Goal: Task Accomplishment & Management: Use online tool/utility

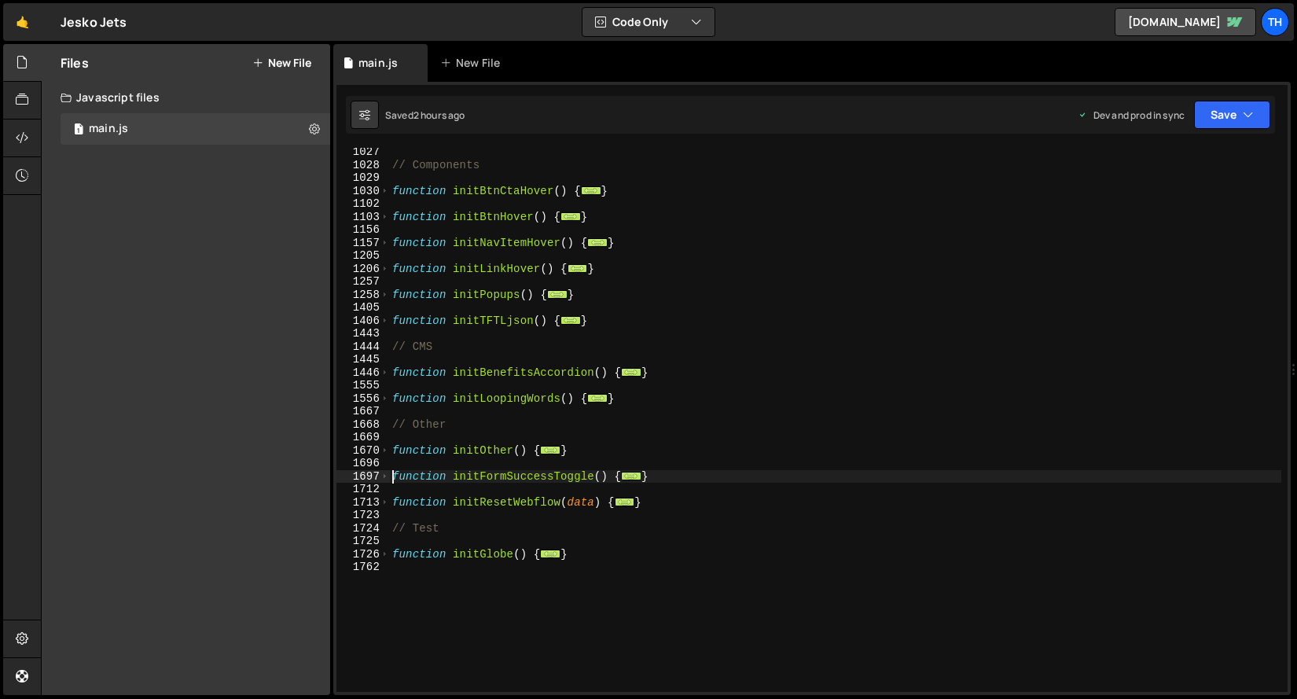
scroll to position [638, 0]
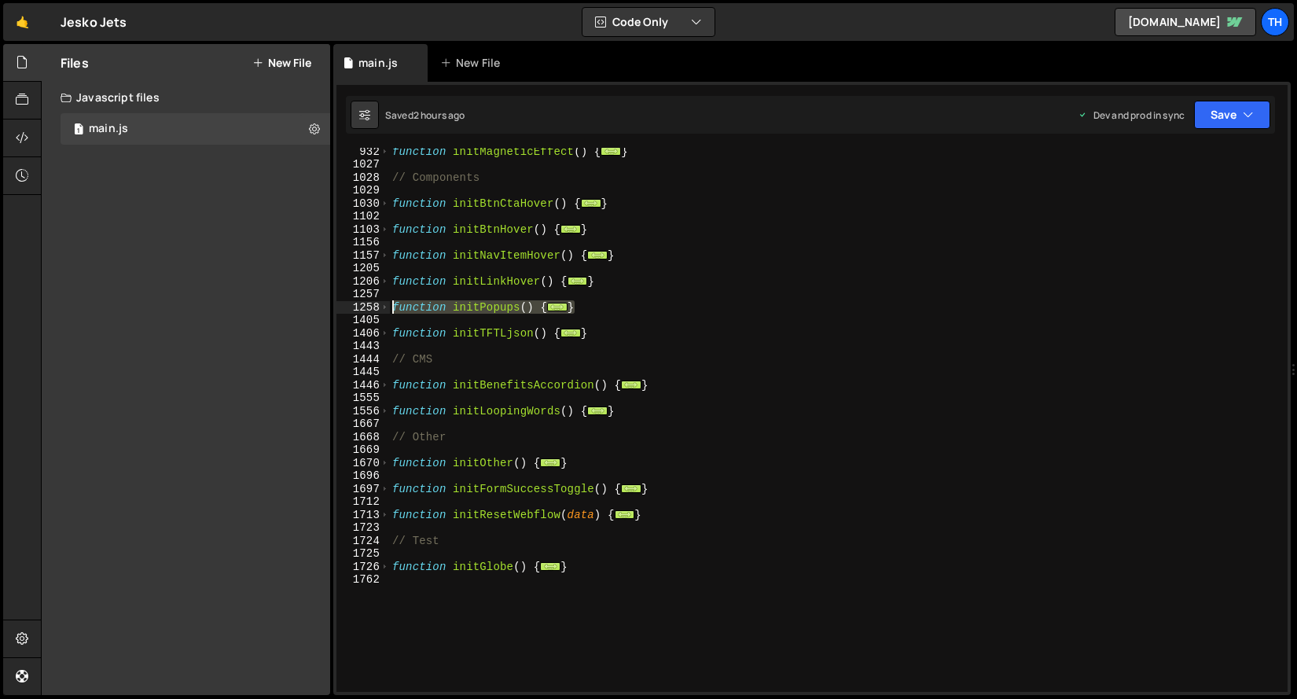
drag, startPoint x: 591, startPoint y: 307, endPoint x: 354, endPoint y: 304, distance: 236.6
click at [354, 304] on div "function initFormSuccessToggle() { 932 1027 1028 1029 1030 1102 1103 1156 1157 …" at bounding box center [811, 420] width 951 height 544
type textarea "function initPopups() { // Open pop-ups"
click at [577, 321] on div "function initMagneticEffect ( ) { ... } // Components function initBtnCtaHover …" at bounding box center [835, 430] width 892 height 570
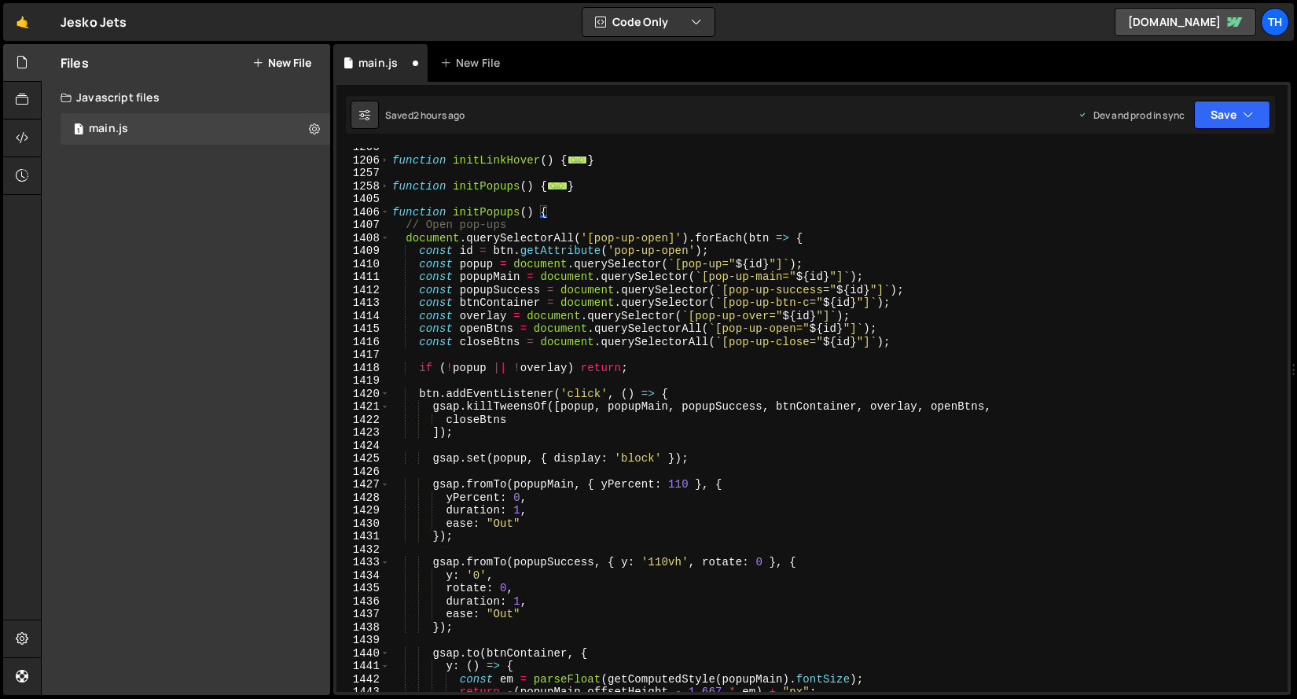
scroll to position [710, 0]
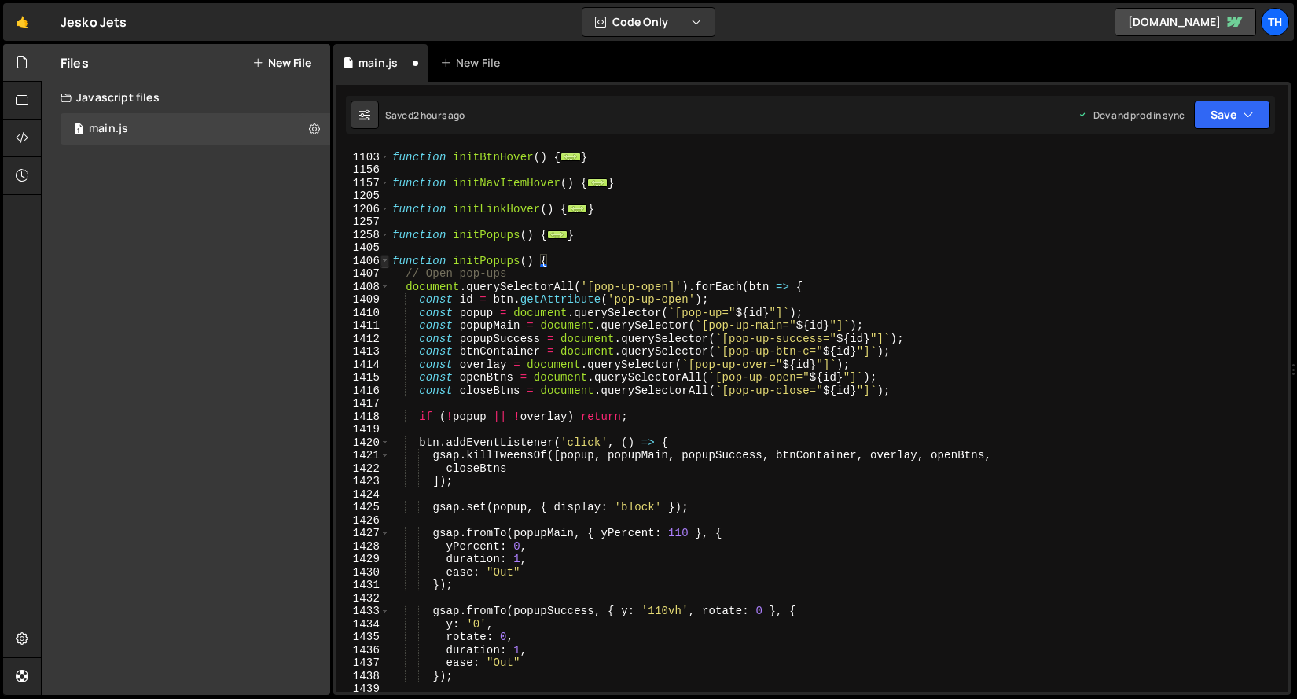
click at [381, 261] on span at bounding box center [384, 261] width 9 height 13
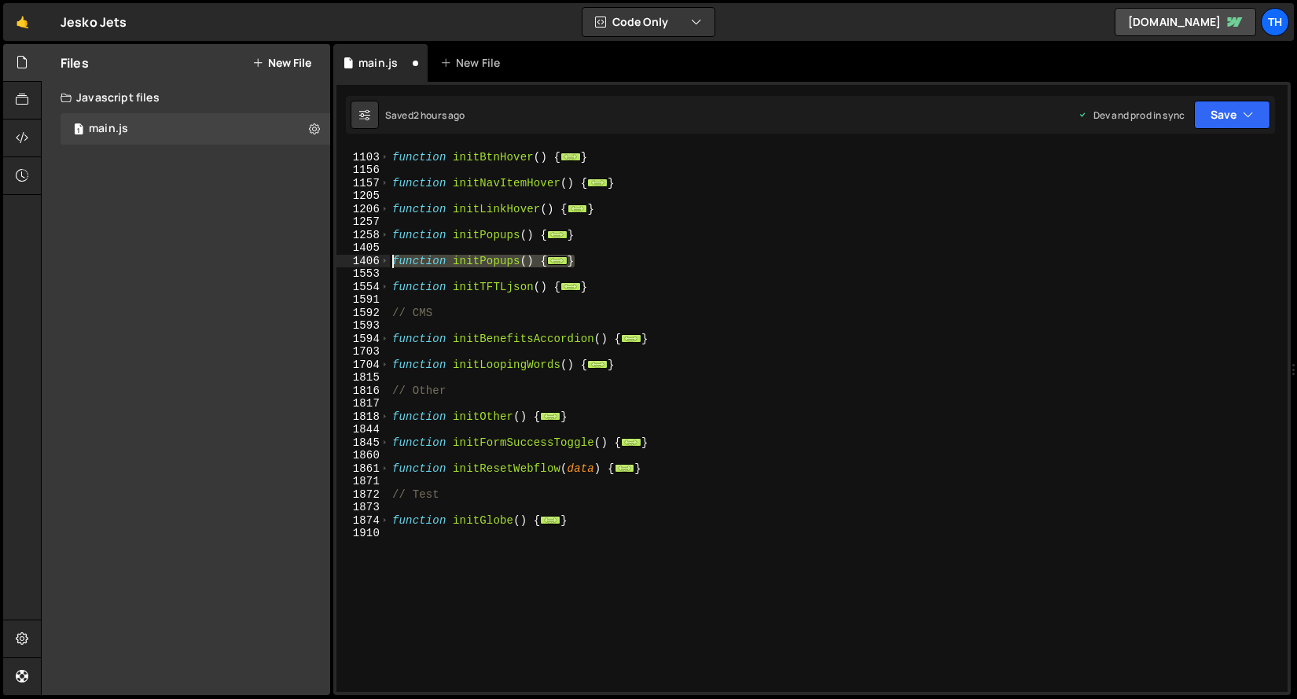
drag, startPoint x: 663, startPoint y: 265, endPoint x: 344, endPoint y: 259, distance: 319.1
click at [344, 259] on div "} 1102 1103 1156 1157 1205 1206 1257 1258 1405 1406 1553 1554 1591 1592 1593 15…" at bounding box center [811, 420] width 951 height 544
type textarea "function initPopups() { // Open pop-ups"
paste textarea "}"
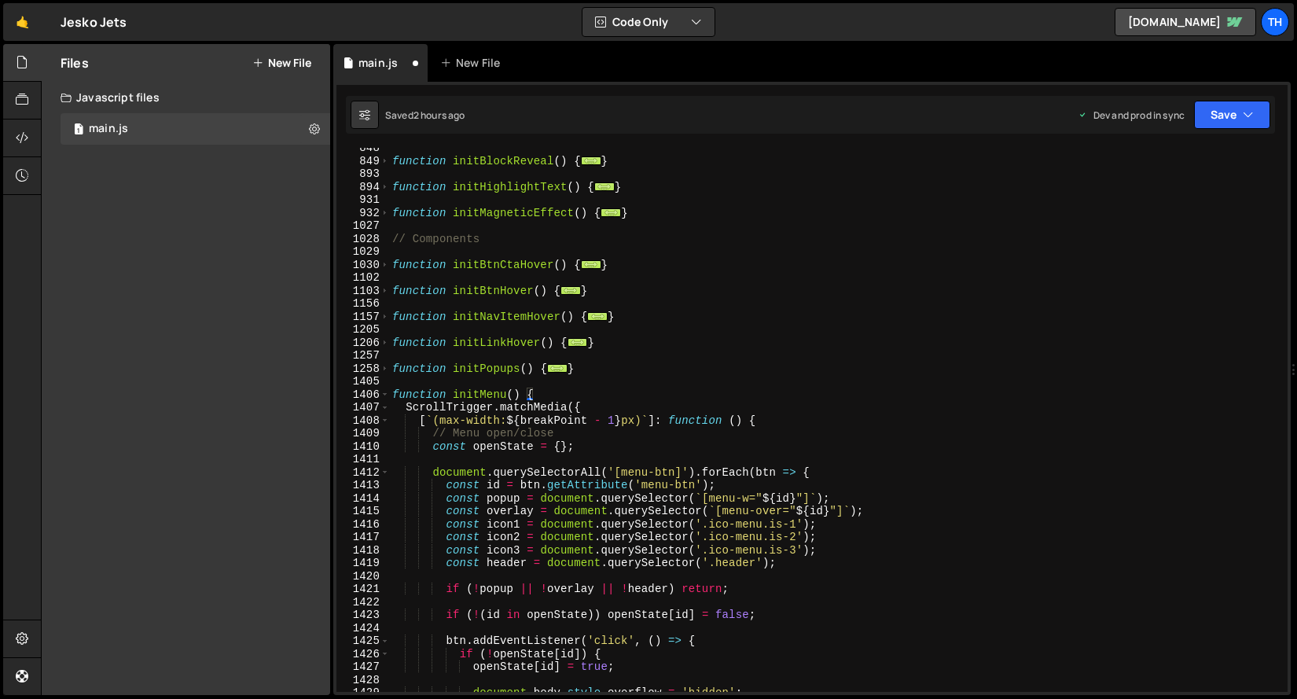
scroll to position [577, 0]
click at [476, 392] on div "function initBlockReveal ( ) { ... } function initHighlightText ( ) { ... } fun…" at bounding box center [835, 426] width 892 height 570
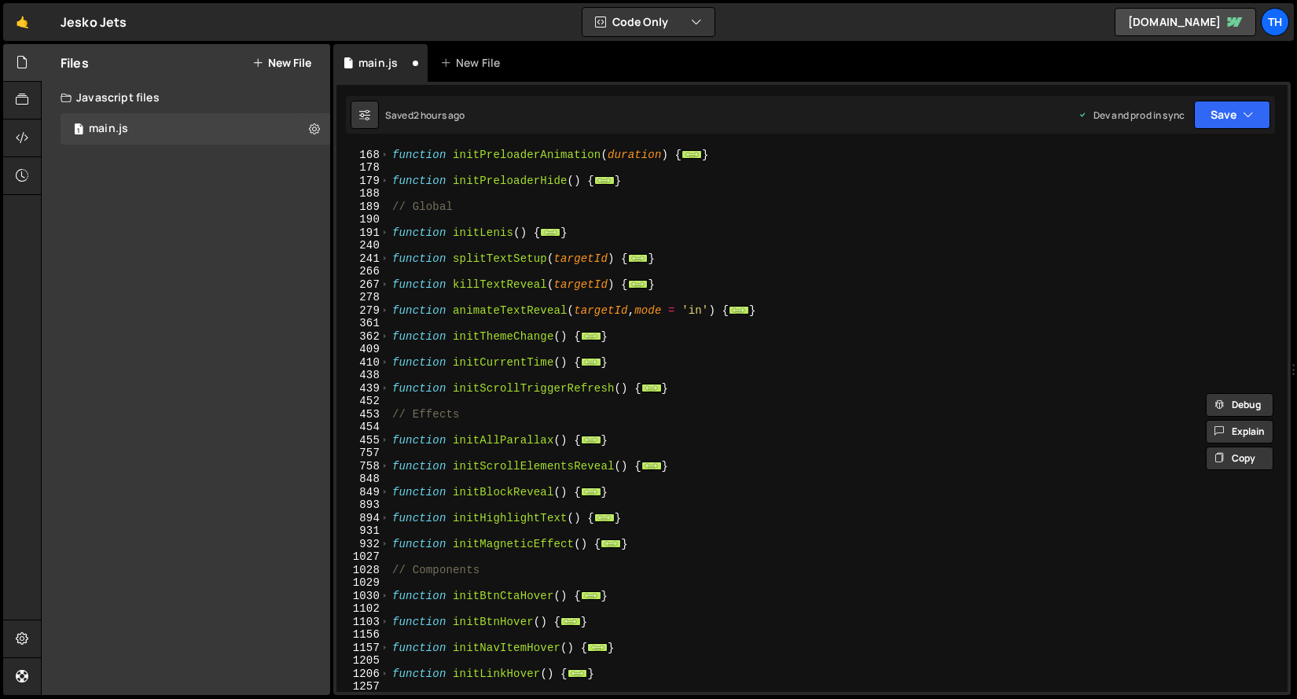
scroll to position [0, 0]
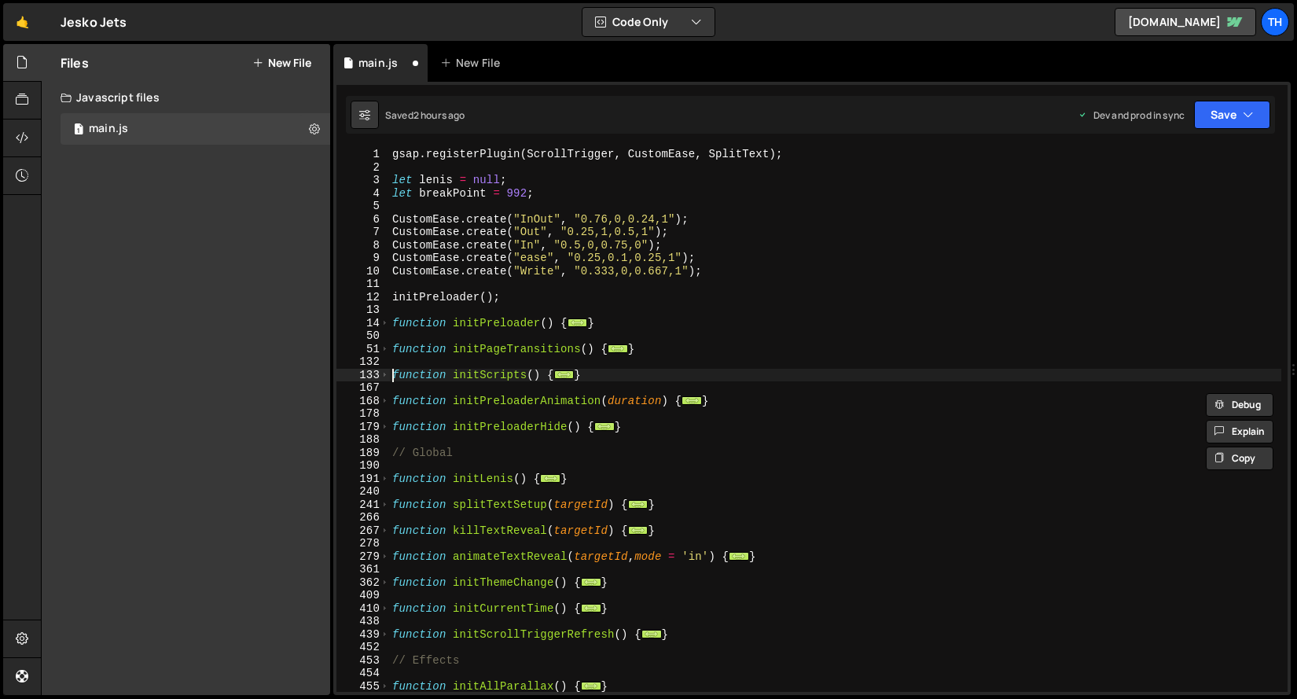
click at [391, 371] on div "gsap . registerPlugin ( ScrollTrigger , CustomEase , SplitText ) ; let [PERSON_…" at bounding box center [835, 433] width 892 height 570
click at [390, 371] on div "gsap . registerPlugin ( ScrollTrigger , CustomEase , SplitText ) ; let [PERSON_…" at bounding box center [835, 433] width 892 height 570
click at [384, 372] on span at bounding box center [384, 375] width 9 height 13
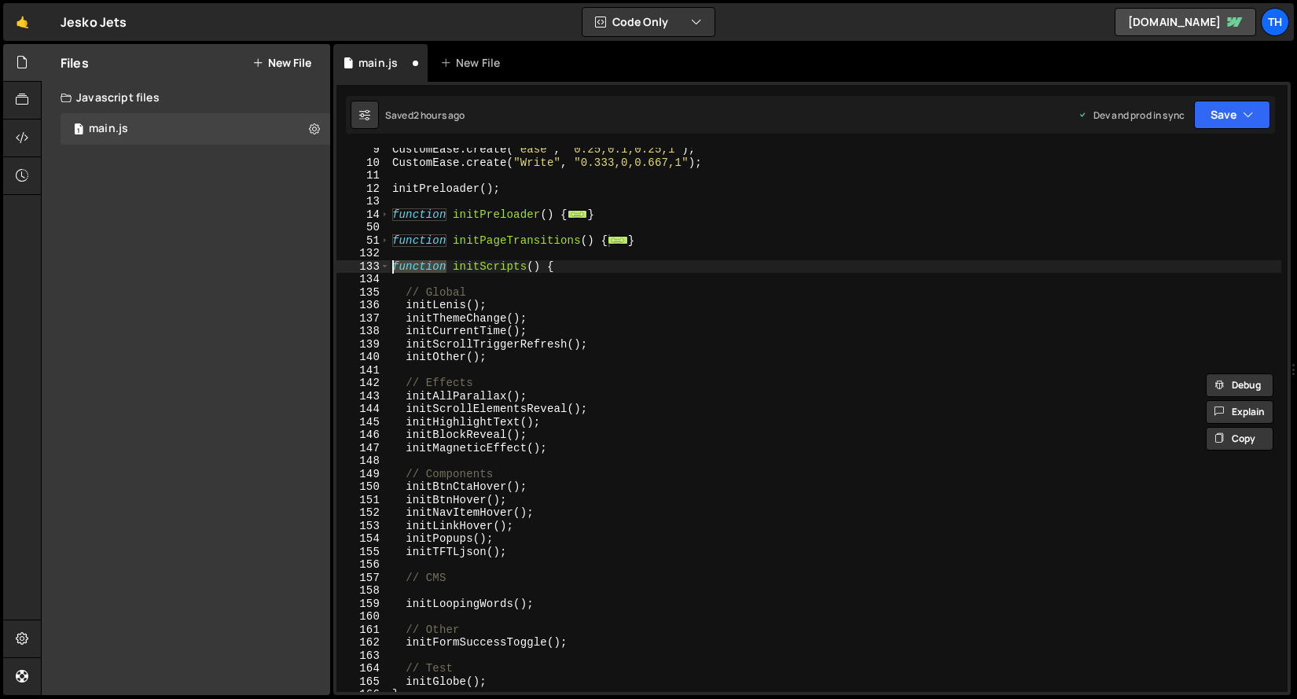
scroll to position [205, 0]
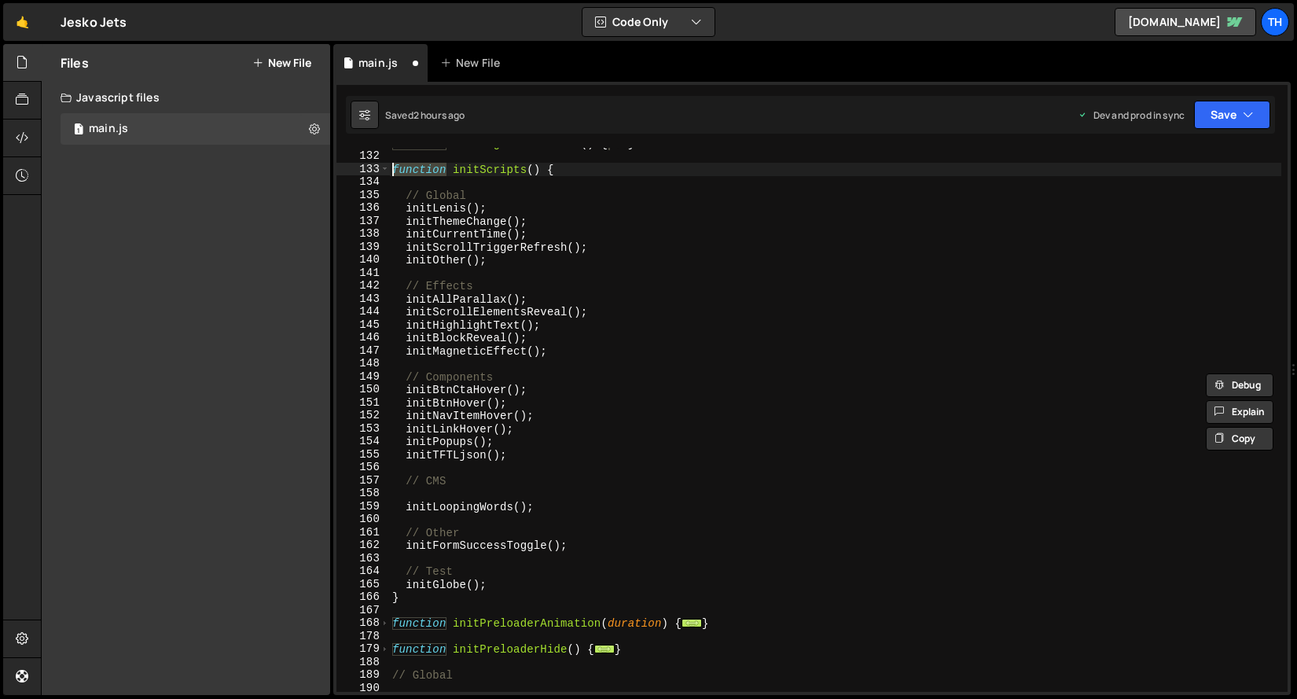
click at [514, 425] on div "function initPageTransitions ( ) { ... } function initScripts ( ) { // Global i…" at bounding box center [835, 422] width 892 height 570
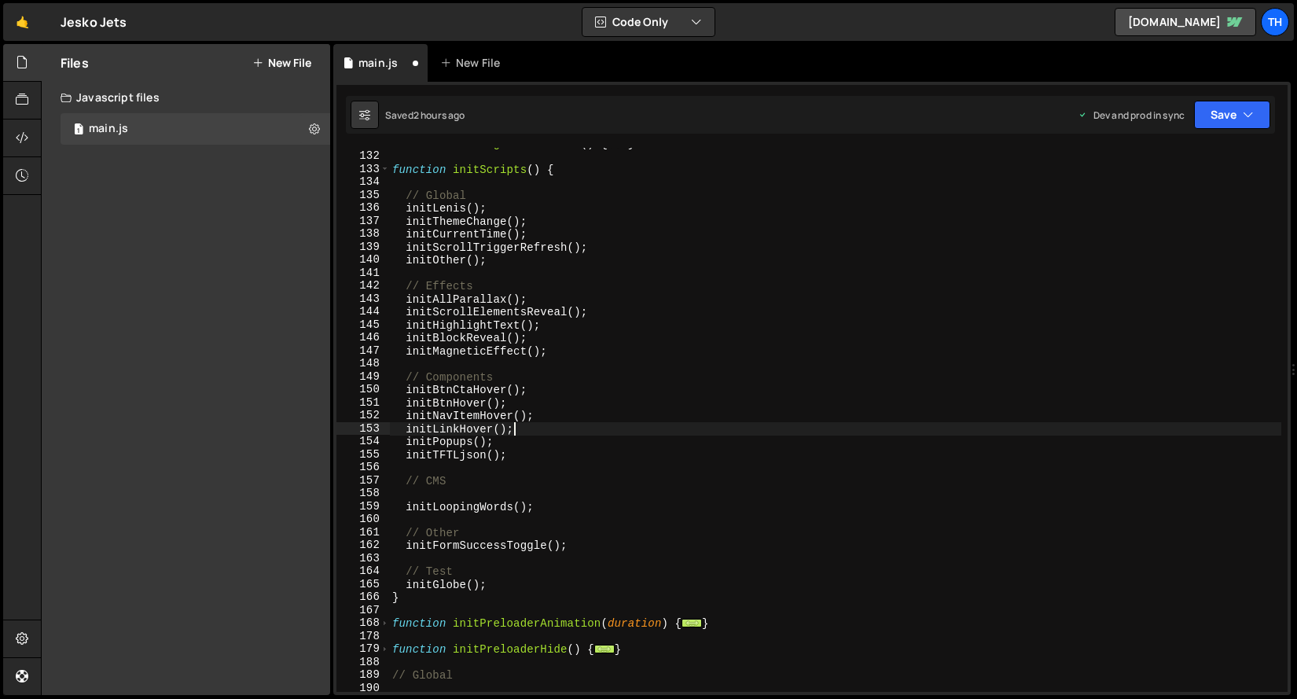
click at [549, 434] on div "function initPageTransitions ( ) { ... } function initScripts ( ) { // Global i…" at bounding box center [835, 422] width 892 height 570
click at [546, 442] on div "function initPageTransitions ( ) { ... } function initScripts ( ) { // Global i…" at bounding box center [835, 422] width 892 height 570
type textarea "initPopups();"
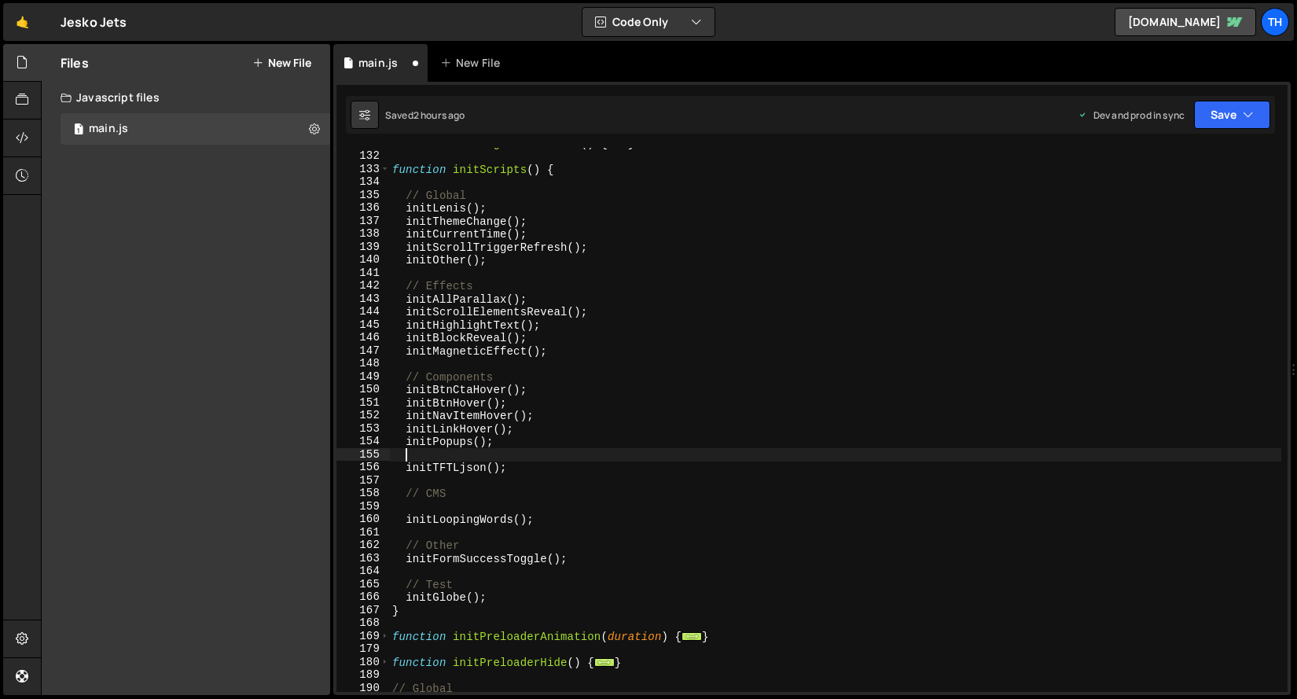
paste textarea "initMenu"
drag, startPoint x: 477, startPoint y: 442, endPoint x: 503, endPoint y: 439, distance: 26.1
click at [503, 439] on div "function initPageTransitions ( ) { ... } function initScripts ( ) { // Global i…" at bounding box center [835, 422] width 892 height 570
click at [478, 461] on div "function initPageTransitions ( ) { ... } function initScripts ( ) { // Global i…" at bounding box center [835, 422] width 892 height 570
paste textarea "();"
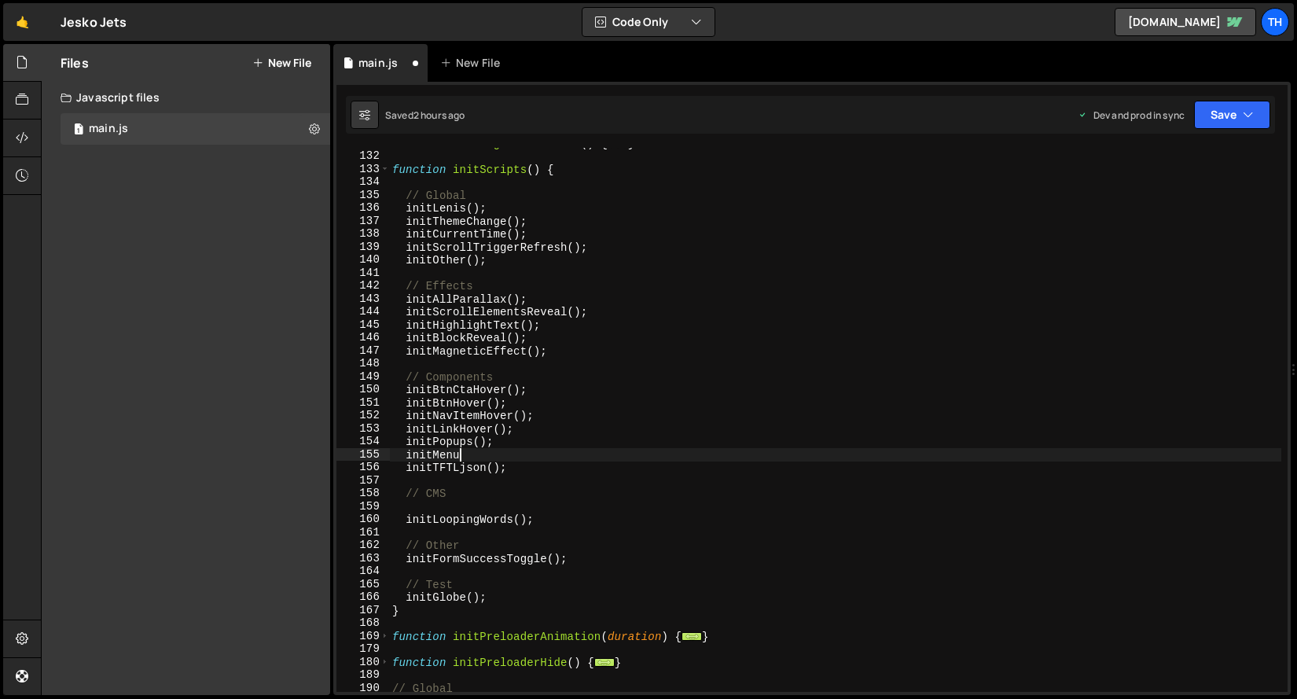
type textarea "initMenu();"
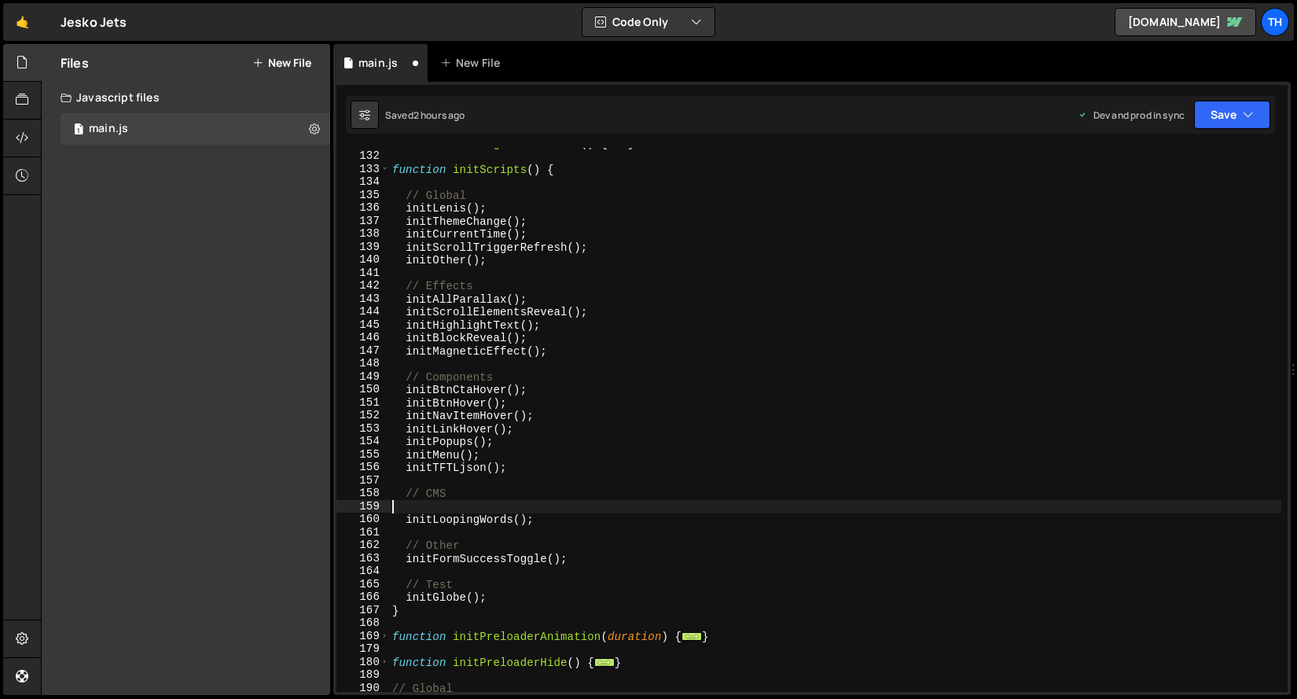
click at [487, 505] on div "function initPageTransitions ( ) { ... } function initScripts ( ) { // Global i…" at bounding box center [835, 422] width 892 height 570
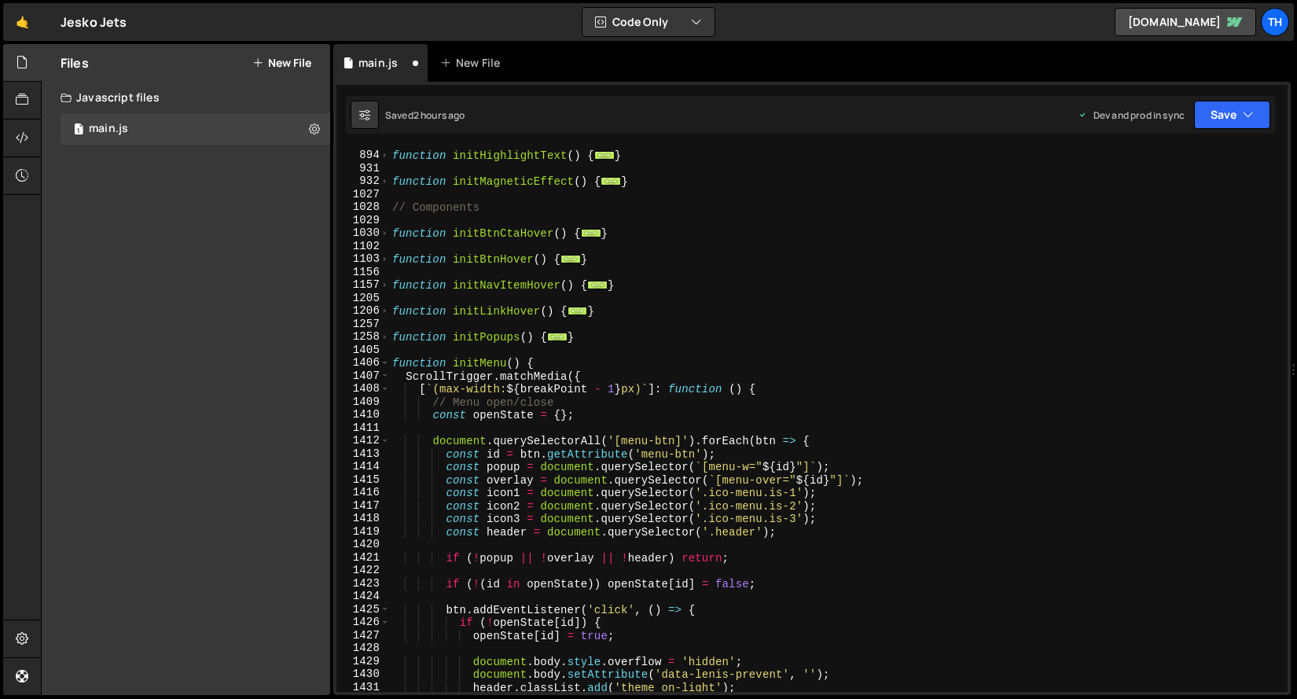
scroll to position [1037, 0]
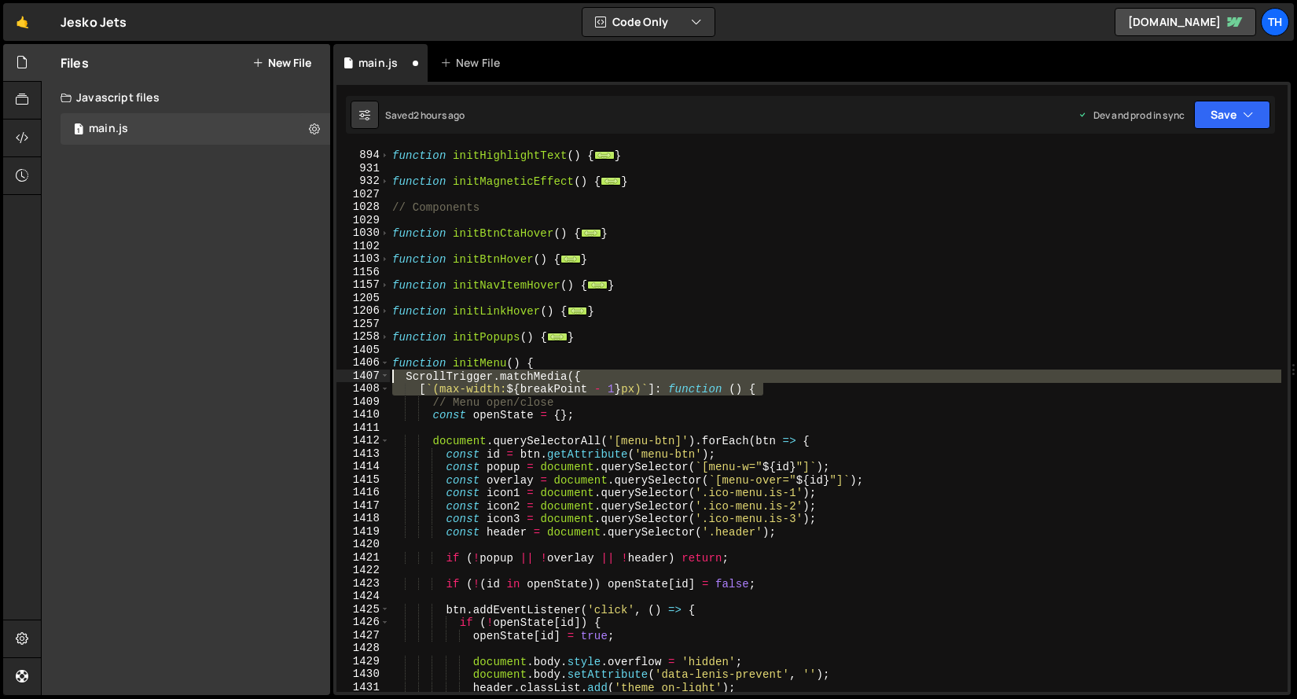
drag, startPoint x: 812, startPoint y: 388, endPoint x: 278, endPoint y: 379, distance: 533.7
click at [278, 379] on div "Files New File Javascript files 1 main.js 0 CSS files Copy share link Edit File…" at bounding box center [669, 370] width 1256 height 652
type textarea "ScrollTrigger.matchMedia({ [`(max-width: ${breakPoint - 1}px)`]: function () {"
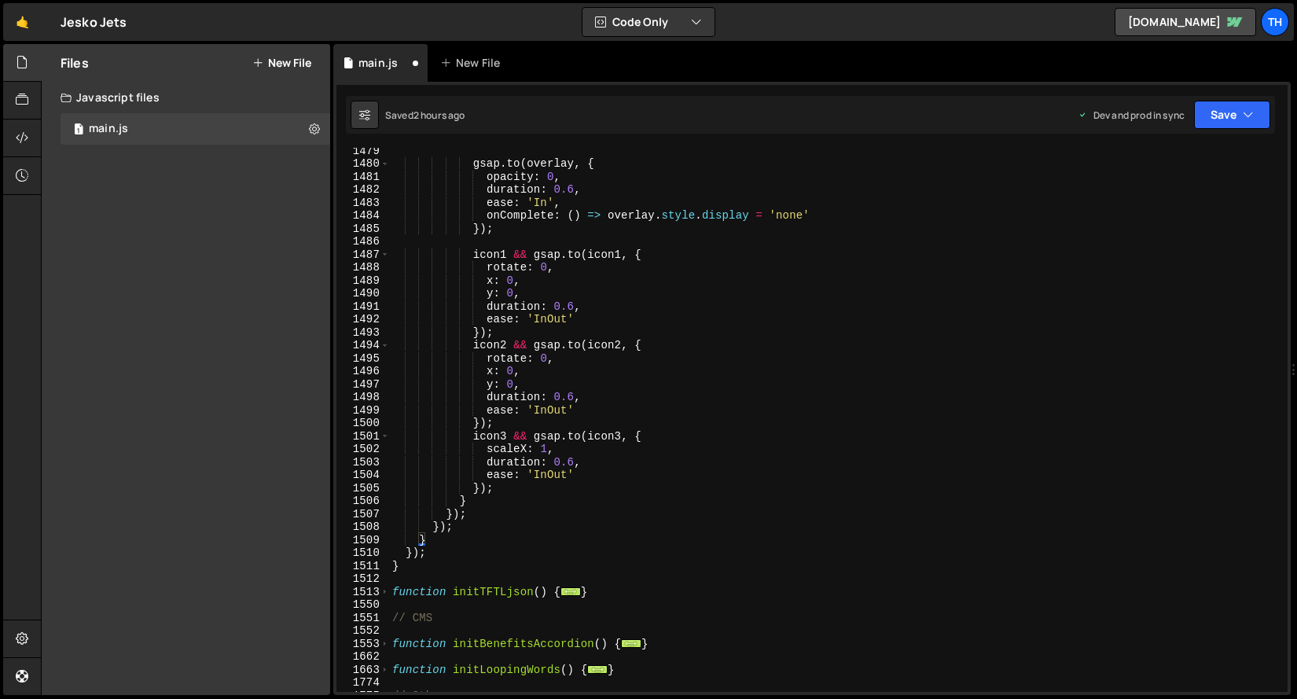
scroll to position [2201, 0]
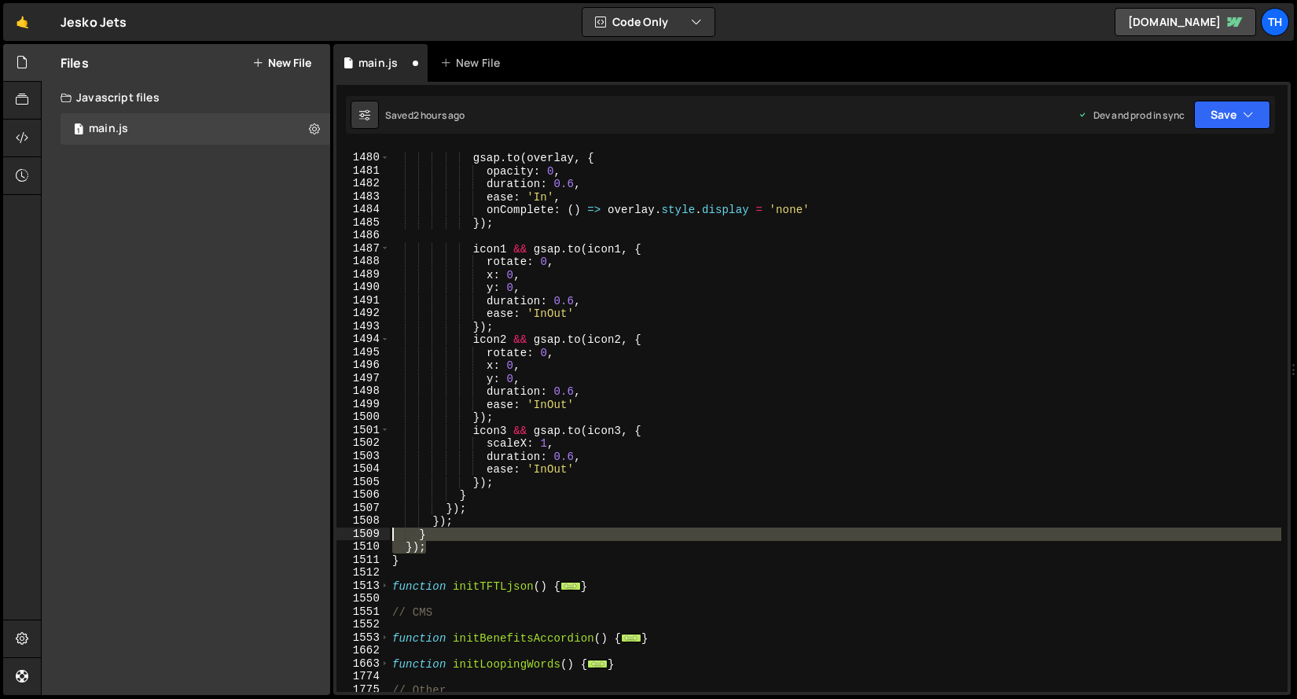
drag, startPoint x: 435, startPoint y: 547, endPoint x: 331, endPoint y: 537, distance: 105.0
click at [331, 537] on div "Files New File Javascript files 1 main.js 0 CSS files Copy share link Edit File…" at bounding box center [669, 370] width 1256 height 652
type textarea "} });"
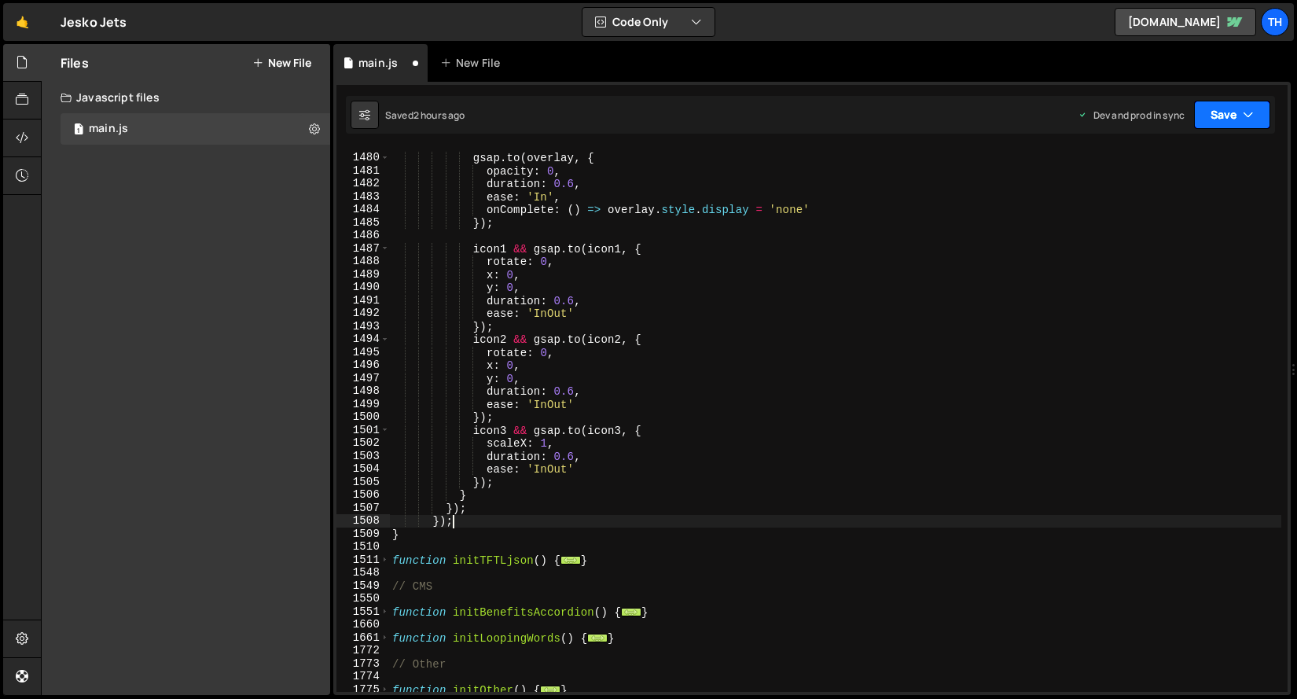
drag, startPoint x: 1221, startPoint y: 116, endPoint x: 1215, endPoint y: 123, distance: 9.5
click at [1221, 116] on button "Save" at bounding box center [1232, 115] width 76 height 28
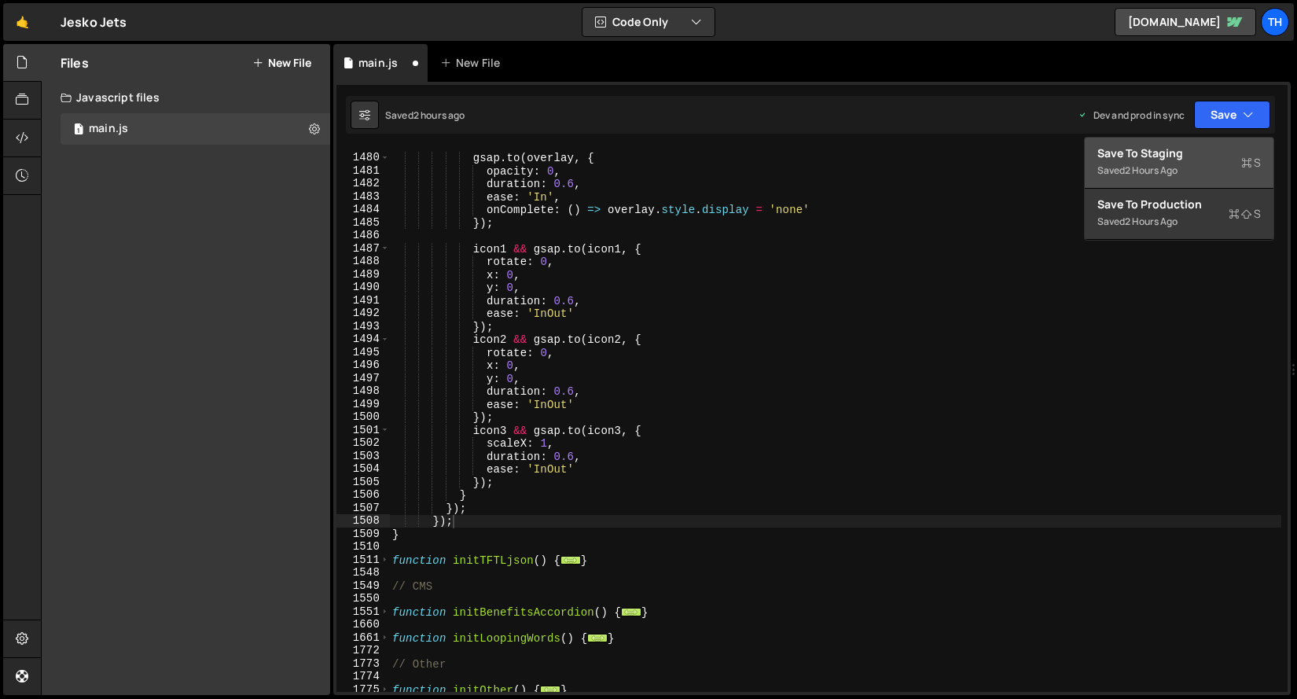
click at [1186, 156] on div "Save to Staging S" at bounding box center [1178, 153] width 163 height 16
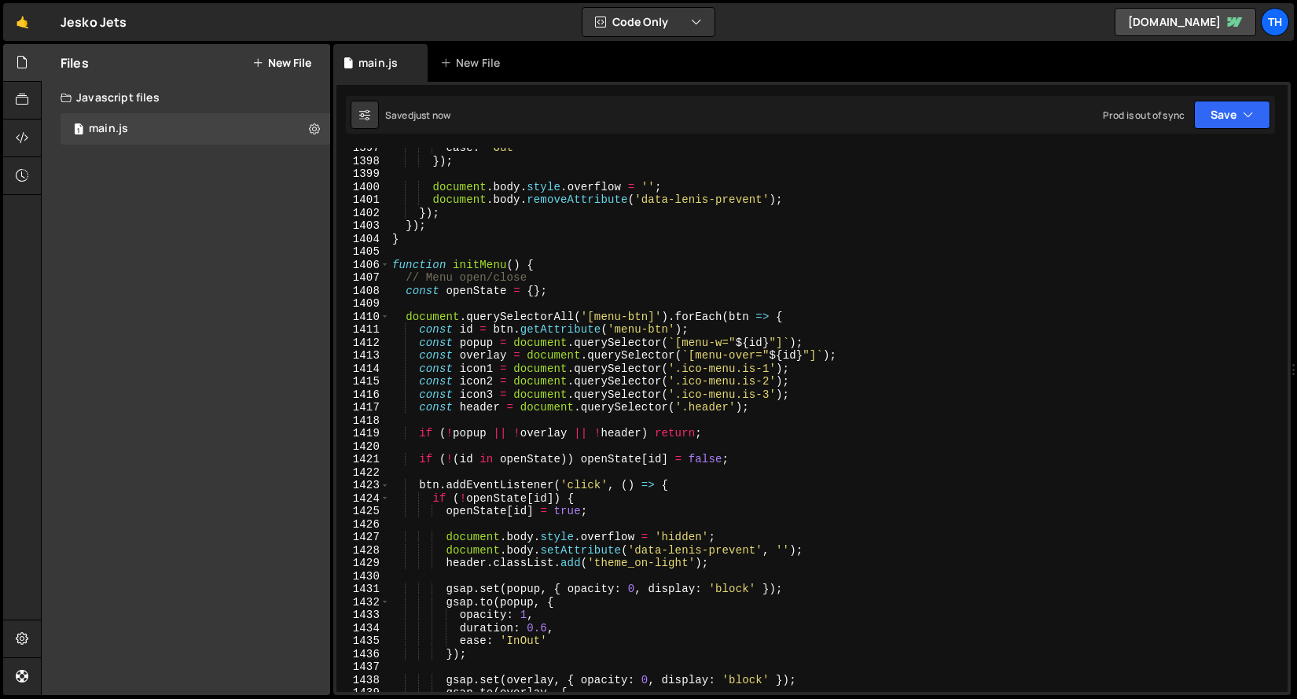
scroll to position [18103, 0]
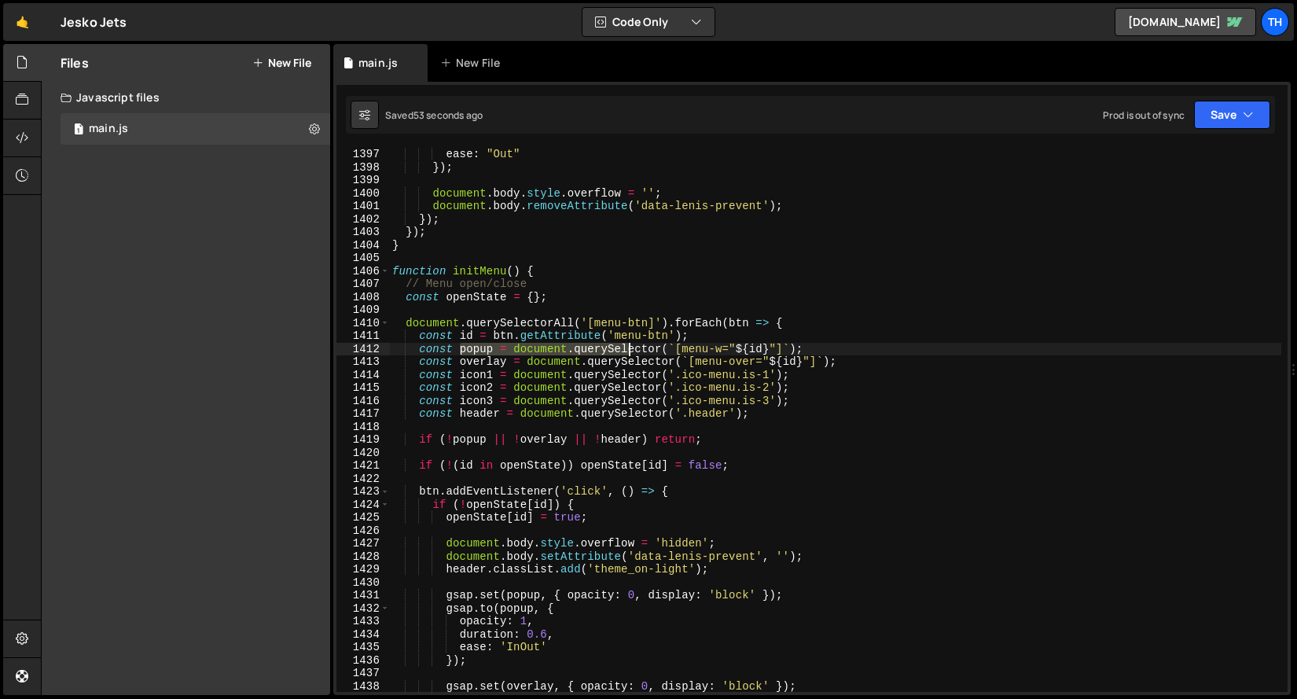
drag, startPoint x: 462, startPoint y: 350, endPoint x: 626, endPoint y: 347, distance: 163.5
click at [626, 347] on div "ease : "Out" }) ; document . body . style . overflow = '' ; document . body . r…" at bounding box center [835, 433] width 892 height 570
click at [552, 353] on div "ease : "Out" }) ; document . body . style . overflow = '' ; document . body . r…" at bounding box center [835, 420] width 892 height 544
click at [720, 347] on div "ease : "Out" }) ; document . body . style . overflow = '' ; document . body . r…" at bounding box center [835, 433] width 892 height 570
drag, startPoint x: 722, startPoint y: 351, endPoint x: 713, endPoint y: 350, distance: 9.5
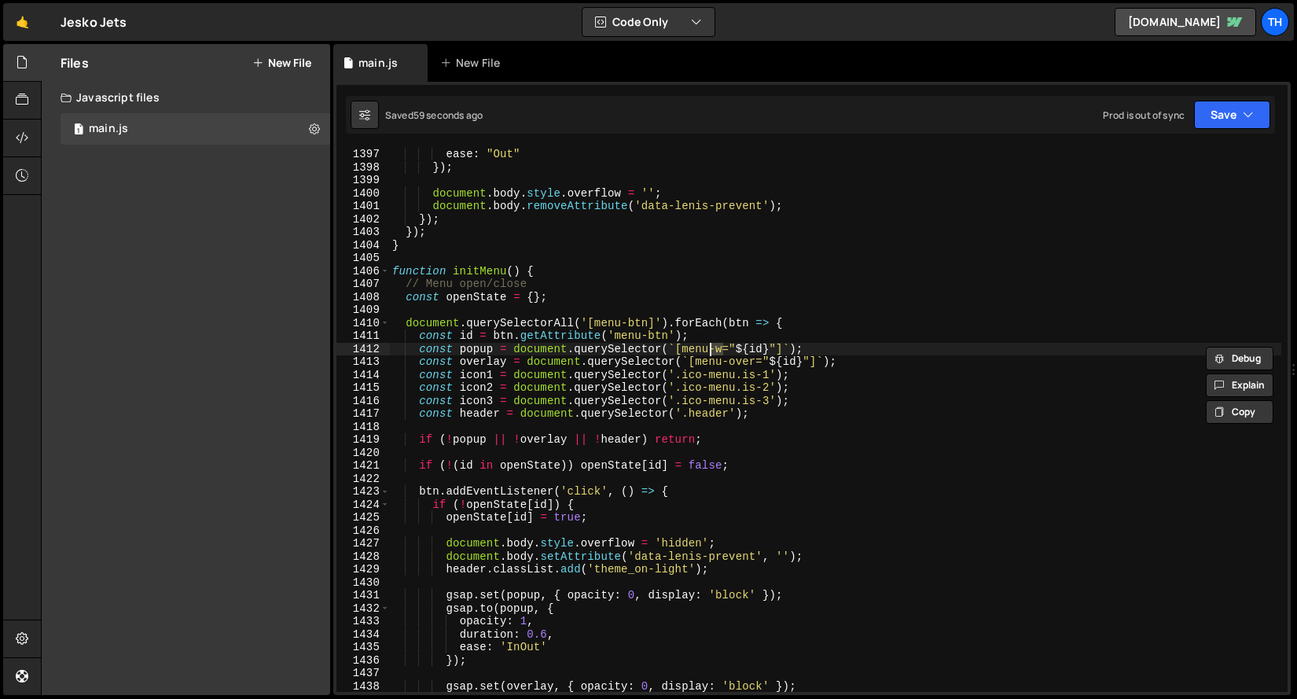
click at [713, 350] on div "ease : "Out" }) ; document . body . style . overflow = '' ; document . body . r…" at bounding box center [835, 433] width 892 height 570
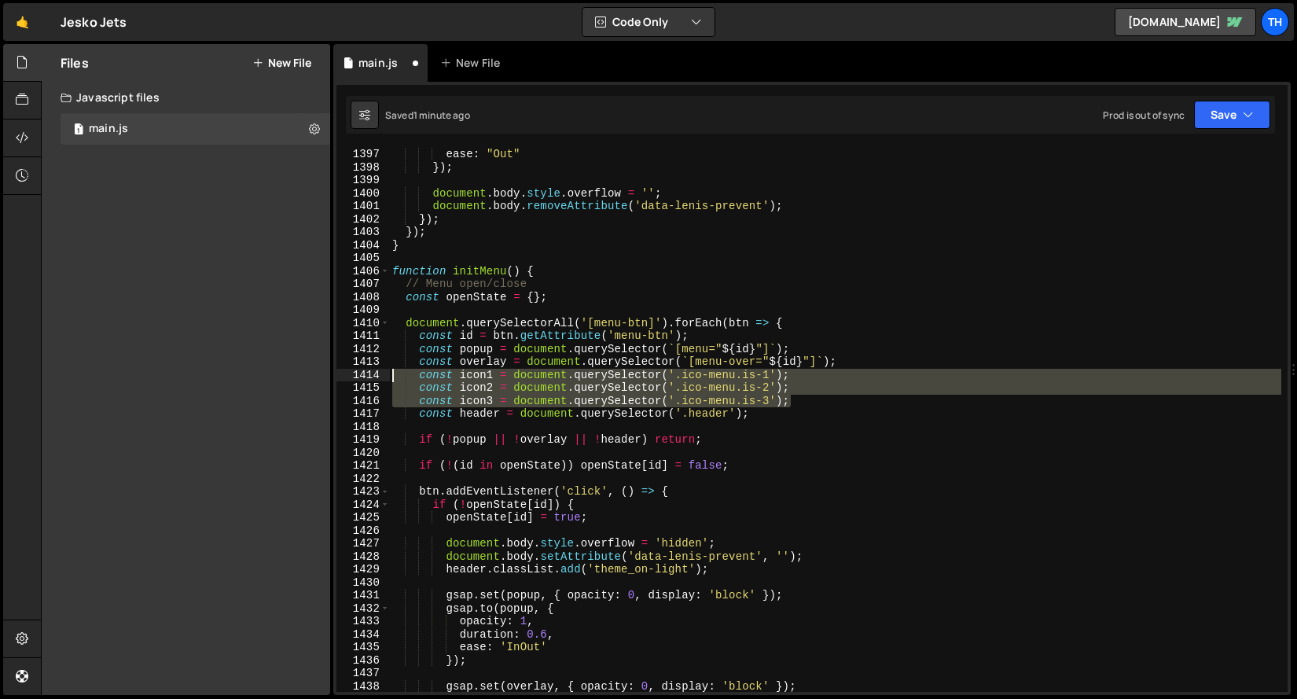
drag, startPoint x: 753, startPoint y: 396, endPoint x: 249, endPoint y: 372, distance: 504.4
click at [249, 372] on div "Files New File Javascript files 1 main.js 0 CSS files Copy share link Edit File…" at bounding box center [669, 370] width 1256 height 652
click at [420, 380] on div "ease : "Out" }) ; document . body . style . overflow = '' ; document . body . r…" at bounding box center [835, 420] width 892 height 544
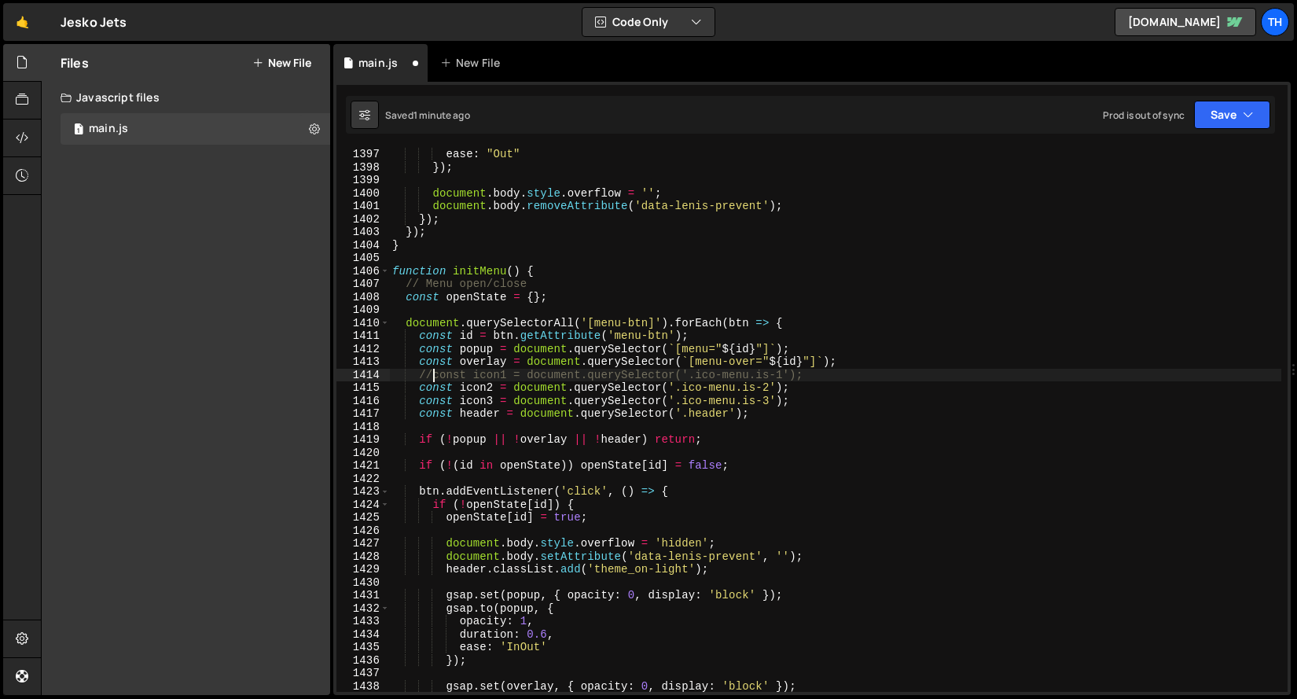
scroll to position [0, 2]
click at [424, 391] on div "ease : "Out" }) ; document . body . style . overflow = '' ; document . body . r…" at bounding box center [835, 433] width 892 height 570
type textarea "const icon1 = document.querySelector('.ico-menu.is-1');"
click at [631, 431] on div "ease : "Out" }) ; document . body . style . overflow = '' ; document . body . r…" at bounding box center [835, 433] width 892 height 570
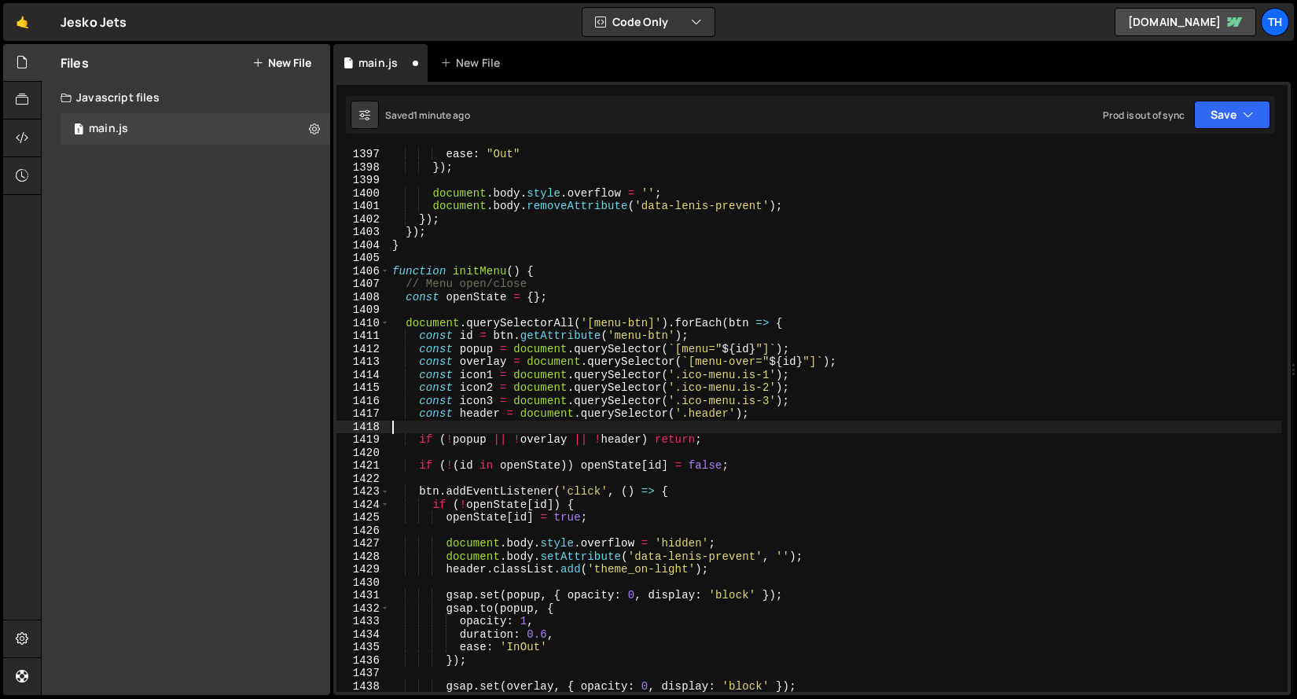
scroll to position [0, 0]
click at [631, 433] on div "ease : "Out" }) ; document . body . style . overflow = '' ; document . body . r…" at bounding box center [835, 433] width 892 height 570
type textarea "if (!popup || !overlay || !header) return;"
click at [630, 433] on div "ease : "Out" }) ; document . body . style . overflow = '' ; document . body . r…" at bounding box center [835, 433] width 892 height 570
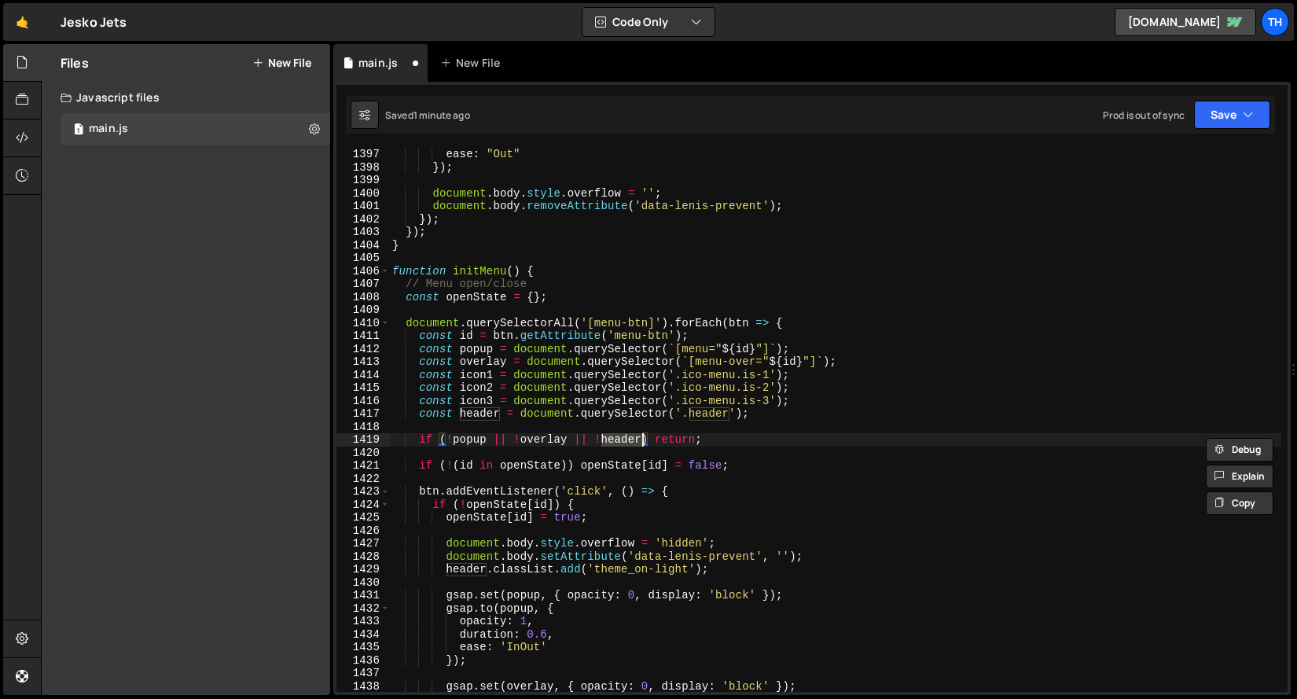
click at [589, 429] on div "ease : "Out" }) ; document . body . style . overflow = '' ; document . body . r…" at bounding box center [835, 433] width 892 height 570
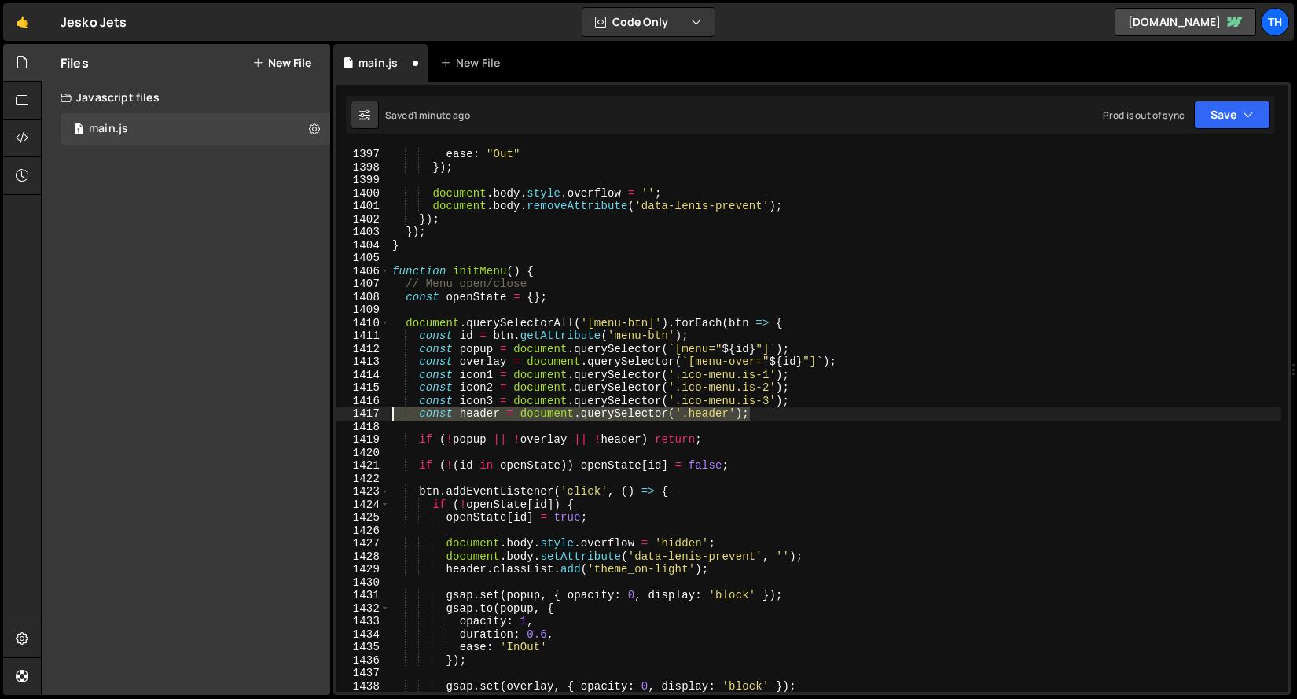
drag, startPoint x: 781, startPoint y: 417, endPoint x: 346, endPoint y: 417, distance: 435.4
click at [346, 417] on div "1397 1398 1399 1400 1401 1402 1403 1404 1405 1406 1407 1408 1409 1410 1411 1412…" at bounding box center [811, 420] width 951 height 544
type textarea "const header = document.querySelector('.header');"
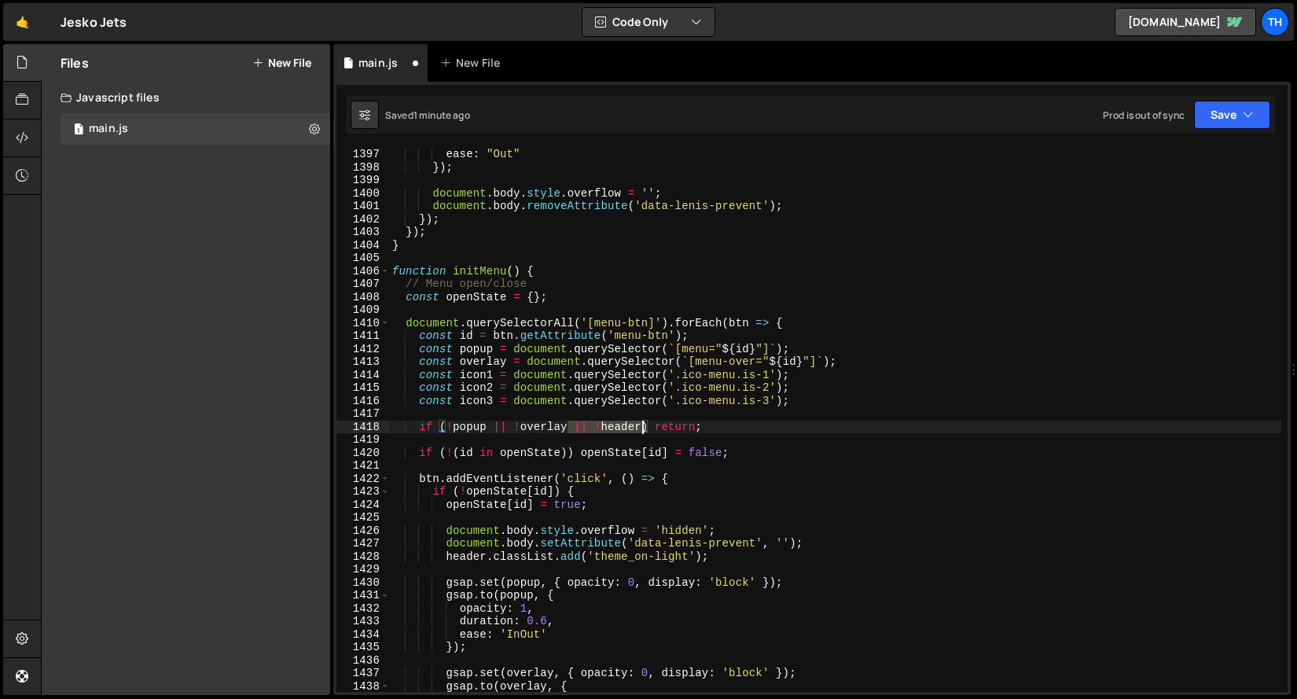
drag, startPoint x: 567, startPoint y: 427, endPoint x: 642, endPoint y: 424, distance: 74.7
click at [642, 424] on div "ease : "Out" }) ; document . body . style . overflow = '' ; document . body . r…" at bounding box center [835, 433] width 892 height 570
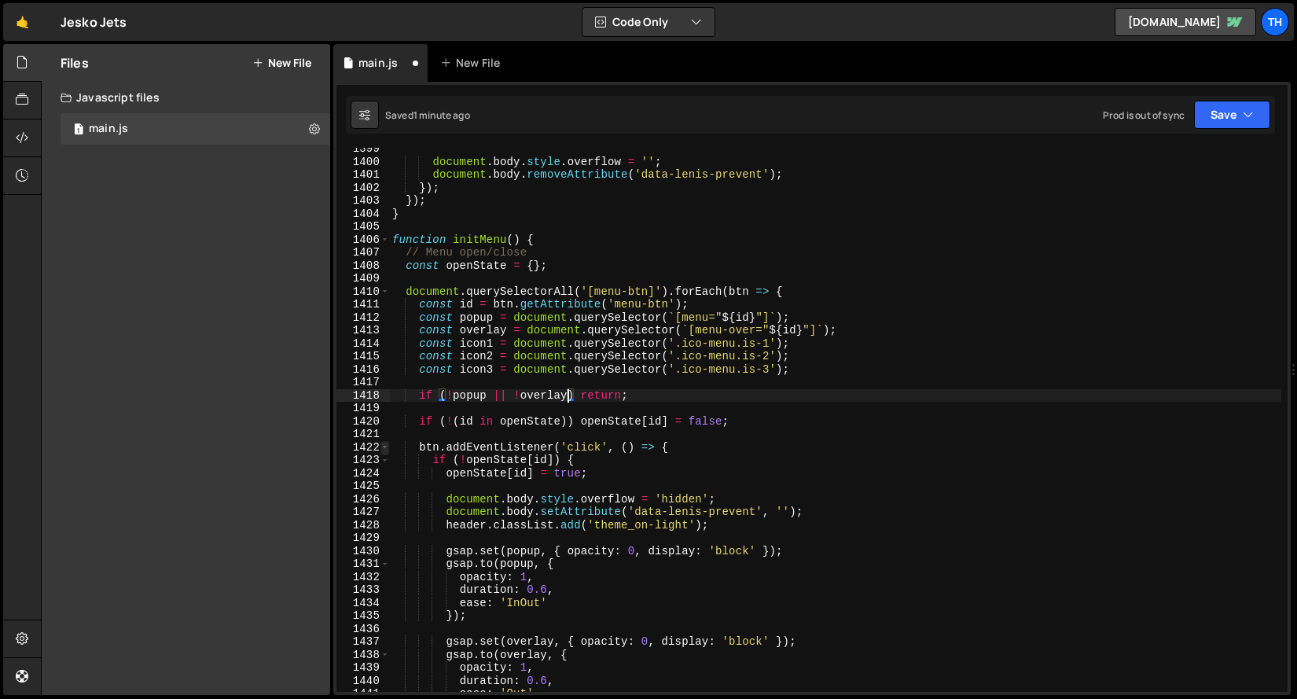
click at [383, 448] on span at bounding box center [384, 447] width 9 height 13
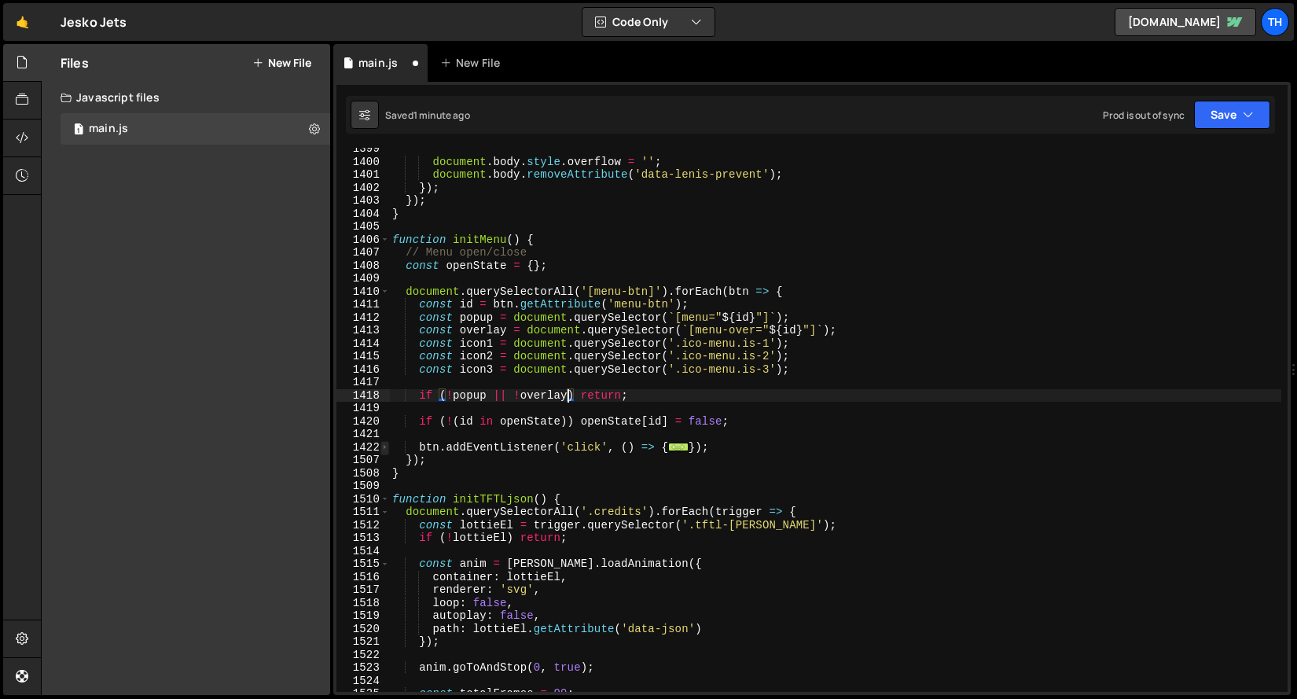
click at [384, 446] on span at bounding box center [384, 447] width 9 height 13
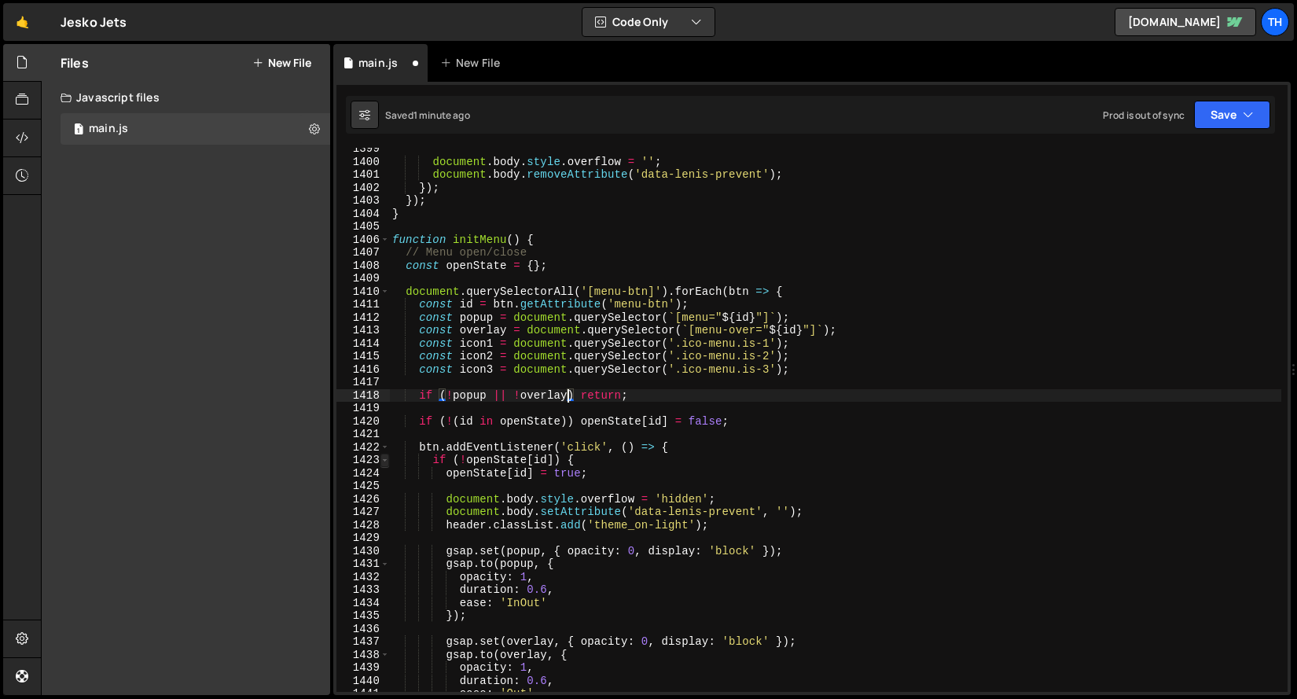
click at [384, 461] on span at bounding box center [384, 459] width 9 height 13
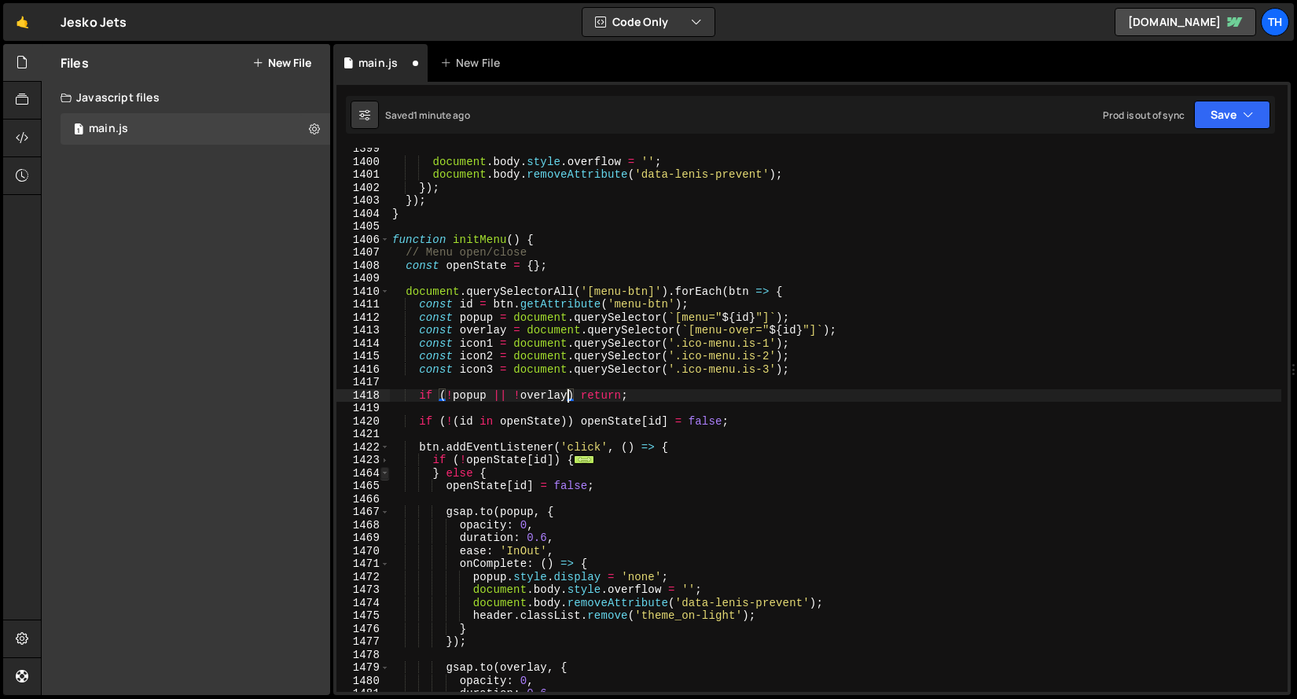
click at [382, 475] on span at bounding box center [384, 473] width 9 height 13
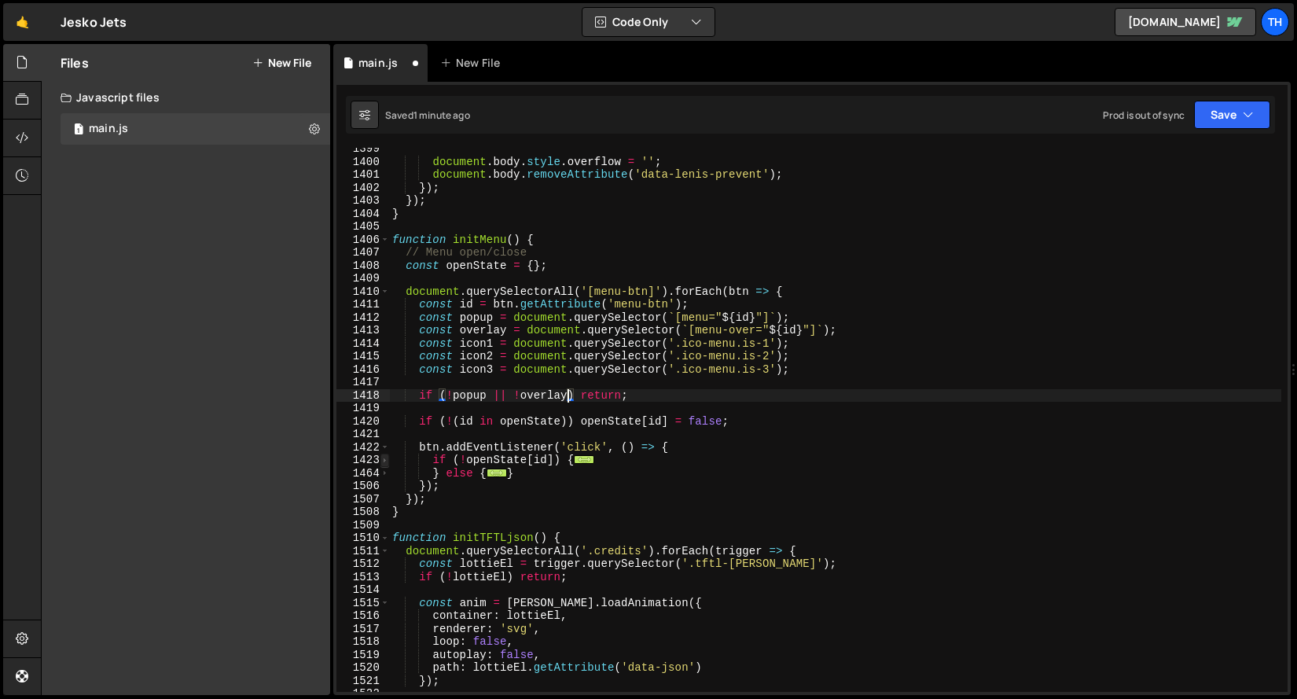
click at [383, 461] on span at bounding box center [384, 459] width 9 height 13
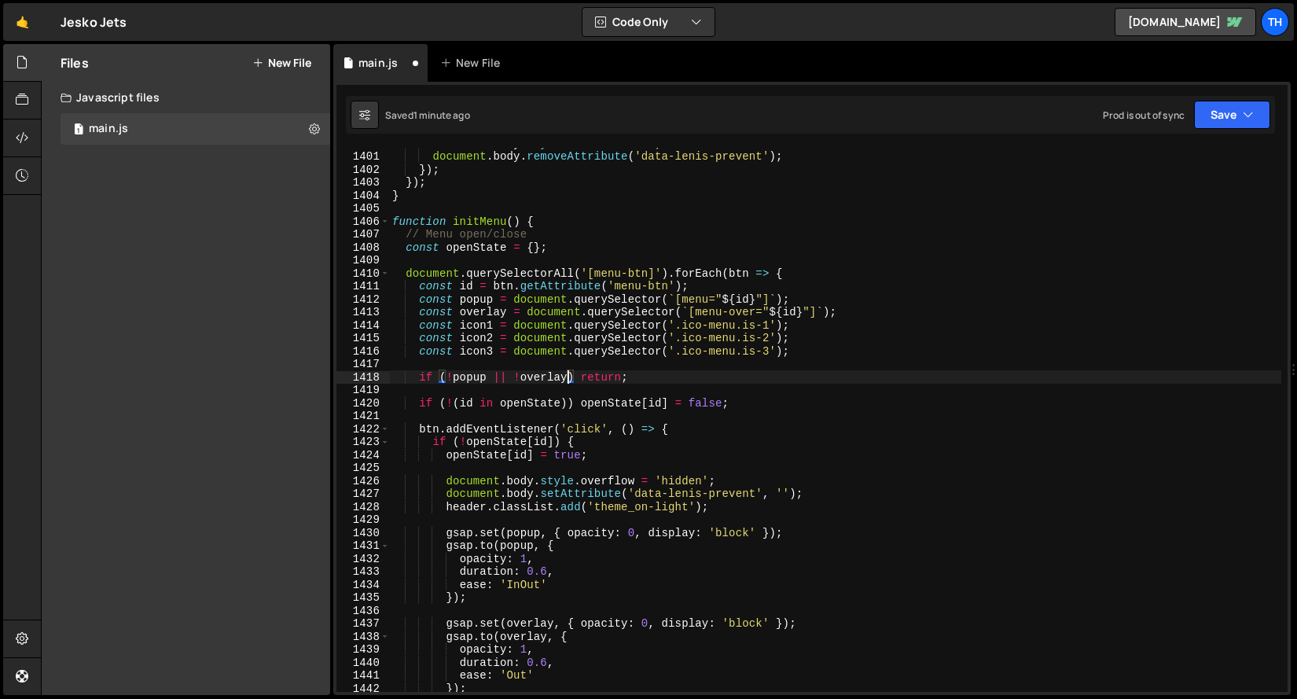
scroll to position [18210, 0]
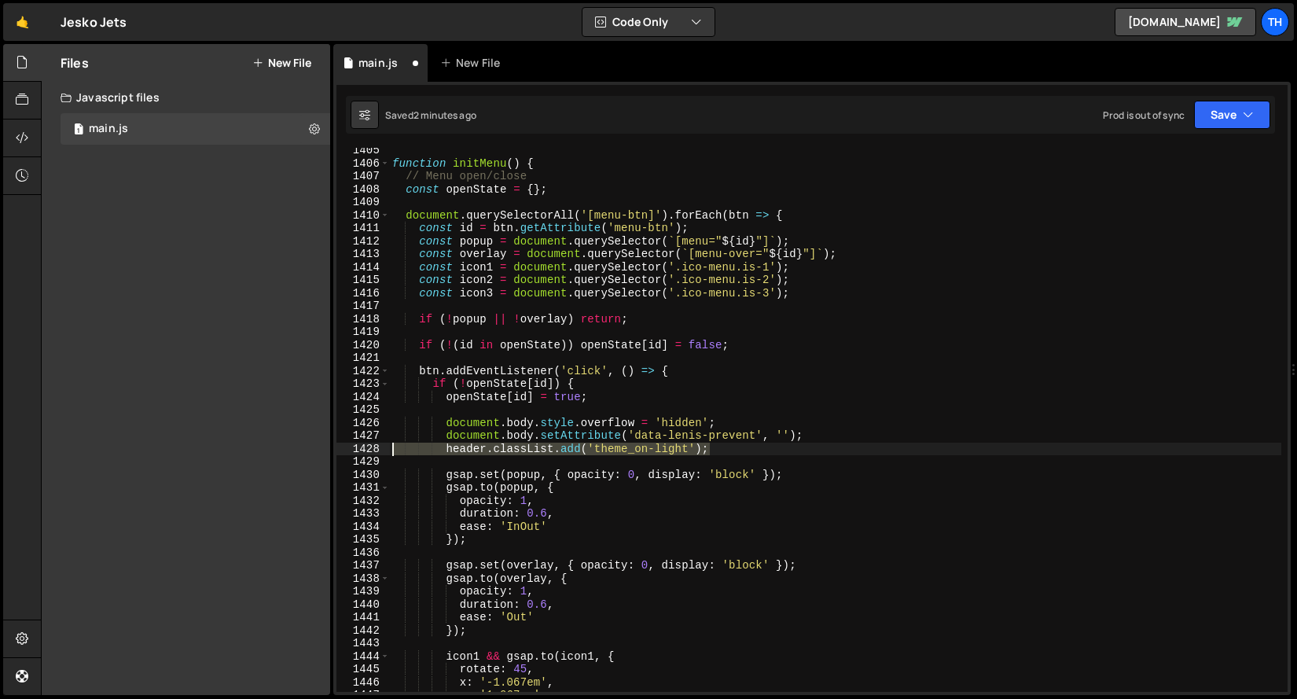
drag, startPoint x: 746, startPoint y: 451, endPoint x: 343, endPoint y: 444, distance: 402.4
click at [343, 444] on div "if (!popup || ![PERSON_NAME]) return; 1405 1406 1407 1408 1409 1410 1411 1412 1…" at bounding box center [811, 420] width 951 height 544
type textarea "header.classList.add('theme_on-light');"
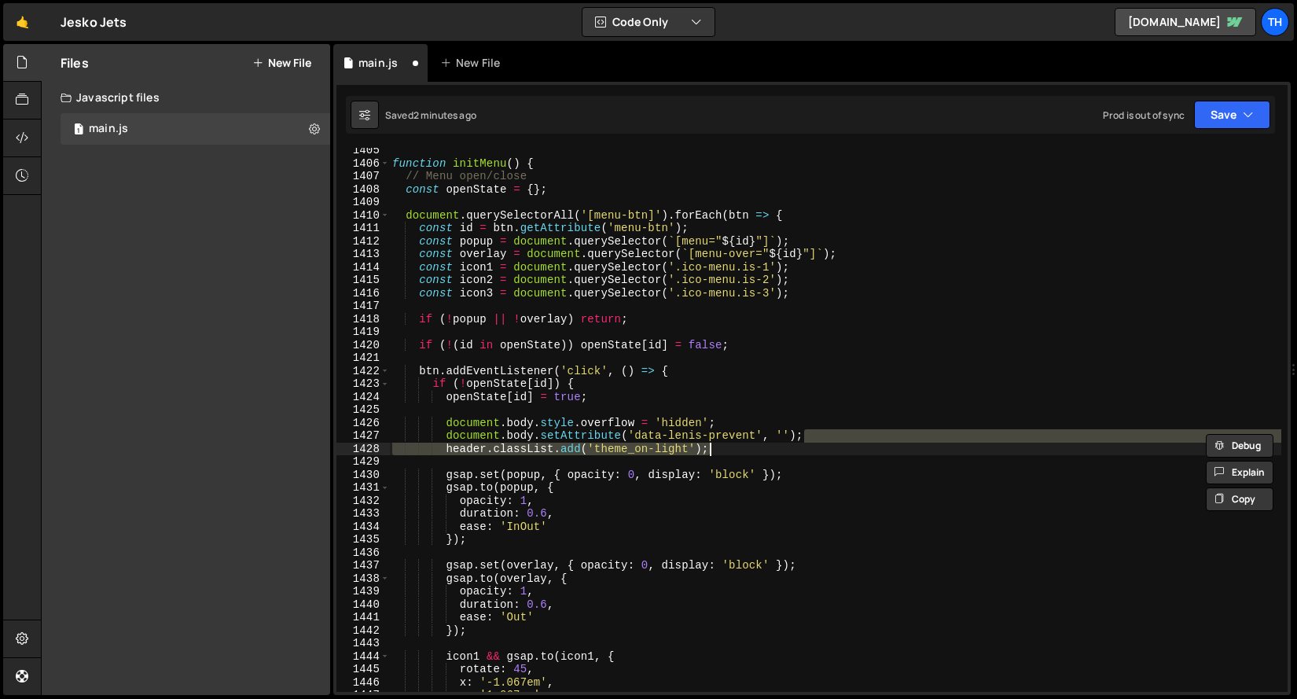
click at [514, 500] on div "function initMenu ( ) { // Menu open/close const openState = { } ; document . q…" at bounding box center [835, 429] width 892 height 570
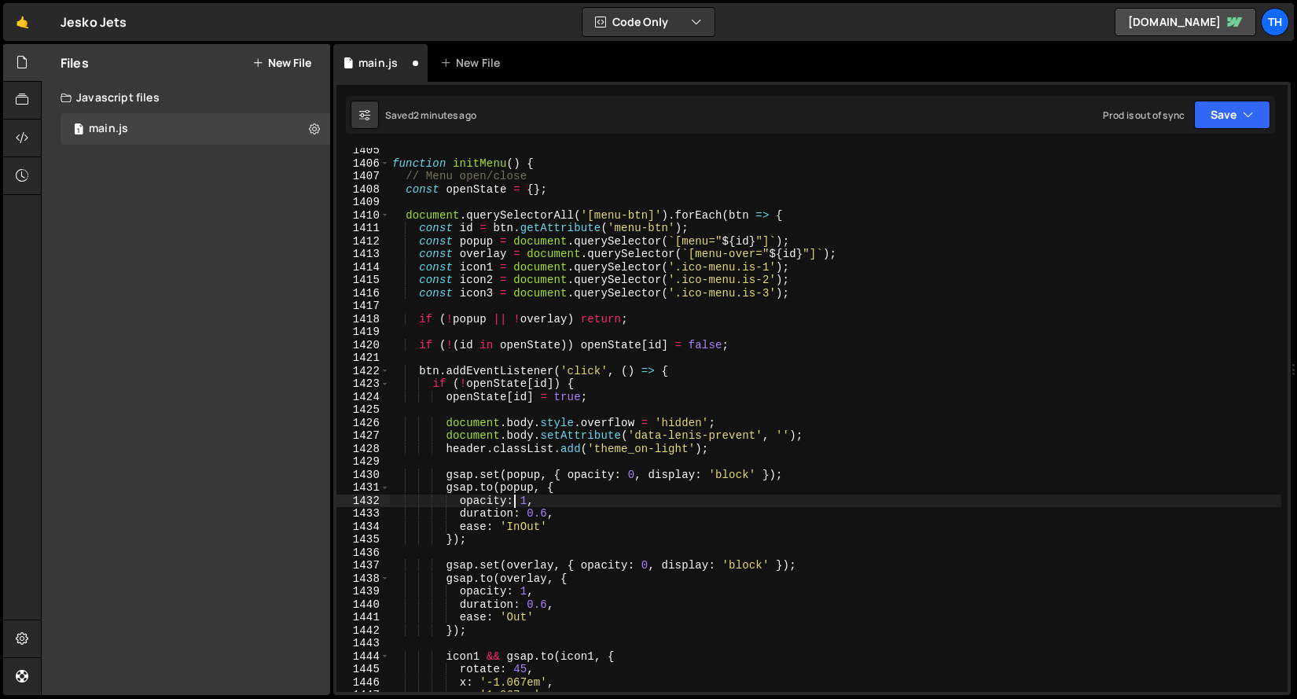
click at [669, 450] on div "function initMenu ( ) { // Menu open/close const openState = { } ; document . q…" at bounding box center [835, 429] width 892 height 570
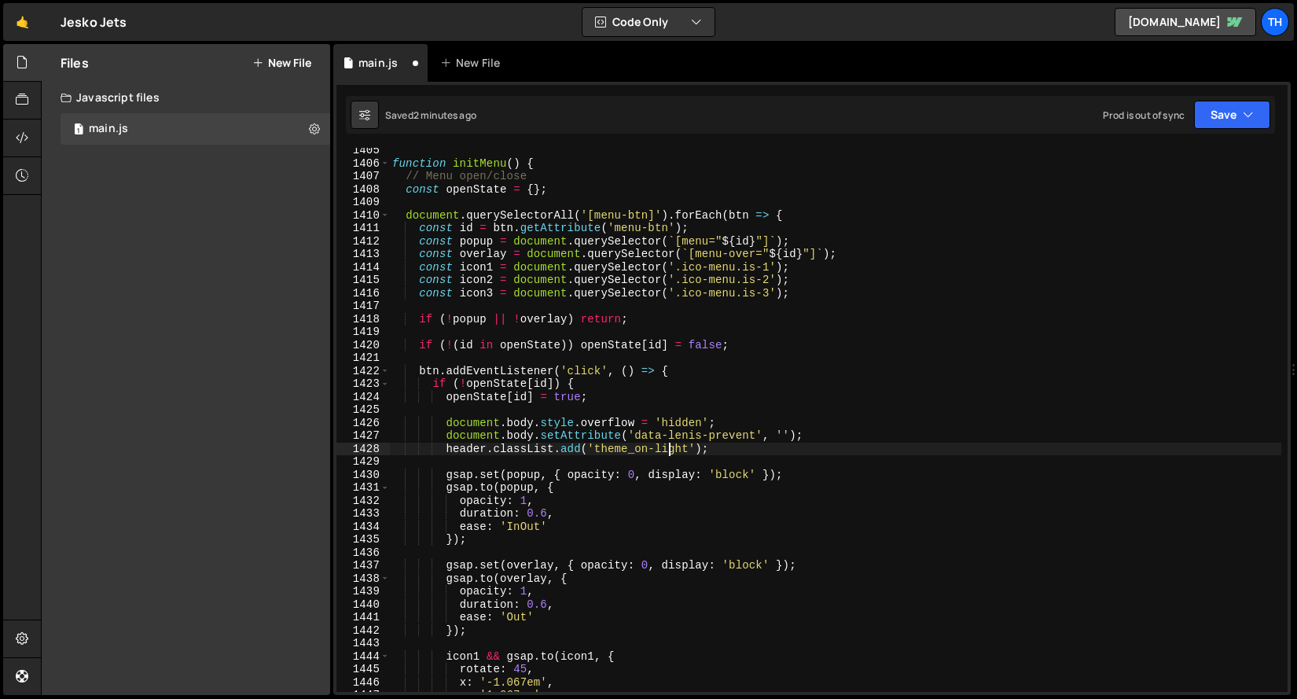
click at [669, 450] on div "function initMenu ( ) { // Menu open/close const openState = { } ; document . q…" at bounding box center [835, 429] width 892 height 570
click at [802, 288] on div "function initMenu ( ) { // Menu open/close const openState = { } ; document . q…" at bounding box center [835, 429] width 892 height 570
type textarea "const icon3 = document.querySelector('.ico-menu.is-3');"
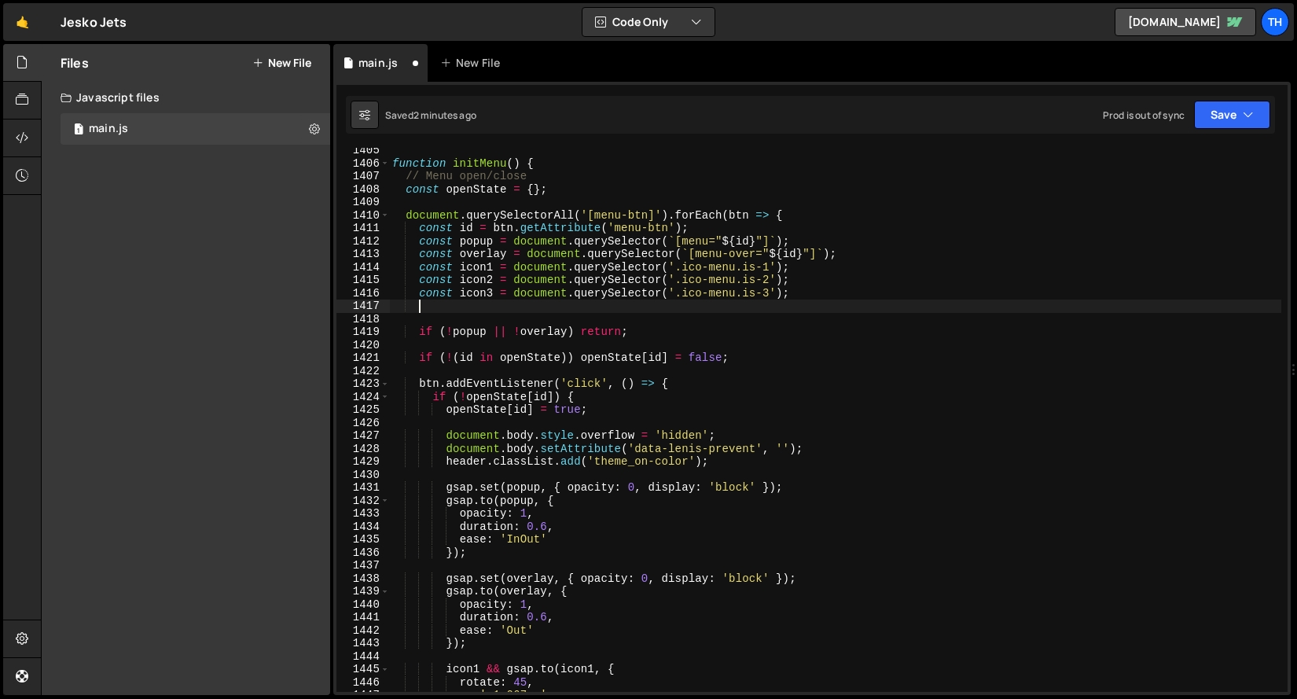
type textarea "v"
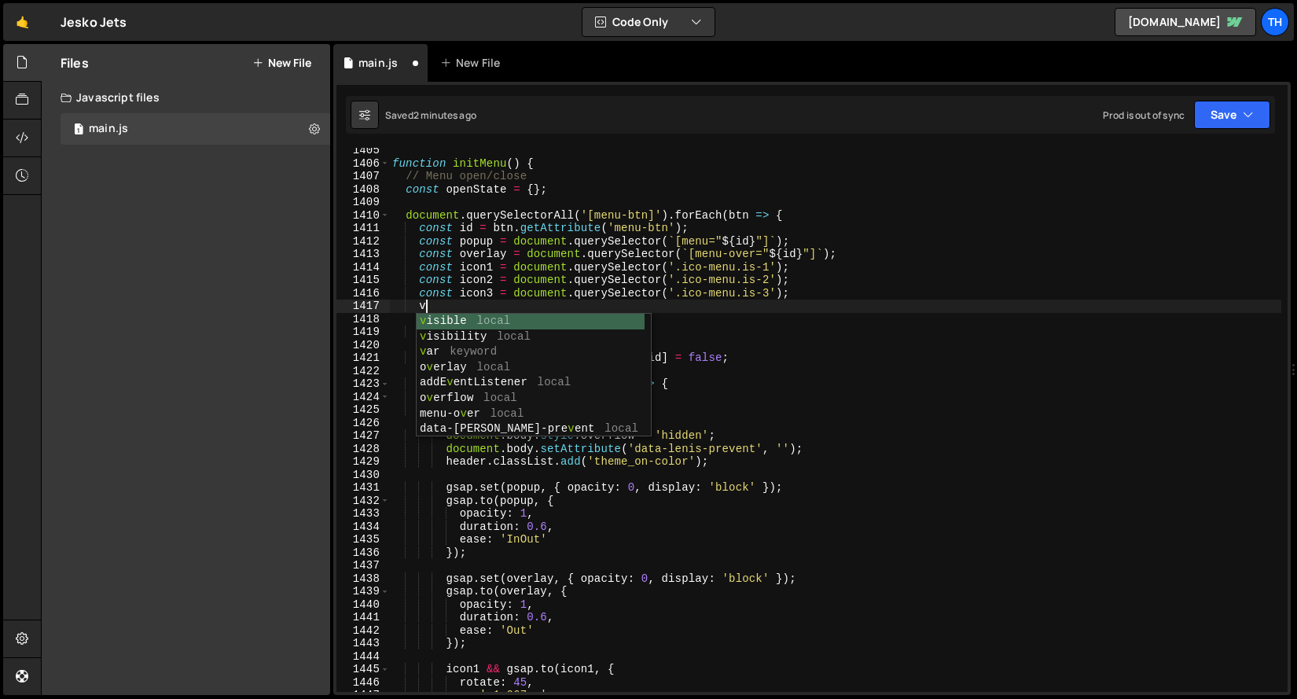
scroll to position [0, 1]
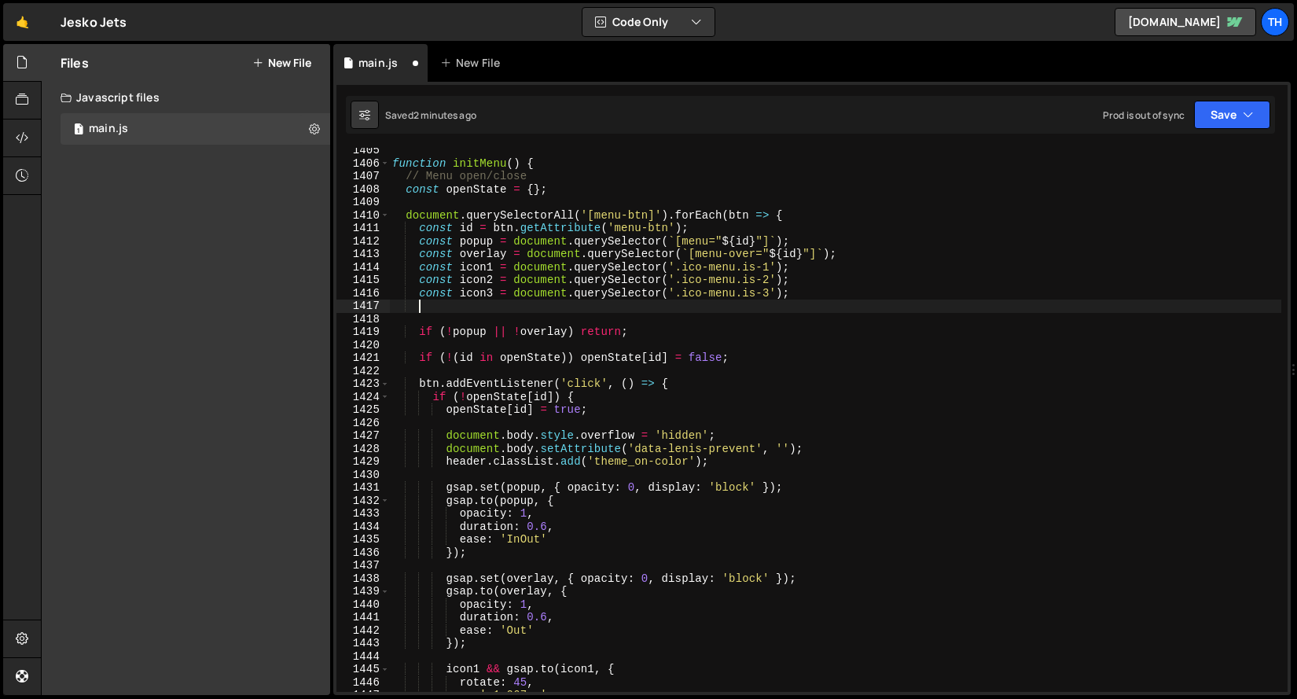
paste textarea "const header = document.querySelector('.header');"
click at [571, 332] on div "function initMenu ( ) { // Menu open/close const openState = { } ; document . q…" at bounding box center [835, 429] width 892 height 570
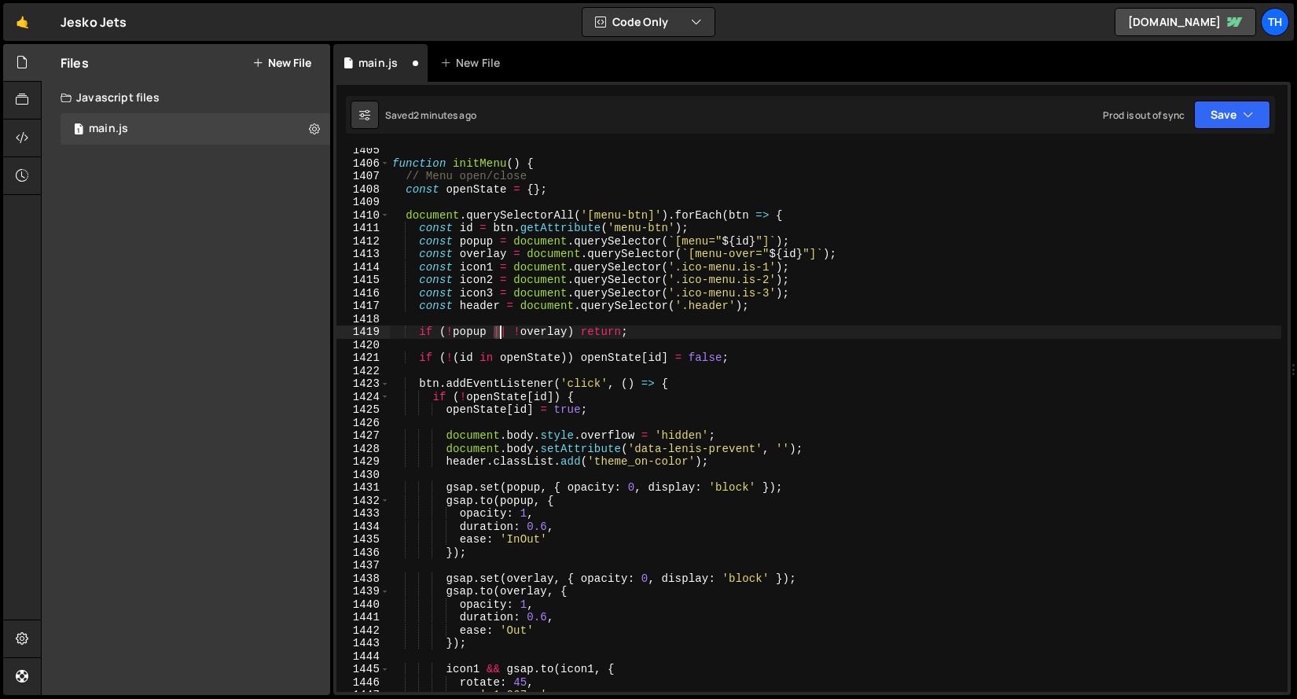
click at [498, 333] on div "function initMenu ( ) { // Menu open/close const openState = { } ; document . q…" at bounding box center [835, 429] width 892 height 570
drag, startPoint x: 486, startPoint y: 332, endPoint x: 567, endPoint y: 331, distance: 81.7
click at [567, 331] on div "function initMenu ( ) { // Menu open/close const openState = { } ; document . q…" at bounding box center [835, 429] width 892 height 570
click at [571, 336] on div "function initMenu ( ) { // Menu open/close const openState = { } ; document . q…" at bounding box center [835, 429] width 892 height 570
paste textarea "|| !overlay"
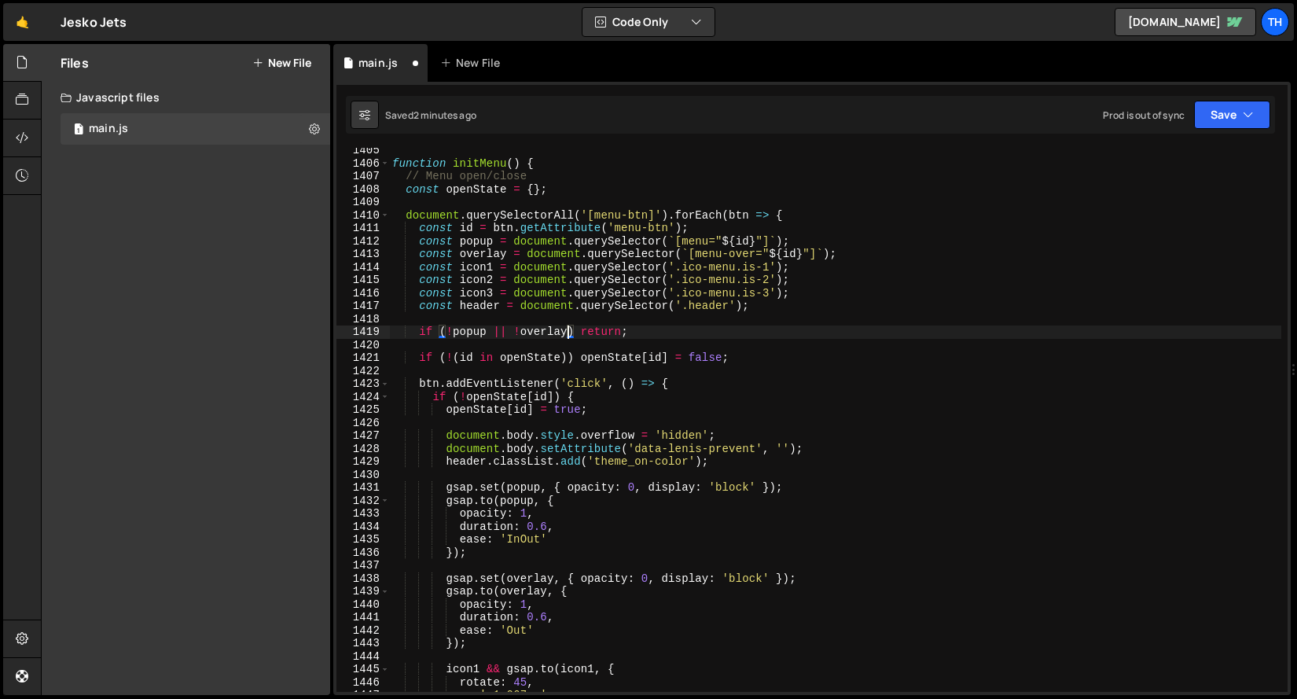
click at [567, 334] on div "function initMenu ( ) { // Menu open/close const openState = { } ; document . q…" at bounding box center [835, 429] width 892 height 570
paste textarea "|| !overlay"
click at [473, 303] on div "function initMenu ( ) { // Menu open/close const openState = { } ; document . q…" at bounding box center [835, 429] width 892 height 570
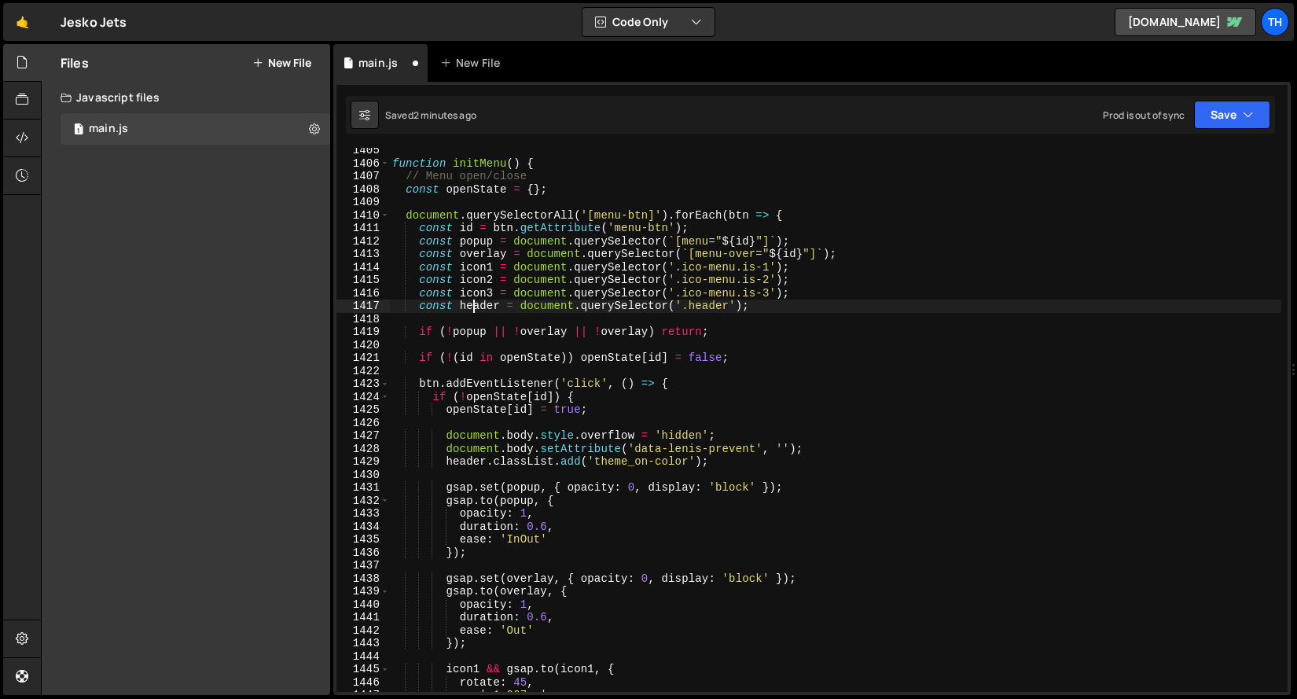
click at [473, 303] on div "function initMenu ( ) { // Menu open/close const openState = { } ; document . q…" at bounding box center [835, 429] width 892 height 570
click at [641, 332] on div "function initMenu ( ) { // Menu open/close const openState = { } ; document . q…" at bounding box center [835, 429] width 892 height 570
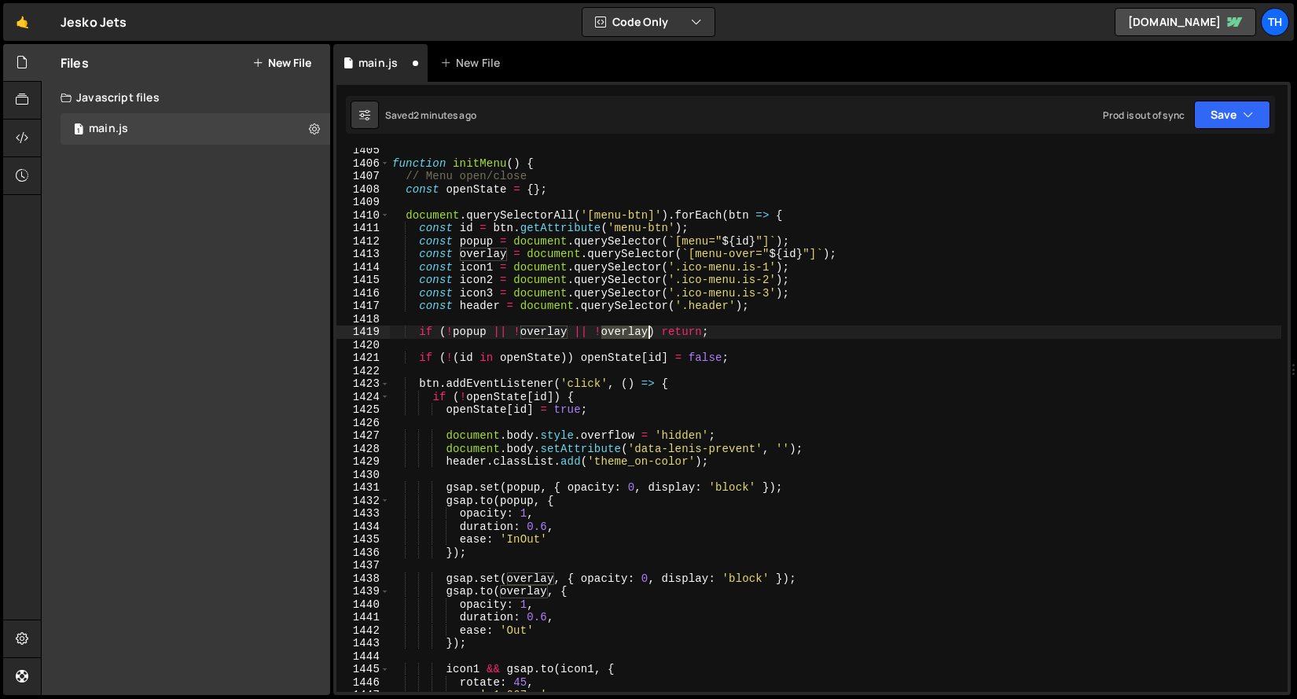
click at [641, 332] on div "function initMenu ( ) { // Menu open/close const openState = { } ; document . q…" at bounding box center [835, 429] width 892 height 570
paste textarea "header"
type textarea "if (!popup || !overlay || !header) return;"
click at [544, 369] on div "function initMenu ( ) { // Menu open/close const openState = { } ; document . q…" at bounding box center [835, 429] width 892 height 570
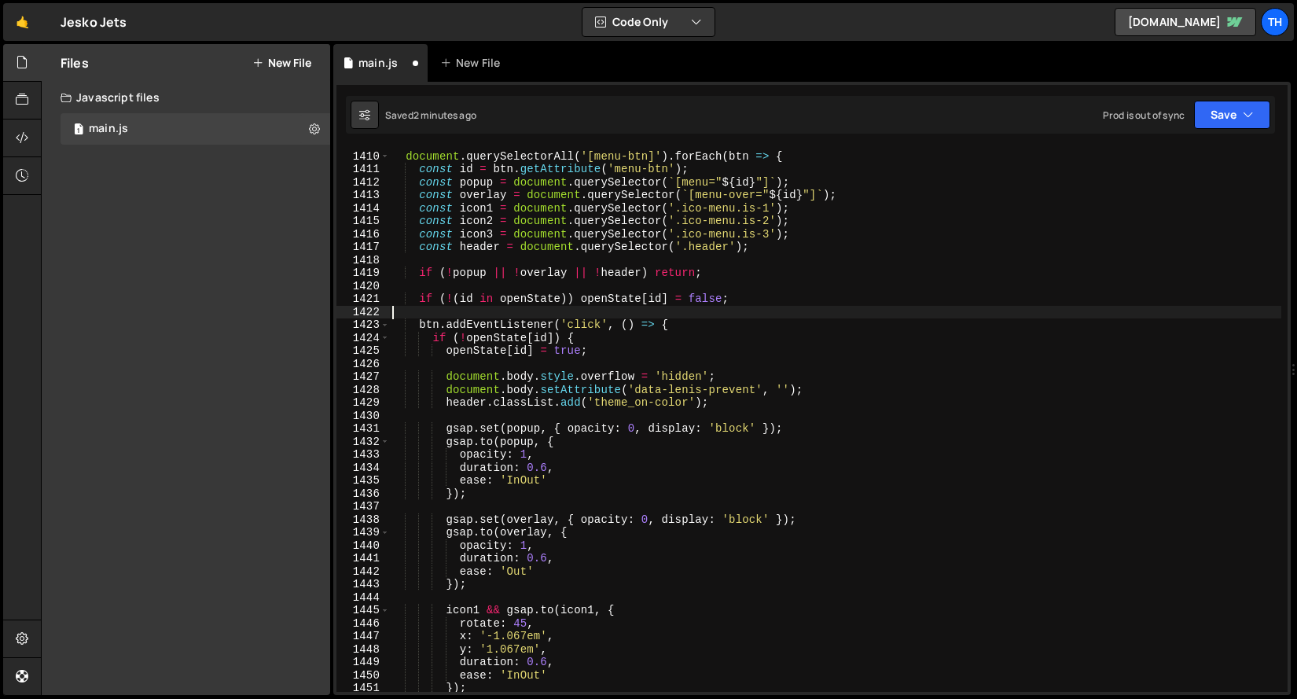
scroll to position [18275, 0]
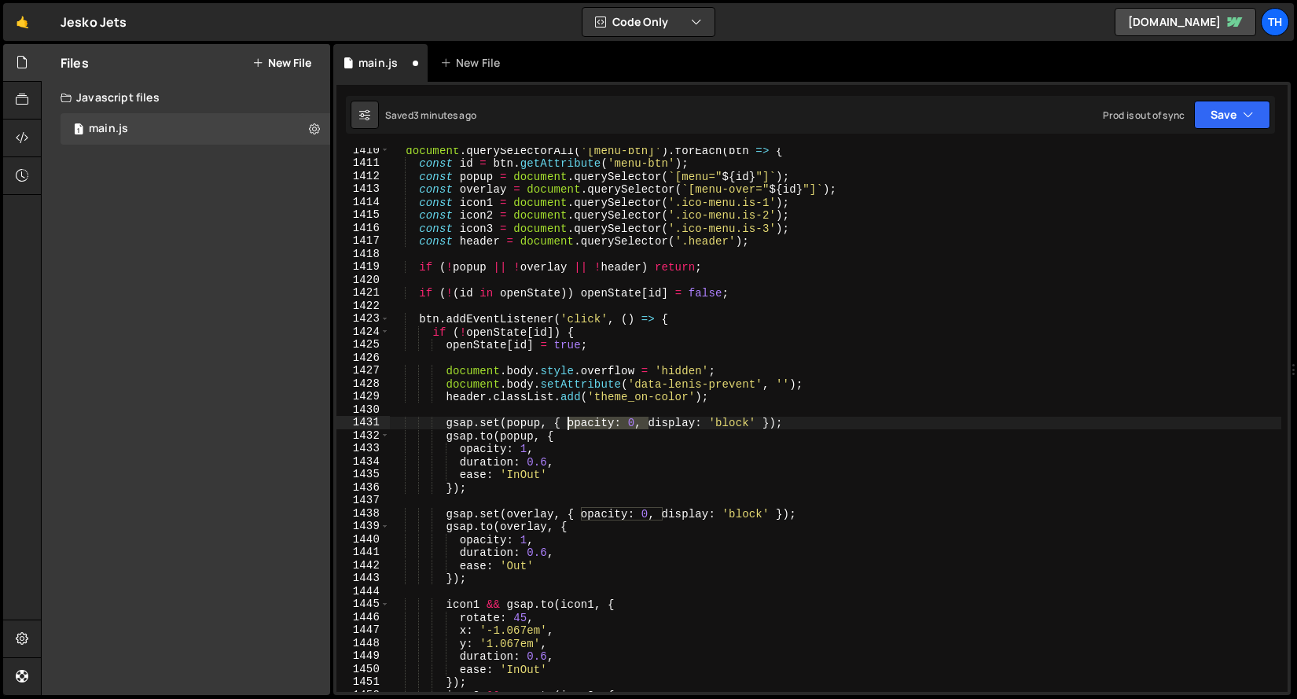
drag, startPoint x: 649, startPoint y: 426, endPoint x: 568, endPoint y: 422, distance: 81.0
click at [568, 422] on div "document . querySelectorAll ( '[menu-btn]' ) . forEach ( btn => { const id = bt…" at bounding box center [835, 429] width 892 height 570
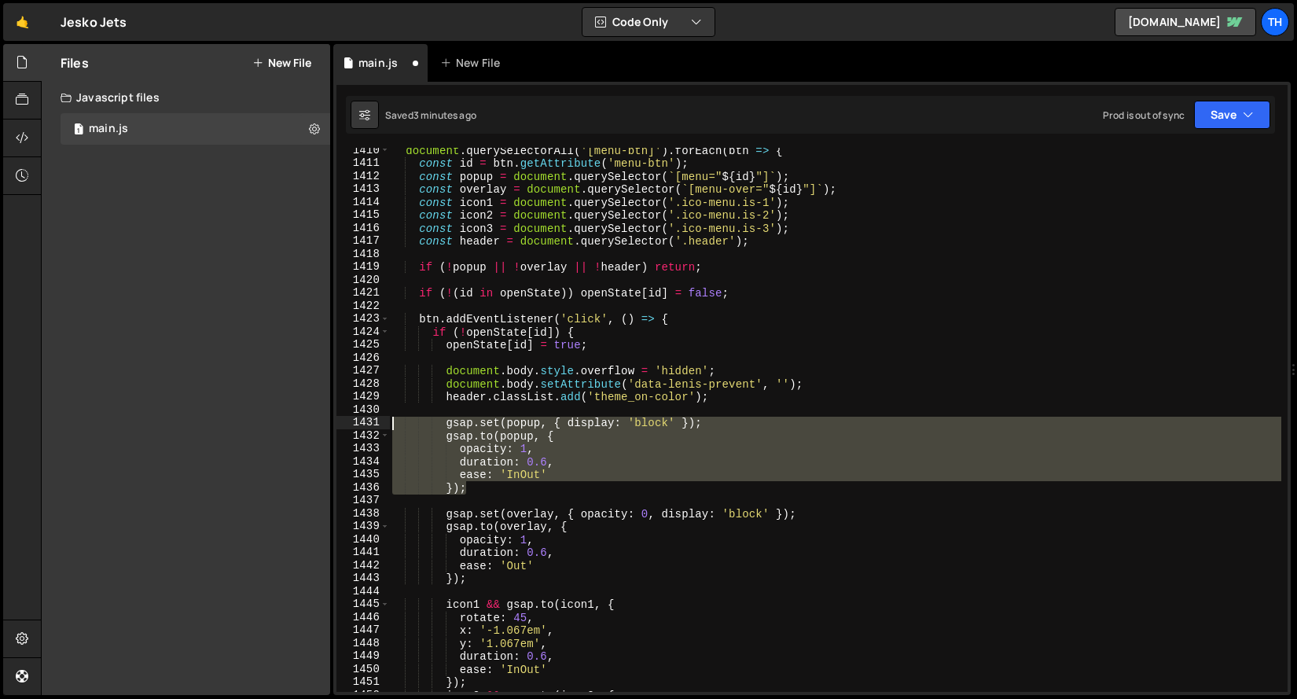
drag, startPoint x: 523, startPoint y: 490, endPoint x: 307, endPoint y: 428, distance: 224.9
click at [307, 428] on div "Files New File Javascript files 1 main.js 0 CSS files Copy share link Edit File…" at bounding box center [669, 370] width 1256 height 652
click at [464, 484] on div "document . querySelectorAll ( '[menu-btn]' ) . forEach ( btn => { const id = bt…" at bounding box center [835, 420] width 892 height 544
drag, startPoint x: 480, startPoint y: 482, endPoint x: 319, endPoint y: 439, distance: 166.6
click at [319, 439] on div "Files New File Javascript files 1 main.js 0 CSS files Copy share link Edit File…" at bounding box center [669, 370] width 1256 height 652
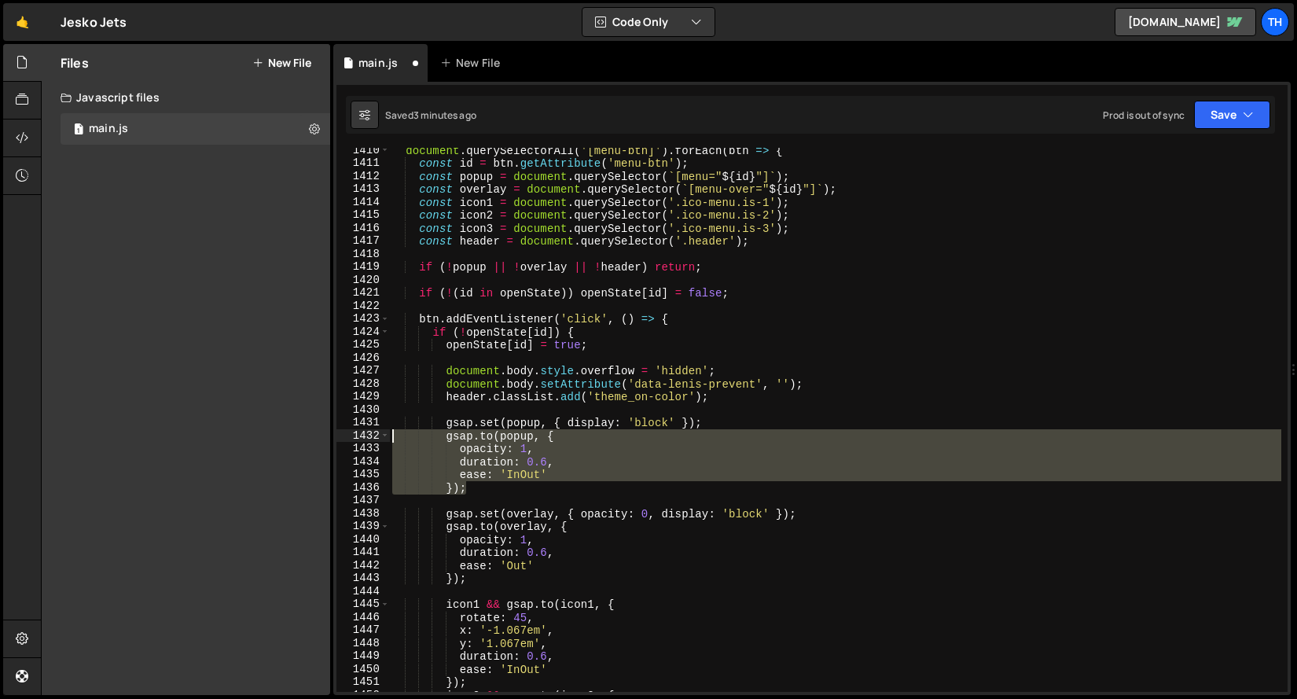
type textarea "[DOMAIN_NAME](popup, { opacity: 1,"
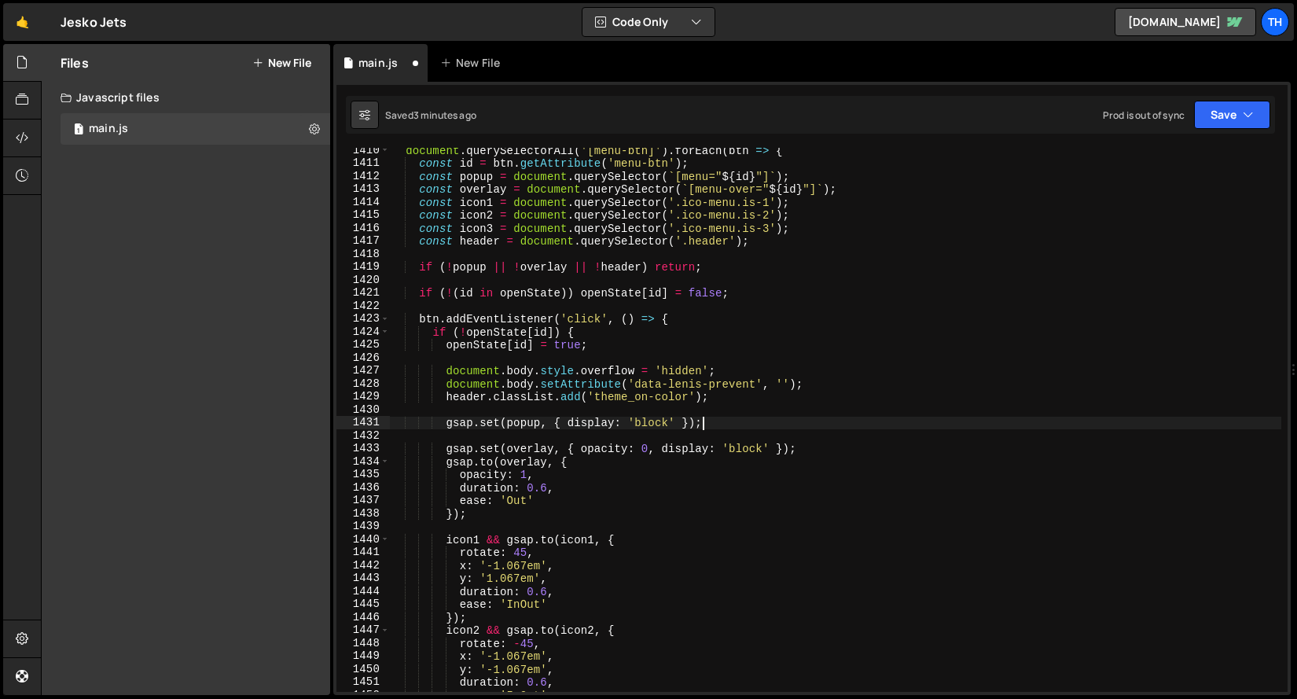
click at [526, 475] on div "document . querySelectorAll ( '[menu-btn]' ) . forEach ( btn => { const id = bt…" at bounding box center [835, 429] width 892 height 570
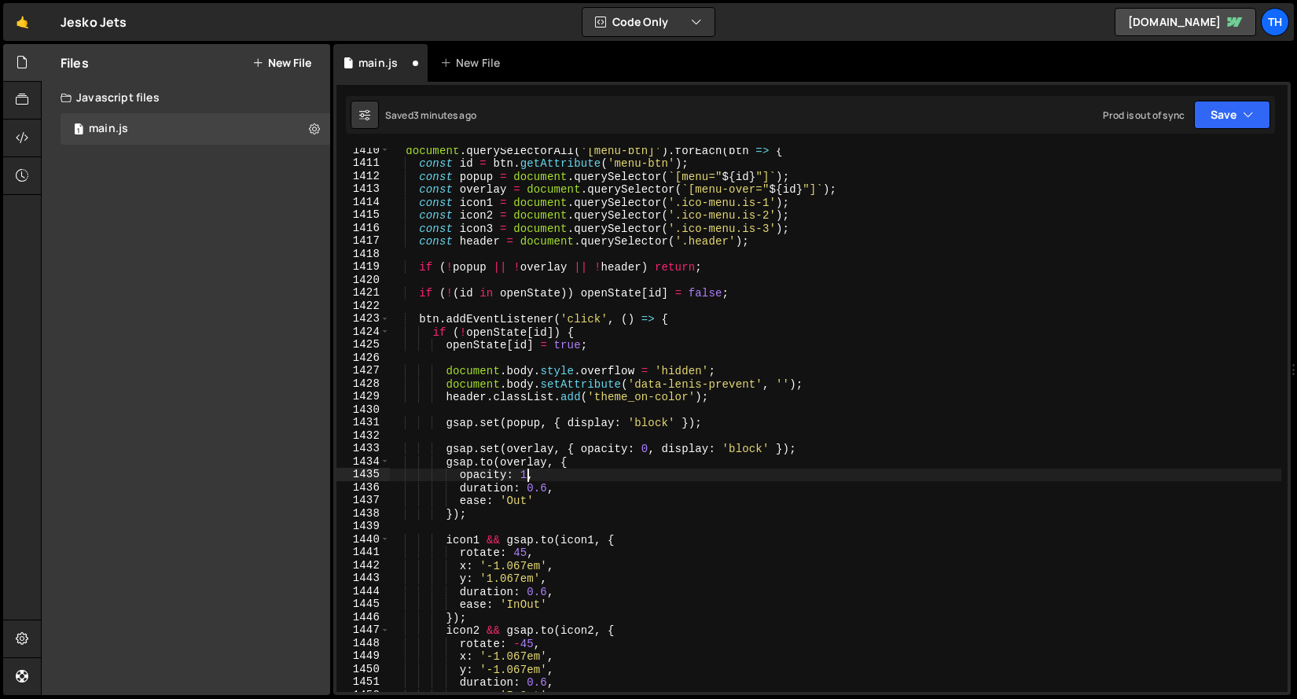
click at [526, 475] on div "document . querySelectorAll ( '[menu-btn]' ) . forEach ( btn => { const id = bt…" at bounding box center [835, 429] width 892 height 570
click at [552, 481] on div "document . querySelectorAll ( '[menu-btn]' ) . forEach ( btn => { const id = bt…" at bounding box center [835, 429] width 892 height 570
drag, startPoint x: 530, startPoint y: 484, endPoint x: 547, endPoint y: 485, distance: 16.5
click at [547, 485] on div "document . querySelectorAll ( '[menu-btn]' ) . forEach ( btn => { const id = bt…" at bounding box center [835, 429] width 892 height 570
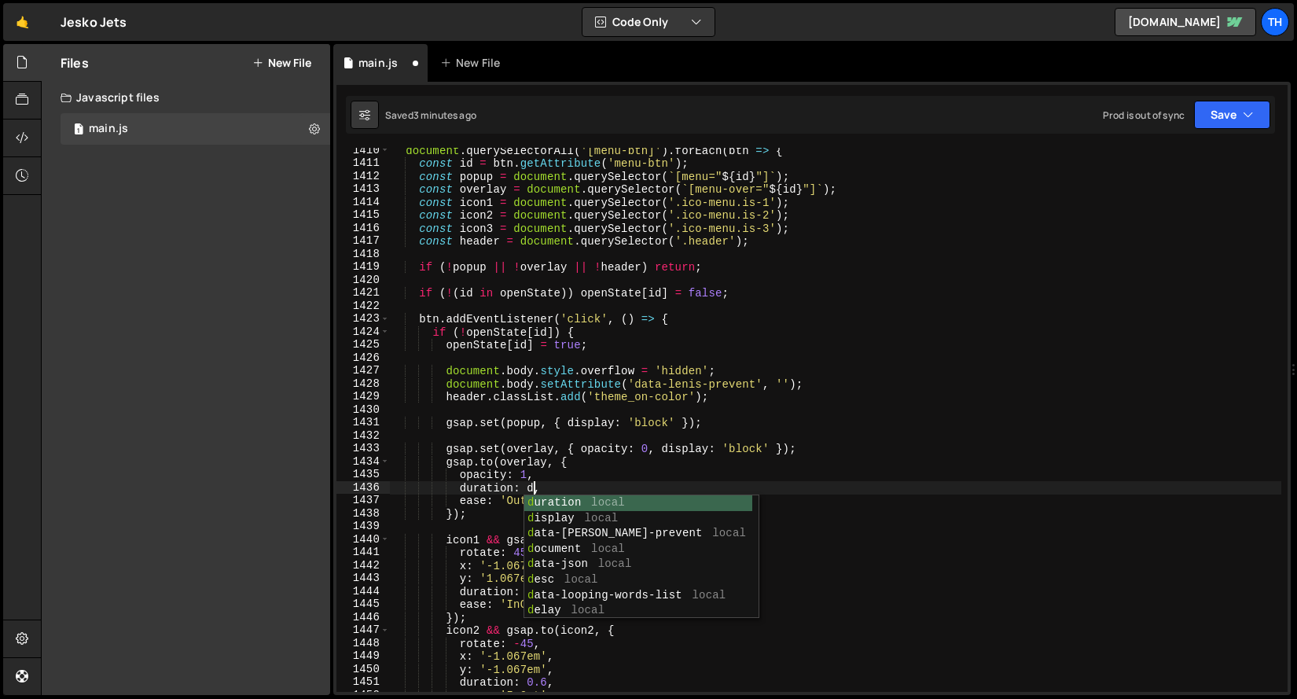
scroll to position [0, 10]
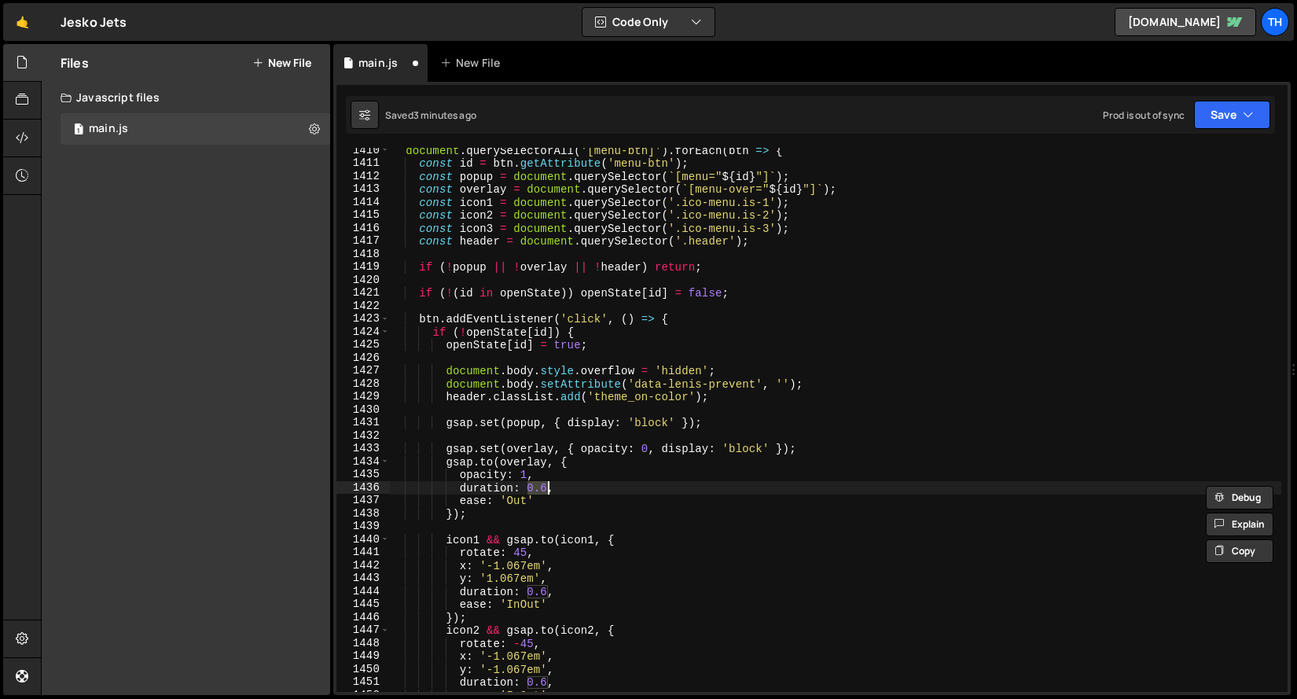
click at [552, 461] on div "document . querySelectorAll ( '[menu-btn]' ) . forEach ( btn => { const id = bt…" at bounding box center [835, 429] width 892 height 570
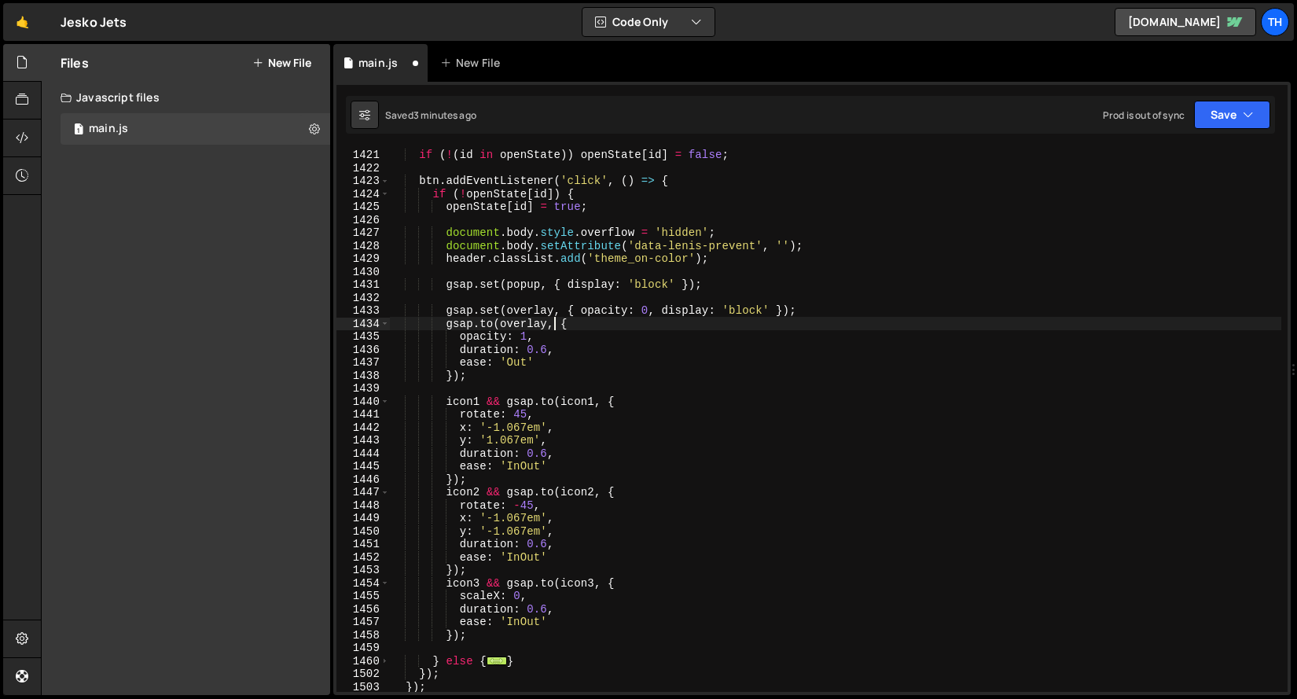
scroll to position [18462, 0]
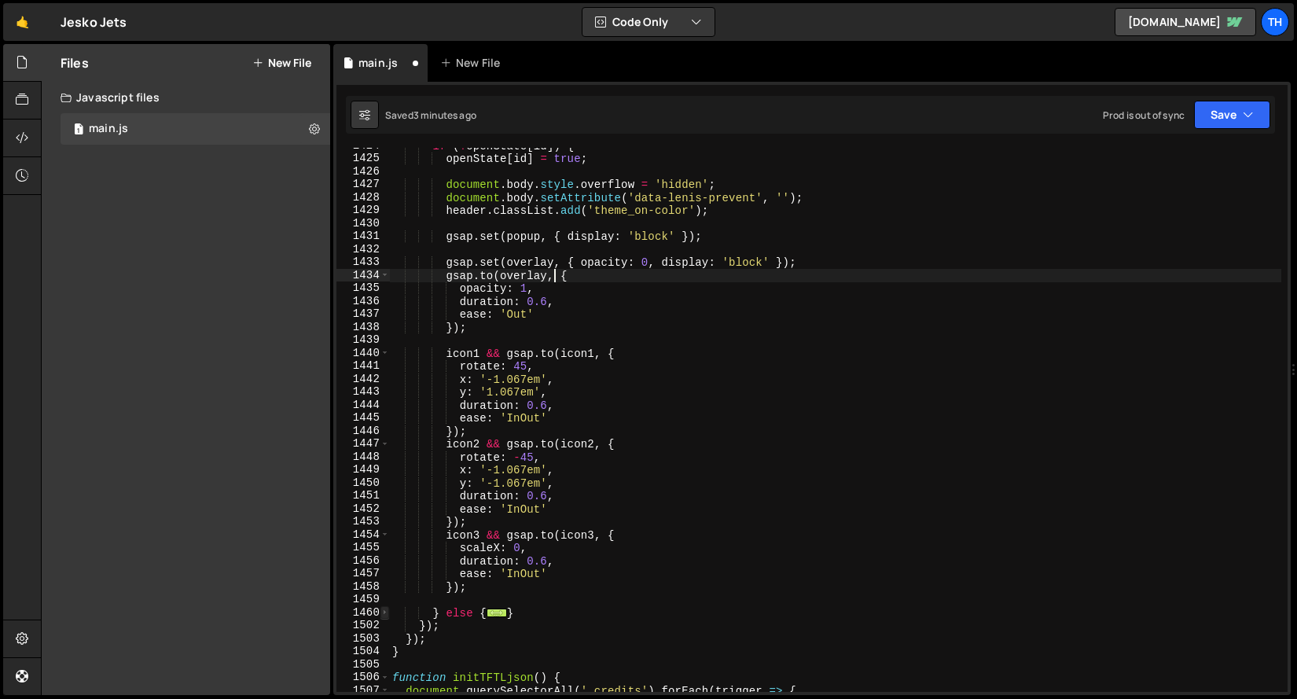
click at [386, 615] on span at bounding box center [384, 612] width 9 height 13
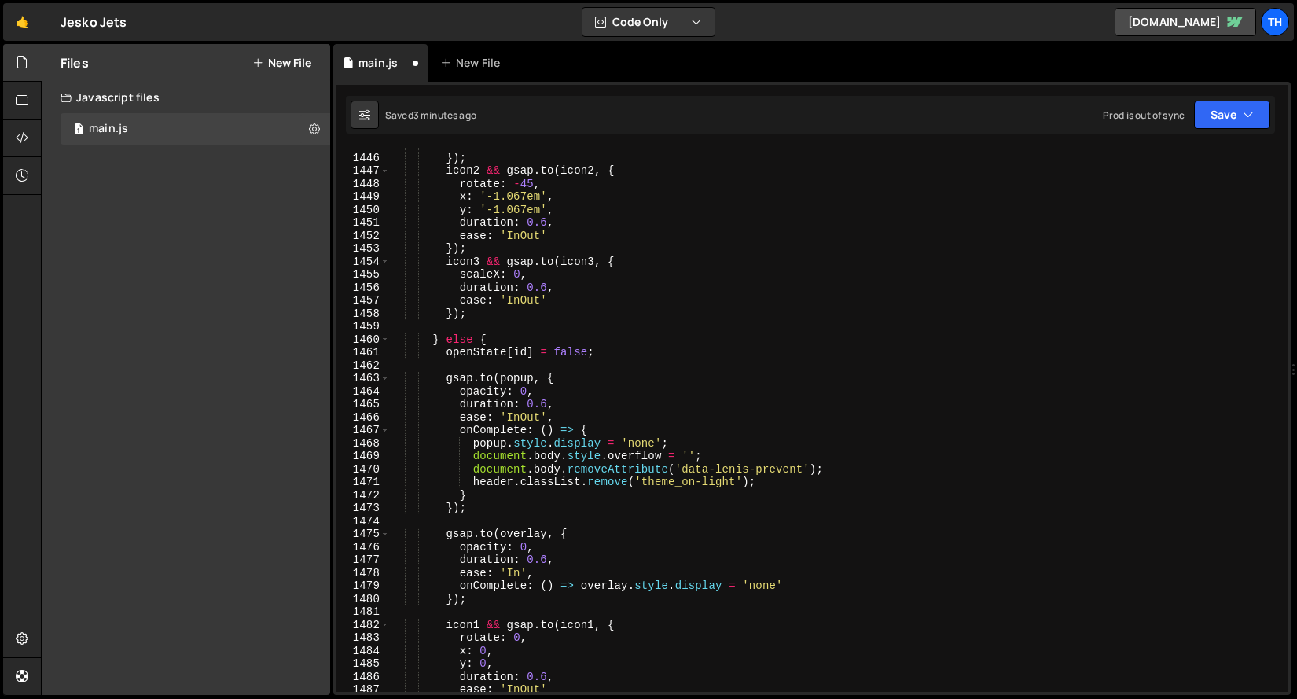
scroll to position [18734, 0]
click at [522, 392] on div "ease : 'InOut' }) ; icon2 && gsap . to ( icon2 , { rotate : - 45 , x : '-1.067e…" at bounding box center [835, 423] width 892 height 570
type textarea "opacity: 1,"
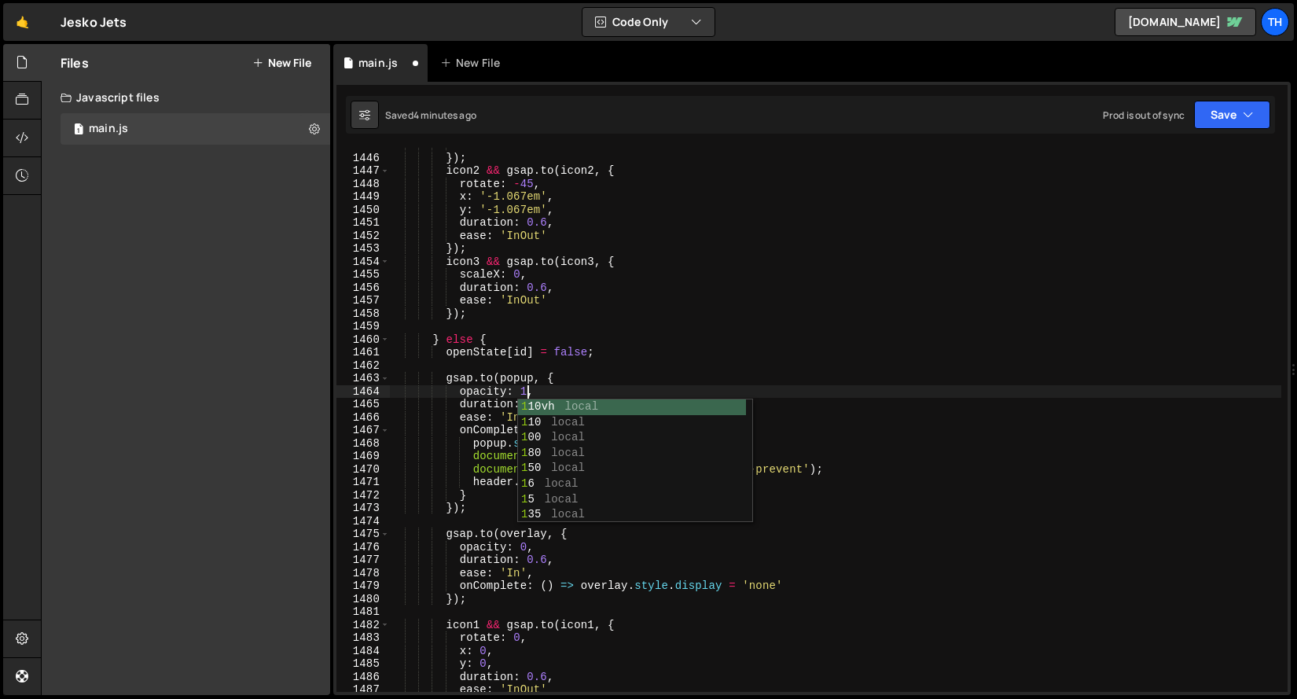
click at [561, 362] on div "ease : 'InOut' }) ; icon2 && gsap . to ( icon2 , { rotate : - 45 , x : '-1.067e…" at bounding box center [835, 423] width 892 height 570
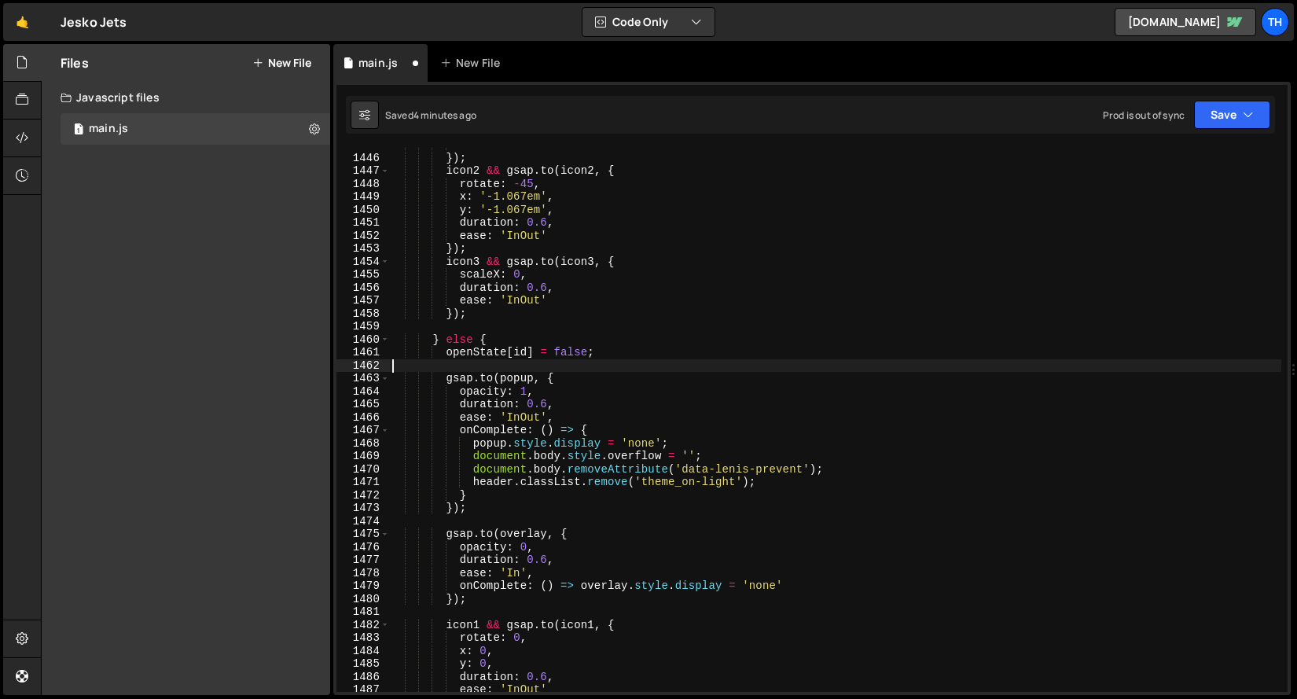
click at [519, 417] on div "ease : 'InOut' }) ; icon2 && gsap . to ( icon2 , { rotate : - 45 , x : '-1.067e…" at bounding box center [835, 423] width 892 height 570
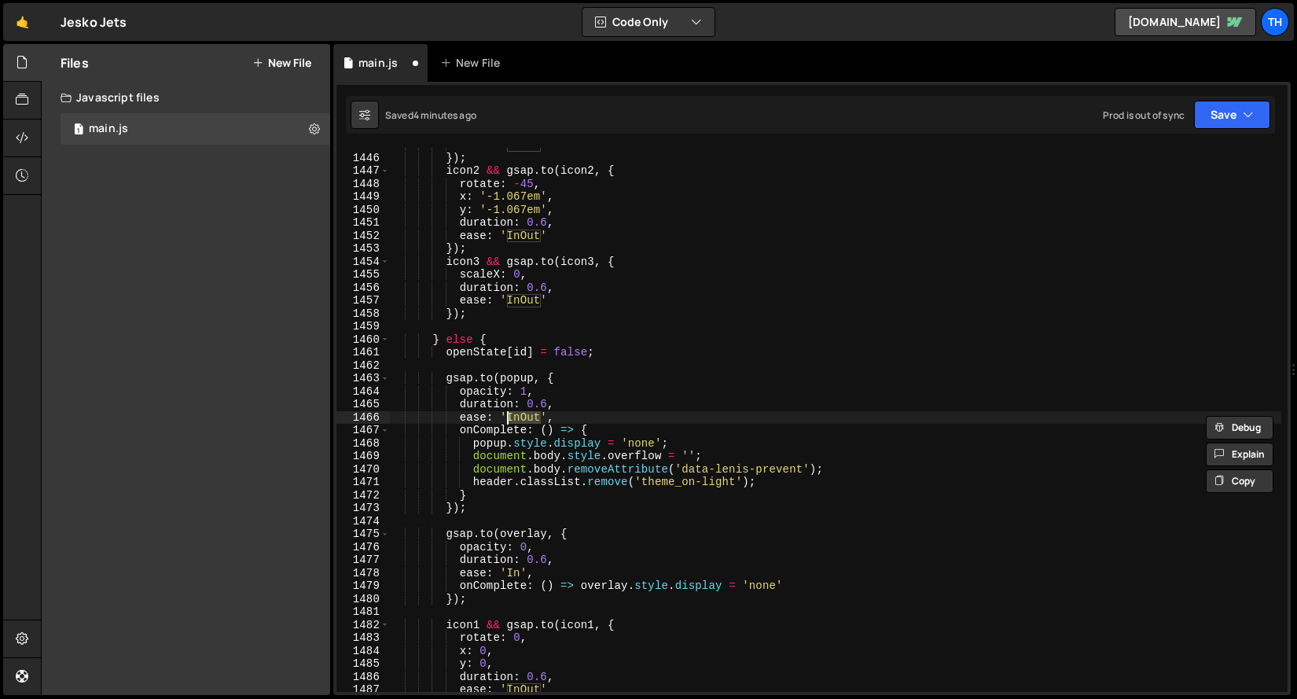
click at [624, 392] on div "ease : 'InOut' }) ; icon2 && gsap . to ( icon2 , { rotate : - 45 , x : '-1.067e…" at bounding box center [835, 423] width 892 height 570
click at [713, 486] on div "ease : 'InOut' }) ; icon2 && gsap . to ( icon2 , { rotate : - 45 , x : '-1.067e…" at bounding box center [835, 423] width 892 height 570
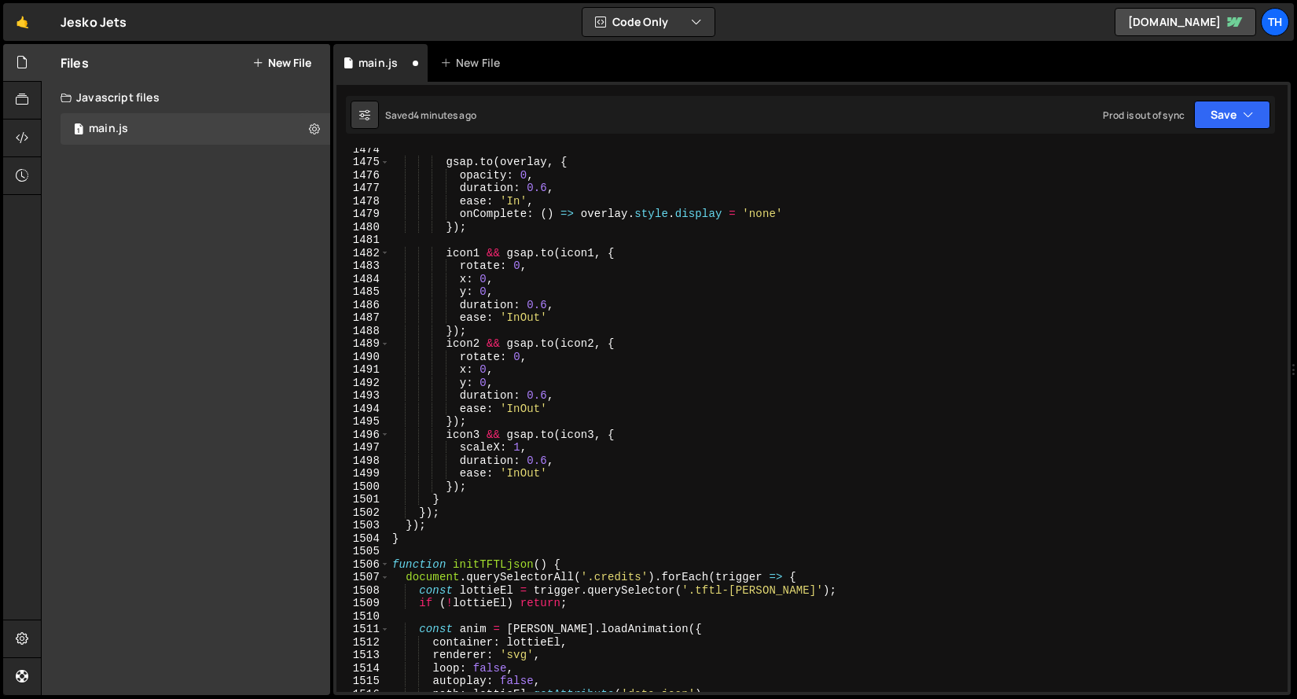
scroll to position [19155, 0]
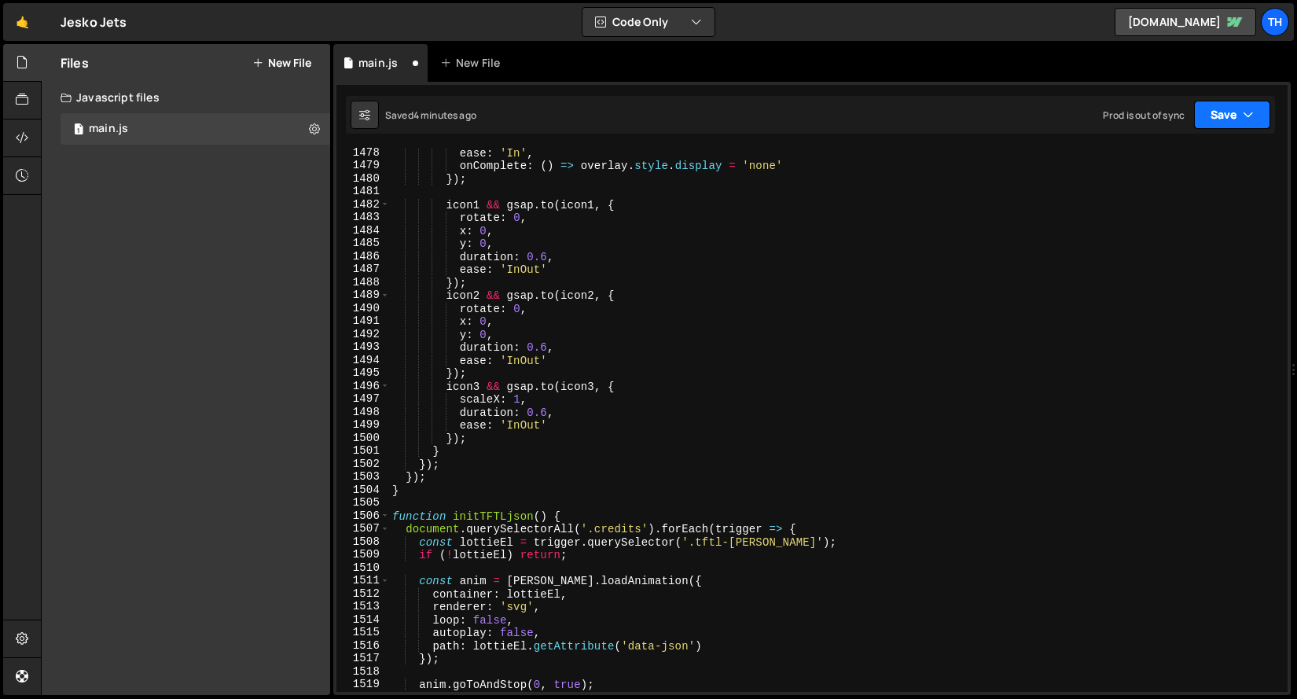
click at [1221, 108] on button "Save" at bounding box center [1232, 115] width 76 height 28
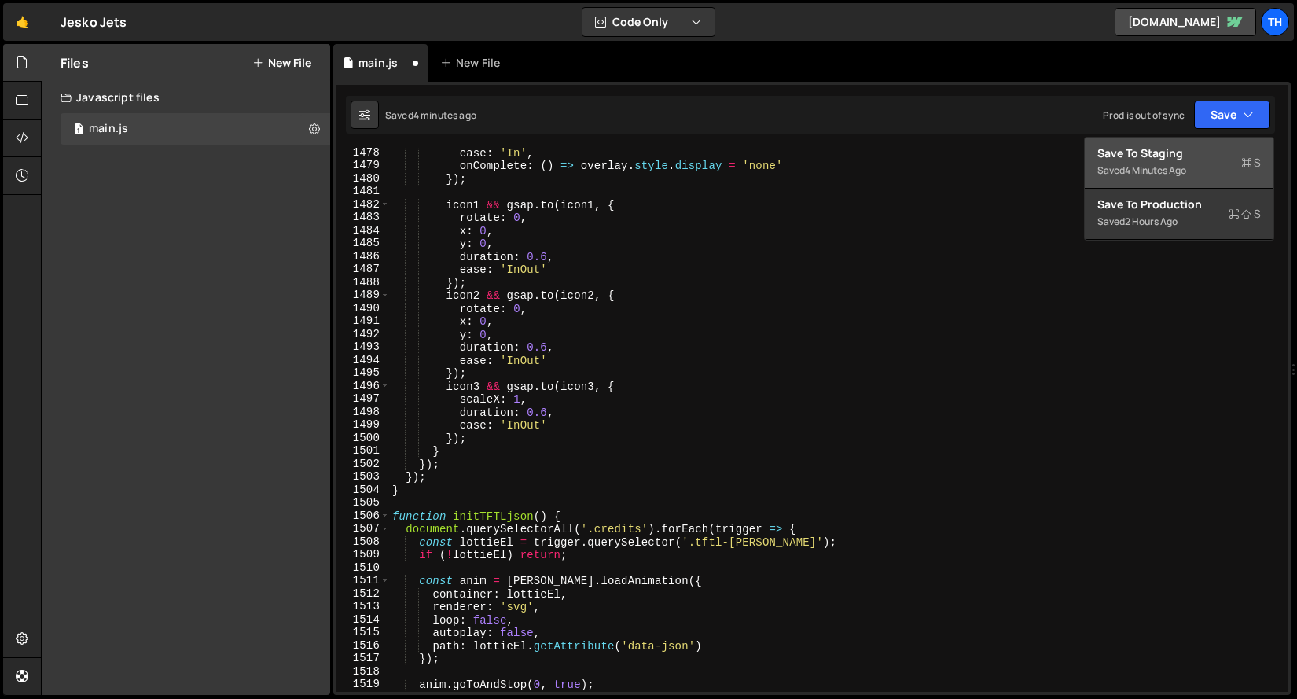
click at [1179, 158] on div "Save to Staging S" at bounding box center [1178, 153] width 163 height 16
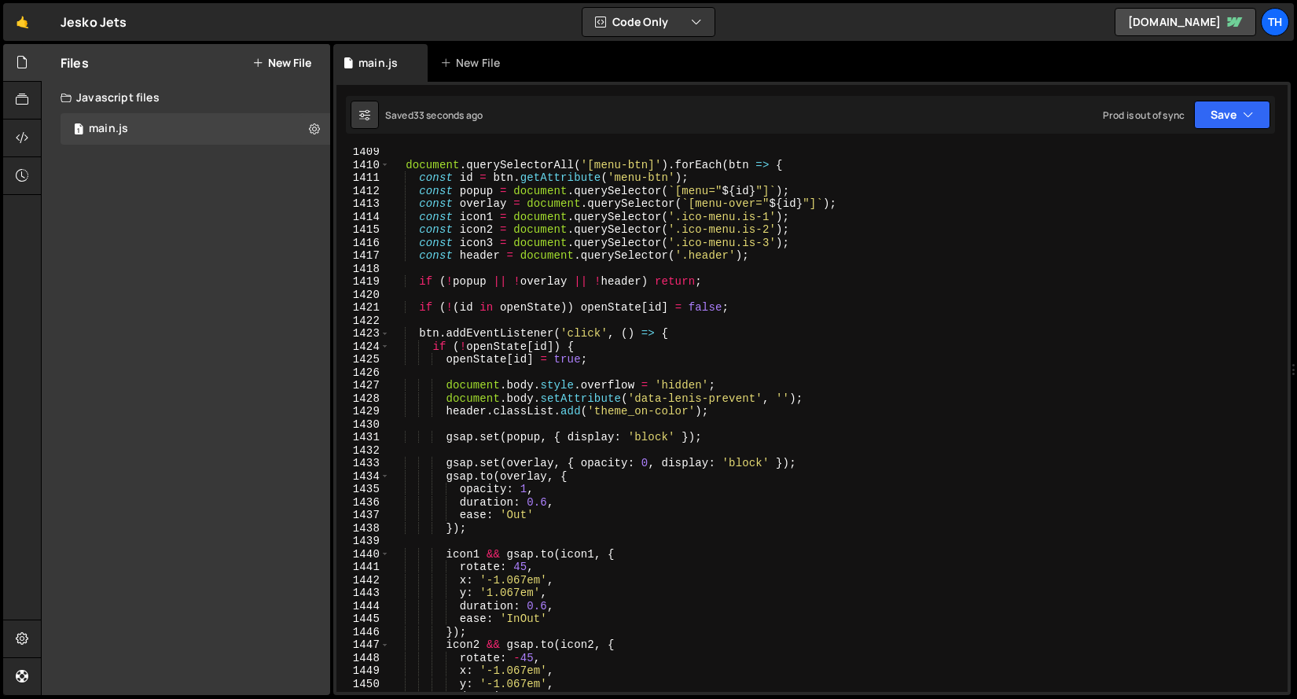
scroll to position [18260, 0]
click at [384, 334] on span at bounding box center [384, 333] width 9 height 13
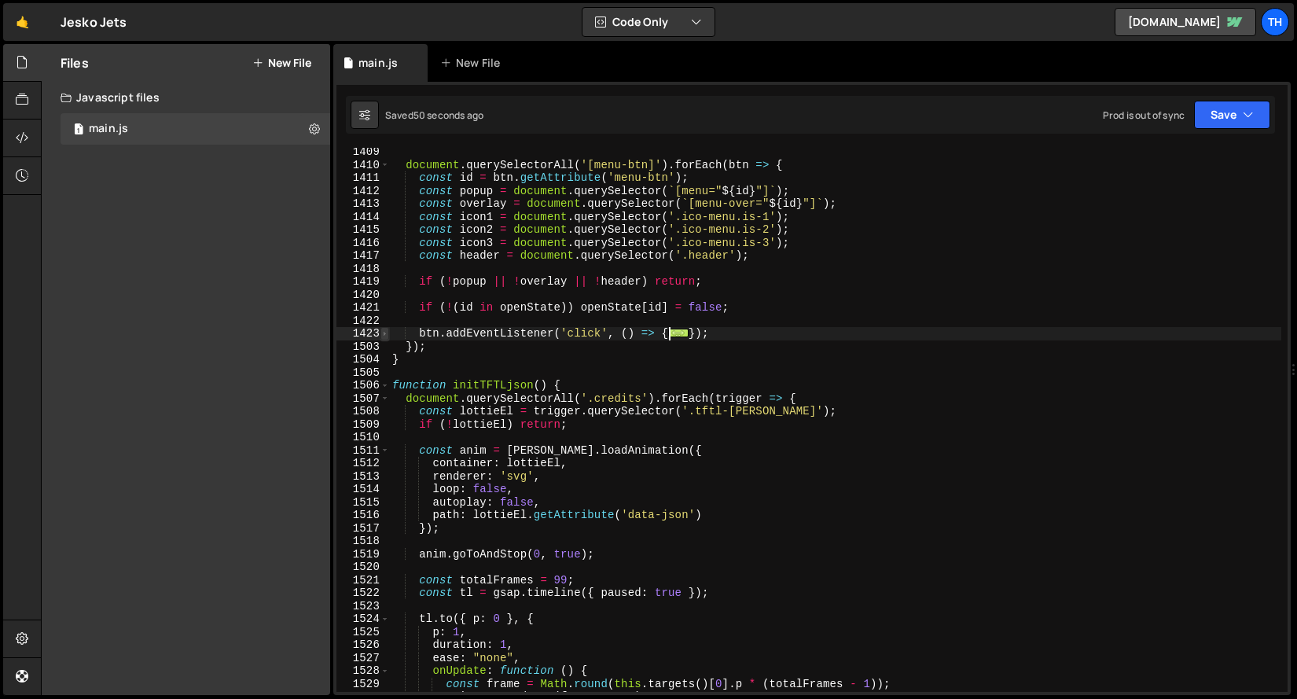
click at [384, 334] on span at bounding box center [384, 333] width 9 height 13
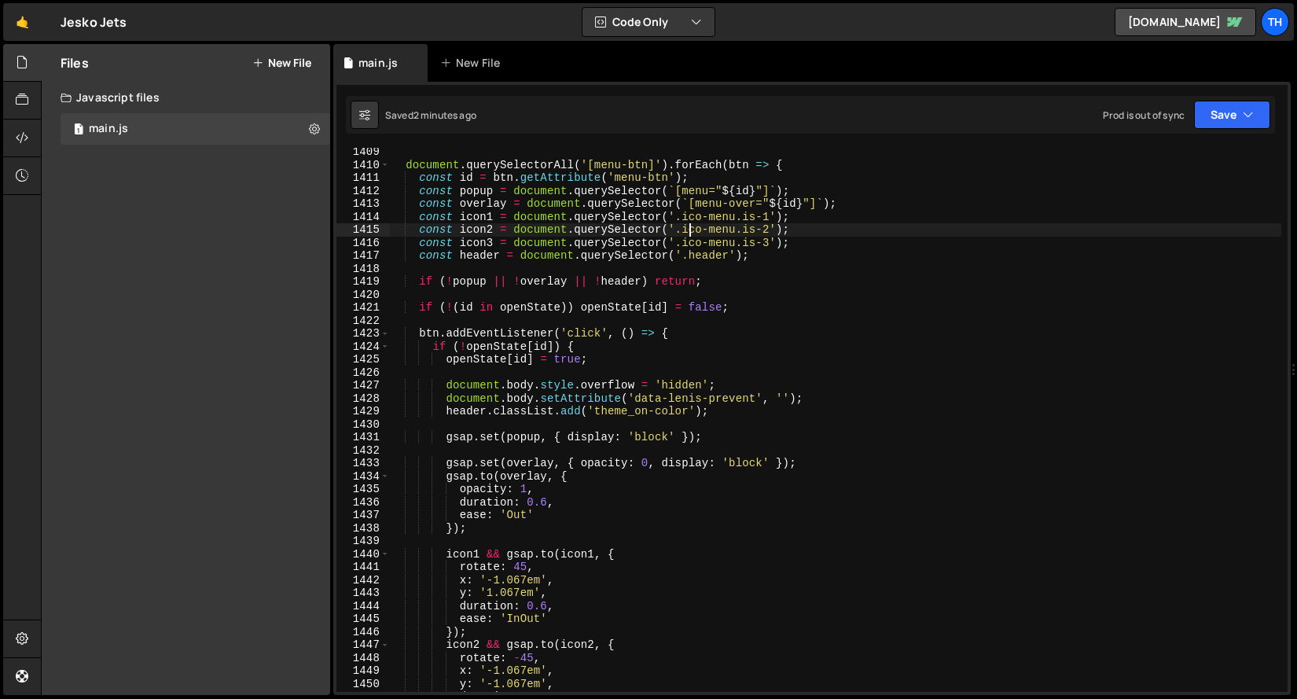
drag, startPoint x: 687, startPoint y: 228, endPoint x: 720, endPoint y: 220, distance: 33.9
click at [720, 220] on div "document . querySelectorAll ( '[menu-btn]' ) . forEach ( btn => { const id = bt…" at bounding box center [835, 430] width 892 height 570
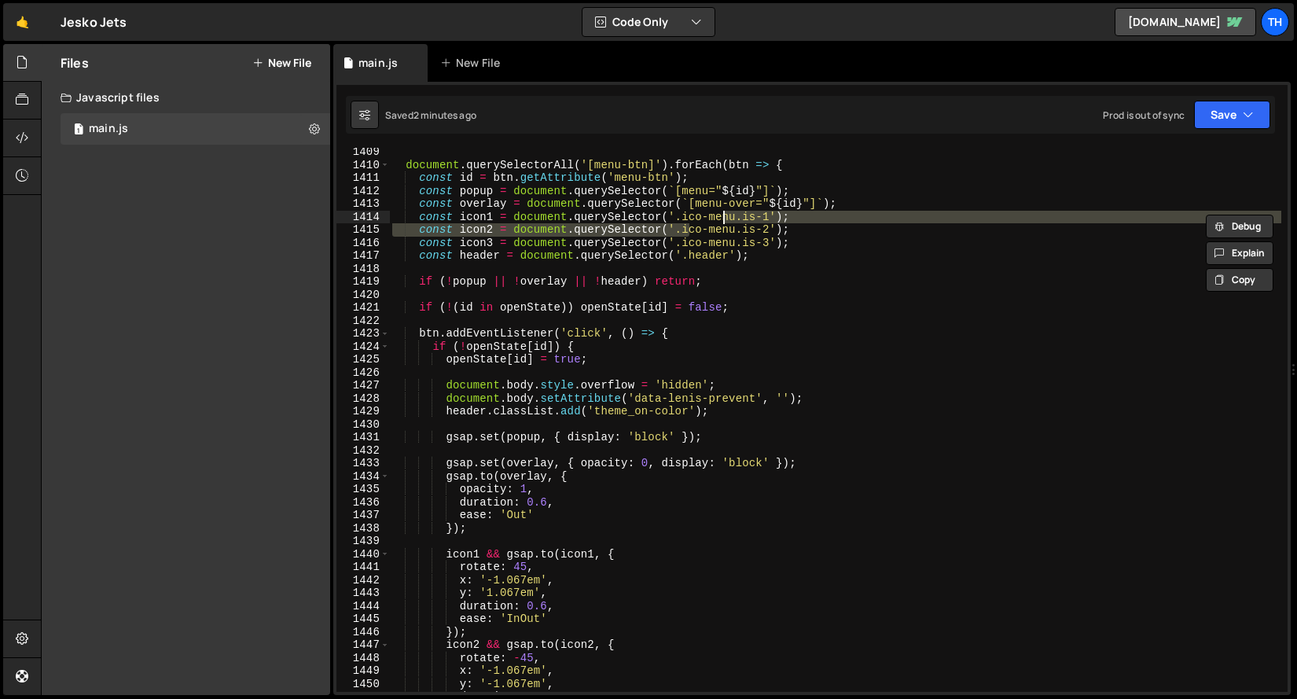
click at [692, 215] on div "document . querySelectorAll ( '[menu-btn]' ) . forEach ( btn => { const id = bt…" at bounding box center [835, 430] width 892 height 570
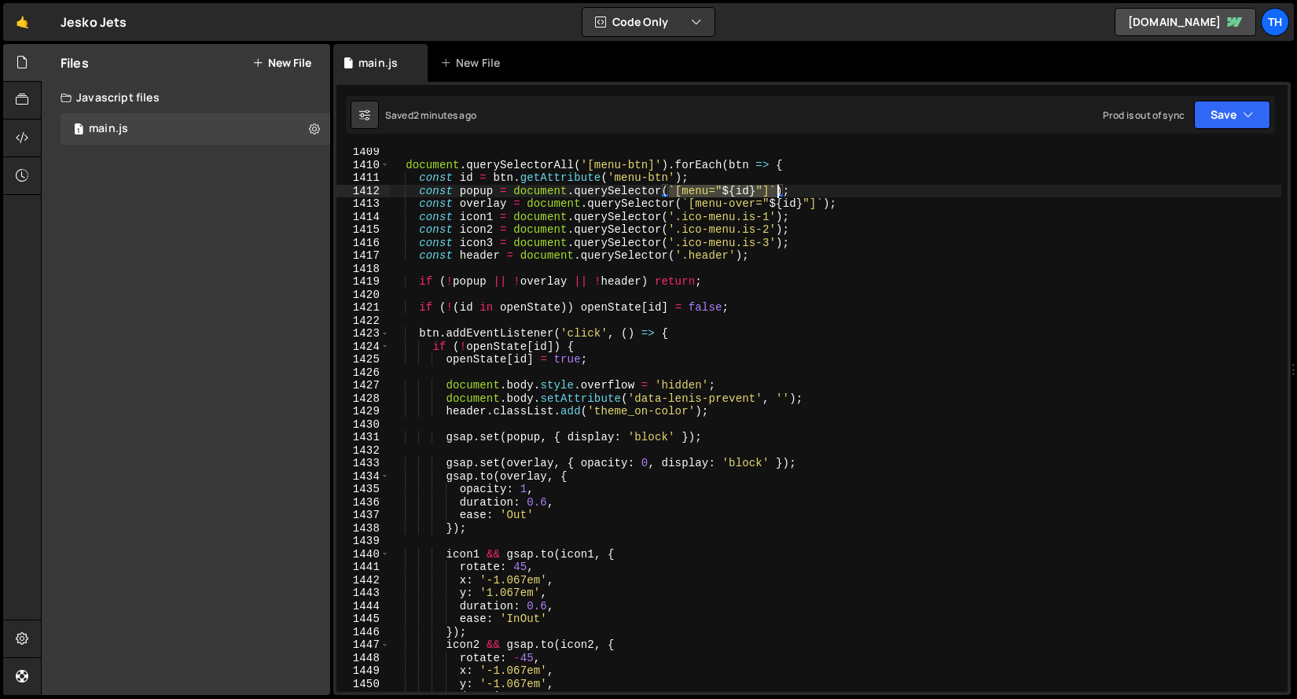
drag, startPoint x: 672, startPoint y: 189, endPoint x: 776, endPoint y: 185, distance: 103.8
click at [776, 185] on div "document . querySelectorAll ( '[menu-btn]' ) . forEach ( btn => { const id = bt…" at bounding box center [835, 430] width 892 height 570
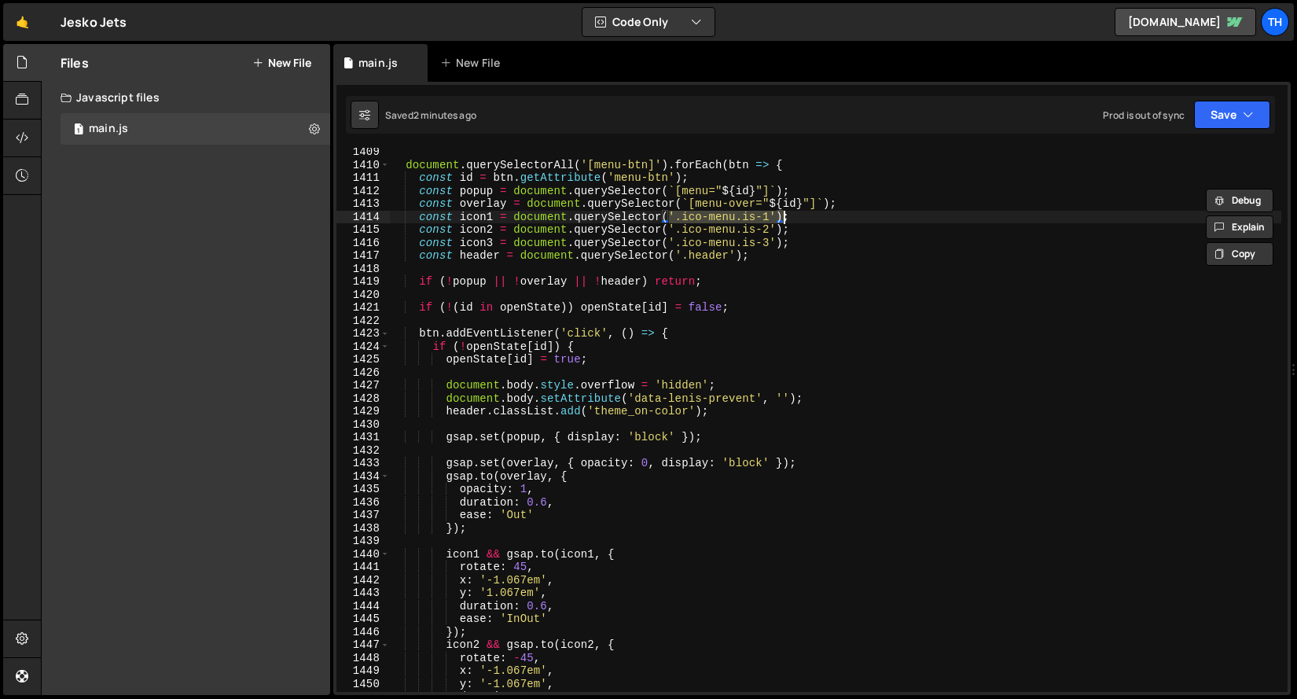
drag, startPoint x: 669, startPoint y: 214, endPoint x: 784, endPoint y: 213, distance: 114.7
click at [784, 213] on div "document . querySelectorAll ( '[menu-btn]' ) . forEach ( btn => { const id = bt…" at bounding box center [835, 430] width 892 height 570
paste textarea "`[menu="${id}"]`"
click at [780, 226] on div "document . querySelectorAll ( '[menu-btn]' ) . forEach ( btn => { const id = bt…" at bounding box center [835, 430] width 892 height 570
drag, startPoint x: 778, startPoint y: 215, endPoint x: 671, endPoint y: 211, distance: 107.0
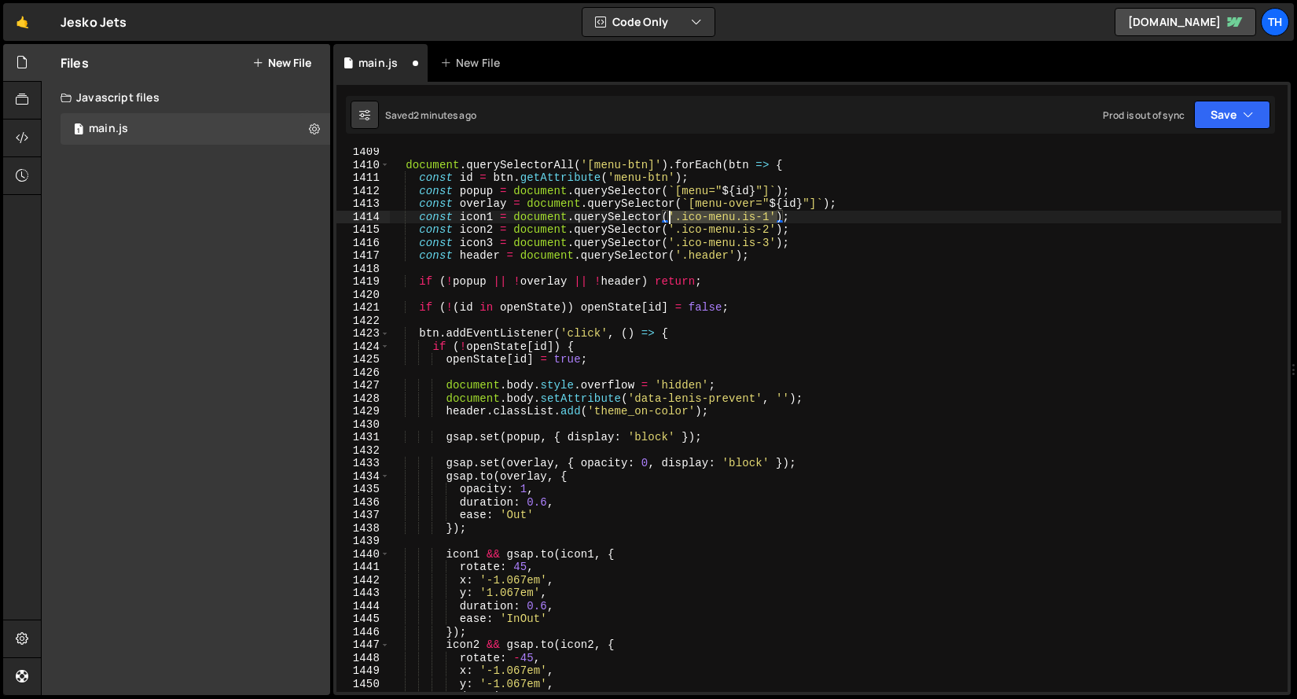
click at [671, 211] on div "document . querySelectorAll ( '[menu-btn]' ) . forEach ( btn => { const id = bt…" at bounding box center [835, 430] width 892 height 570
paste textarea "`[menu="${id}"]`"
click at [712, 217] on div "document . querySelectorAll ( '[menu-btn]' ) . forEach ( btn => { const id = bt…" at bounding box center [835, 430] width 892 height 570
click at [736, 284] on div "document . querySelectorAll ( '[menu-btn]' ) . forEach ( btn => { const id = bt…" at bounding box center [835, 430] width 892 height 570
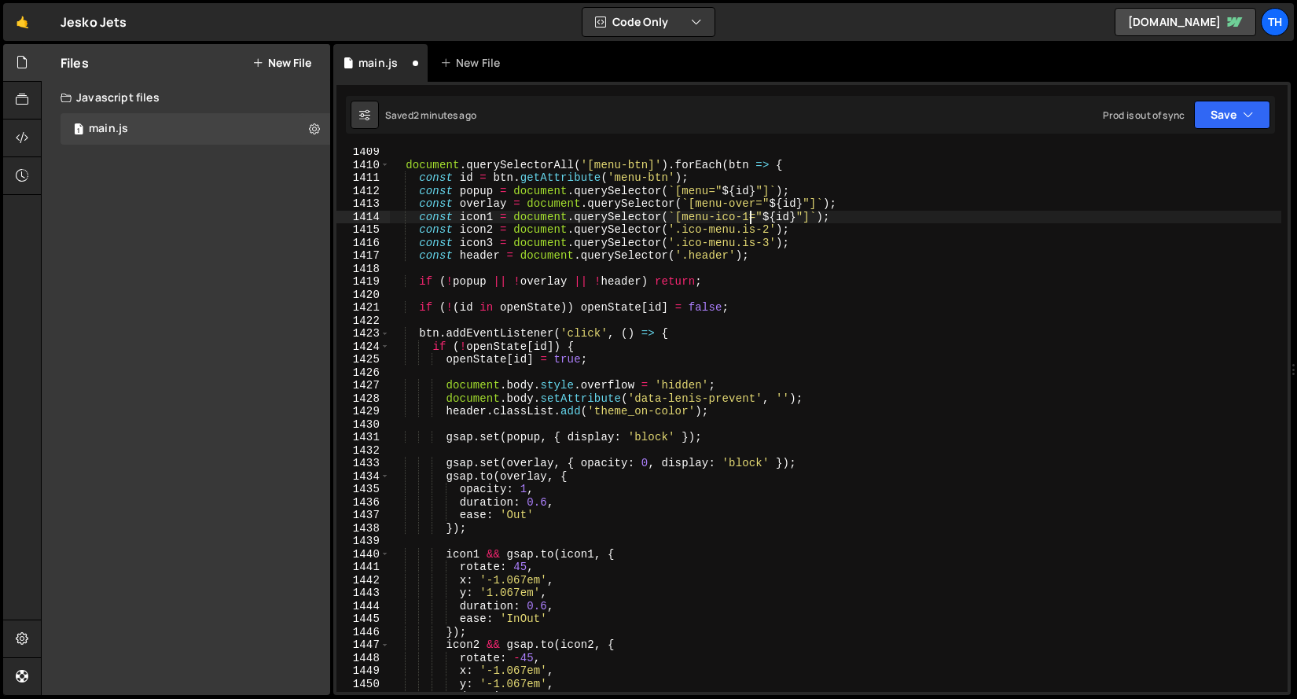
scroll to position [0, 20]
drag, startPoint x: 668, startPoint y: 217, endPoint x: 758, endPoint y: 216, distance: 90.4
click at [758, 216] on div "document . querySelectorAll ( '[menu-btn]' ) . forEach ( btn => { const id = bt…" at bounding box center [835, 430] width 892 height 570
drag, startPoint x: 807, startPoint y: 215, endPoint x: 758, endPoint y: 218, distance: 49.6
click at [758, 218] on div "document . querySelectorAll ( '[menu-btn]' ) . forEach ( btn => { const id = bt…" at bounding box center [835, 430] width 892 height 570
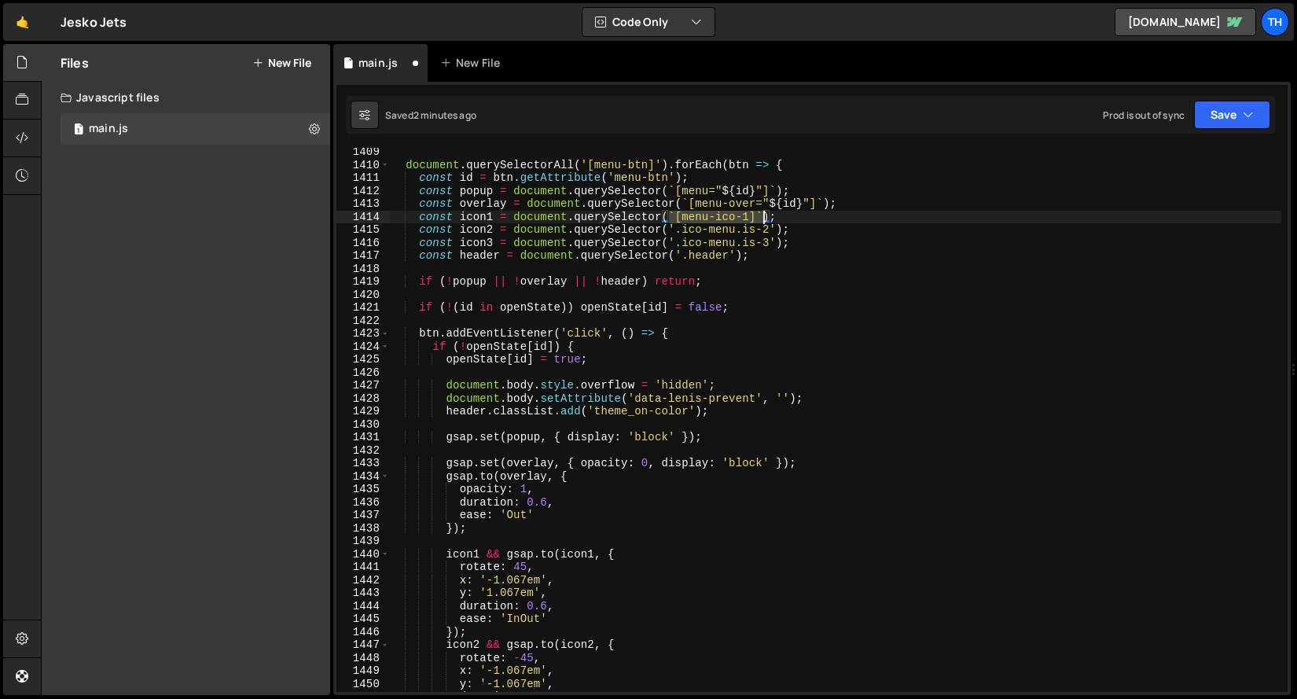
drag, startPoint x: 674, startPoint y: 212, endPoint x: 763, endPoint y: 216, distance: 89.7
click at [763, 216] on div "document . querySelectorAll ( '[menu-btn]' ) . forEach ( btn => { const id = bt…" at bounding box center [835, 430] width 892 height 570
drag, startPoint x: 670, startPoint y: 229, endPoint x: 775, endPoint y: 229, distance: 104.5
click at [775, 229] on div "document . querySelectorAll ( '[menu-btn]' ) . forEach ( btn => { const id = bt…" at bounding box center [835, 430] width 892 height 570
paste textarea "`[menu-ico-1]`"
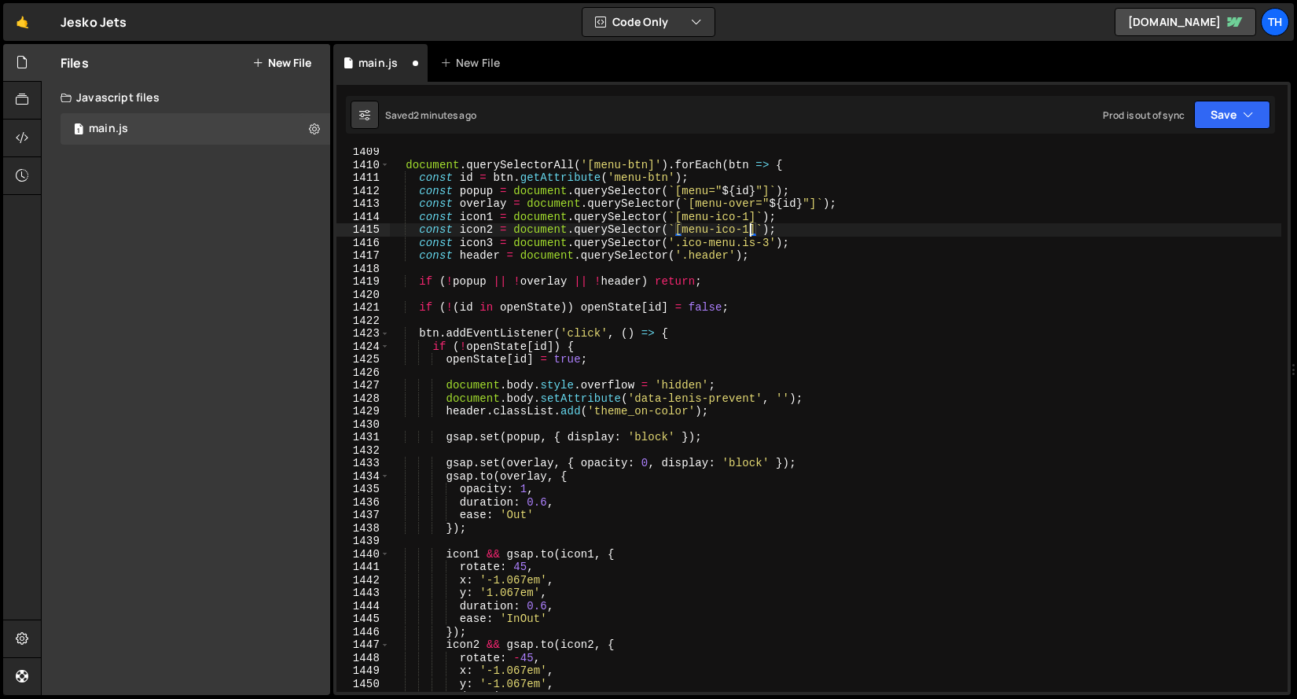
click at [746, 229] on div "document . querySelectorAll ( '[menu-btn]' ) . forEach ( btn => { const id = bt…" at bounding box center [835, 430] width 892 height 570
drag, startPoint x: 778, startPoint y: 244, endPoint x: 713, endPoint y: 240, distance: 65.4
click at [718, 240] on div "document . querySelectorAll ( '[menu-btn]' ) . forEach ( btn => { const id = bt…" at bounding box center [835, 430] width 892 height 570
drag, startPoint x: 691, startPoint y: 240, endPoint x: 674, endPoint y: 241, distance: 17.3
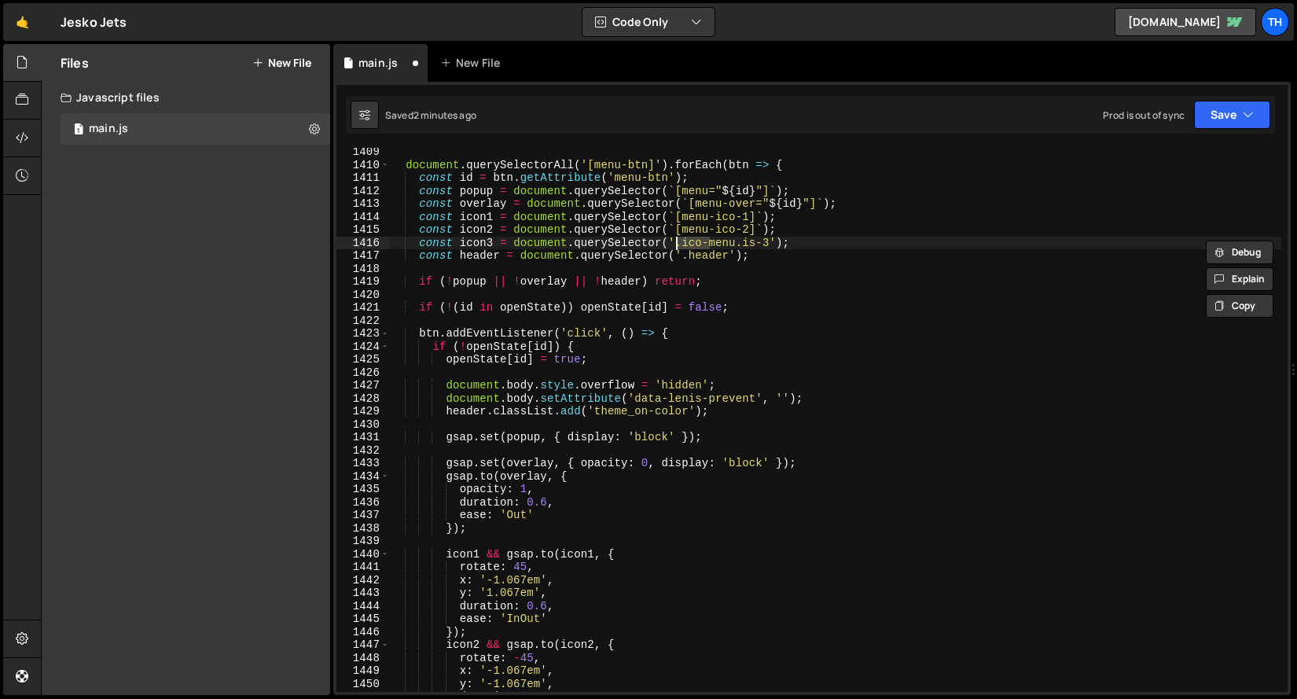
click at [674, 241] on div "document . querySelectorAll ( '[menu-btn]' ) . forEach ( btn => { const id = bt…" at bounding box center [835, 430] width 892 height 570
paste textarea "`[menu-ico-1]`"
click at [680, 249] on div "document . querySelectorAll ( '[menu-btn]' ) . forEach ( btn => { const id = bt…" at bounding box center [835, 430] width 892 height 570
drag, startPoint x: 671, startPoint y: 241, endPoint x: 776, endPoint y: 243, distance: 105.3
click at [776, 243] on div "document . querySelectorAll ( '[menu-btn]' ) . forEach ( btn => { const id = bt…" at bounding box center [835, 430] width 892 height 570
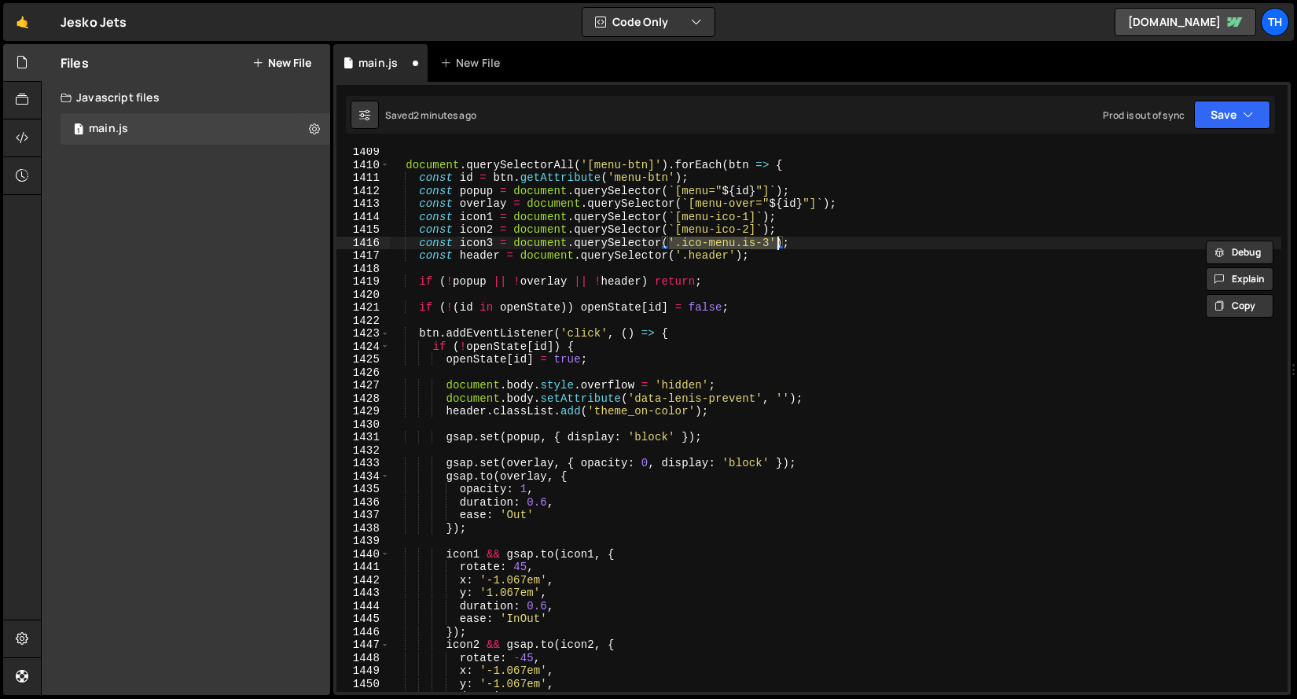
paste textarea "`[menu-ico-1]`"
click at [747, 244] on div "document . querySelectorAll ( '[menu-btn]' ) . forEach ( btn => { const id = bt…" at bounding box center [835, 430] width 892 height 570
drag, startPoint x: 682, startPoint y: 215, endPoint x: 748, endPoint y: 214, distance: 66.0
click at [748, 214] on div "document . querySelectorAll ( '[menu-btn]' ) . forEach ( btn => { const id = bt…" at bounding box center [835, 430] width 892 height 570
click at [729, 190] on div "document . querySelectorAll ( '[menu-btn]' ) . forEach ( btn => { const id = bt…" at bounding box center [835, 430] width 892 height 570
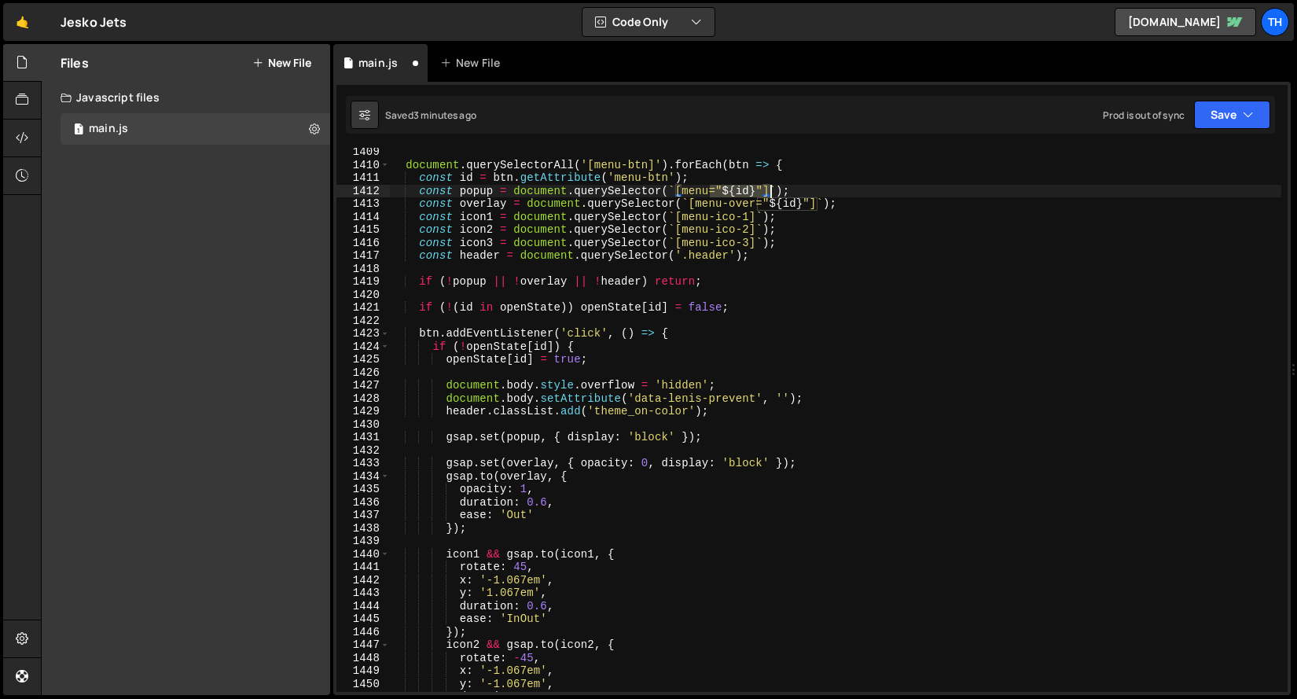
drag, startPoint x: 718, startPoint y: 192, endPoint x: 769, endPoint y: 191, distance: 51.1
click at [769, 191] on div "document . querySelectorAll ( '[menu-btn]' ) . forEach ( btn => { const id = bt…" at bounding box center [835, 430] width 892 height 570
click at [756, 218] on div "document . querySelectorAll ( '[menu-btn]' ) . forEach ( btn => { const id = bt…" at bounding box center [835, 430] width 892 height 570
paste textarea "="${id}""
click at [757, 230] on div "document . querySelectorAll ( '[menu-btn]' ) . forEach ( btn => { const id = bt…" at bounding box center [835, 430] width 892 height 570
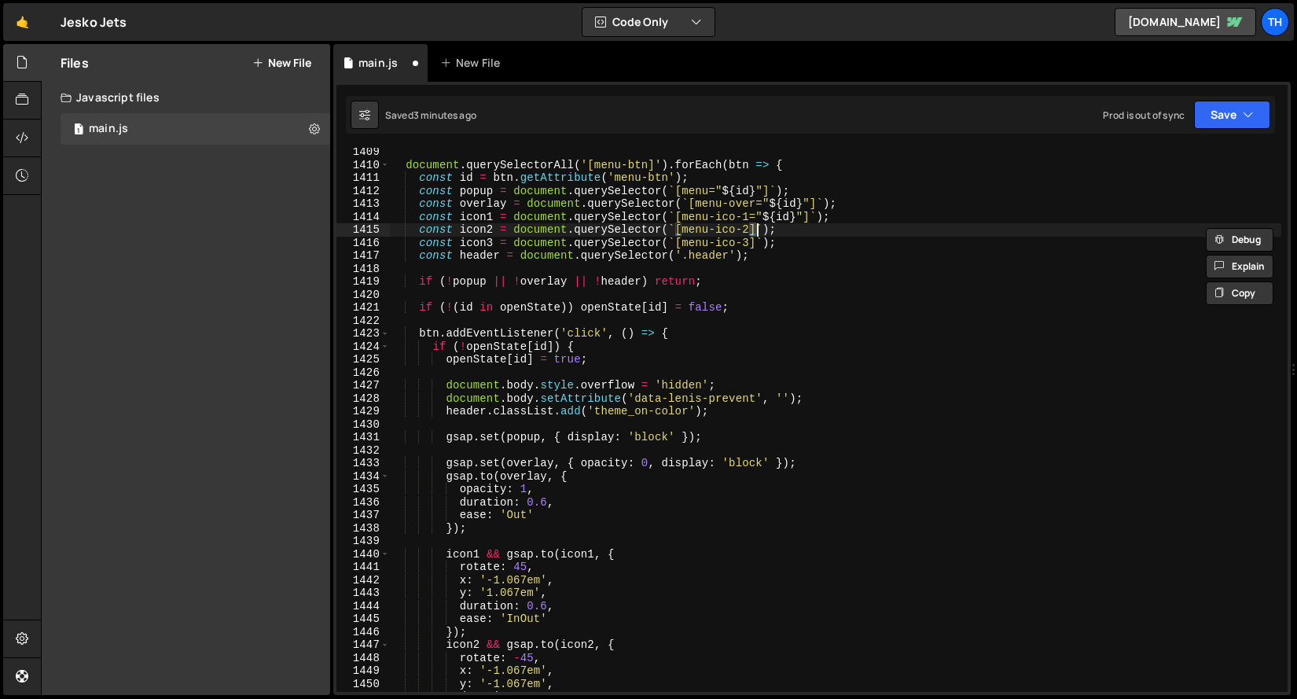
paste textarea "="${id}""
click at [754, 245] on div "document . querySelectorAll ( '[menu-btn]' ) . forEach ( btn => { const id = bt…" at bounding box center [835, 430] width 892 height 570
paste textarea "="${id}""
click at [1233, 115] on button "Save" at bounding box center [1232, 115] width 76 height 28
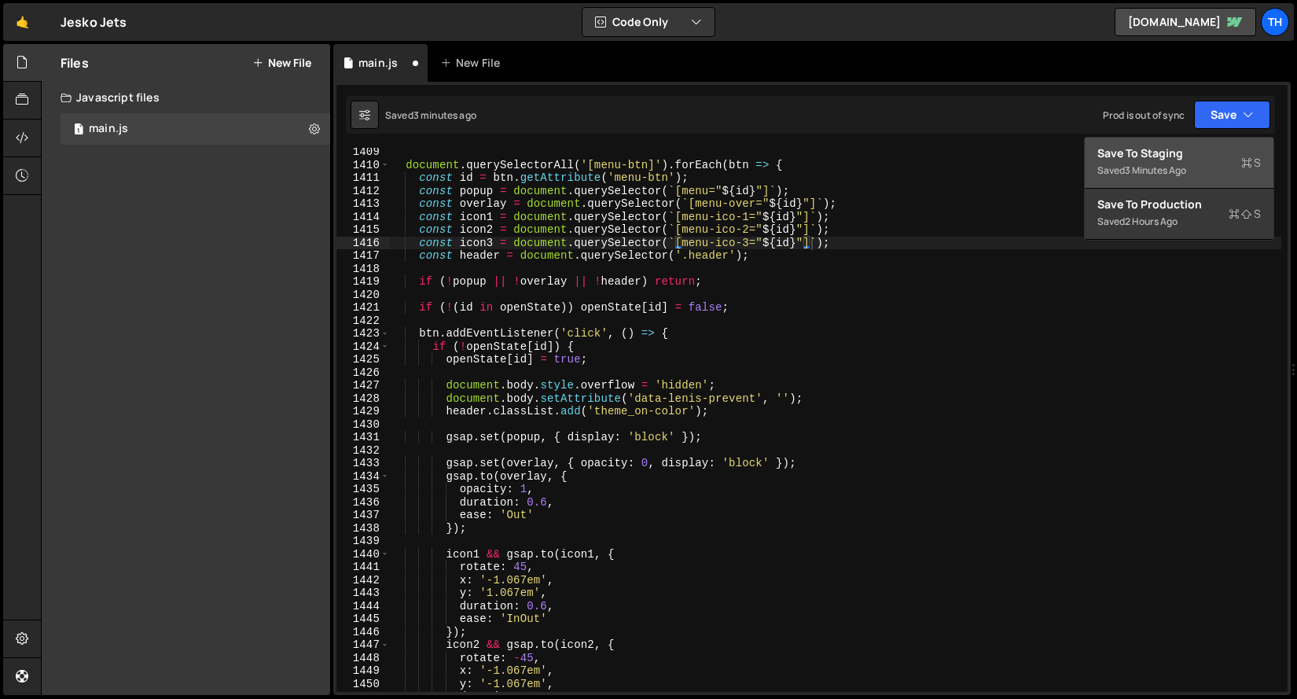
click at [1217, 144] on button "Save to Staging S Saved 3 minutes ago" at bounding box center [1179, 163] width 189 height 51
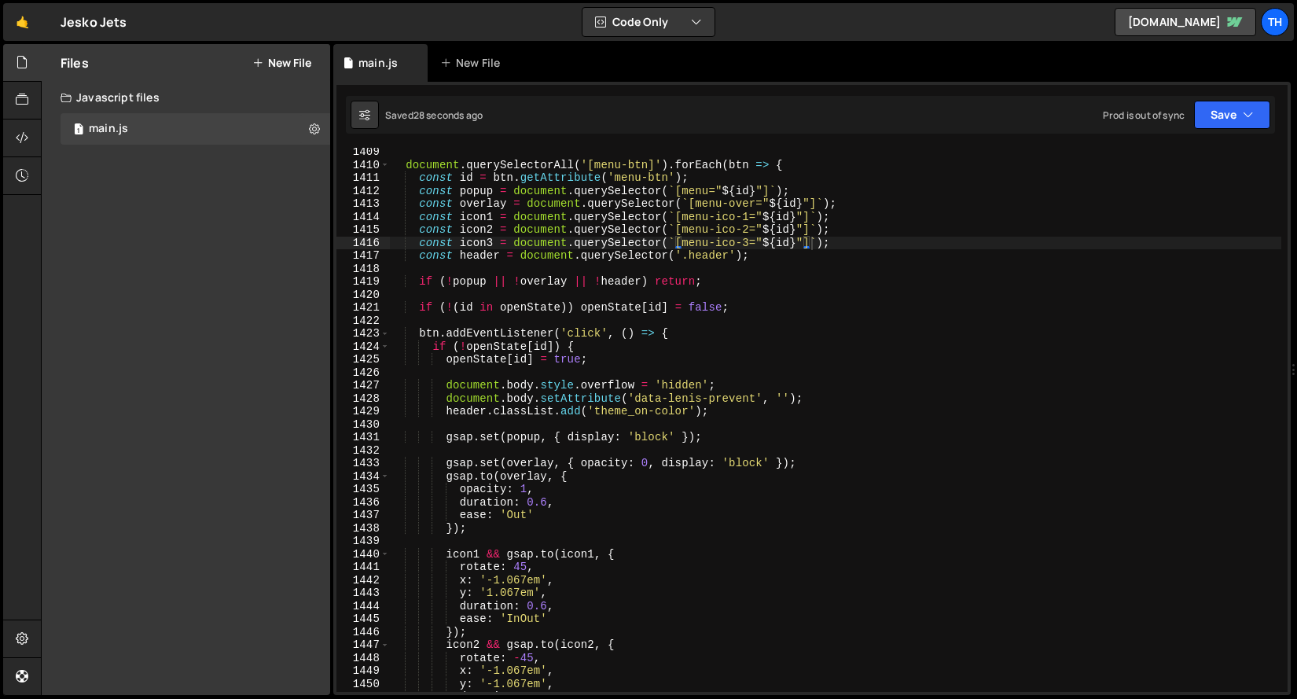
click at [652, 184] on div "document . querySelectorAll ( '[menu-btn]' ) . forEach ( btn => { const id = bt…" at bounding box center [835, 430] width 892 height 570
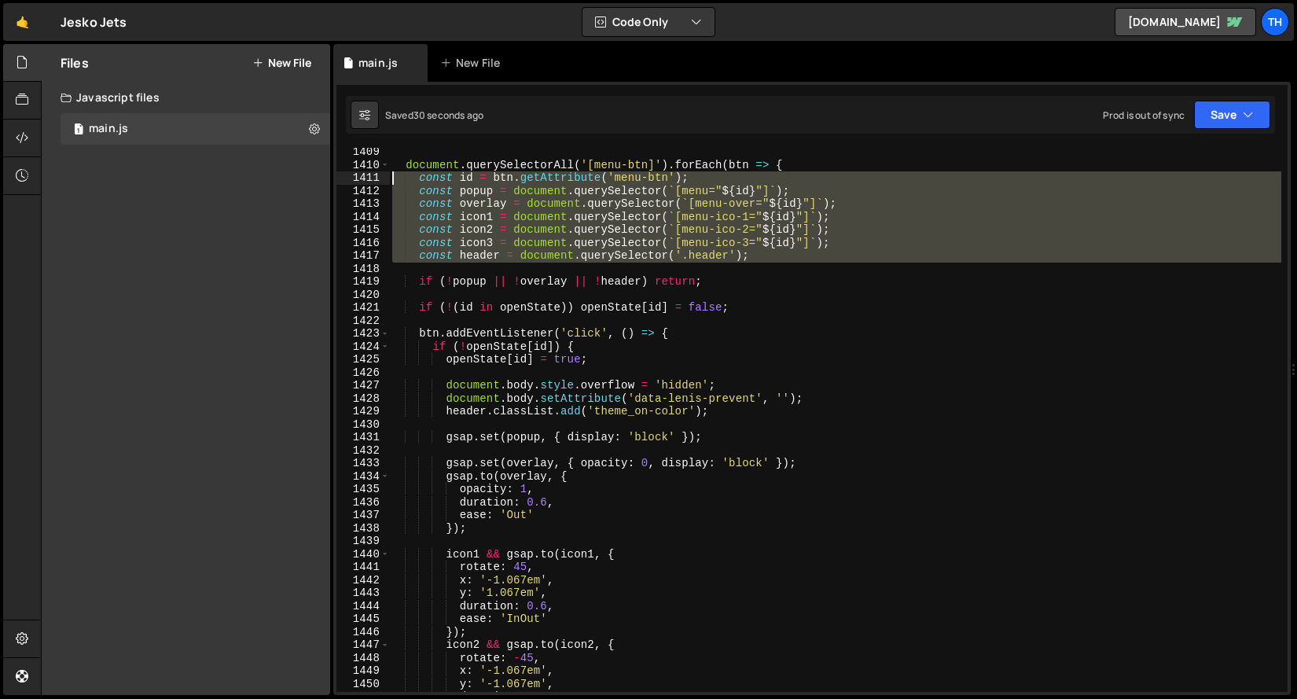
drag, startPoint x: 673, startPoint y: 242, endPoint x: 241, endPoint y: 176, distance: 436.5
click at [241, 176] on div "Files New File Javascript files 1 main.js 0 CSS files Copy share link Edit File…" at bounding box center [669, 370] width 1256 height 652
type textarea "const id = btn.getAttribute('menu-btn'); const popup = document.querySelector(`…"
click at [633, 274] on div "document . querySelectorAll ( '[menu-btn]' ) . forEach ( btn => { const id = bt…" at bounding box center [835, 420] width 892 height 544
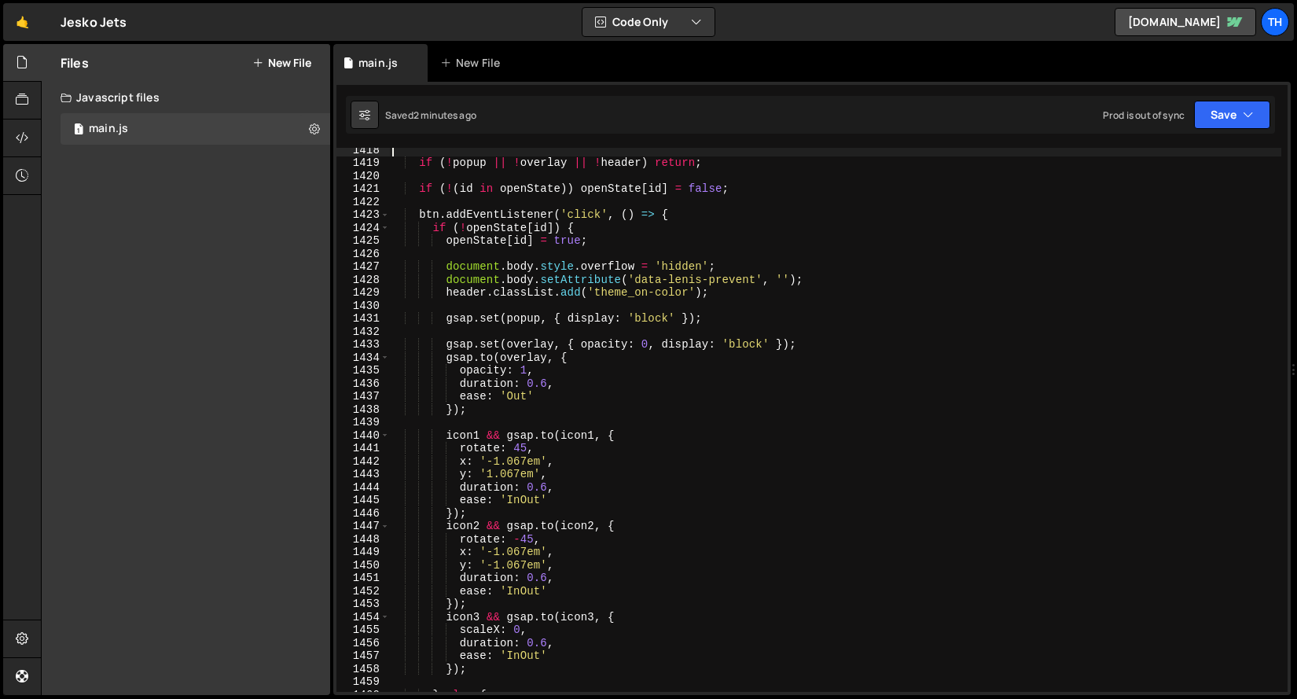
scroll to position [18379, 0]
click at [461, 463] on div "if ( ! popup || ! overlay || ! header ) return ; if ( ! ( id in openState )) op…" at bounding box center [835, 428] width 892 height 570
click at [1215, 119] on button "Save" at bounding box center [1232, 115] width 76 height 28
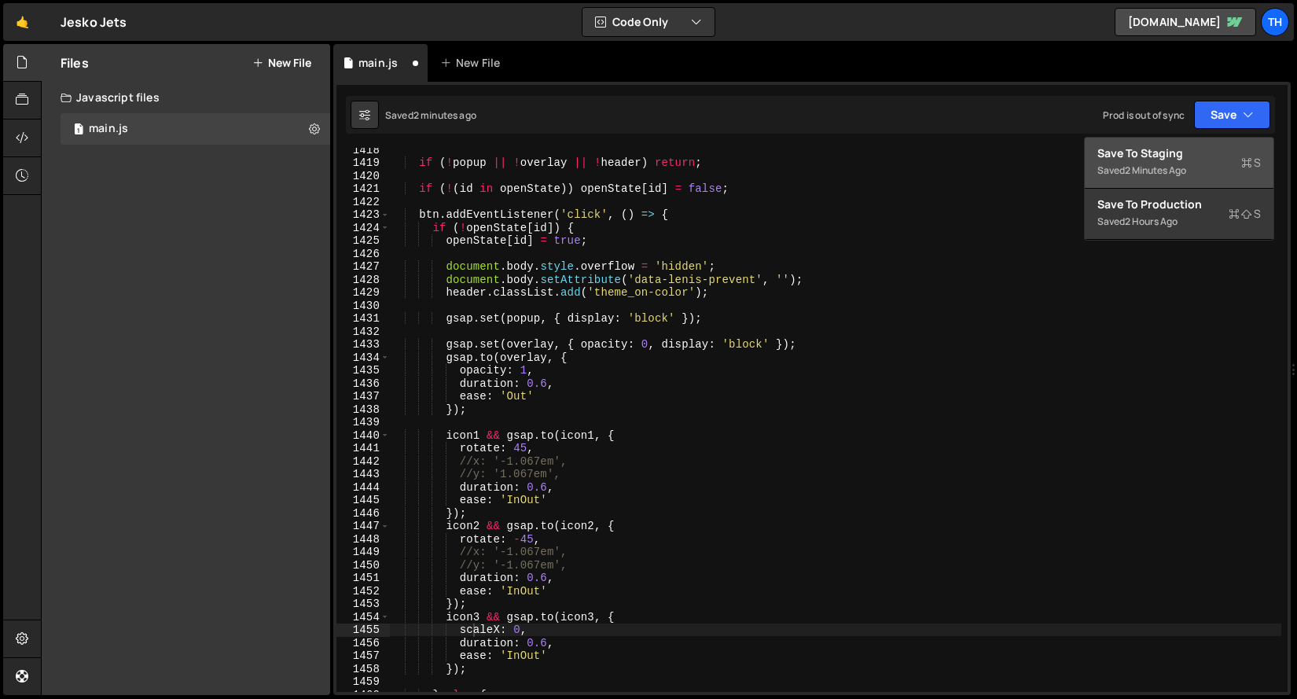
click at [1197, 145] on div "Save to Staging S" at bounding box center [1178, 153] width 163 height 16
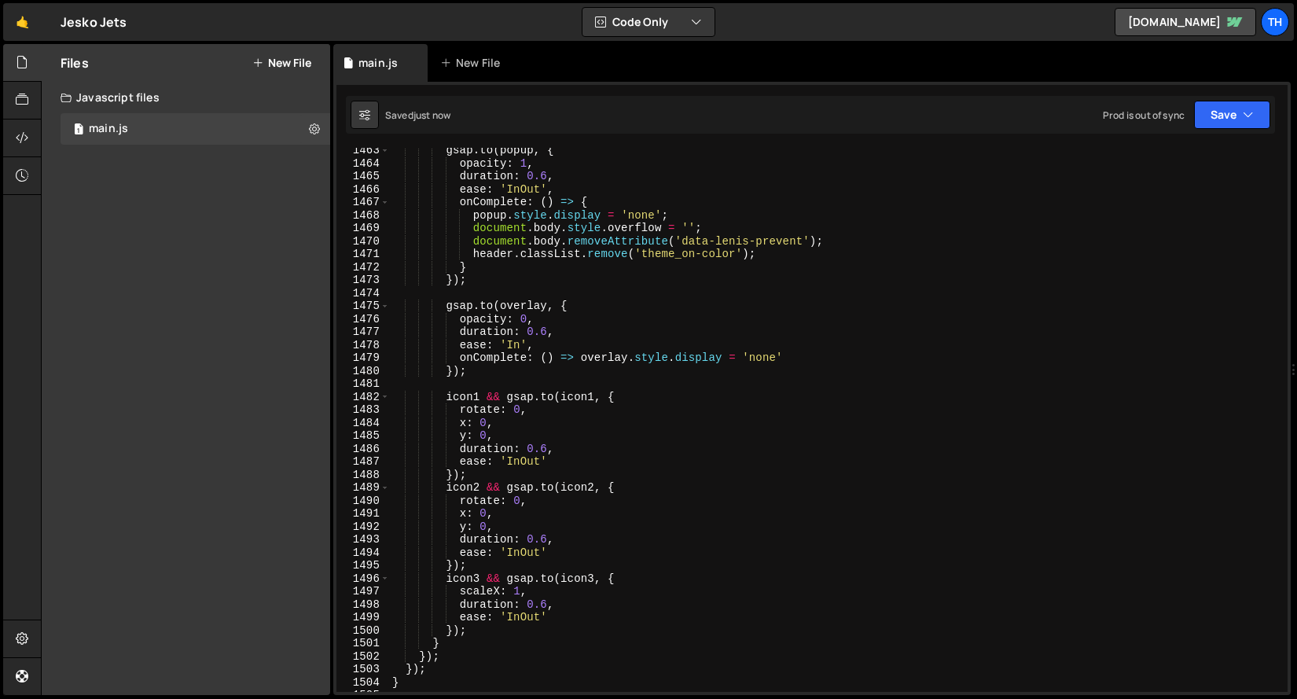
scroll to position [18977, 0]
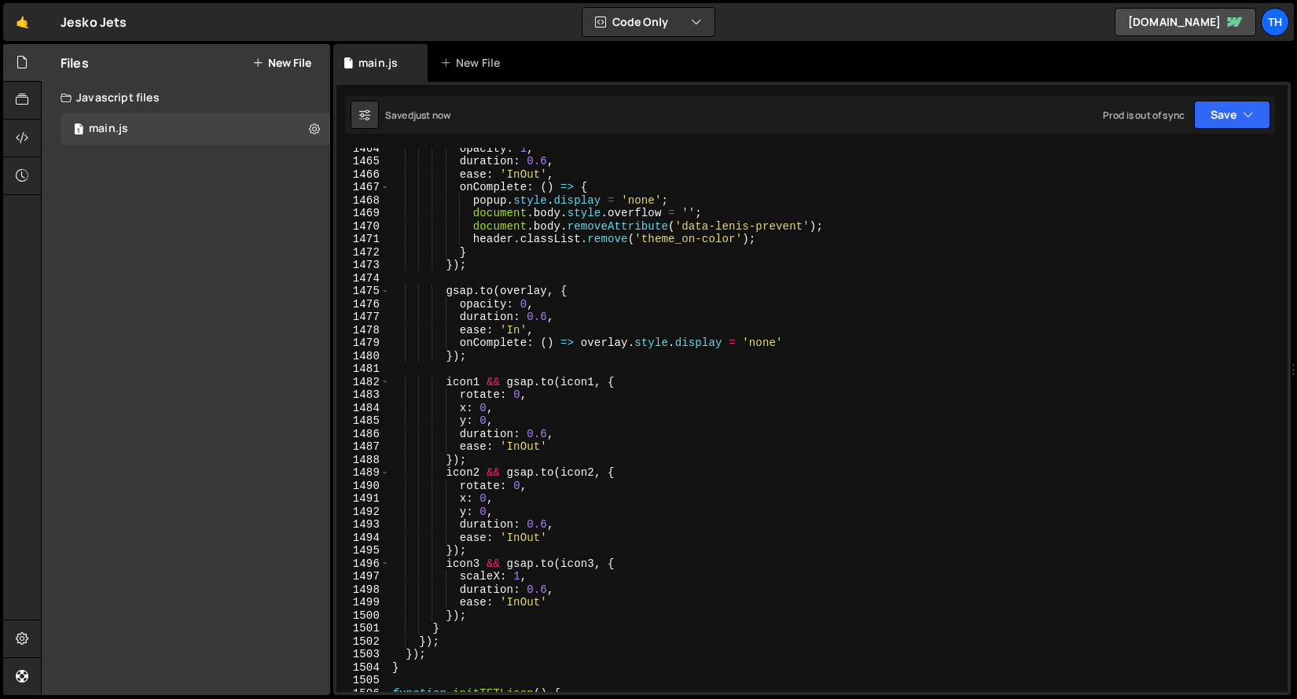
click at [460, 407] on div "opacity : 1 , duration : 0.6 , ease : 'InOut' , onComplete : ( ) => { popup . s…" at bounding box center [835, 426] width 892 height 570
click at [479, 469] on div "opacity : 1 , duration : 0.6 , ease : 'InOut' , onComplete : ( ) => { popup . s…" at bounding box center [835, 426] width 892 height 570
click at [475, 557] on div "opacity : 1 , duration : 0.6 , ease : 'InOut' , onComplete : ( ) => { popup . s…" at bounding box center [835, 426] width 892 height 570
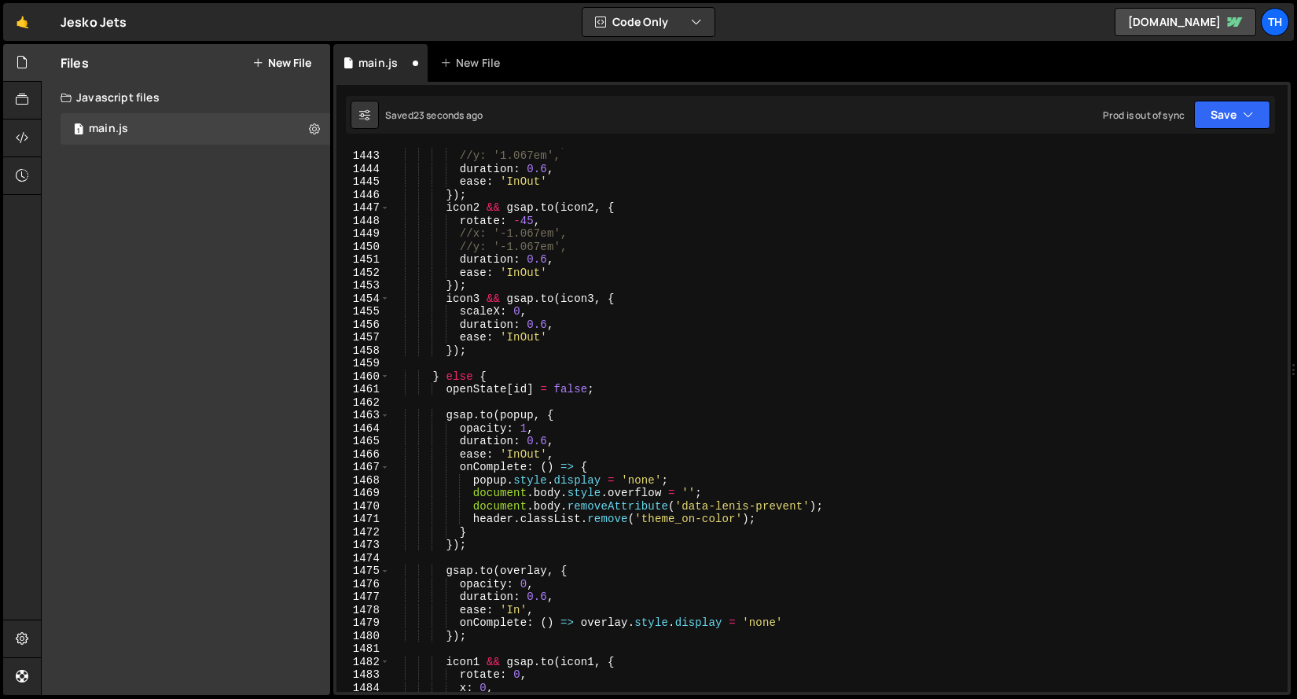
scroll to position [18686, 0]
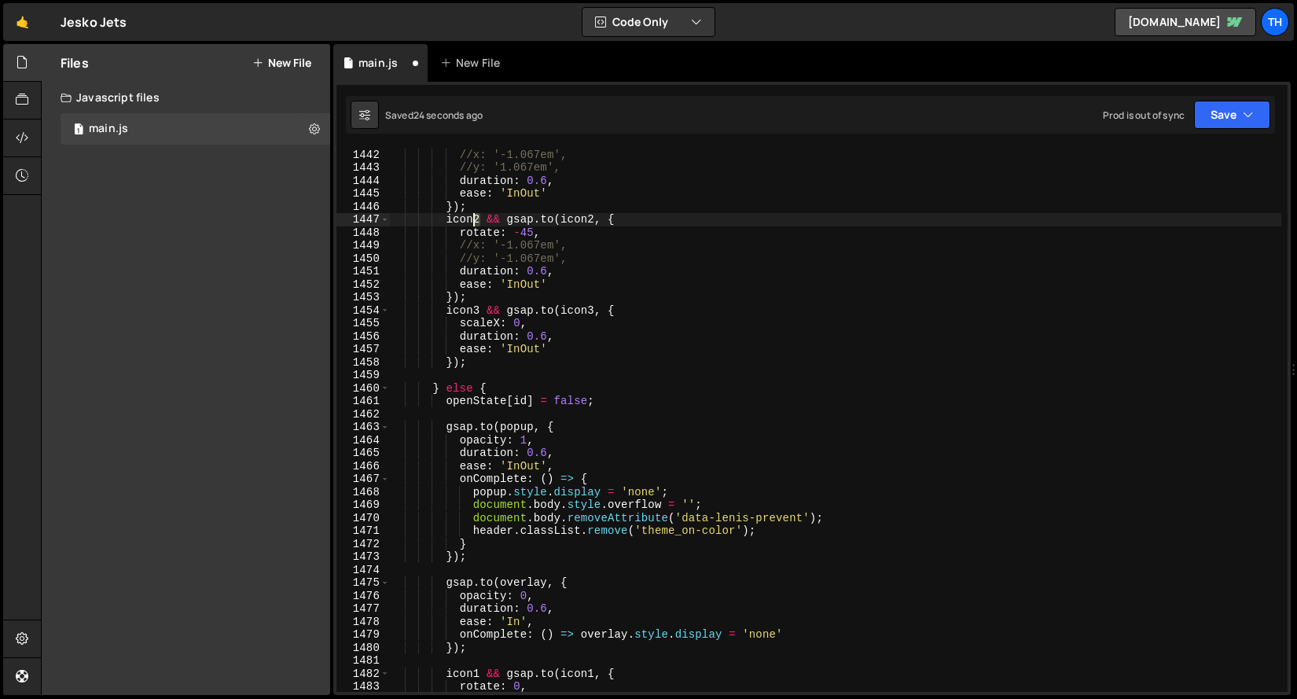
click at [474, 221] on div "rotate : 45 , //x: '-1.067em', //y: '1.067em', duration : 0.6 , ease : 'InOut' …" at bounding box center [835, 420] width 892 height 570
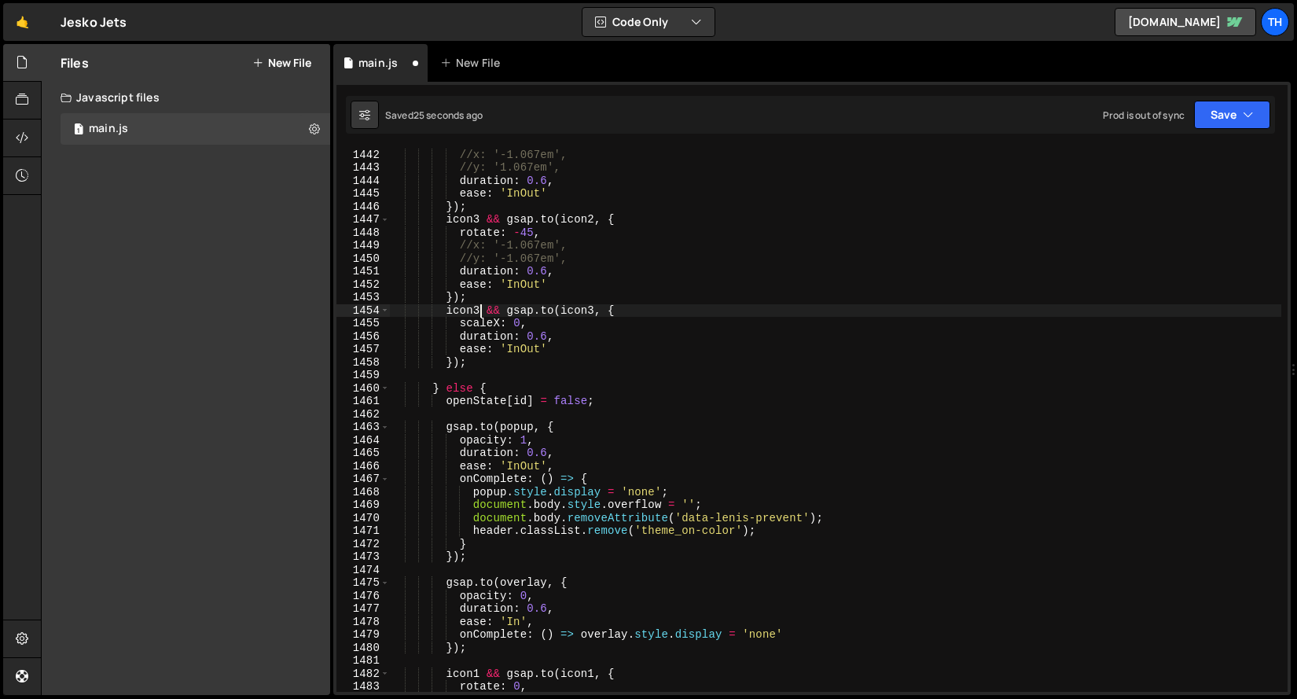
drag, startPoint x: 480, startPoint y: 310, endPoint x: 472, endPoint y: 310, distance: 8.6
click at [472, 310] on div "rotate : 45 , //x: '-1.067em', //y: '1.067em', duration : 0.6 , ease : 'InOut' …" at bounding box center [835, 420] width 892 height 570
click at [1214, 124] on button "Save" at bounding box center [1232, 115] width 76 height 28
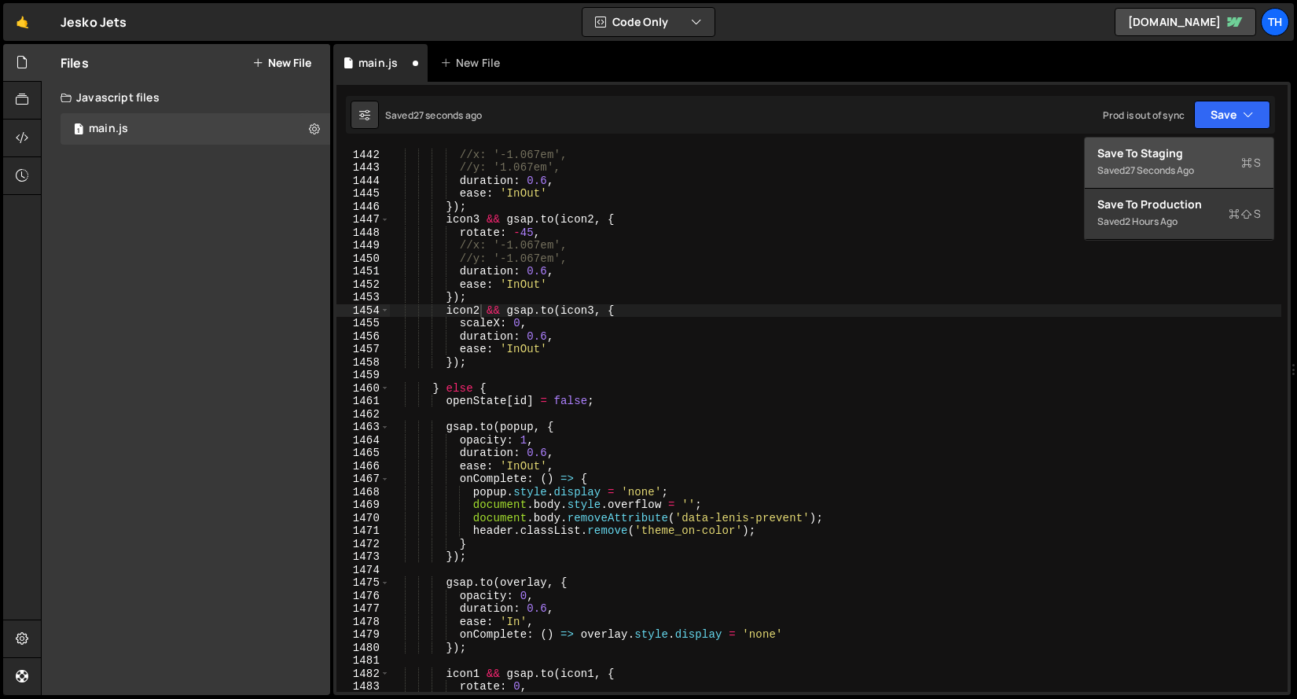
click at [1199, 154] on div "Save to Staging S" at bounding box center [1178, 153] width 163 height 16
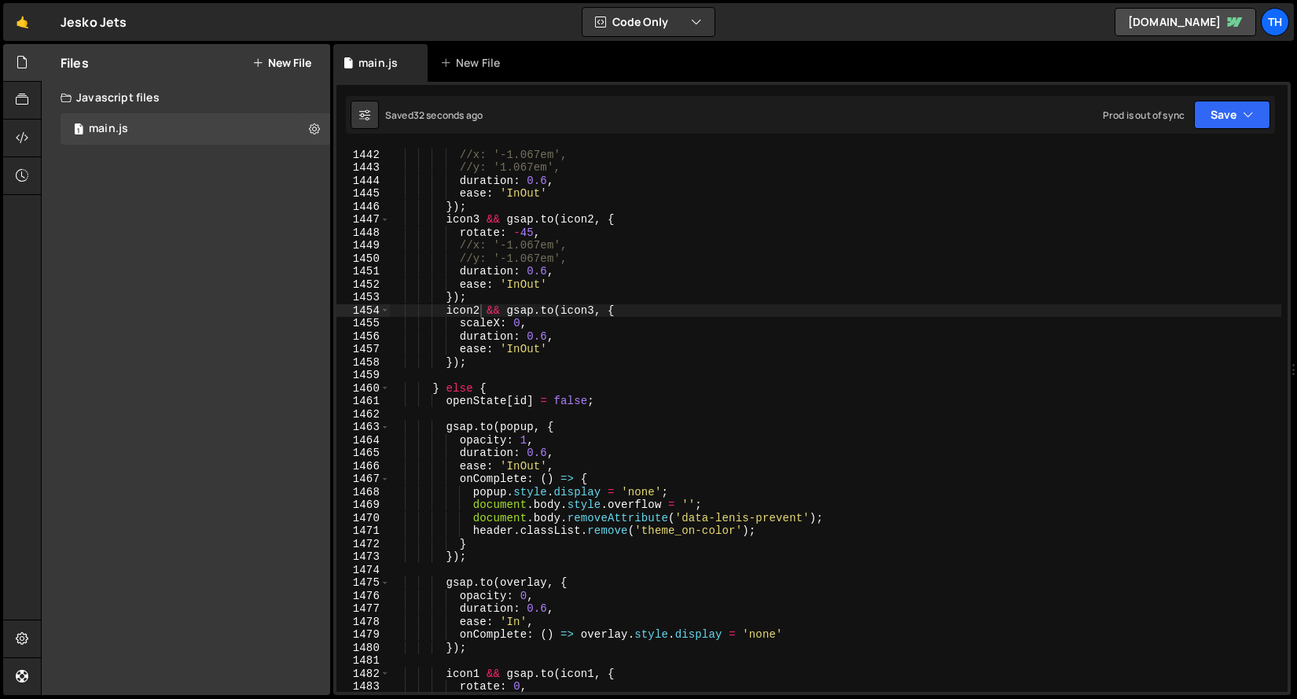
click at [593, 269] on div "rotate : 45 , //x: '-1.067em', //y: '1.067em', duration : 0.6 , ease : 'InOut' …" at bounding box center [835, 420] width 892 height 570
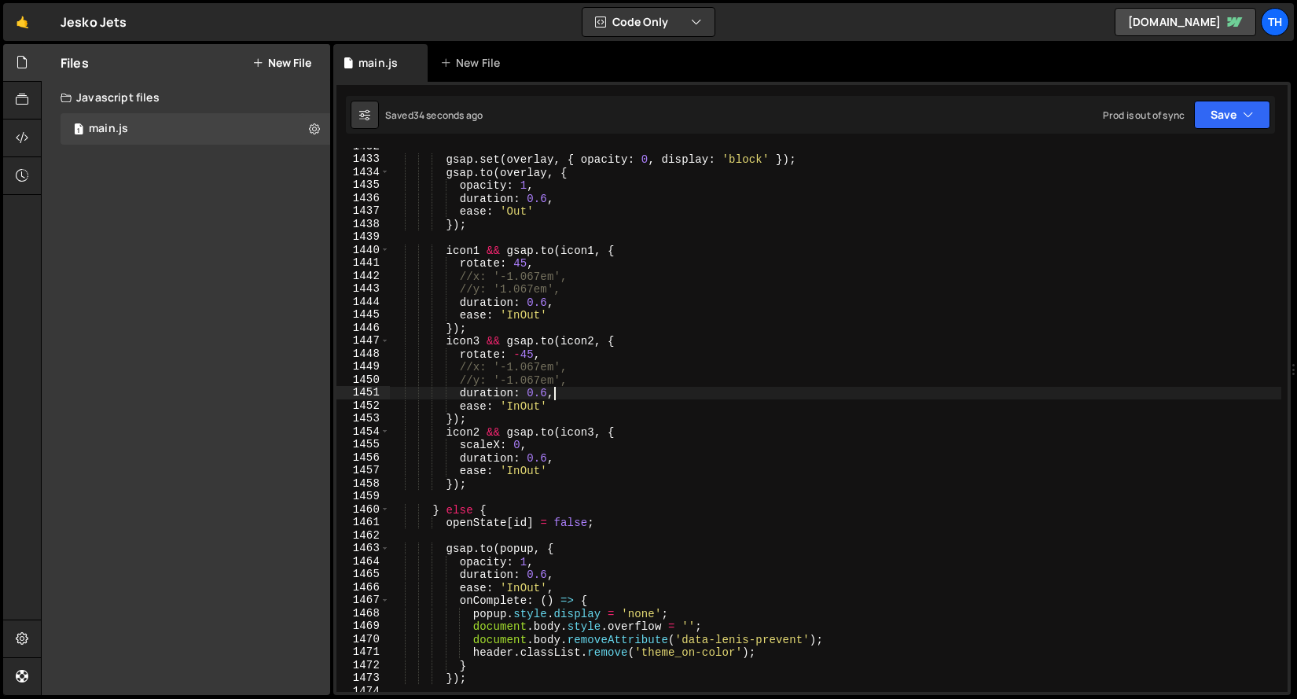
scroll to position [18564, 0]
click at [1198, 129] on div "Saved 35 seconds ago Prod is out of sync Upgrade to Edit Save Save to Staging S…" at bounding box center [810, 115] width 929 height 38
click at [1202, 123] on button "Save" at bounding box center [1232, 115] width 76 height 28
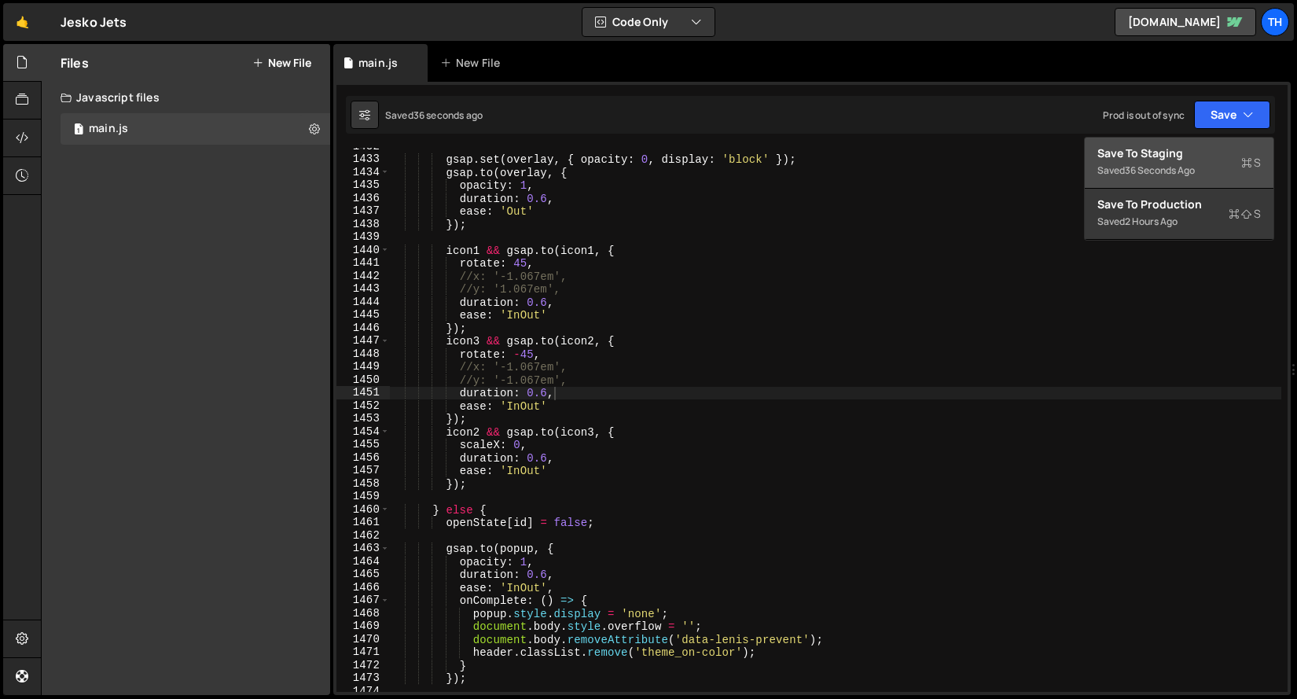
click at [1192, 164] on div "36 seconds ago" at bounding box center [1160, 169] width 70 height 13
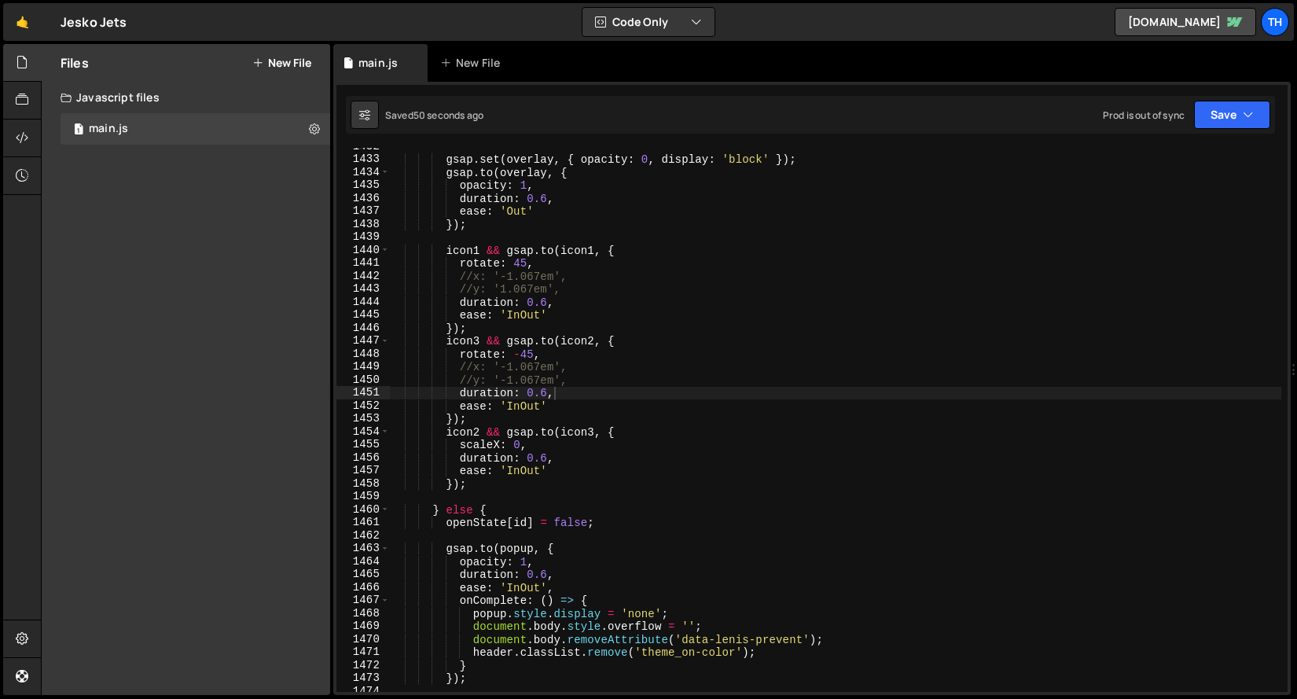
click at [404, 330] on div "gsap . set ( overlay , { opacity : 0 , display : 'block' }) ; gsap . to ( overl…" at bounding box center [835, 425] width 892 height 570
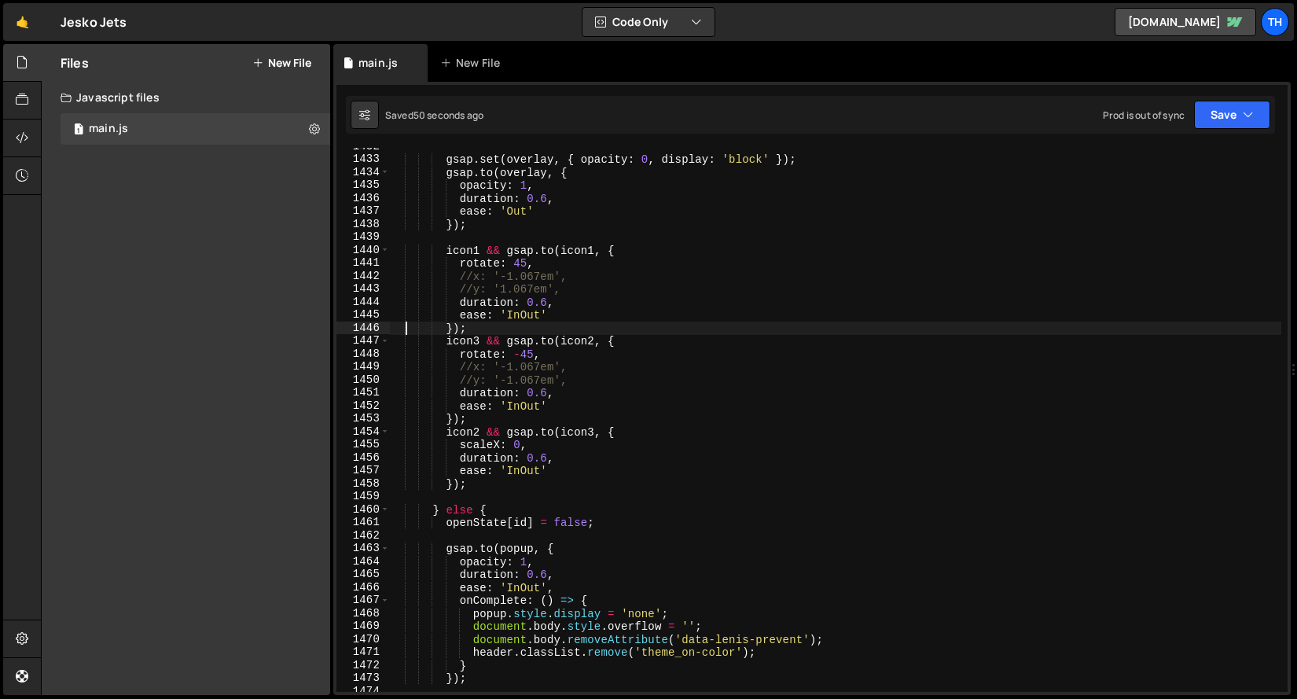
scroll to position [0, 4]
click at [451, 347] on div "gsap . set ( overlay , { opacity : 0 , display : 'block' }) ; gsap . to ( overl…" at bounding box center [835, 425] width 892 height 570
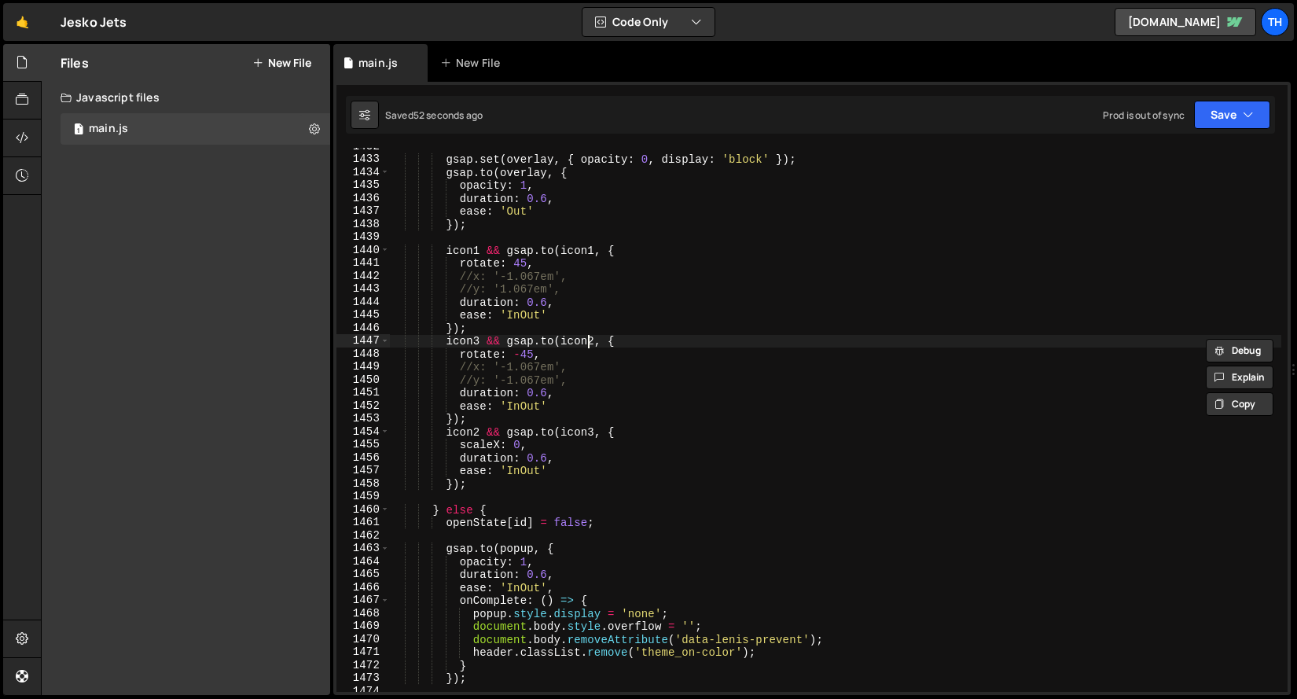
click at [590, 336] on div "gsap . set ( overlay , { opacity : 0 , display : 'block' }) ; gsap . to ( overl…" at bounding box center [835, 425] width 892 height 570
paste textarea "icon3"
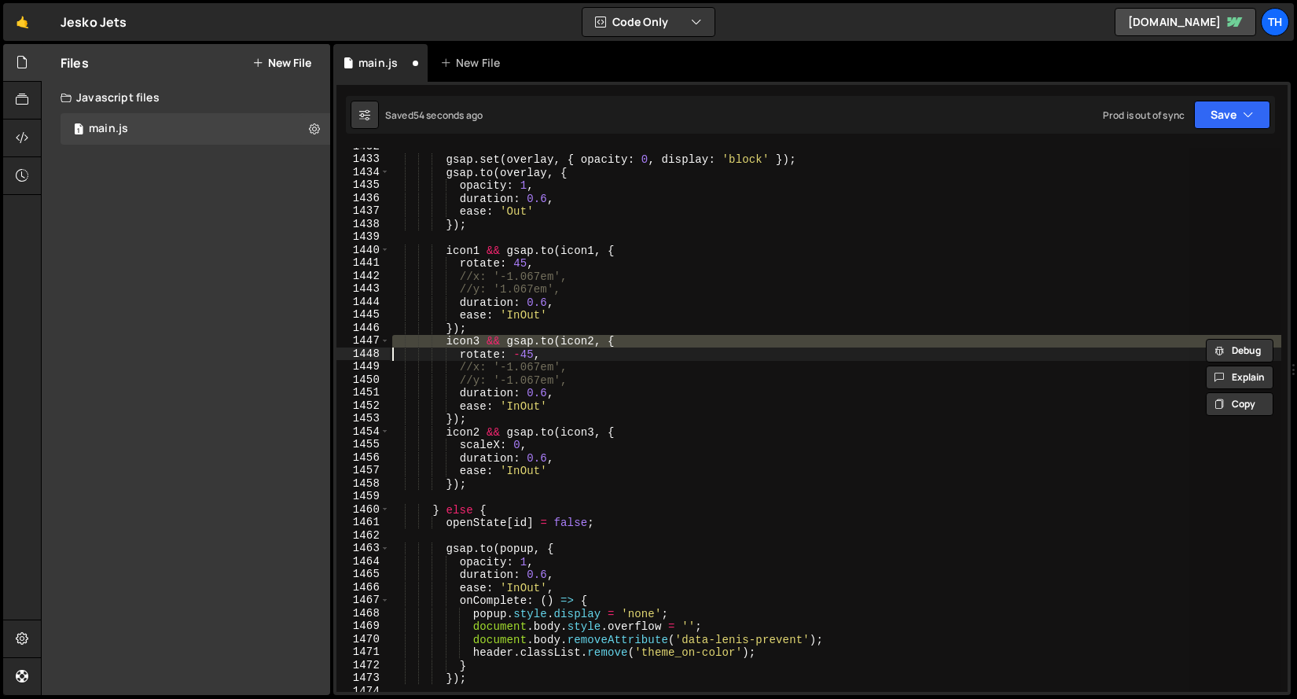
click at [590, 336] on div "gsap . set ( overlay , { opacity : 0 , display : 'block' }) ; gsap . to ( overl…" at bounding box center [835, 420] width 892 height 544
click at [590, 336] on div "gsap . set ( overlay , { opacity : 0 , display : 'block' }) ; gsap . to ( overl…" at bounding box center [835, 425] width 892 height 570
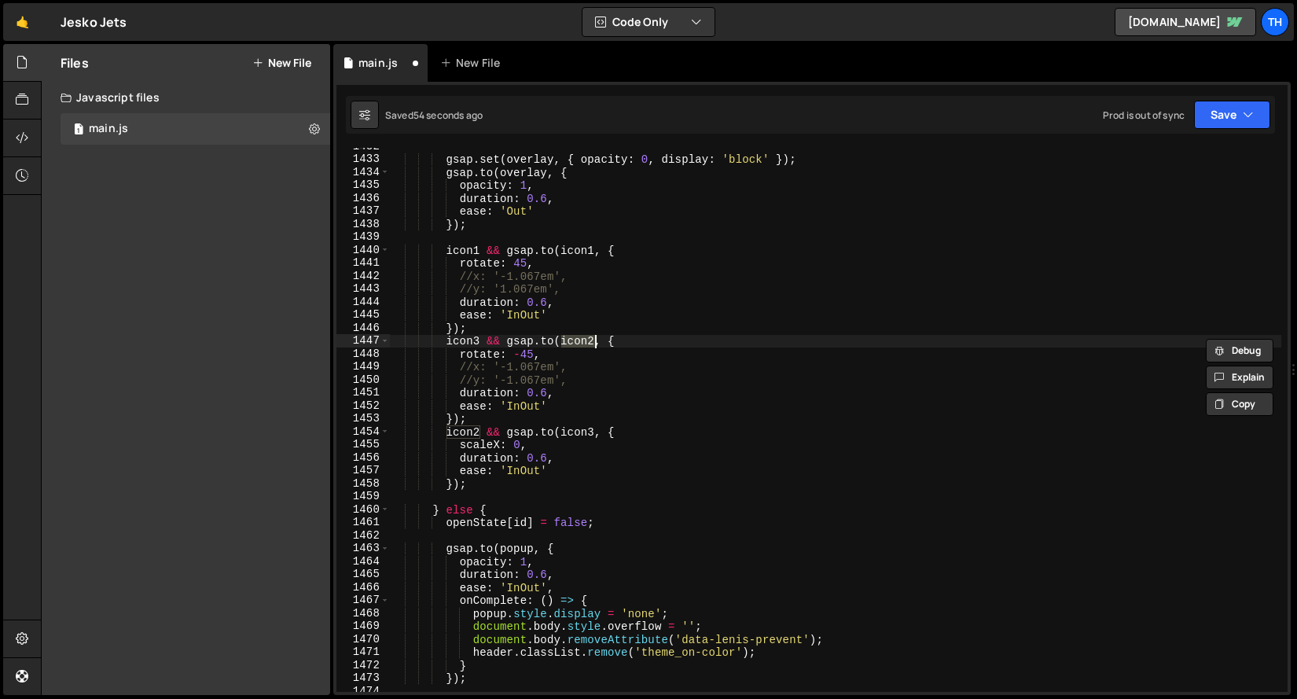
paste textarea "3"
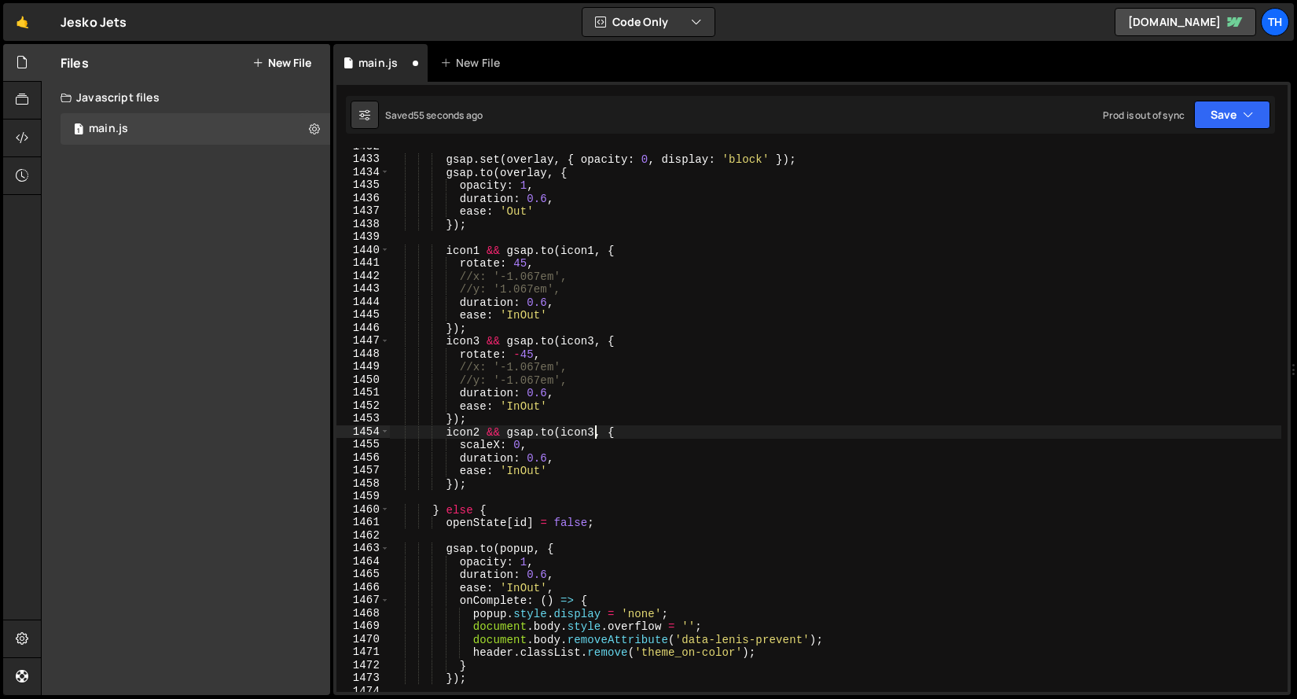
click at [591, 428] on div "gsap . set ( overlay , { opacity : 0 , display : 'block' }) ; gsap . to ( overl…" at bounding box center [835, 425] width 892 height 570
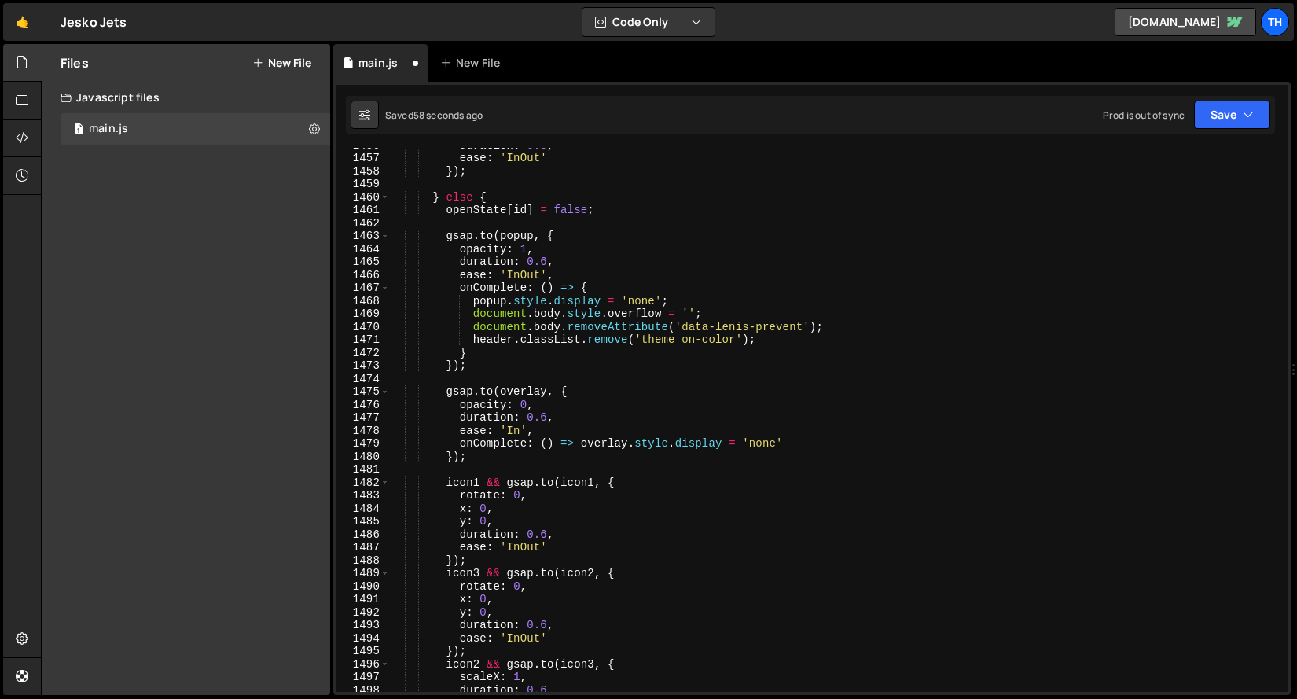
scroll to position [19036, 0]
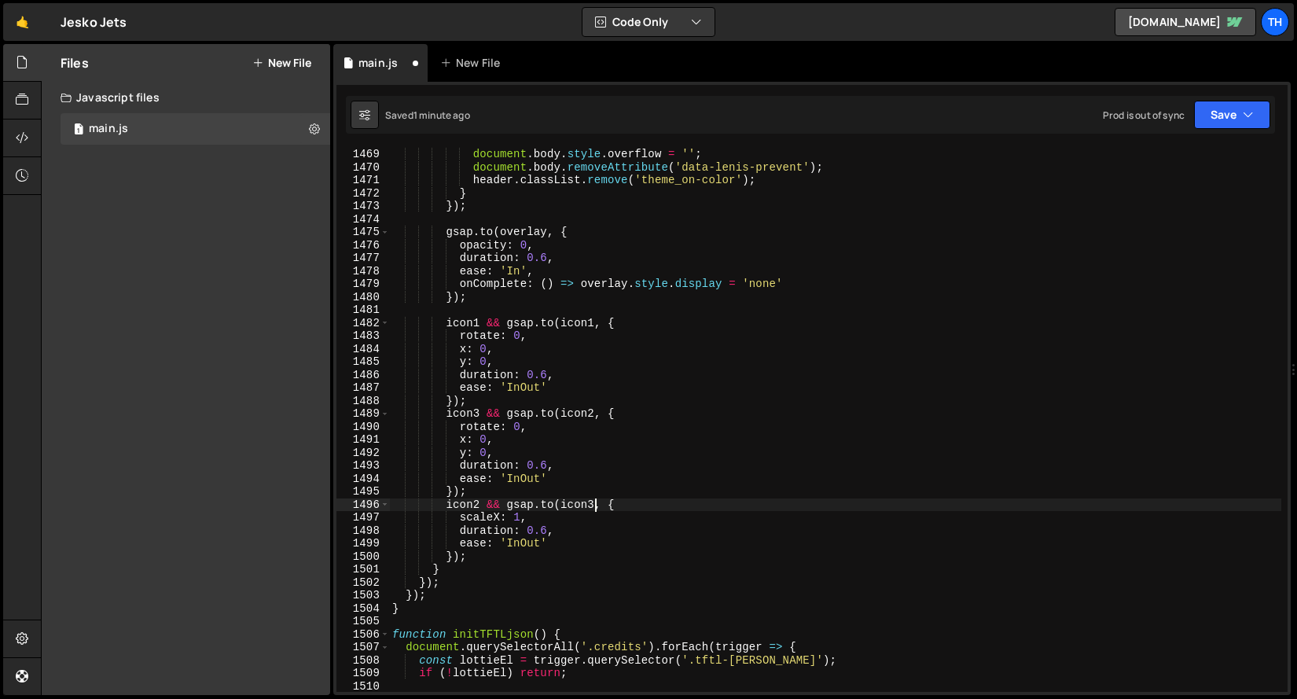
click at [591, 502] on div "document . body . style . overflow = '' ; document . body . removeAttribute ( '…" at bounding box center [835, 433] width 892 height 570
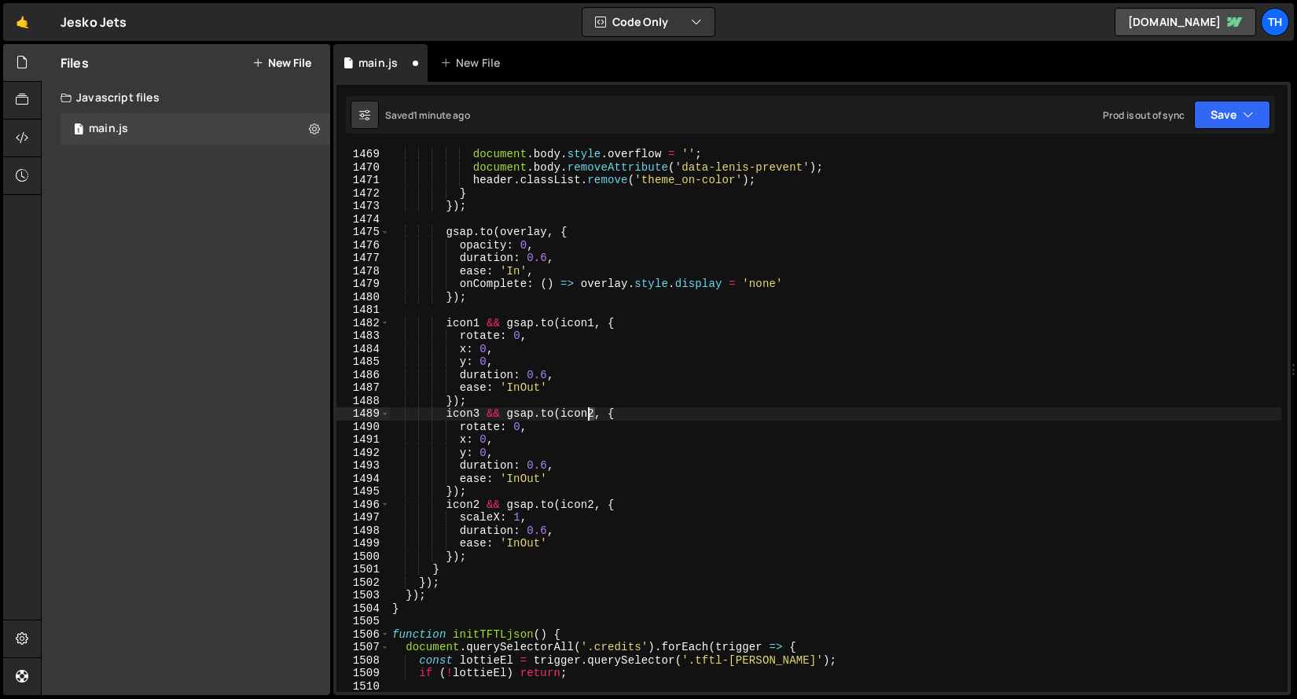
click at [591, 416] on div "document . body . style . overflow = '' ; document . body . removeAttribute ( '…" at bounding box center [835, 433] width 892 height 570
type textarea "icon3 && [DOMAIN_NAME](icon3, {"
click at [1217, 124] on button "Save" at bounding box center [1232, 115] width 76 height 28
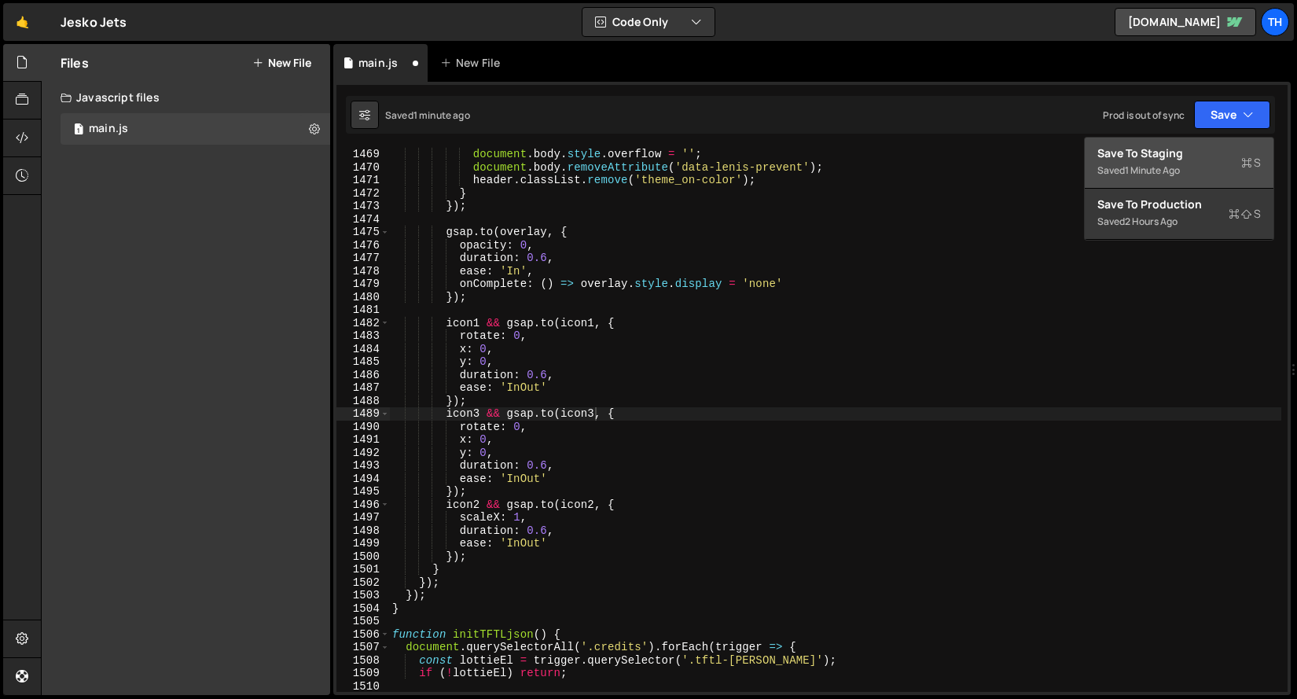
click at [1200, 149] on div "Save to Staging S" at bounding box center [1178, 153] width 163 height 16
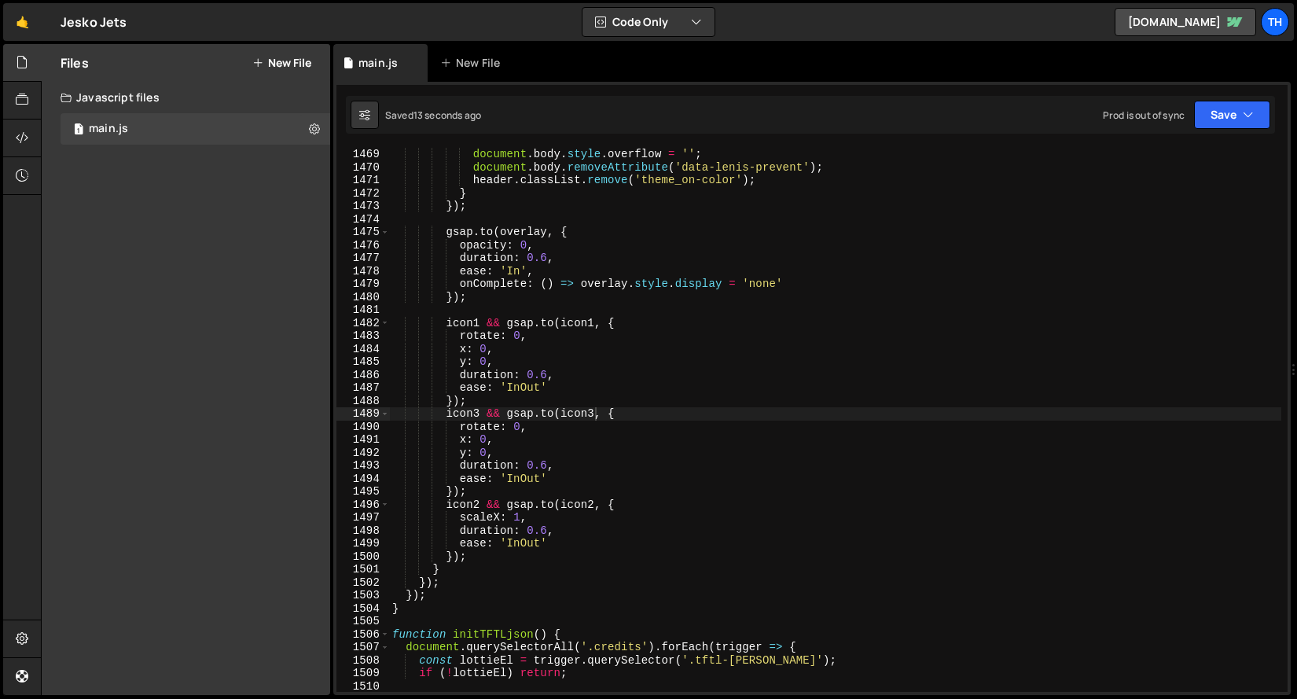
click at [573, 223] on div "document . body . style . overflow = '' ; document . body . removeAttribute ( '…" at bounding box center [835, 433] width 892 height 570
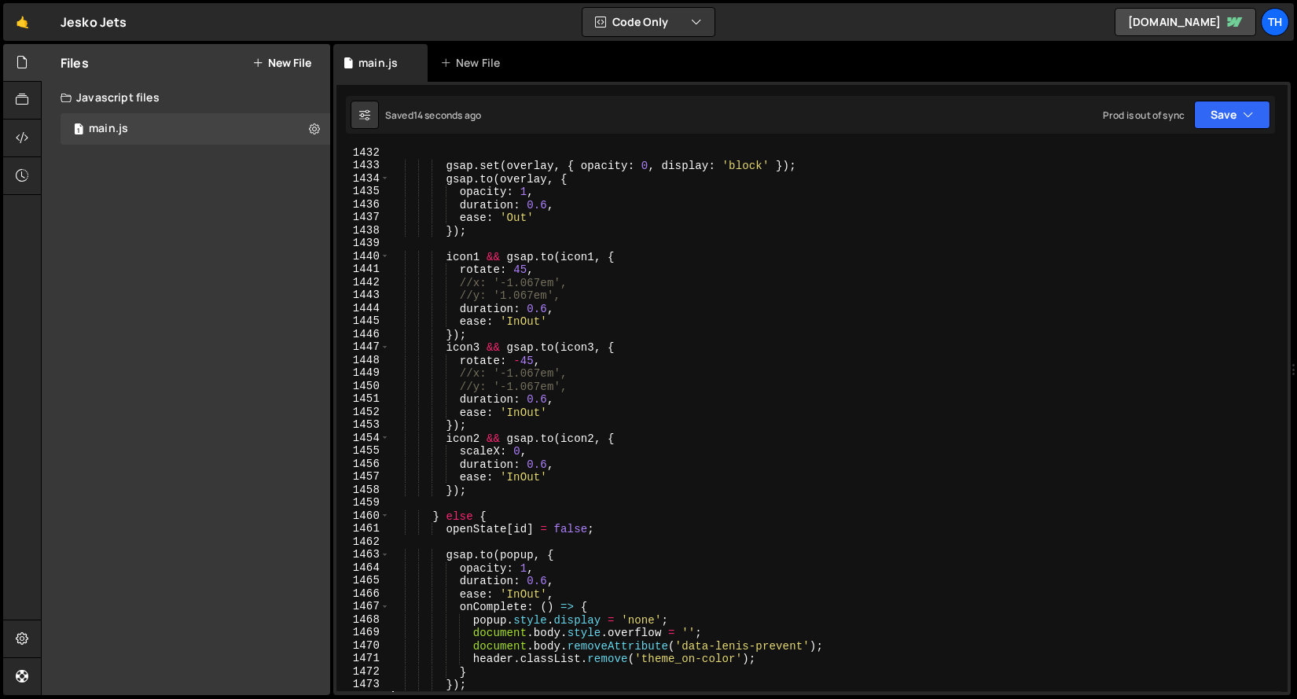
scroll to position [18558, 0]
click at [465, 283] on div "gsap . set ( overlay , { opacity : 0 , display : 'block' }) ; gsap . to ( overl…" at bounding box center [835, 431] width 892 height 570
drag, startPoint x: 474, startPoint y: 283, endPoint x: 462, endPoint y: 284, distance: 11.9
click at [462, 284] on div "gsap . set ( overlay , { opacity : 0 , display : 'block' }) ; gsap . to ( overl…" at bounding box center [835, 431] width 892 height 570
drag, startPoint x: 469, startPoint y: 281, endPoint x: 501, endPoint y: 326, distance: 55.8
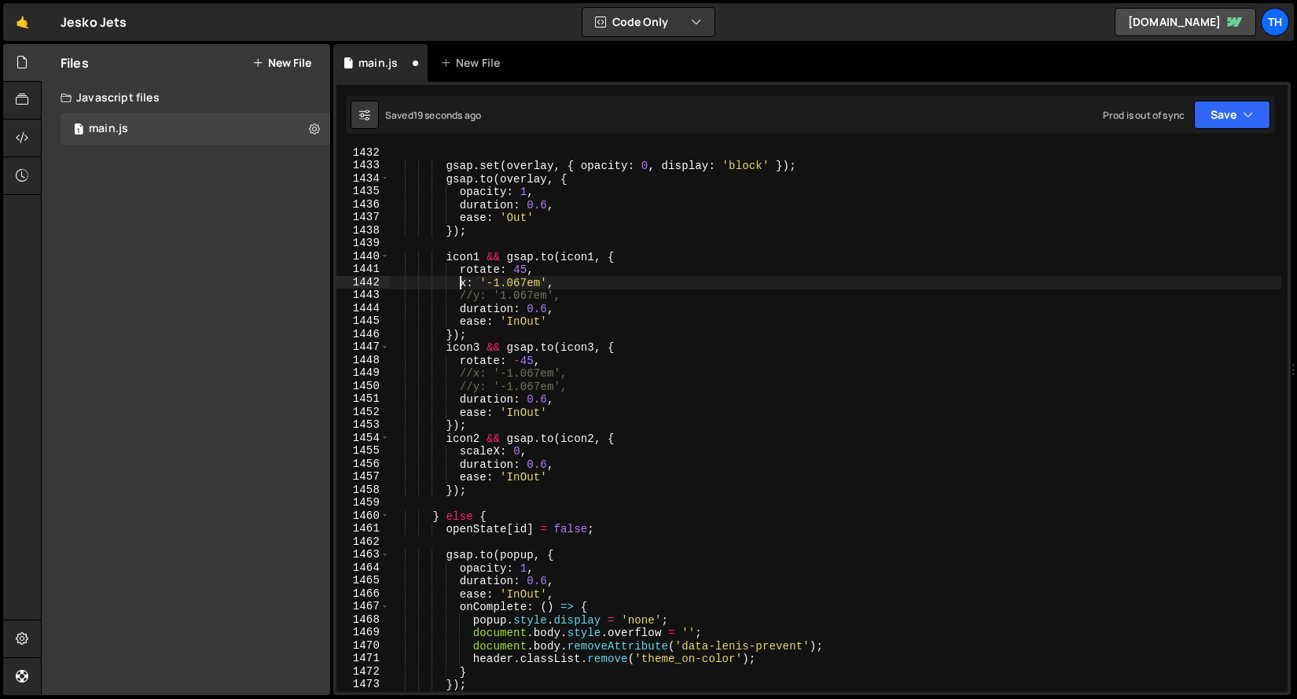
click at [469, 281] on div "gsap . set ( overlay , { opacity : 0 , display : 'block' }) ; gsap . to ( overl…" at bounding box center [835, 431] width 892 height 570
drag, startPoint x: 598, startPoint y: 282, endPoint x: 529, endPoint y: 286, distance: 69.3
click at [529, 286] on div "gsap . set ( overlay , { opacity : 0 , display : 'block' }) ; gsap . to ( overl…" at bounding box center [835, 431] width 892 height 570
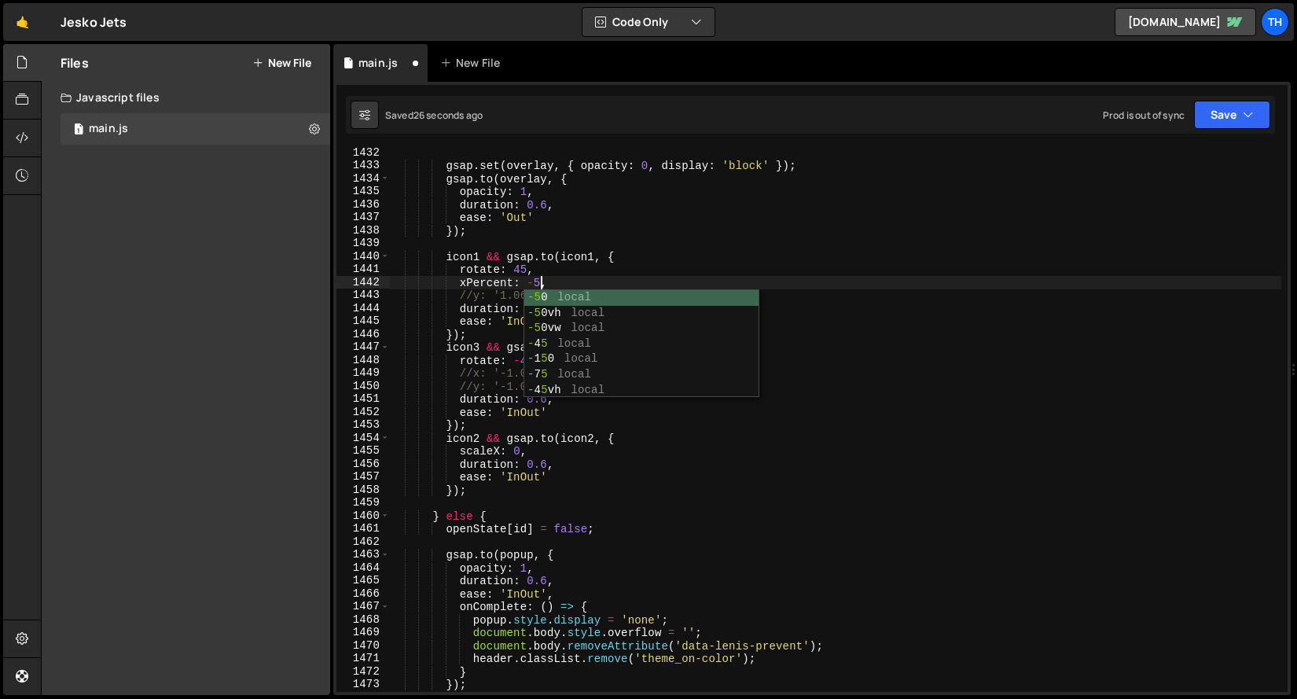
scroll to position [0, 10]
click at [448, 284] on div "gsap . set ( overlay , { opacity : 0 , display : 'block' }) ; gsap . to ( overl…" at bounding box center [835, 431] width 892 height 570
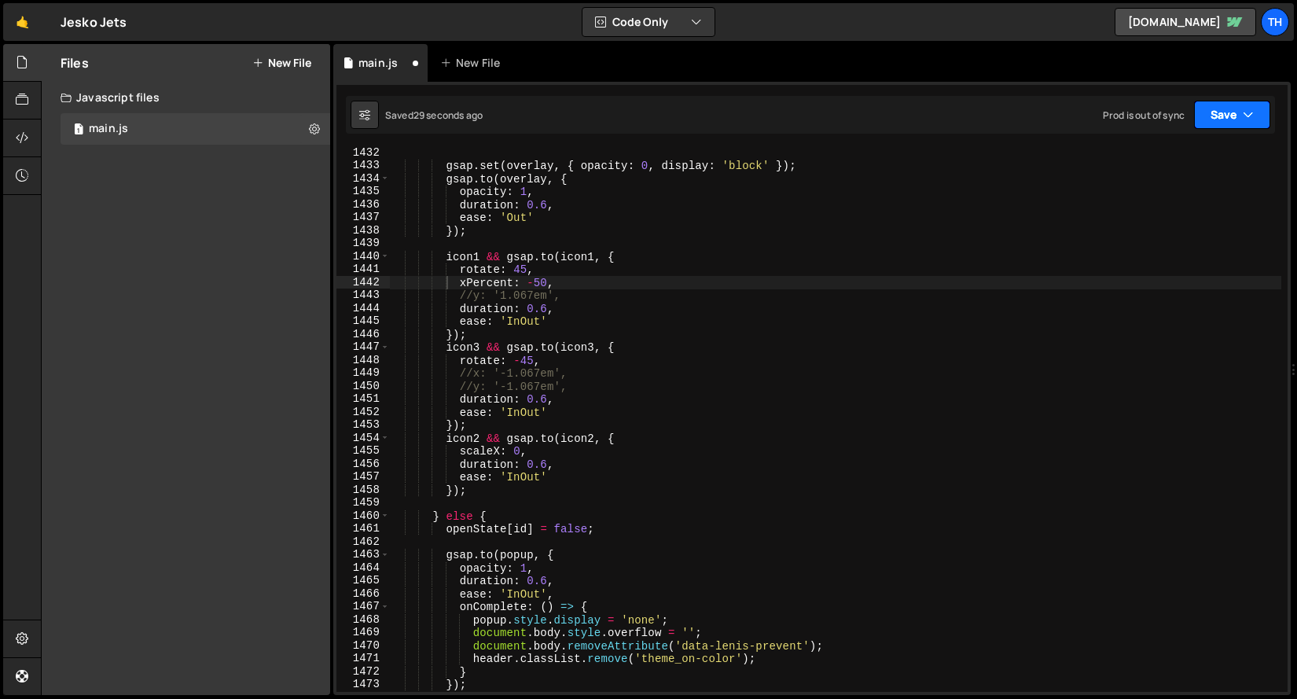
click at [1235, 119] on button "Save" at bounding box center [1232, 115] width 76 height 28
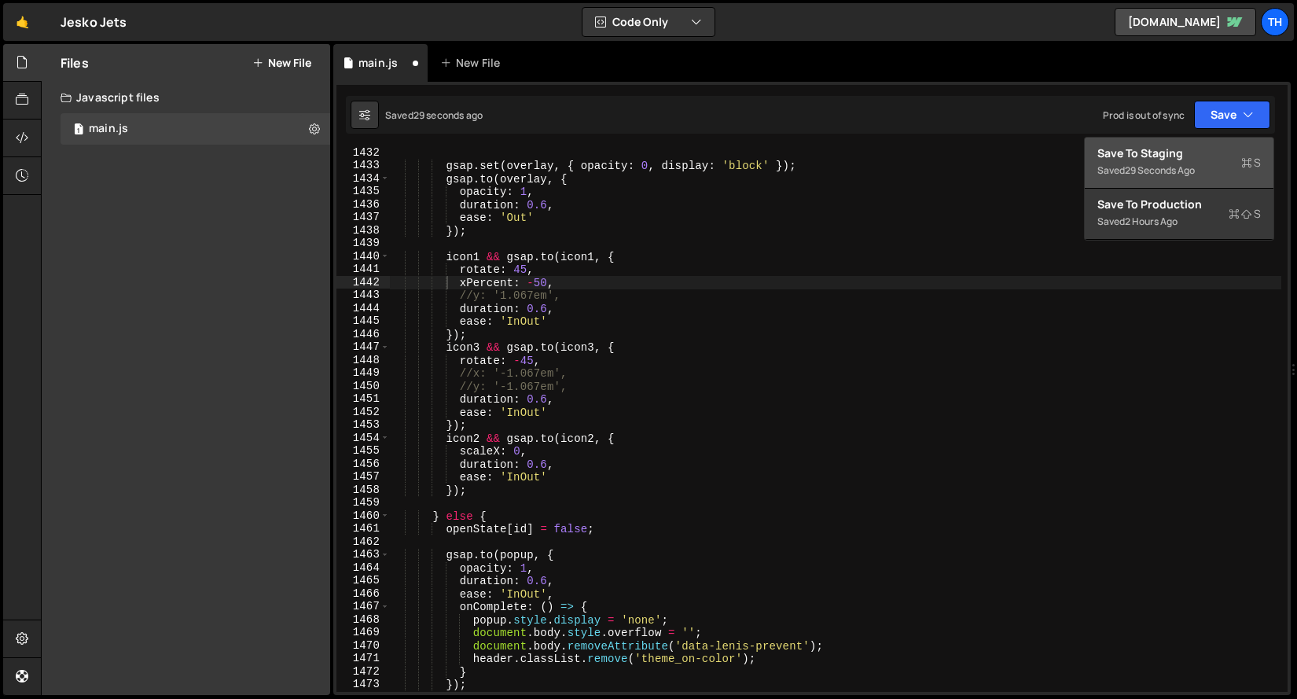
click at [1179, 152] on div "Save to Staging S" at bounding box center [1178, 153] width 163 height 16
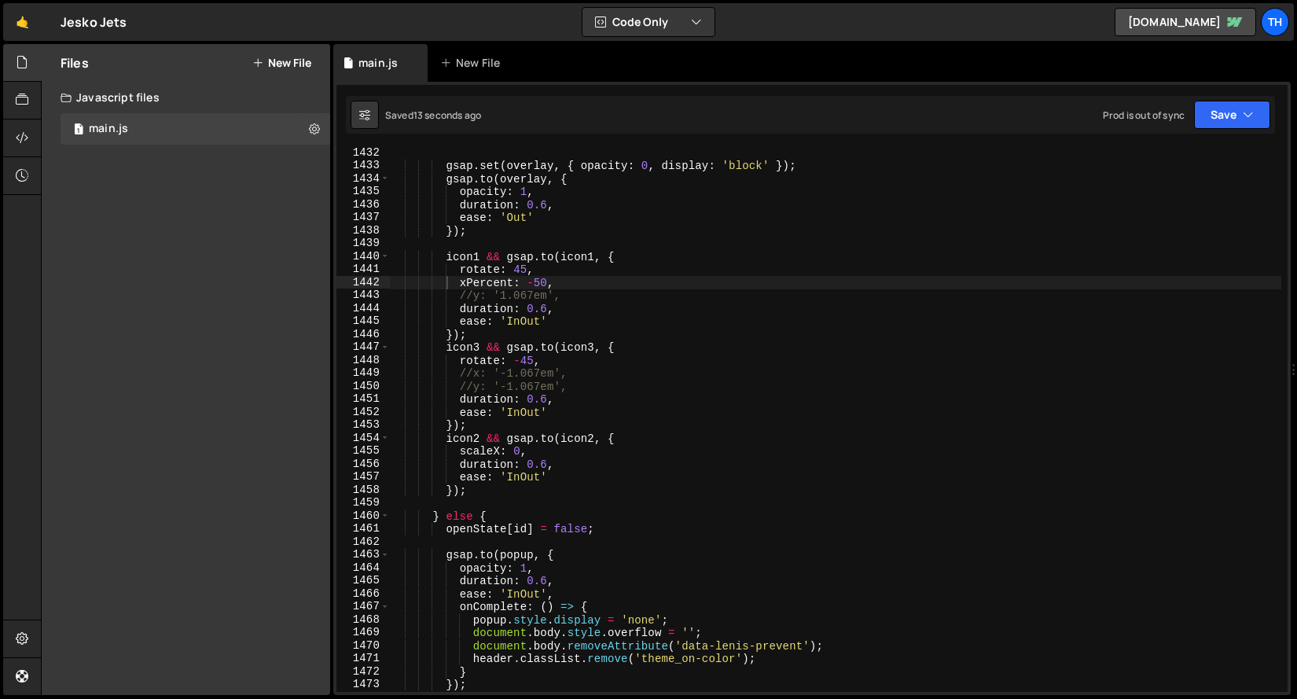
click at [513, 326] on div "gsap . set ( overlay , { opacity : 0 , display : 'block' }) ; gsap . to ( overl…" at bounding box center [835, 431] width 892 height 570
drag, startPoint x: 535, startPoint y: 280, endPoint x: 547, endPoint y: 281, distance: 11.8
click at [547, 281] on div "gsap . set ( overlay , { opacity : 0 , display : 'block' }) ; gsap . to ( overl…" at bounding box center [835, 431] width 892 height 570
click at [516, 310] on div "gsap . set ( overlay , { opacity : 0 , display : 'block' }) ; gsap . to ( overl…" at bounding box center [835, 431] width 892 height 570
drag, startPoint x: 461, startPoint y: 282, endPoint x: 575, endPoint y: 285, distance: 114.0
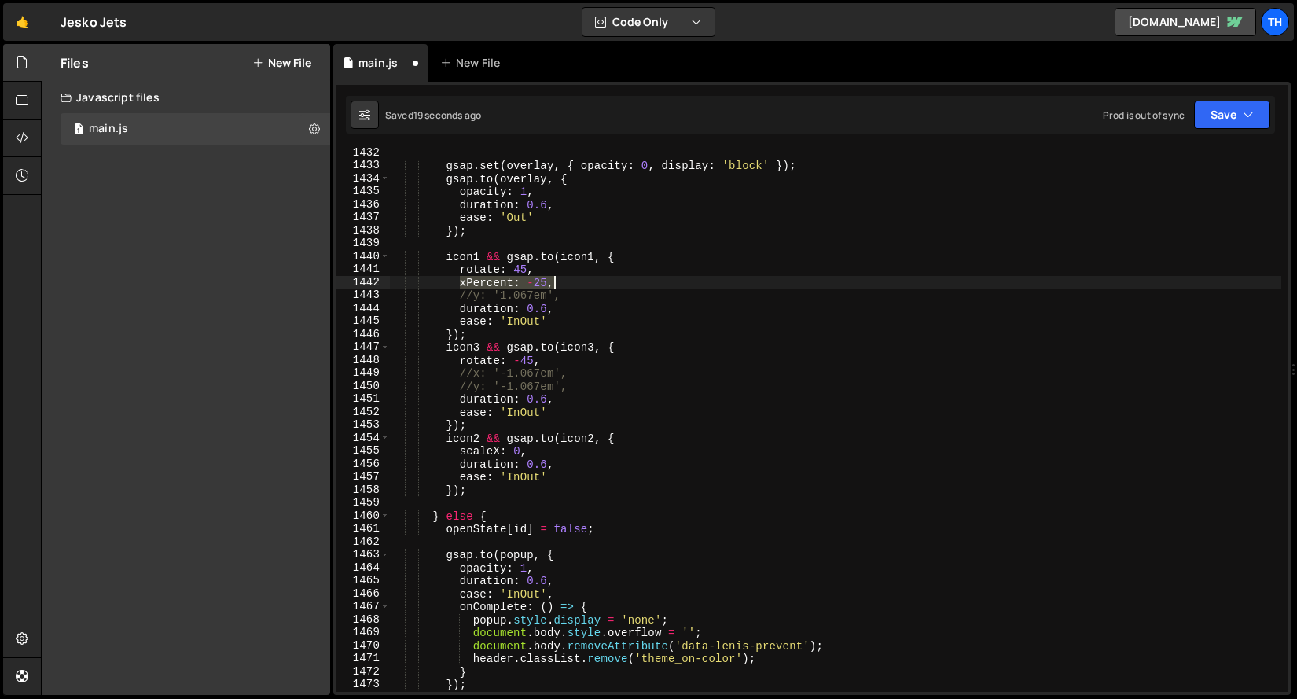
click at [575, 285] on div "gsap . set ( overlay , { opacity : 0 , display : 'block' }) ; gsap . to ( overl…" at bounding box center [835, 431] width 892 height 570
drag, startPoint x: 545, startPoint y: 297, endPoint x: 461, endPoint y: 300, distance: 84.2
click at [461, 300] on div "gsap . set ( overlay , { opacity : 0 , display : 'block' }) ; gsap . to ( overl…" at bounding box center [835, 431] width 892 height 570
paste textarea "xPercent: -25"
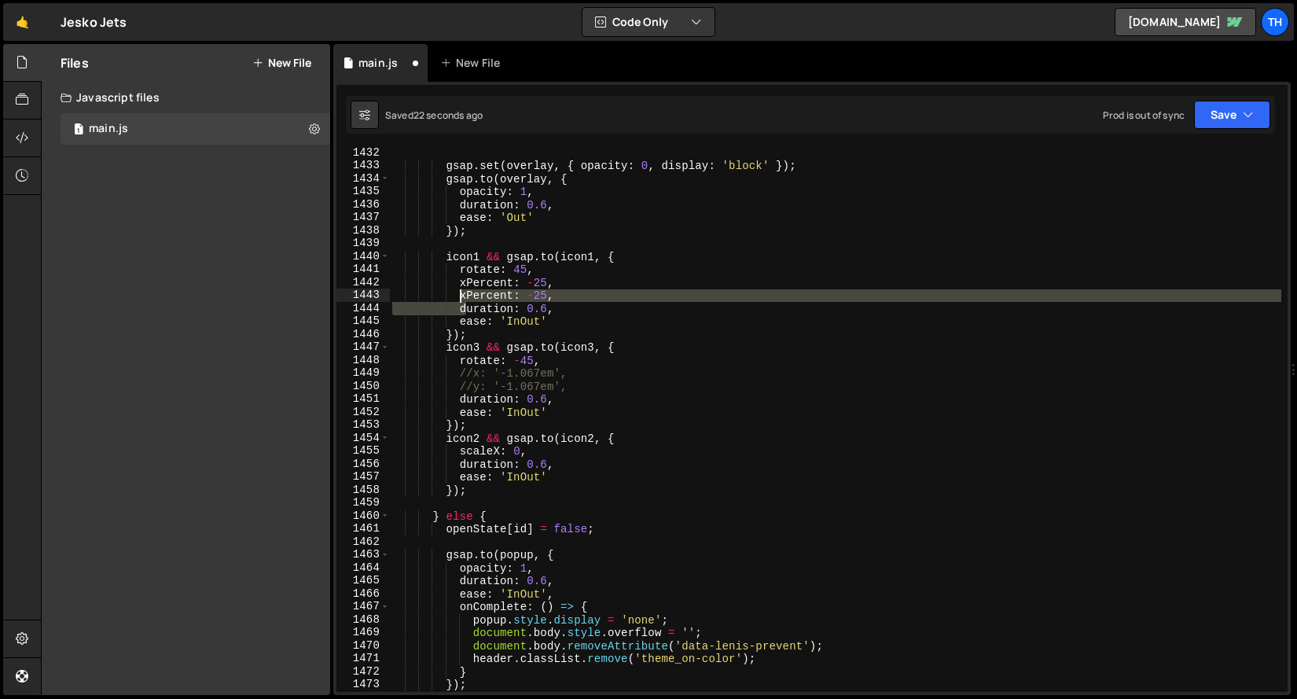
click at [460, 301] on div "gsap . set ( overlay , { opacity : 0 , display : 'block' }) ; gsap . to ( overl…" at bounding box center [835, 431] width 892 height 570
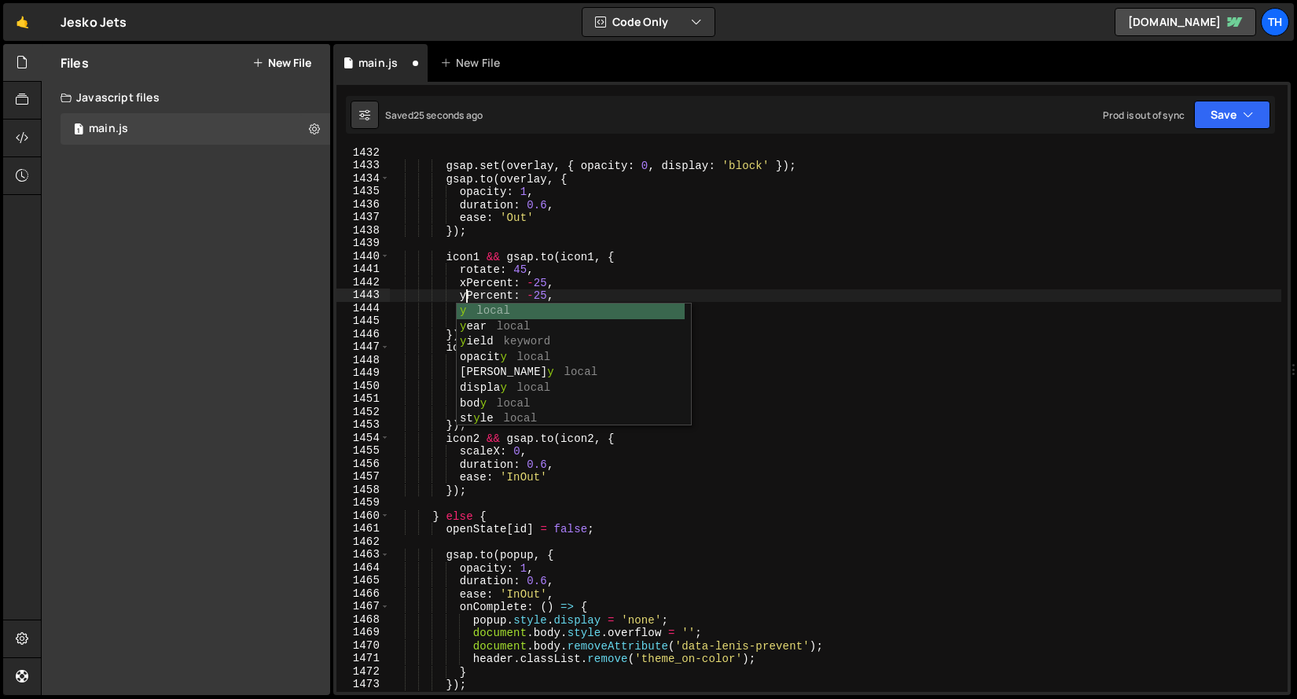
scroll to position [0, 6]
click at [526, 269] on div "gsap . set ( overlay , { opacity : 0 , display : 'block' }) ; gsap . to ( overl…" at bounding box center [835, 431] width 892 height 570
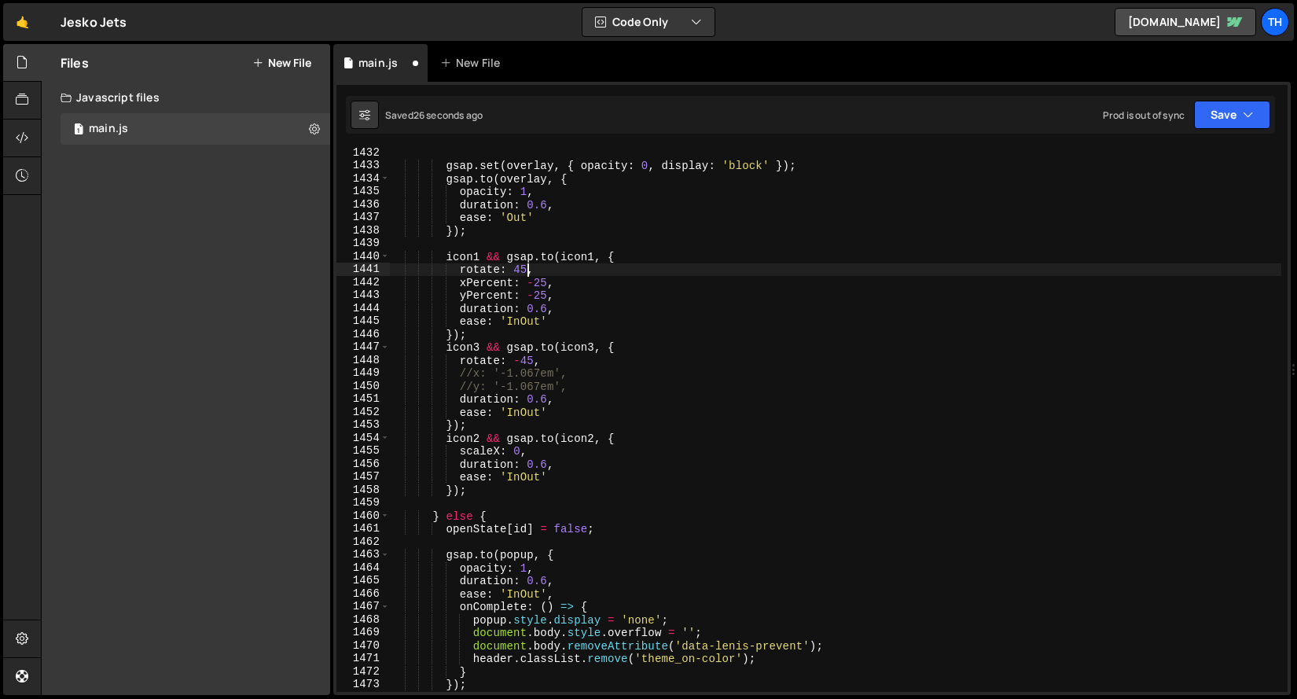
click at [538, 289] on div "gsap . set ( overlay , { opacity : 0 , display : 'block' }) ; gsap . to ( overl…" at bounding box center [835, 431] width 892 height 570
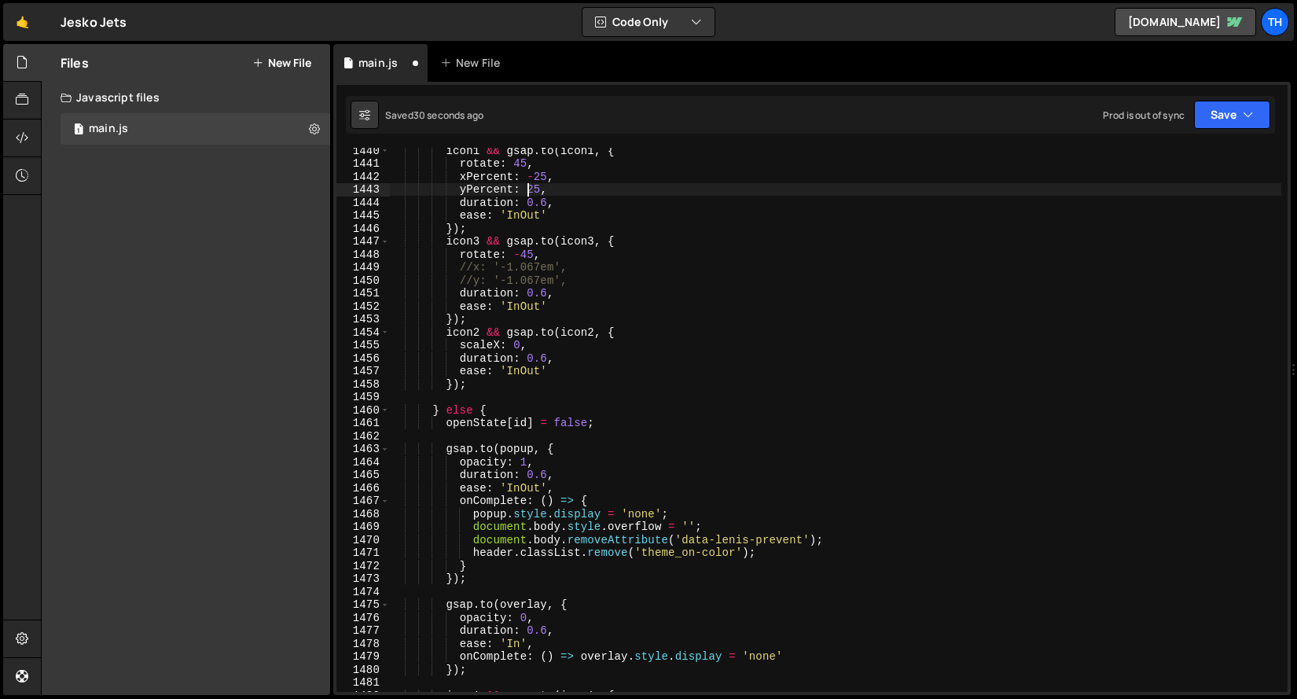
scroll to position [18572, 0]
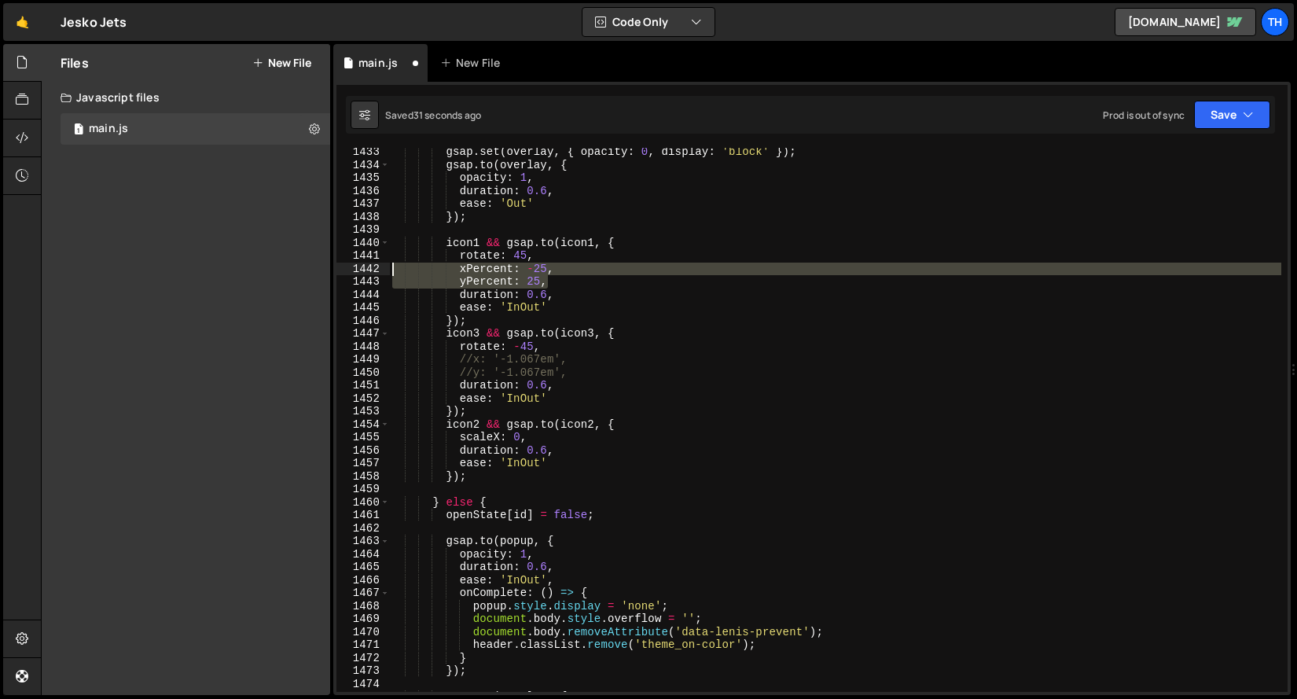
drag, startPoint x: 559, startPoint y: 282, endPoint x: 251, endPoint y: 268, distance: 307.6
click at [251, 268] on div "Files New File Javascript files 1 main.js 0 CSS files Copy share link Edit File…" at bounding box center [669, 370] width 1256 height 652
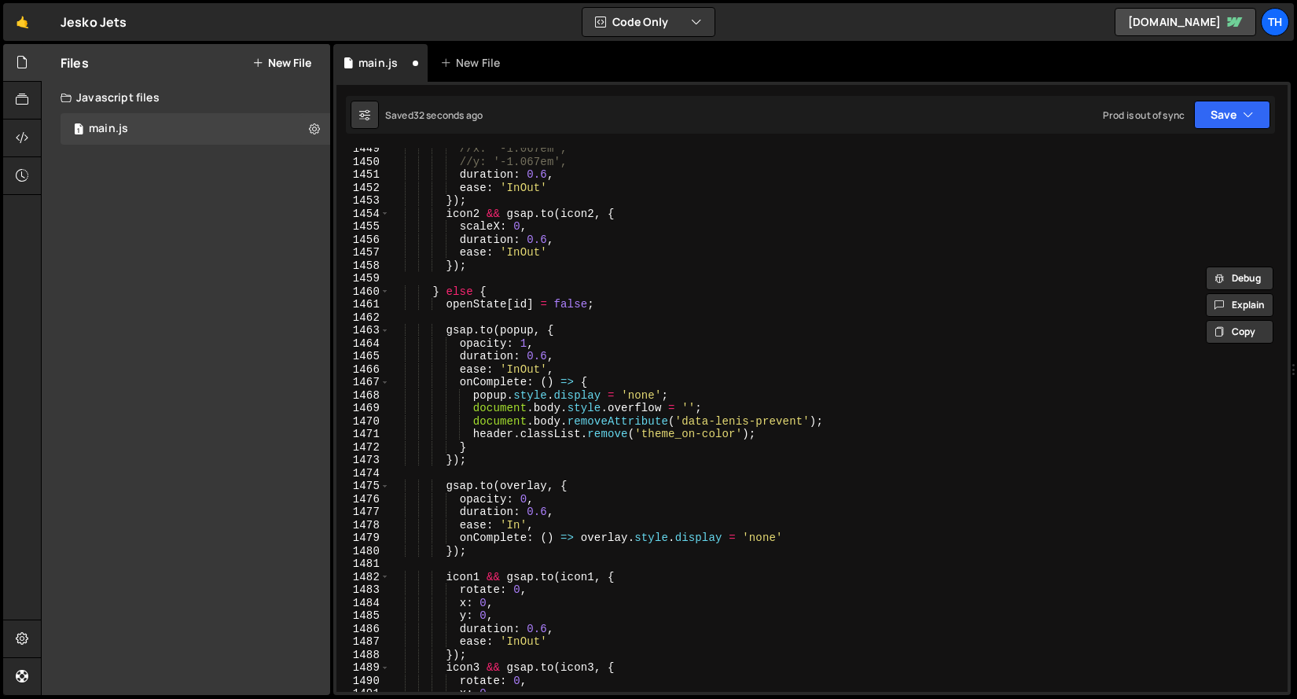
scroll to position [19031, 0]
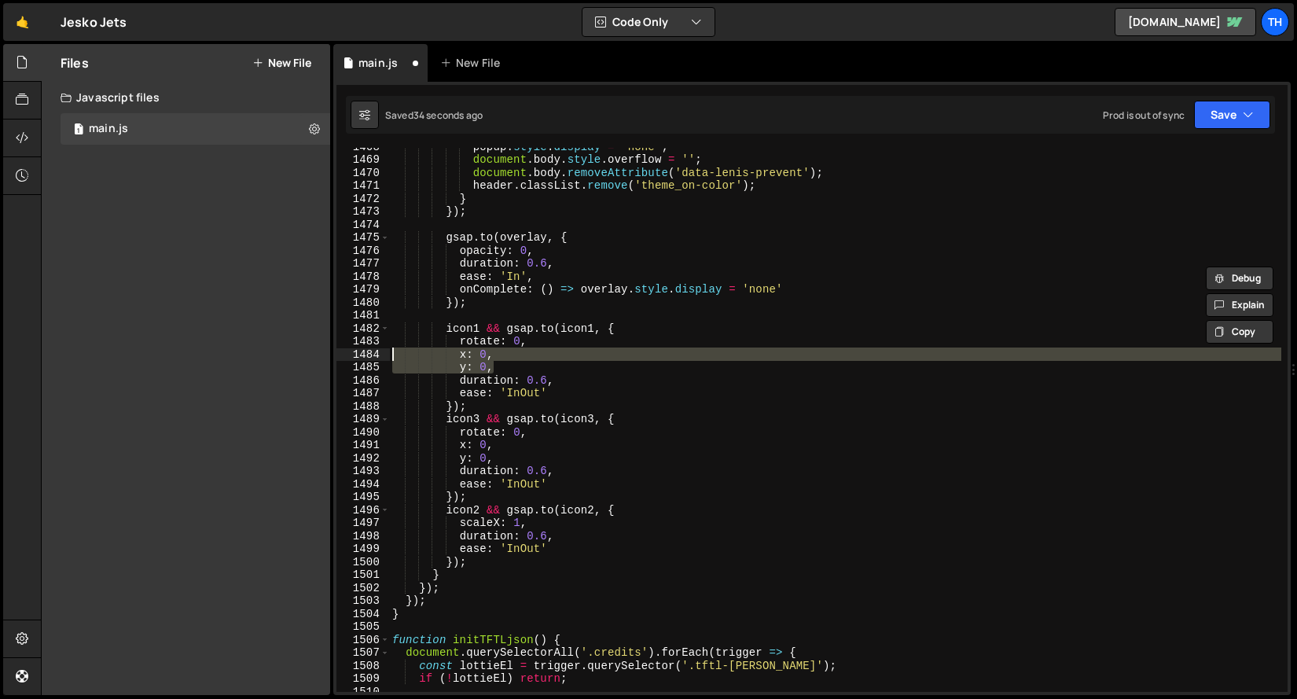
drag, startPoint x: 506, startPoint y: 369, endPoint x: 303, endPoint y: 355, distance: 204.0
click at [303, 355] on div "Files New File Javascript files 1 main.js 0 CSS files Copy share link Edit File…" at bounding box center [669, 370] width 1256 height 652
paste textarea "yPercent: 25"
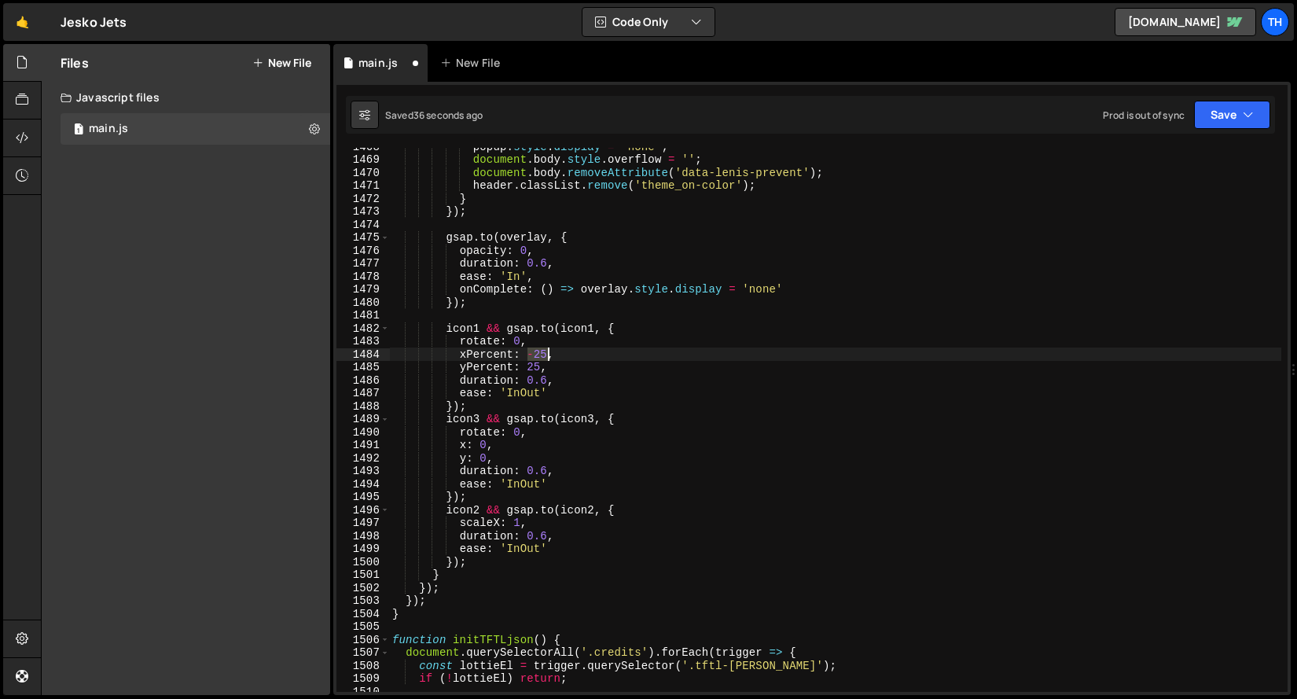
drag, startPoint x: 530, startPoint y: 354, endPoint x: 548, endPoint y: 353, distance: 17.4
click at [548, 353] on div "popup . style . display = 'none' ; document . body . style . overflow = '' ; do…" at bounding box center [835, 425] width 892 height 570
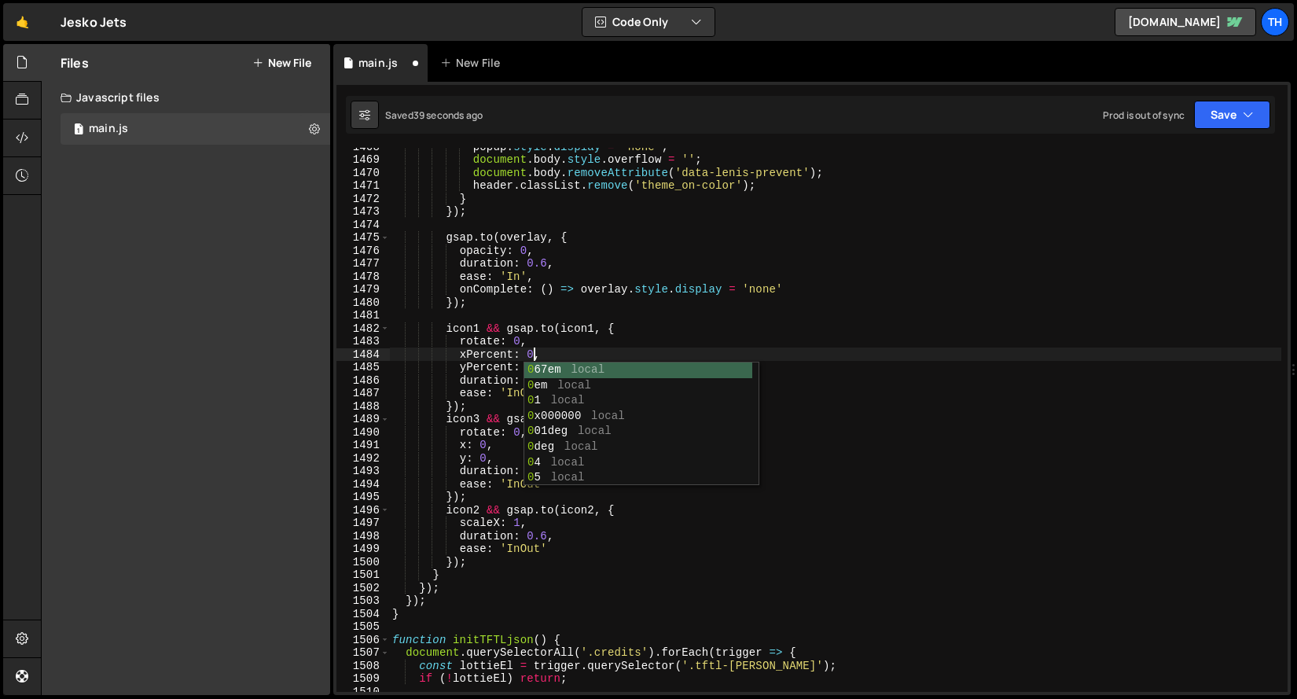
click at [530, 332] on div "popup . style . display = 'none' ; document . body . style . overflow = '' ; do…" at bounding box center [835, 425] width 892 height 570
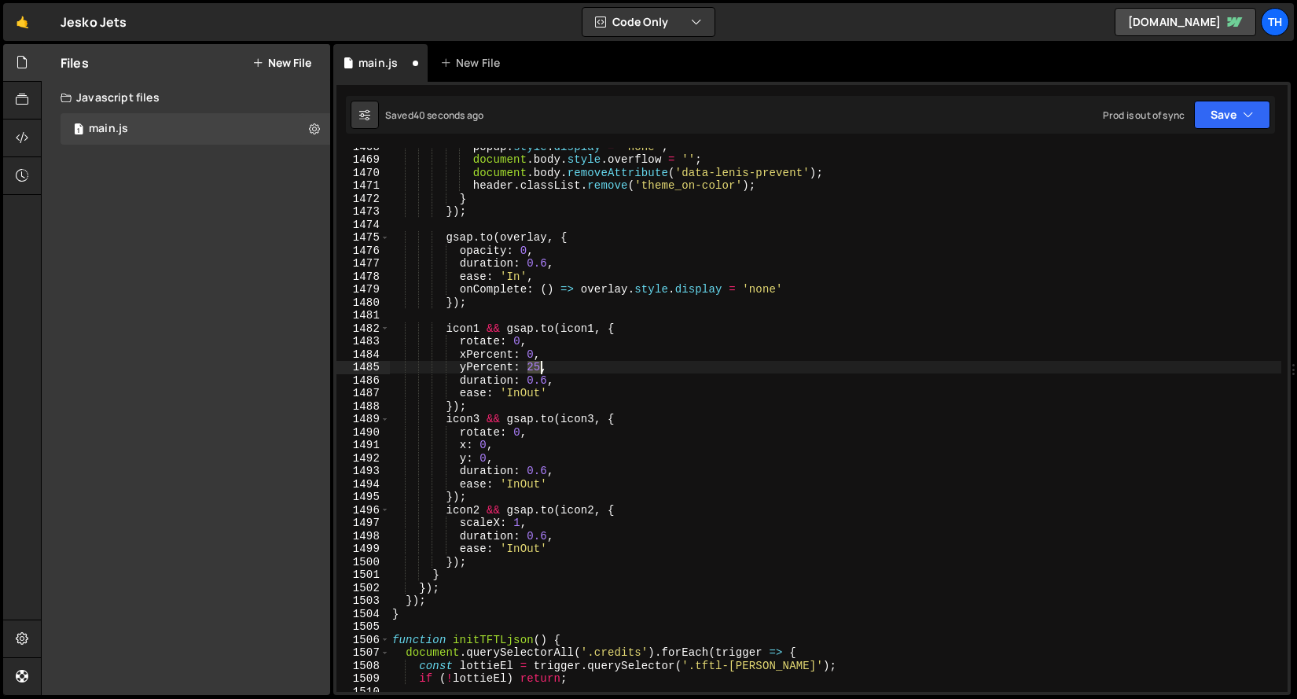
drag, startPoint x: 530, startPoint y: 370, endPoint x: 541, endPoint y: 369, distance: 11.1
click at [541, 369] on div "popup . style . display = 'none' ; document . body . style . overflow = '' ; do…" at bounding box center [835, 425] width 892 height 570
click at [1254, 108] on button "Save" at bounding box center [1232, 115] width 76 height 28
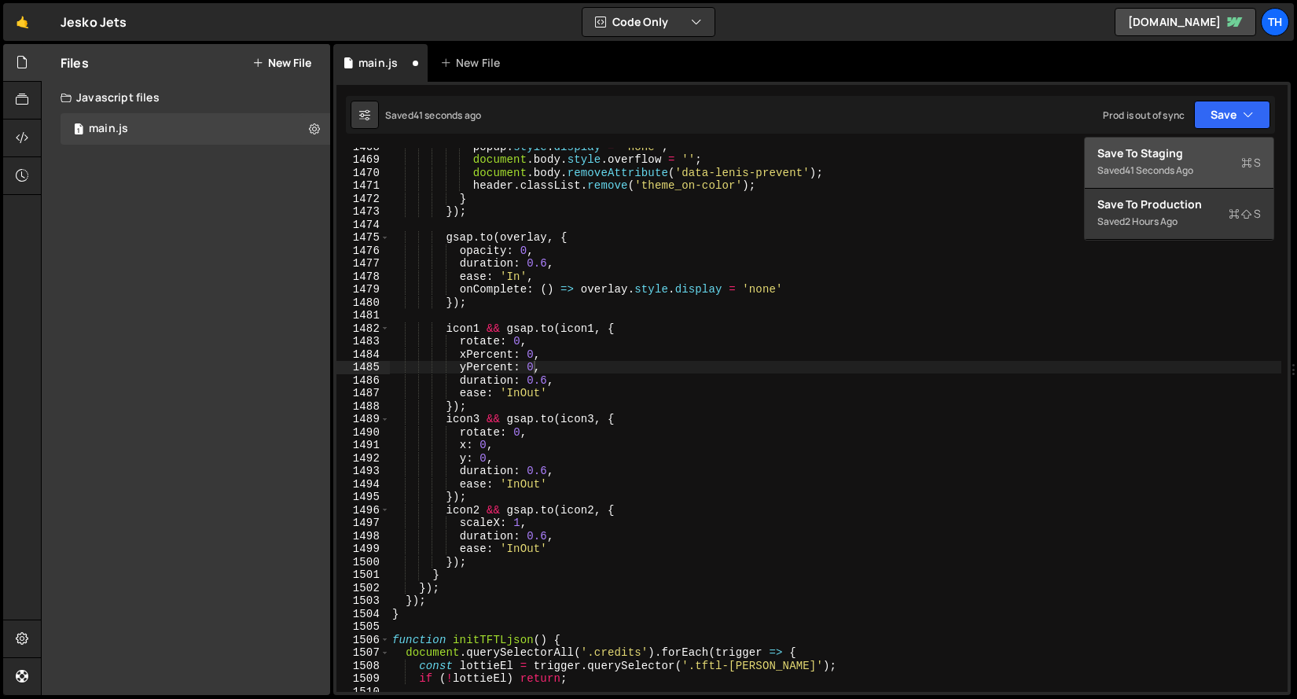
click at [1228, 138] on button "Save to Staging S Saved 41 seconds ago" at bounding box center [1179, 163] width 189 height 51
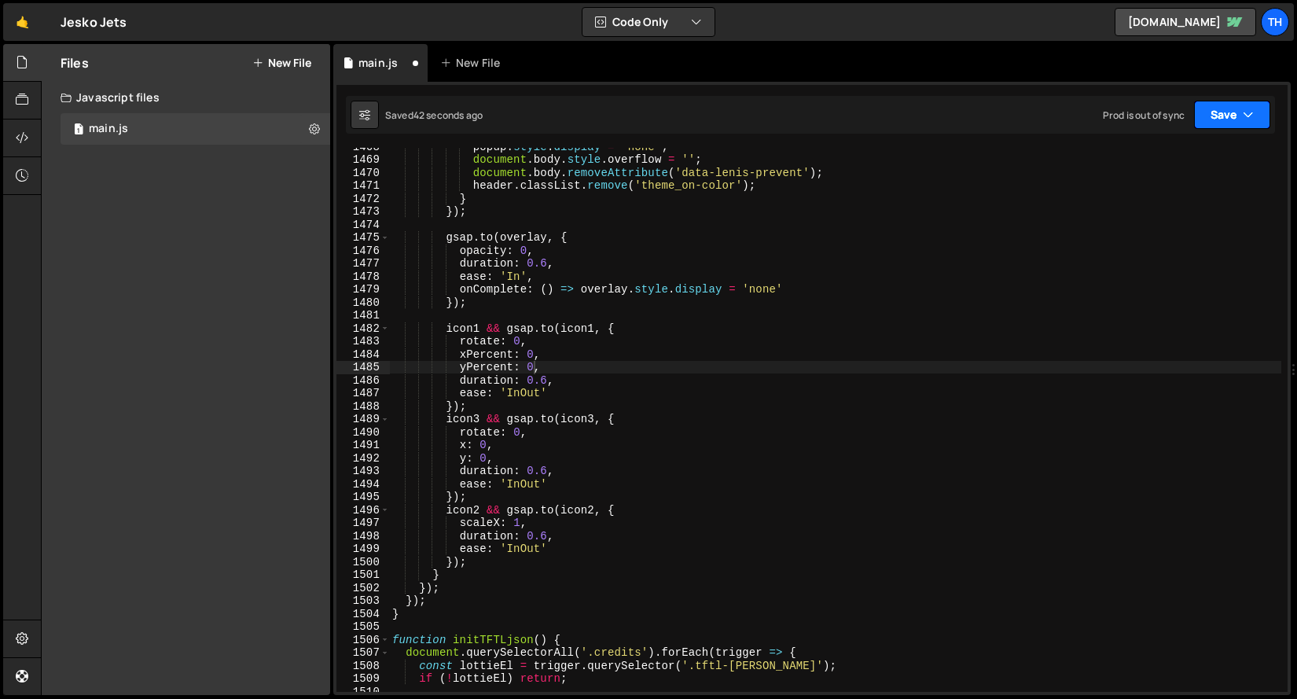
click at [1238, 127] on button "Save" at bounding box center [1232, 115] width 76 height 28
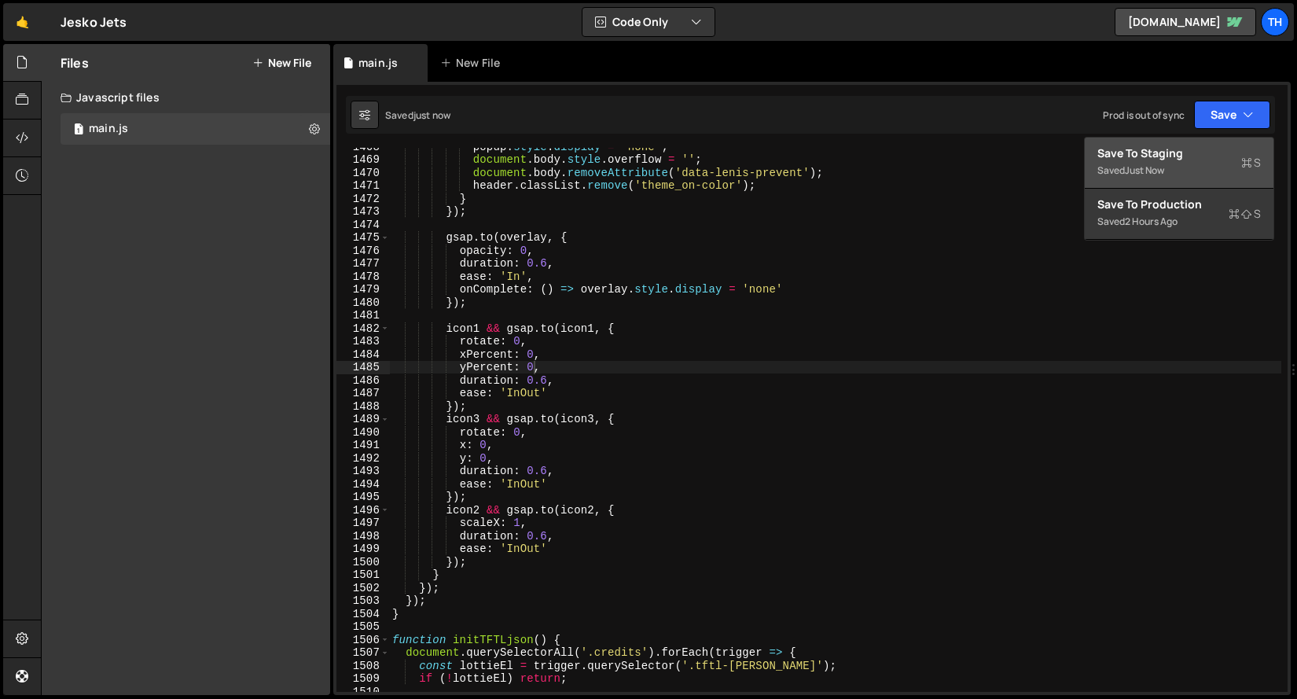
click at [1206, 151] on div "Save to Staging S" at bounding box center [1178, 153] width 163 height 16
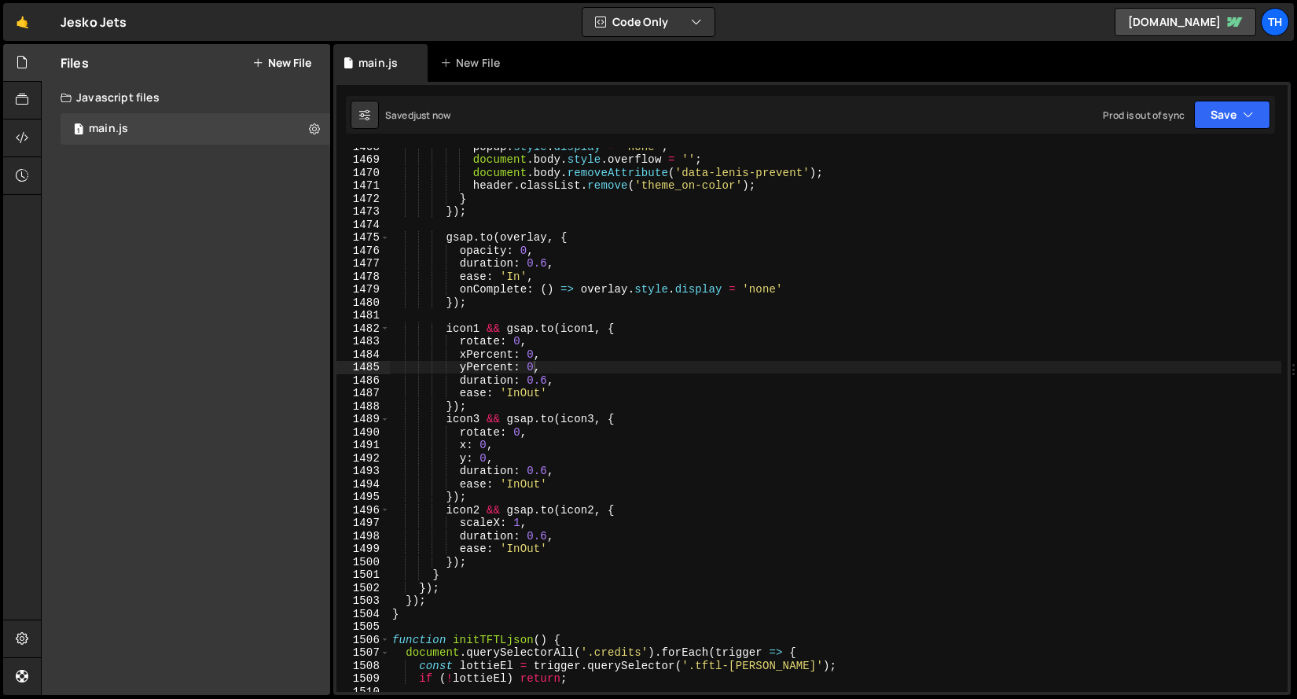
click at [616, 265] on div "popup . style . display = 'none' ; document . body . style . overflow = '' ; do…" at bounding box center [835, 425] width 892 height 570
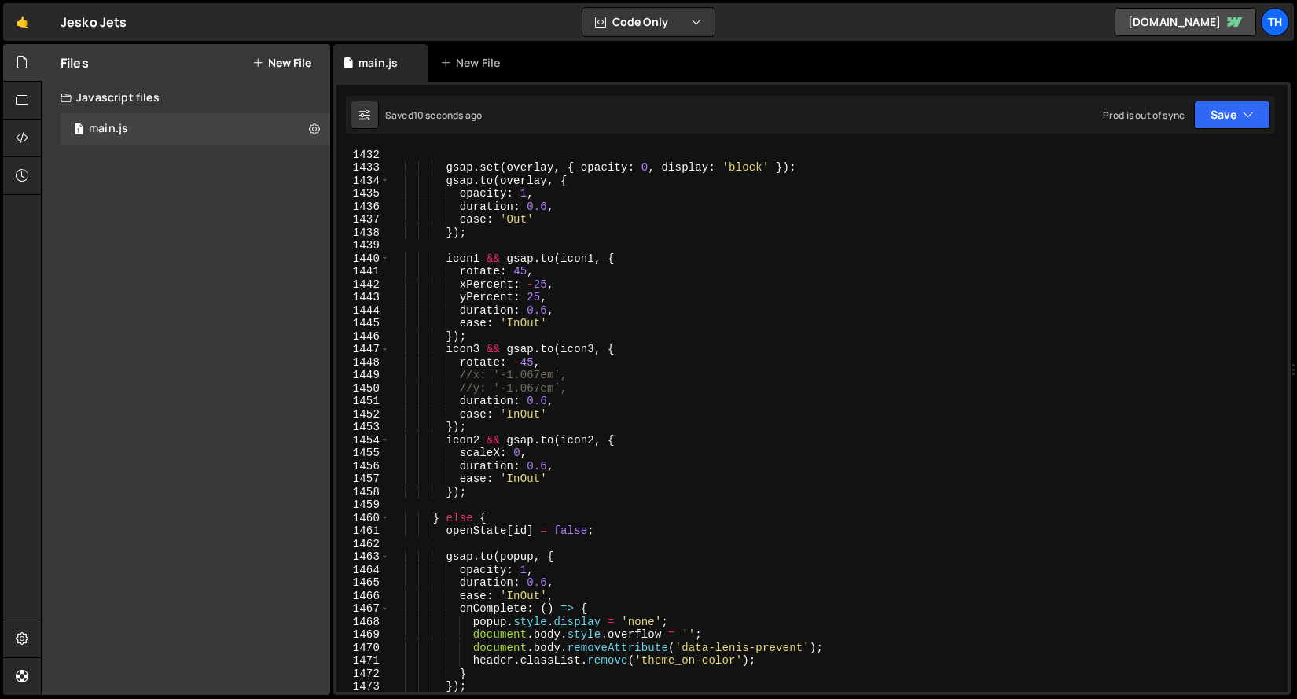
scroll to position [18556, 0]
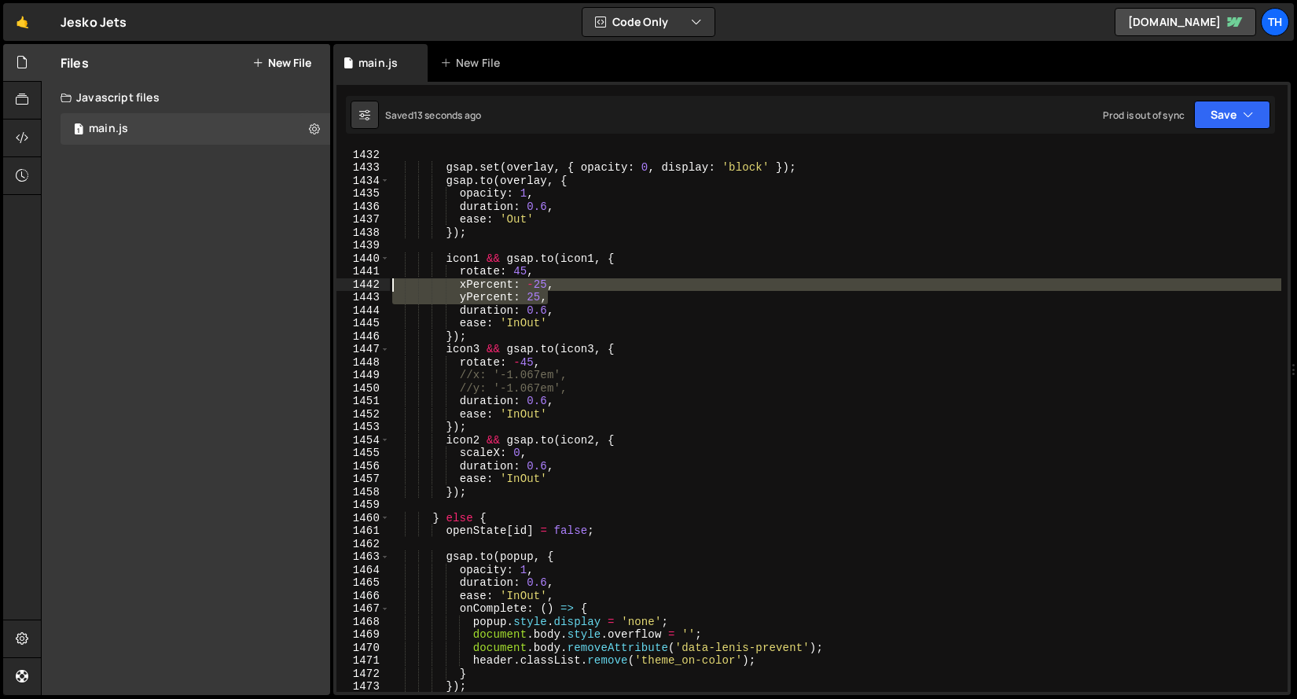
drag, startPoint x: 554, startPoint y: 296, endPoint x: 329, endPoint y: 281, distance: 225.3
click at [329, 281] on div "Files New File Javascript files 1 main.js 0 CSS files Copy share link Edit File…" at bounding box center [669, 370] width 1256 height 652
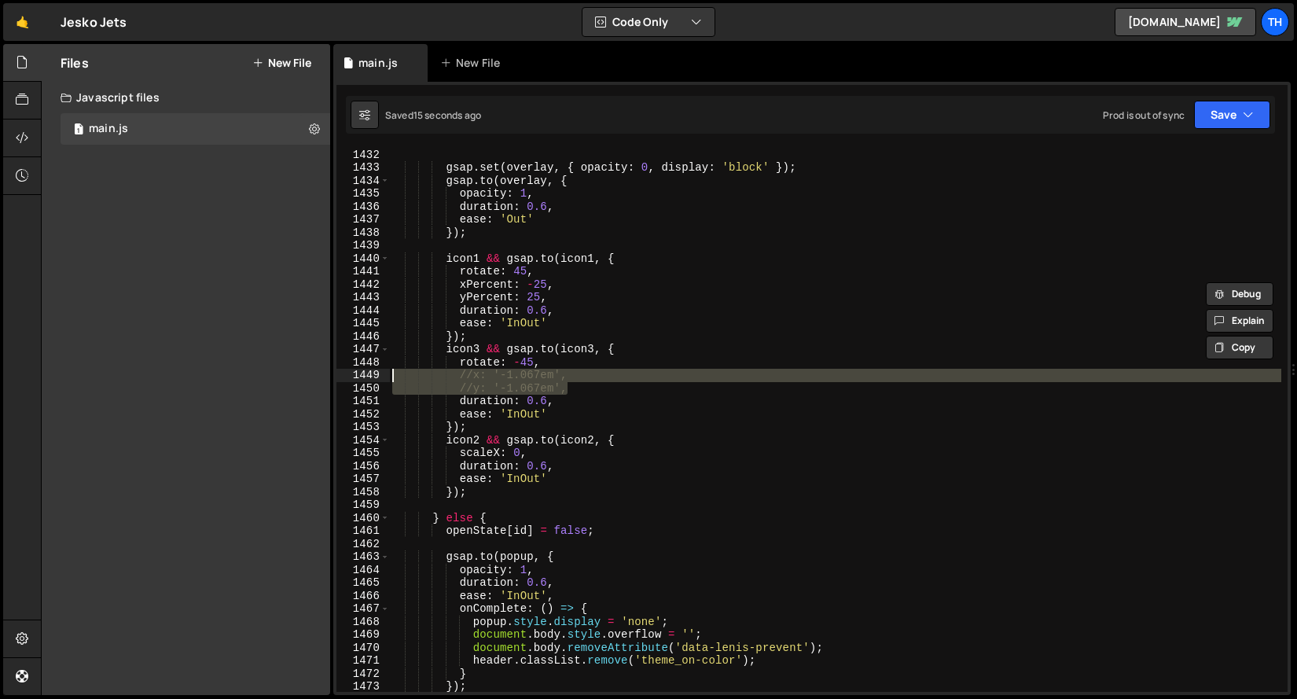
drag, startPoint x: 578, startPoint y: 384, endPoint x: 347, endPoint y: 378, distance: 231.9
click at [347, 378] on div "xPercent: -25, yPercent: 25, 1431 1432 1433 1434 1435 1436 1437 1438 1439 1440 …" at bounding box center [811, 420] width 951 height 544
paste textarea "yPercent: 25"
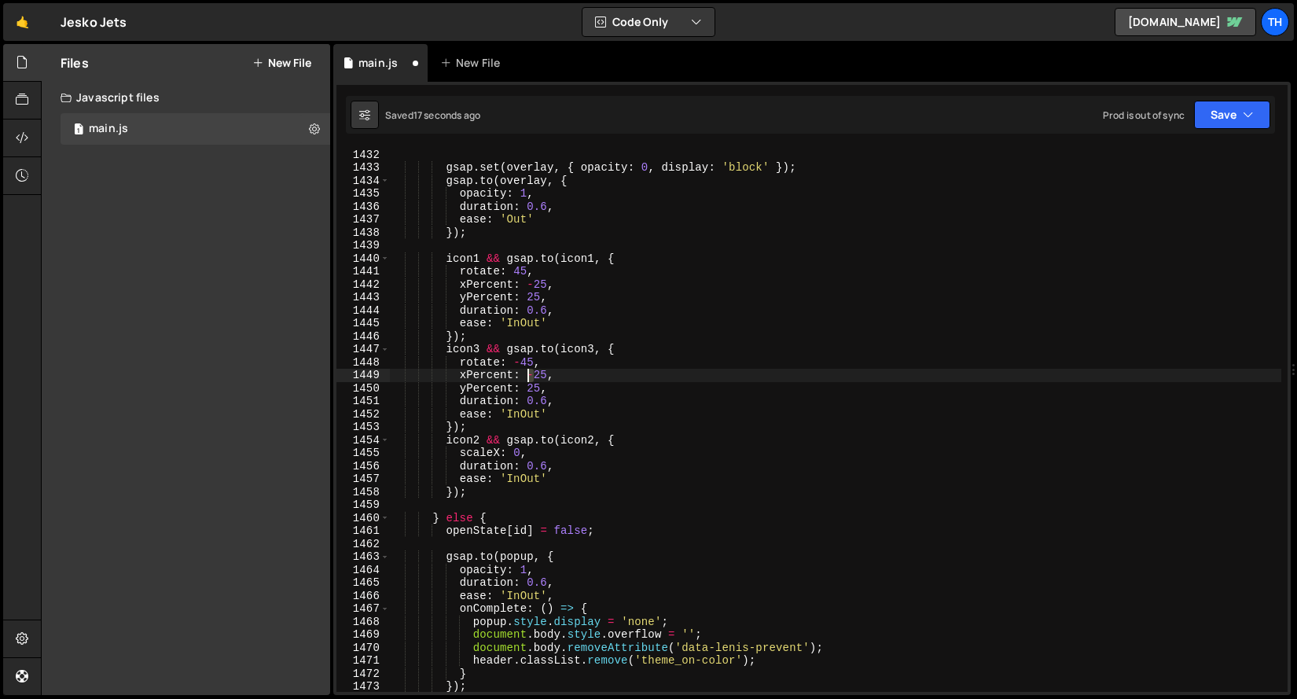
click at [528, 377] on div "gsap . set ( popup , { display : 'block' }) ; gsap . set ( overlay , { opacity …" at bounding box center [835, 420] width 892 height 570
click at [527, 387] on div "gsap . set ( popup , { display : 'block' }) ; gsap . set ( overlay , { opacity …" at bounding box center [835, 420] width 892 height 570
paste textarea "-"
click at [1232, 115] on button "Save" at bounding box center [1232, 115] width 76 height 28
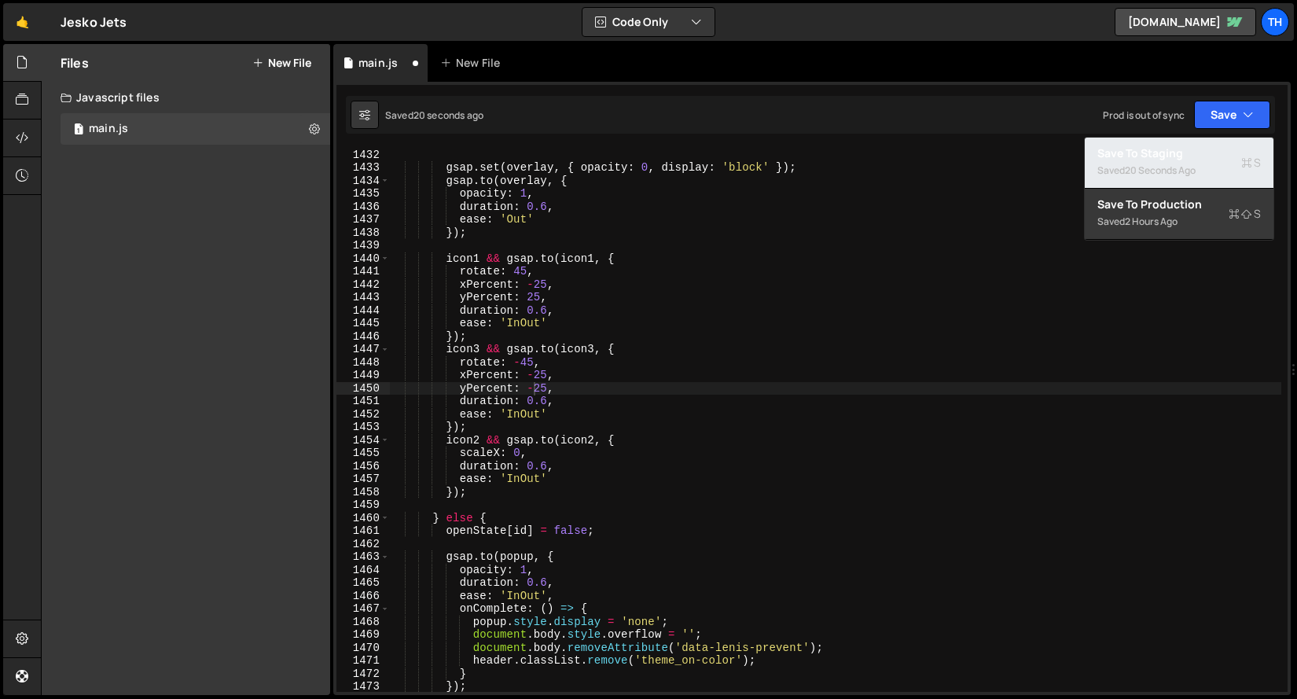
drag, startPoint x: 1189, startPoint y: 156, endPoint x: 1169, endPoint y: 163, distance: 21.4
click at [1189, 157] on div "Save to Staging S" at bounding box center [1178, 153] width 163 height 16
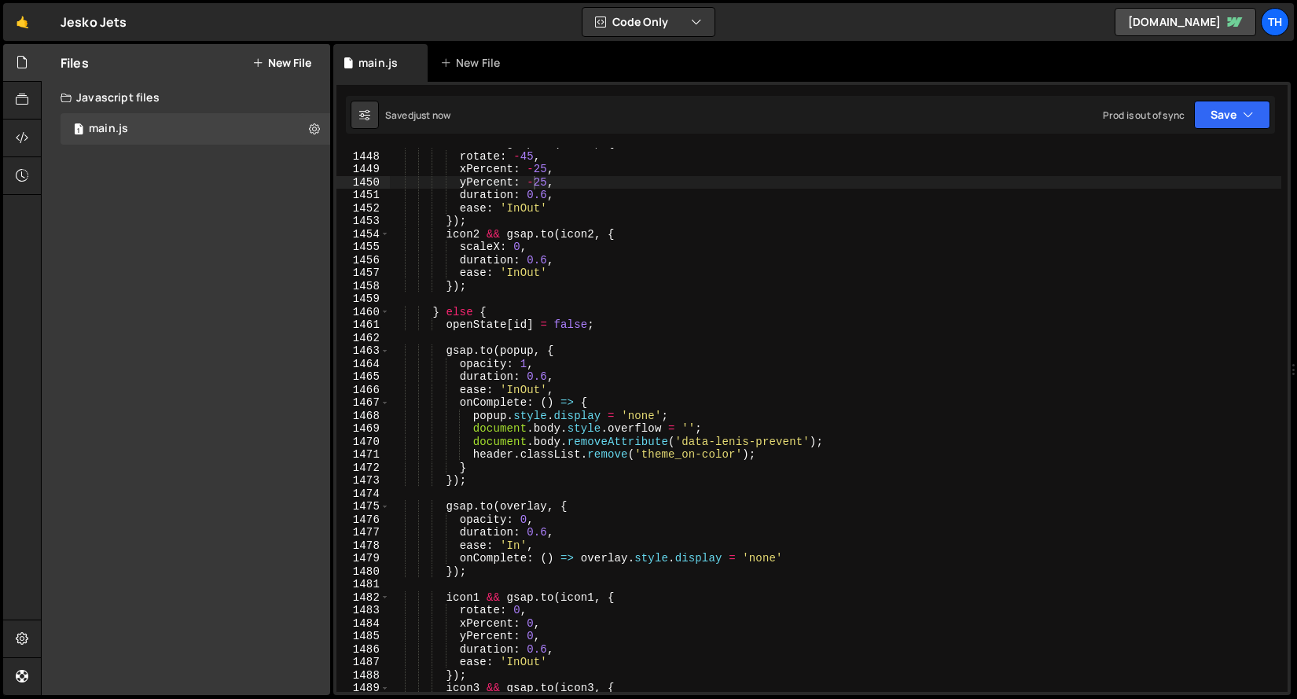
scroll to position [18946, 0]
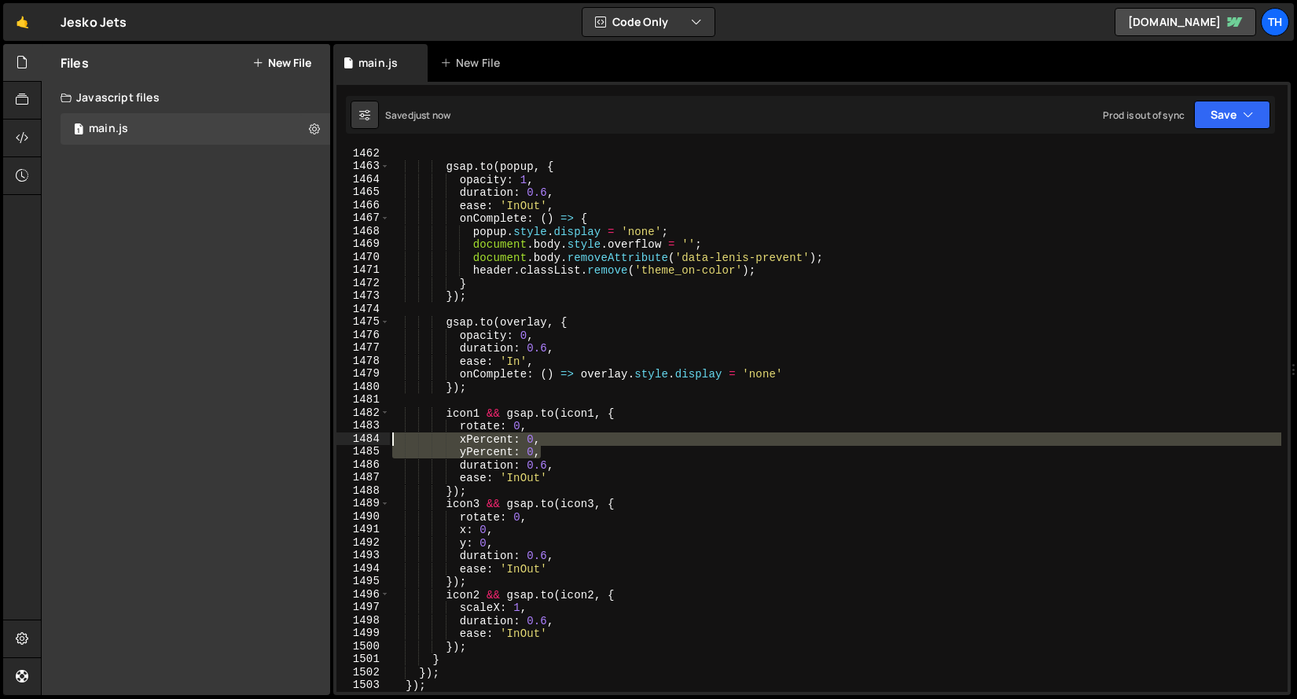
drag, startPoint x: 562, startPoint y: 454, endPoint x: 363, endPoint y: 442, distance: 199.2
click at [363, 442] on div "yPercent: 0, 1462 1463 1464 1465 1466 1467 1468 1469 1470 1471 1472 1473 1474 1…" at bounding box center [811, 420] width 951 height 544
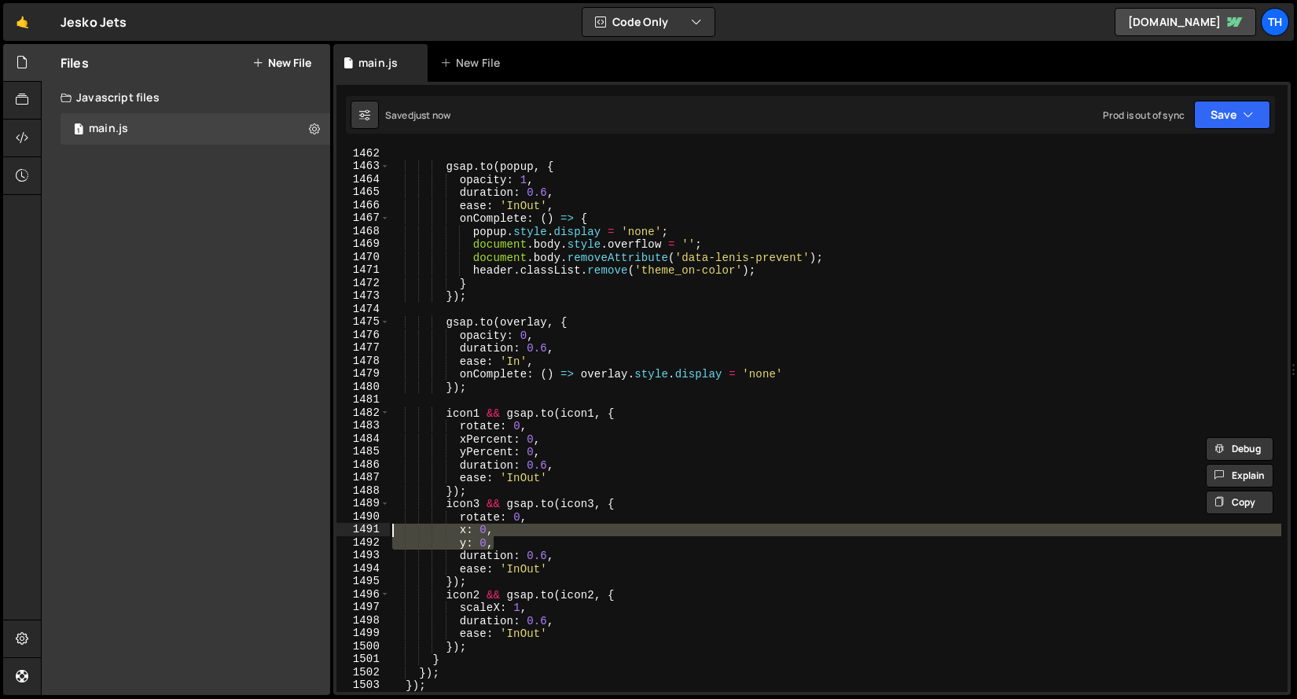
drag, startPoint x: 508, startPoint y: 549, endPoint x: 354, endPoint y: 531, distance: 155.0
click at [354, 531] on div "xPercent: 0, yPercent: 0, 1462 1463 1464 1465 1466 1467 1468 1469 1470 1471 147…" at bounding box center [811, 420] width 951 height 544
paste textarea "yPercent"
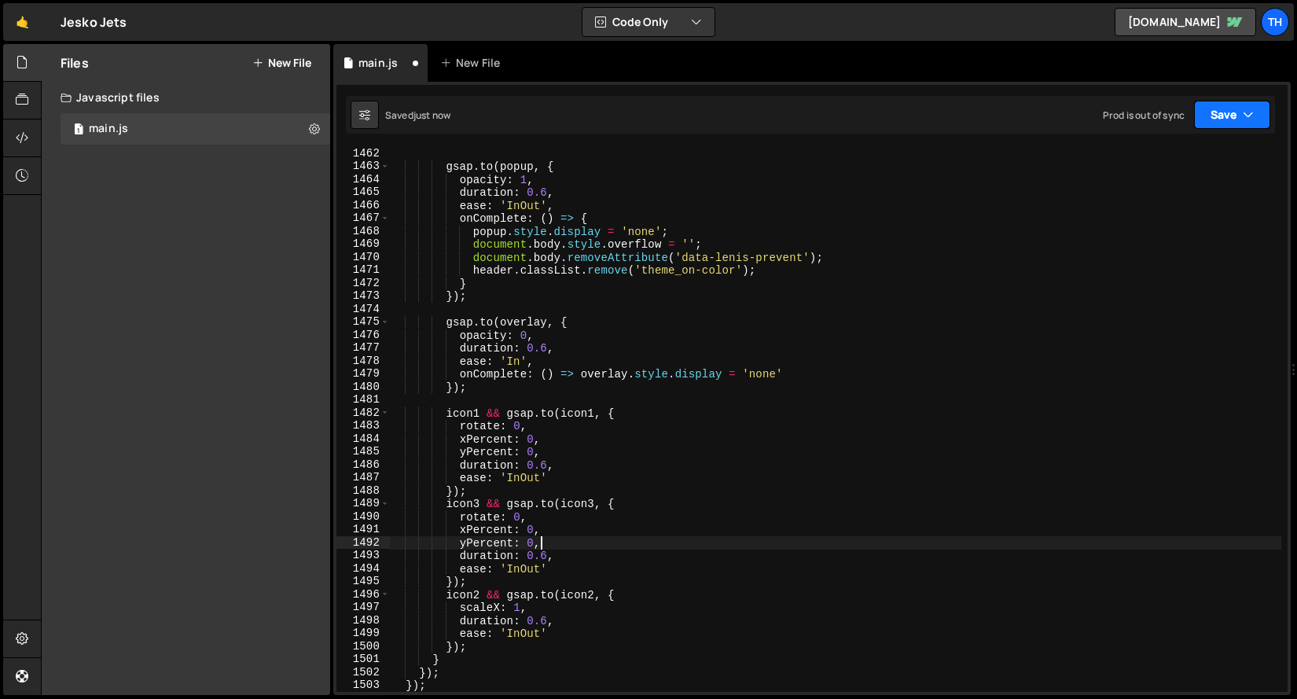
click at [1211, 116] on button "Save" at bounding box center [1232, 115] width 76 height 28
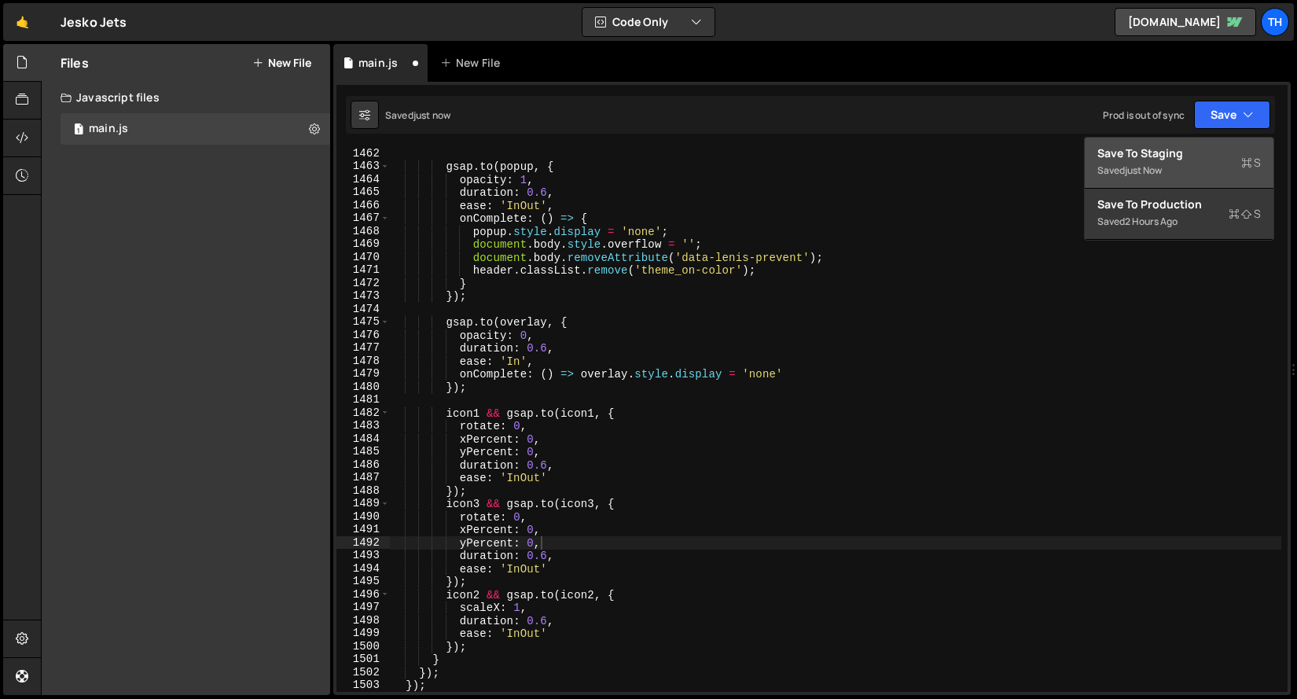
click at [1187, 156] on div "Save to Staging S" at bounding box center [1178, 153] width 163 height 16
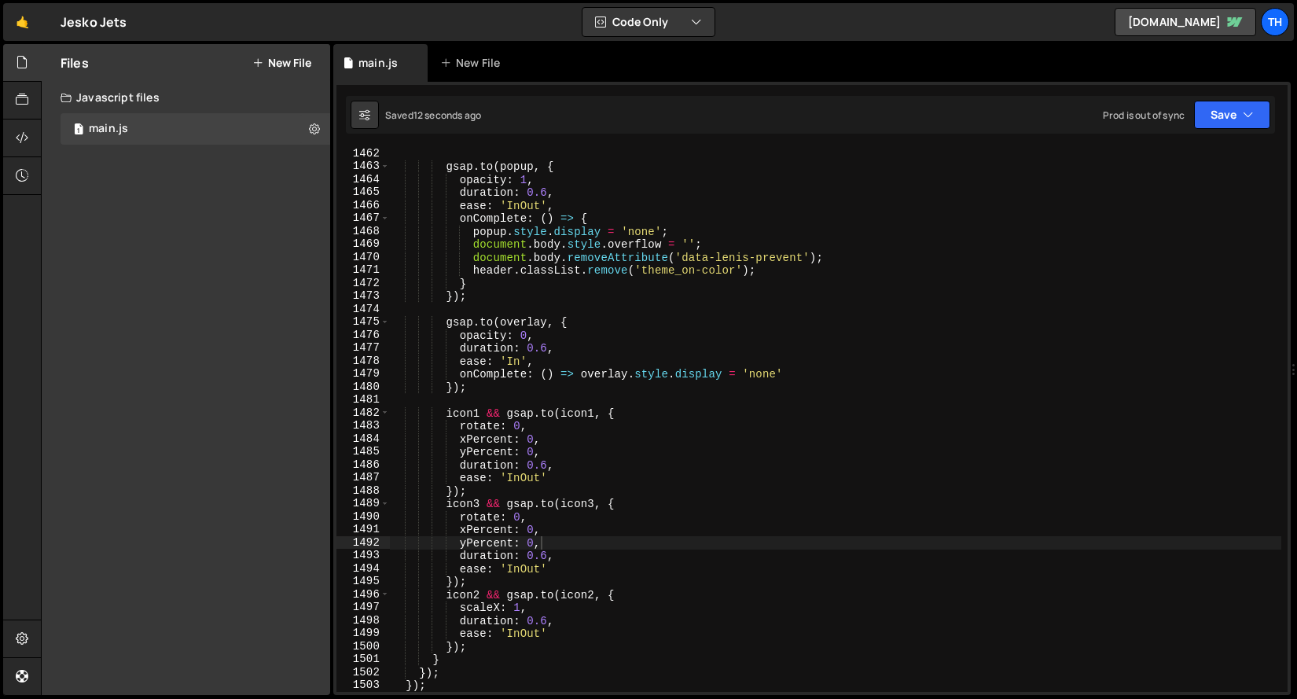
click at [552, 354] on div "gsap . to ( popup , { opacity : 1 , duration : 0.6 , ease : 'InOut' , onComplet…" at bounding box center [835, 432] width 892 height 570
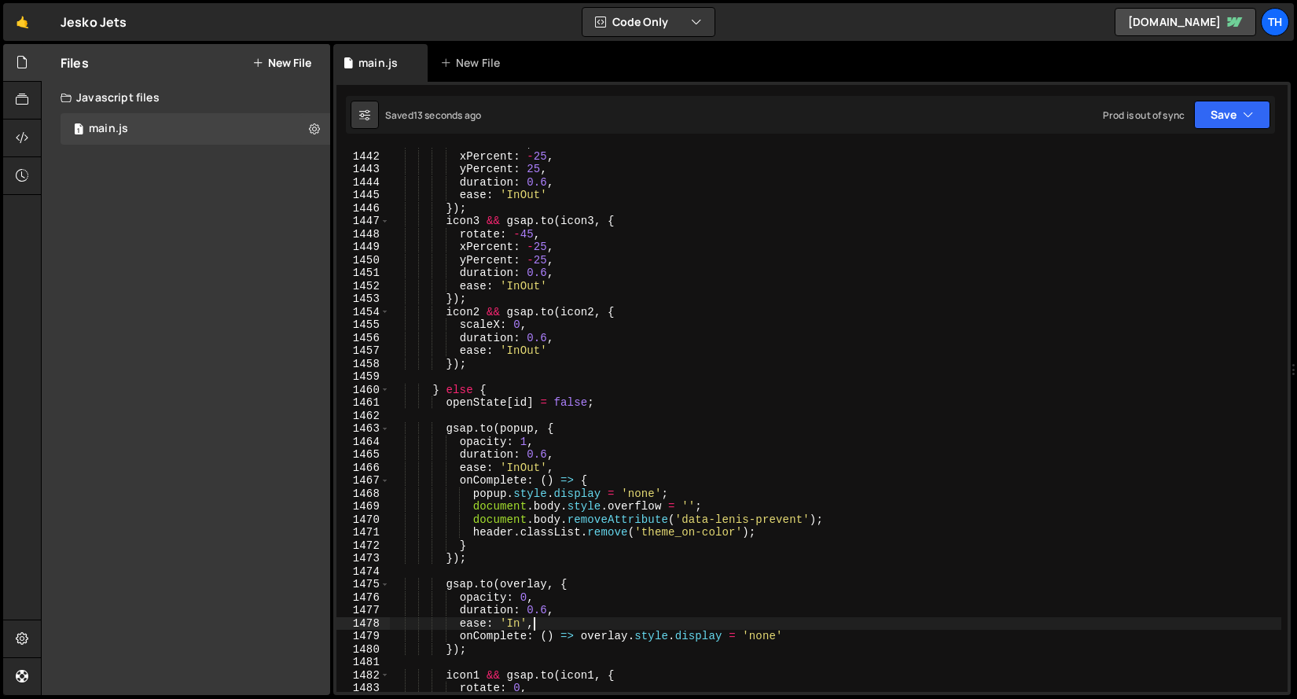
scroll to position [18587, 0]
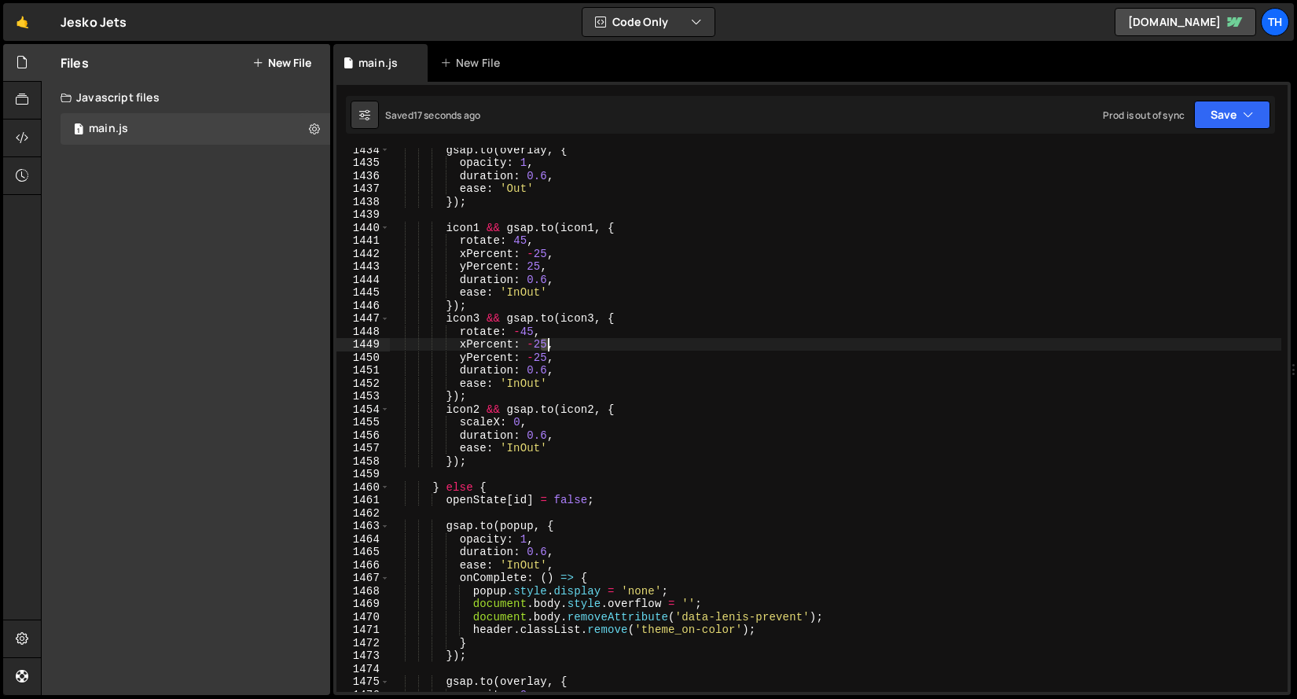
click at [545, 343] on div "gsap . to ( overlay , { opacity : 1 , duration : 0.6 , ease : 'Out' }) ; icon1 …" at bounding box center [835, 428] width 892 height 570
drag, startPoint x: 547, startPoint y: 336, endPoint x: 545, endPoint y: 345, distance: 8.8
click at [546, 336] on div "gsap . to ( overlay , { opacity : 1 , duration : 0.6 , ease : 'Out' }) ; icon1 …" at bounding box center [835, 428] width 892 height 570
click at [547, 355] on div "gsap . to ( overlay , { opacity : 1 , duration : 0.6 , ease : 'Out' }) ; icon1 …" at bounding box center [835, 428] width 892 height 570
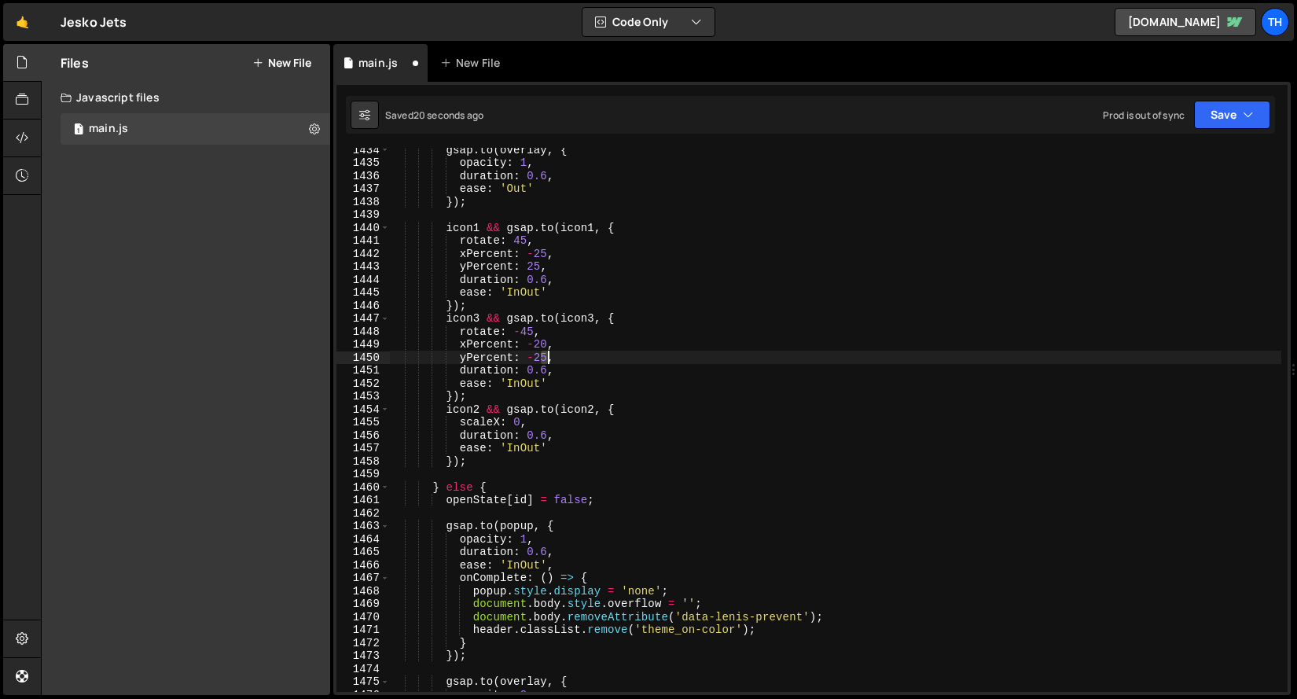
scroll to position [0, 10]
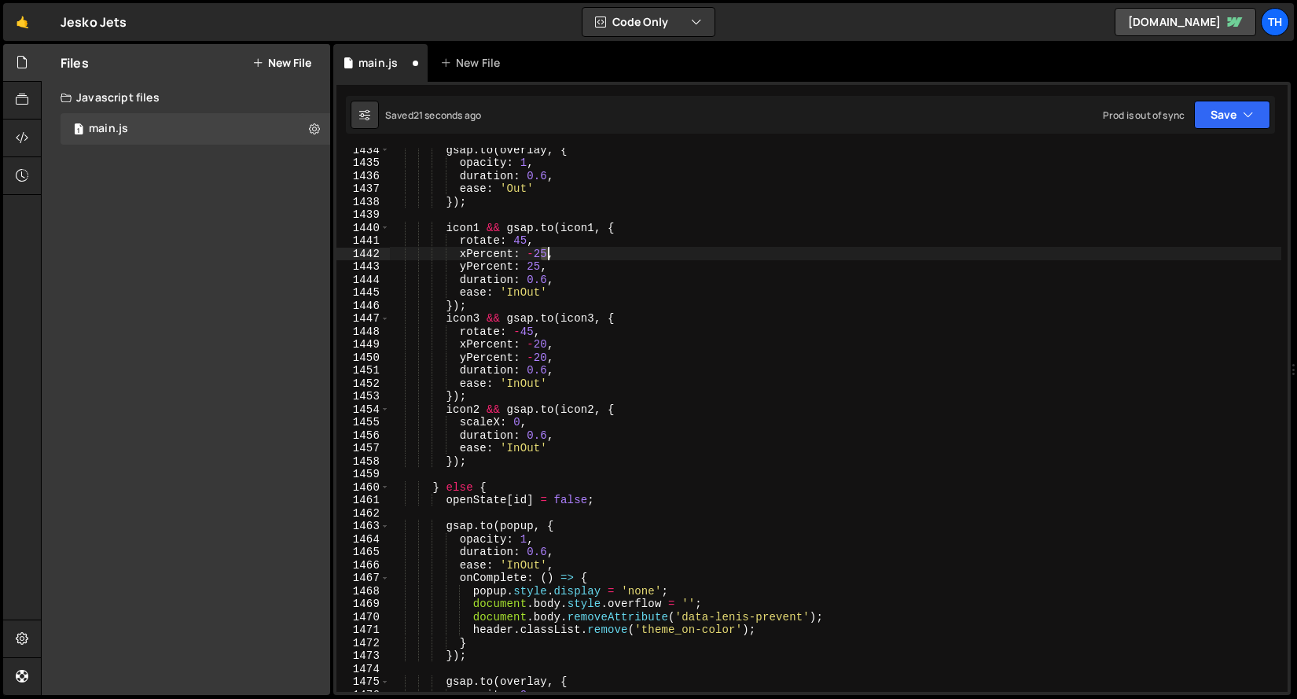
click at [546, 255] on div "gsap . to ( overlay , { opacity : 1 , duration : 0.6 , ease : 'Out' }) ; icon1 …" at bounding box center [835, 428] width 892 height 570
click at [537, 259] on div "gsap . to ( overlay , { opacity : 1 , duration : 0.6 , ease : 'Out' }) ; icon1 …" at bounding box center [835, 428] width 892 height 570
click at [539, 270] on div "gsap . to ( overlay , { opacity : 1 , duration : 0.6 , ease : 'Out' }) ; icon1 …" at bounding box center [835, 428] width 892 height 570
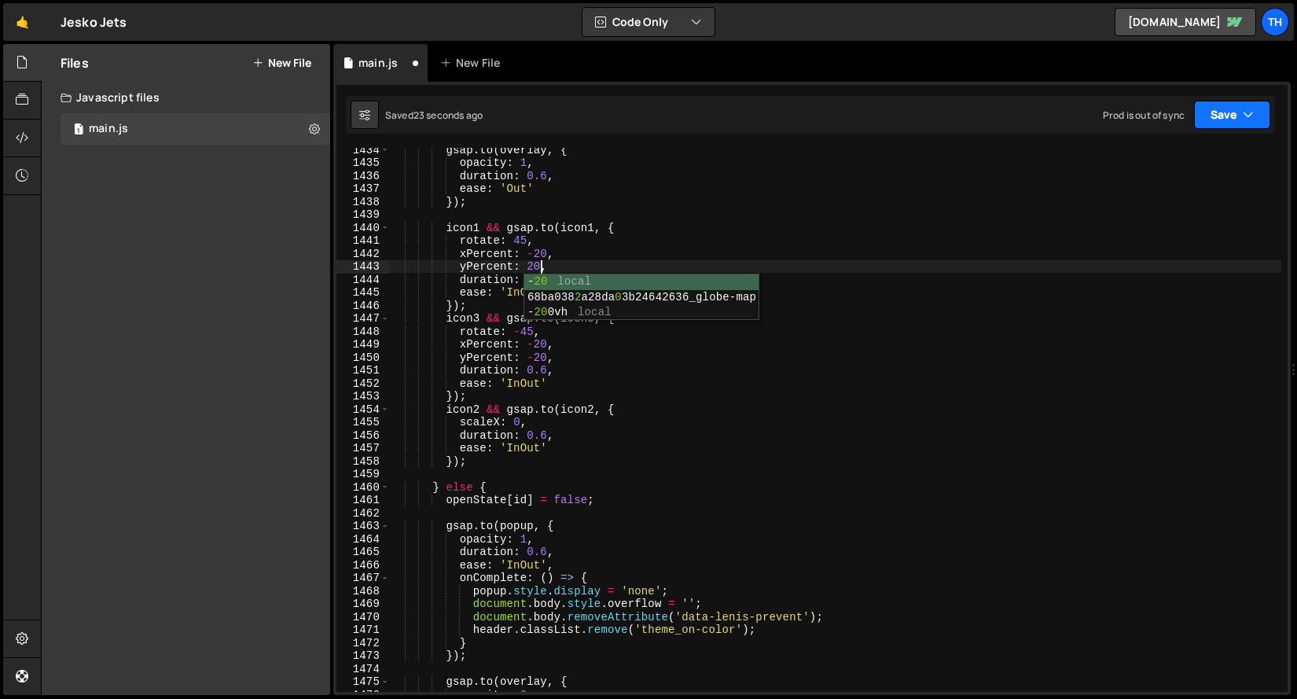
click at [1237, 115] on button "Save" at bounding box center [1232, 115] width 76 height 28
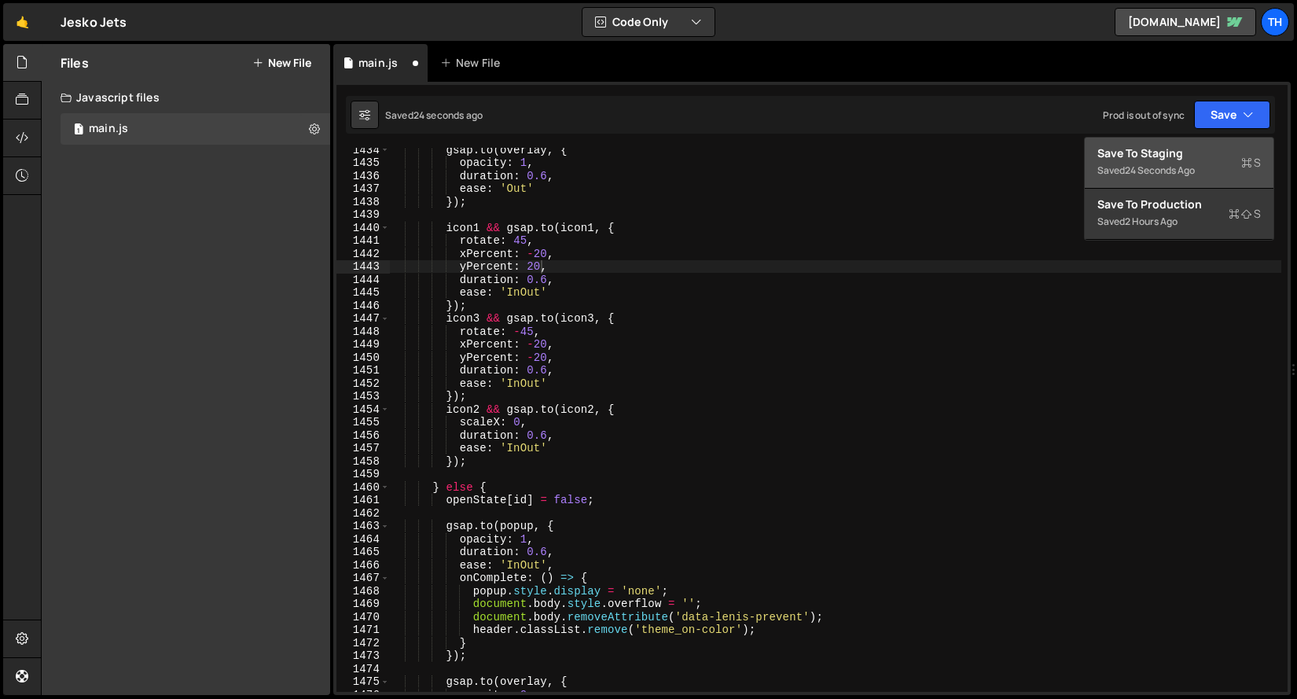
click at [1186, 156] on div "Save to Staging S" at bounding box center [1178, 153] width 163 height 16
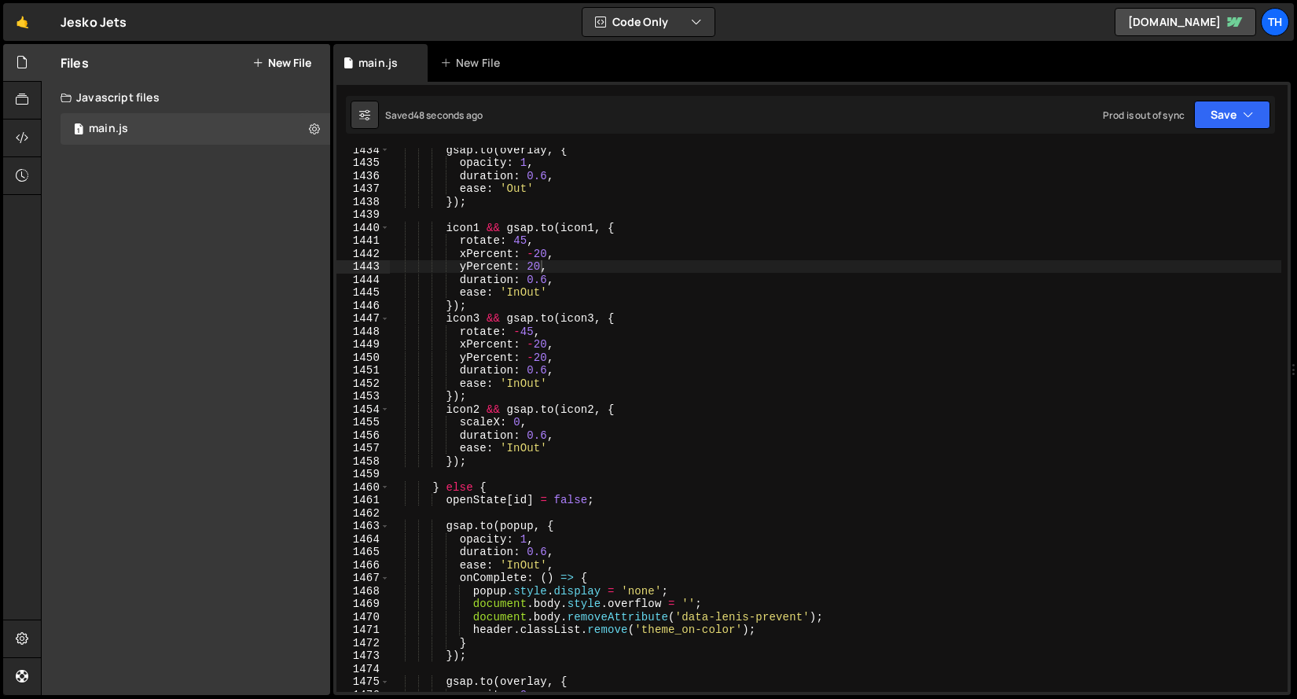
click at [564, 431] on div "gsap . to ( overlay , { opacity : 1 , duration : 0.6 , ease : 'Out' }) ; icon1 …" at bounding box center [835, 428] width 892 height 570
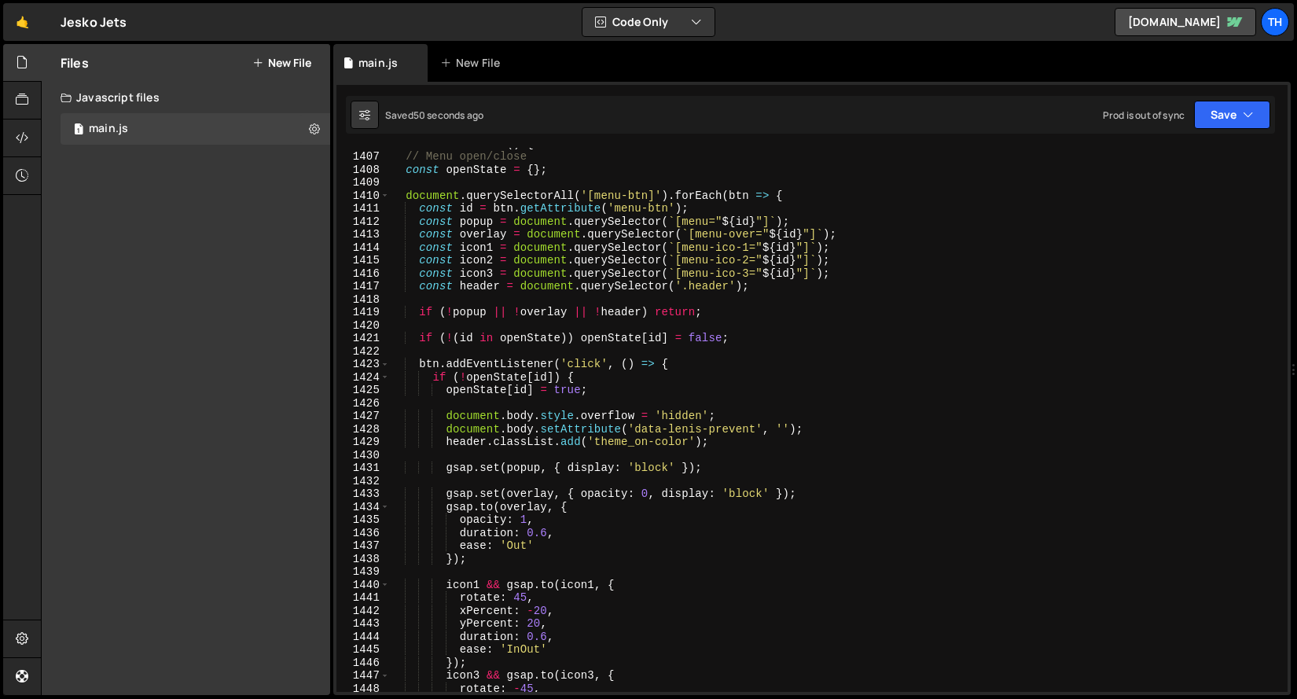
scroll to position [18181, 0]
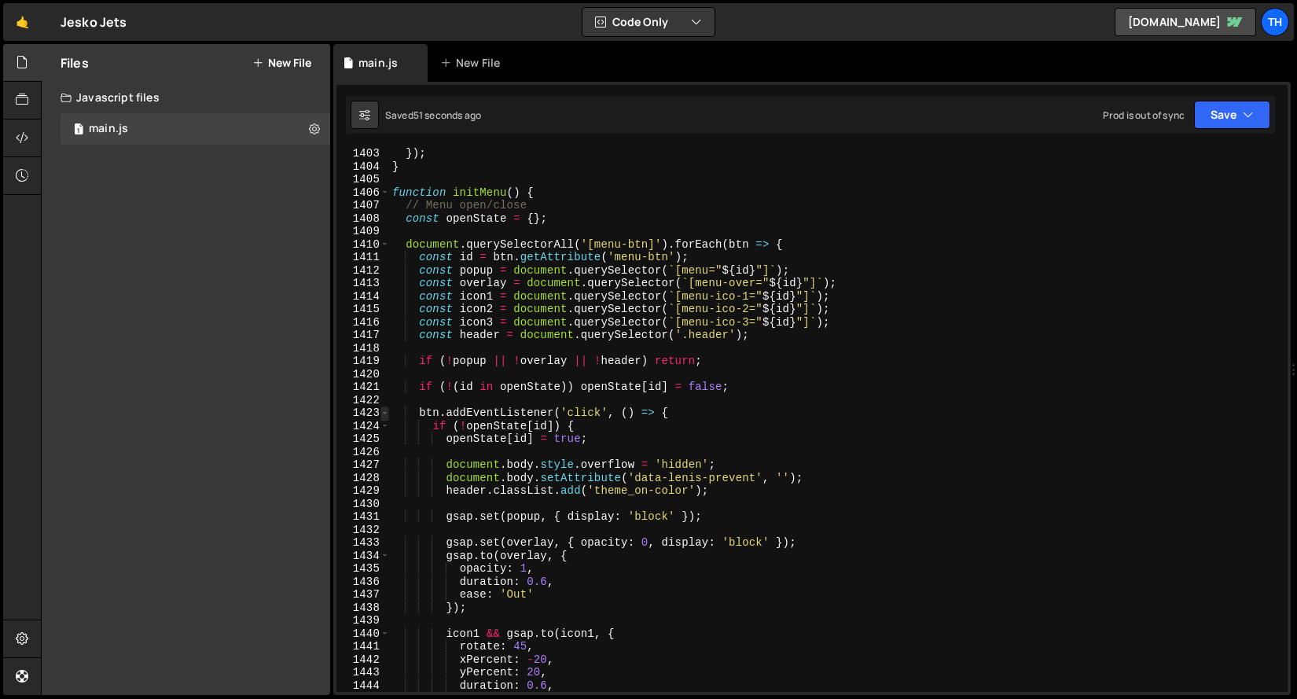
click at [386, 413] on span at bounding box center [384, 412] width 9 height 13
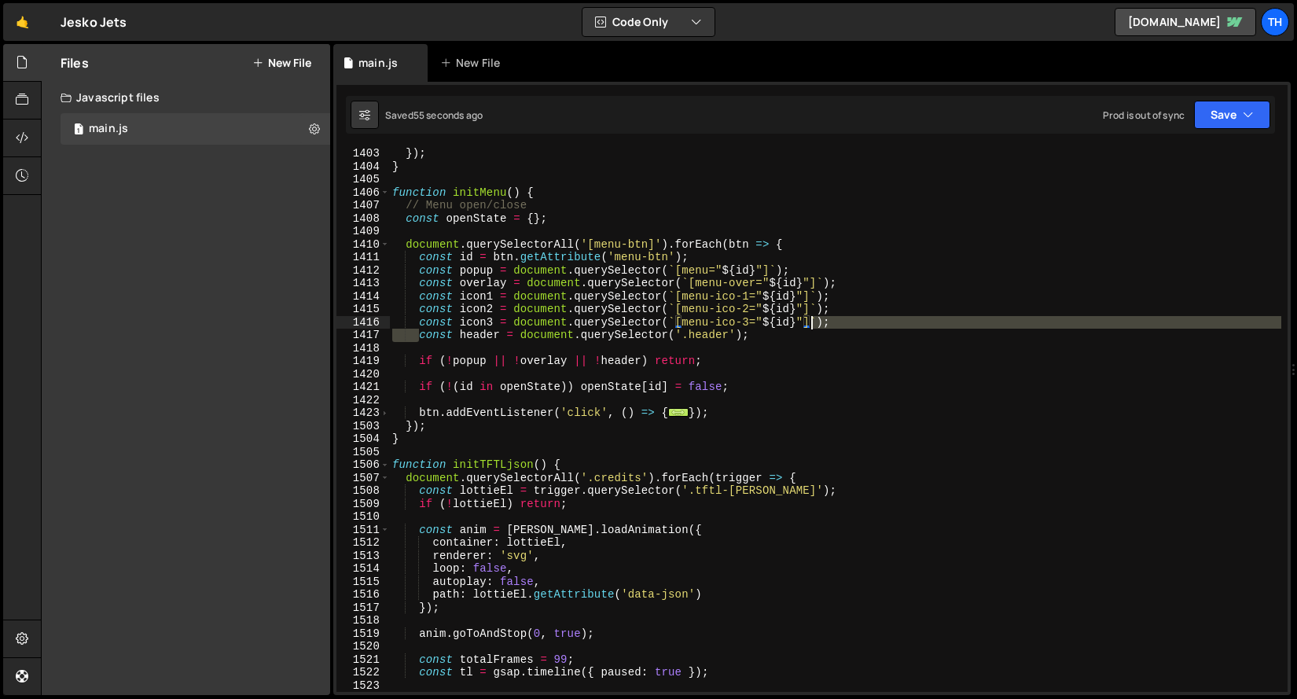
drag, startPoint x: 422, startPoint y: 332, endPoint x: 817, endPoint y: 329, distance: 395.3
click at [817, 329] on div "}) ; } function initMenu ( ) { // Menu open/close const openState = { } ; docum…" at bounding box center [835, 432] width 892 height 570
type textarea "const header = document.querySelector('.header');"
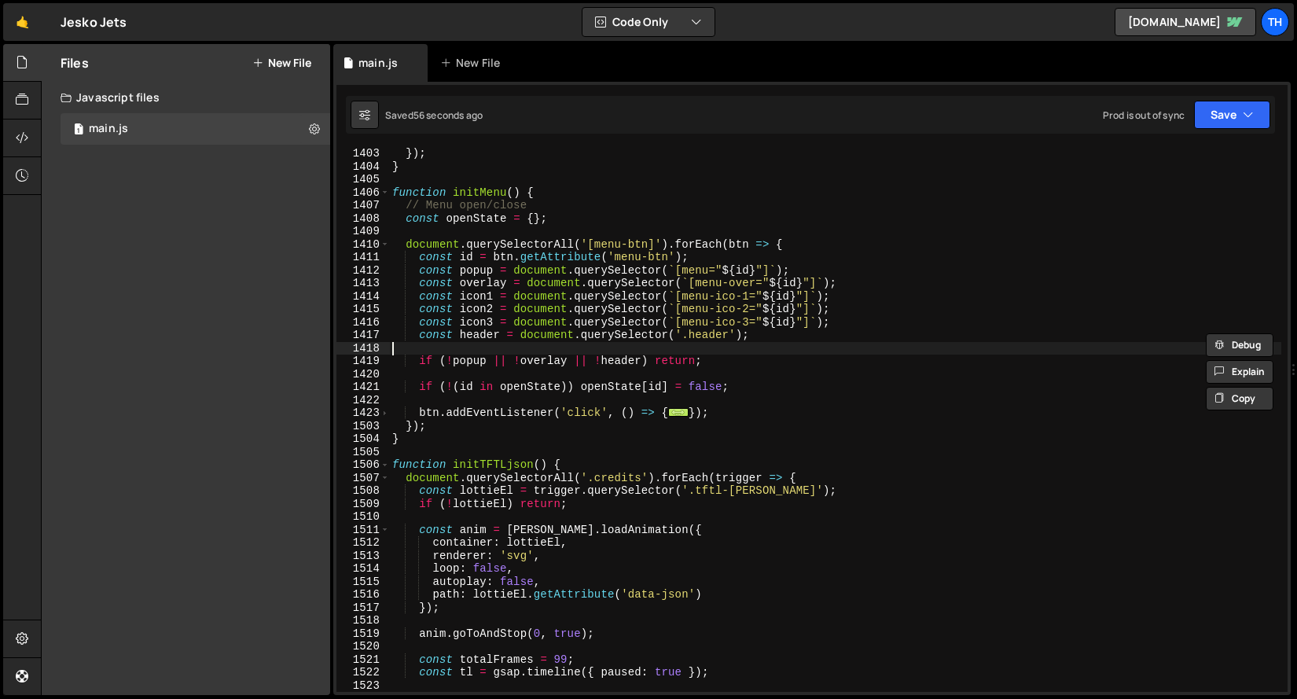
click at [737, 351] on div "}) ; } function initMenu ( ) { // Menu open/close const openState = { } ; docum…" at bounding box center [835, 432] width 892 height 570
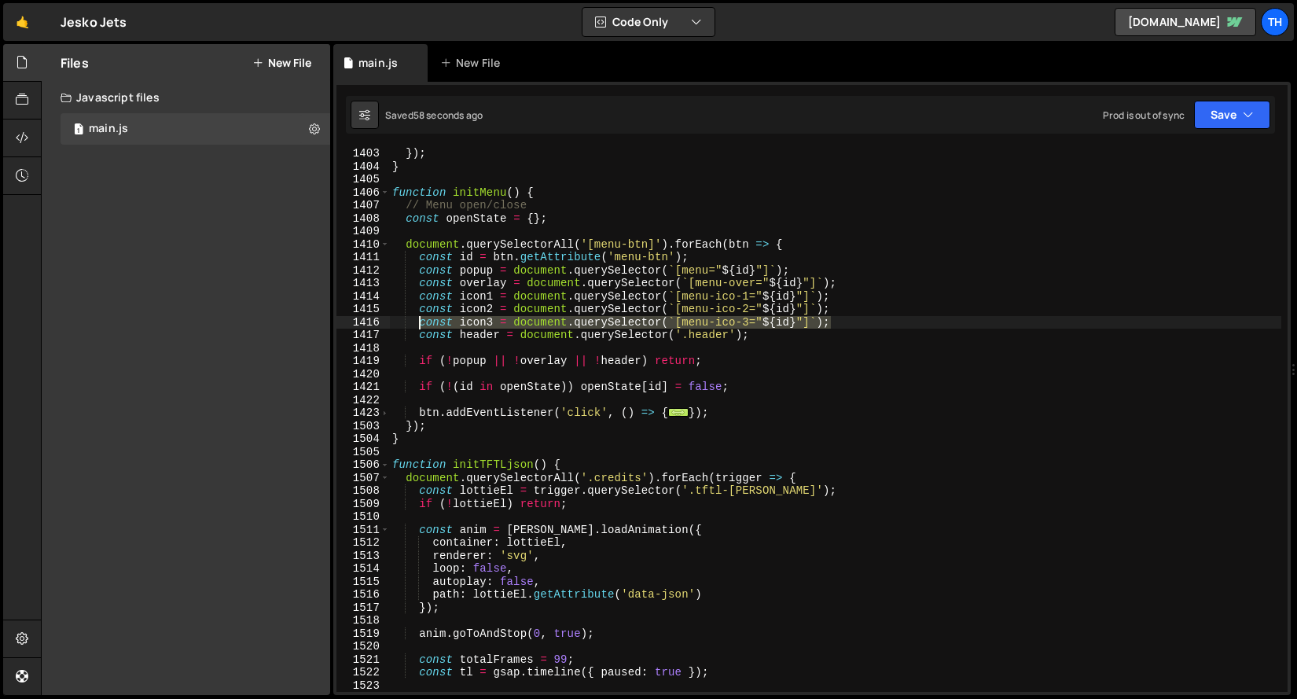
drag, startPoint x: 828, startPoint y: 320, endPoint x: 422, endPoint y: 320, distance: 405.5
click at [422, 320] on div "}) ; } function initMenu ( ) { // Menu open/close const openState = { } ; docum…" at bounding box center [835, 432] width 892 height 570
click at [817, 328] on div "}) ; } function initMenu ( ) { // Menu open/close const openState = { } ; docum…" at bounding box center [835, 420] width 892 height 544
click at [817, 329] on div "}) ; } function initMenu ( ) { // Menu open/close const openState = { } ; docum…" at bounding box center [835, 432] width 892 height 570
type textarea "const header = document.querySelector('.header');"
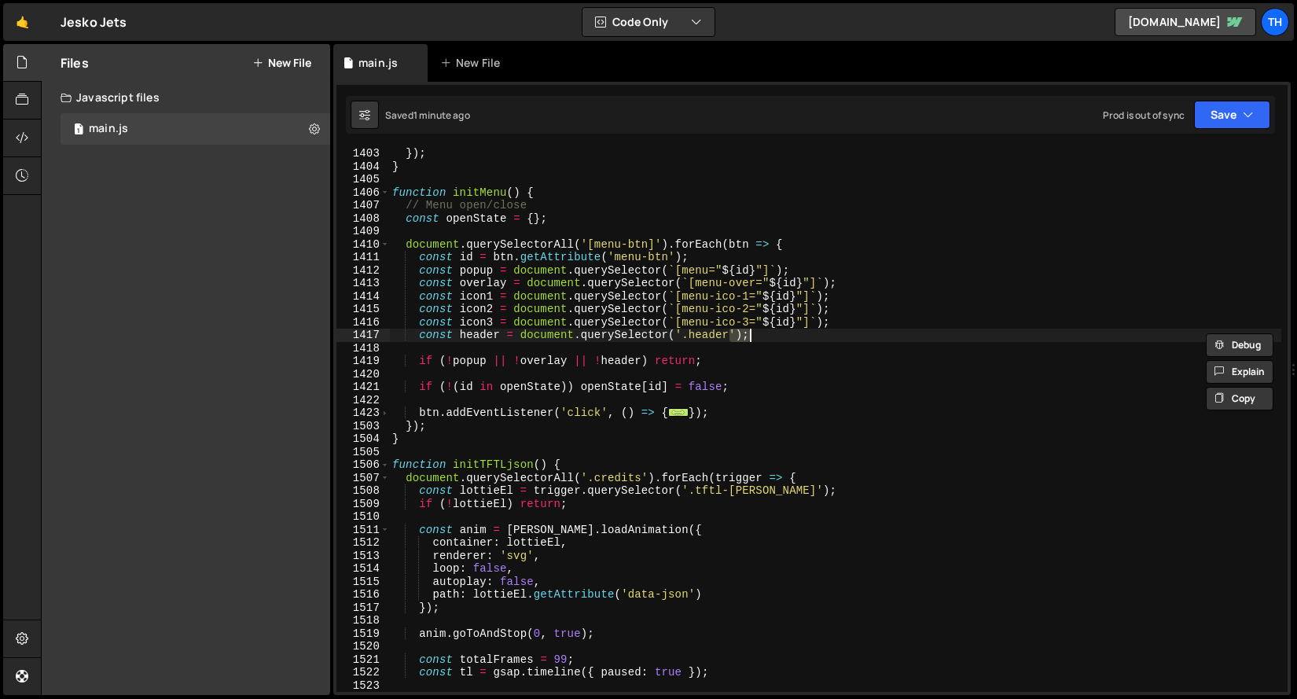
scroll to position [0, 1]
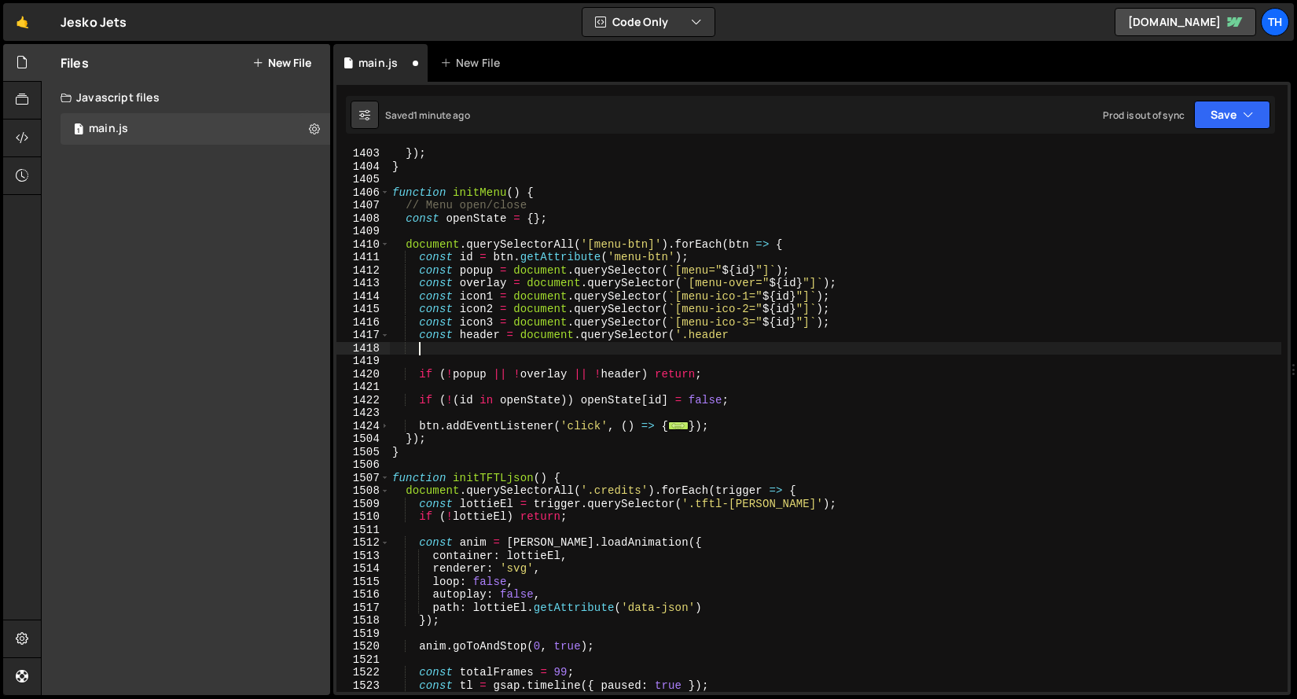
paste textarea "const icon3 = document.querySelector(`[menu-ico-3="${id}"]`);"
click at [471, 345] on div "}) ; } function initMenu ( ) { // Menu open/close const openState = { } ; docum…" at bounding box center [835, 432] width 892 height 570
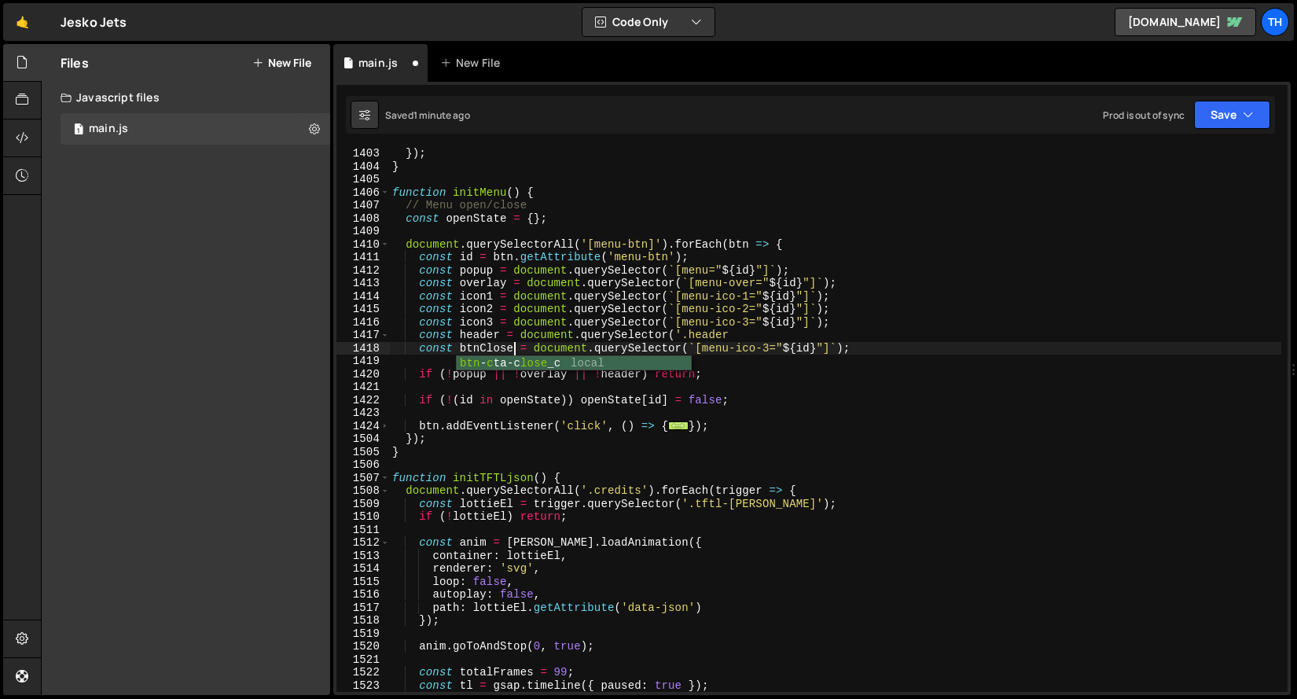
scroll to position [0, 8]
click at [746, 347] on div "}) ; } function initMenu ( ) { // Menu open/close const openState = { } ; docum…" at bounding box center [835, 432] width 892 height 570
click at [787, 351] on div "}) ; } function initMenu ( ) { // Menu open/close const openState = { } ; docum…" at bounding box center [835, 432] width 892 height 570
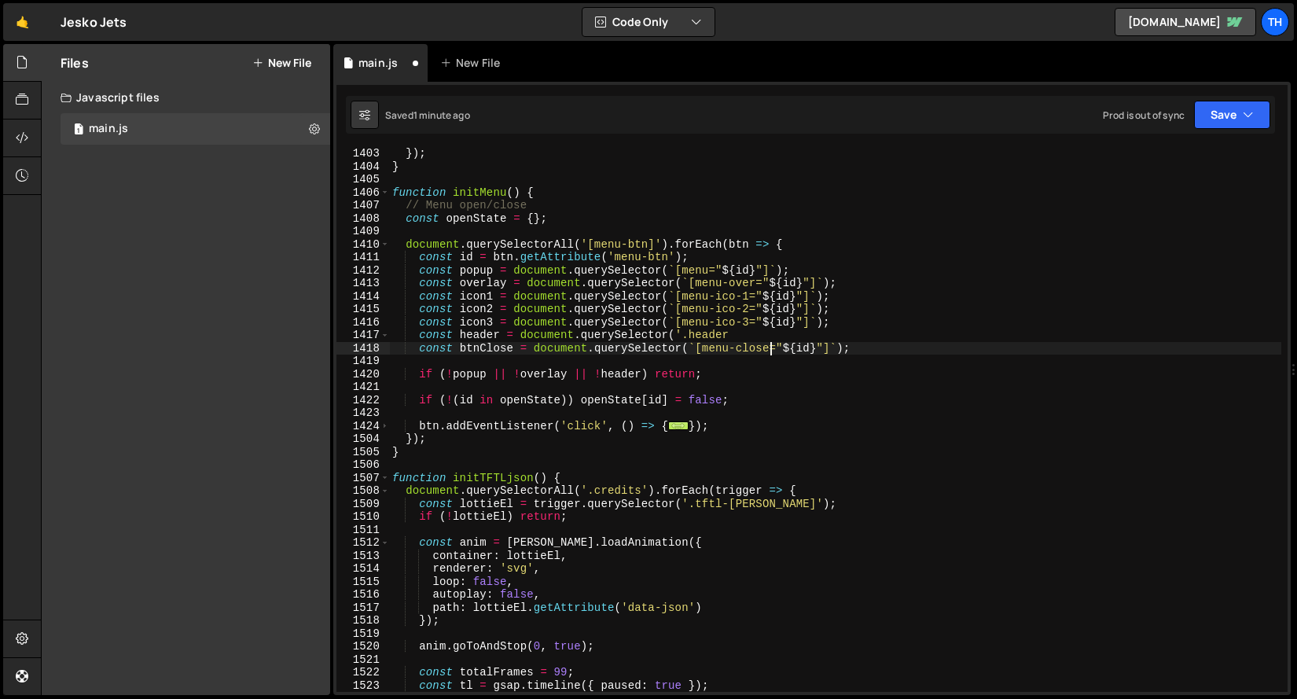
click at [487, 345] on div "}) ; } function initMenu ( ) { // Menu open/close const openState = { } ; docum…" at bounding box center [835, 432] width 892 height 570
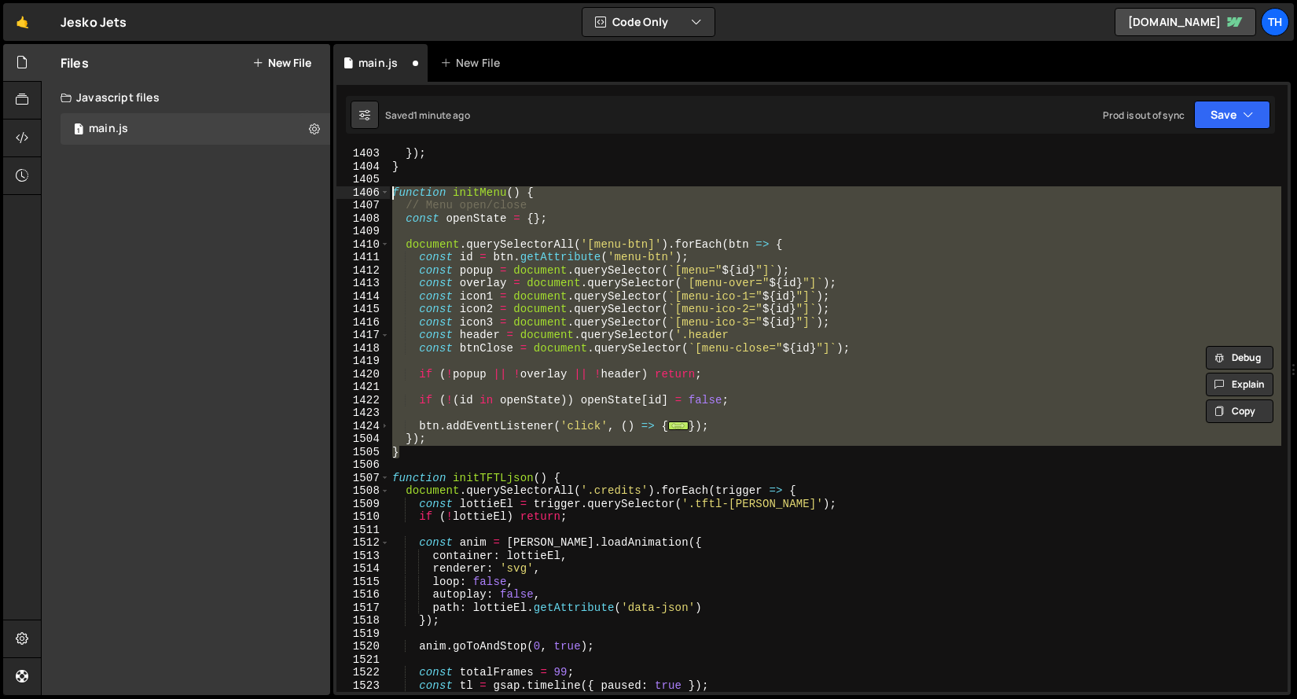
drag, startPoint x: 443, startPoint y: 454, endPoint x: 314, endPoint y: 193, distance: 291.7
click at [314, 193] on div "Files New File Javascript files 1 main.js 0 CSS files Copy share link Edit File…" at bounding box center [669, 370] width 1256 height 652
click at [453, 475] on div "}) ; } function initMenu ( ) { // Menu open/close const openState = { } ; docum…" at bounding box center [835, 432] width 892 height 570
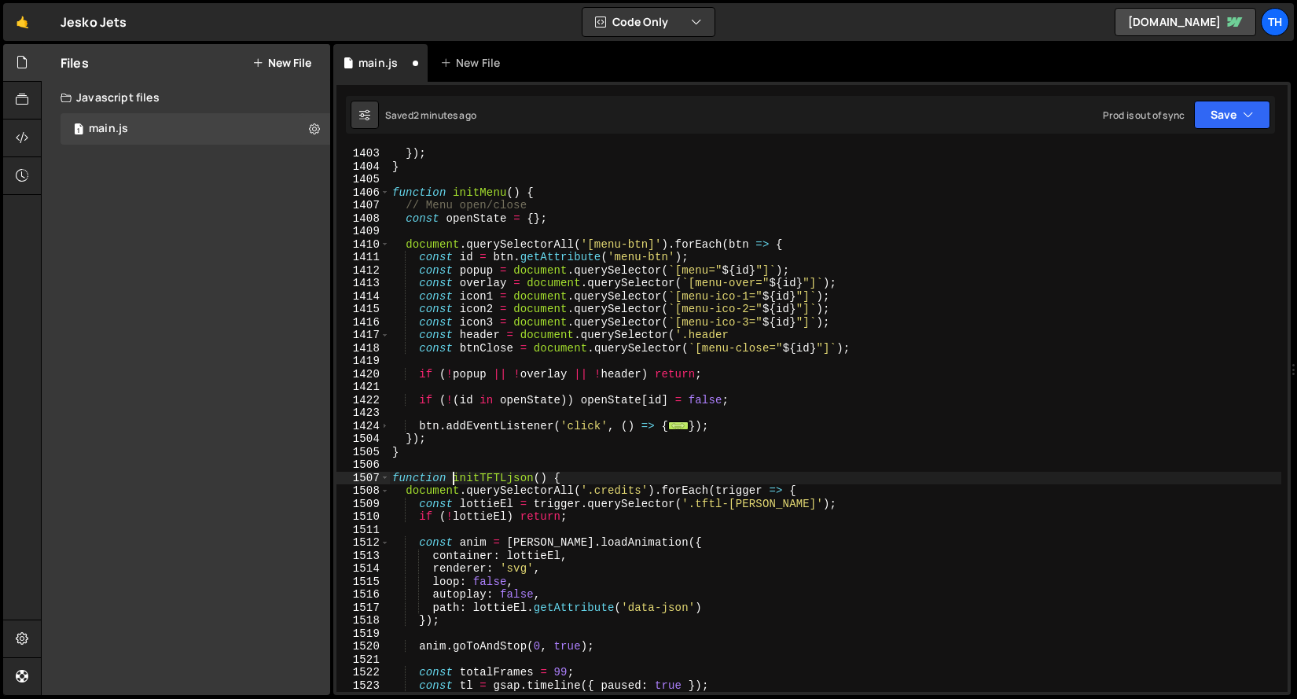
click at [379, 426] on div "1424" at bounding box center [362, 426] width 53 height 13
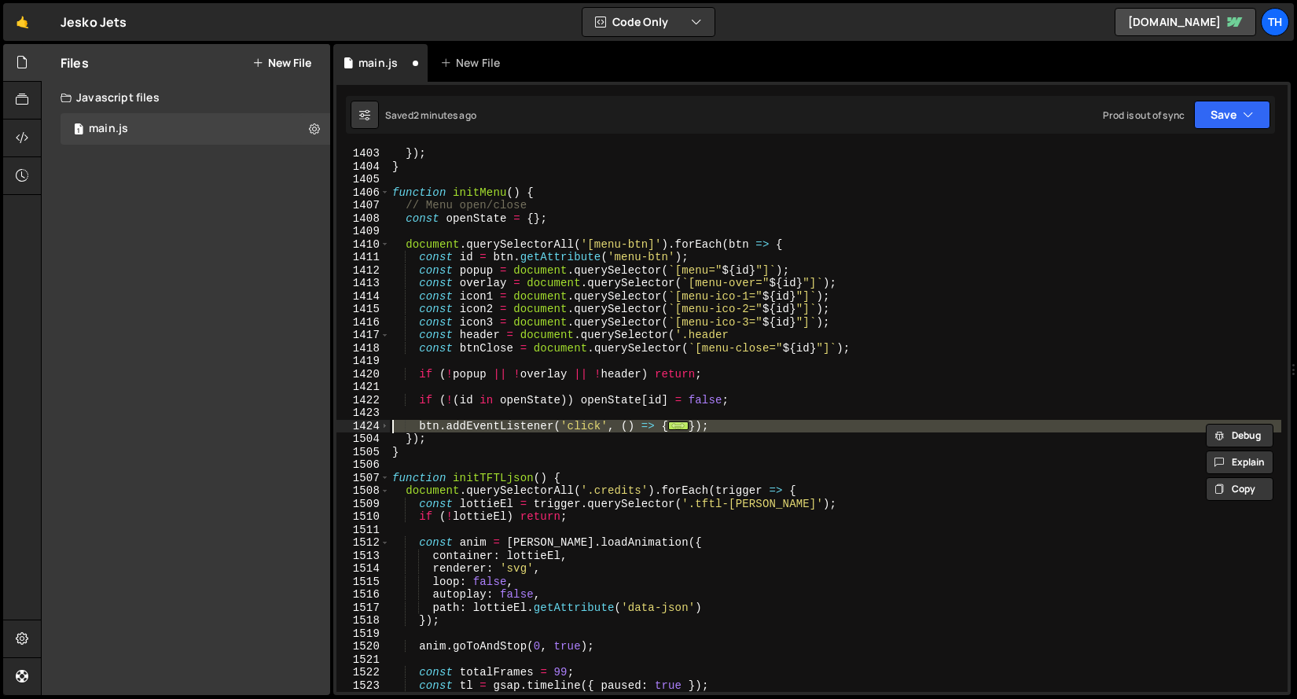
click at [473, 345] on div "}) ; } function initMenu ( ) { // Menu open/close const openState = { } ; docum…" at bounding box center [835, 432] width 892 height 570
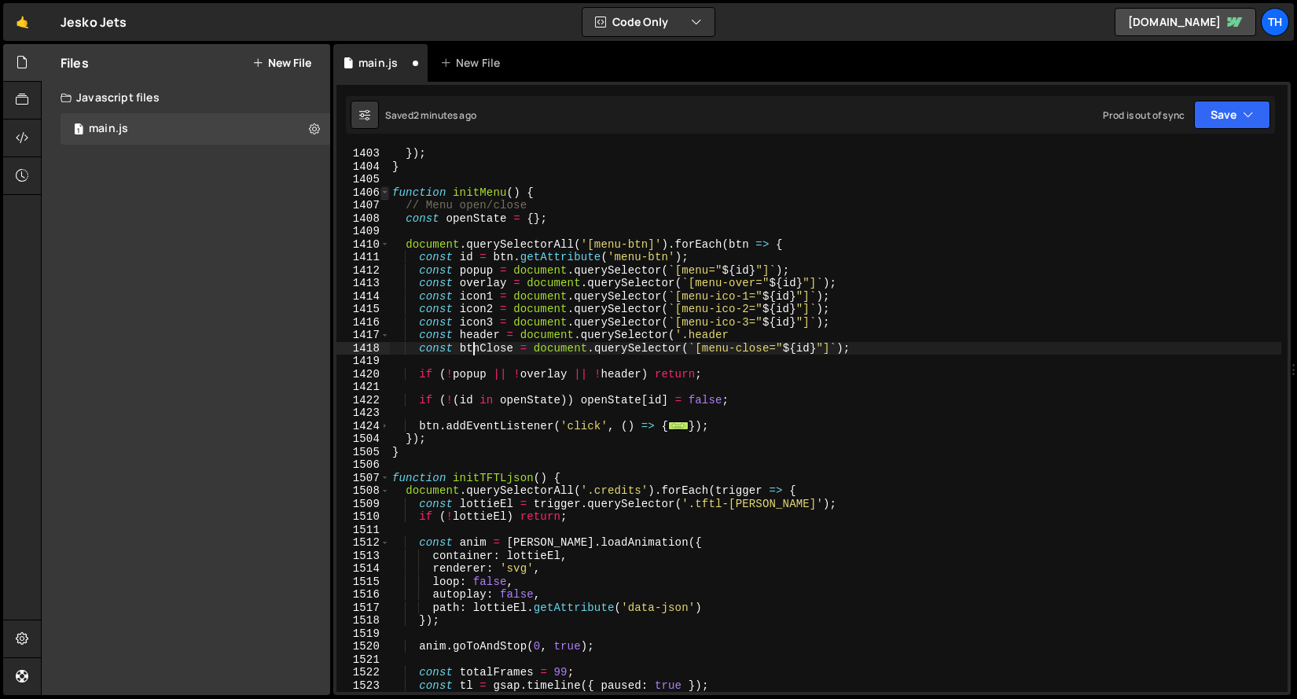
click at [382, 188] on span at bounding box center [384, 192] width 9 height 13
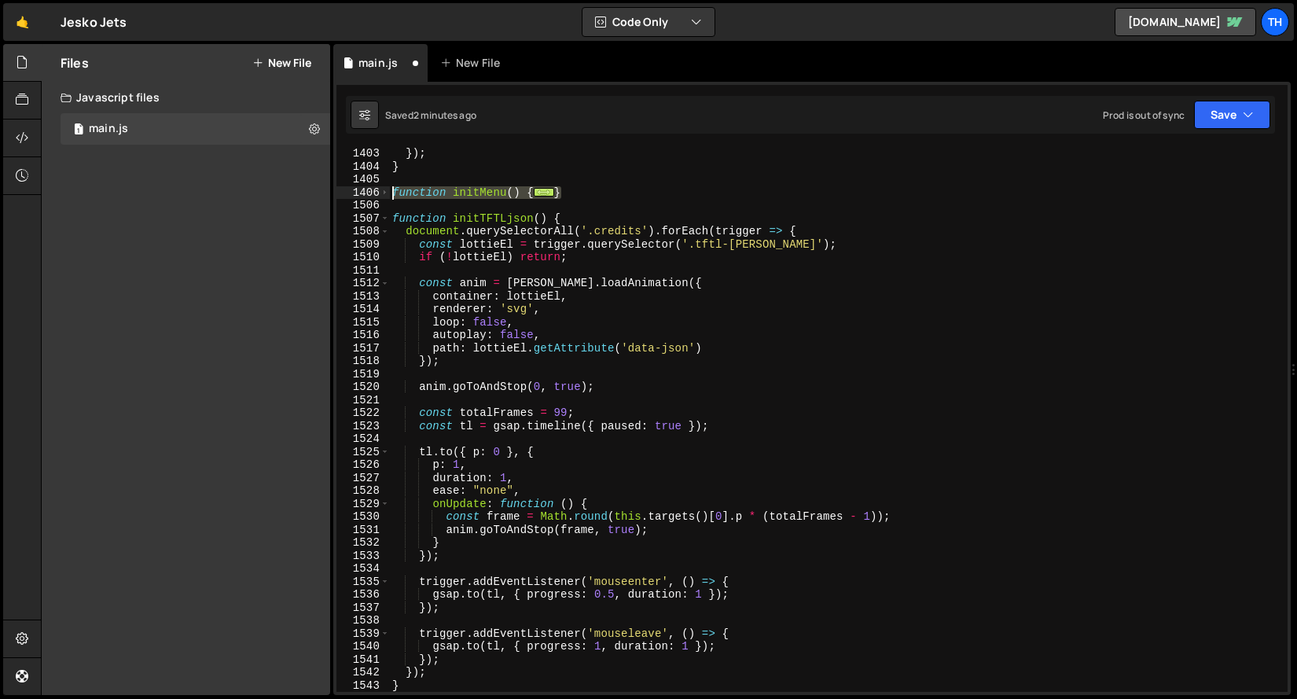
drag, startPoint x: 585, startPoint y: 191, endPoint x: 333, endPoint y: 190, distance: 252.3
click at [333, 190] on div "const btnClose = document.querySelector(`[menu-close="${id}"]`); 1403 1404 1405…" at bounding box center [811, 388] width 957 height 613
paste textarea "}"
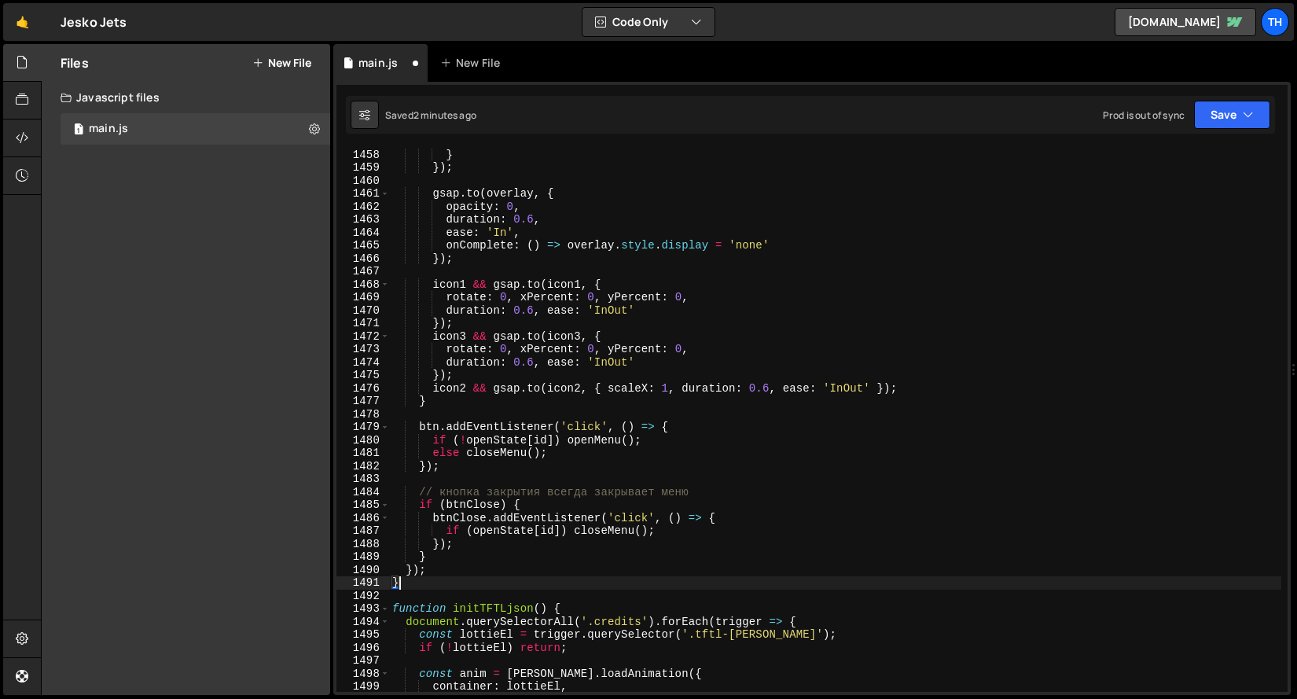
scroll to position [18887, 0]
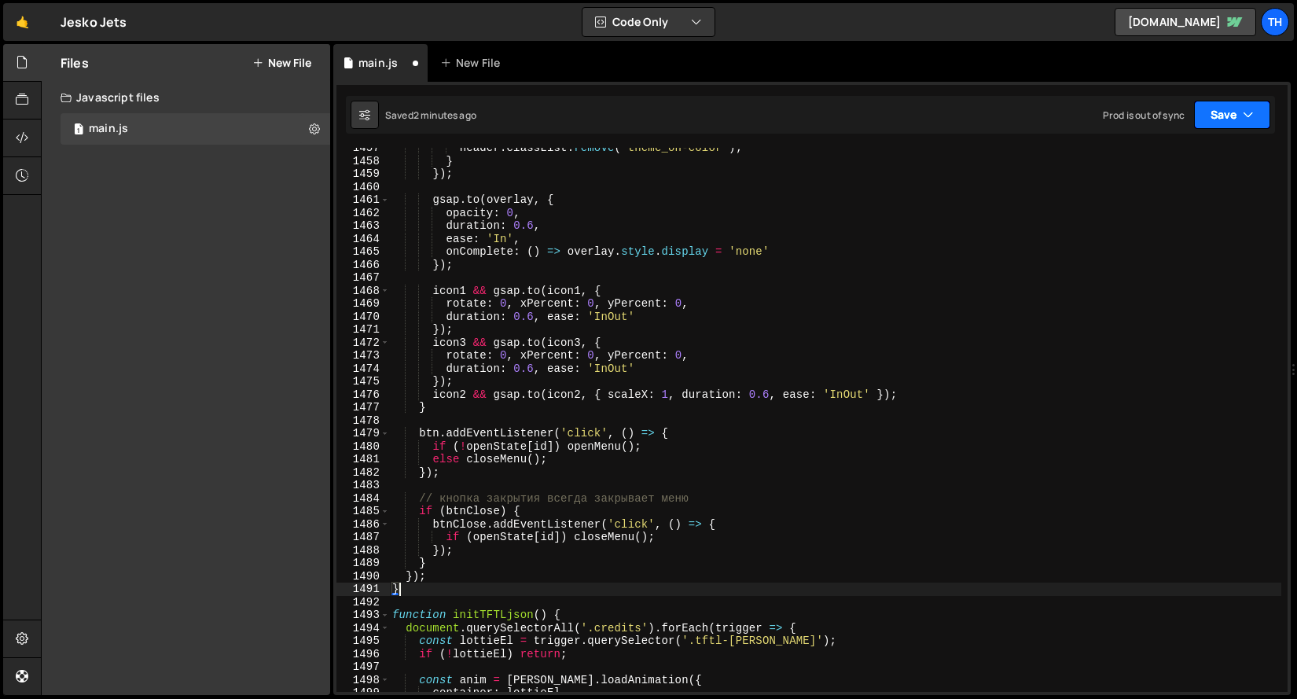
click at [1256, 119] on button "Save" at bounding box center [1232, 115] width 76 height 28
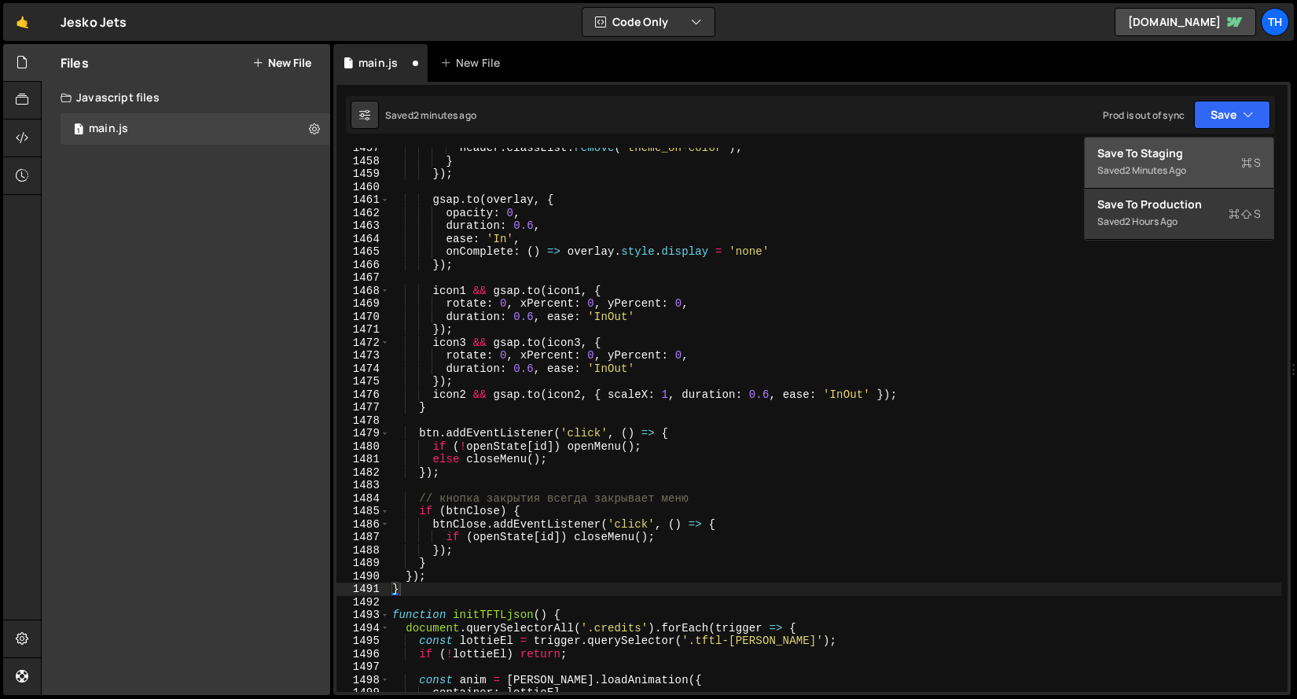
click at [1198, 147] on div "Save to Staging S" at bounding box center [1178, 153] width 163 height 16
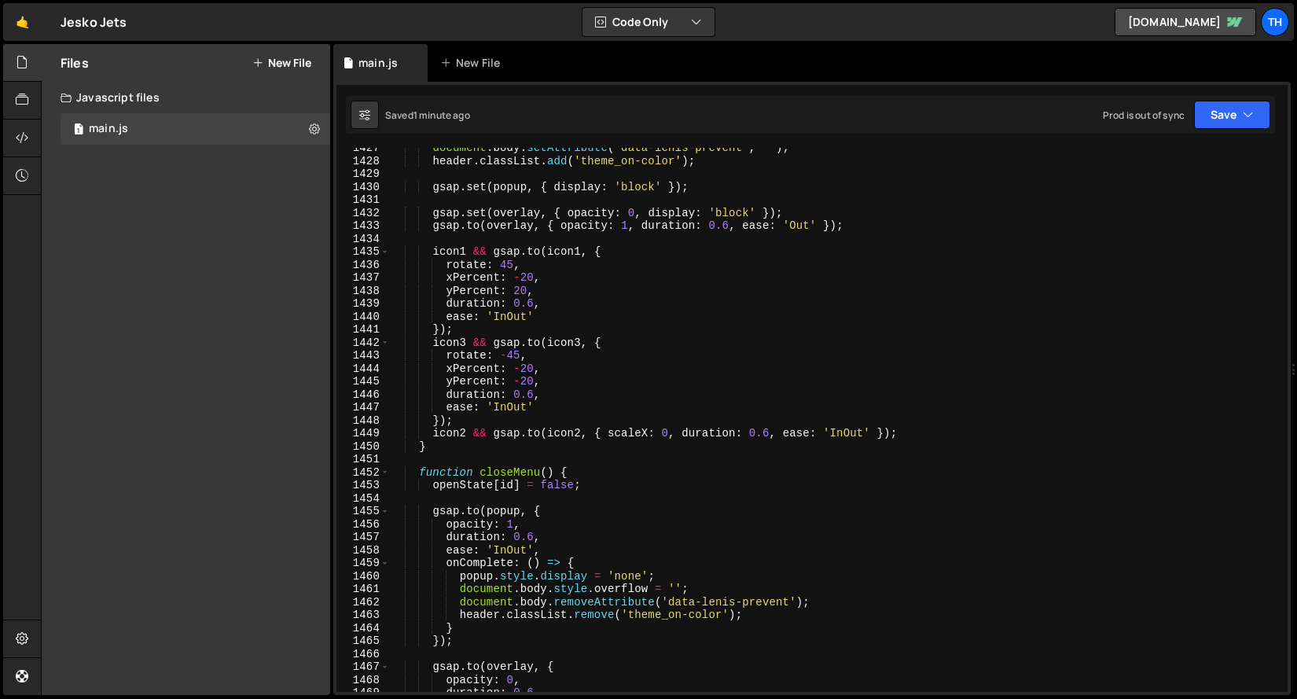
scroll to position [18168, 0]
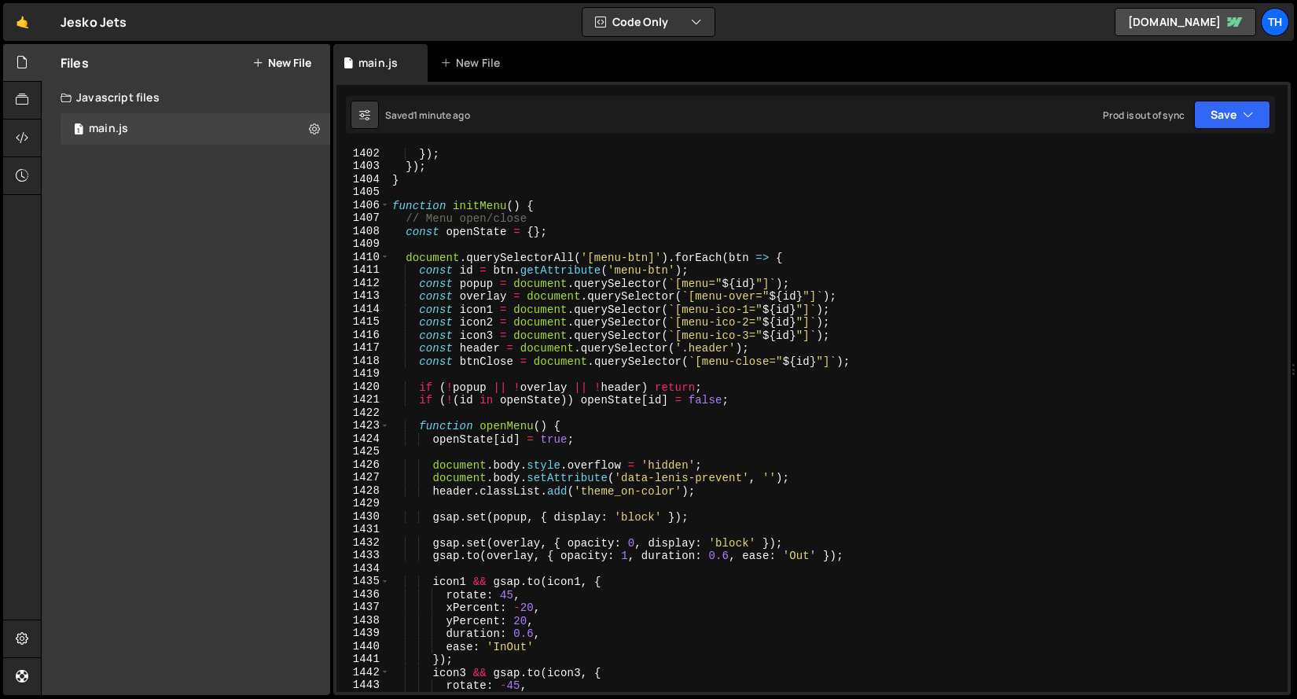
click at [677, 358] on div "}) ; }) ; } function initMenu ( ) { // Menu open/close const openState = { } ; …" at bounding box center [835, 432] width 892 height 570
click at [1208, 119] on button "Save" at bounding box center [1232, 115] width 76 height 28
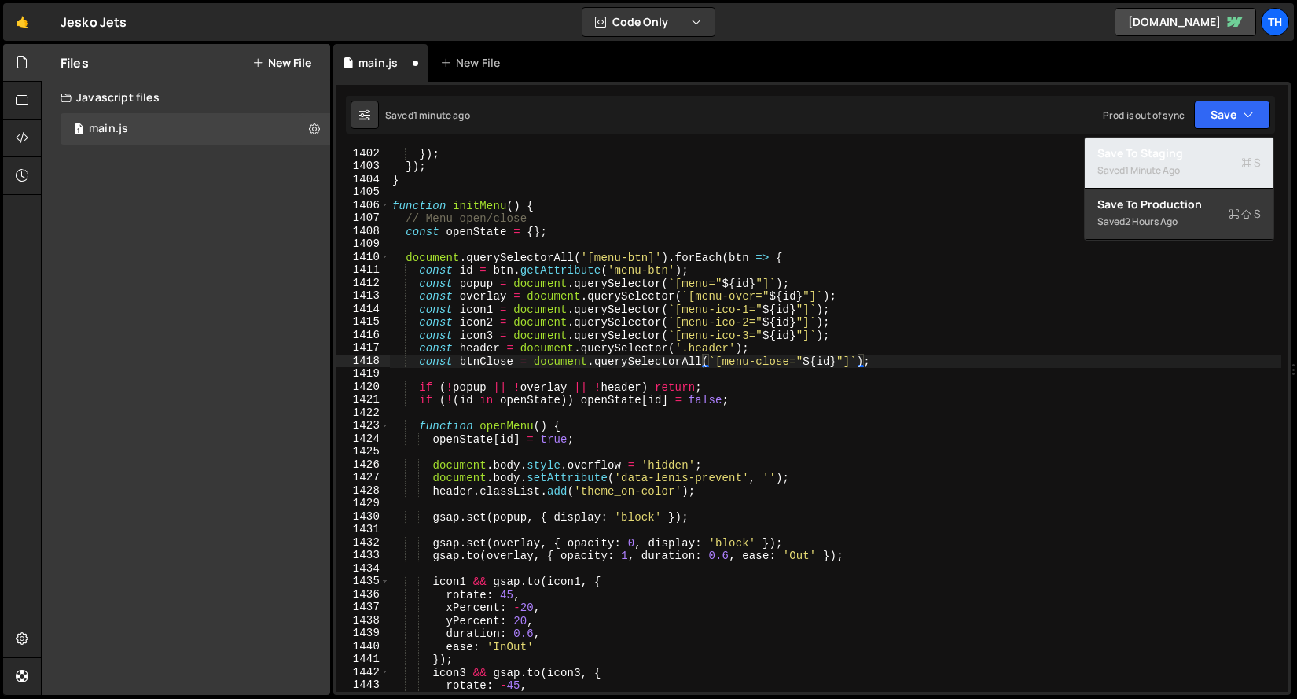
click at [1169, 166] on div "1 minute ago" at bounding box center [1152, 169] width 55 height 13
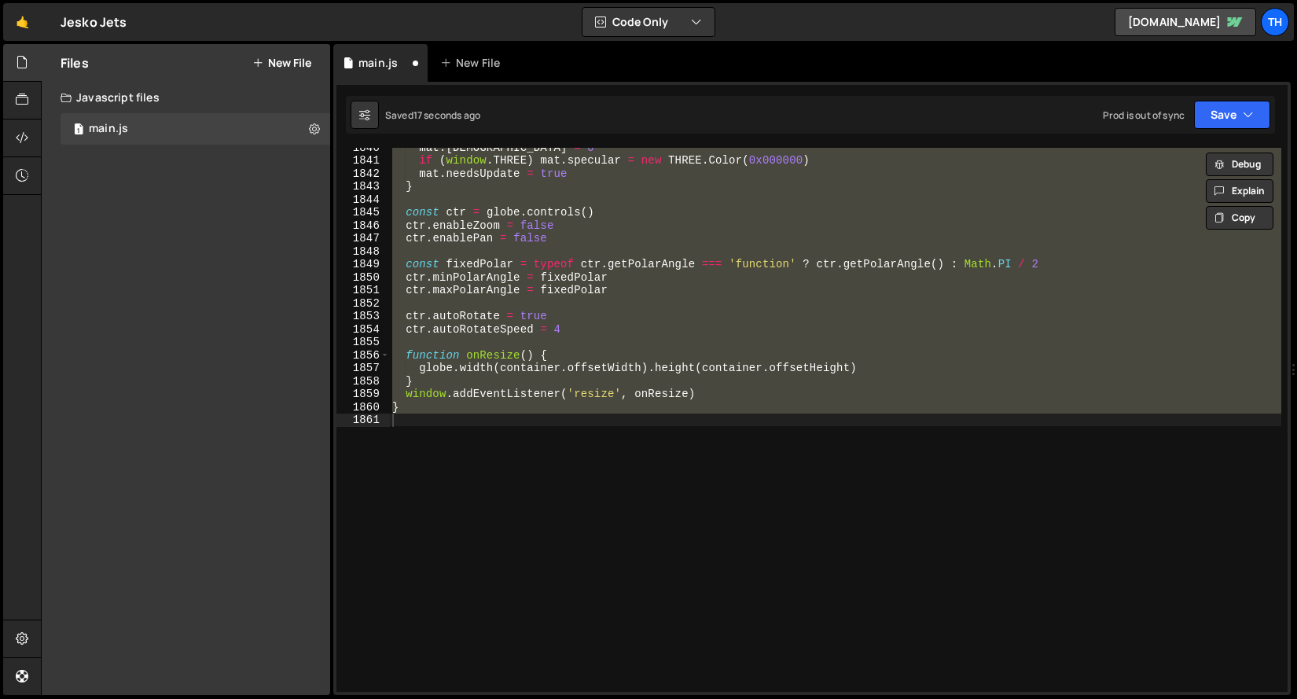
scroll to position [18103, 0]
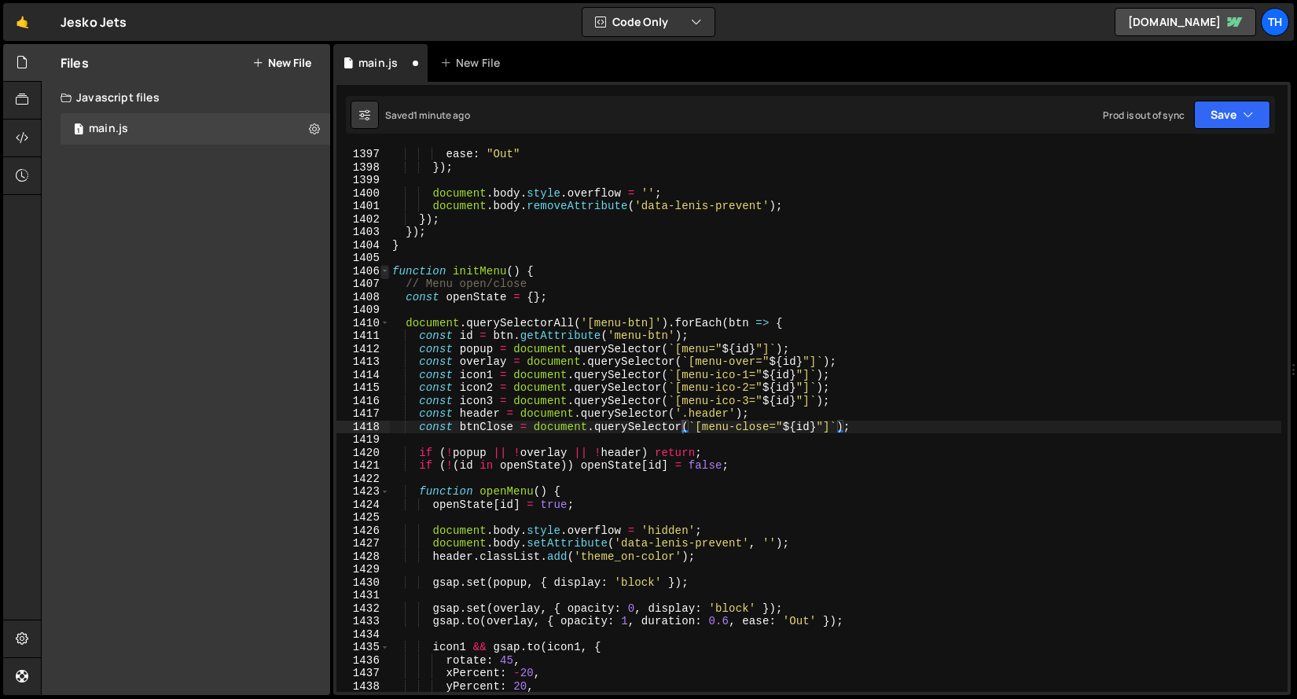
click at [386, 276] on span at bounding box center [384, 271] width 9 height 13
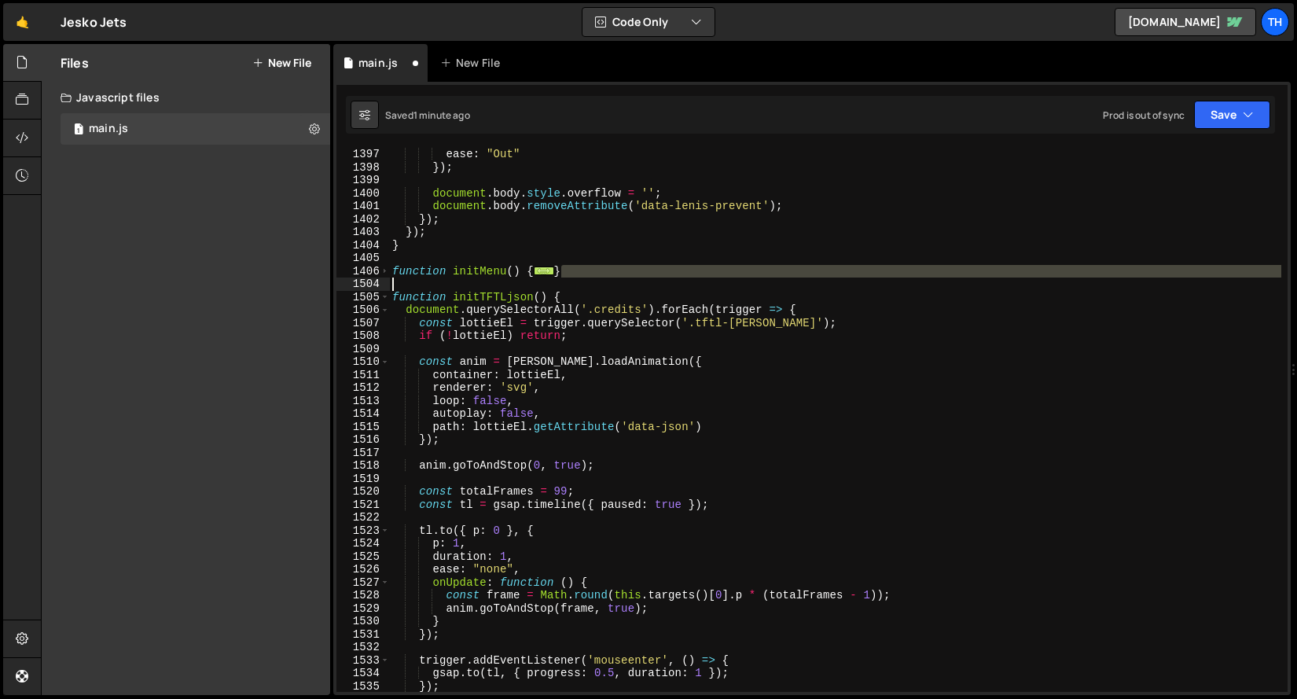
drag, startPoint x: 569, startPoint y: 270, endPoint x: 306, endPoint y: 277, distance: 263.4
click at [306, 277] on div "Files New File Javascript files 1 main.js 0 CSS files Copy share link Edit File…" at bounding box center [669, 370] width 1256 height 652
click at [306, 277] on div "Files New File Javascript files 1 main.js 0 CSS files Copy share link Edit File…" at bounding box center [186, 369] width 288 height 651
click at [578, 271] on div "ease : "Out" }) ; document . body . style . overflow = '' ; document . body . r…" at bounding box center [835, 420] width 892 height 544
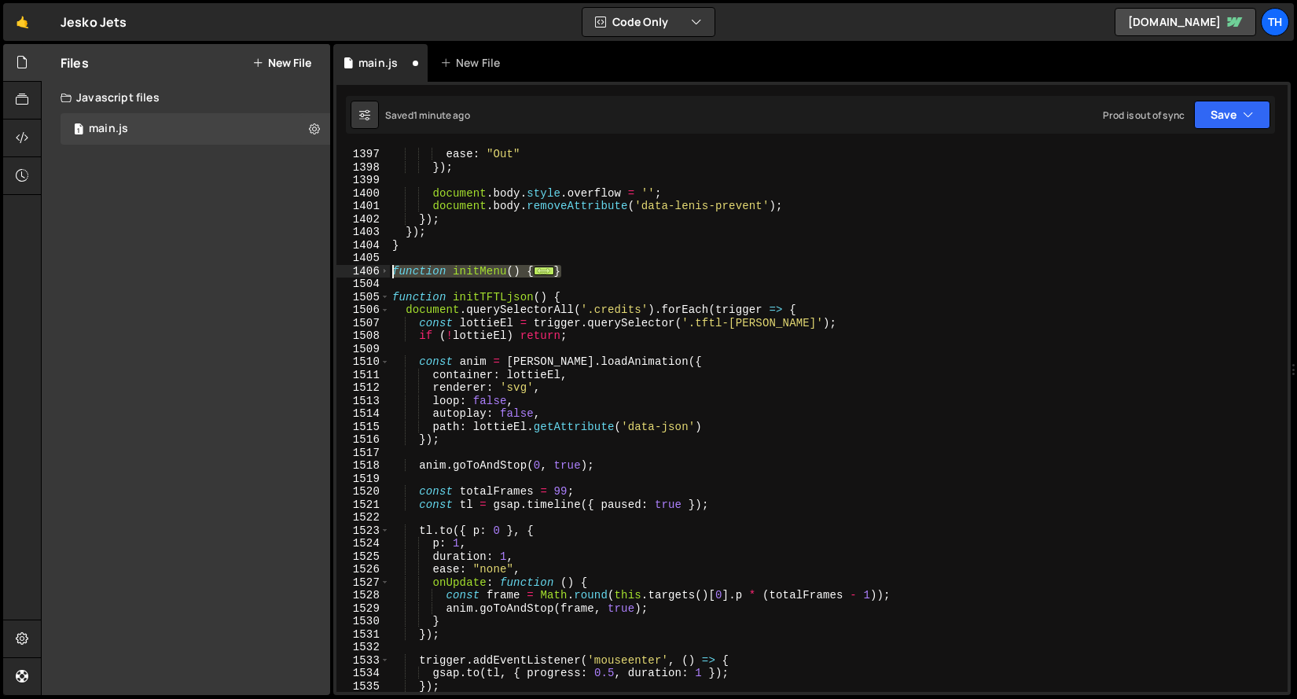
drag, startPoint x: 579, startPoint y: 270, endPoint x: 367, endPoint y: 272, distance: 212.2
click at [367, 272] on div "} 1397 1398 1399 1400 1401 1402 1403 1404 1405 1406 1504 1505 1506 1507 1508 15…" at bounding box center [811, 420] width 951 height 544
paste textarea "}"
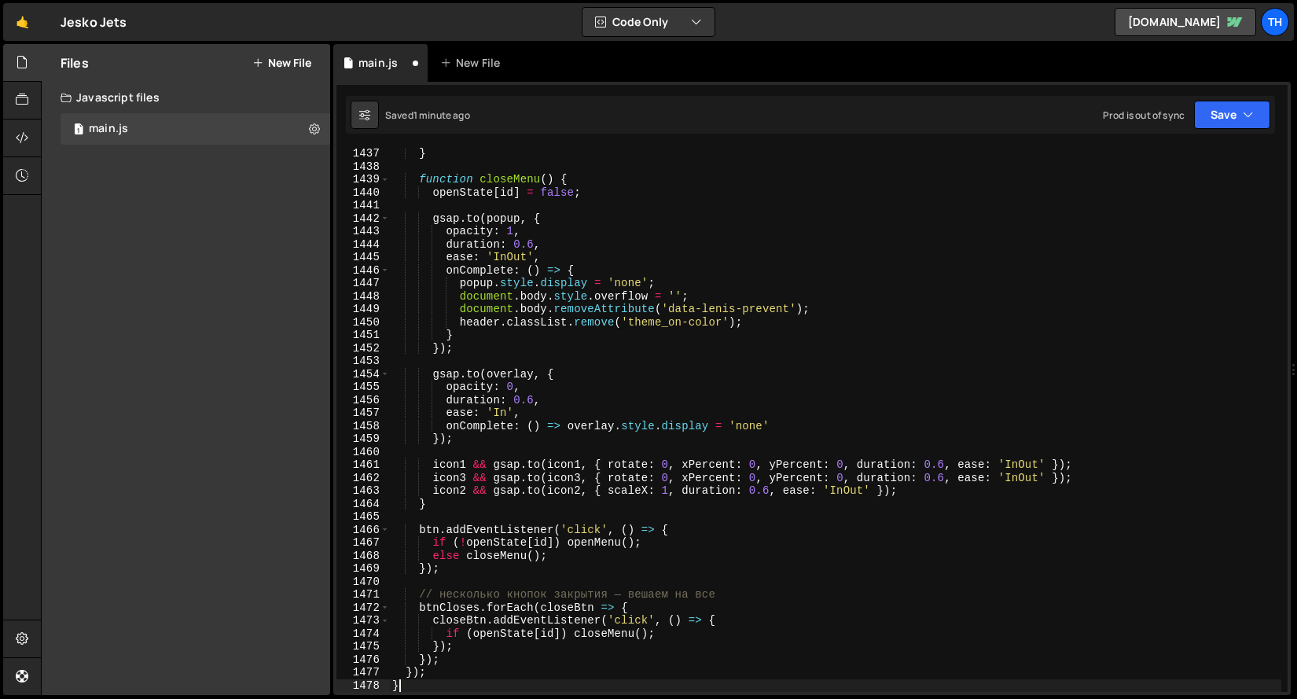
scroll to position [18622, 0]
click at [1222, 123] on button "Save" at bounding box center [1232, 115] width 76 height 28
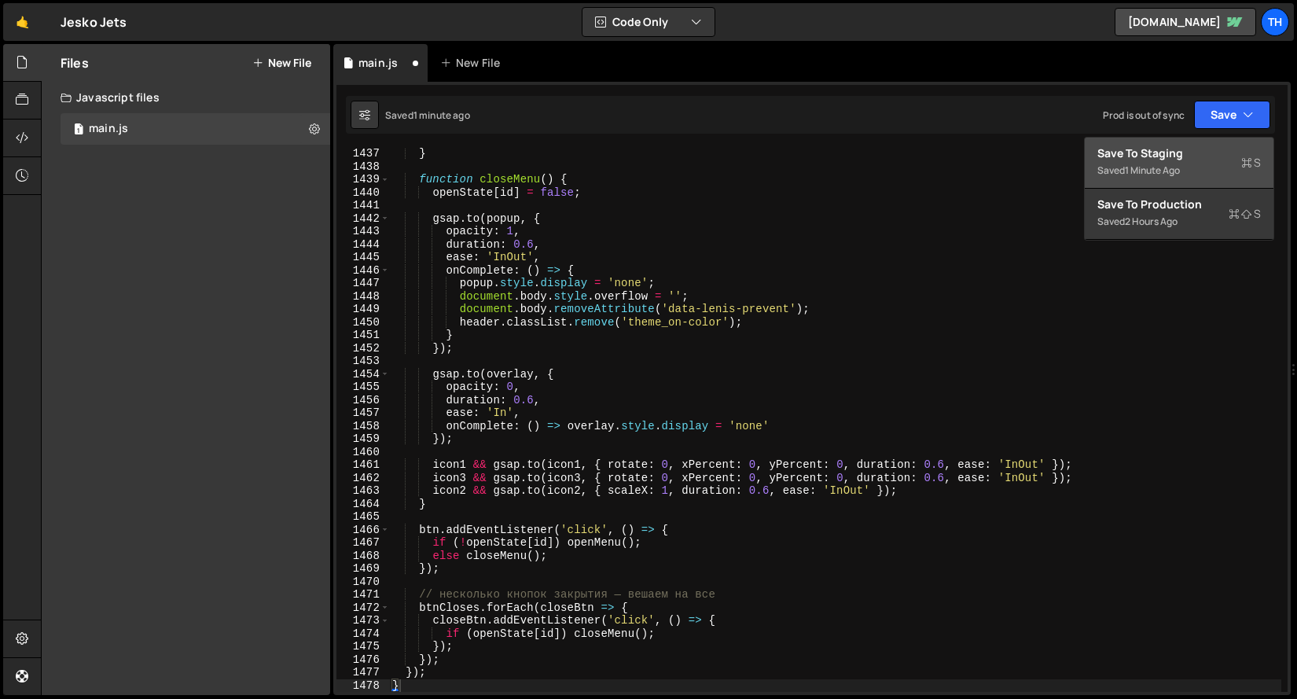
click at [1199, 152] on div "Save to Staging S" at bounding box center [1178, 153] width 163 height 16
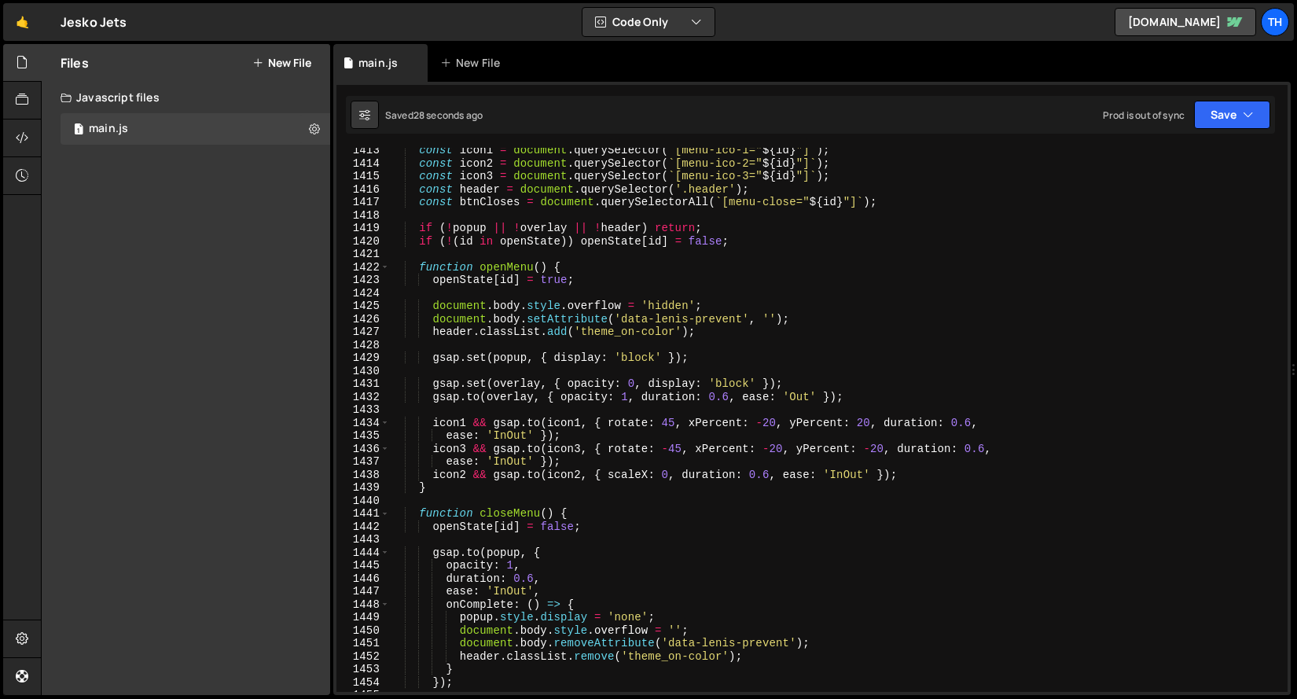
scroll to position [18217, 0]
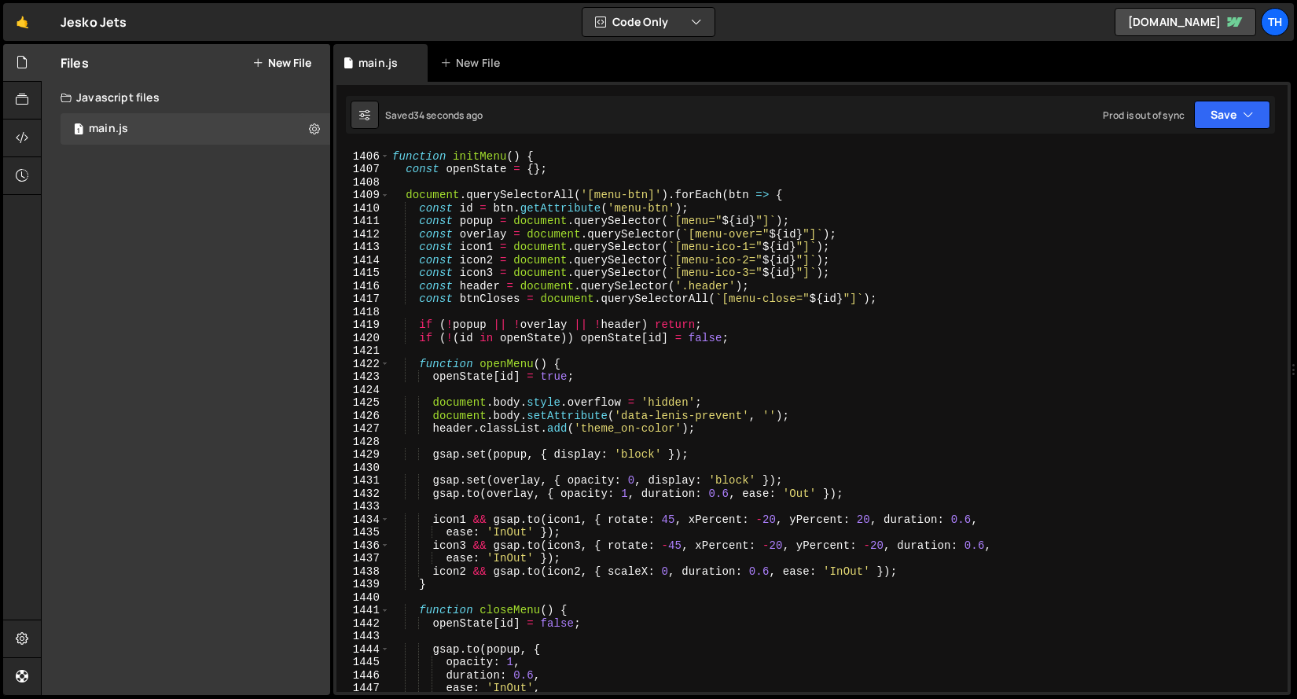
type textarea "const popup = document.querySelector(`[menu="${id}"]`);"
drag, startPoint x: 802, startPoint y: 218, endPoint x: 422, endPoint y: 220, distance: 380.4
click at [422, 220] on div "function initMenu ( ) { const openState = { } ; document . querySelectorAll ( '…" at bounding box center [835, 422] width 892 height 570
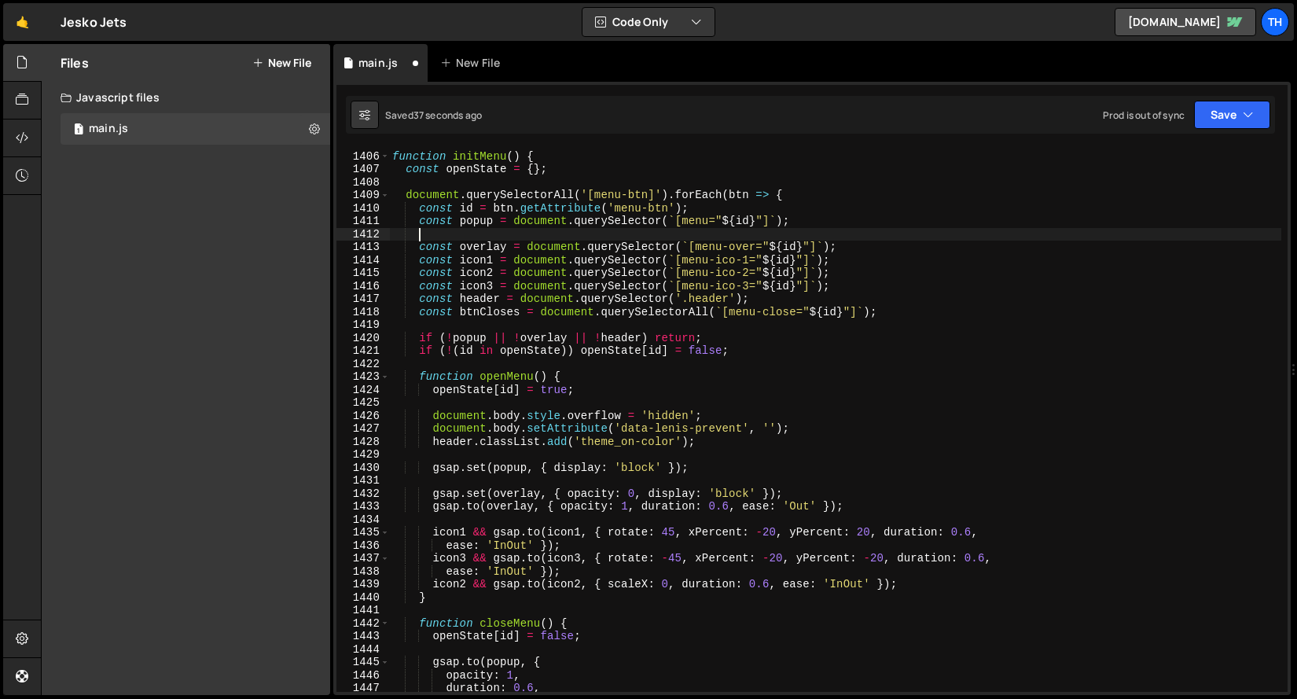
scroll to position [0, 1]
paste textarea "const popup = document.querySelector(`[menu="${id}"]`);"
click at [494, 235] on div "function initMenu ( ) { const openState = { } ; document . querySelectorAll ( '…" at bounding box center [835, 422] width 892 height 570
click at [738, 227] on div "function initMenu ( ) { const openState = { } ; document . querySelectorAll ( '…" at bounding box center [835, 422] width 892 height 570
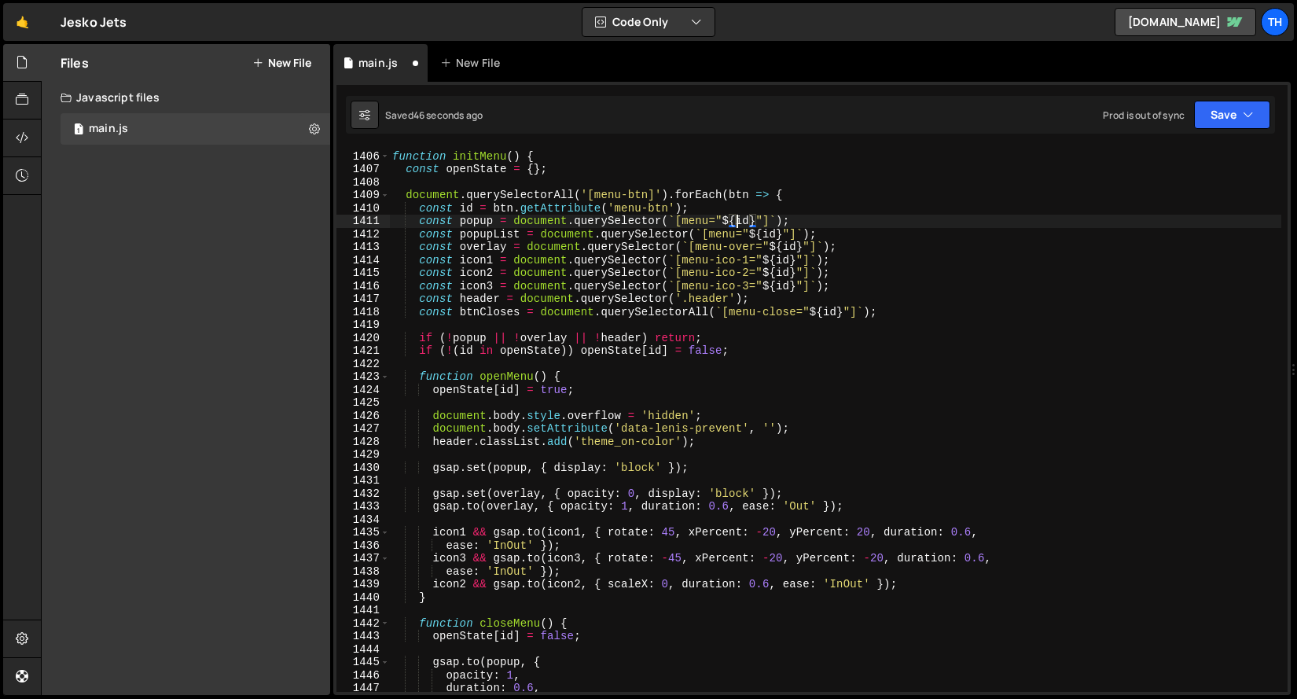
click at [736, 234] on div "function initMenu ( ) { const openState = { } ; document . querySelectorAll ( '…" at bounding box center [835, 422] width 892 height 570
click at [637, 277] on div "function initMenu ( ) { const openState = { } ; document . querySelectorAll ( '…" at bounding box center [835, 422] width 892 height 570
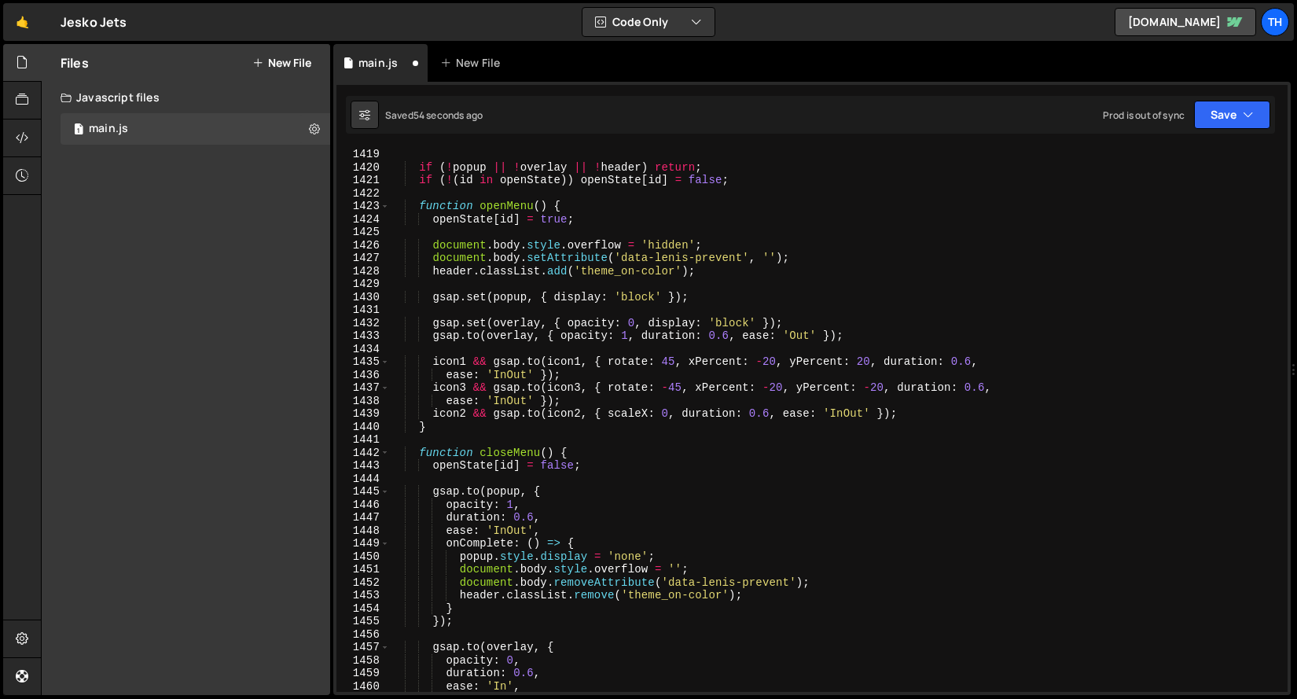
scroll to position [18388, 0]
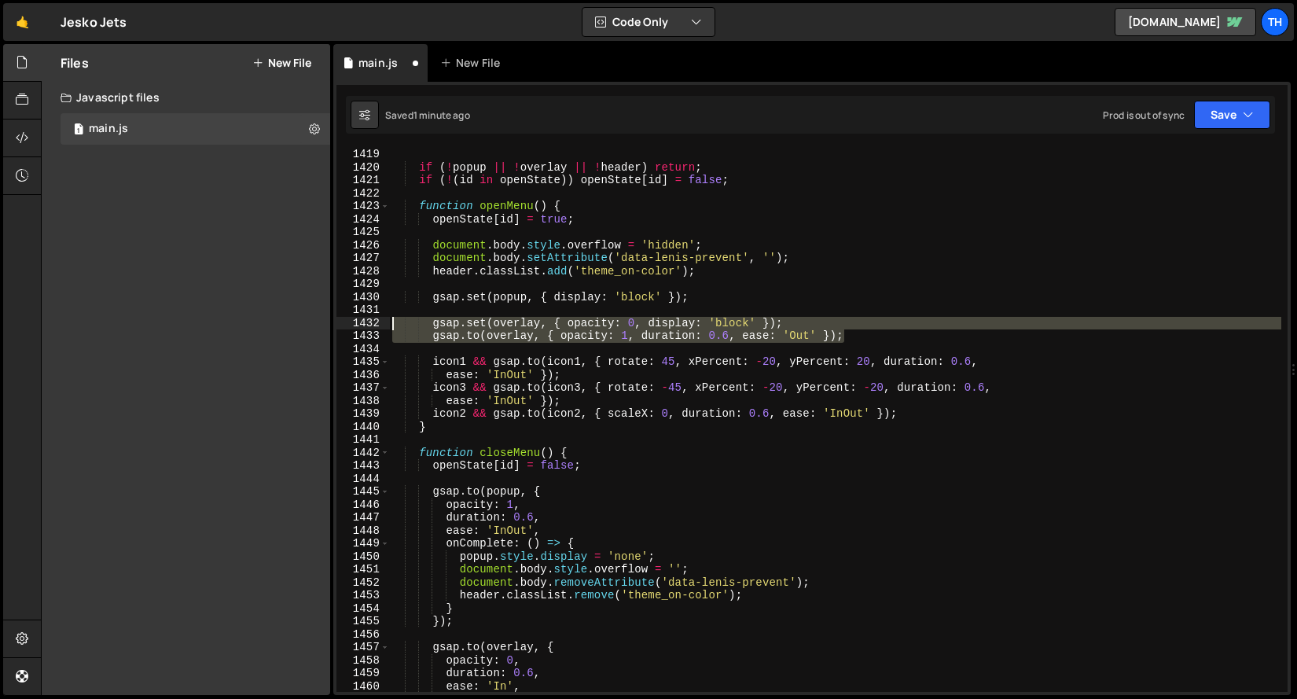
drag, startPoint x: 889, startPoint y: 342, endPoint x: 349, endPoint y: 324, distance: 540.2
click at [349, 324] on div "const icon2 = document.querySelector(`[menu-ico-2="${id}"]`); 1419 1420 1421 14…" at bounding box center [811, 420] width 951 height 544
type textarea "gsap.set(overlay, { opacity: 0, display: 'block' }); [DOMAIN_NAME](overlay, { o…"
click at [498, 348] on div "if ( ! popup || ! overlay || ! header ) return ; if ( ! ( id in openState )) op…" at bounding box center [835, 433] width 892 height 570
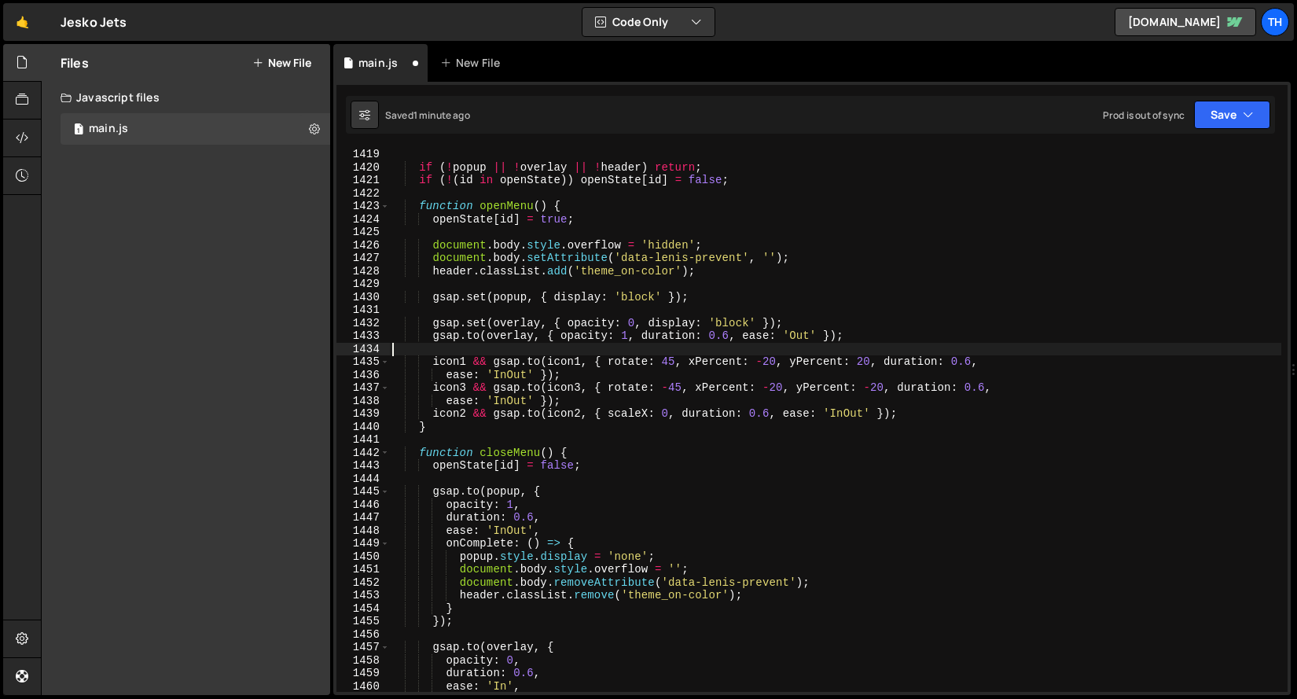
scroll to position [0, 0]
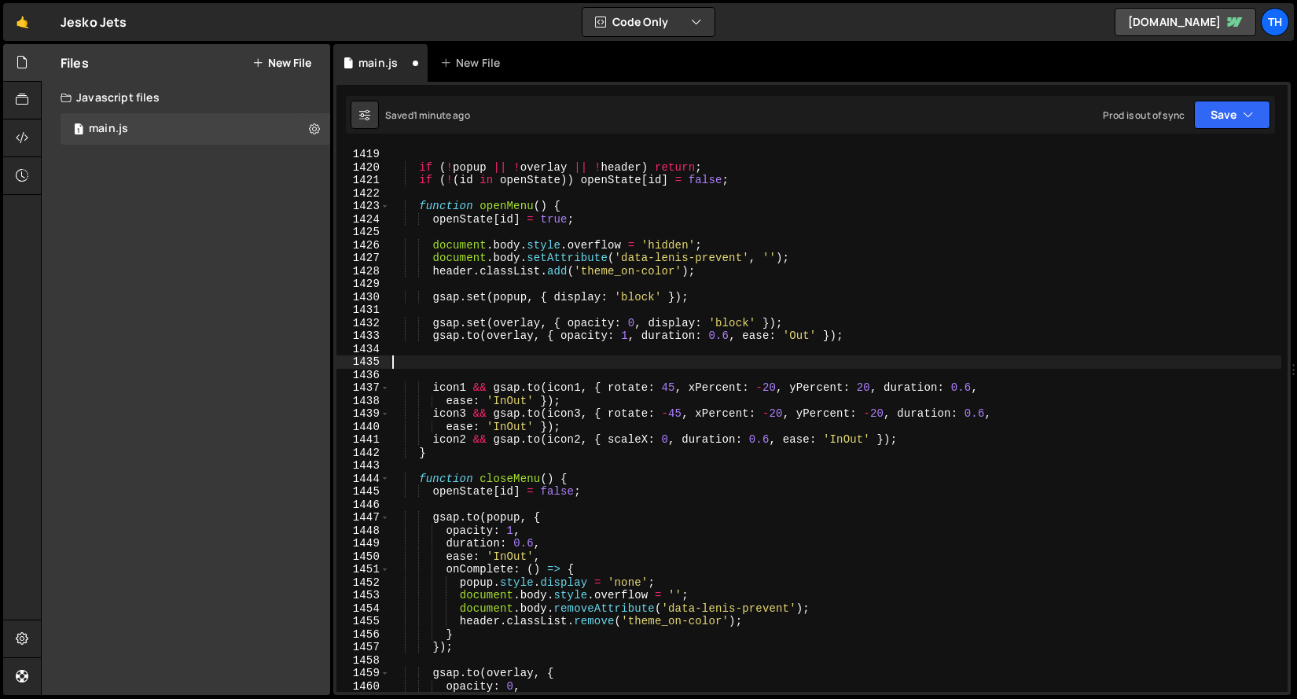
paste textarea "[DOMAIN_NAME](overlay, { opacity: 1, duration: 0.6, ease: 'Out' });"
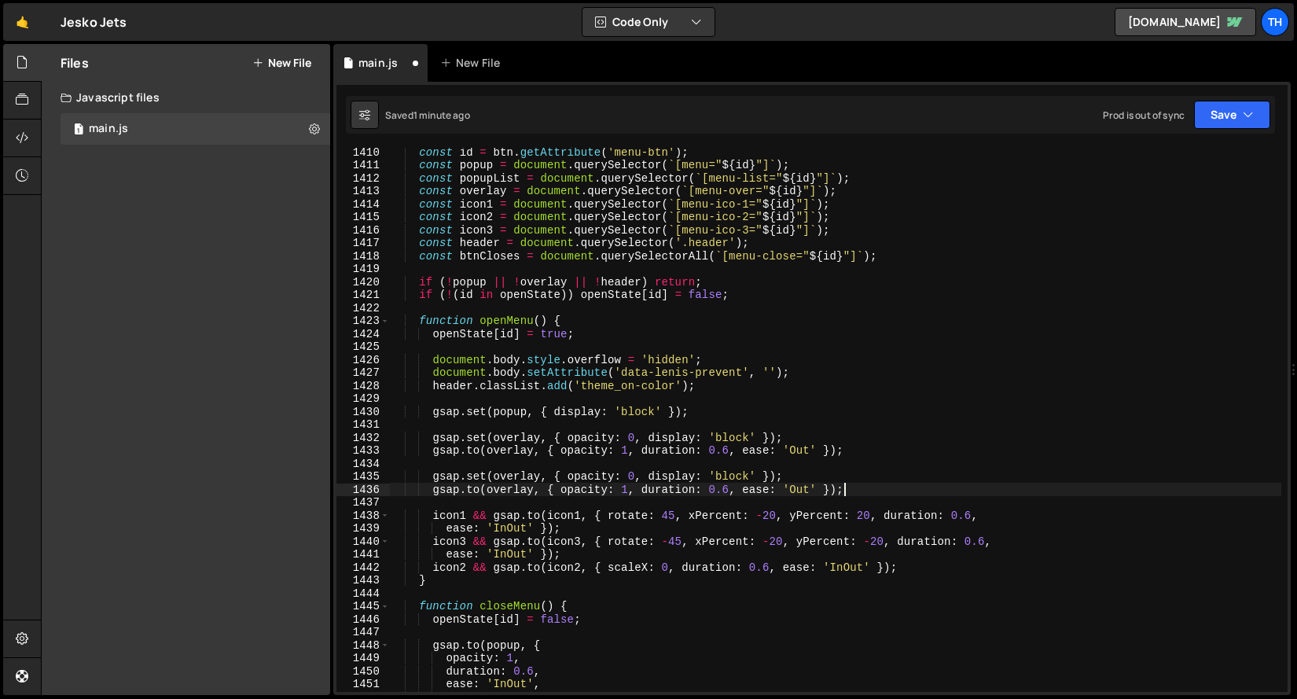
scroll to position [18273, 0]
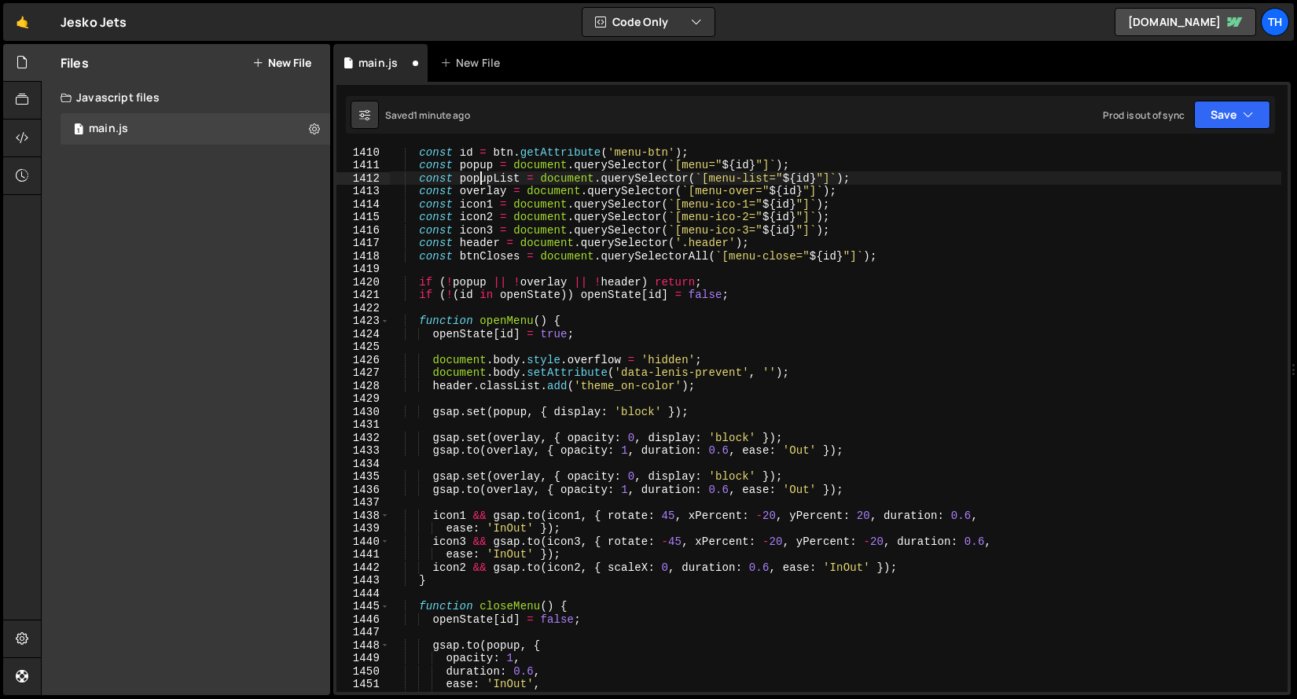
click at [478, 181] on div "const id = btn . getAttribute ( 'menu-btn' ) ; const popup = document . querySe…" at bounding box center [835, 430] width 892 height 570
type textarea "const popupList = document.querySelector(`[menu-list="${id}"]`);"
click at [478, 181] on div "const id = btn . getAttribute ( 'menu-btn' ) ; const popup = document . querySe…" at bounding box center [835, 430] width 892 height 570
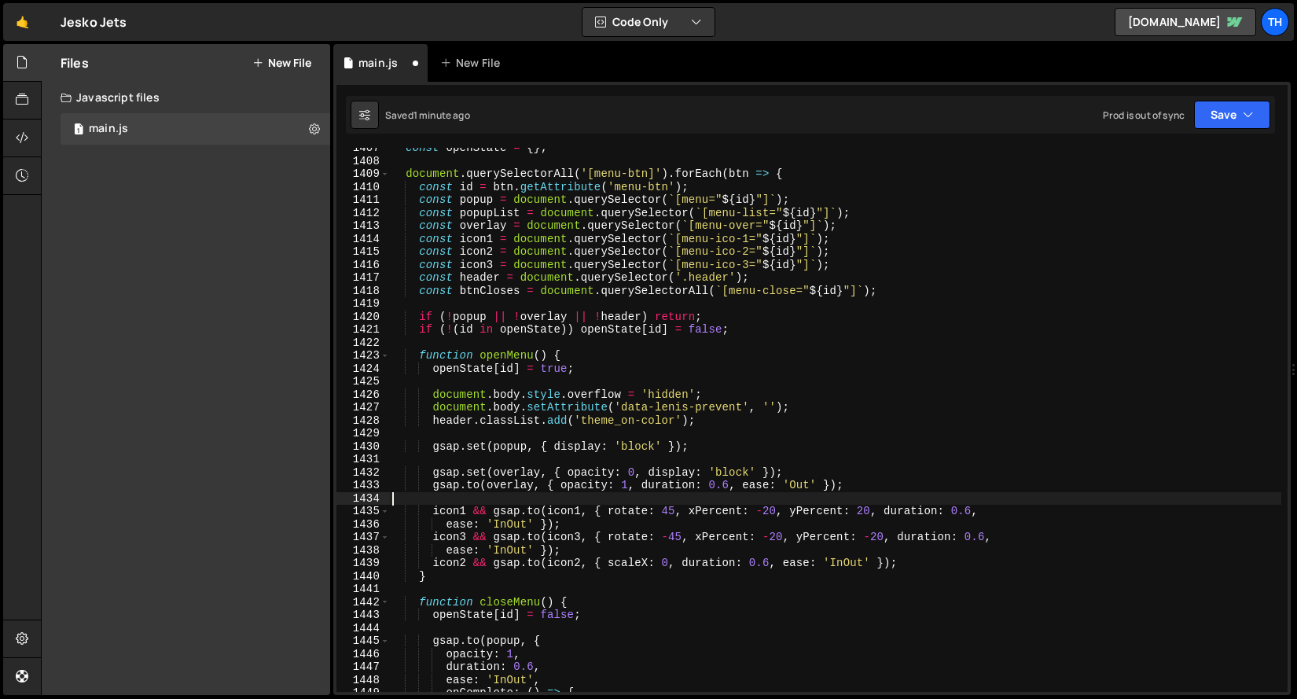
scroll to position [18226, 0]
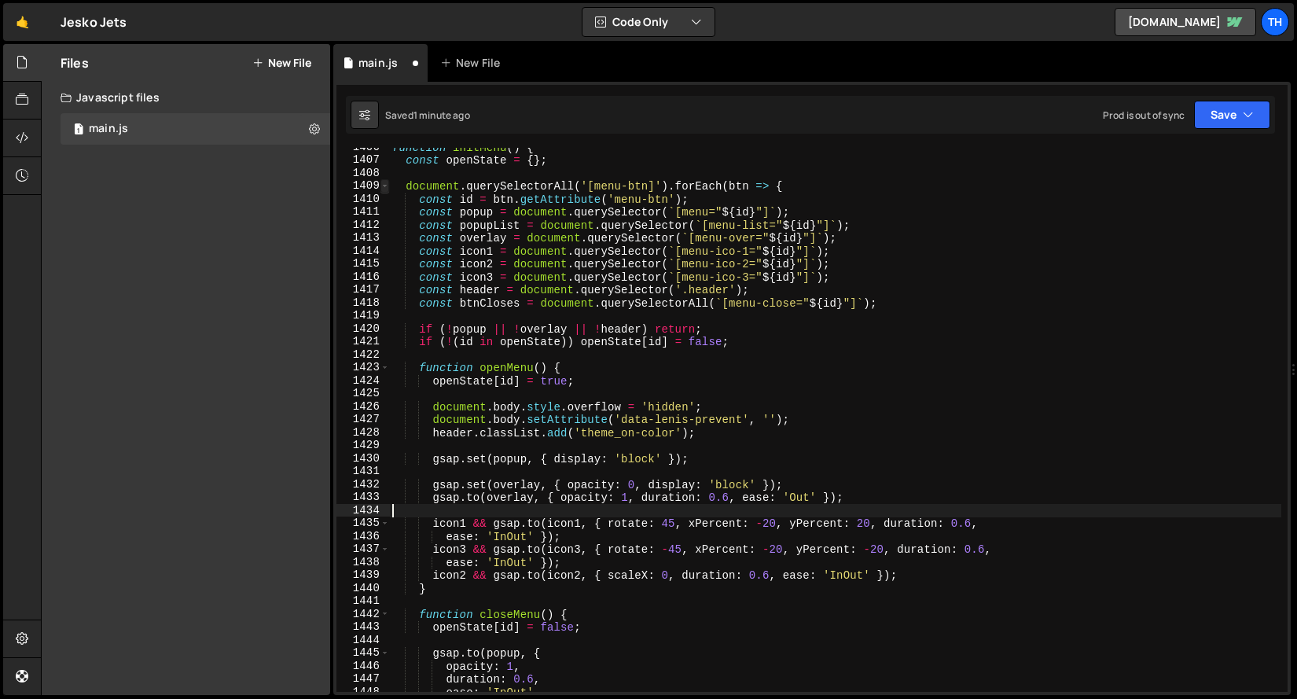
click at [386, 186] on span at bounding box center [384, 185] width 9 height 13
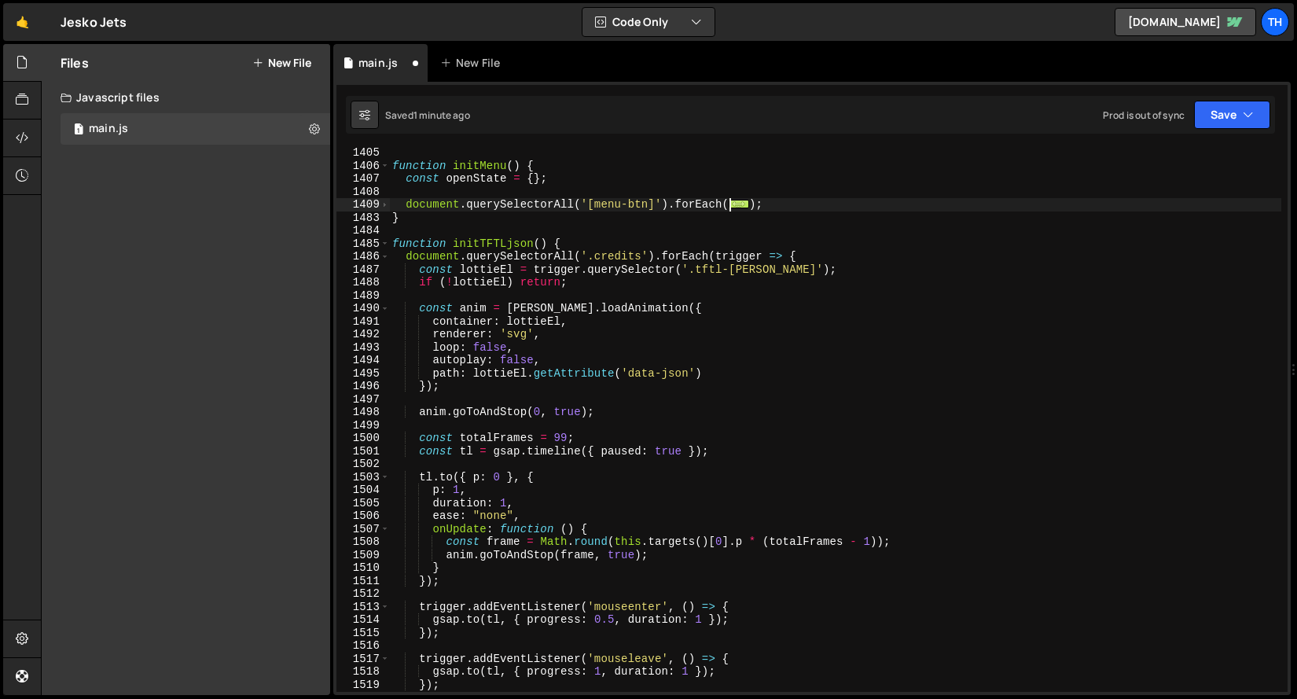
scroll to position [18110, 0]
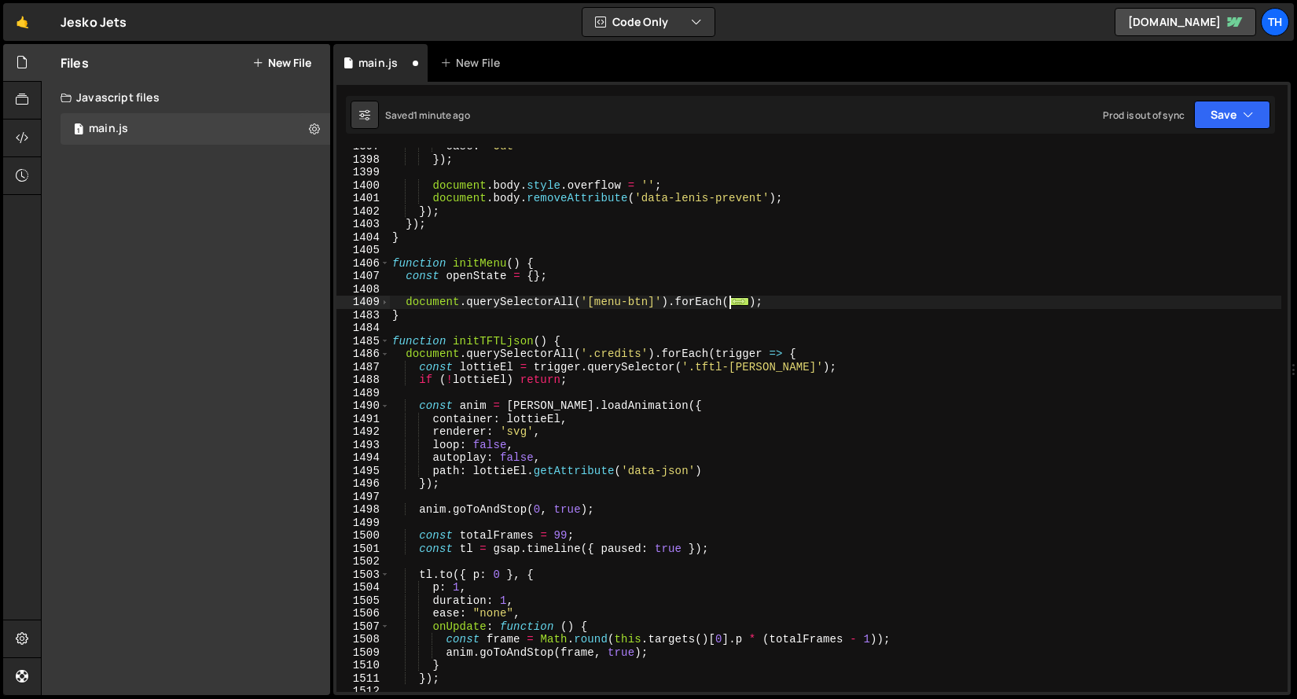
click at [377, 259] on div "1406" at bounding box center [362, 263] width 53 height 13
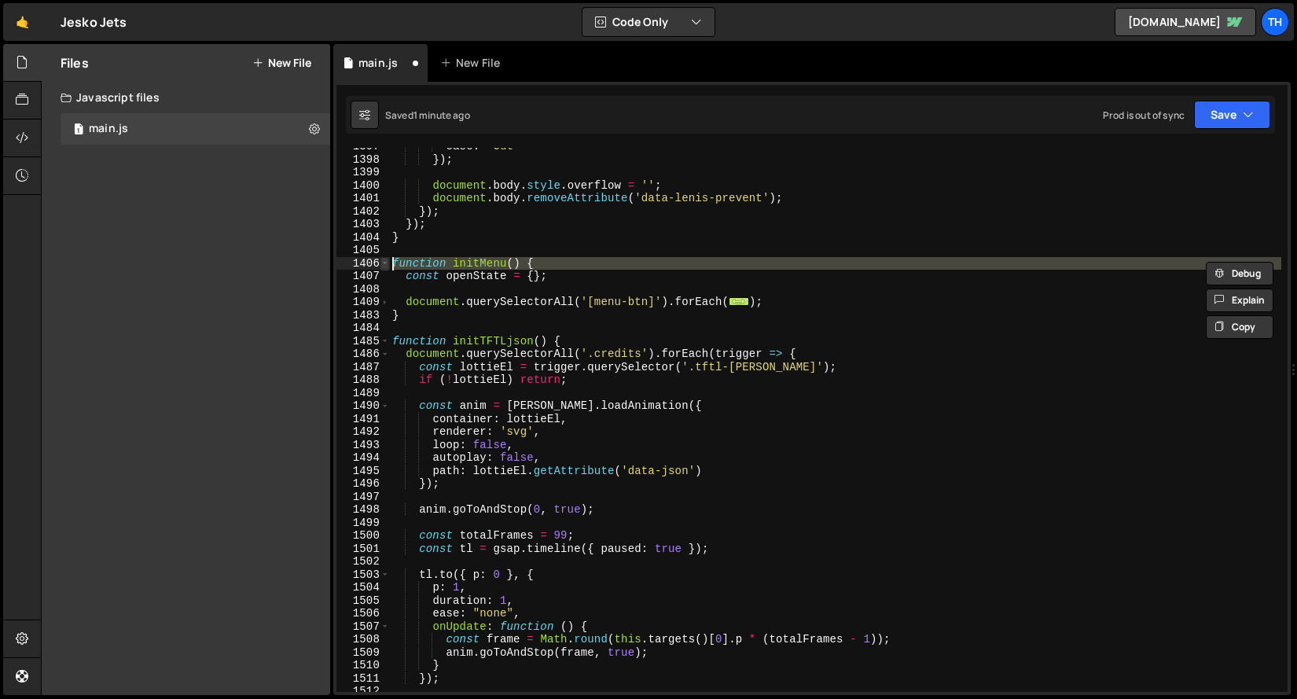
click at [382, 260] on span at bounding box center [384, 263] width 9 height 13
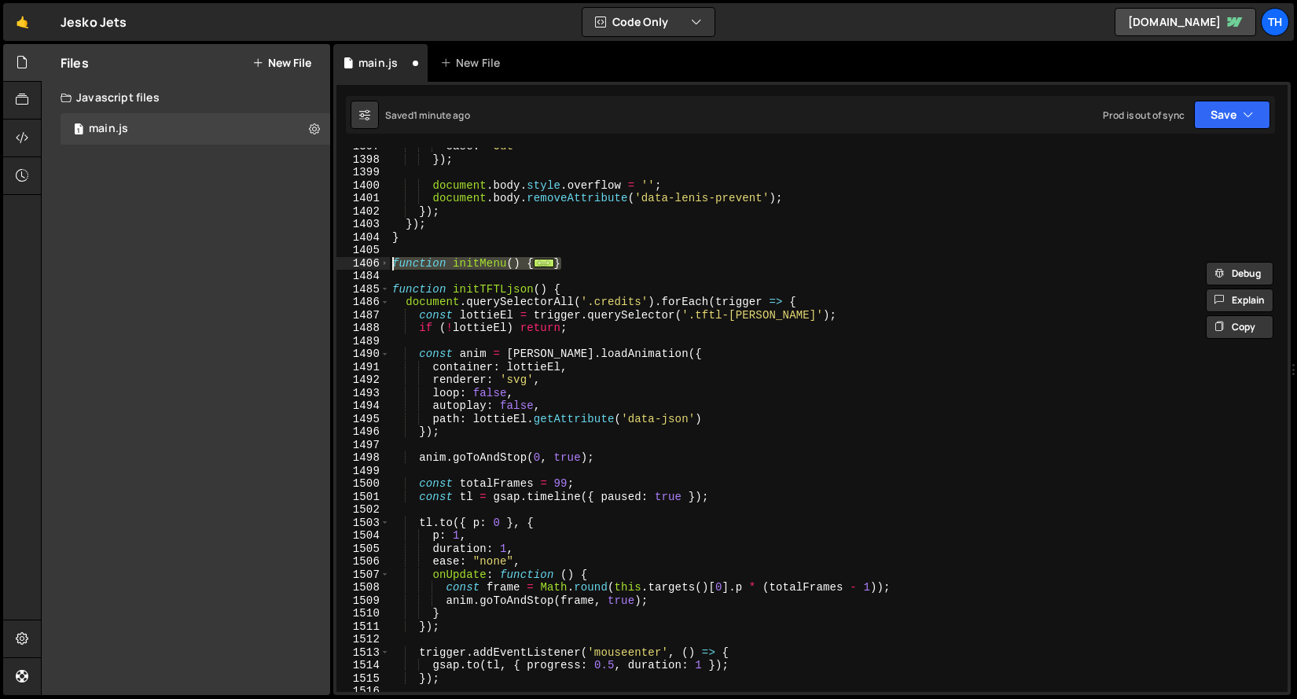
drag, startPoint x: 578, startPoint y: 263, endPoint x: 342, endPoint y: 261, distance: 235.8
click at [342, 261] on div "function initMenu() { const openState = {}; 1397 1398 1399 1400 1401 1402 1403 …" at bounding box center [811, 420] width 951 height 544
paste textarea "}"
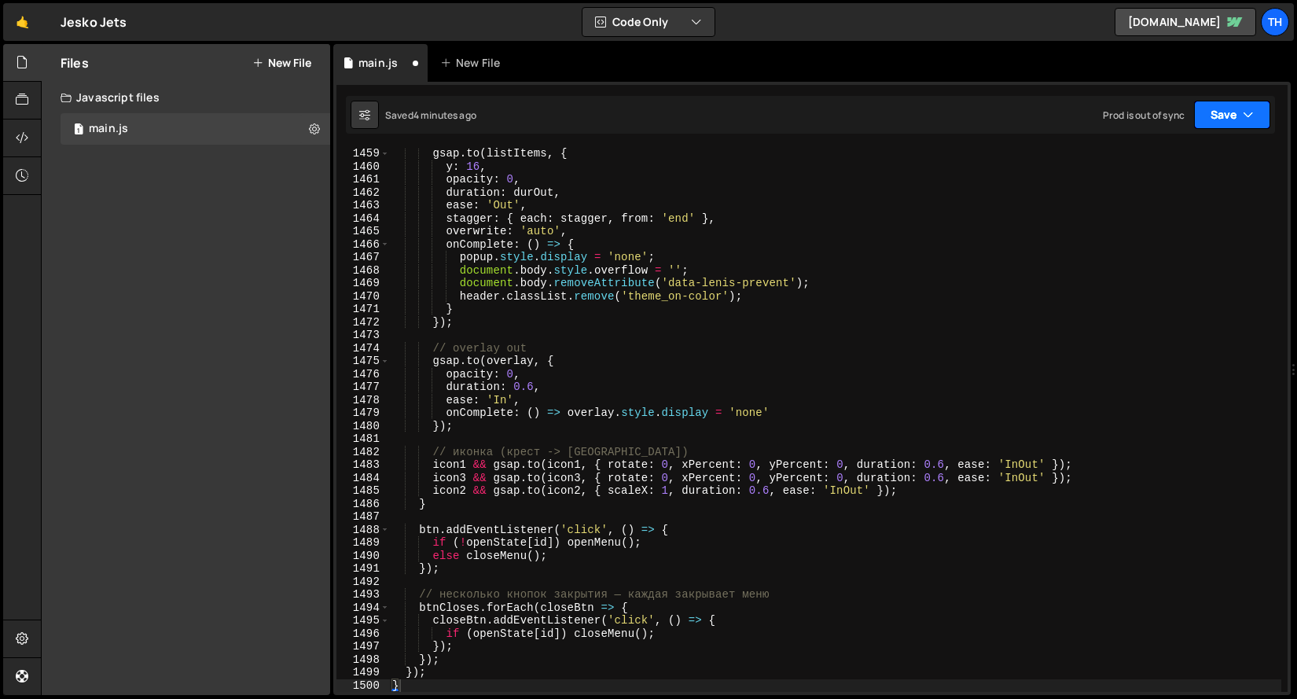
click at [1218, 113] on button "Save" at bounding box center [1232, 115] width 76 height 28
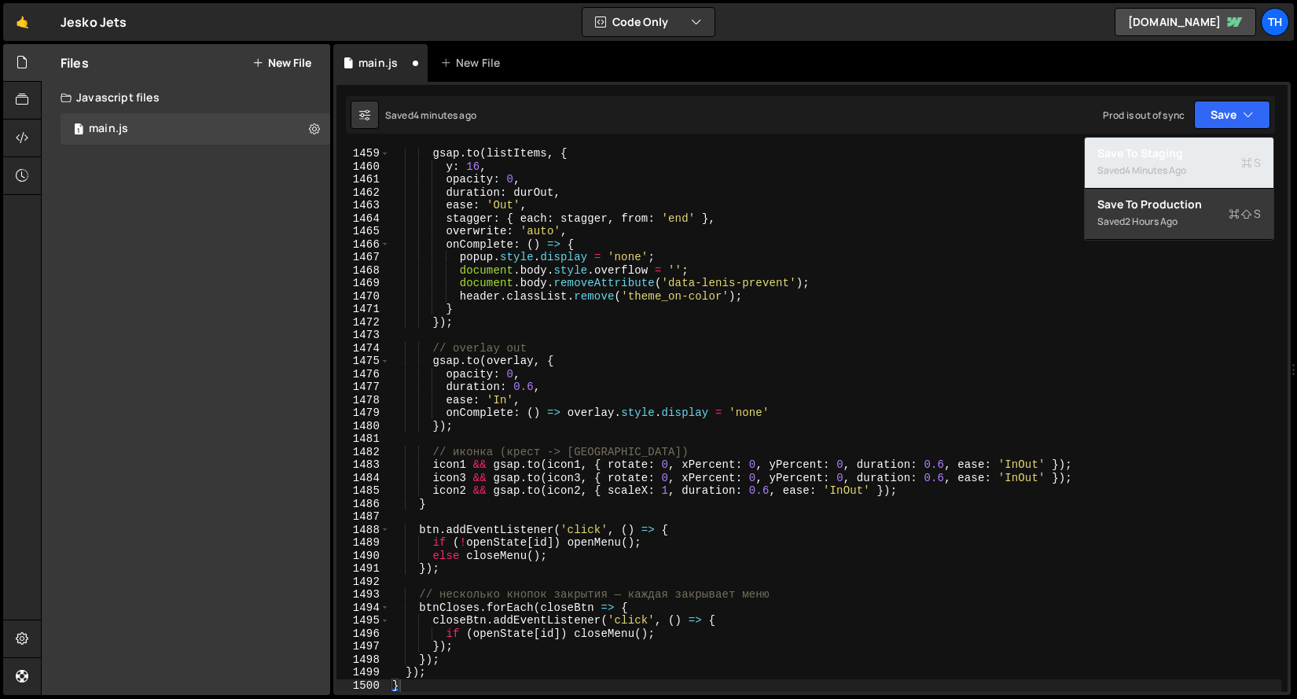
click at [1173, 161] on div "Saved 4 minutes ago" at bounding box center [1178, 170] width 163 height 19
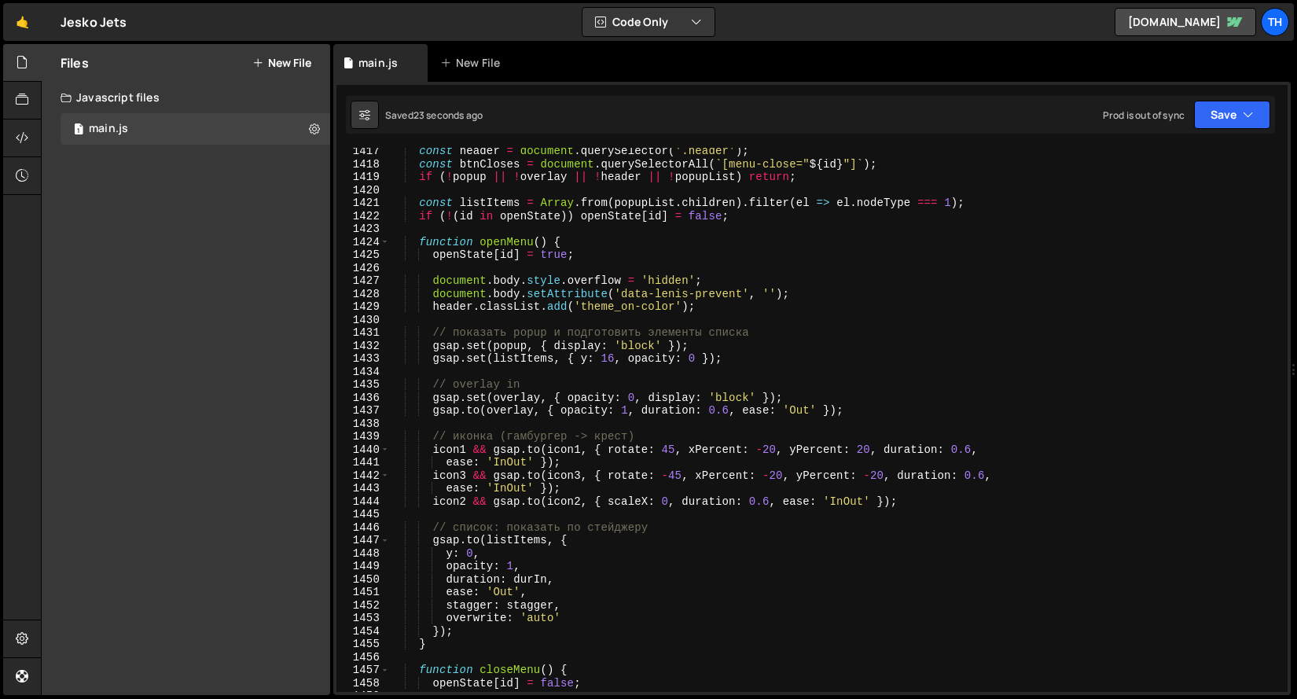
scroll to position [18378, 0]
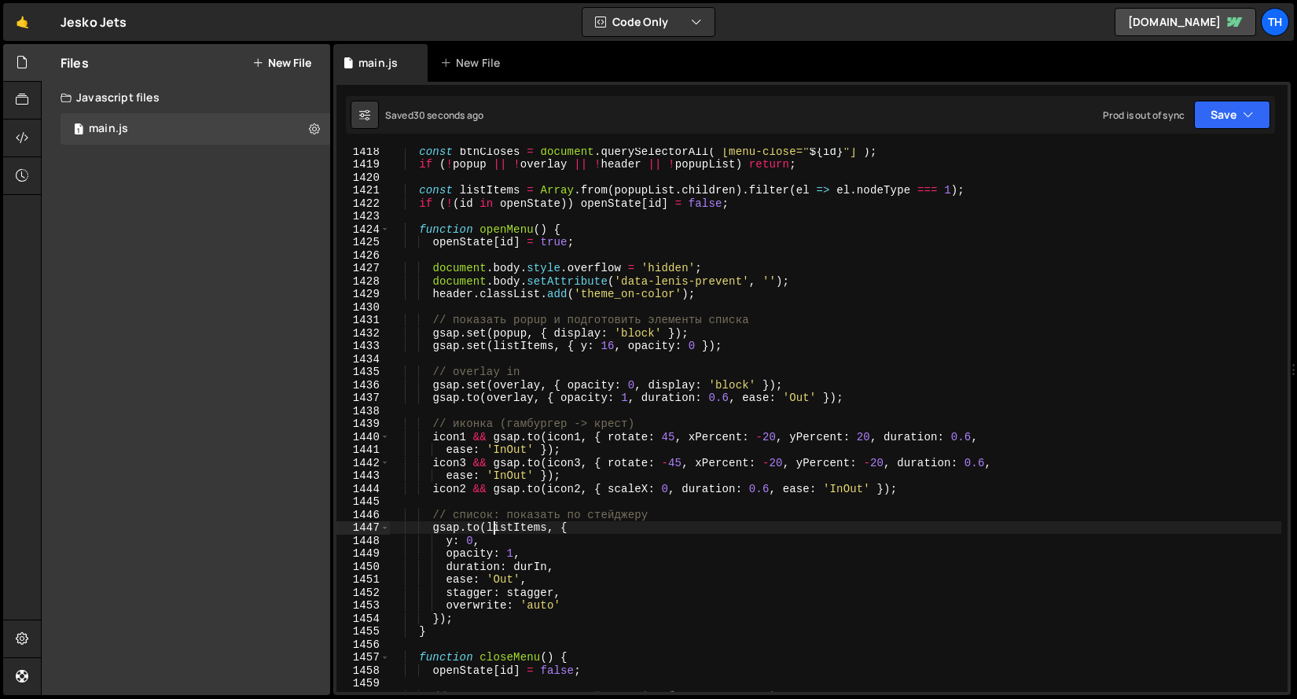
click at [496, 529] on div "const btnCloses = document . querySelectorAll ( ` [menu-close=" ${ id } "] ` ) …" at bounding box center [835, 430] width 892 height 570
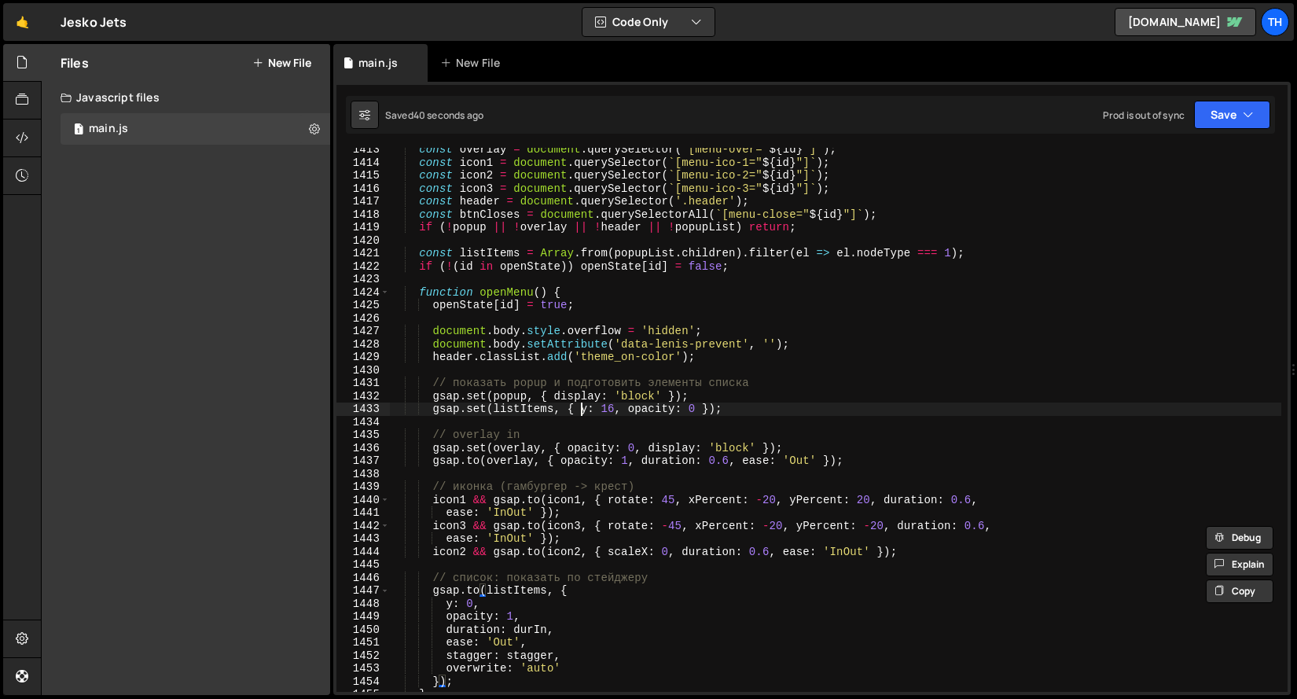
click at [585, 410] on div "const overlay = document . querySelector ( ` [menu-over=" ${ id } "] ` ) ; cons…" at bounding box center [835, 428] width 892 height 570
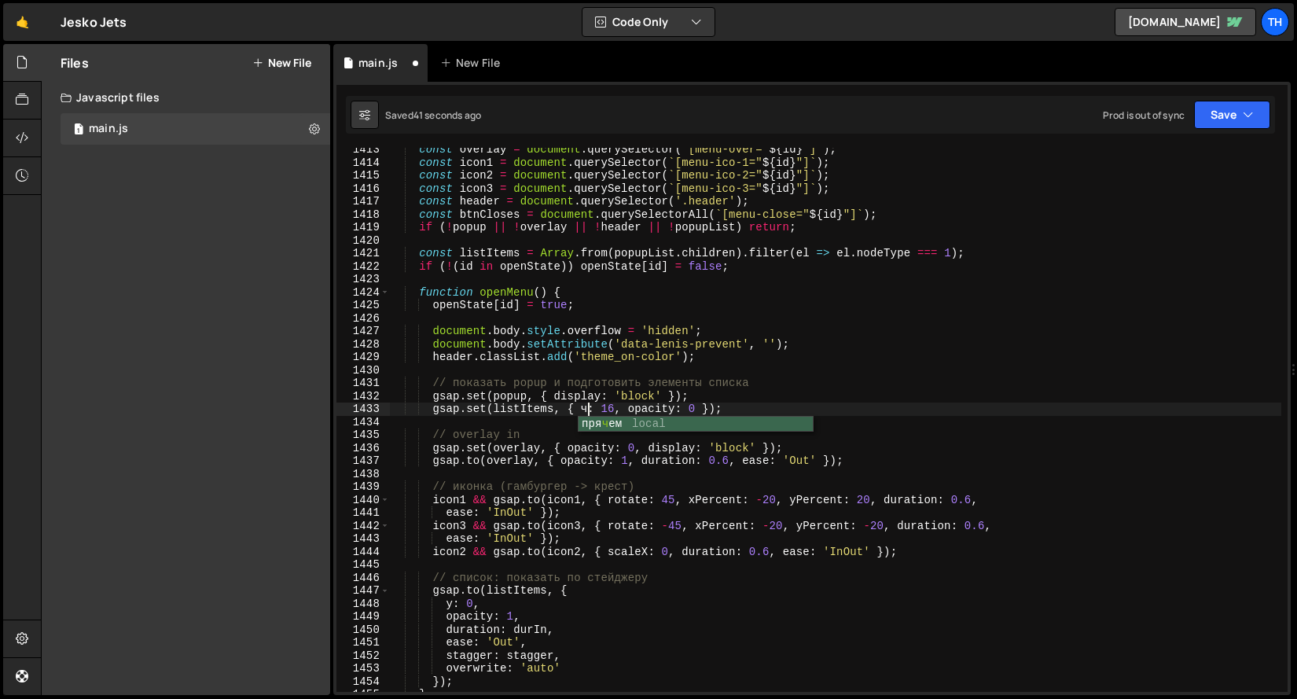
scroll to position [0, 13]
click at [655, 409] on div "const overlay = document . querySelector ( ` [menu-over=" ${ id } "] ` ) ; cons…" at bounding box center [835, 428] width 892 height 570
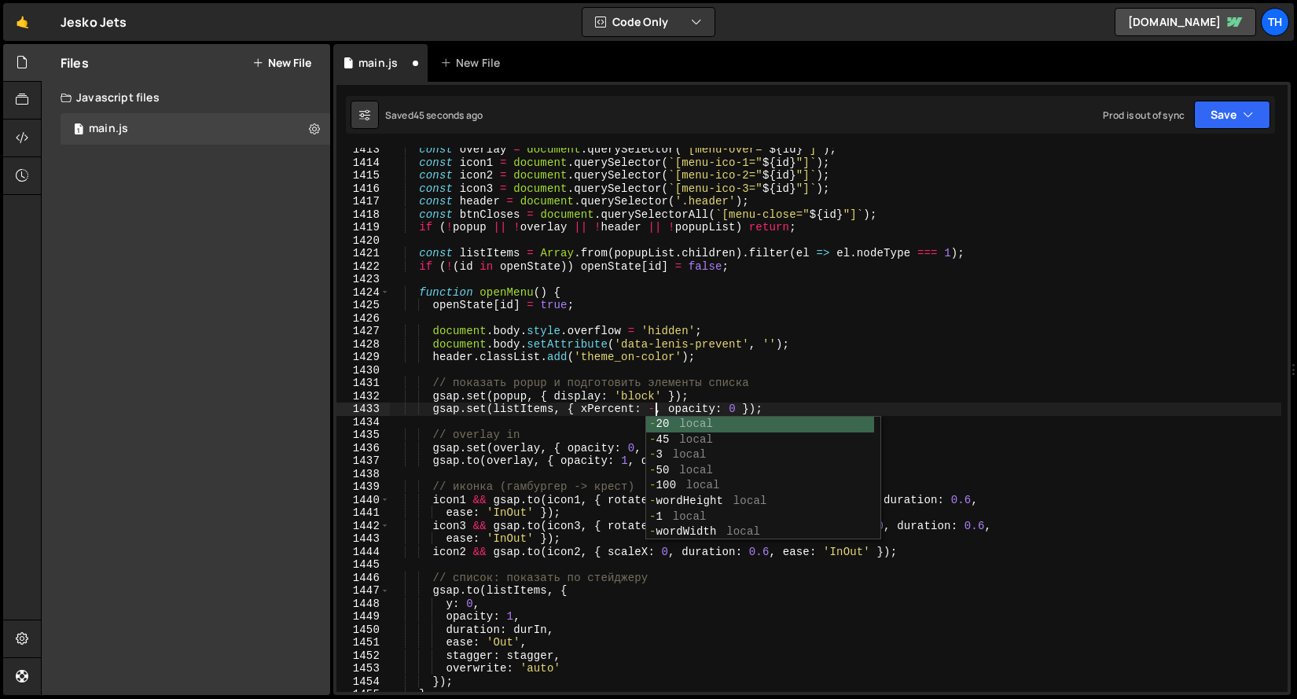
scroll to position [0, 19]
click at [613, 389] on div "const overlay = document . querySelector ( ` [menu-over=" ${ id } "] ` ) ; cons…" at bounding box center [835, 428] width 892 height 570
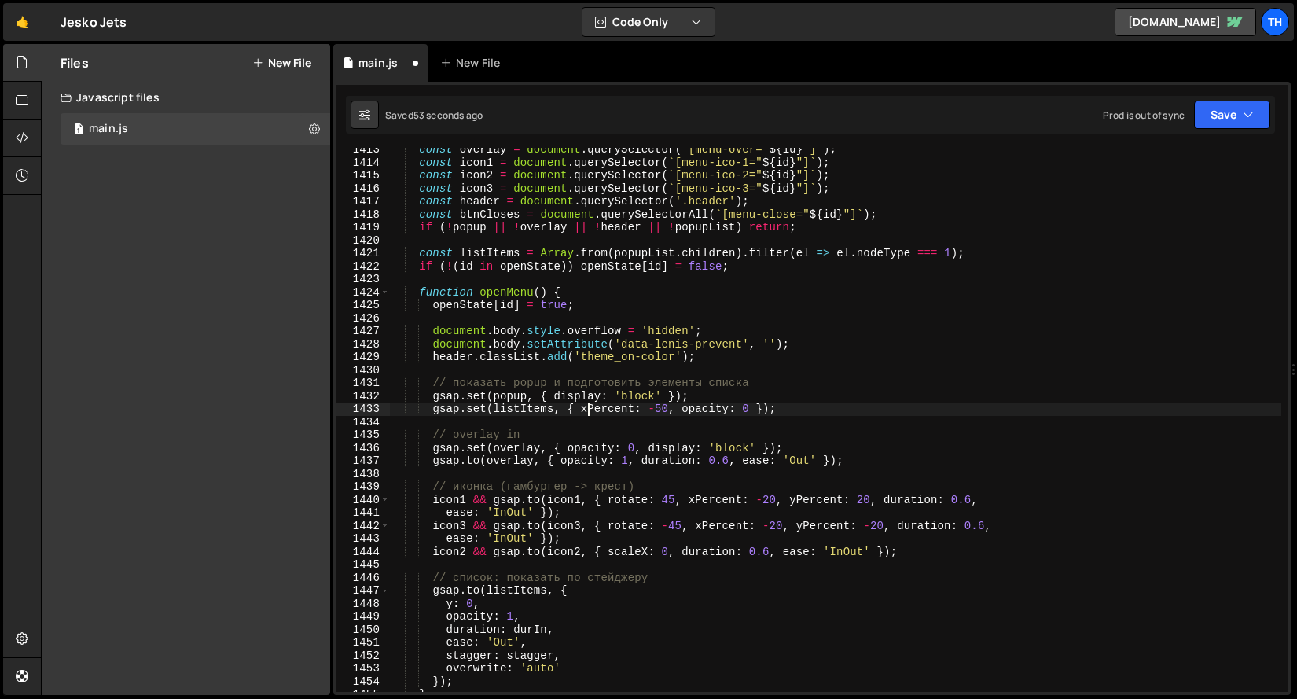
click at [591, 415] on div "const overlay = document . querySelector ( ` [menu-over=" ${ id } "] ` ) ; cons…" at bounding box center [835, 428] width 892 height 570
click at [451, 598] on div "const overlay = document . querySelector ( ` [menu-over=" ${ id } "] ` ) ; cons…" at bounding box center [835, 428] width 892 height 570
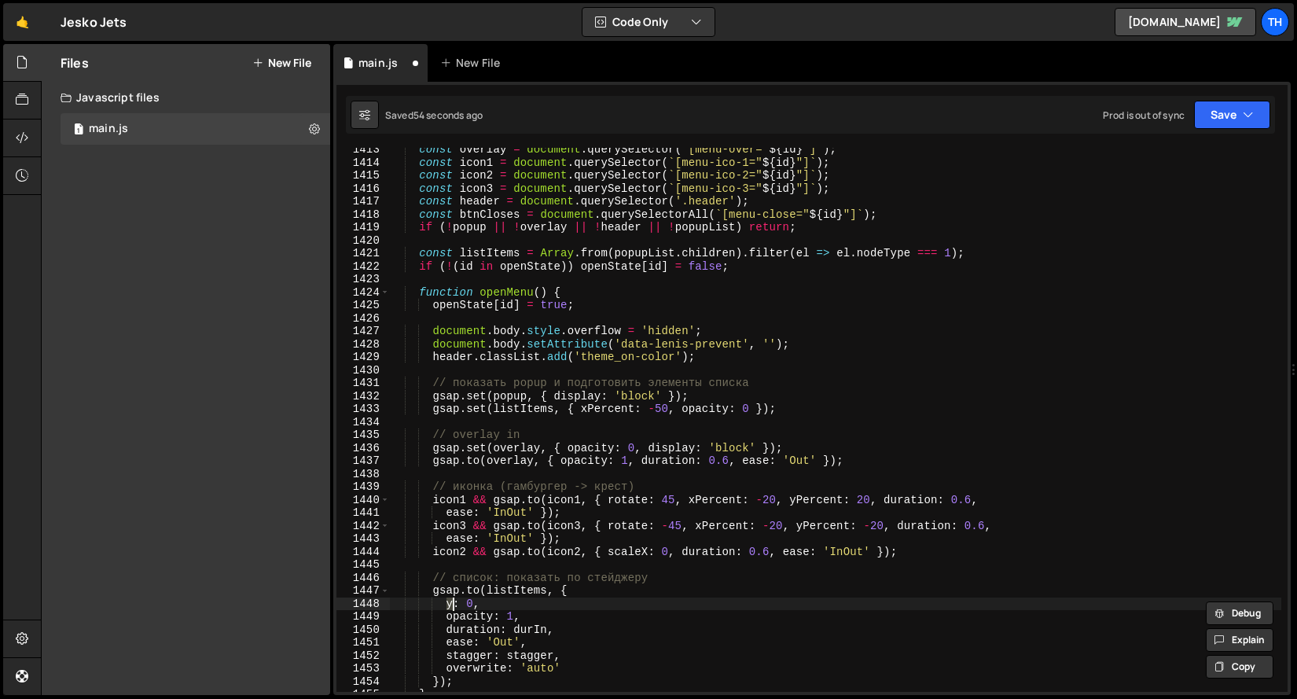
paste textarea "xPercent"
click at [519, 598] on div "const overlay = document . querySelector ( ` [menu-over=" ${ id } "] ` ) ; cons…" at bounding box center [835, 428] width 892 height 570
click at [548, 587] on div "const overlay = document . querySelector ( ` [menu-over=" ${ id } "] ` ) ; cons…" at bounding box center [835, 428] width 892 height 570
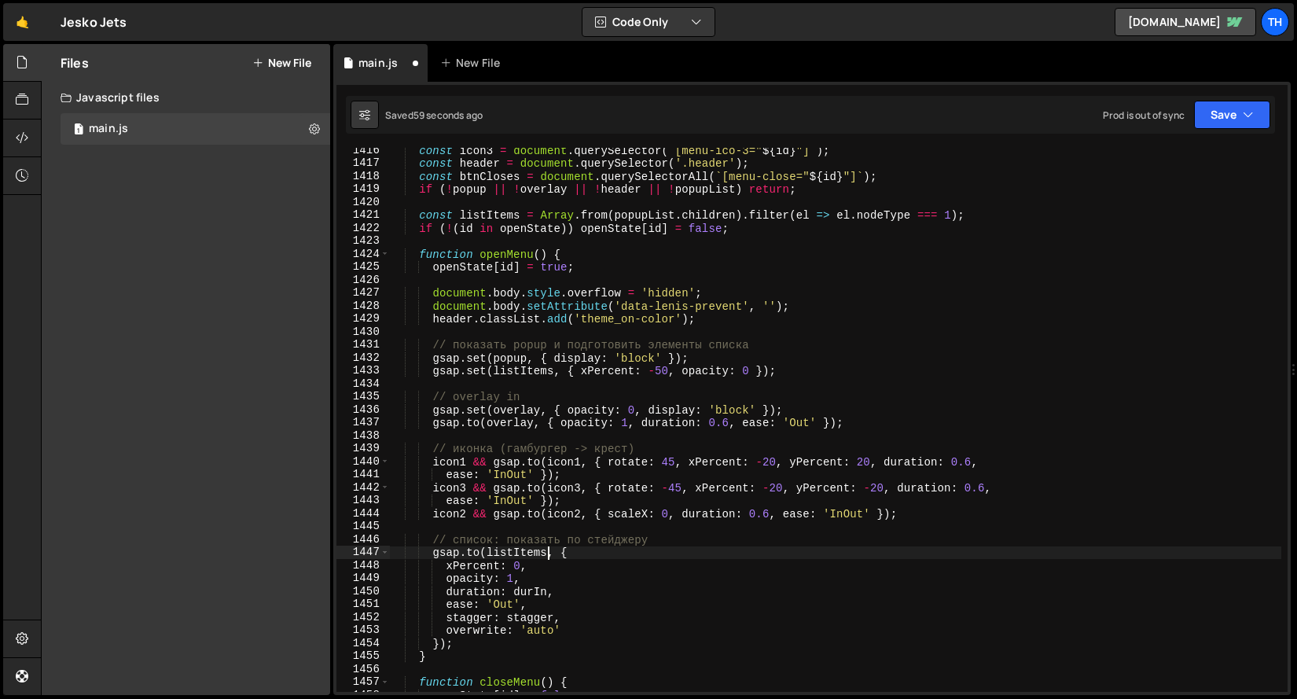
scroll to position [18356, 0]
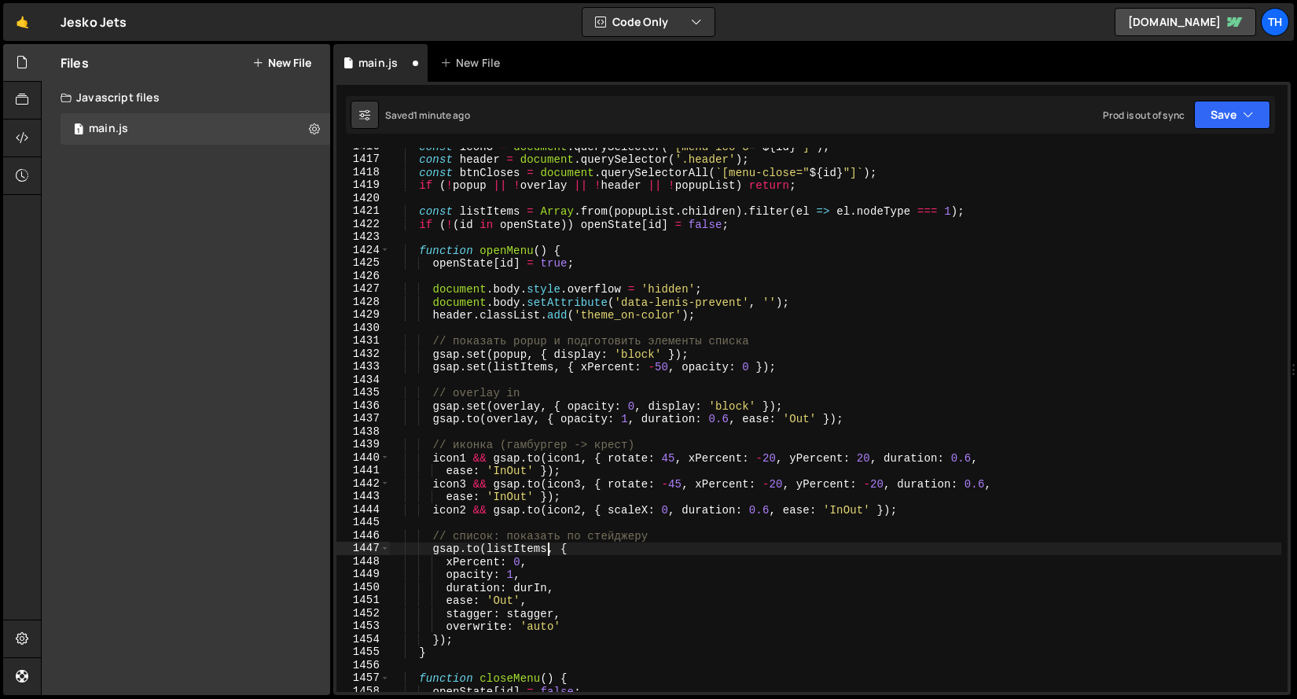
click at [534, 609] on div "const icon3 = document . querySelector ( ` [menu-ico-3=" ${ id } "] ` ) ; const…" at bounding box center [835, 425] width 892 height 570
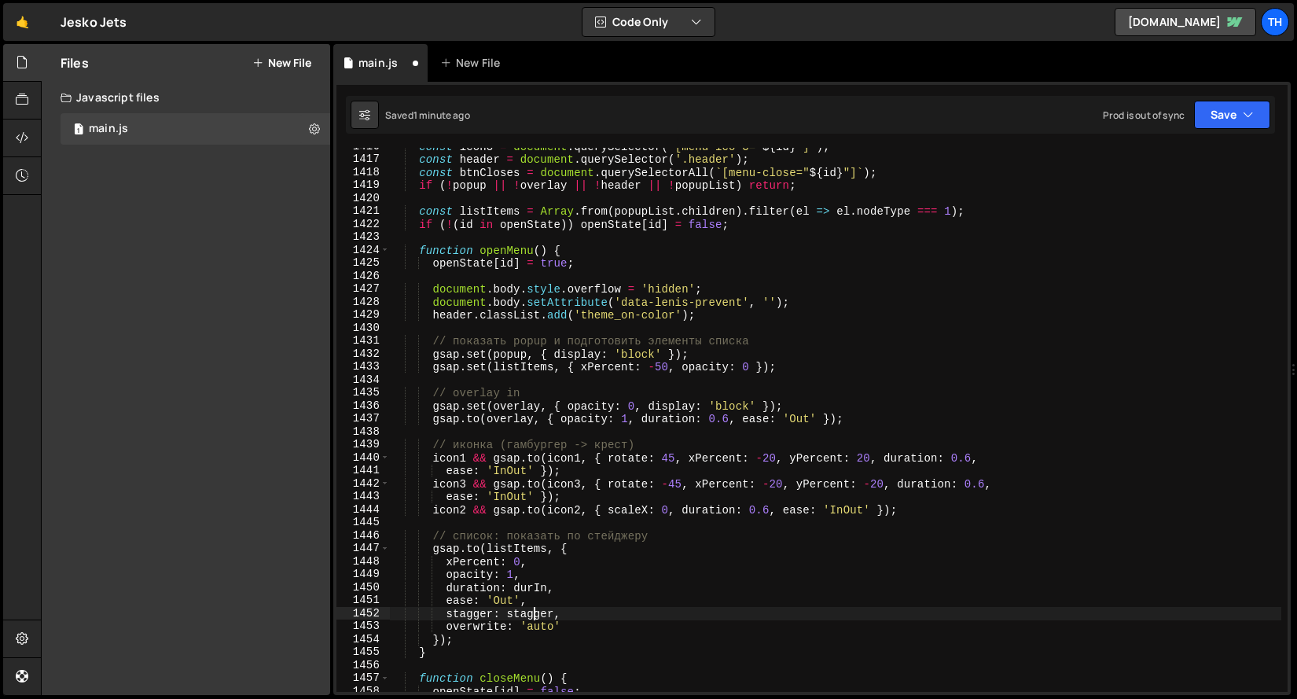
click at [534, 609] on div "const icon3 = document . querySelector ( ` [menu-ico-3=" ${ id } "] ` ) ; const…" at bounding box center [835, 425] width 892 height 570
click at [541, 593] on div "const icon3 = document . querySelector ( ` [menu-ico-3=" ${ id } "] ` ) ; const…" at bounding box center [835, 425] width 892 height 570
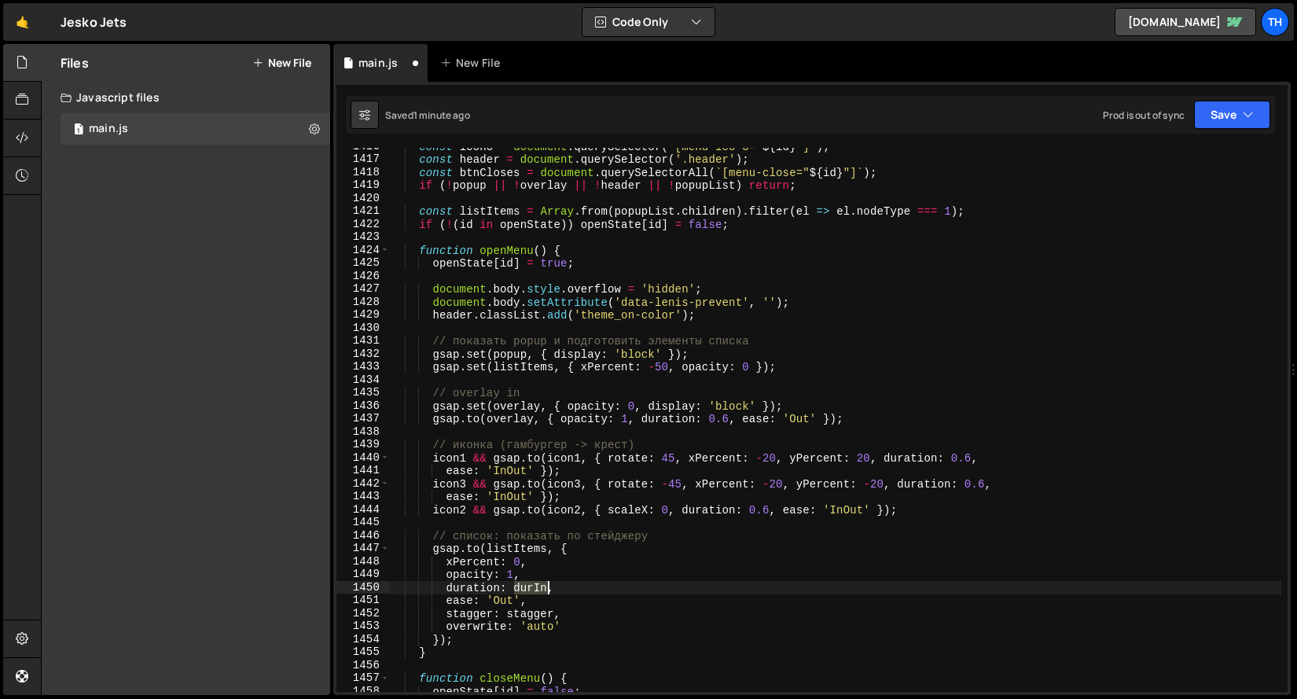
click at [541, 593] on div "const icon3 = document . querySelector ( ` [menu-ico-3=" ${ id } "] ` ) ; const…" at bounding box center [835, 425] width 892 height 570
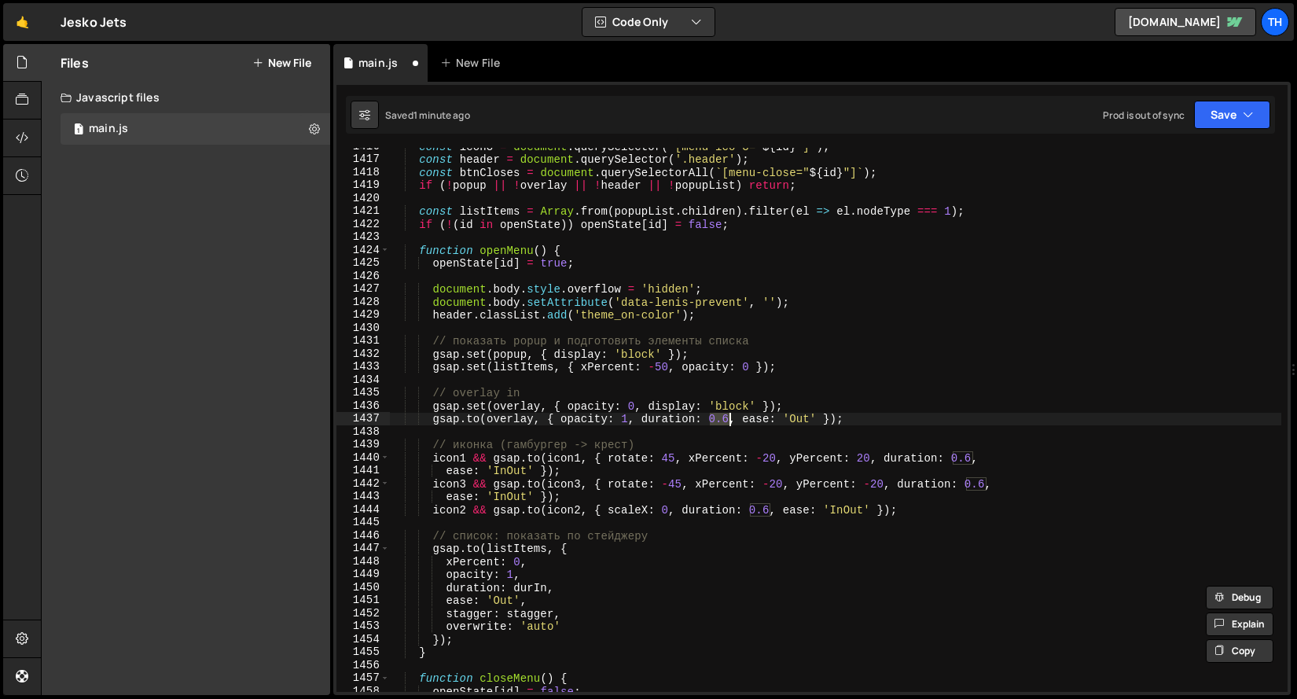
drag, startPoint x: 712, startPoint y: 420, endPoint x: 729, endPoint y: 421, distance: 17.3
click at [729, 421] on div "const icon3 = document . querySelector ( ` [menu-ico-3=" ${ id } "] ` ) ; const…" at bounding box center [835, 425] width 892 height 570
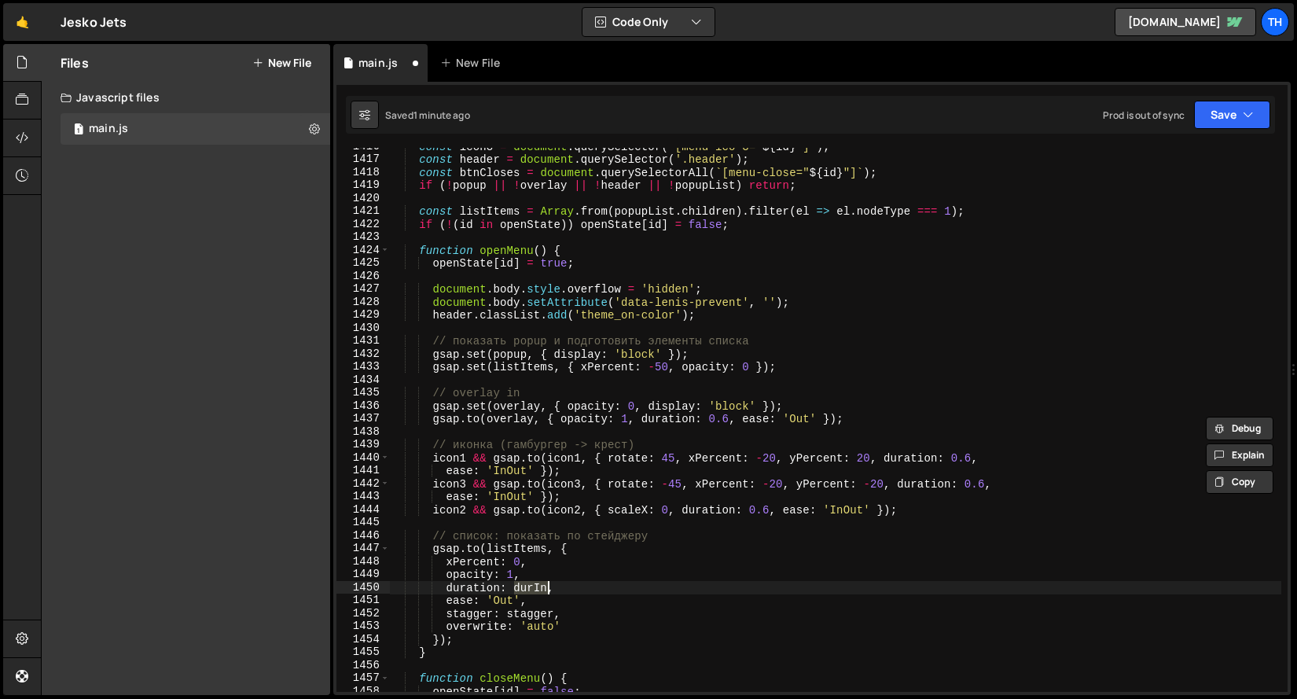
drag, startPoint x: 514, startPoint y: 588, endPoint x: 547, endPoint y: 583, distance: 33.3
click at [547, 583] on div "const icon3 = document . querySelector ( ` [menu-ico-3=" ${ id } "] ` ) ; const…" at bounding box center [835, 425] width 892 height 570
paste textarea "0.6"
click at [527, 614] on div "const icon3 = document . querySelector ( ` [menu-ico-3=" ${ id } "] ` ) ; const…" at bounding box center [835, 425] width 892 height 570
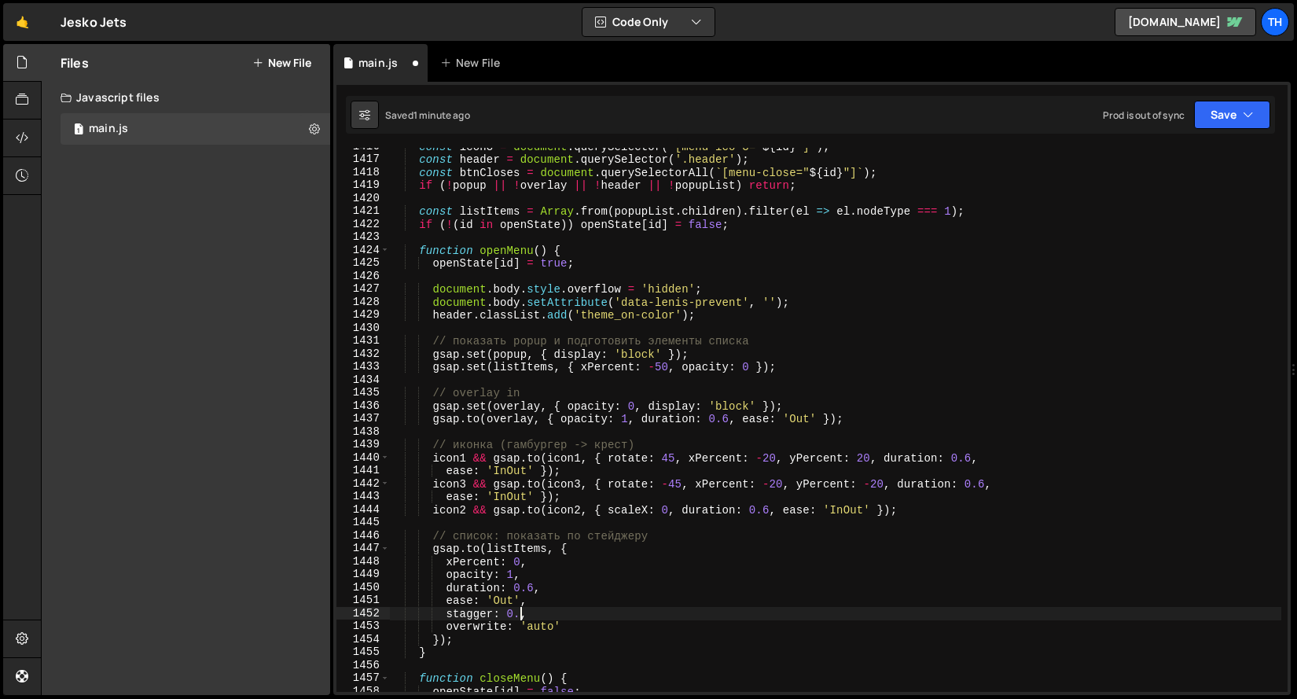
scroll to position [0, 9]
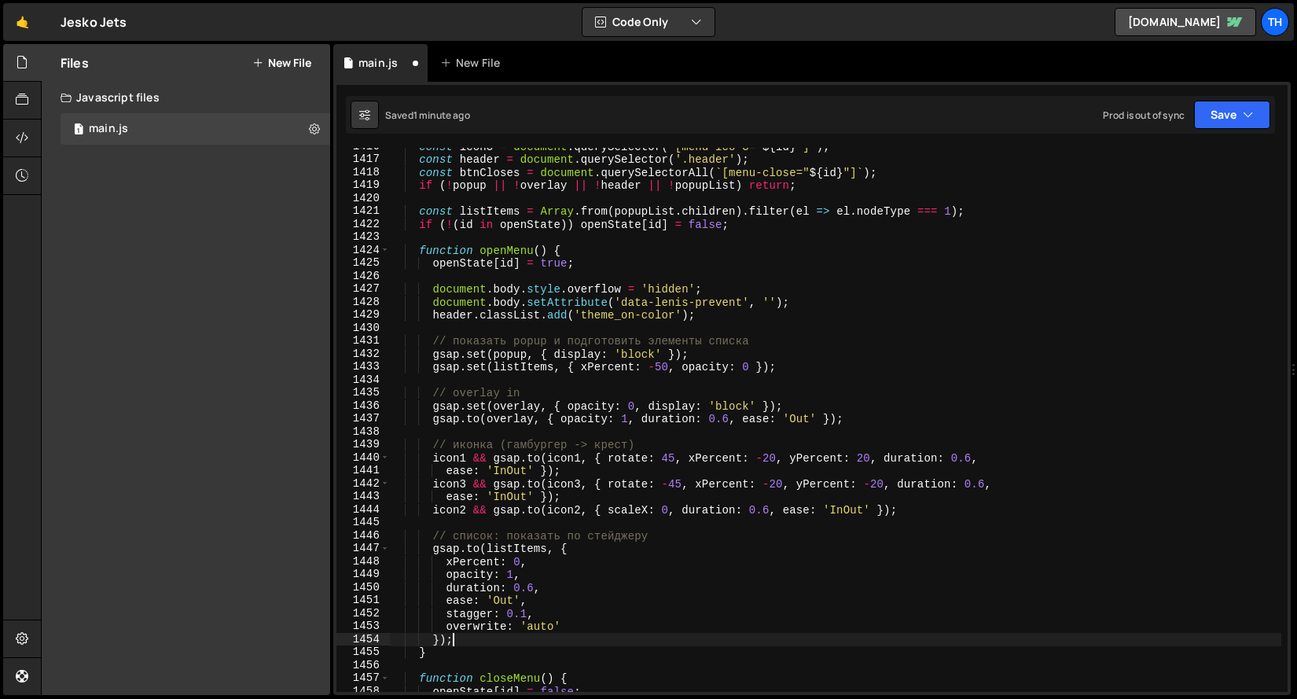
click at [486, 635] on div "const icon3 = document . querySelector ( ` [menu-ico-3=" ${ id } "] ` ) ; const…" at bounding box center [835, 425] width 892 height 570
click at [1228, 90] on div "}); 1416 1417 1418 1419 1420 1421 1422 1423 1424 1425 1426 1427 1428 1429 1430 …" at bounding box center [811, 388] width 957 height 613
click at [1221, 116] on button "Save" at bounding box center [1232, 115] width 76 height 28
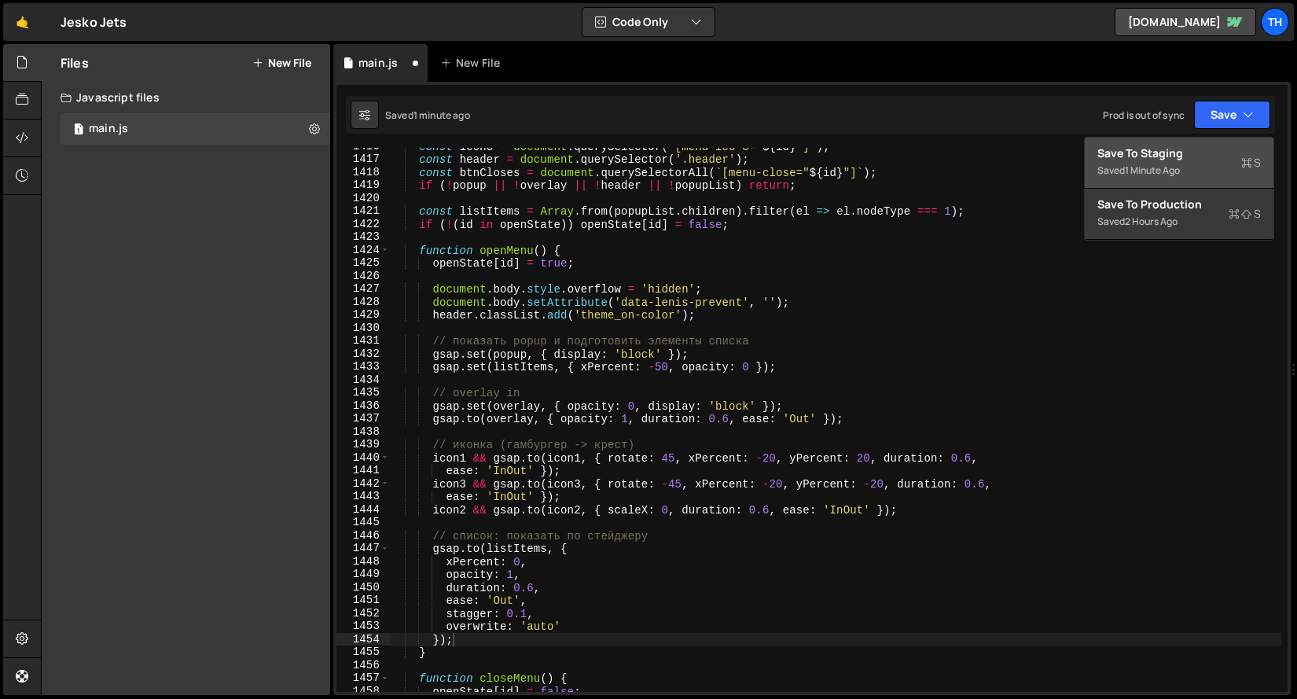
click at [1206, 161] on div "Saved 1 minute ago" at bounding box center [1178, 170] width 163 height 19
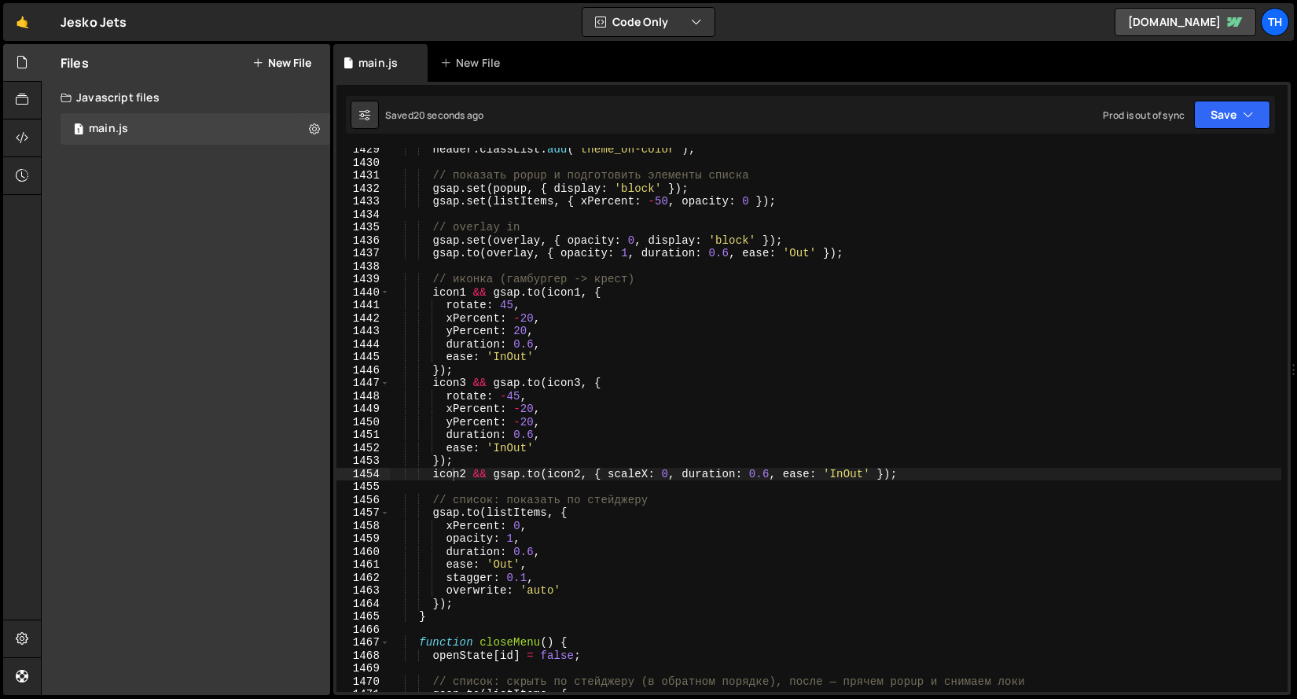
scroll to position [18570, 0]
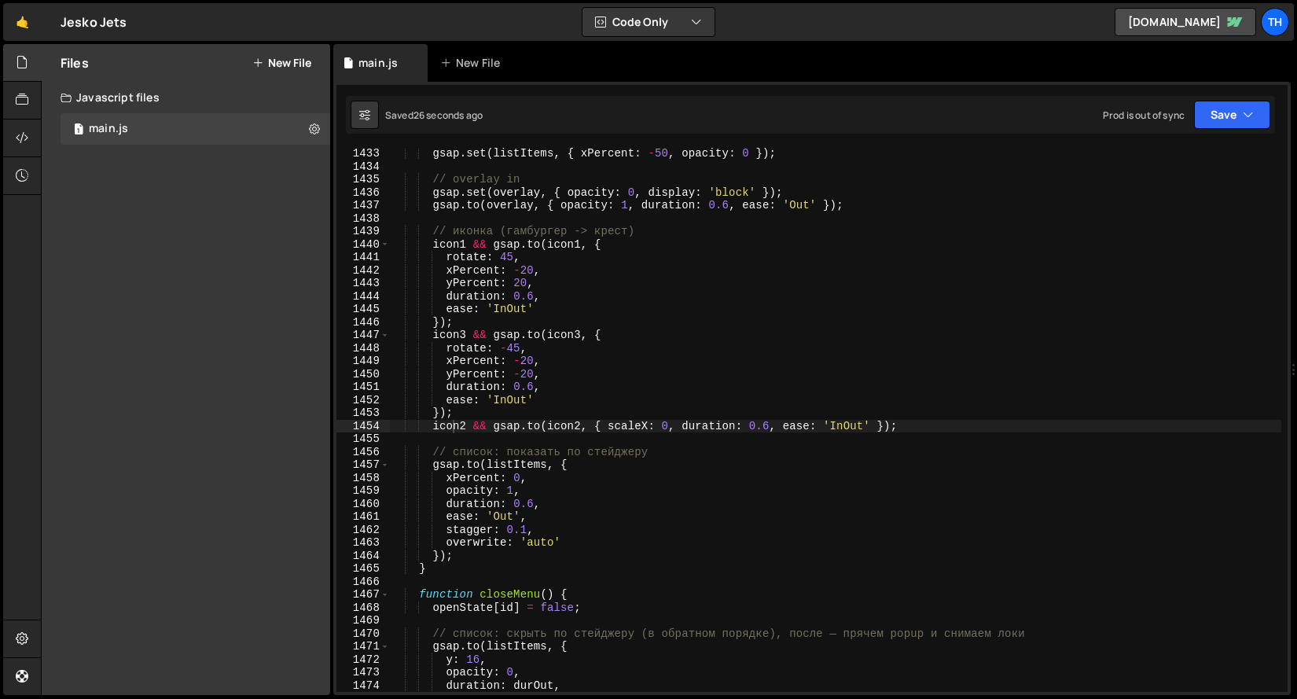
type textarea "// список: показать по стейджеру"
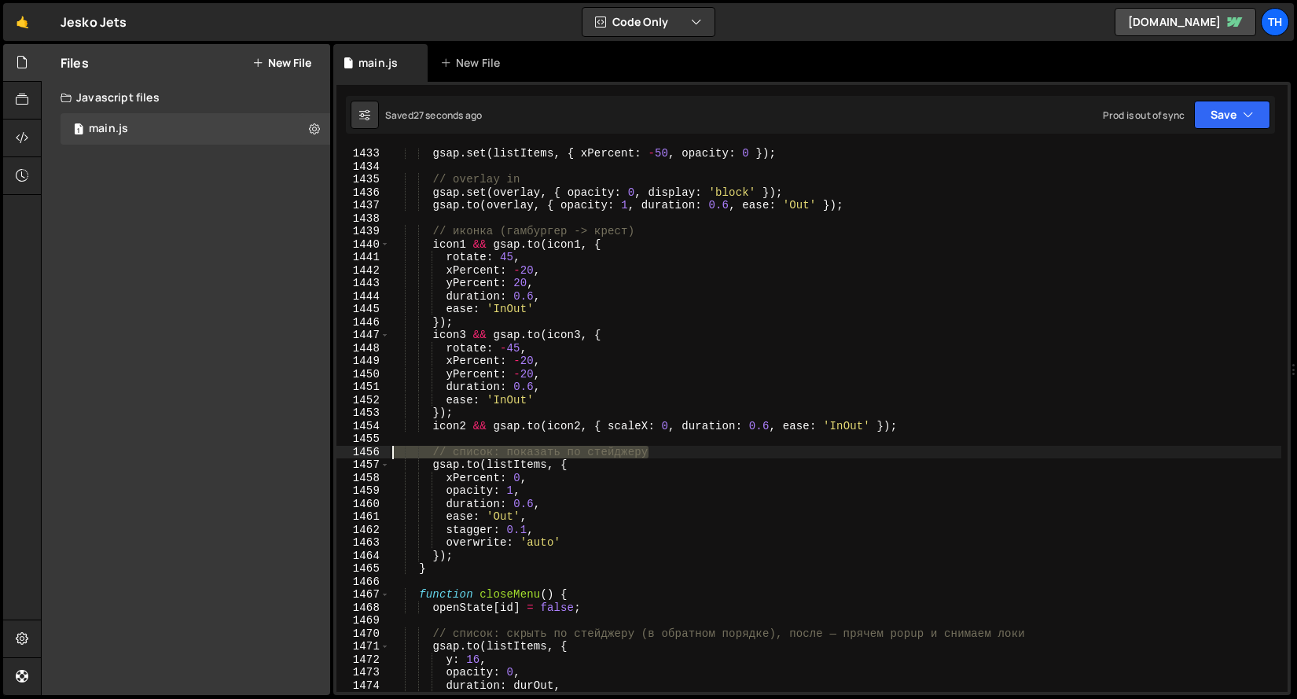
drag, startPoint x: 686, startPoint y: 453, endPoint x: 295, endPoint y: 453, distance: 391.4
click at [295, 453] on div "Files New File Javascript files 1 main.js 0 CSS files Copy share link Edit File…" at bounding box center [669, 370] width 1256 height 652
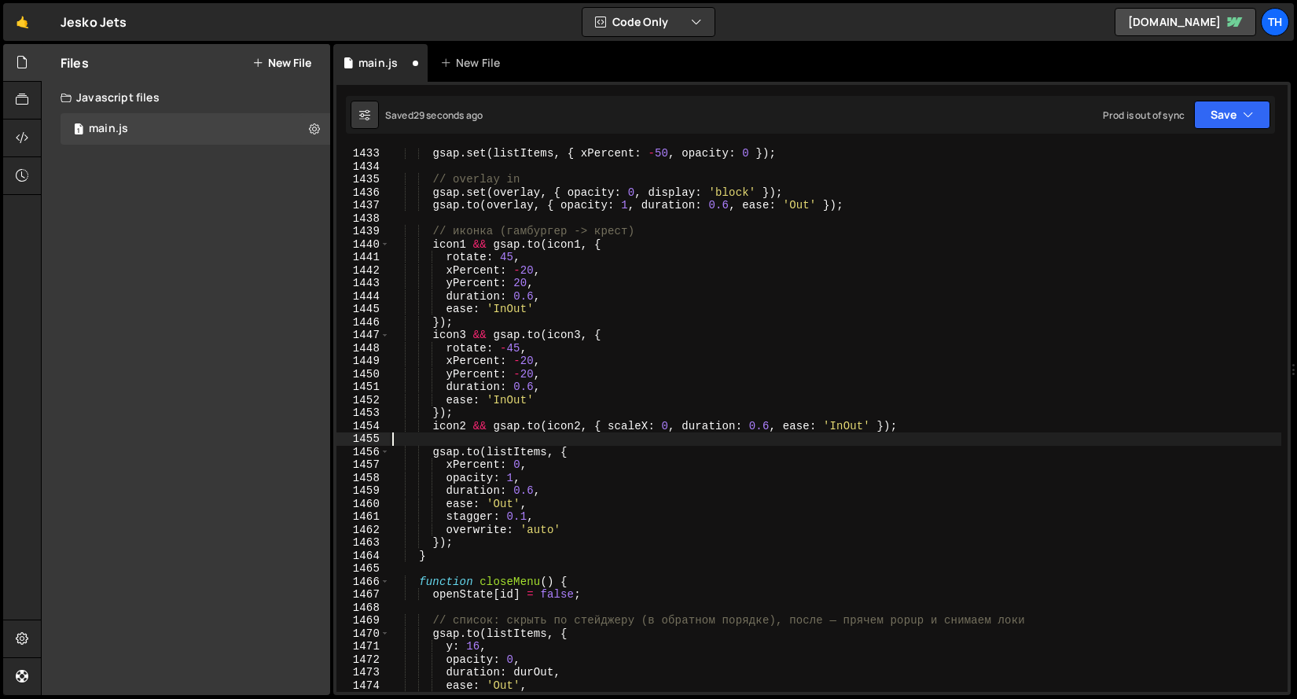
type textarea "// список: показать по стейджеру"
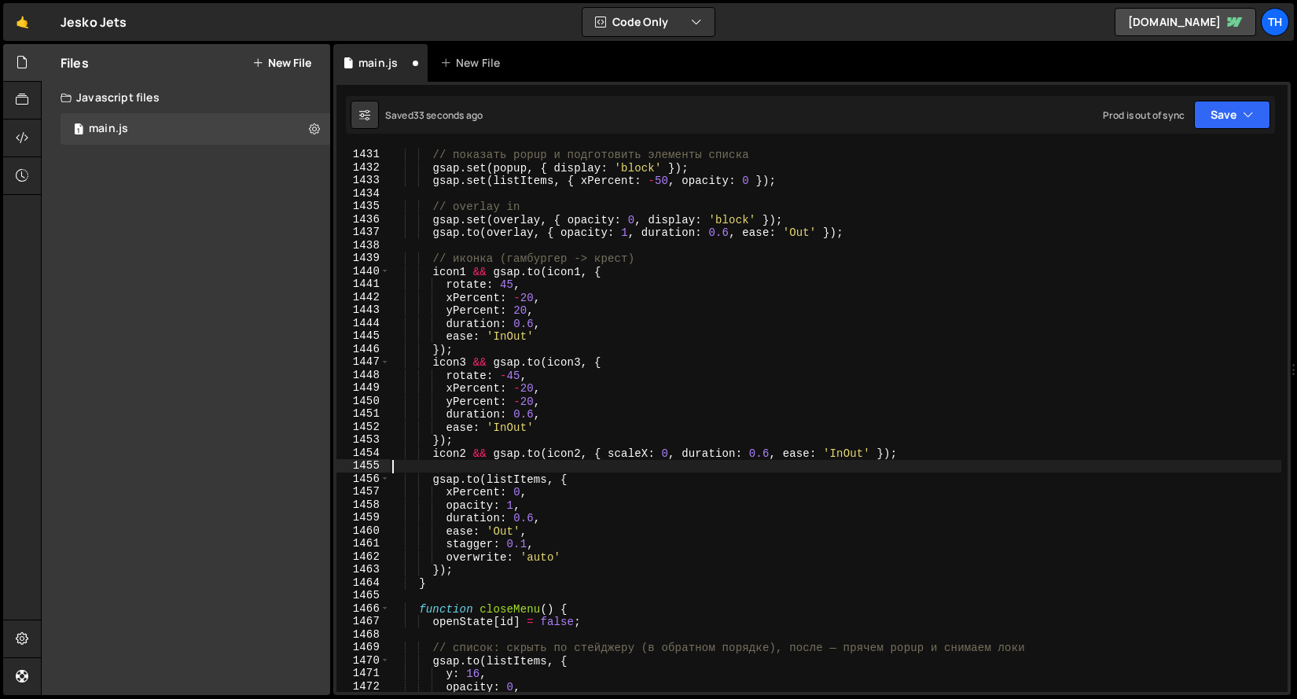
scroll to position [18543, 0]
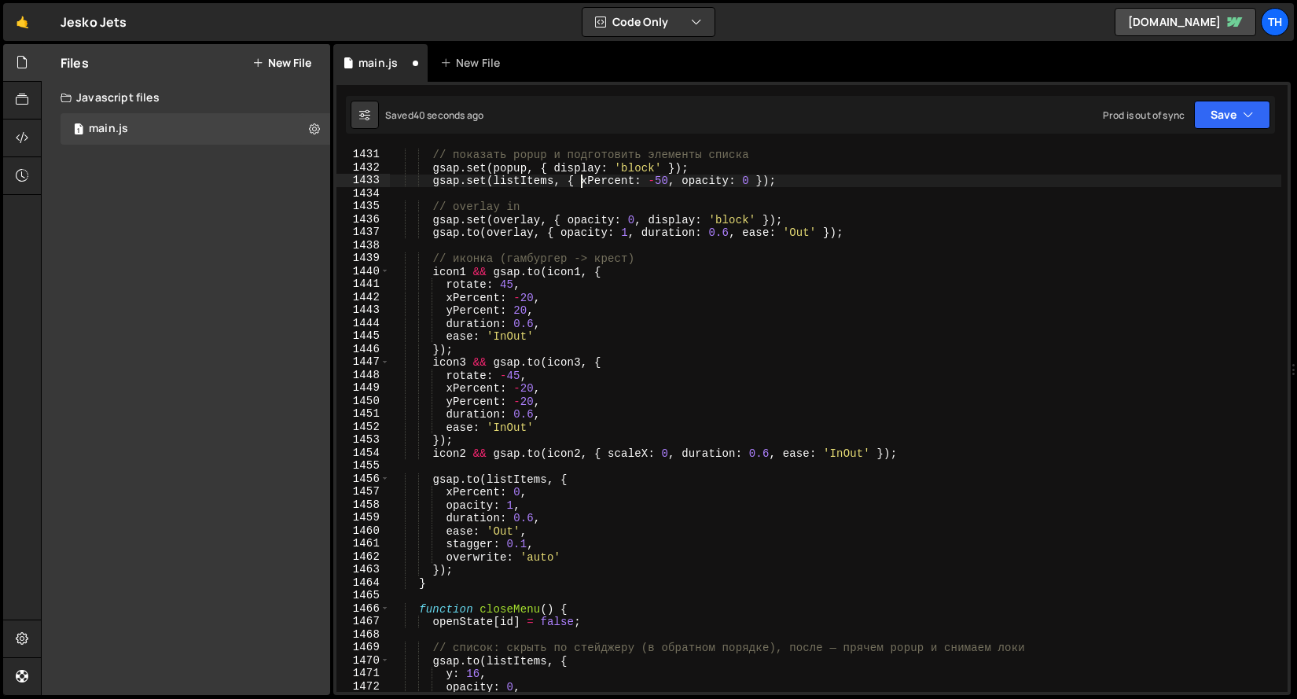
click at [587, 184] on div "// показать popup и подготовить элементы списка gsap . set ( popup , { display …" at bounding box center [835, 420] width 892 height 570
click at [654, 179] on div "// показать popup и подготовить элементы списка gsap . set ( popup , { display …" at bounding box center [835, 420] width 892 height 570
drag, startPoint x: 644, startPoint y: 180, endPoint x: 652, endPoint y: 181, distance: 7.9
click at [652, 181] on div "// показать popup и подготовить элементы списка gsap . set ( popup , { display …" at bounding box center [835, 420] width 892 height 570
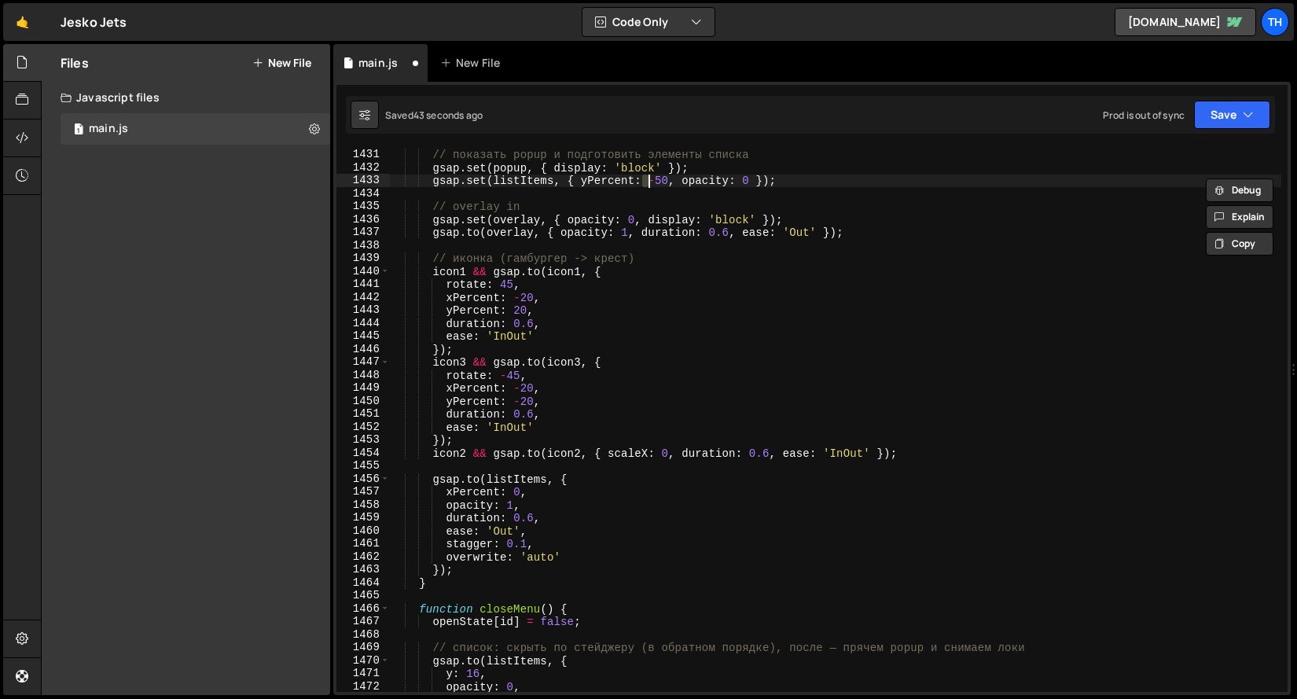
click at [652, 181] on div "// показать popup и подготовить элементы списка gsap . set ( popup , { display …" at bounding box center [835, 420] width 892 height 544
click at [652, 182] on div "// показать popup и подготовить элементы списка gsap . set ( popup , { display …" at bounding box center [835, 420] width 892 height 570
click at [658, 178] on div "// показать popup и подготовить элементы списка gsap . set ( popup , { display …" at bounding box center [835, 420] width 892 height 570
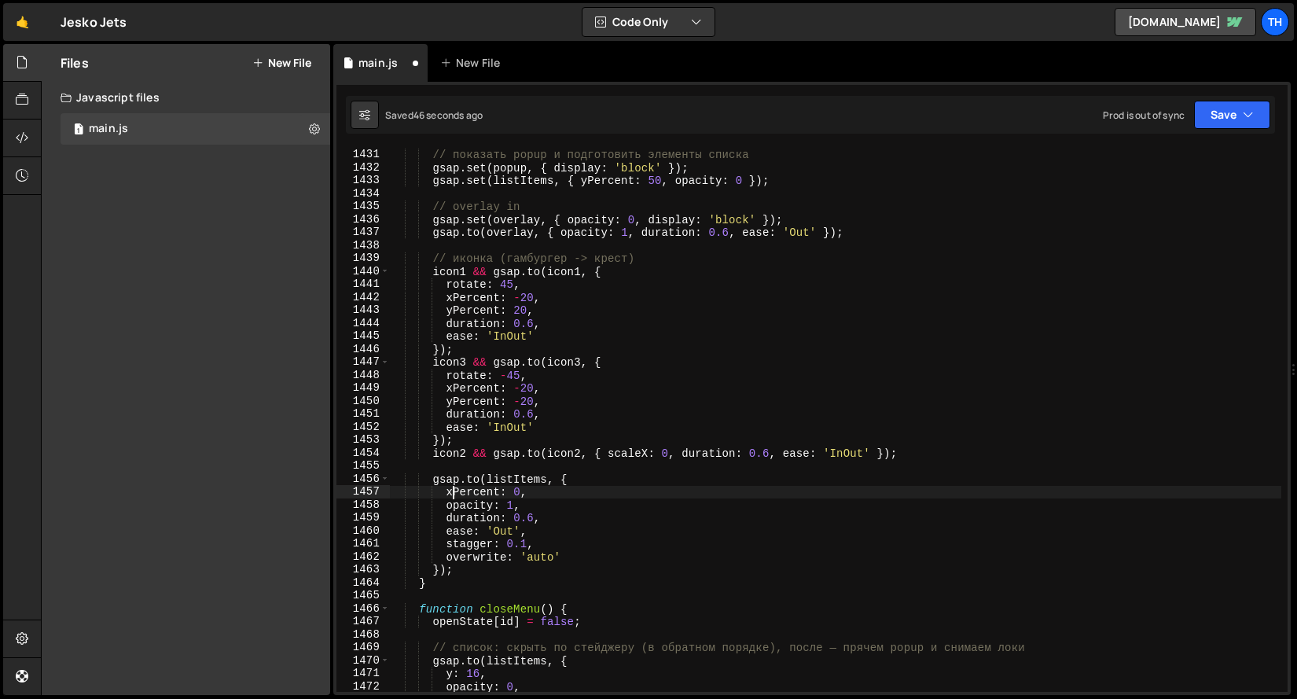
click at [449, 489] on div "// показать popup и подготовить элементы списка gsap . set ( popup , { display …" at bounding box center [835, 420] width 892 height 570
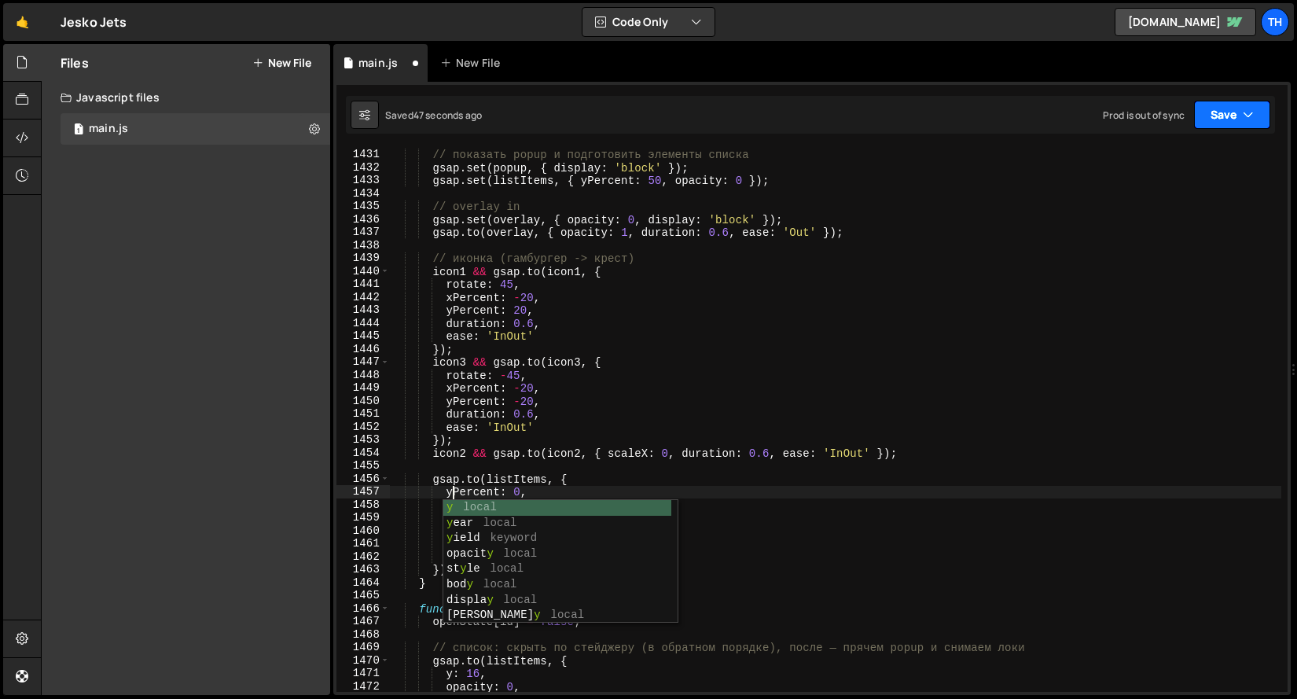
click at [1217, 118] on button "Save" at bounding box center [1232, 115] width 76 height 28
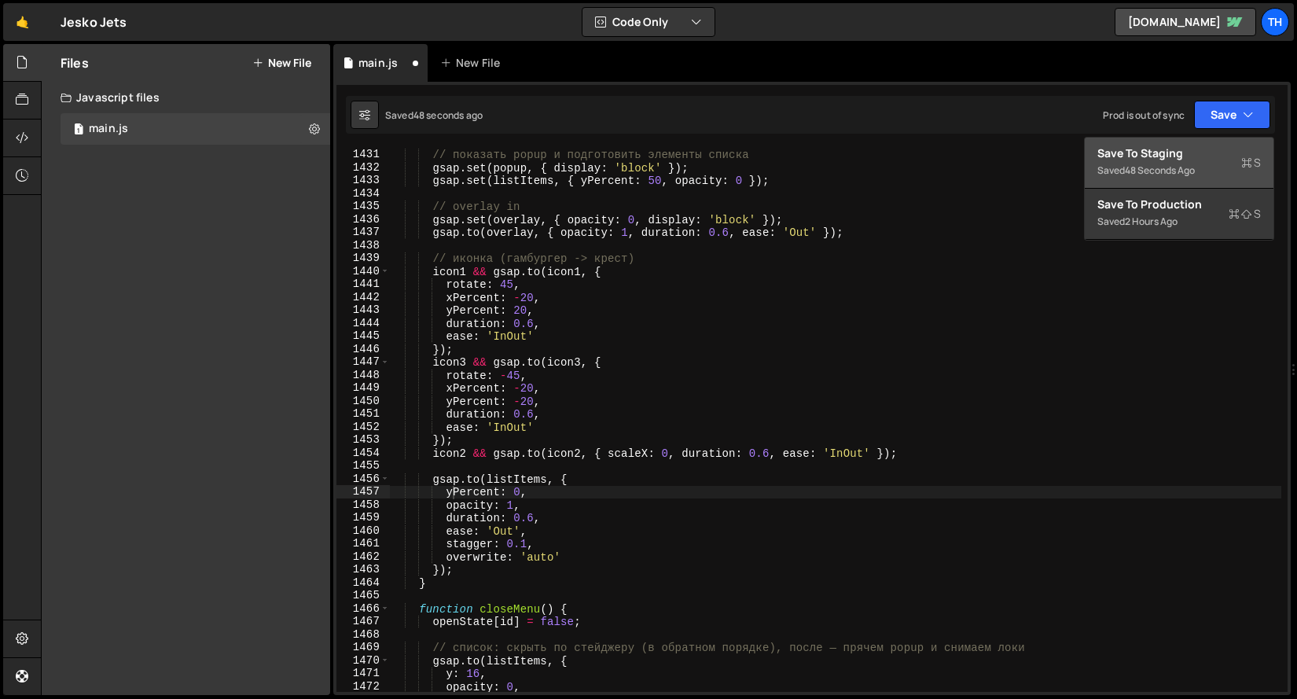
click at [1202, 142] on button "Save to Staging S Saved 48 seconds ago" at bounding box center [1179, 163] width 189 height 51
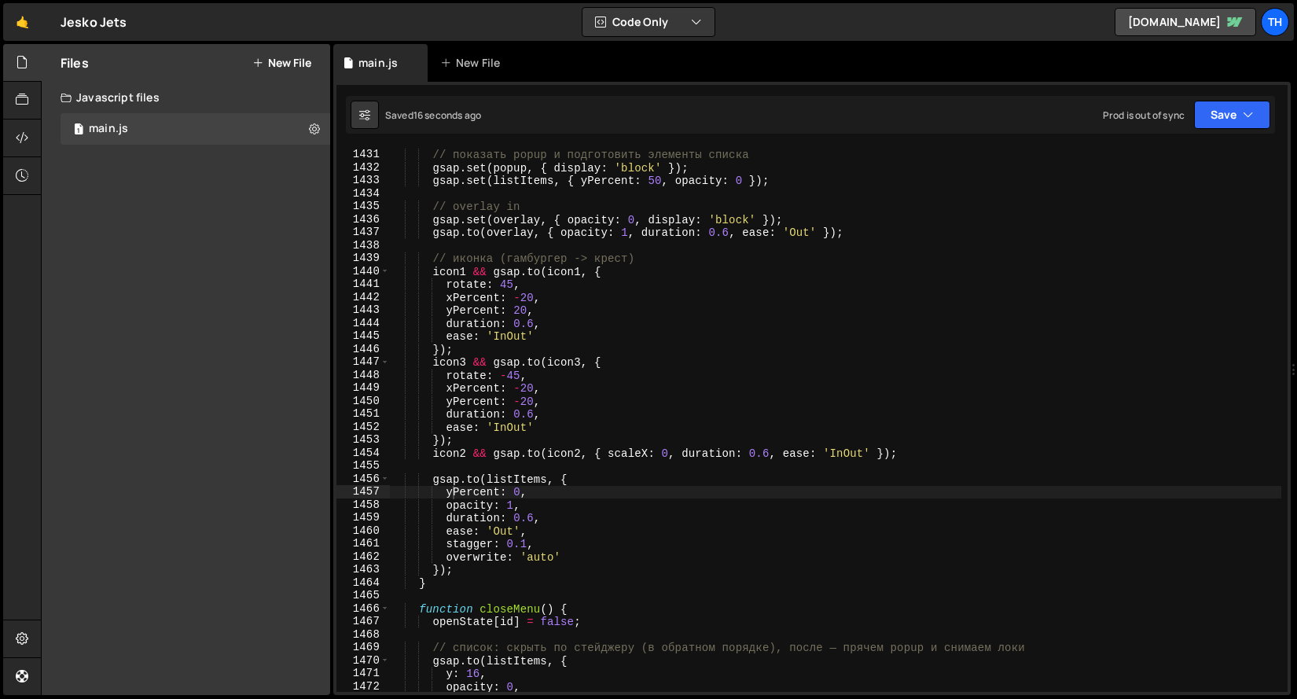
click at [980, 215] on div "// показать popup и подготовить элементы списка gsap . set ( popup , { display …" at bounding box center [835, 420] width 892 height 570
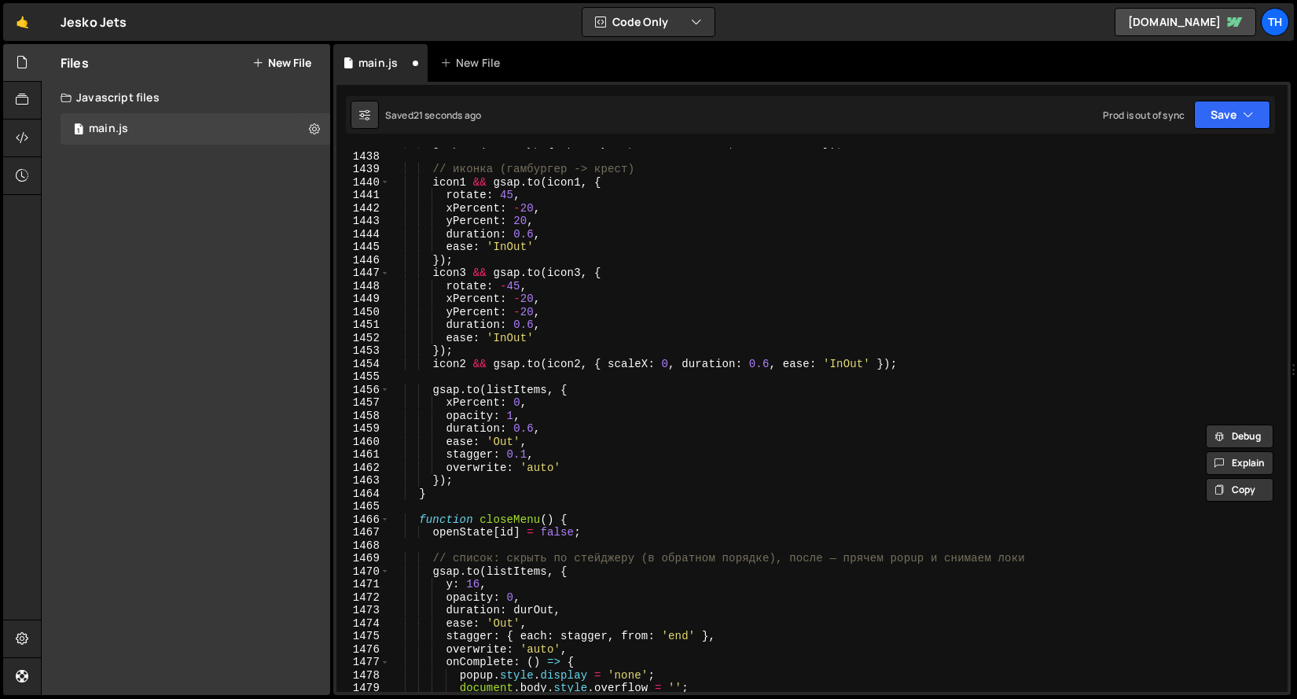
scroll to position [18747, 0]
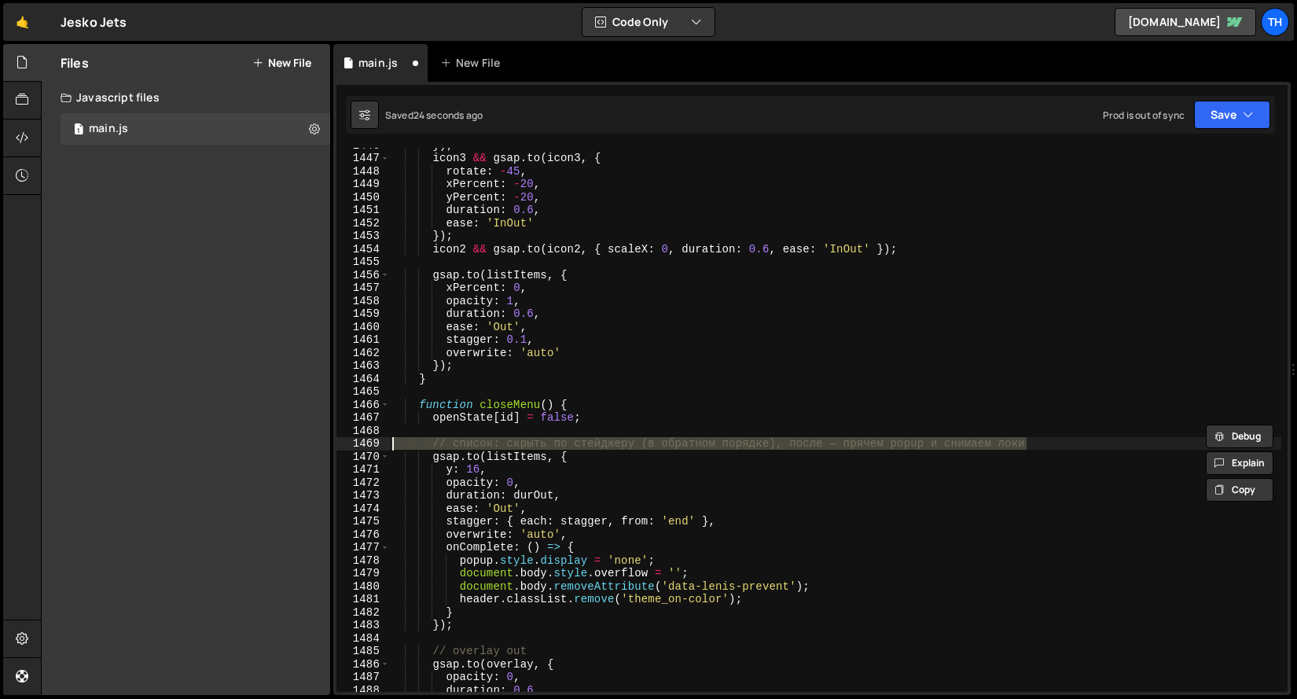
drag, startPoint x: 1059, startPoint y: 446, endPoint x: 359, endPoint y: 442, distance: 700.3
click at [359, 442] on div "gsap.set(listItems, { xPercent: -50, opacity: 0 }); 1446 1447 1448 1449 1450 14…" at bounding box center [811, 420] width 951 height 544
type textarea "// список: скрыть по стейджеру (в обратном порядке), после — прячем popup и сни…"
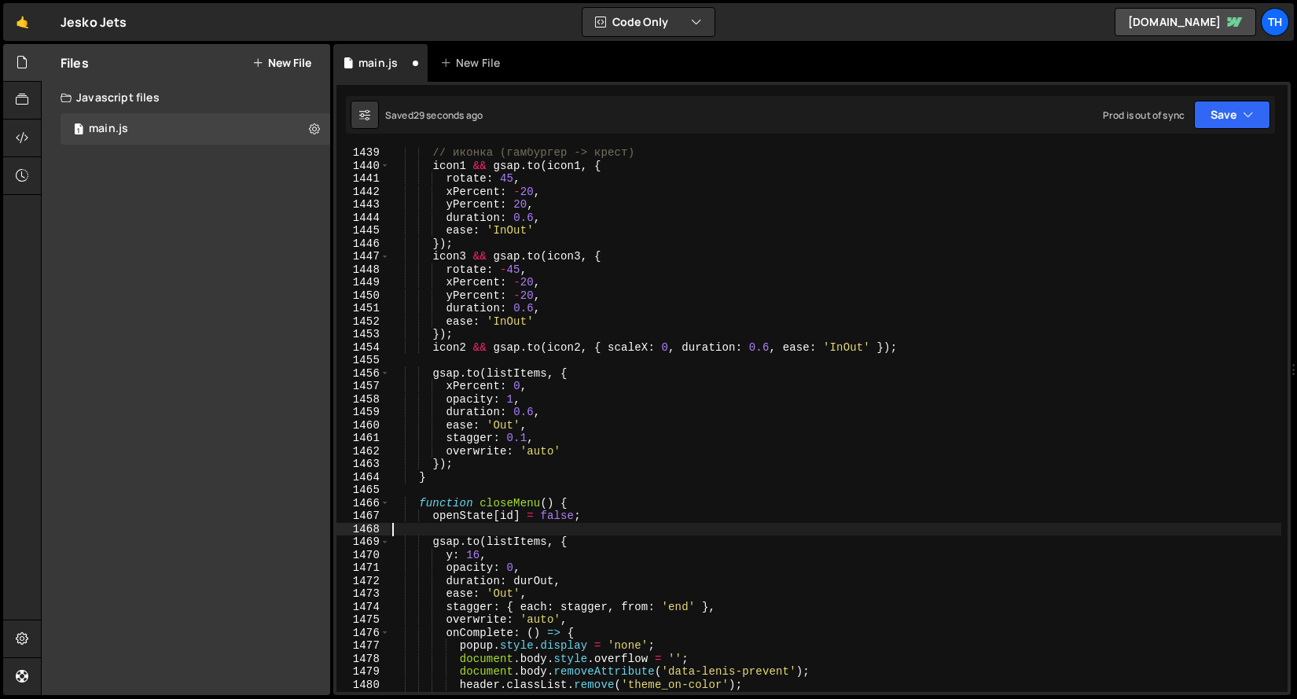
scroll to position [18763, 0]
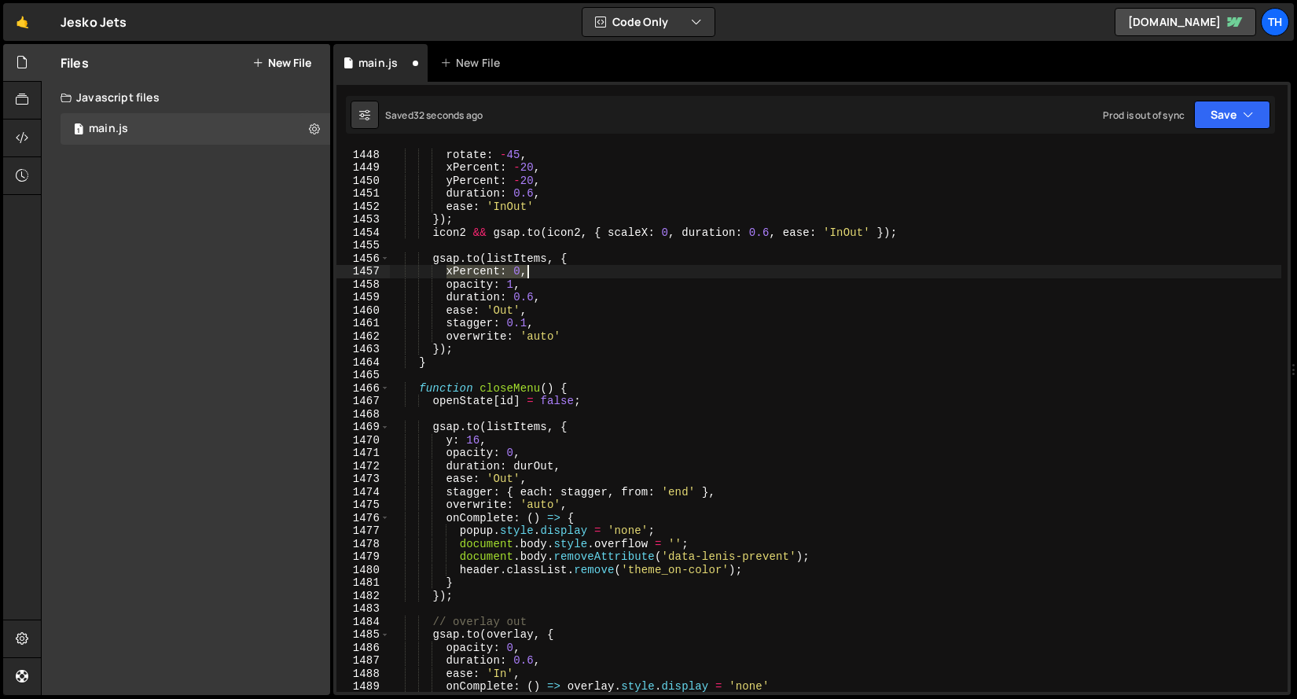
drag, startPoint x: 450, startPoint y: 271, endPoint x: 560, endPoint y: 274, distance: 110.9
click at [560, 274] on div "icon3 && gsap . to ( icon3 , { rotate : - 45 , xPercent : - 20 , yPercent : - 2…" at bounding box center [835, 420] width 892 height 570
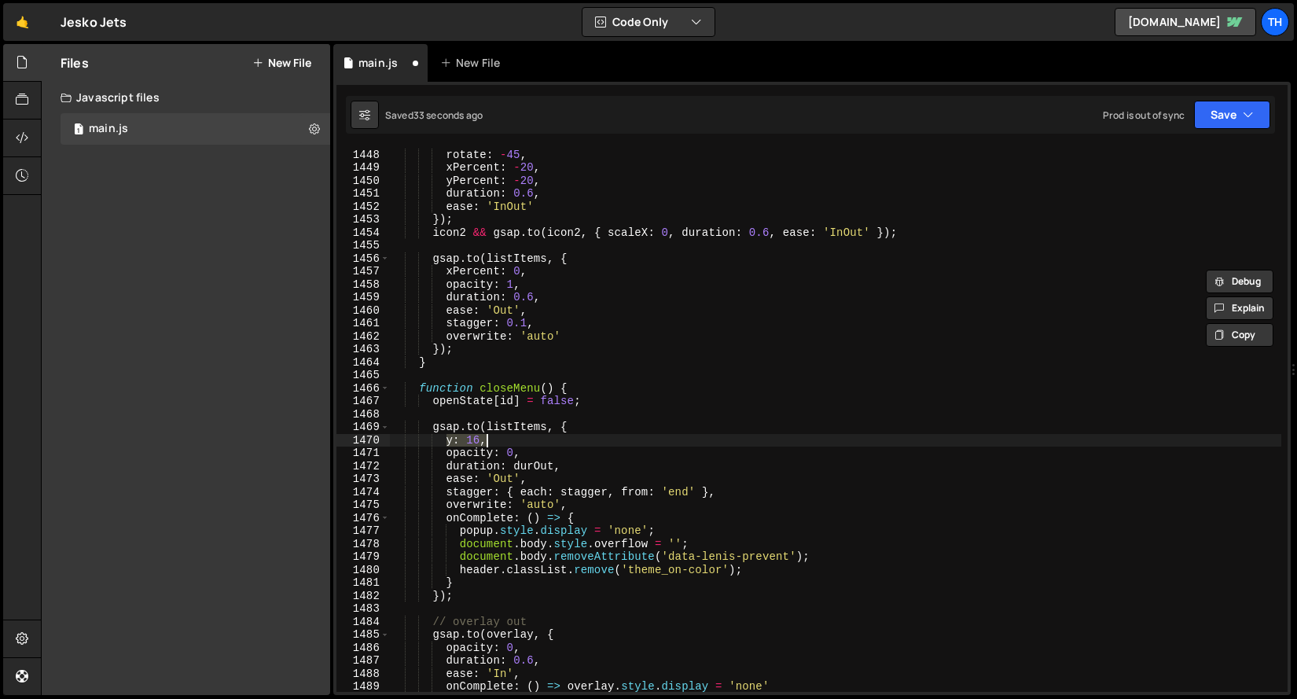
drag, startPoint x: 447, startPoint y: 440, endPoint x: 497, endPoint y: 440, distance: 50.3
click at [497, 440] on div "icon3 && gsap . to ( icon3 , { rotate : - 45 , xPercent : - 20 , yPercent : - 2…" at bounding box center [835, 420] width 892 height 570
paste textarea "xPercent: 0"
click at [516, 437] on div "icon3 && gsap . to ( icon3 , { rotate : - 45 , xPercent : - 20 , yPercent : - 2…" at bounding box center [835, 420] width 892 height 570
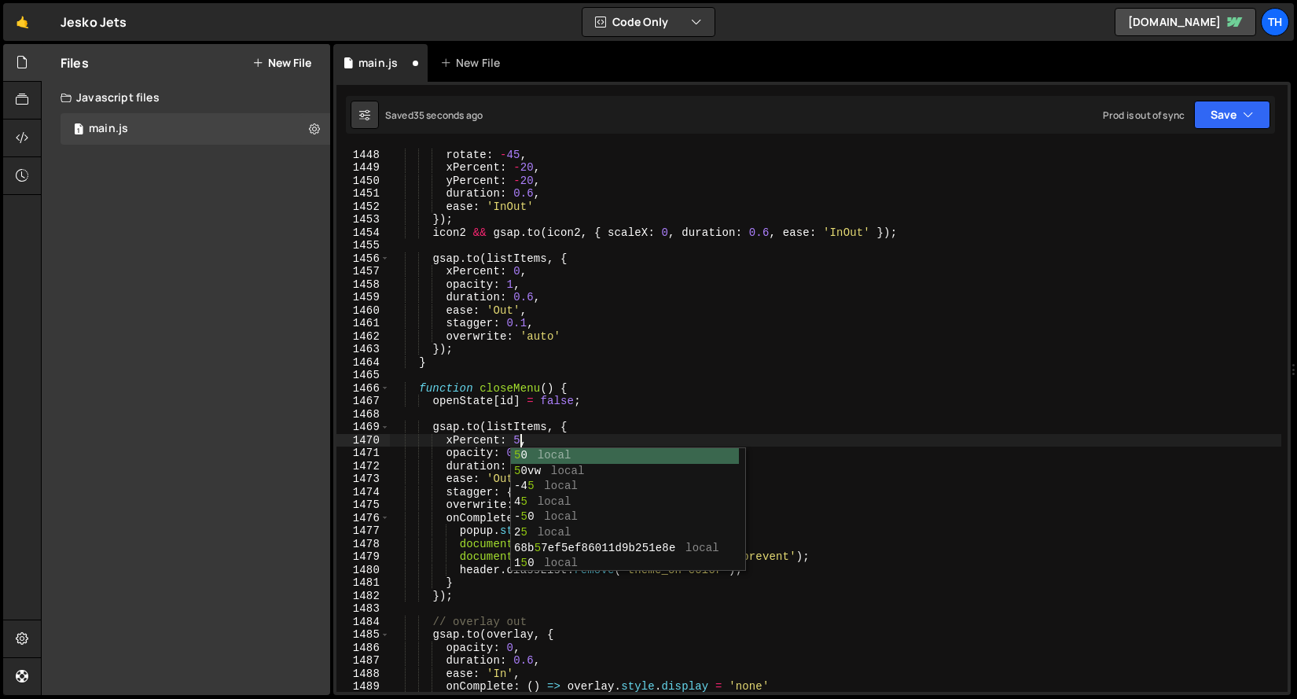
scroll to position [0, 9]
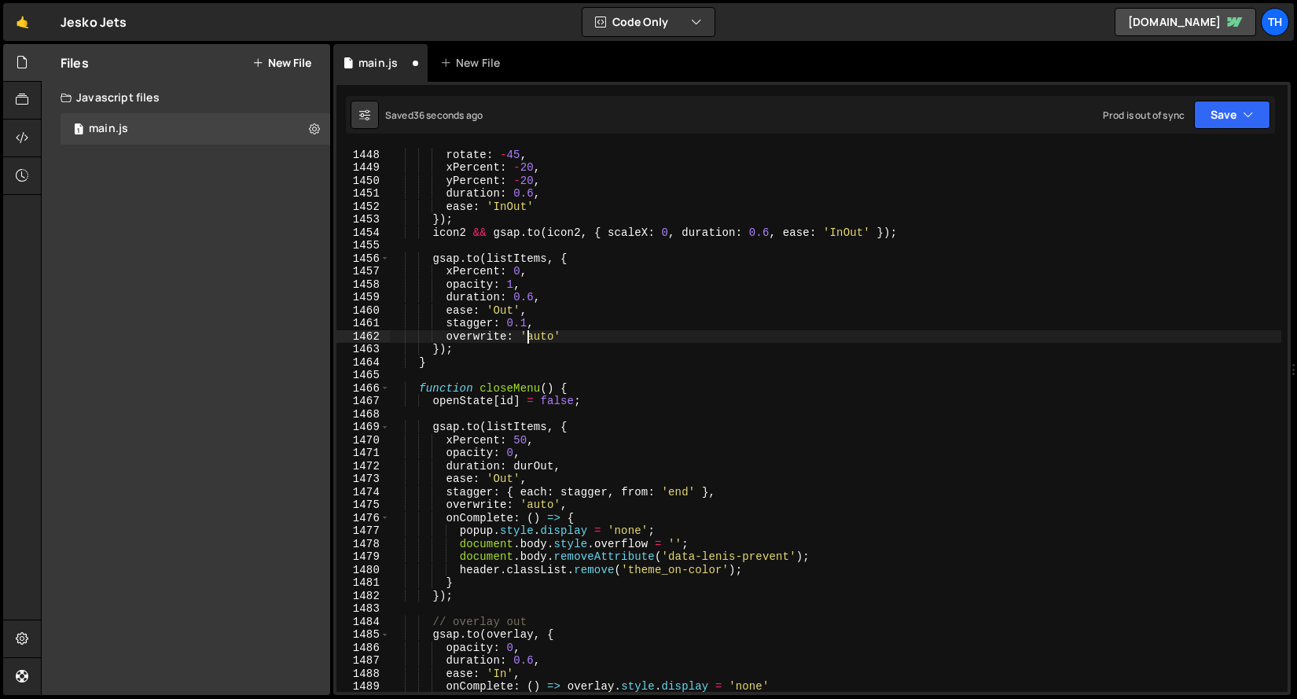
click at [530, 336] on div "icon3 && gsap . to ( icon3 , { rotate : - 45 , xPercent : - 20 , yPercent : - 2…" at bounding box center [835, 420] width 892 height 570
click at [523, 468] on div "icon3 && gsap . to ( icon3 , { rotate : - 45 , xPercent : - 20 , yPercent : - 2…" at bounding box center [835, 420] width 892 height 570
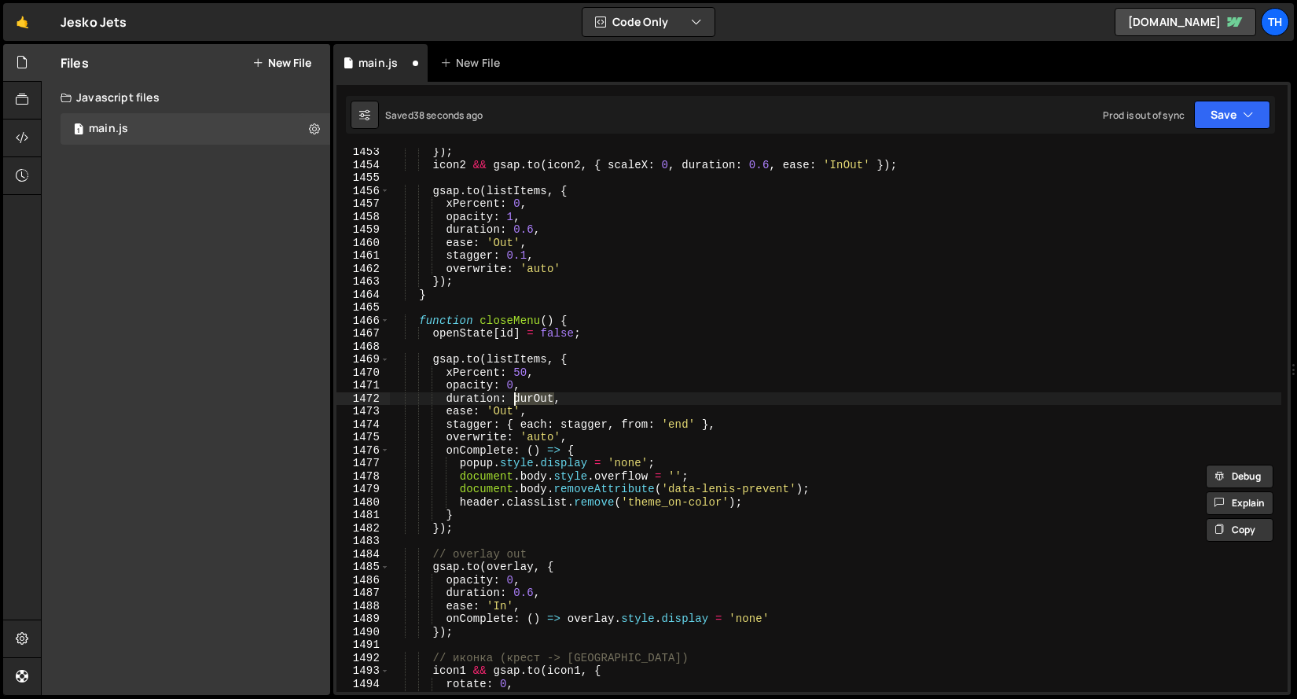
scroll to position [18830, 0]
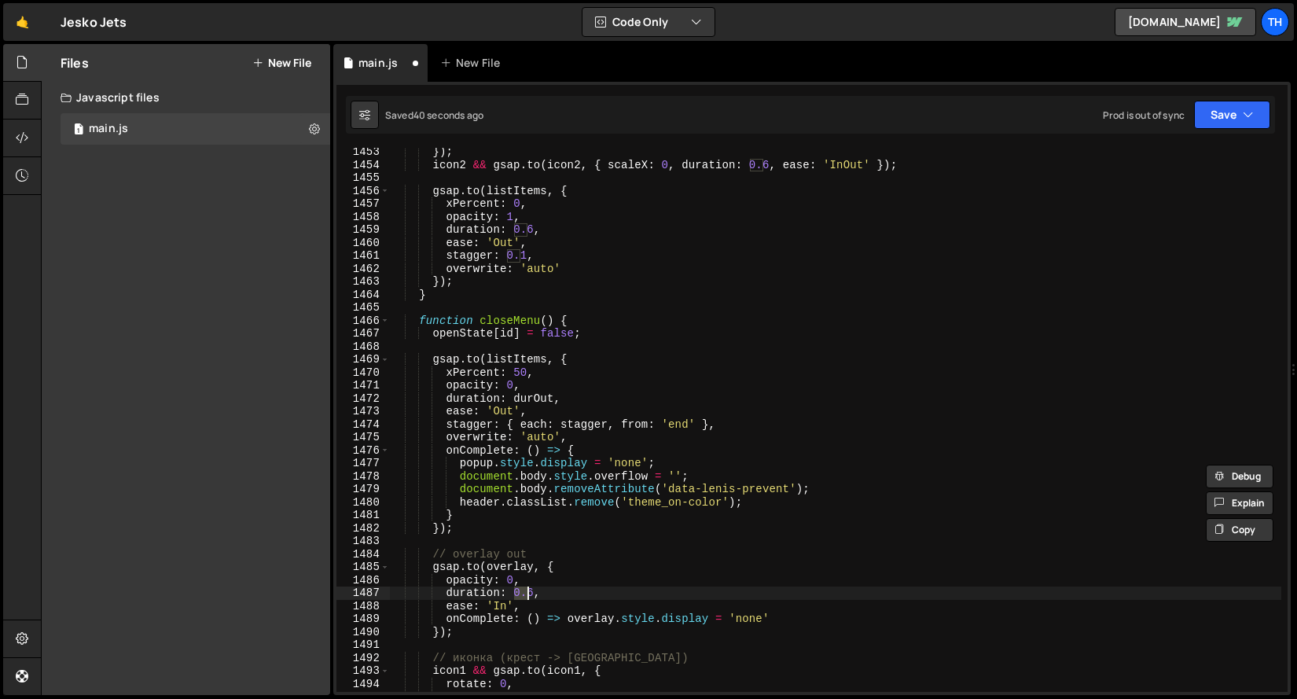
drag, startPoint x: 514, startPoint y: 589, endPoint x: 533, endPoint y: 590, distance: 18.9
click at [533, 590] on div "}) ; icon2 && gsap . to ( icon2 , { scaleX : 0 , duration : 0.6 , ease : 'InOut…" at bounding box center [835, 430] width 892 height 570
click at [521, 401] on div "}) ; icon2 && gsap . to ( icon2 , { scaleX : 0 , duration : 0.6 , ease : 'InOut…" at bounding box center [835, 430] width 892 height 570
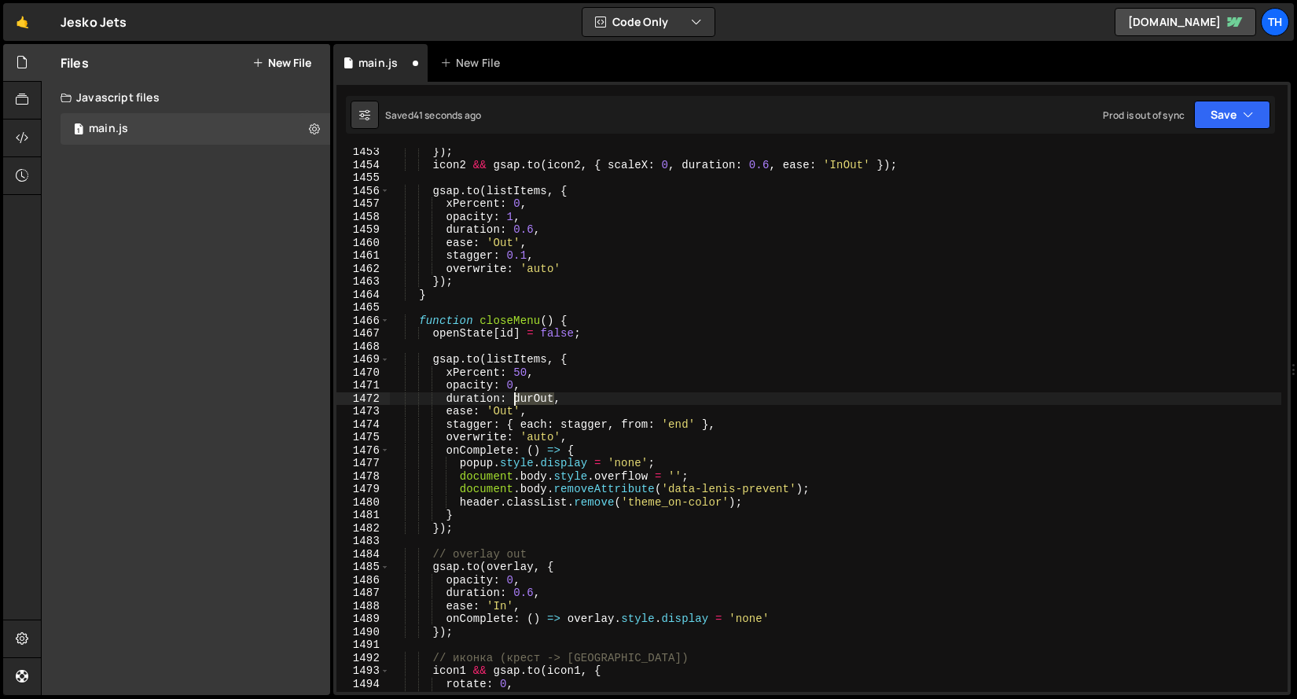
click at [521, 401] on div "}) ; icon2 && gsap . to ( icon2 , { scaleX : 0 , duration : 0.6 , ease : 'InOut…" at bounding box center [835, 430] width 892 height 570
paste textarea "0.6"
click at [479, 436] on div "}) ; icon2 && gsap . to ( icon2 , { scaleX : 0 , duration : 0.6 , ease : 'InOut…" at bounding box center [835, 430] width 892 height 570
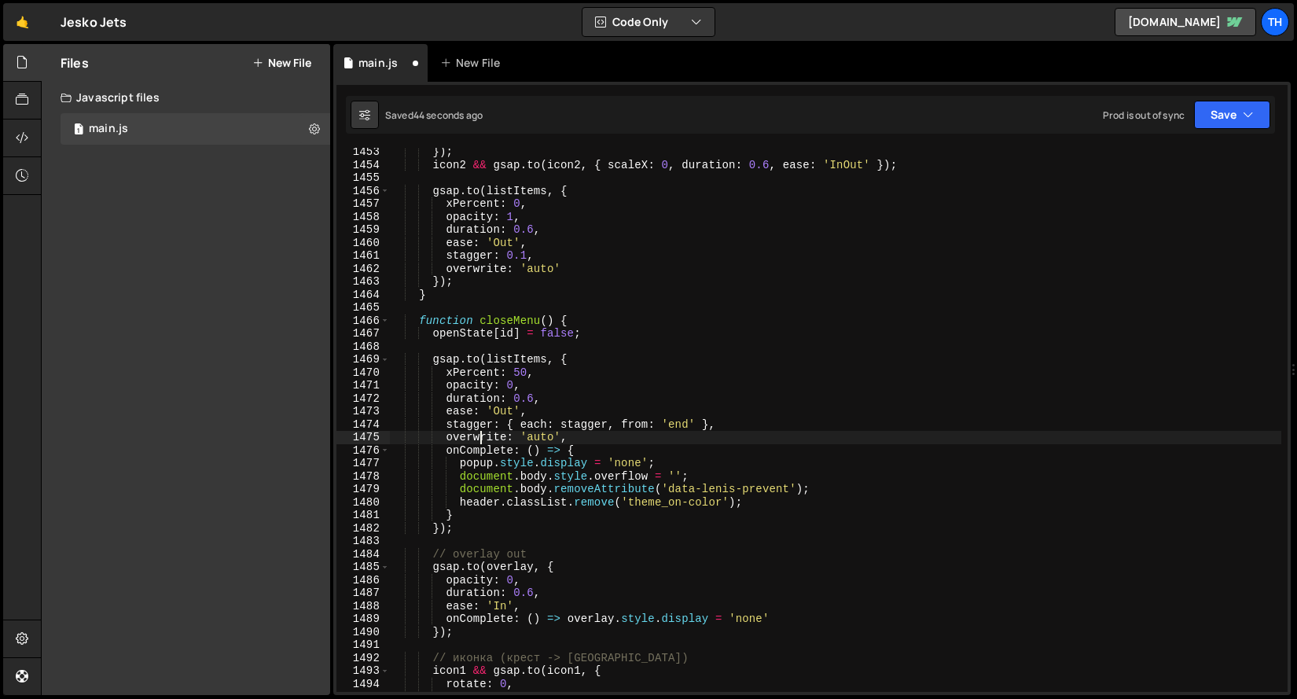
click at [566, 428] on div "}) ; icon2 && gsap . to ( icon2 , { scaleX : 0 , duration : 0.6 , ease : 'InOut…" at bounding box center [835, 430] width 892 height 570
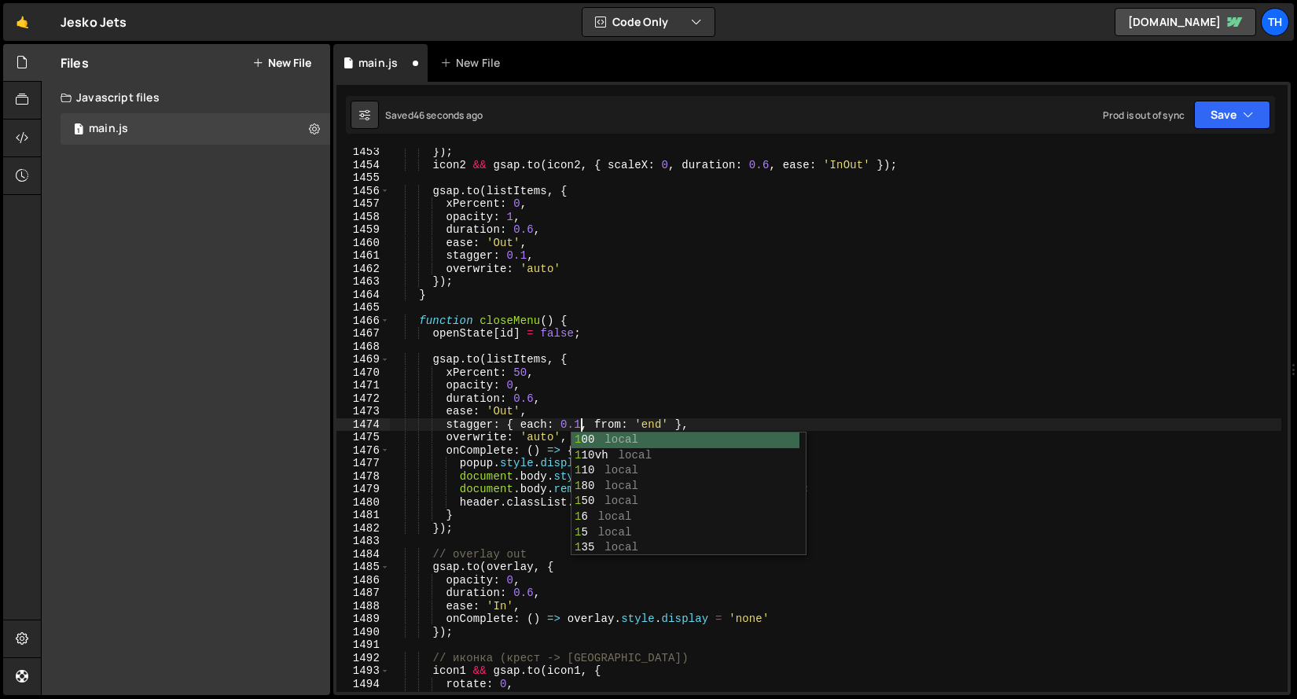
click at [388, 383] on div "1471" at bounding box center [362, 385] width 53 height 13
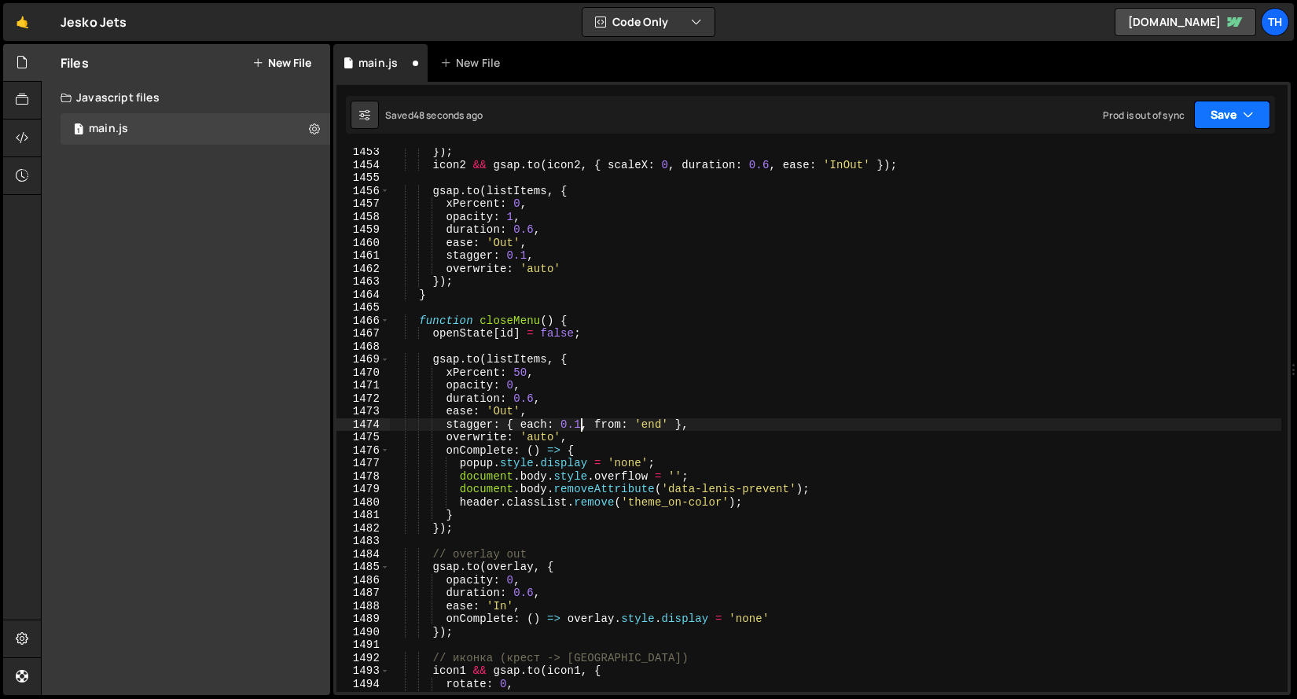
click at [1224, 123] on button "Save" at bounding box center [1232, 115] width 76 height 28
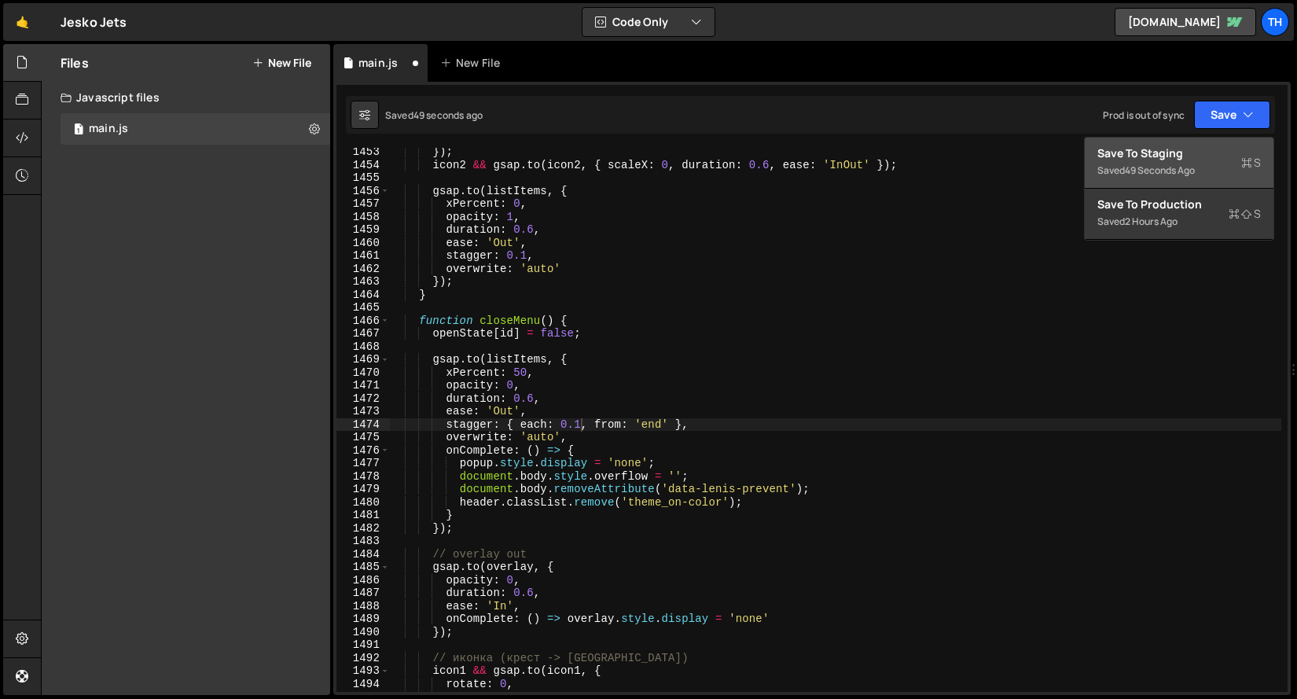
click at [1206, 149] on div "Save to Staging S" at bounding box center [1178, 153] width 163 height 16
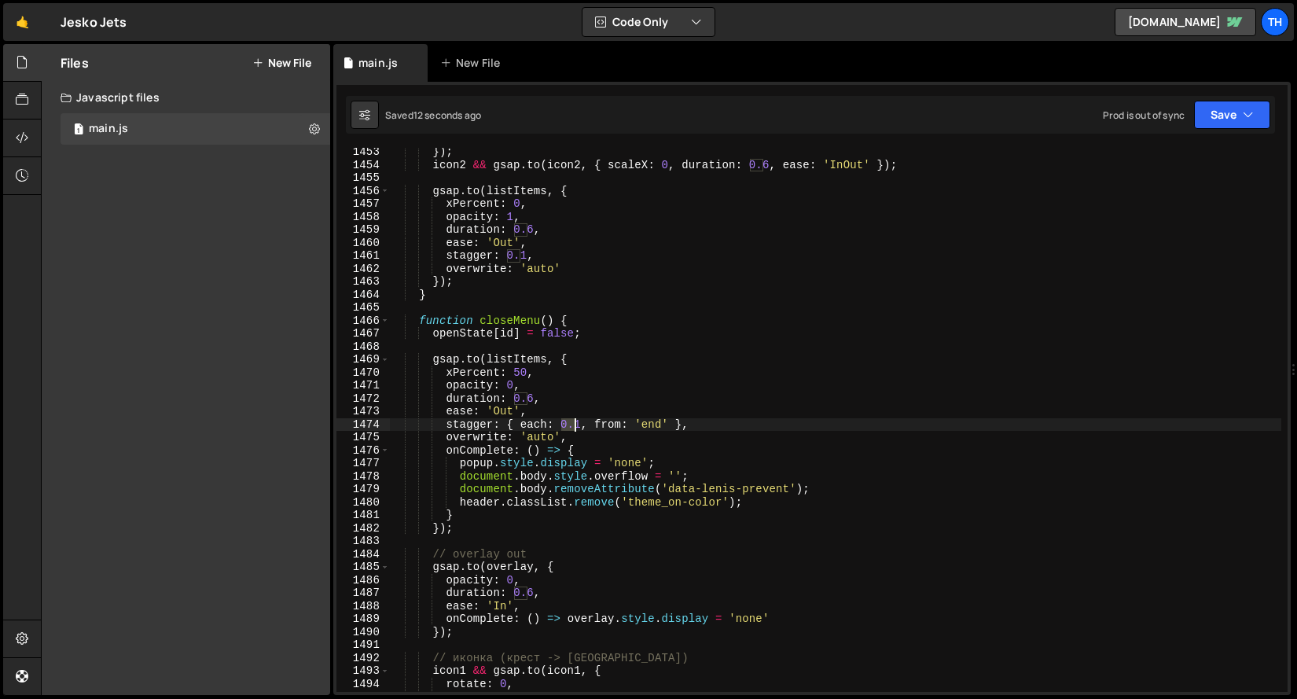
drag, startPoint x: 559, startPoint y: 420, endPoint x: 578, endPoint y: 421, distance: 19.7
click at [578, 421] on div "}) ; icon2 && gsap . to ( icon2 , { scaleX : 0 , duration : 0.6 , ease : 'InOut…" at bounding box center [835, 430] width 892 height 570
drag, startPoint x: 684, startPoint y: 420, endPoint x: 508, endPoint y: 420, distance: 176.0
click at [508, 420] on div "}) ; icon2 && gsap . to ( icon2 , { scaleX : 0 , duration : 0.6 , ease : 'InOut…" at bounding box center [835, 430] width 892 height 570
click at [508, 420] on div "}) ; icon2 && gsap . to ( icon2 , { scaleX : 0 , duration : 0.6 , ease : 'InOut…" at bounding box center [835, 420] width 892 height 544
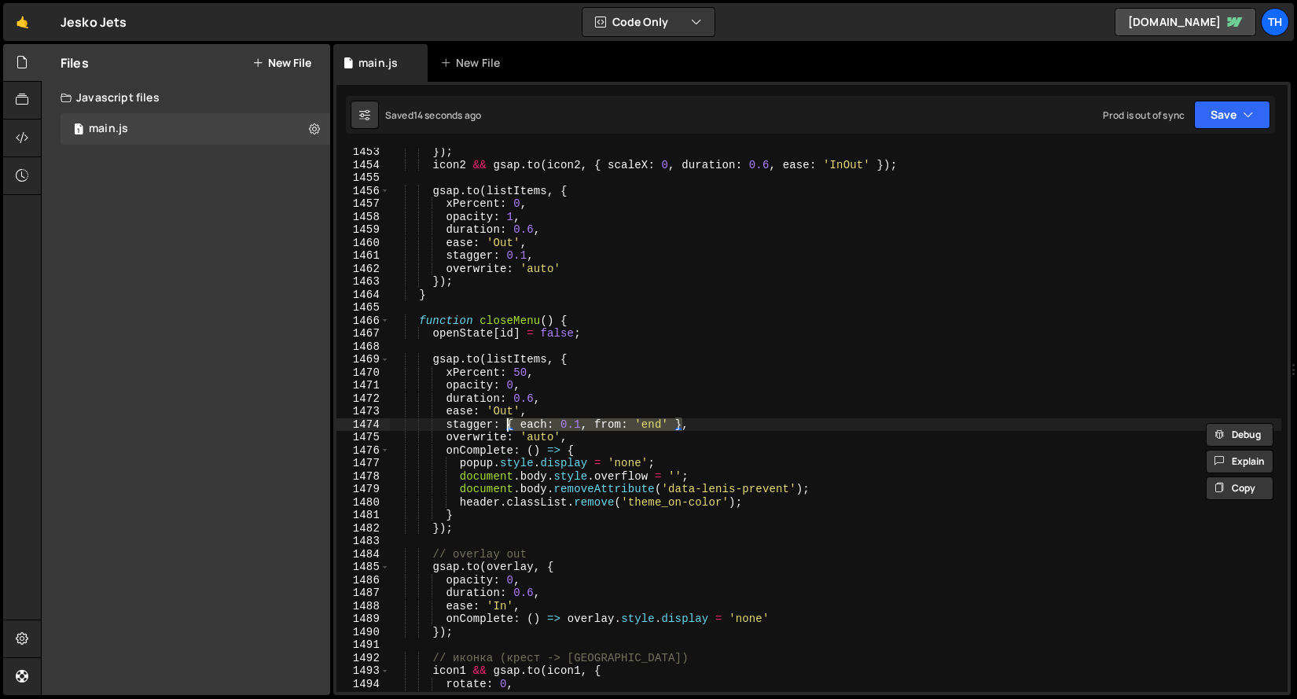
paste textarea "0.1"
drag, startPoint x: 561, startPoint y: 427, endPoint x: 586, endPoint y: 426, distance: 25.2
click at [581, 426] on div "}) ; icon2 && gsap . to ( icon2 , { scaleX : 0 , duration : 0.6 , ease : 'InOut…" at bounding box center [835, 430] width 892 height 570
drag, startPoint x: 681, startPoint y: 423, endPoint x: 501, endPoint y: 424, distance: 180.8
click at [501, 424] on div "}) ; icon2 && gsap . to ( icon2 , { scaleX : 0 , duration : 0.6 , ease : 'InOut…" at bounding box center [835, 430] width 892 height 570
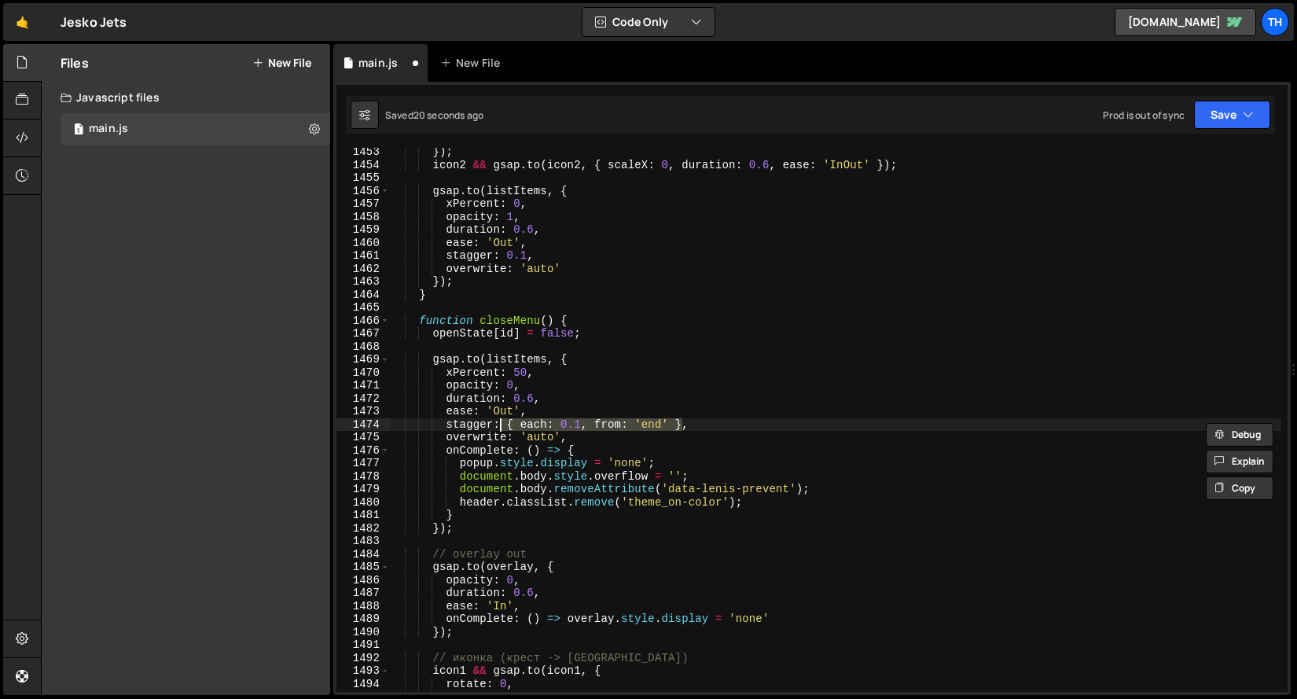
paste textarea "0.1"
click at [502, 418] on div "}) ; icon2 && gsap . to ( icon2 , { scaleX : 0 , duration : 0.6 , ease : 'InOut…" at bounding box center [835, 430] width 892 height 570
click at [1233, 92] on div "stagger: 0.1, 1453 1454 1455 1456 1457 1458 1459 1460 1461 1462 1463 1464 1465 …" at bounding box center [811, 388] width 957 height 613
drag, startPoint x: 1221, startPoint y: 117, endPoint x: 1210, endPoint y: 135, distance: 21.6
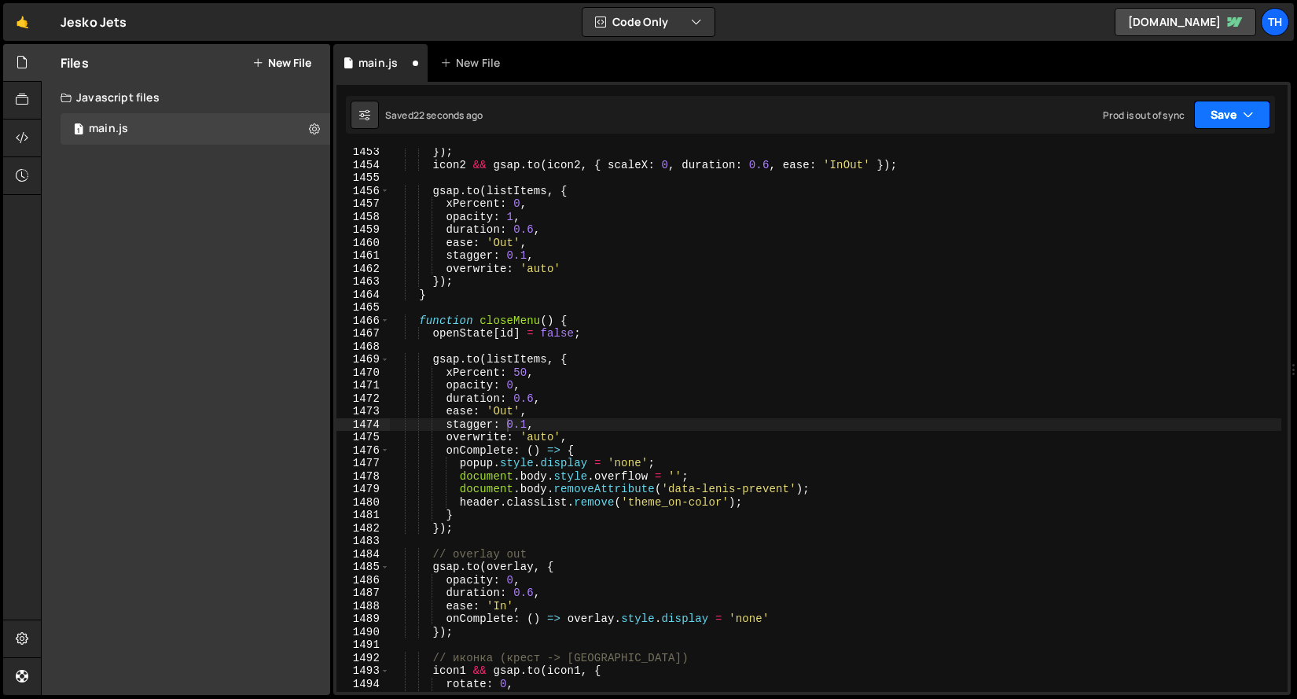
click at [1221, 117] on button "Save" at bounding box center [1232, 115] width 76 height 28
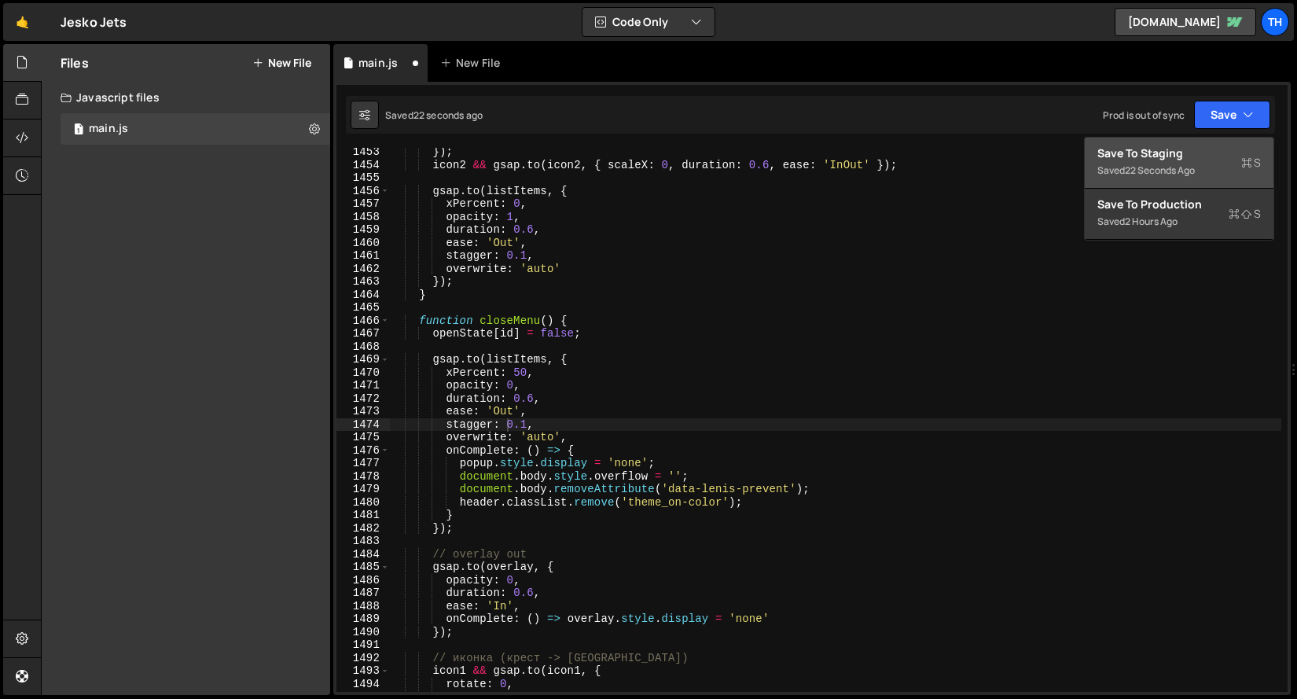
click at [1188, 165] on div "22 seconds ago" at bounding box center [1160, 169] width 70 height 13
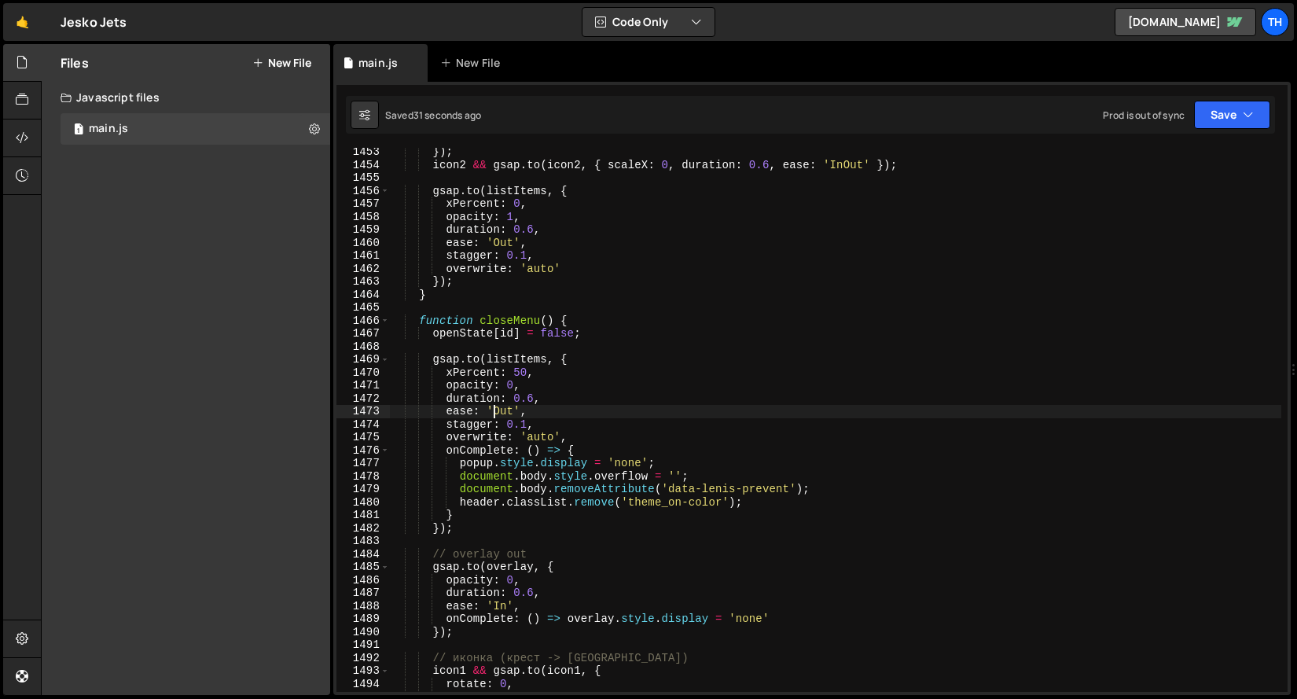
click at [495, 409] on div "}) ; icon2 && gsap . to ( icon2 , { scaleX : 0 , duration : 0.6 , ease : 'InOut…" at bounding box center [835, 430] width 892 height 570
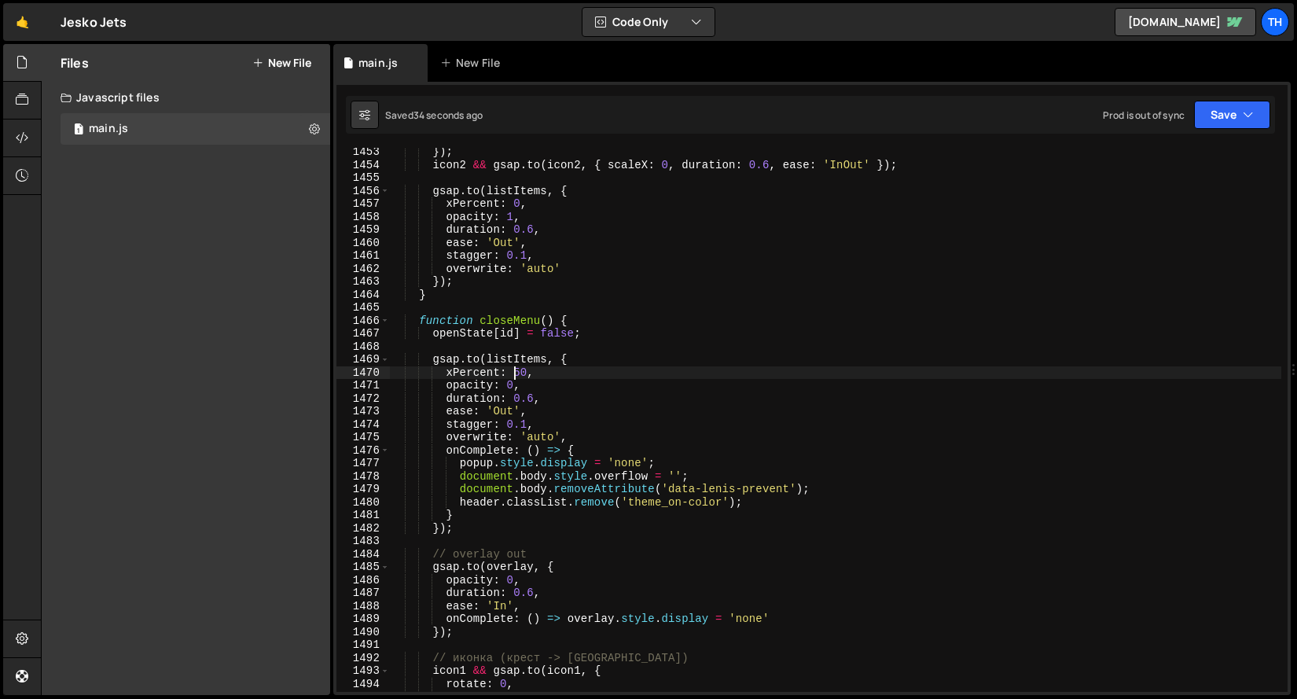
click at [519, 374] on div "}) ; icon2 && gsap . to ( icon2 , { scaleX : 0 , duration : 0.6 , ease : 'InOut…" at bounding box center [835, 430] width 892 height 570
click at [461, 405] on div "}) ; icon2 && gsap . to ( icon2 , { scaleX : 0 , duration : 0.6 , ease : 'InOut…" at bounding box center [835, 430] width 892 height 570
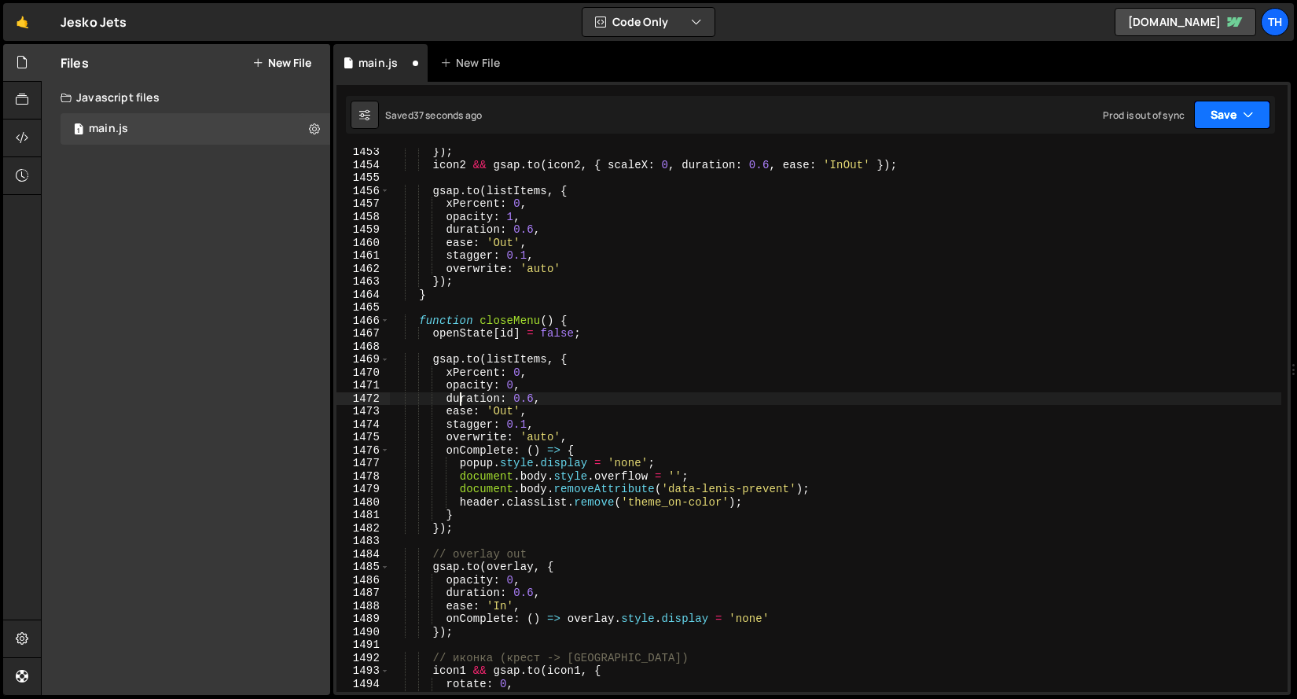
click at [1205, 123] on button "Save" at bounding box center [1232, 115] width 76 height 28
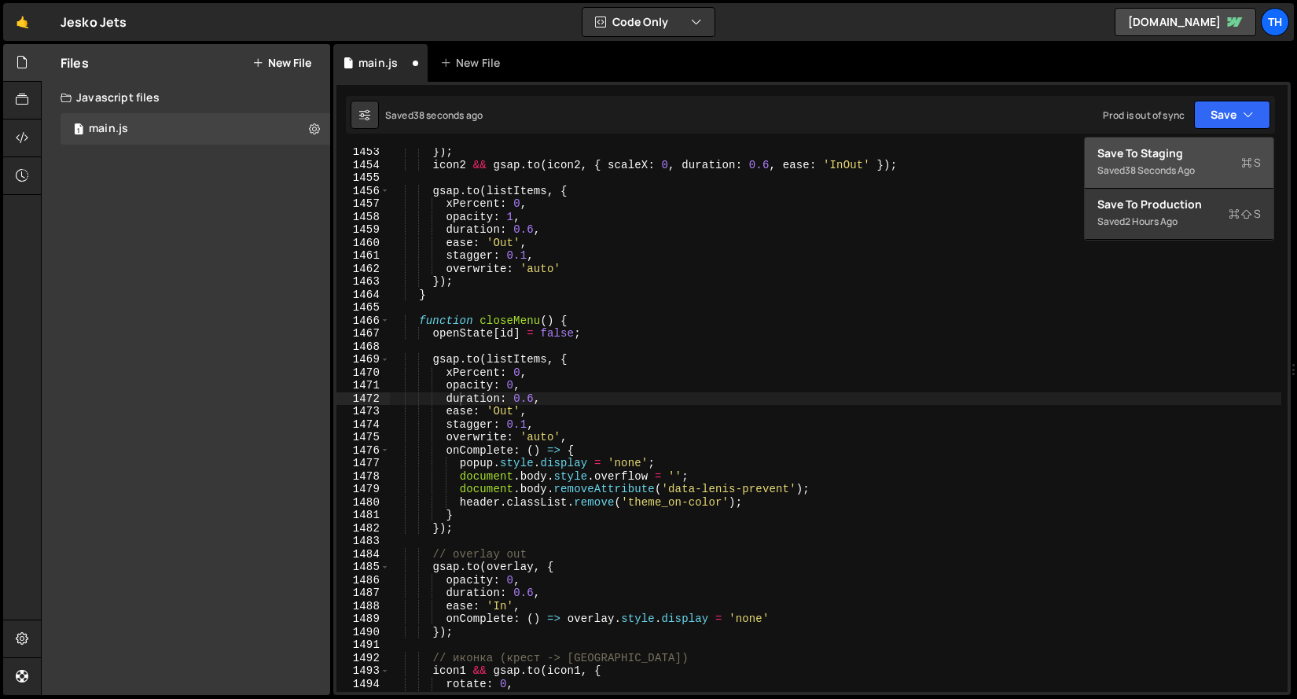
click at [1188, 149] on div "Save to Staging S" at bounding box center [1178, 153] width 163 height 16
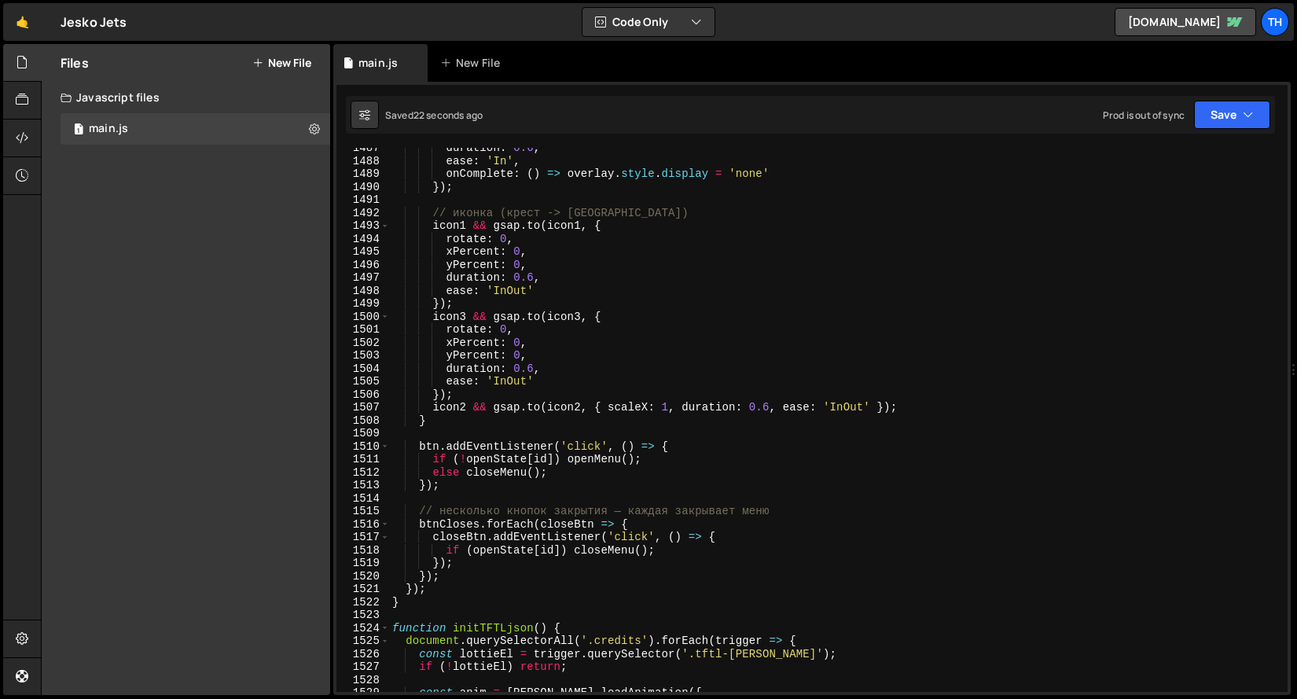
scroll to position [19276, 0]
type textarea "// несколько кнопок закрытия — каждая закрывает меню"
drag, startPoint x: 791, startPoint y: 509, endPoint x: 348, endPoint y: 512, distance: 442.5
click at [348, 512] on div "// несколько кнопок закрытия — каждая закрывает меню 1487 1488 1489 1490 1491 1…" at bounding box center [811, 420] width 951 height 544
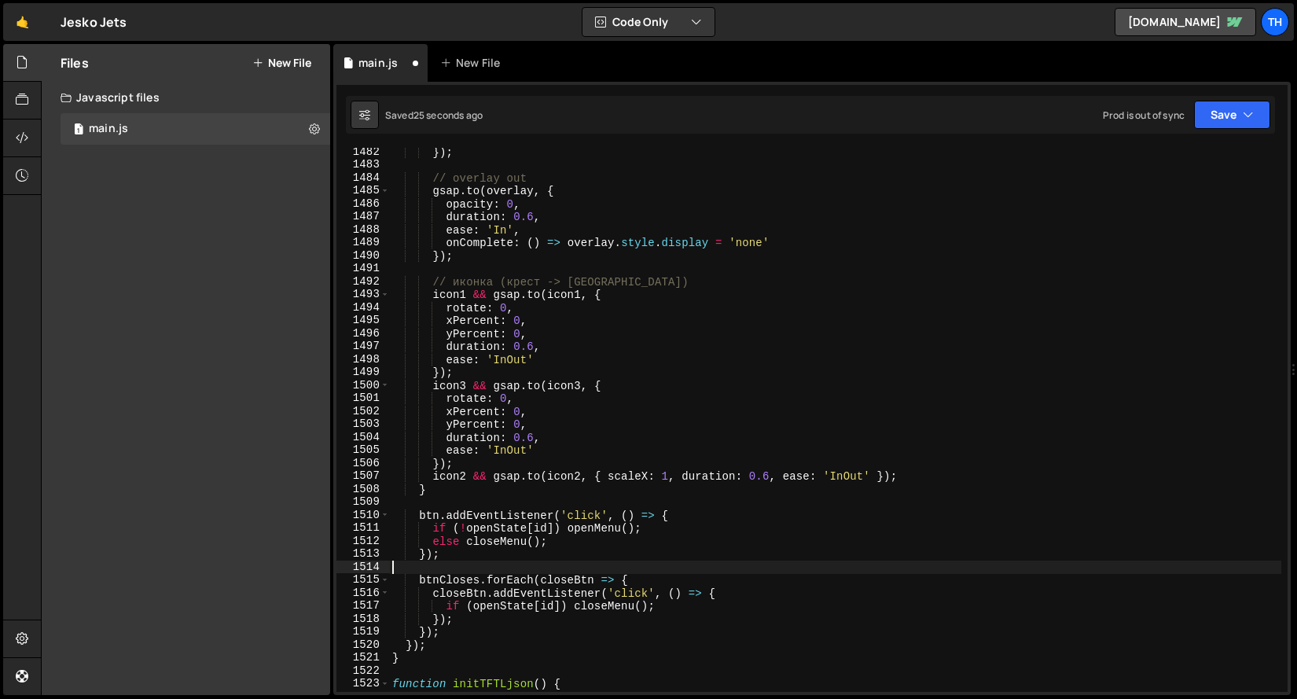
scroll to position [19111, 0]
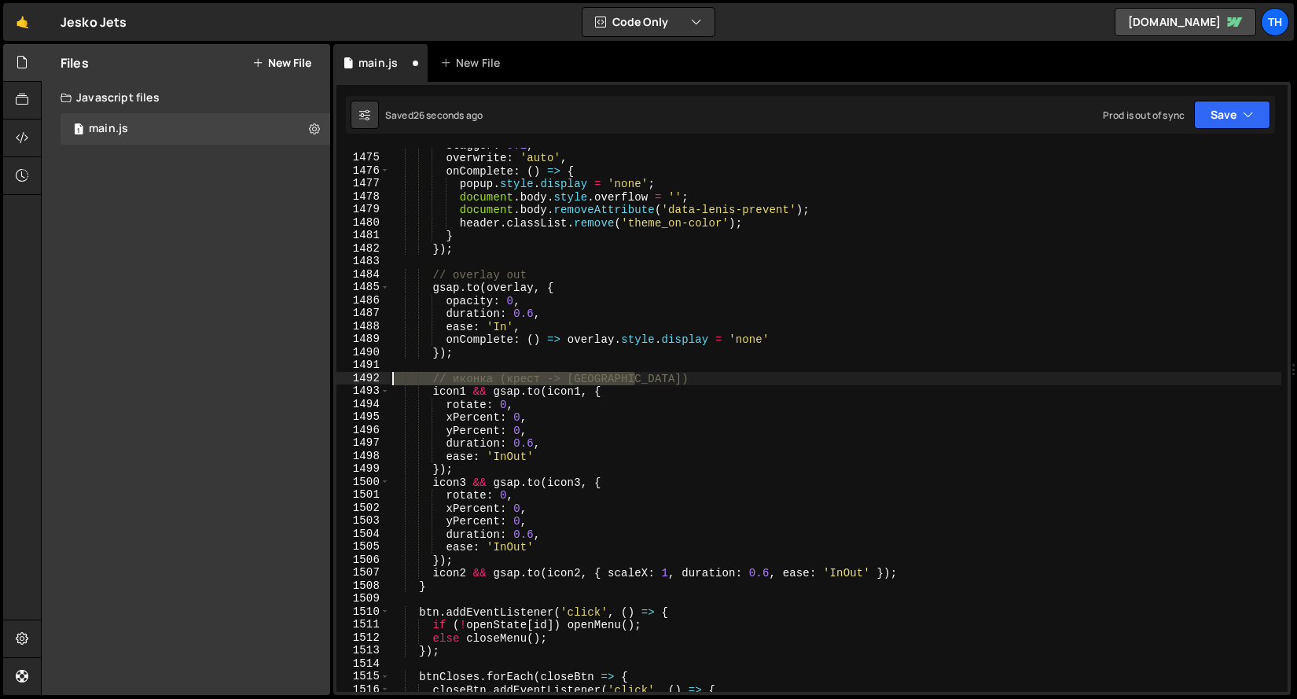
drag, startPoint x: 633, startPoint y: 378, endPoint x: 342, endPoint y: 382, distance: 291.6
click at [342, 382] on div "1474 1475 1476 1477 1478 1479 1480 1481 1482 1483 1484 1485 1486 1487 1488 1489…" at bounding box center [811, 420] width 951 height 544
type textarea "// иконка (крест -> [GEOGRAPHIC_DATA])"
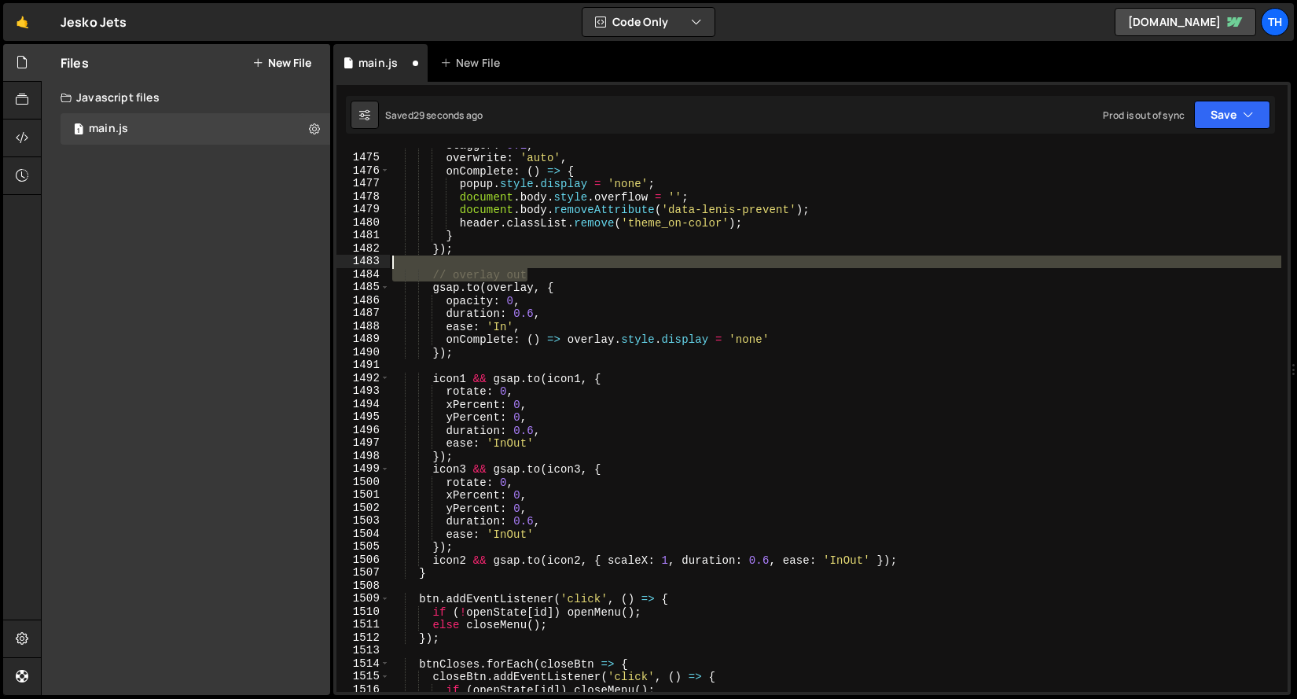
drag, startPoint x: 567, startPoint y: 269, endPoint x: 311, endPoint y: 264, distance: 255.5
click at [311, 264] on div "Files New File Javascript files 1 main.js 0 CSS files Copy share link Edit File…" at bounding box center [669, 370] width 1256 height 652
type textarea "// overlay out"
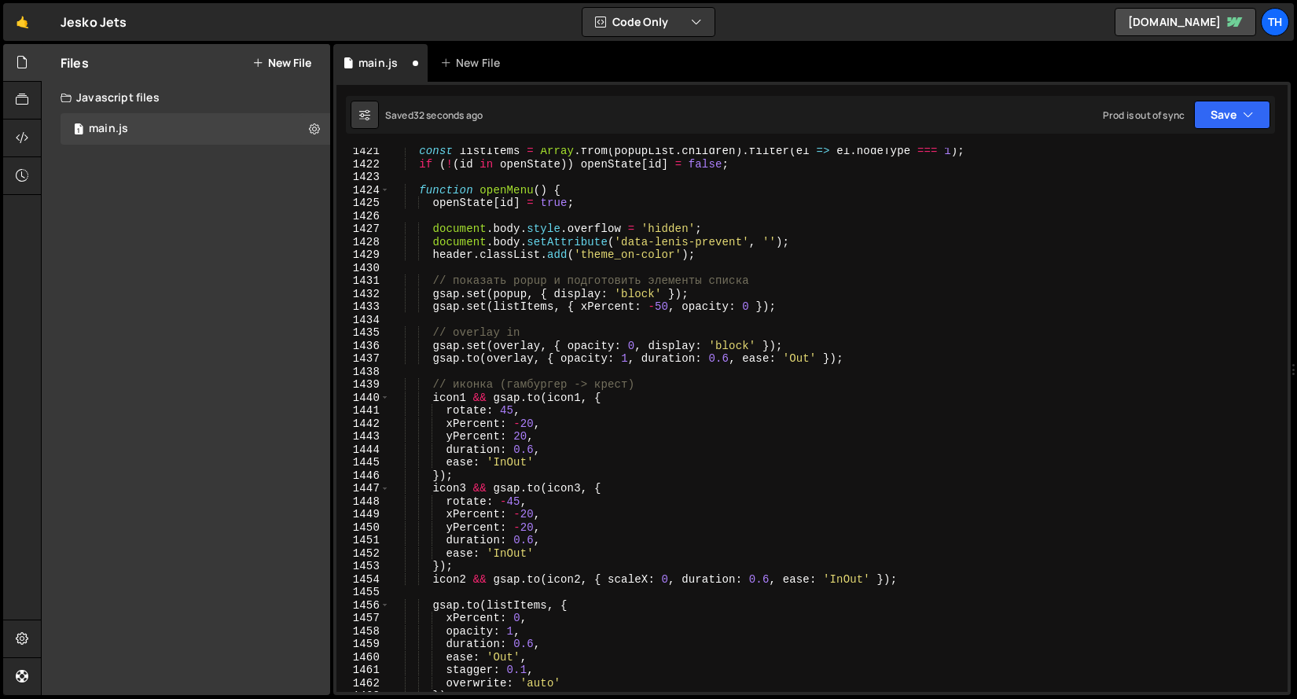
scroll to position [18255, 0]
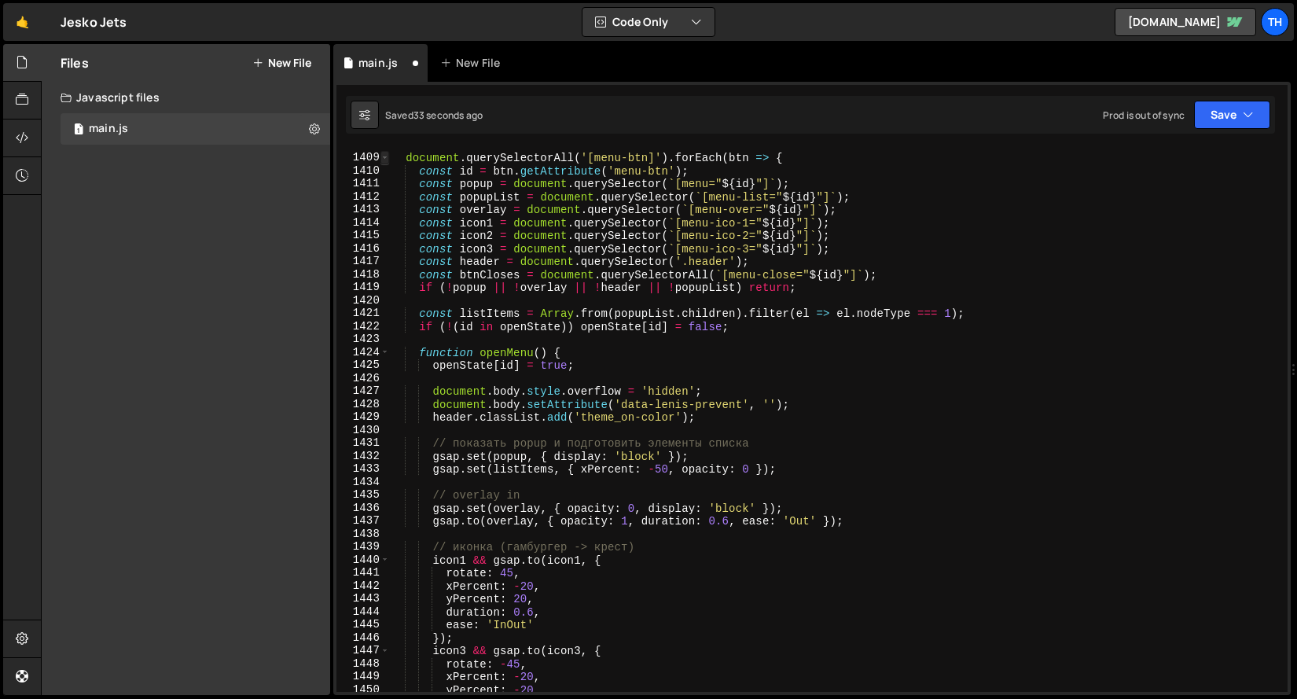
click at [384, 151] on span at bounding box center [384, 157] width 9 height 13
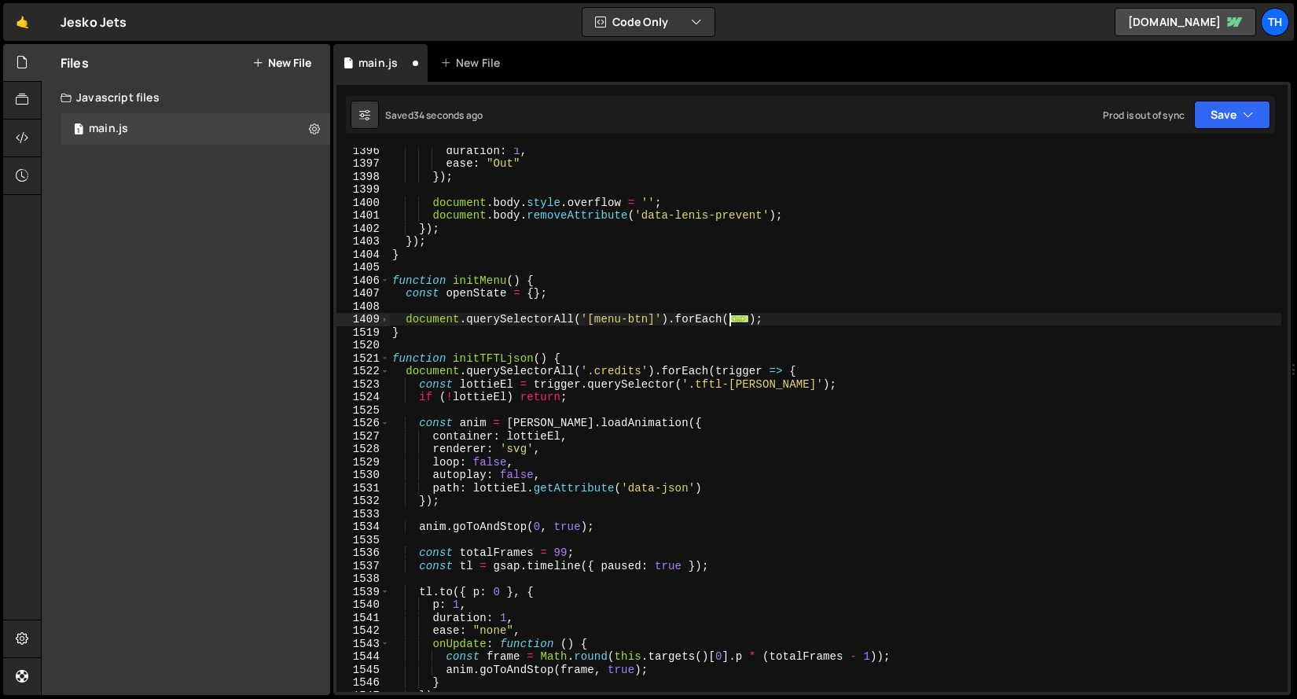
scroll to position [18093, 0]
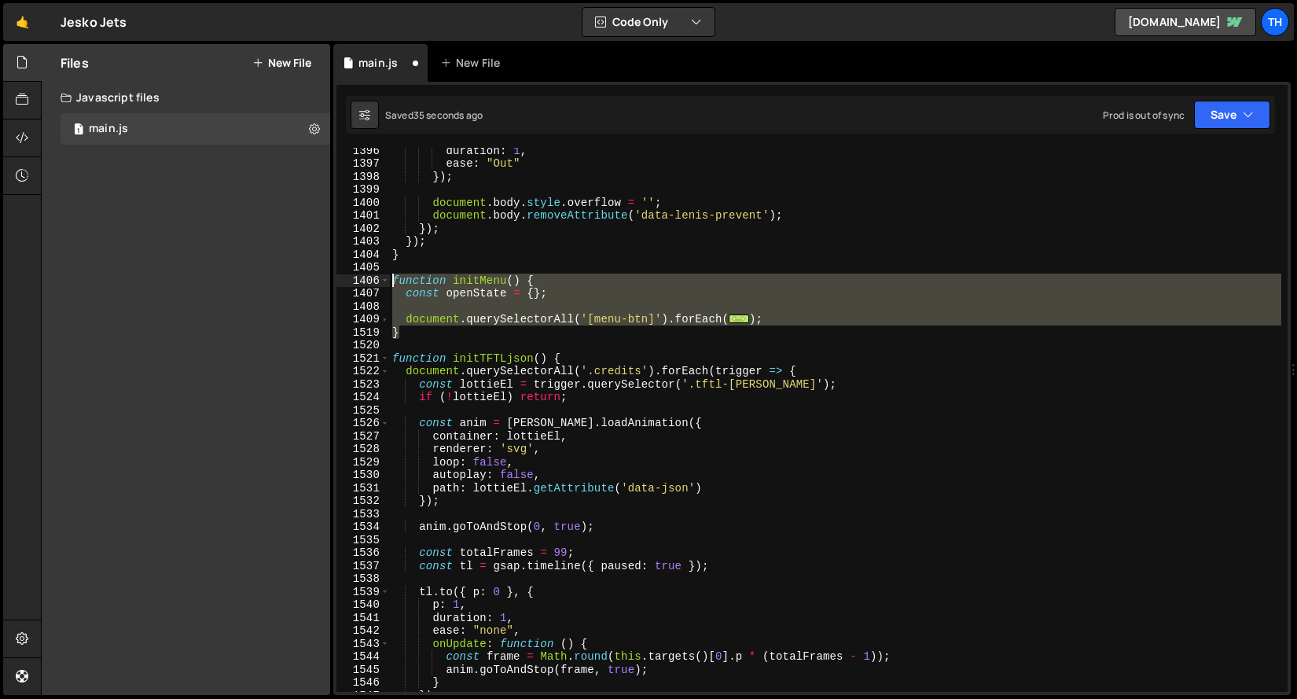
drag, startPoint x: 414, startPoint y: 329, endPoint x: 354, endPoint y: 279, distance: 78.1
click at [354, 279] on div "1396 1397 1398 1399 1400 1401 1402 1403 1404 1405 1406 1407 1408 1409 1519 1520…" at bounding box center [811, 420] width 951 height 544
paste textarea "}"
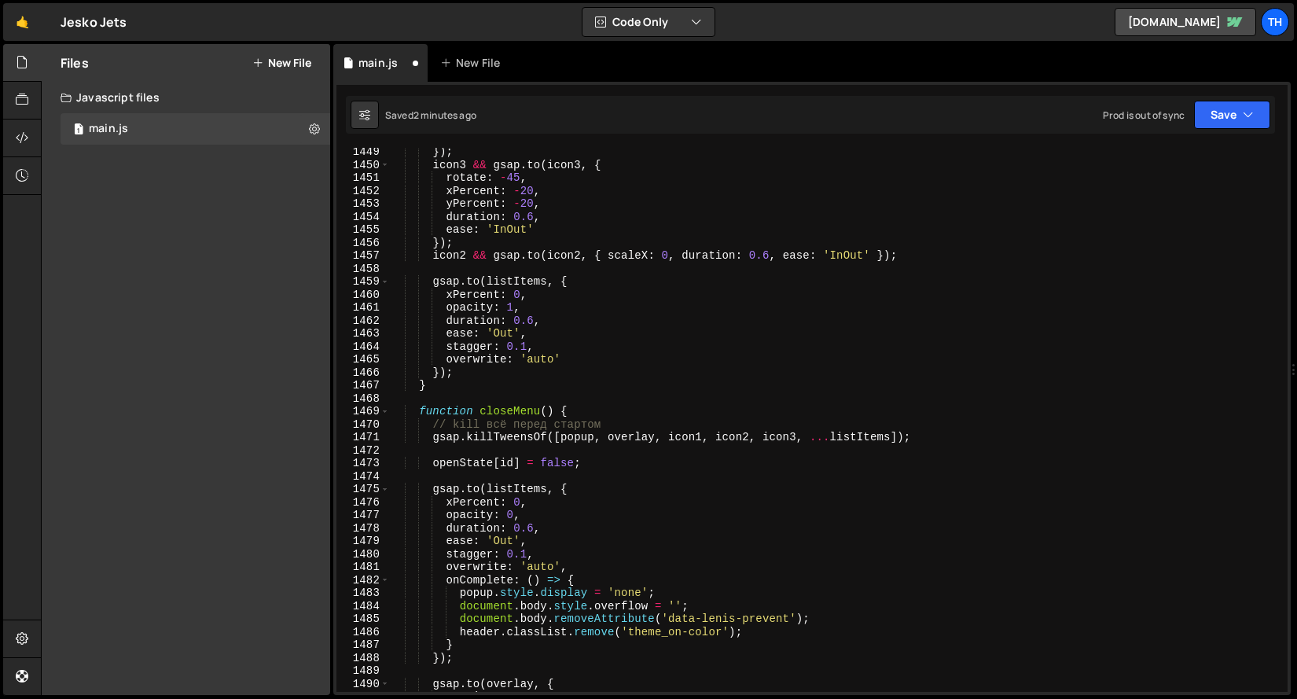
scroll to position [18778, 0]
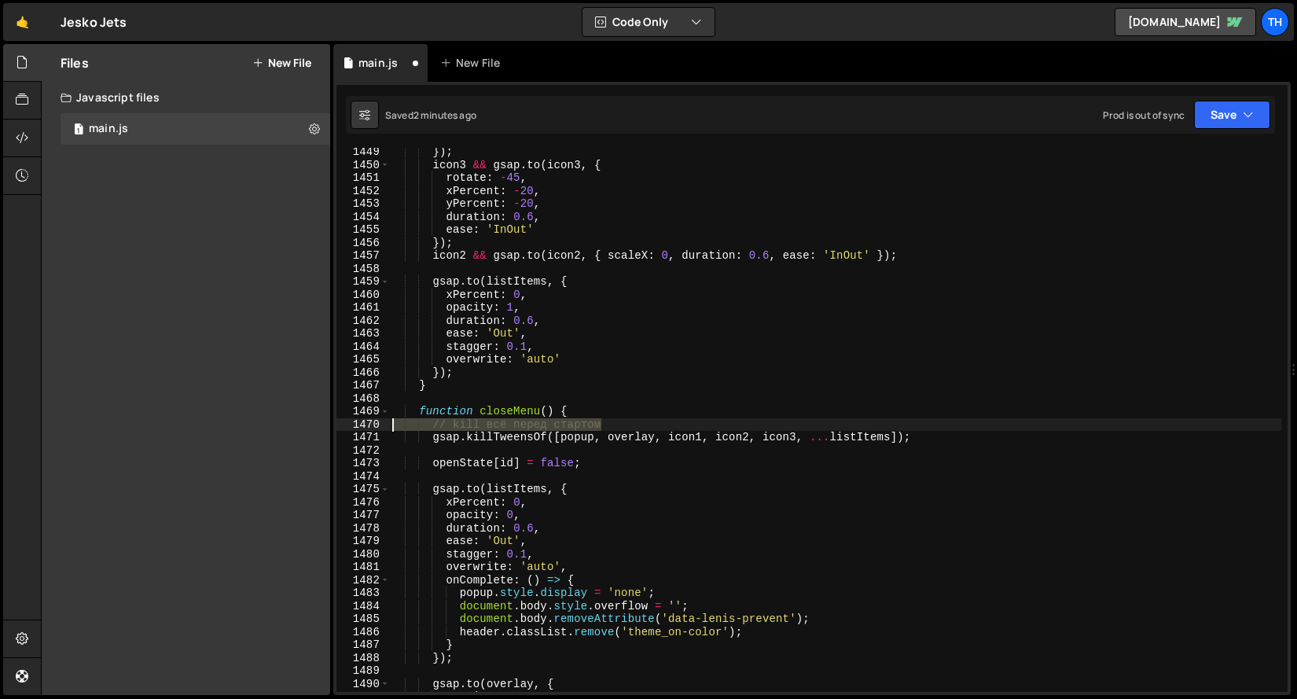
drag, startPoint x: 641, startPoint y: 423, endPoint x: 363, endPoint y: 420, distance: 278.2
click at [363, 420] on div "} 1449 1450 1451 1452 1453 1454 1455 1456 1457 1458 1459 1460 1461 1462 1463 14…" at bounding box center [811, 420] width 951 height 544
type textarea "// kill всё перед стартом"
type textarea "\"
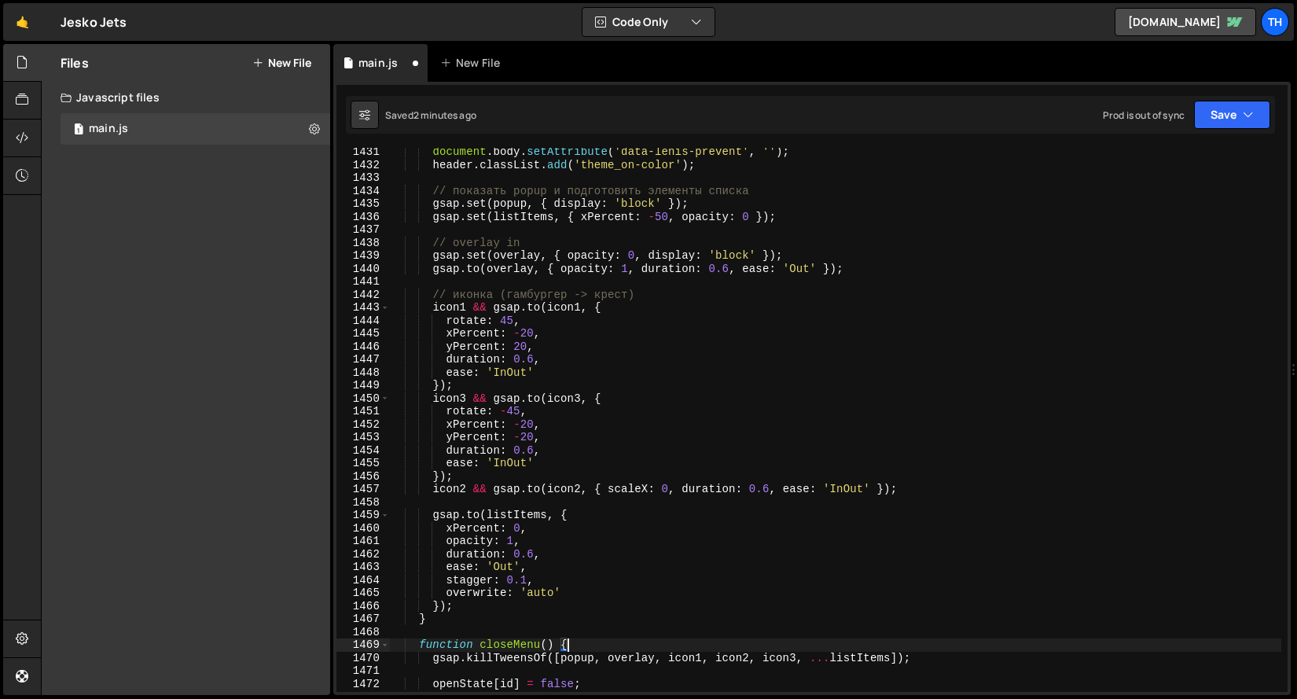
scroll to position [18448, 0]
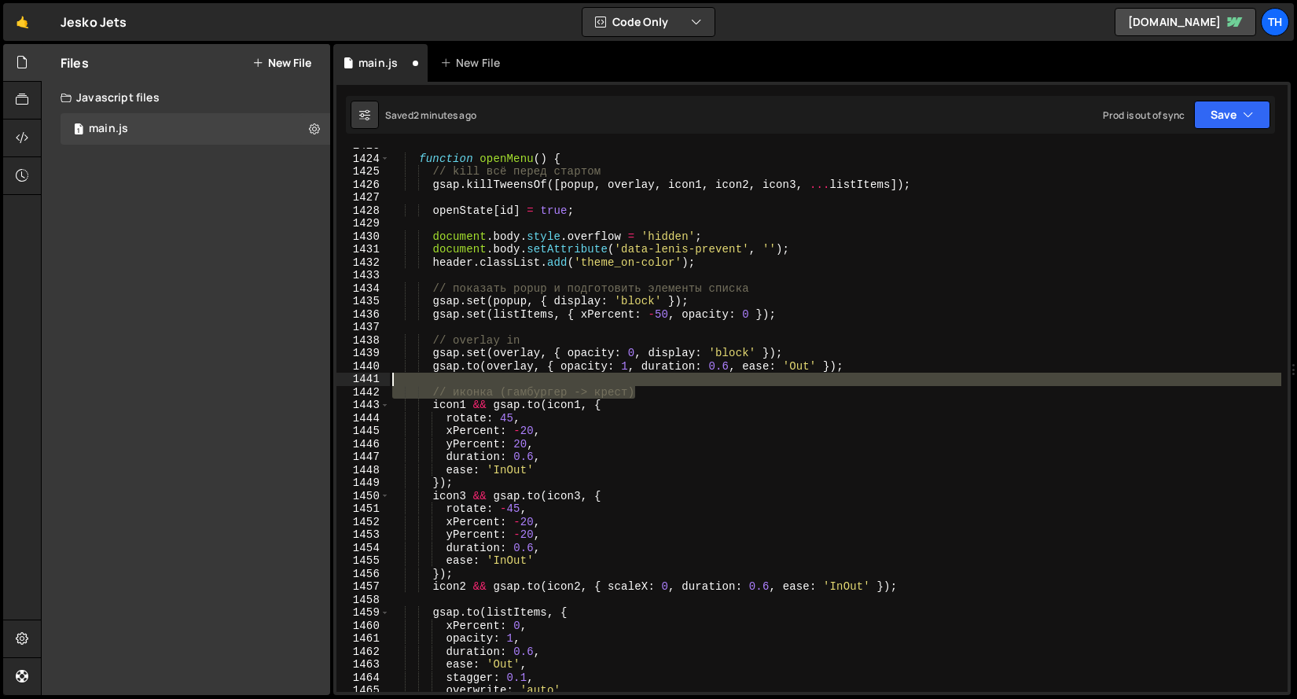
drag, startPoint x: 644, startPoint y: 389, endPoint x: 319, endPoint y: 384, distance: 325.4
click at [319, 384] on div "Files New File Javascript files 1 main.js 0 CSS files Copy share link Edit File…" at bounding box center [669, 370] width 1256 height 652
type textarea "// иконка (гамбургер -> крест)"
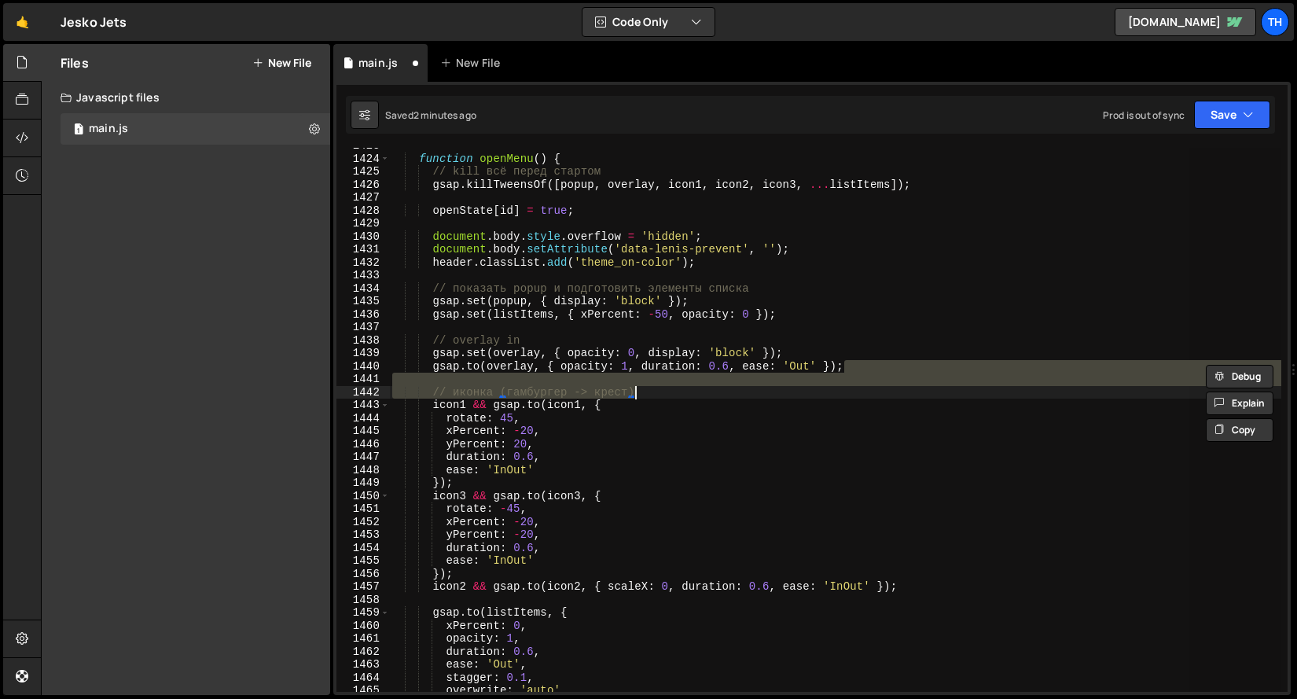
click at [511, 388] on div "function openMenu ( ) { // kill всё перед стартом gsap . killTweensOf ([ popup …" at bounding box center [835, 420] width 892 height 544
type textarea "// иконка (гамбургер -> крест)"
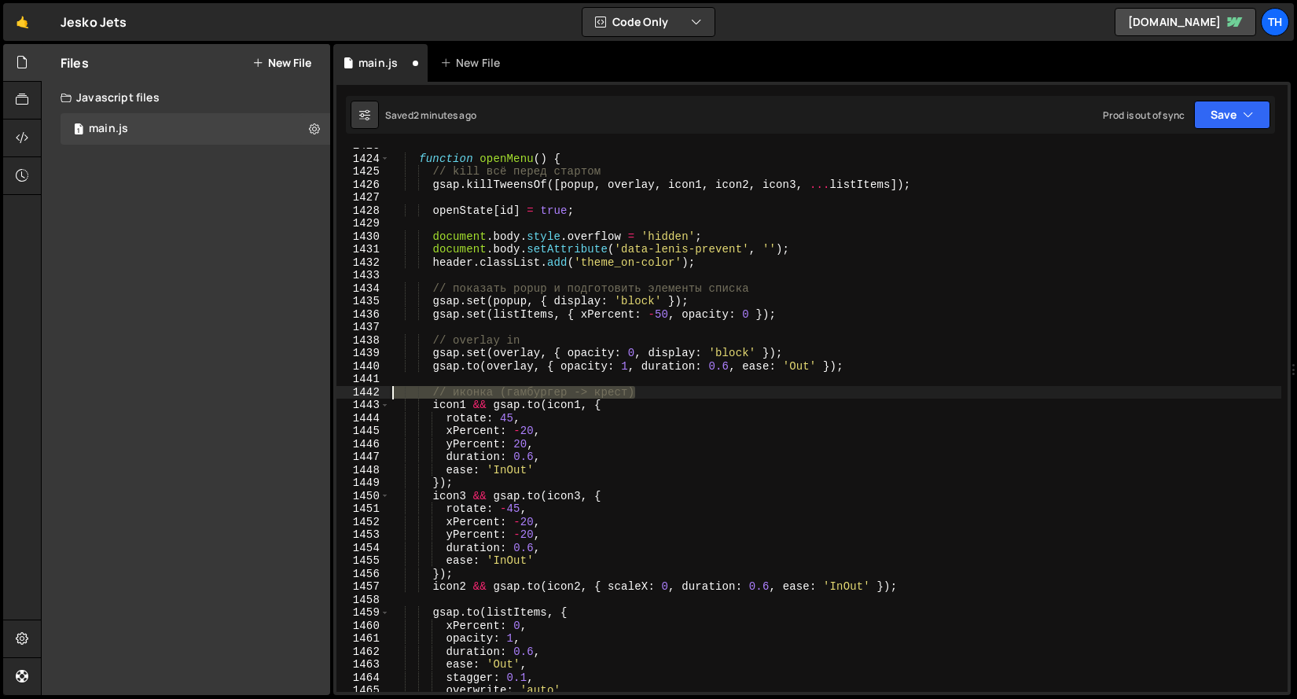
drag, startPoint x: 661, startPoint y: 397, endPoint x: 369, endPoint y: 391, distance: 292.4
click at [369, 391] on div "// иконка ([GEOGRAPHIC_DATA] -> крест) 1423 1424 1425 1426 1427 1428 1429 1430 …" at bounding box center [811, 420] width 951 height 544
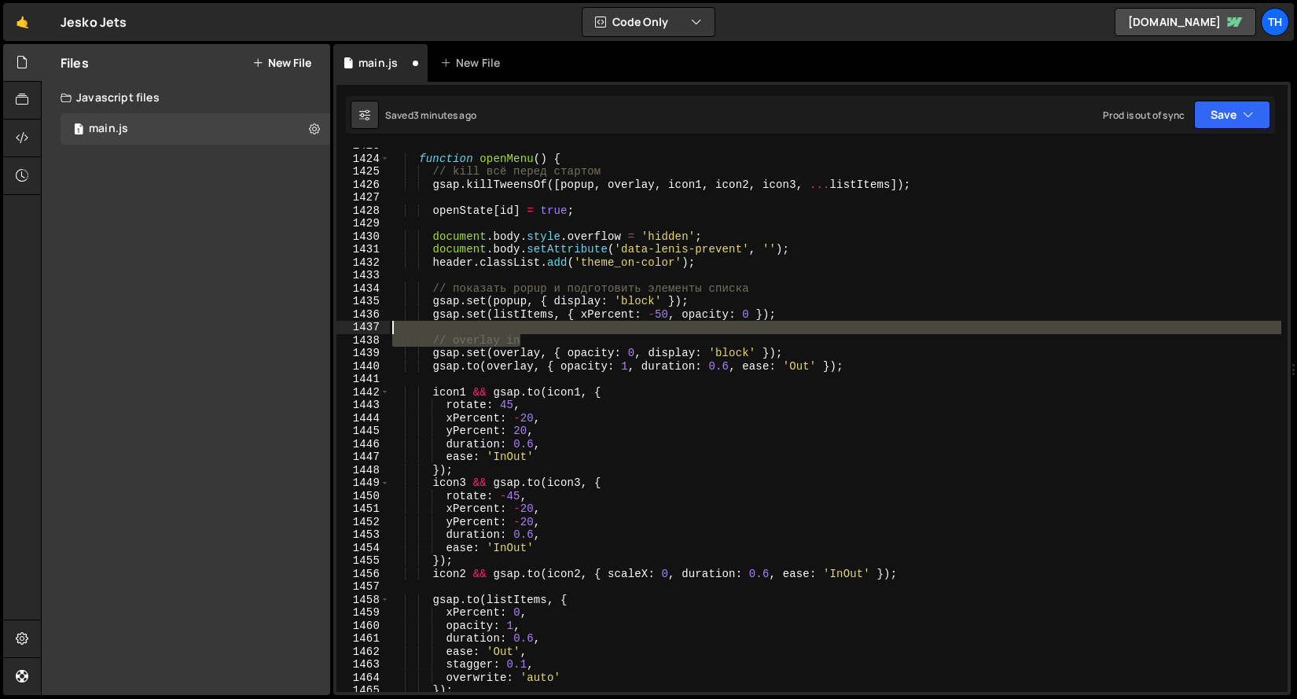
drag, startPoint x: 542, startPoint y: 336, endPoint x: 253, endPoint y: 334, distance: 289.2
click at [253, 334] on div "Files New File Javascript files 1 main.js 0 CSS files Copy share link Edit File…" at bounding box center [669, 370] width 1256 height 652
type textarea "// overlay in"
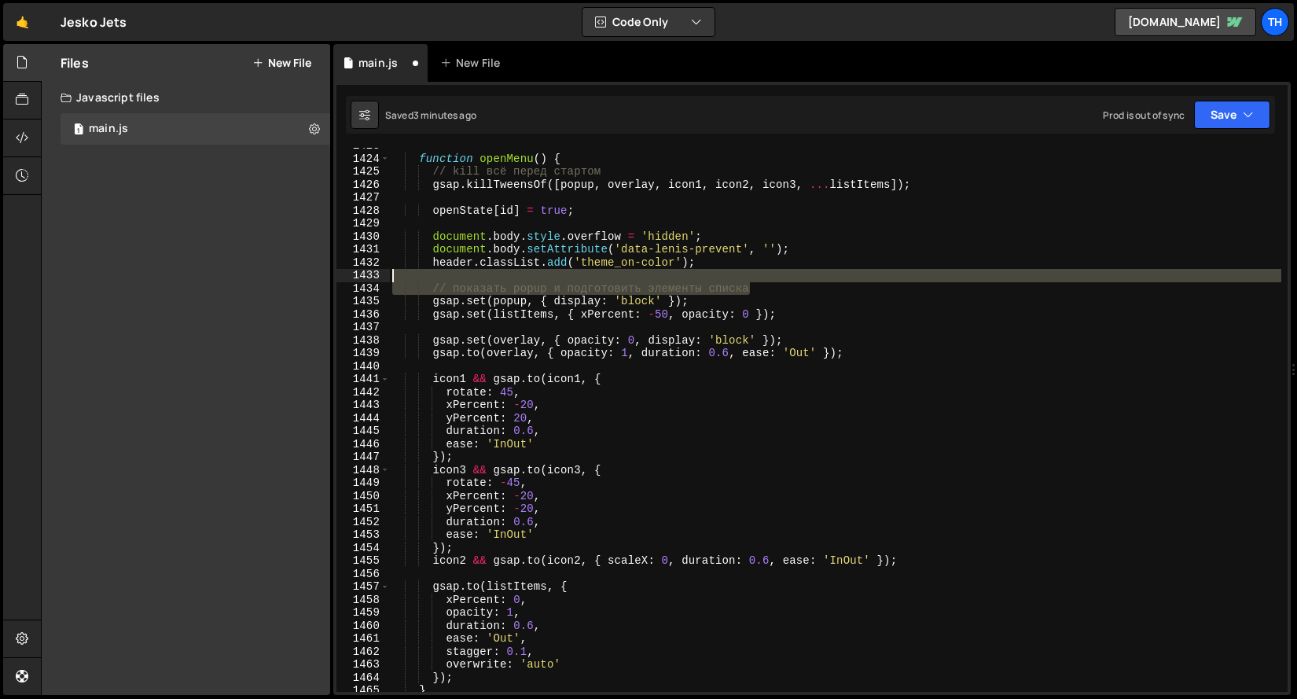
drag, startPoint x: 595, startPoint y: 284, endPoint x: 279, endPoint y: 274, distance: 316.1
click at [279, 274] on div "Files New File Javascript files 1 main.js 0 CSS files Copy share link Edit File…" at bounding box center [669, 370] width 1256 height 652
type textarea "// показать popup и подготовить элементы списка"
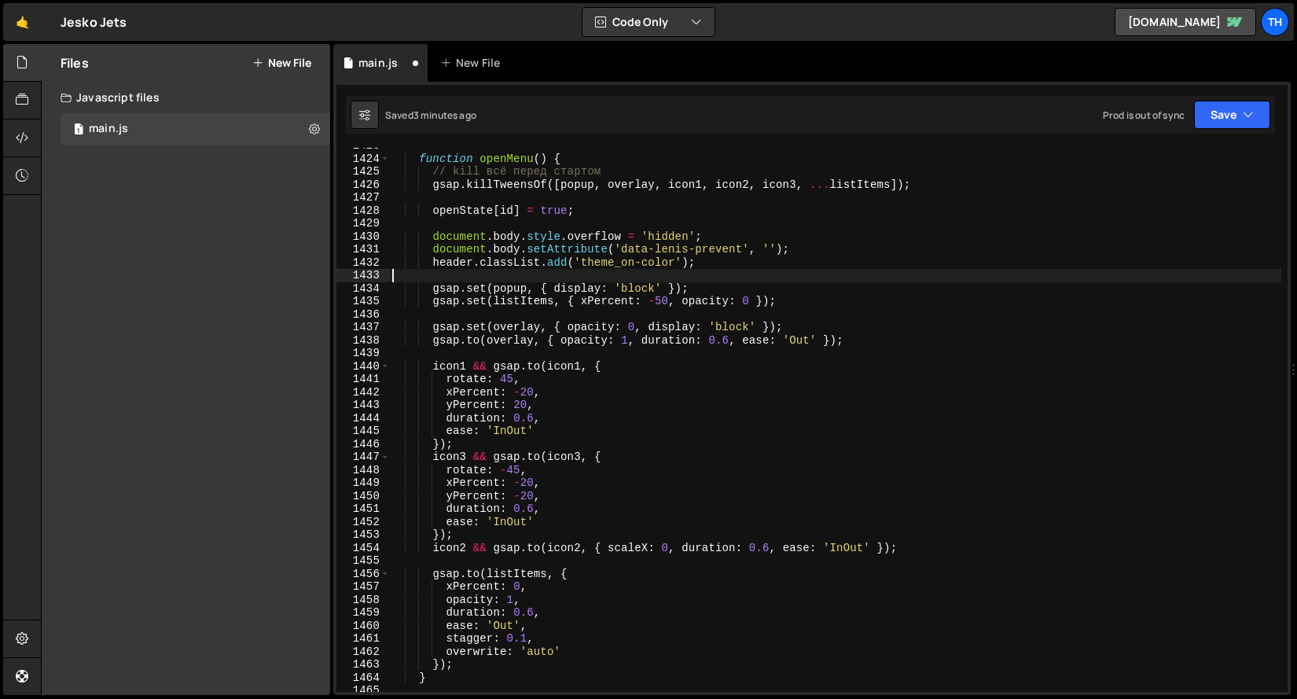
scroll to position [18297, 0]
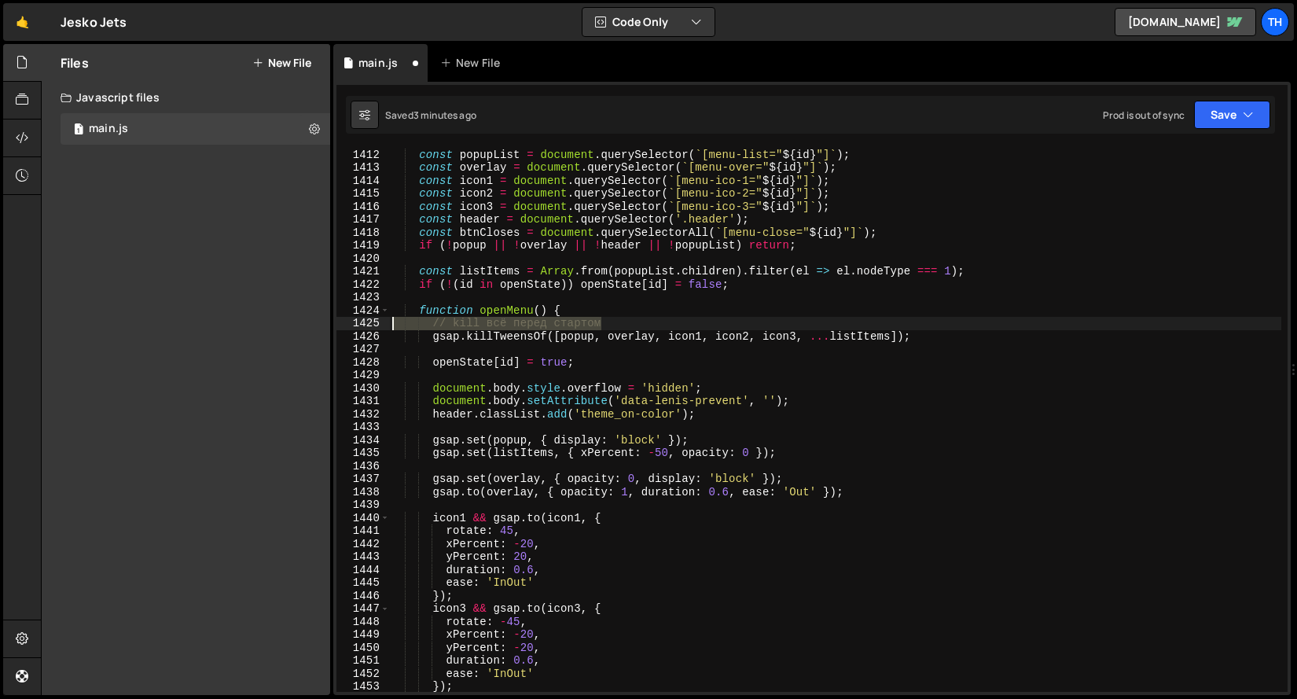
drag, startPoint x: 660, startPoint y: 323, endPoint x: 274, endPoint y: 321, distance: 385.9
click at [274, 321] on div "Files New File Javascript files 1 main.js 0 CSS files Copy share link Edit File…" at bounding box center [669, 370] width 1256 height 652
type textarea "// kill всё перед стартом"
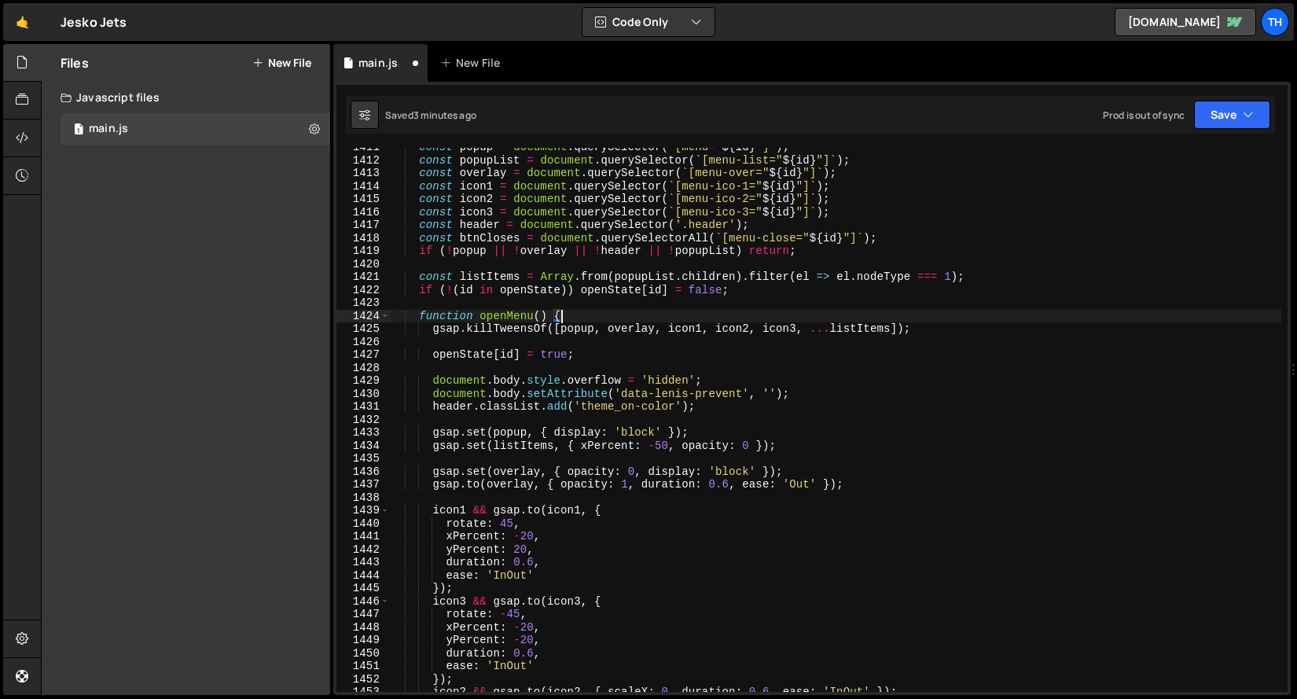
scroll to position [18187, 0]
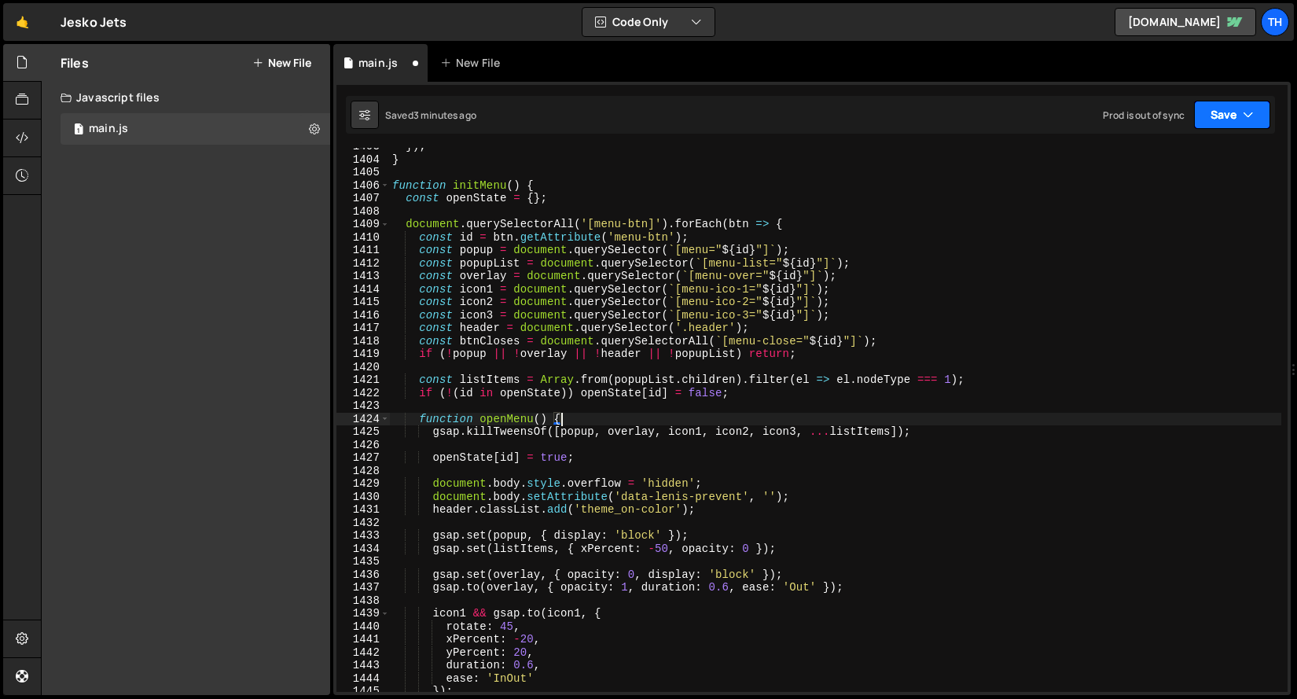
click at [1215, 120] on button "Save" at bounding box center [1232, 115] width 76 height 28
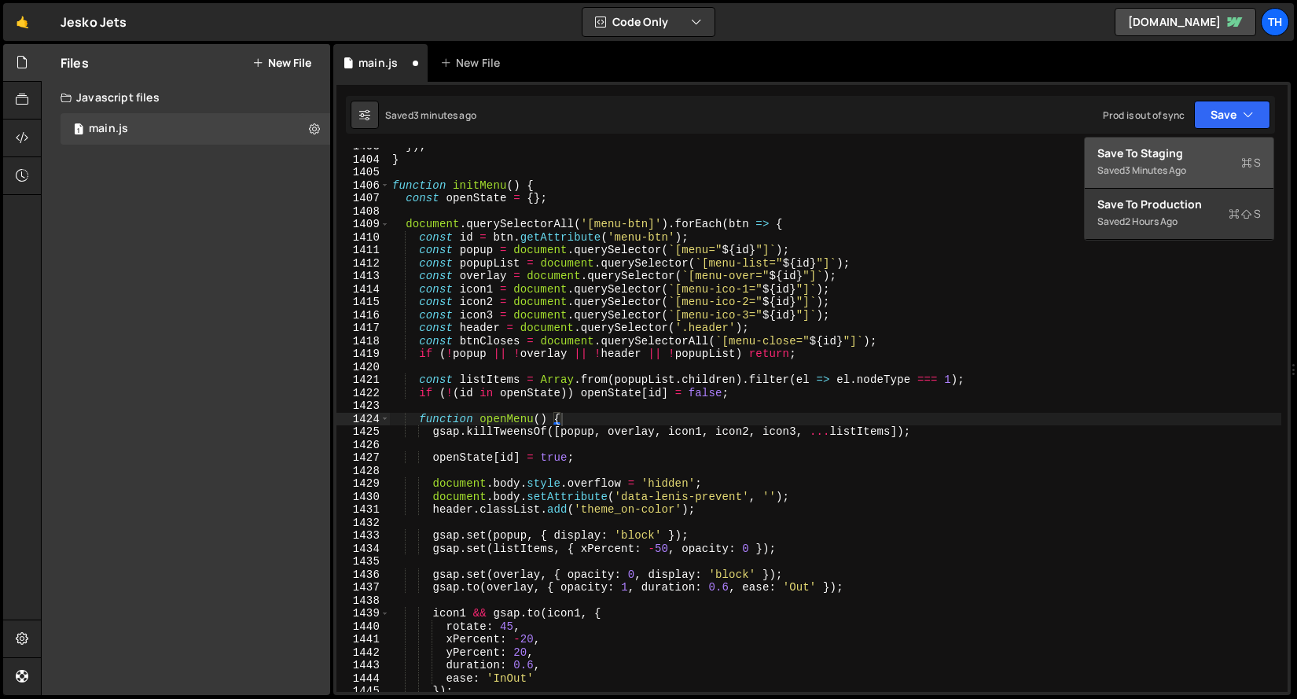
click at [1200, 148] on div "Save to Staging S" at bounding box center [1178, 153] width 163 height 16
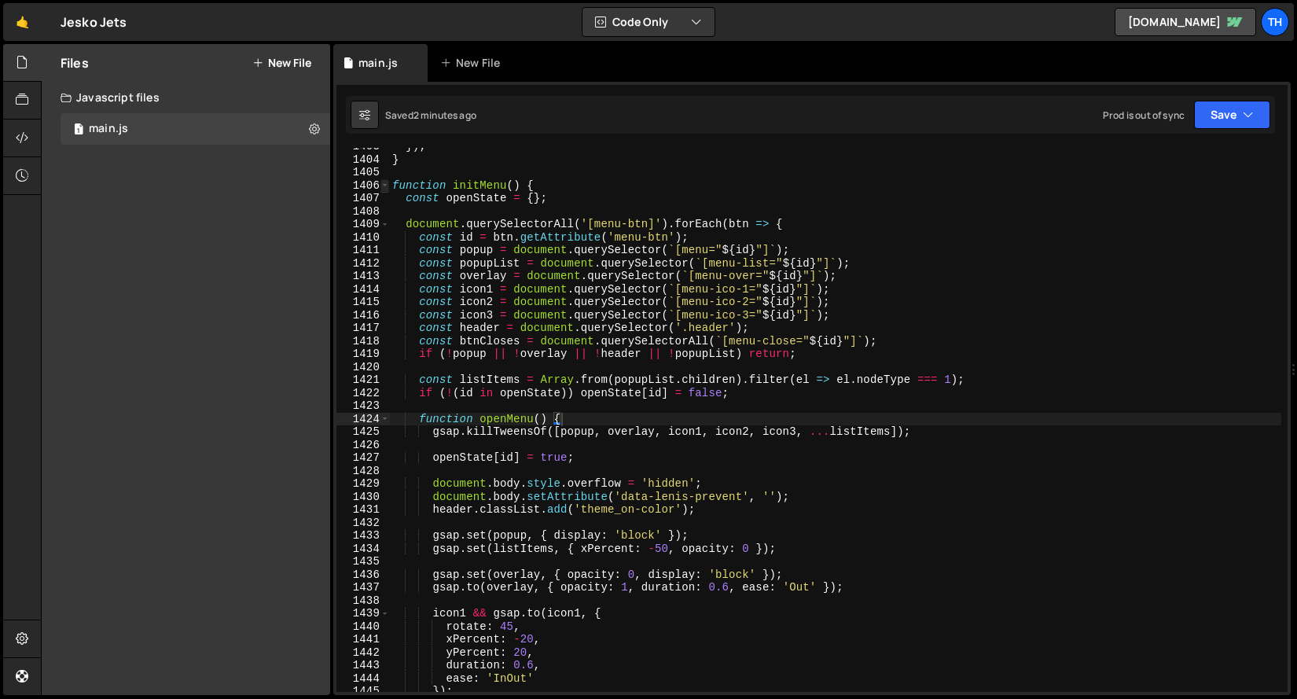
click at [386, 185] on span at bounding box center [384, 185] width 9 height 13
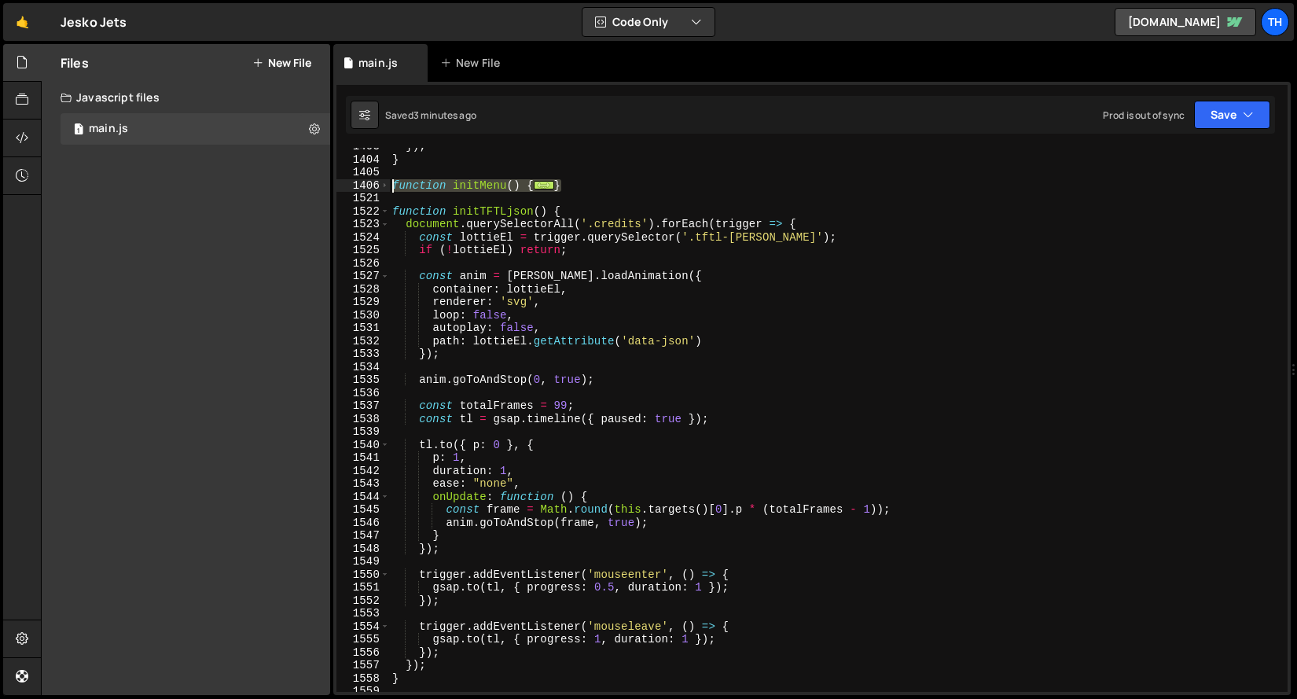
drag, startPoint x: 585, startPoint y: 190, endPoint x: 362, endPoint y: 186, distance: 223.2
click at [362, 186] on div "function openMenu() { 1403 1404 1405 1406 1521 1522 1523 1524 1525 1526 1527 15…" at bounding box center [811, 420] width 951 height 544
paste textarea "}"
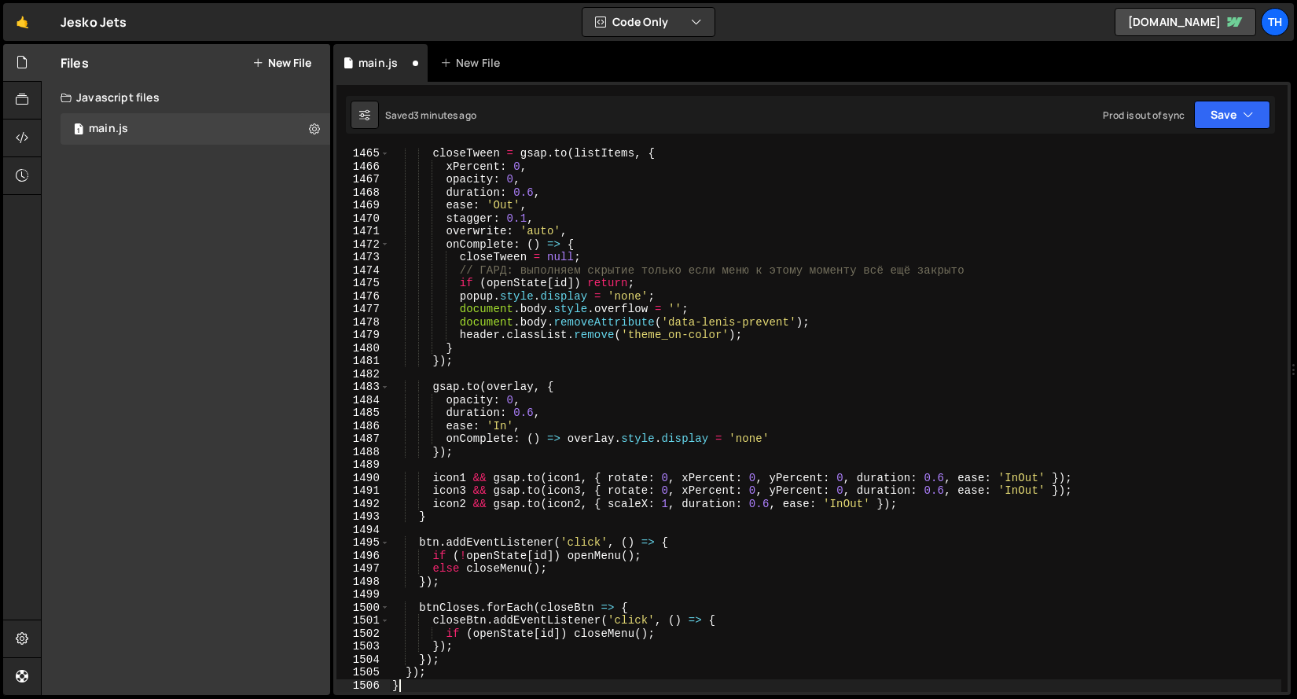
scroll to position [18985, 0]
click at [1242, 100] on div "Saved 3 minutes ago Prod is out of sync Upgrade to Edit Save Save to Staging S …" at bounding box center [810, 115] width 929 height 38
click at [1239, 105] on button "Save" at bounding box center [1232, 115] width 76 height 28
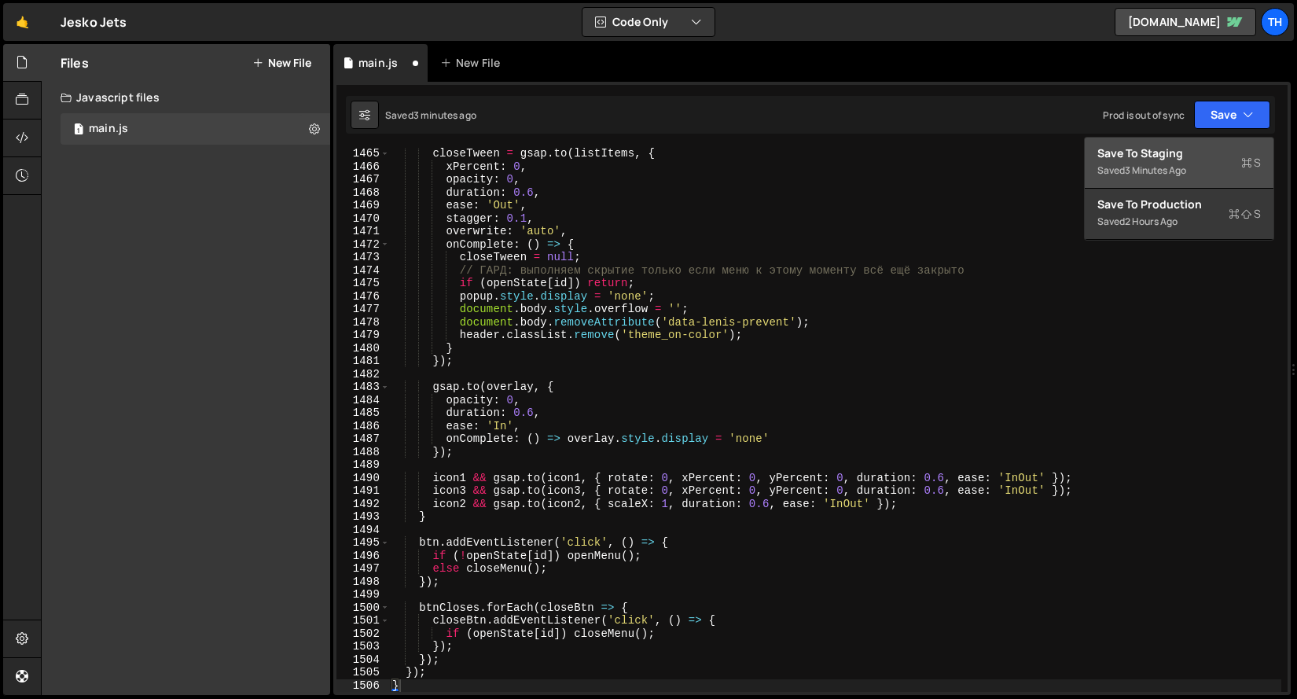
click at [1224, 149] on div "Save to Staging S" at bounding box center [1178, 153] width 163 height 16
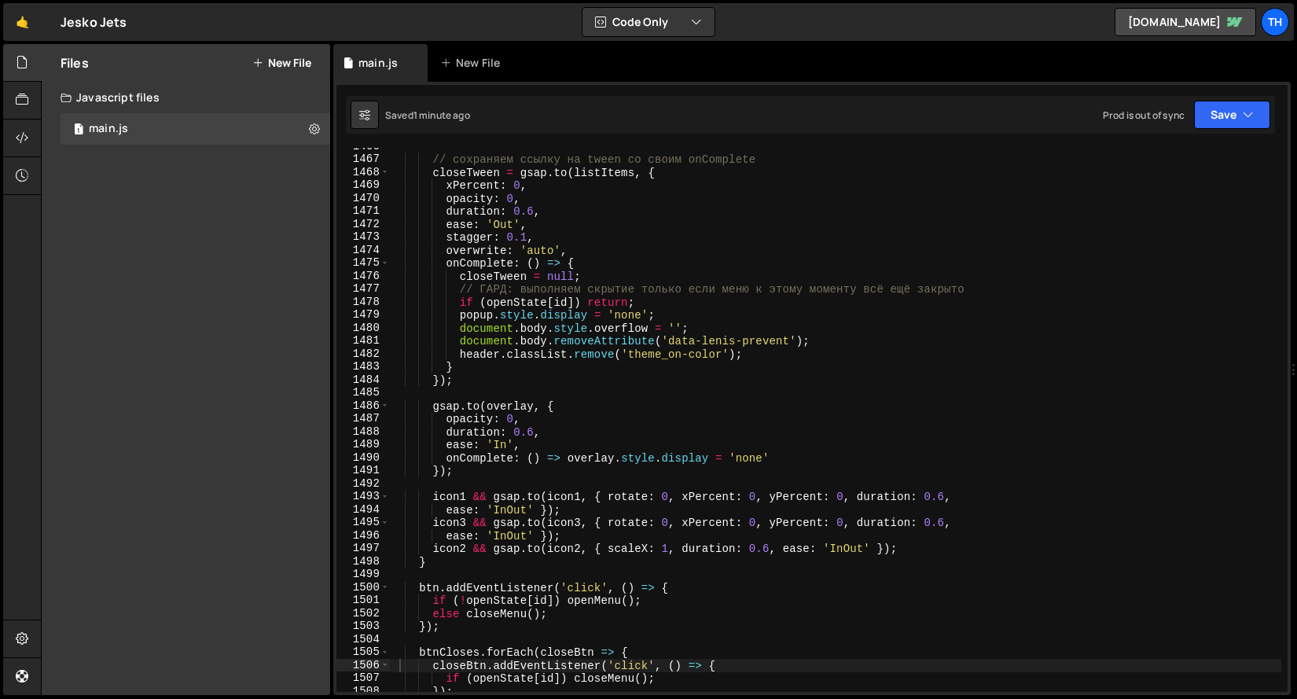
scroll to position [18869, 0]
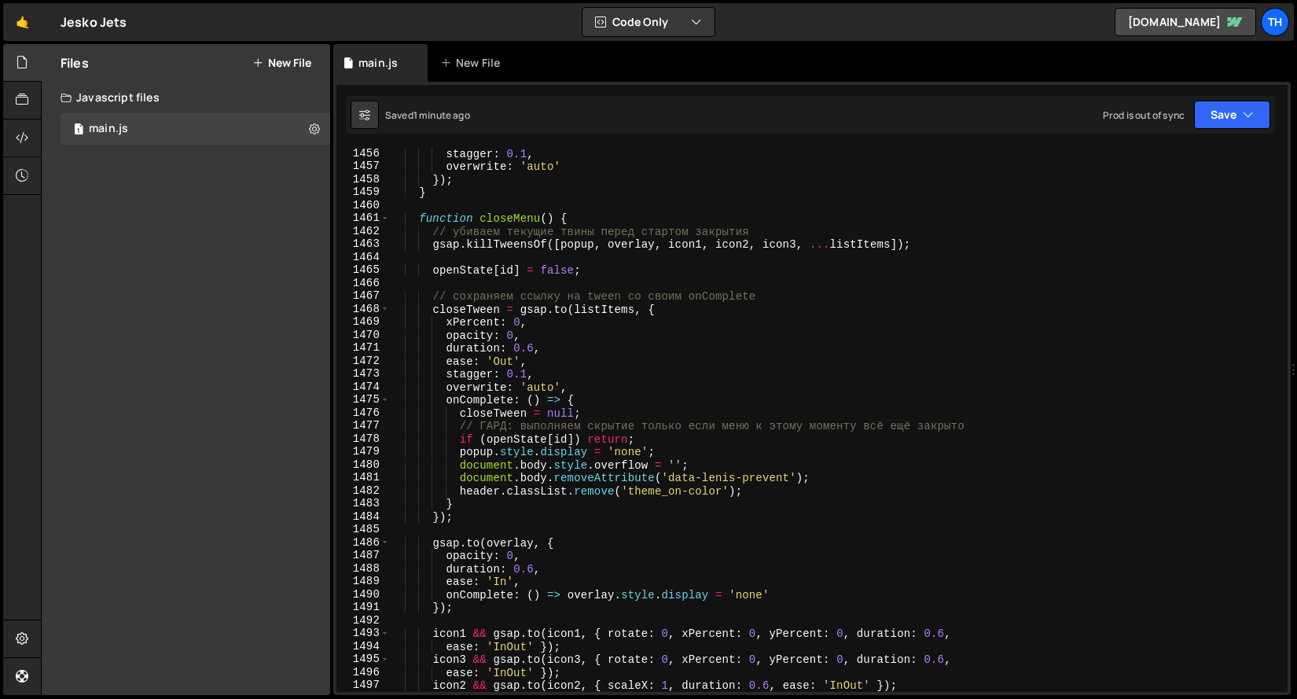
type textarea "// ГАРД: выполняем скрытие только если меню к этому моменту всё ещё закрыто"
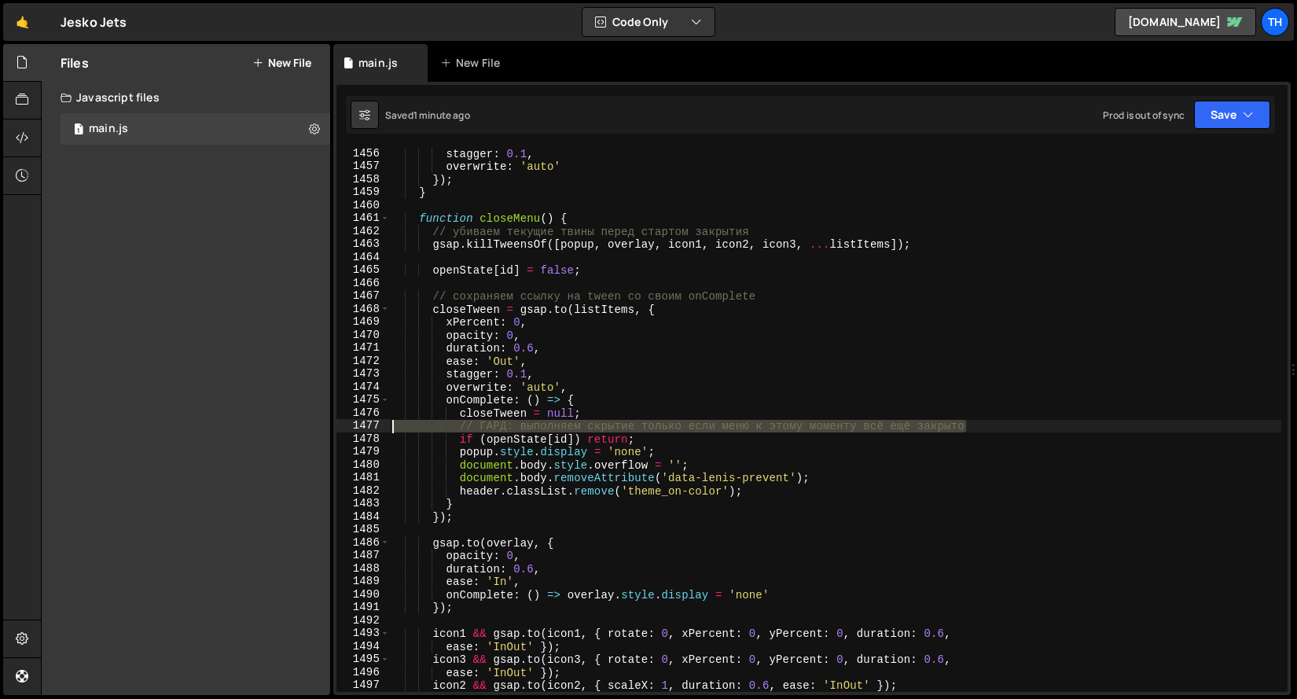
drag, startPoint x: 940, startPoint y: 431, endPoint x: 327, endPoint y: 431, distance: 613.0
click at [327, 431] on div "Files New File Javascript files 1 main.js 0 CSS files Copy share link Edit File…" at bounding box center [669, 370] width 1256 height 652
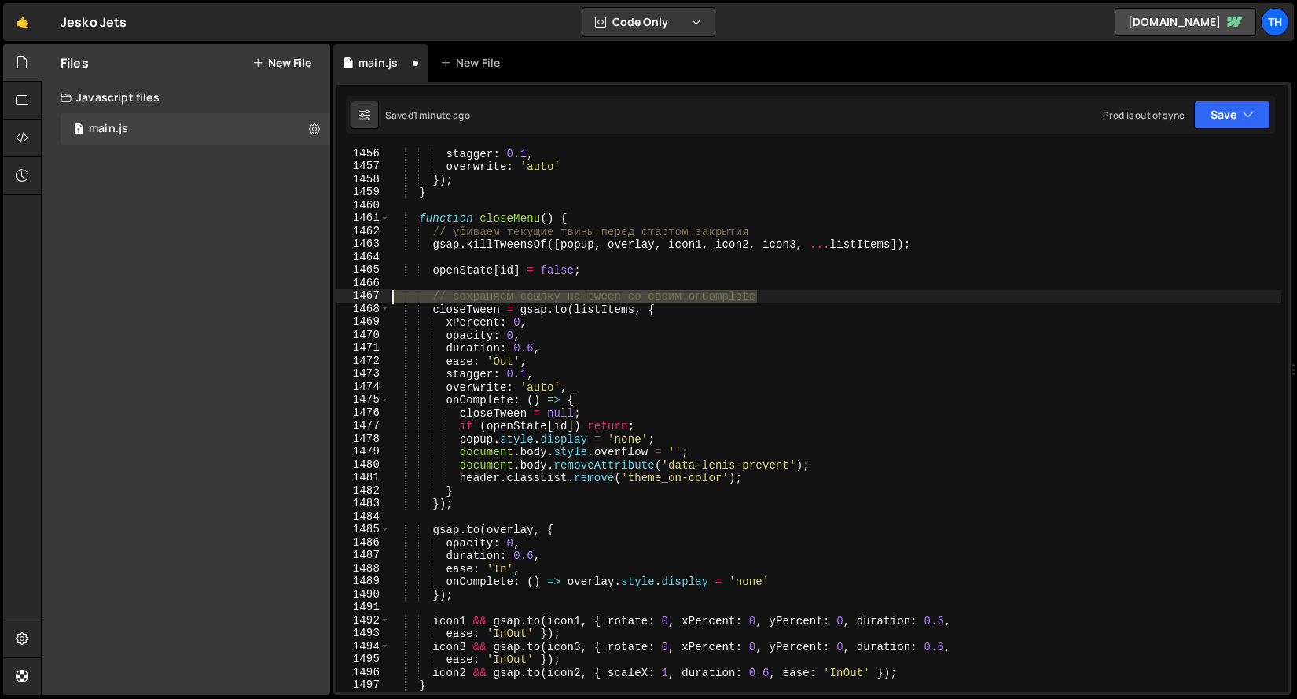
drag, startPoint x: 795, startPoint y: 295, endPoint x: 196, endPoint y: 291, distance: 598.1
click at [196, 291] on div "Files New File Javascript files 1 main.js 0 CSS files Copy share link Edit File…" at bounding box center [669, 370] width 1256 height 652
type textarea "// сохраняем ссылку на tween со своим onComplete"
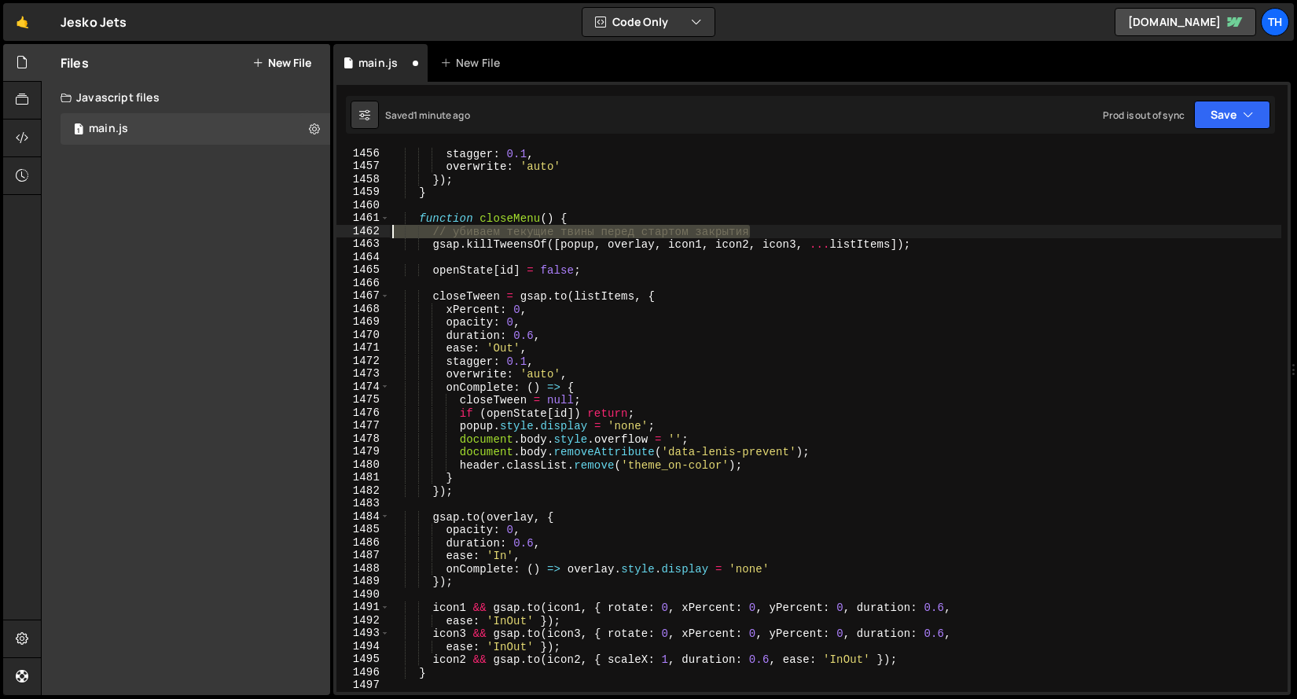
drag, startPoint x: 817, startPoint y: 237, endPoint x: 47, endPoint y: 229, distance: 769.4
click at [47, 229] on div "Files New File Javascript files 1 main.js 0 CSS files Copy share link Edit File…" at bounding box center [669, 370] width 1256 height 652
type textarea "// убиваем текущие твины перед стартом закрытия"
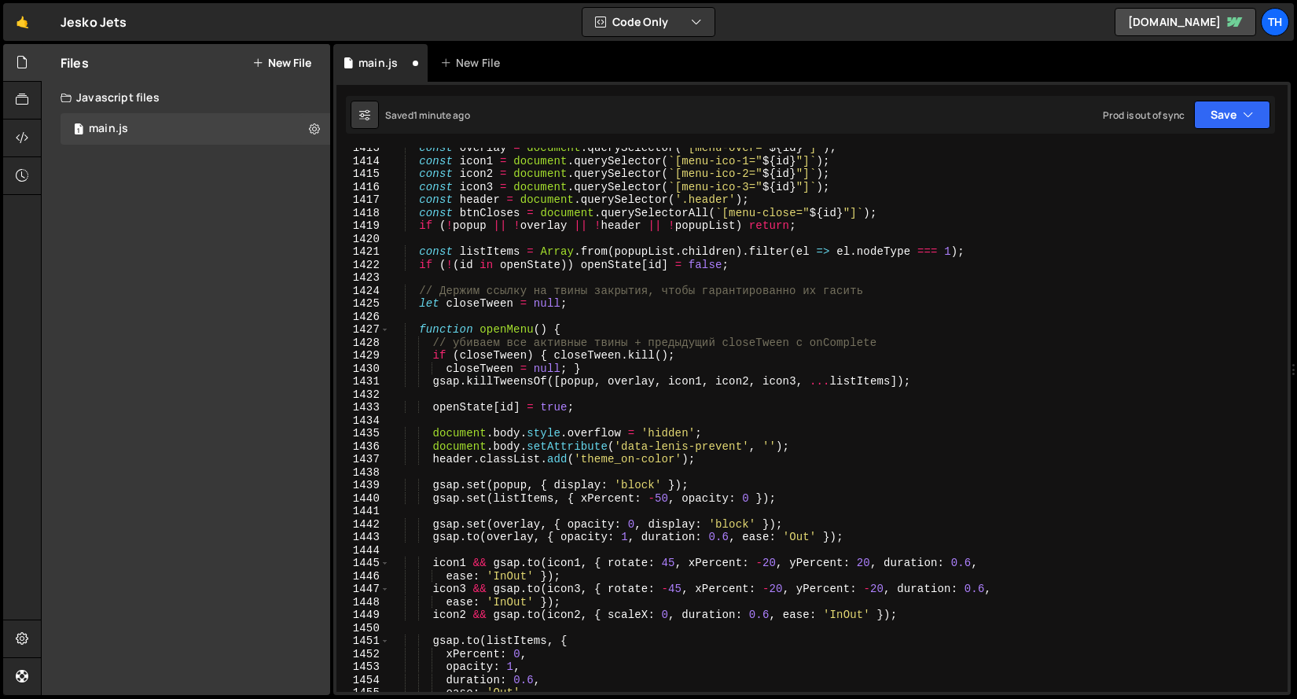
scroll to position [18316, 0]
drag, startPoint x: 942, startPoint y: 343, endPoint x: 171, endPoint y: 340, distance: 771.8
click at [171, 340] on div "Files New File Javascript files 1 main.js 0 CSS files Copy share link Edit File…" at bounding box center [669, 370] width 1256 height 652
type textarea "// убиваем все активные твины + предыдущий closeTween c onComplete"
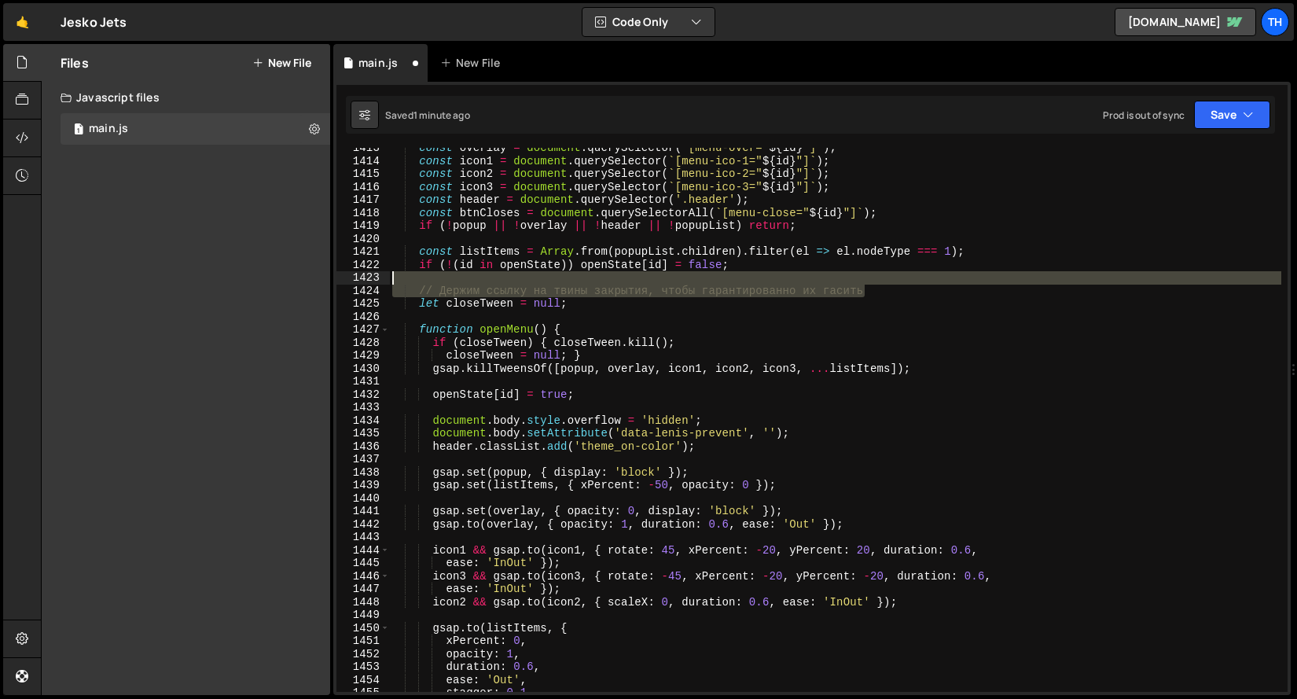
drag, startPoint x: 918, startPoint y: 288, endPoint x: 161, endPoint y: 284, distance: 756.8
click at [161, 284] on div "Files New File Javascript files 1 main.js 0 CSS files Copy share link Edit File…" at bounding box center [669, 370] width 1256 height 652
type textarea "// Держим ссылку на твины закрытия, чтобы гарантированно их гасить"
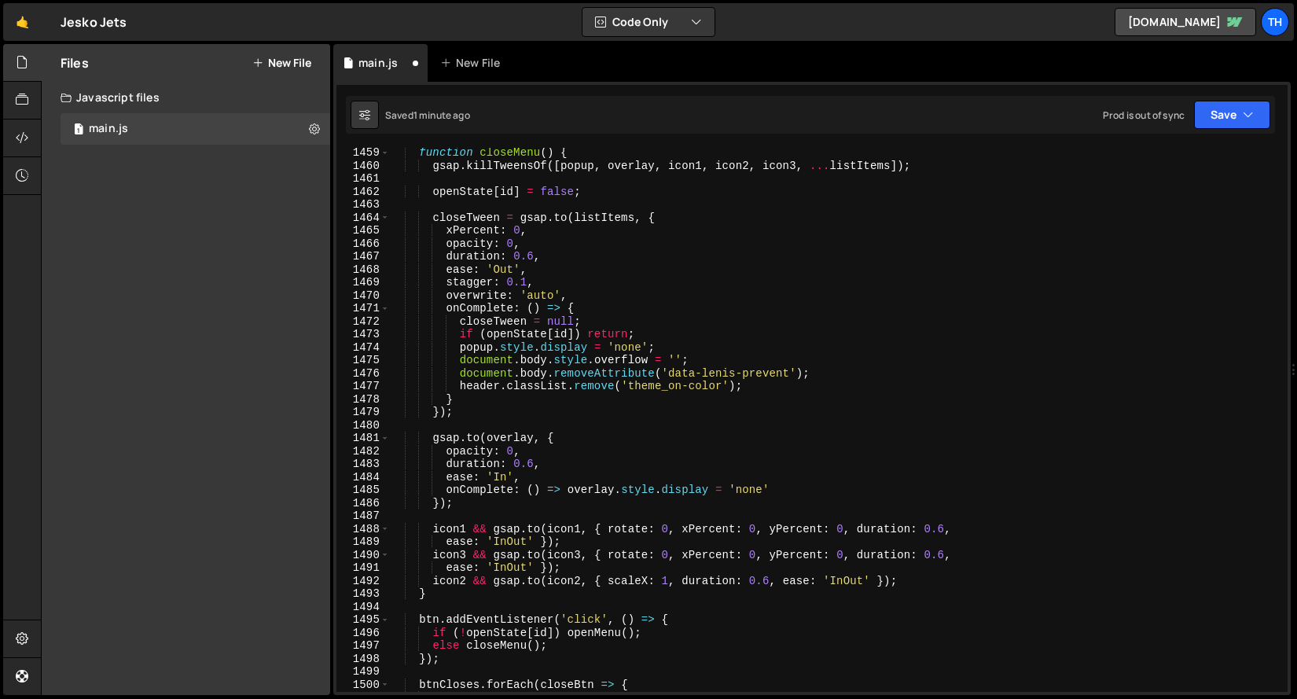
scroll to position [19004, 0]
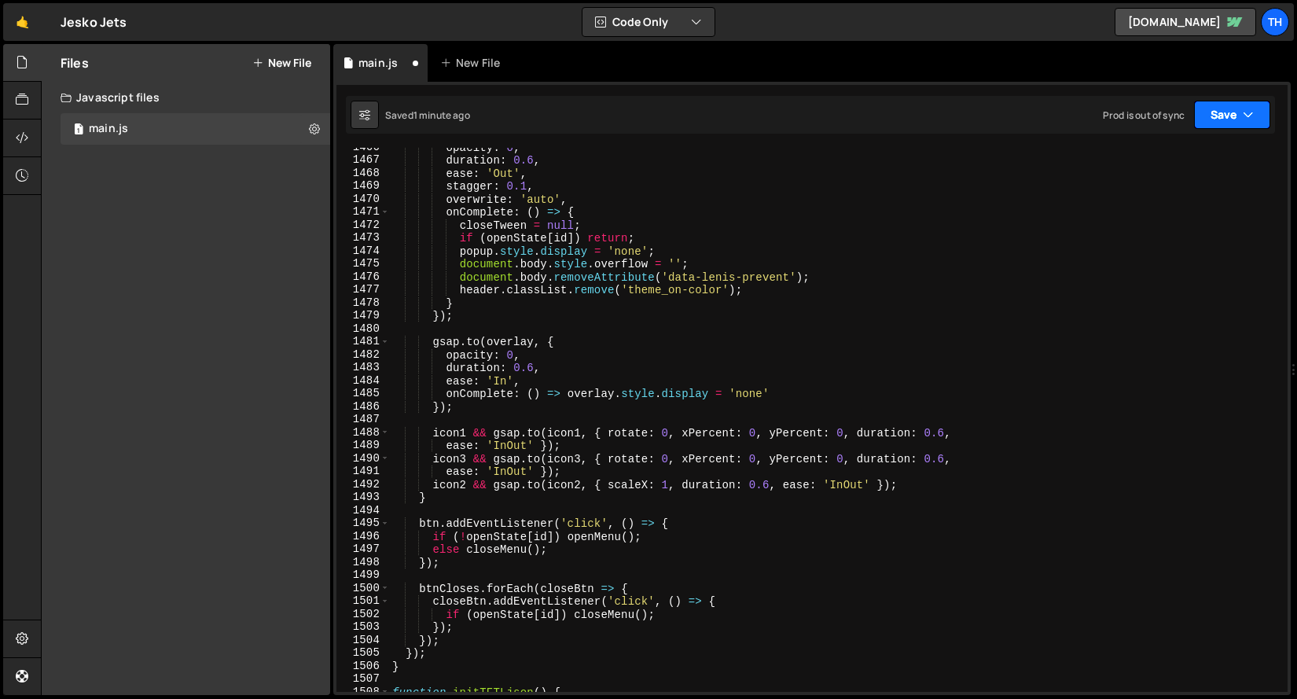
click at [1219, 112] on button "Save" at bounding box center [1232, 115] width 76 height 28
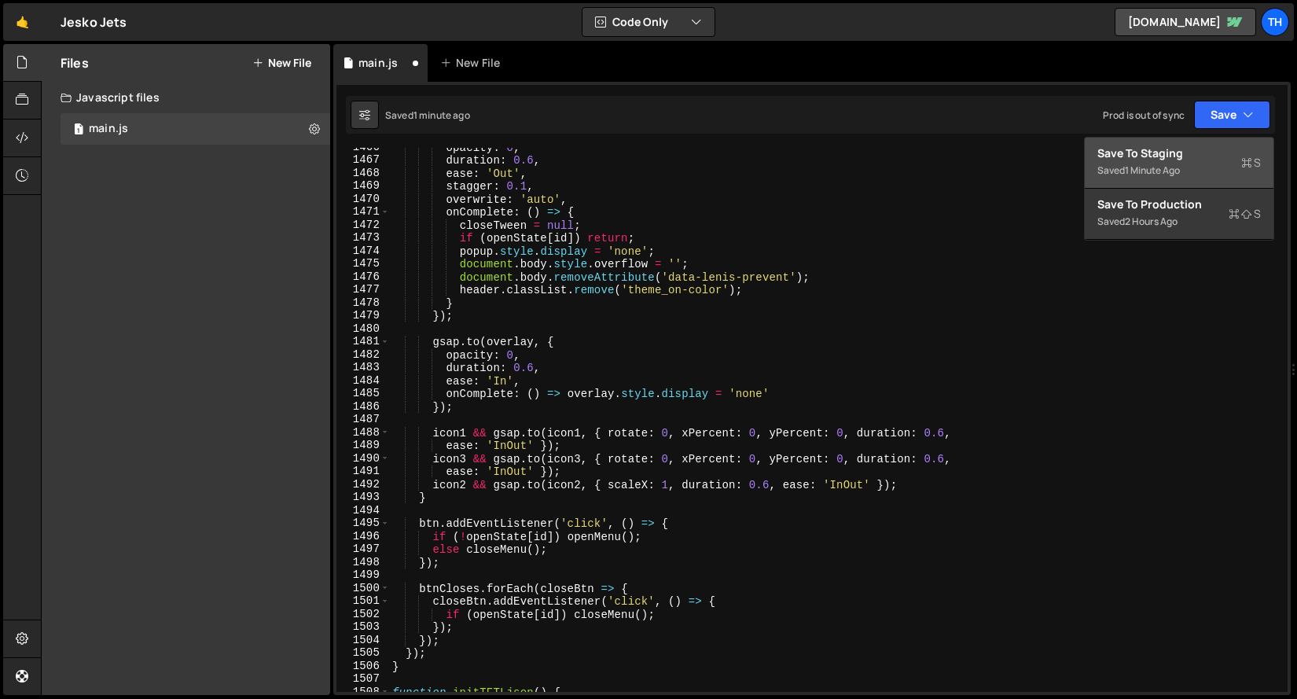
click at [1180, 153] on div "Save to Staging S" at bounding box center [1178, 153] width 163 height 16
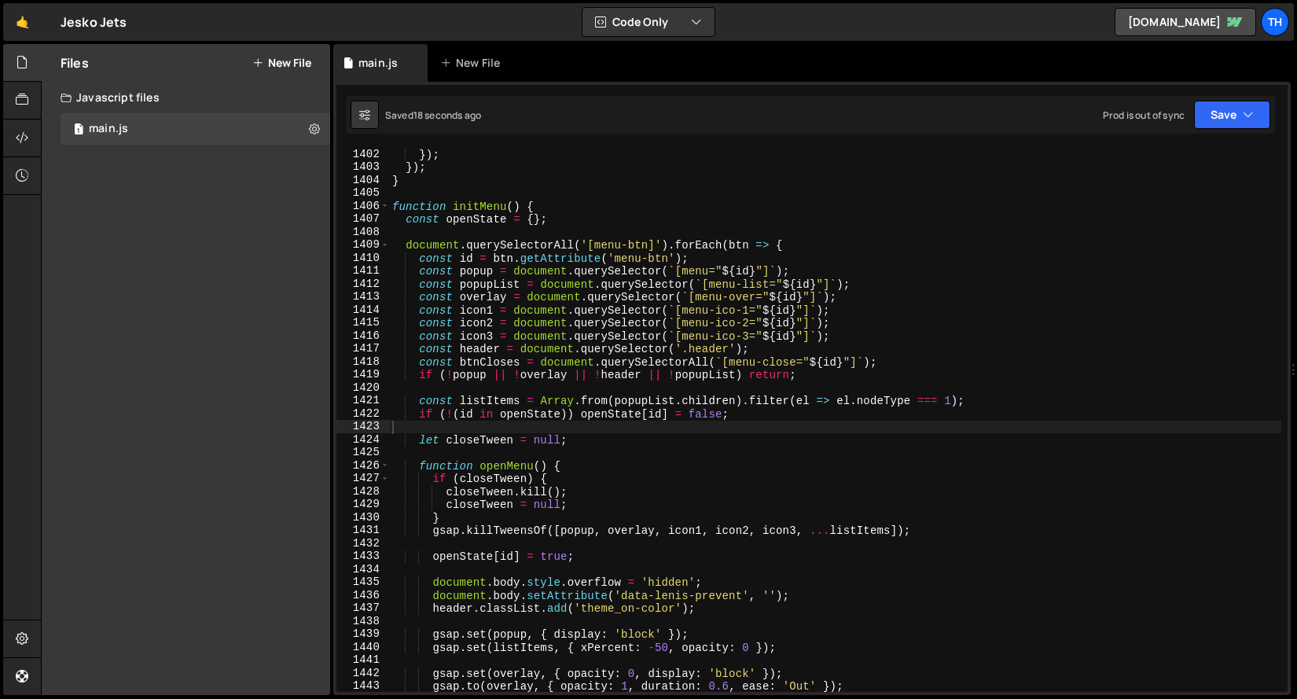
click at [722, 346] on div "}) ; }) ; } function initMenu ( ) { const openState = { } ; document . querySel…" at bounding box center [835, 433] width 892 height 570
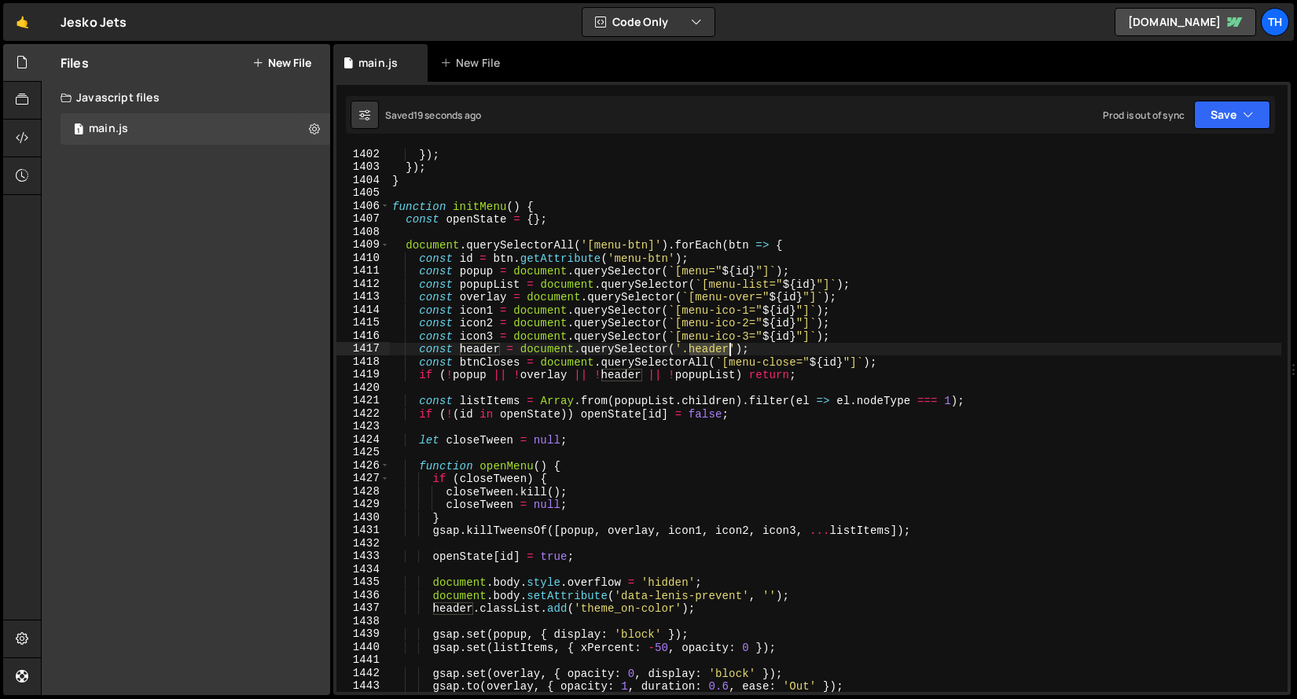
click at [722, 346] on div "}) ; }) ; } function initMenu ( ) { const openState = { } ; document . querySel…" at bounding box center [835, 433] width 892 height 570
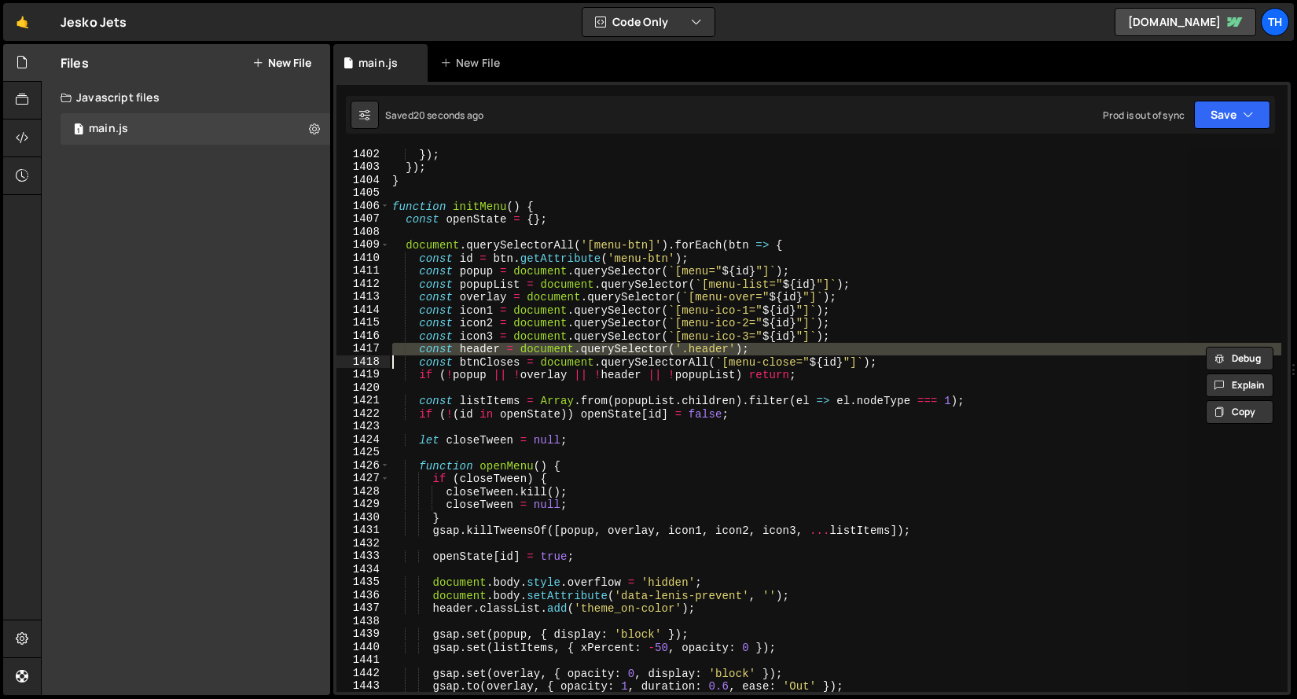
click at [697, 345] on div "}) ; }) ; } function initMenu ( ) { const openState = { } ; document . querySel…" at bounding box center [835, 420] width 892 height 544
click at [697, 345] on div "}) ; }) ; } function initMenu ( ) { const openState = { } ; document . querySel…" at bounding box center [835, 433] width 892 height 570
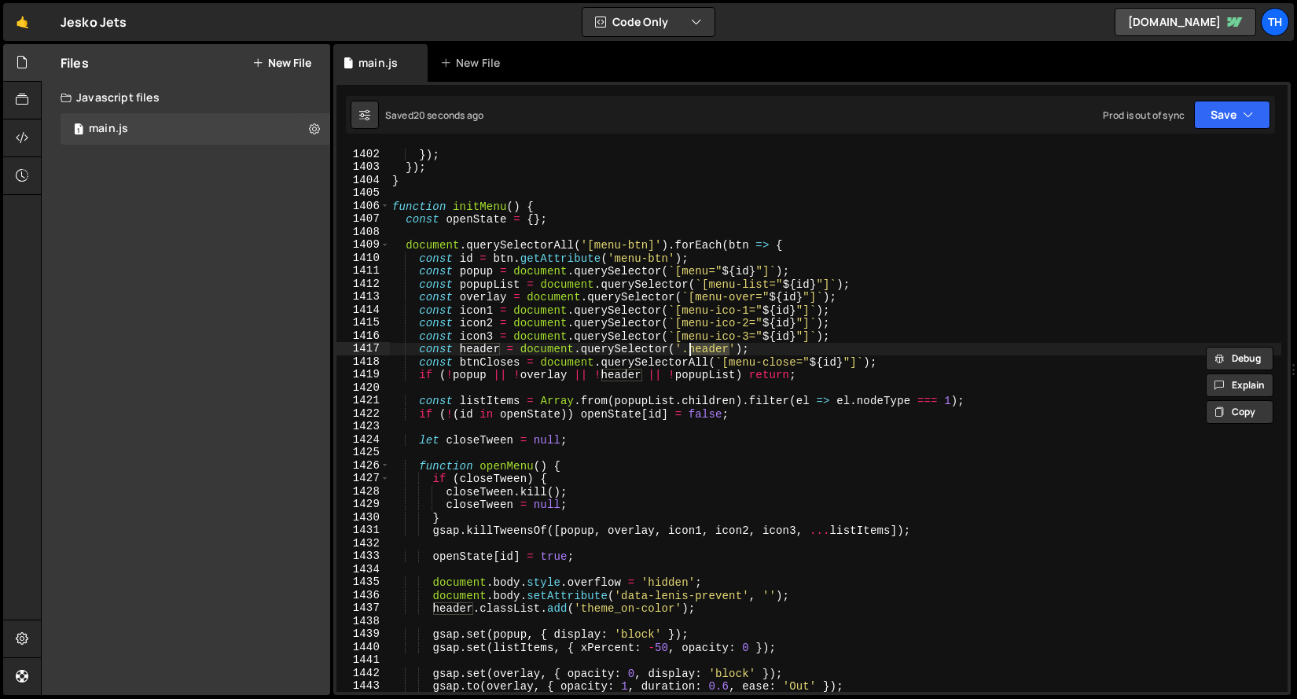
paste textarea "_c"
click at [1217, 116] on button "Save" at bounding box center [1232, 115] width 76 height 28
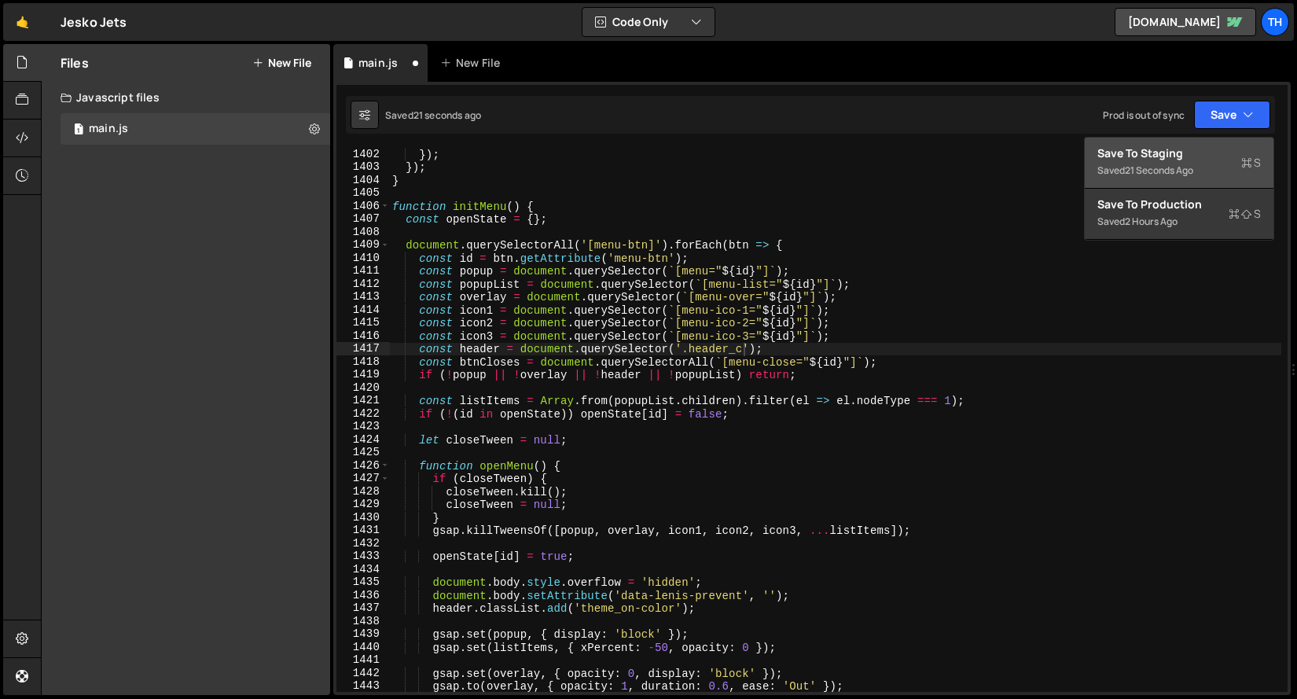
click at [1178, 159] on div "Save to Staging S" at bounding box center [1178, 153] width 163 height 16
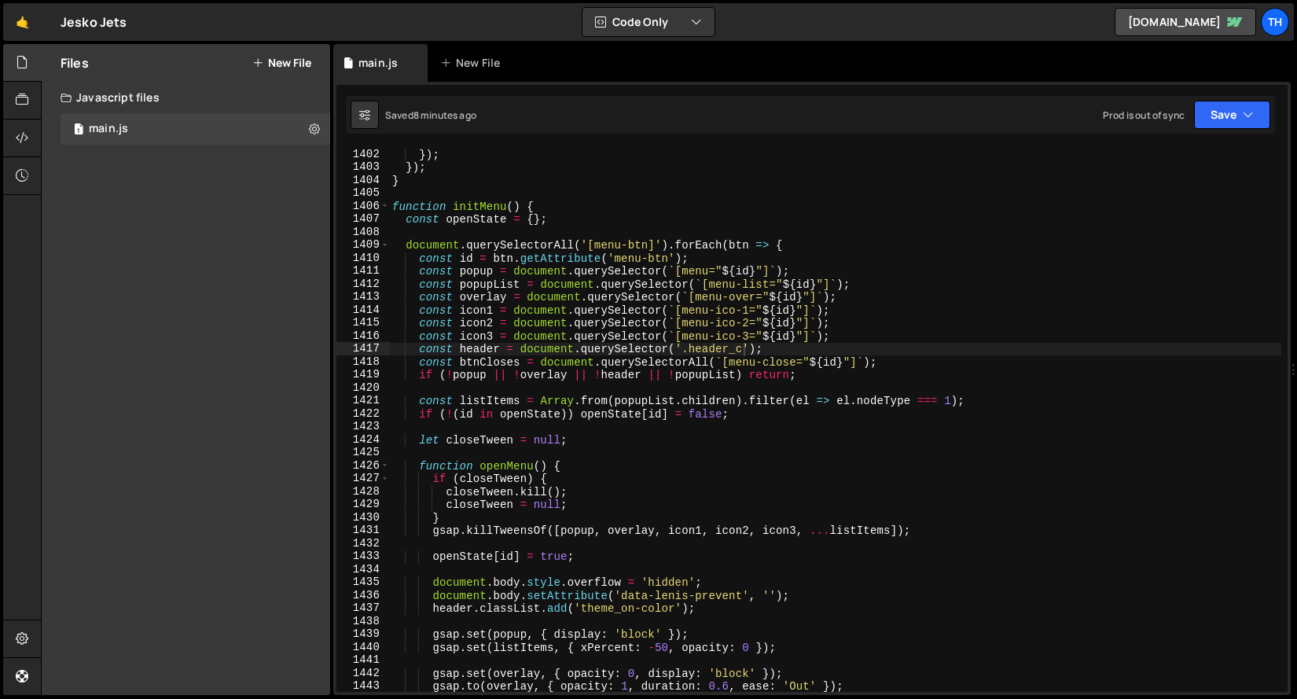
type textarea "function initMenu() {"
click at [556, 211] on div "}) ; }) ; } function initMenu ( ) { const openState = { } ; document . querySel…" at bounding box center [835, 433] width 892 height 570
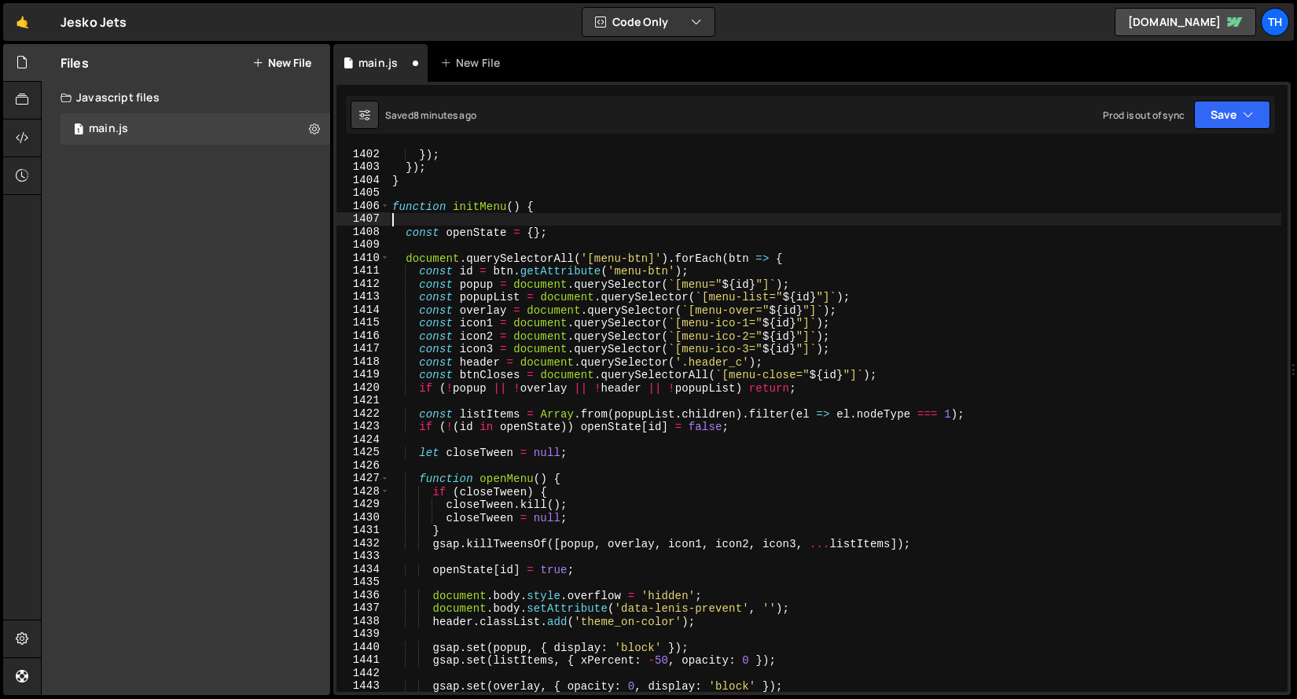
paste textarea "});"
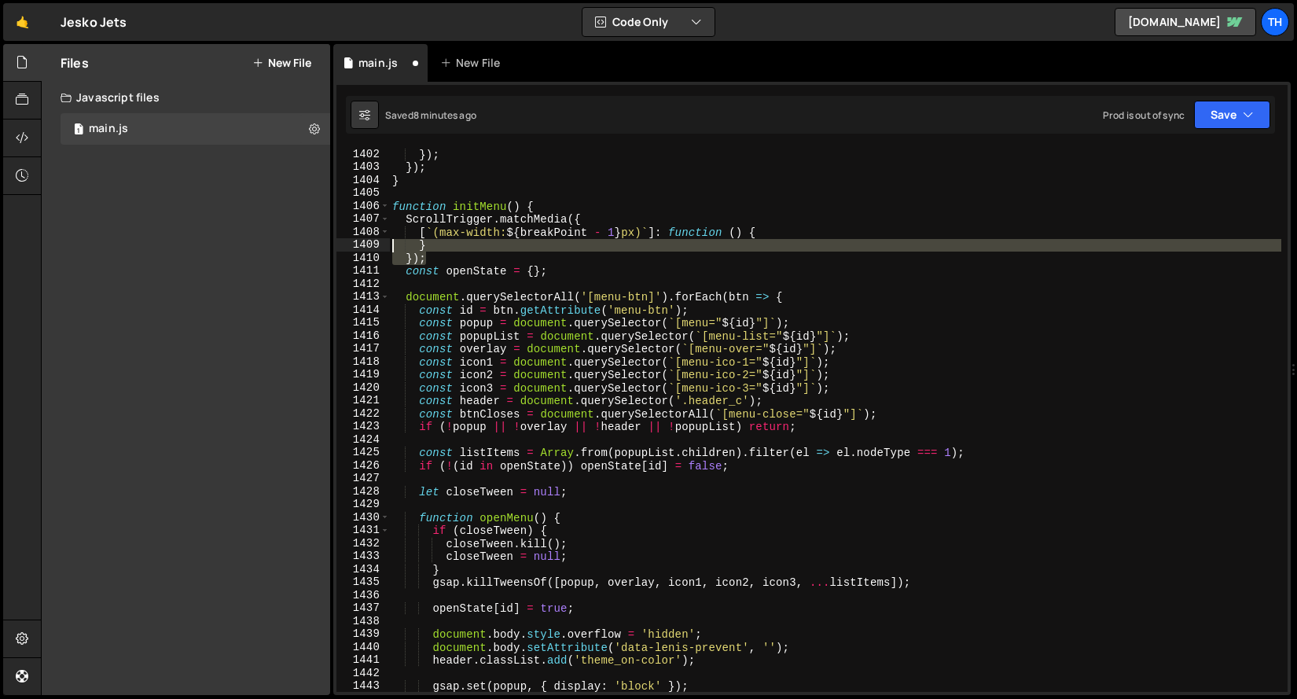
drag, startPoint x: 435, startPoint y: 259, endPoint x: 336, endPoint y: 244, distance: 100.1
click at [336, 244] on div "}); 1402 1403 1404 1405 1406 1407 1408 1409 1410 1411 1412 1413 1414 1415 1416 …" at bounding box center [811, 420] width 951 height 544
type textarea "} });"
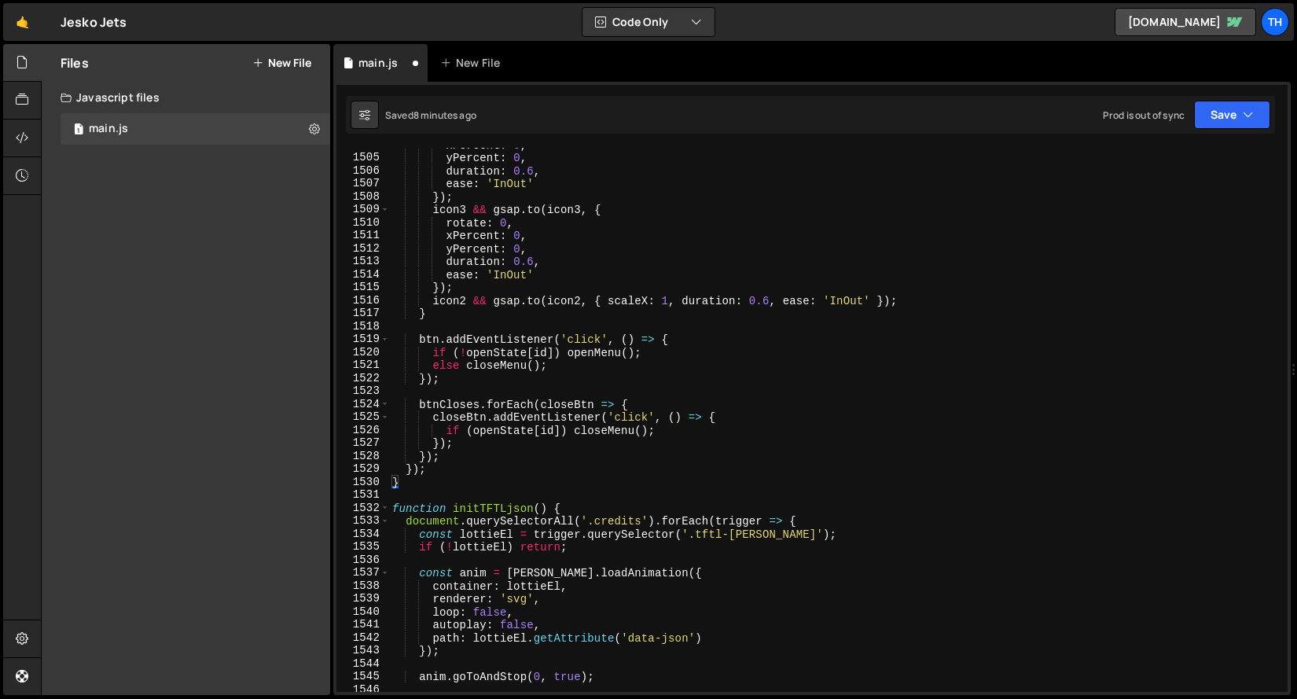
scroll to position [19500, 0]
click at [390, 483] on div "xPercent : 0 , yPercent : 0 , duration : 0.6 , ease : 'InOut' }) ; icon3 && gsa…" at bounding box center [835, 423] width 892 height 570
type textarea "}"
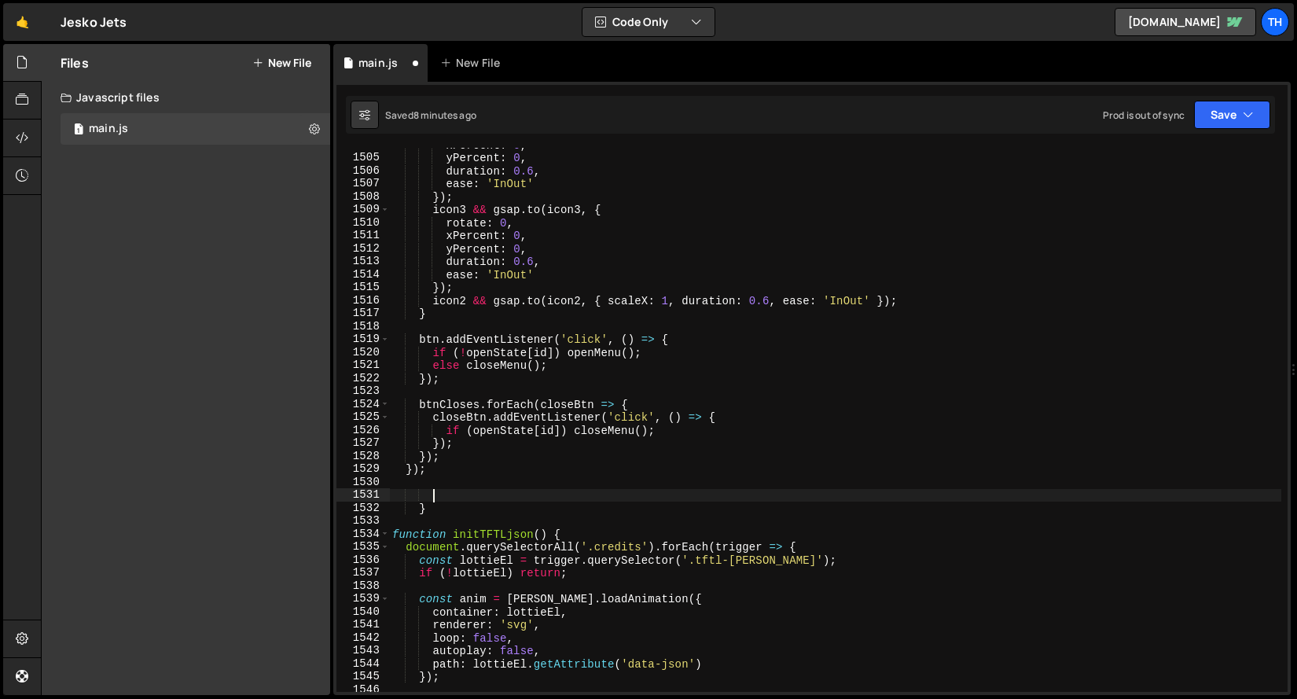
scroll to position [0, 0]
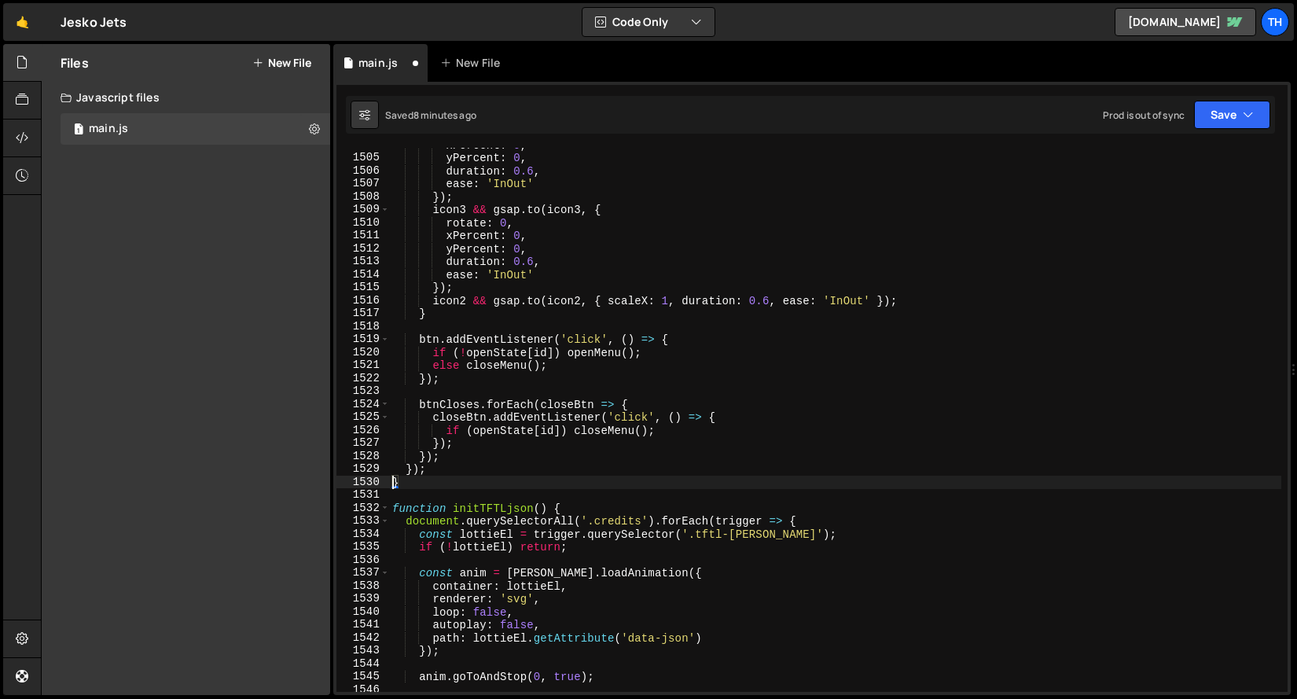
type textarea "});"
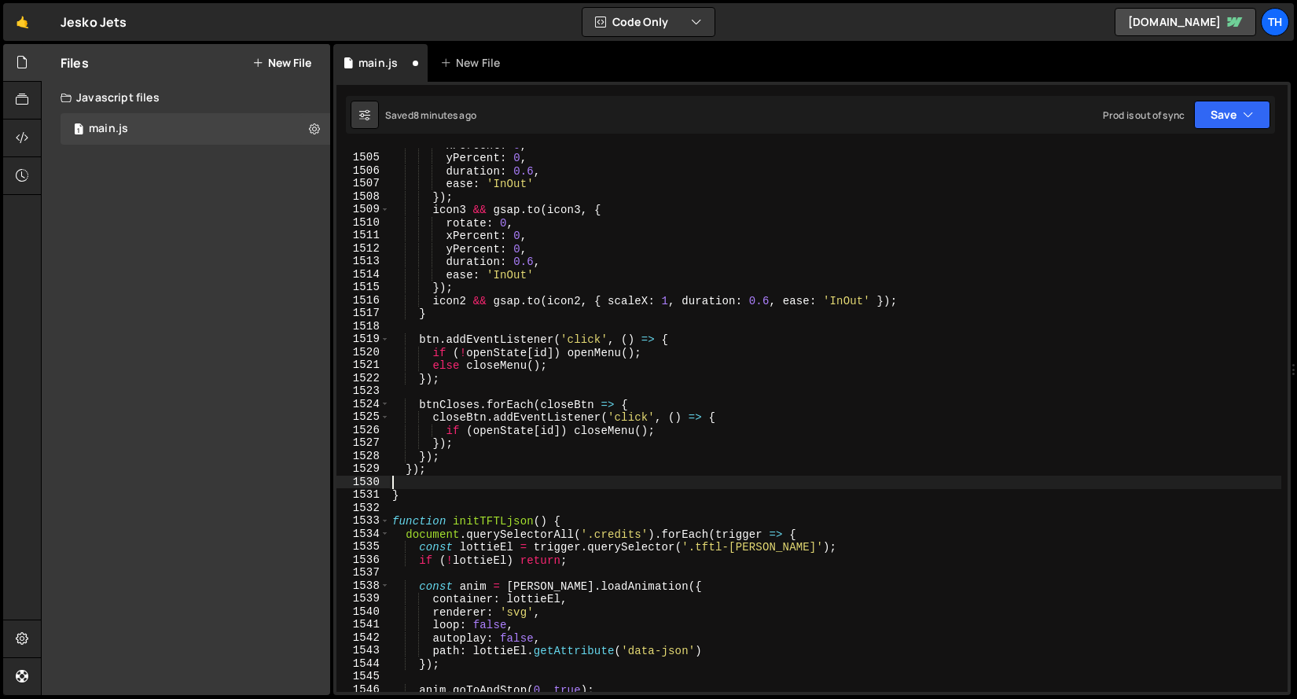
paste textarea "});"
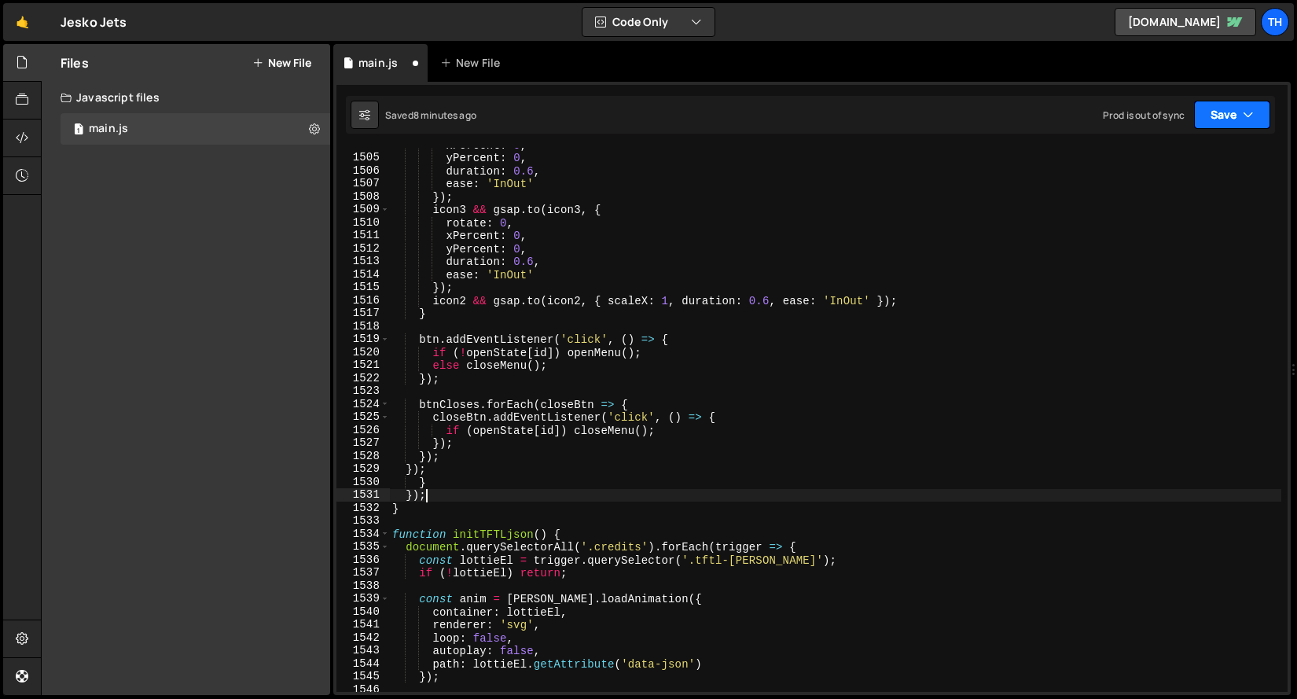
type textarea "});"
click at [1236, 107] on button "Save" at bounding box center [1232, 115] width 76 height 28
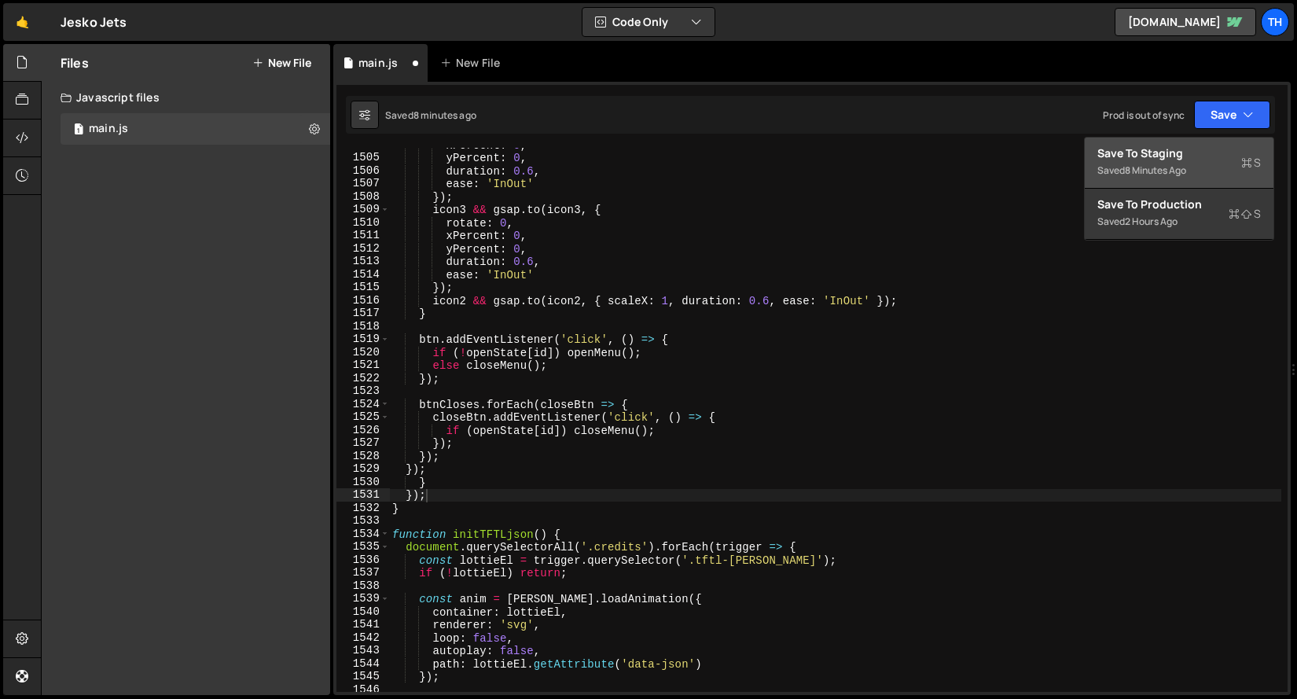
click at [1199, 160] on div "Save to Staging S" at bounding box center [1178, 153] width 163 height 16
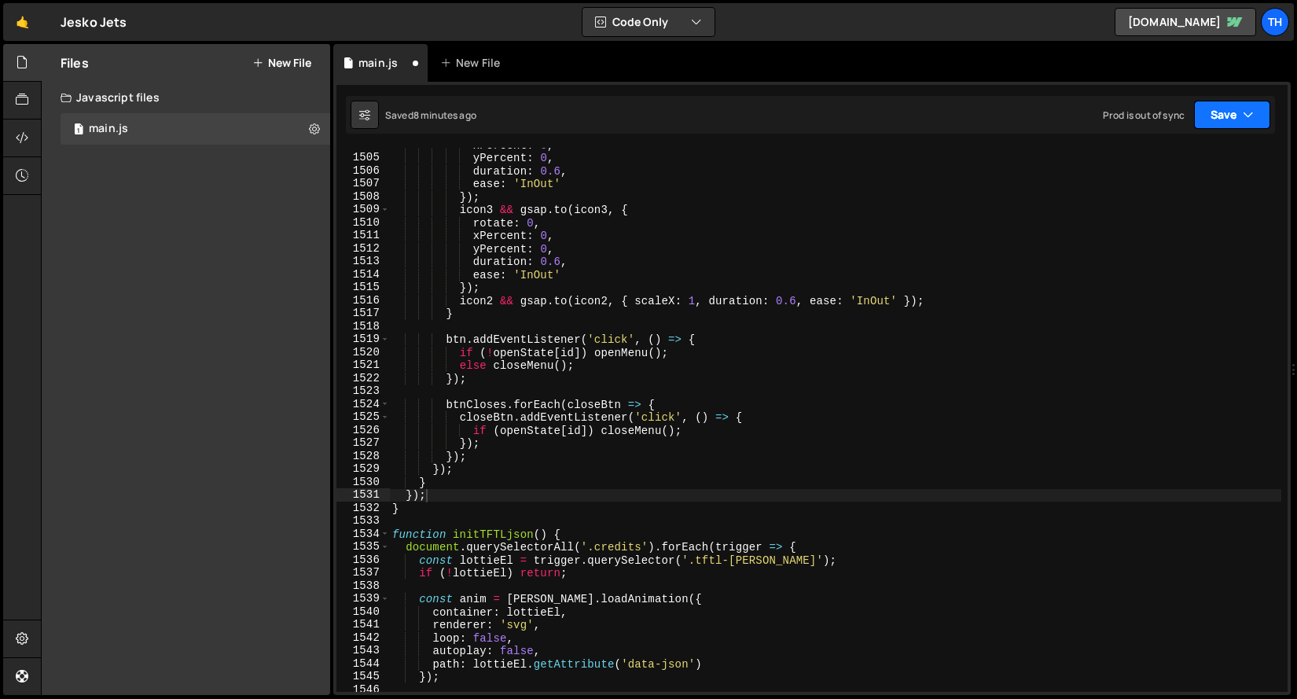
click at [1247, 119] on icon "button" at bounding box center [1248, 115] width 11 height 16
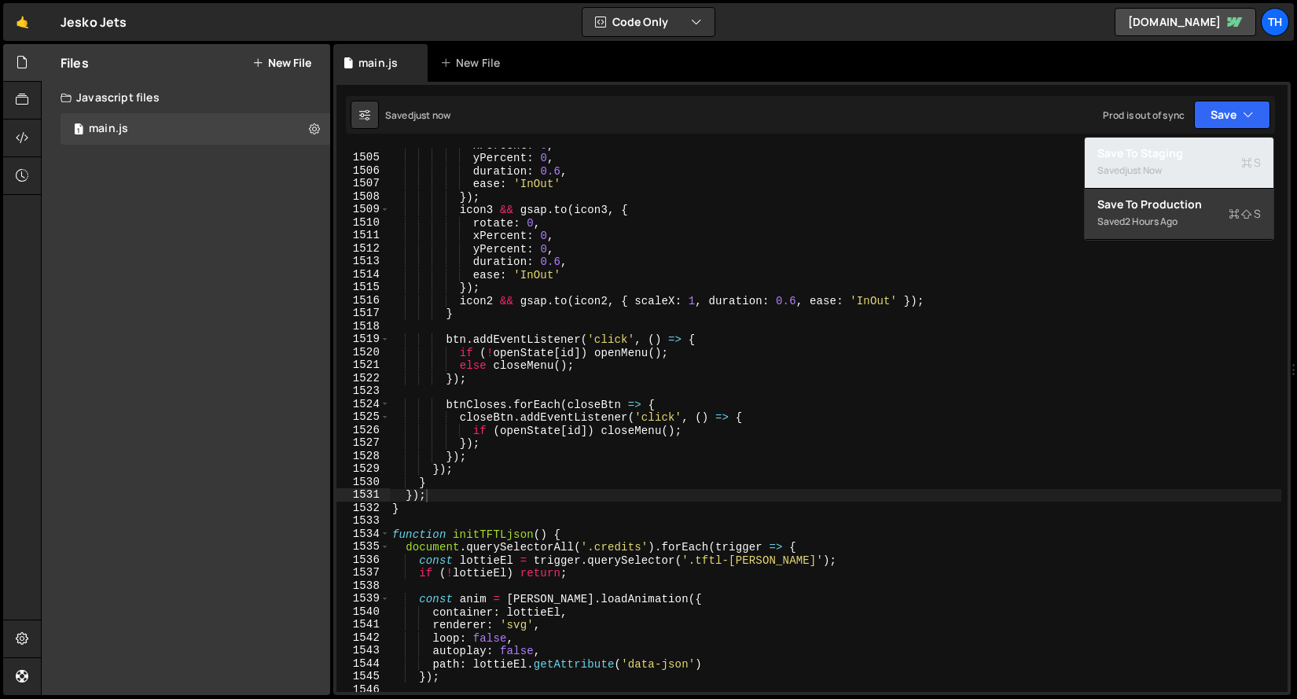
click at [1210, 175] on div "Saved just now" at bounding box center [1178, 170] width 163 height 19
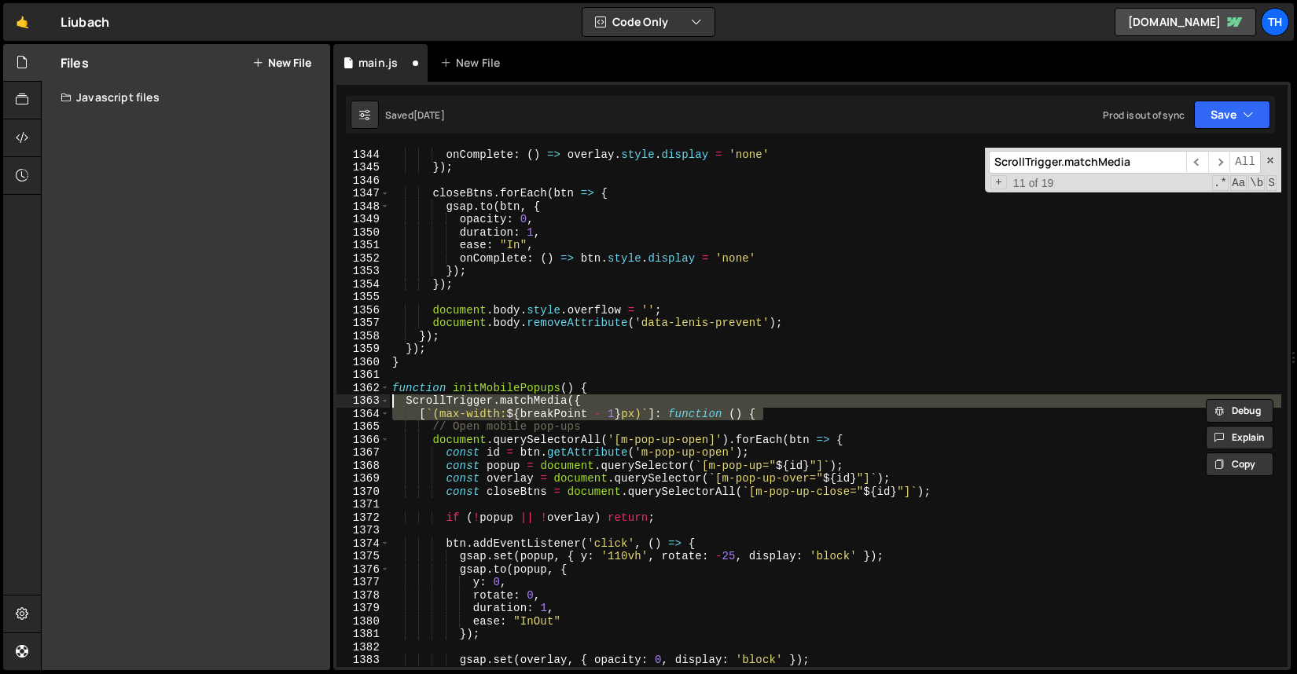
scroll to position [0, 13]
click at [406, 420] on div "ease : "In" , onComplete : ( ) => overlay . style . display = 'none' }) ; close…" at bounding box center [835, 407] width 892 height 545
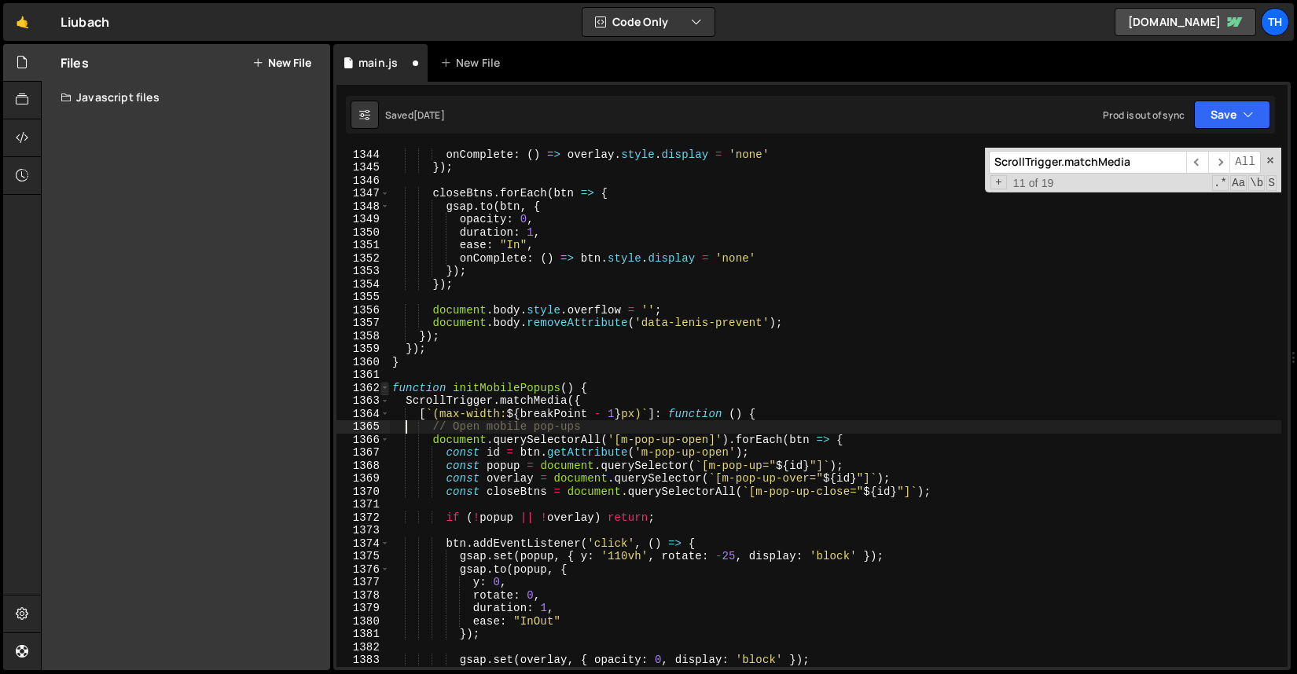
click at [383, 385] on span at bounding box center [384, 388] width 9 height 13
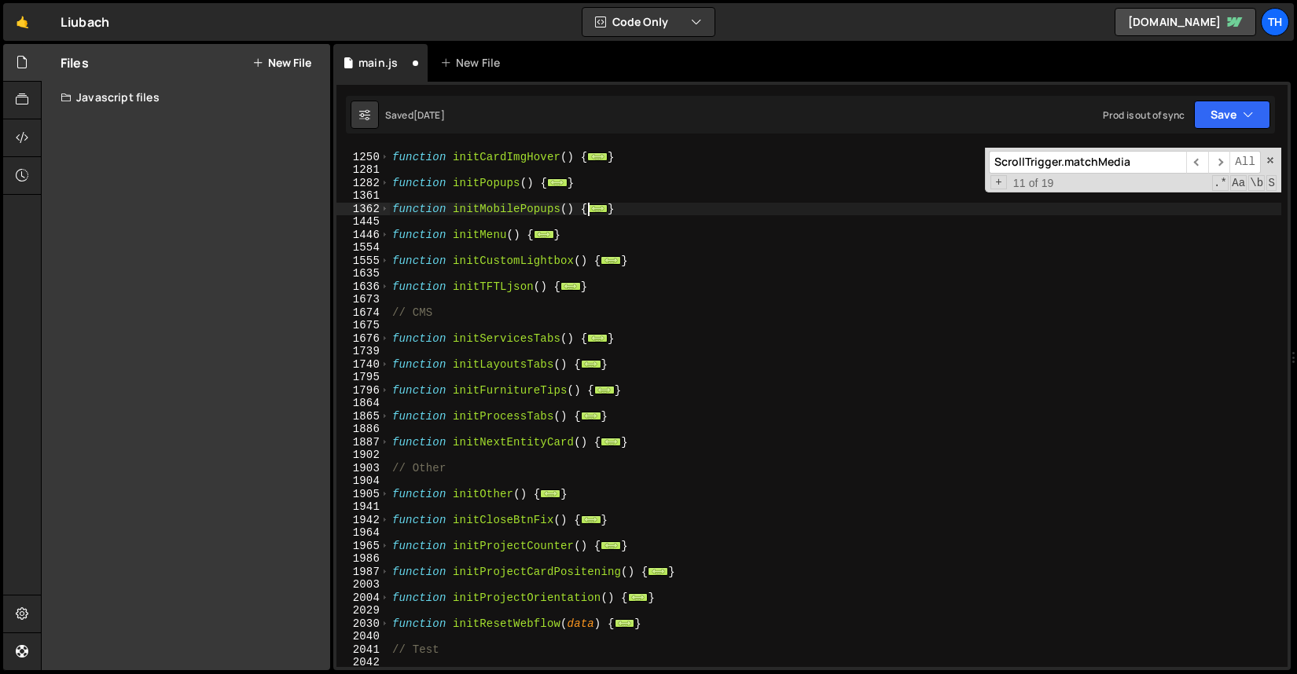
scroll to position [662, 0]
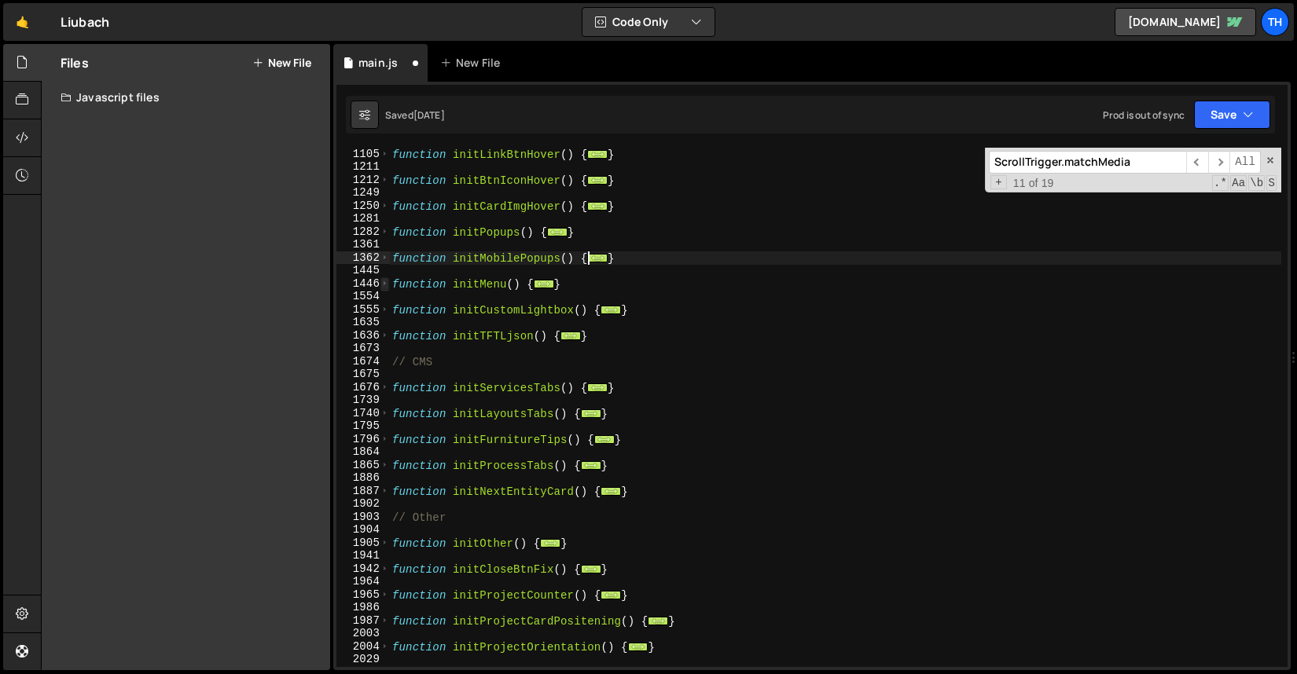
click at [384, 281] on span at bounding box center [384, 283] width 9 height 13
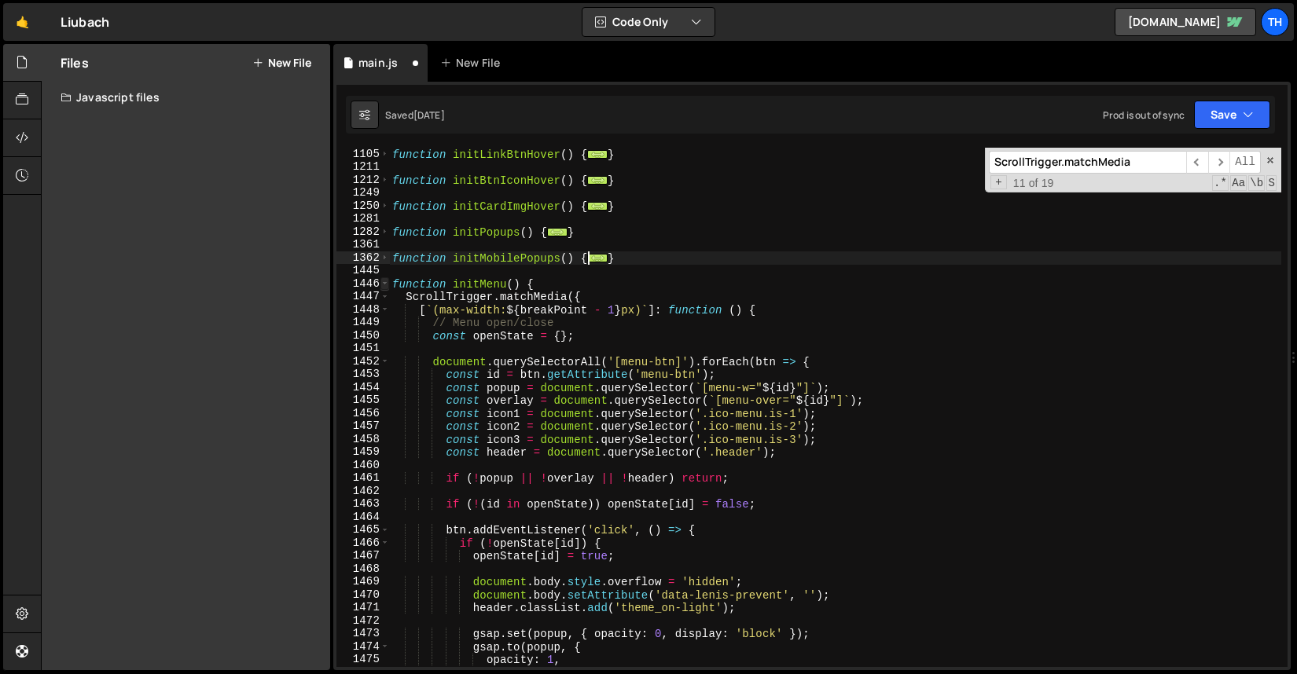
click at [384, 281] on span at bounding box center [384, 283] width 9 height 13
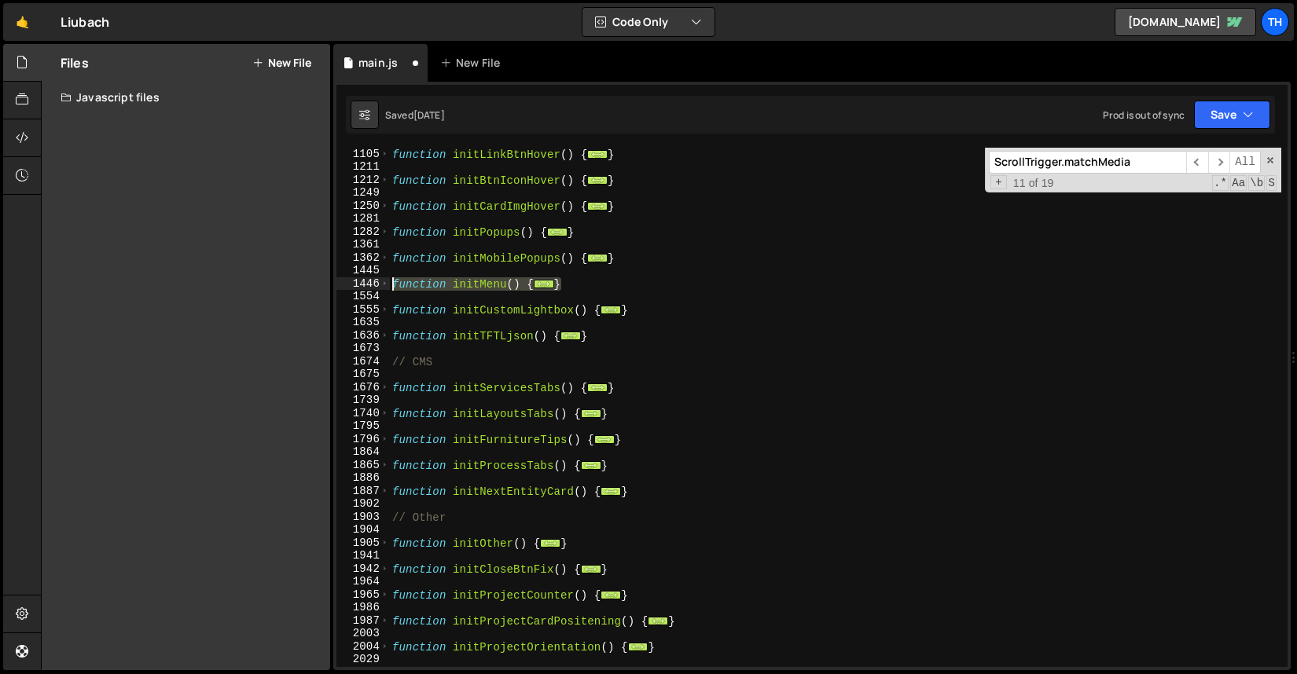
drag, startPoint x: 586, startPoint y: 286, endPoint x: 345, endPoint y: 281, distance: 241.3
click at [345, 281] on div "// Open mobile pop-ups 1105 1211 1212 1249 1250 1281 1282 1361 1362 1445 1446 1…" at bounding box center [811, 407] width 951 height 519
click at [412, 252] on div "function initLinkBtnHover ( ) { ... } function initBtnIconHover ( ) { ... } fun…" at bounding box center [835, 420] width 892 height 545
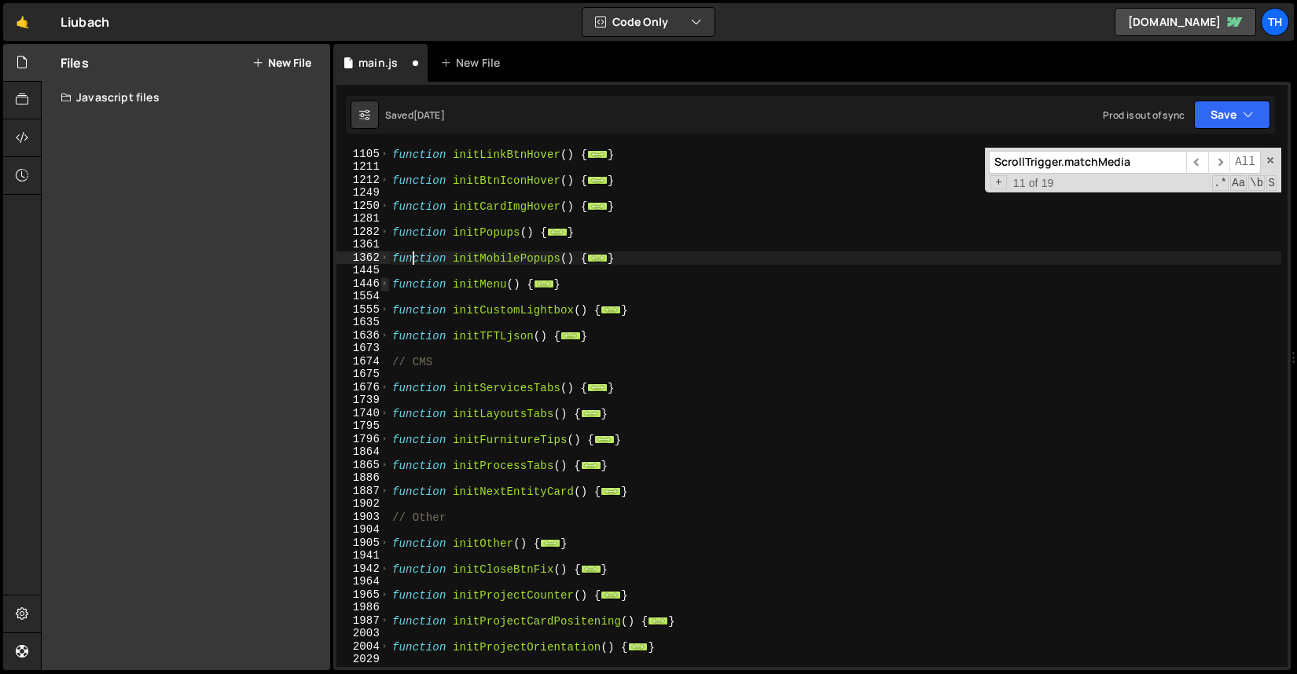
click at [384, 280] on span at bounding box center [384, 283] width 9 height 13
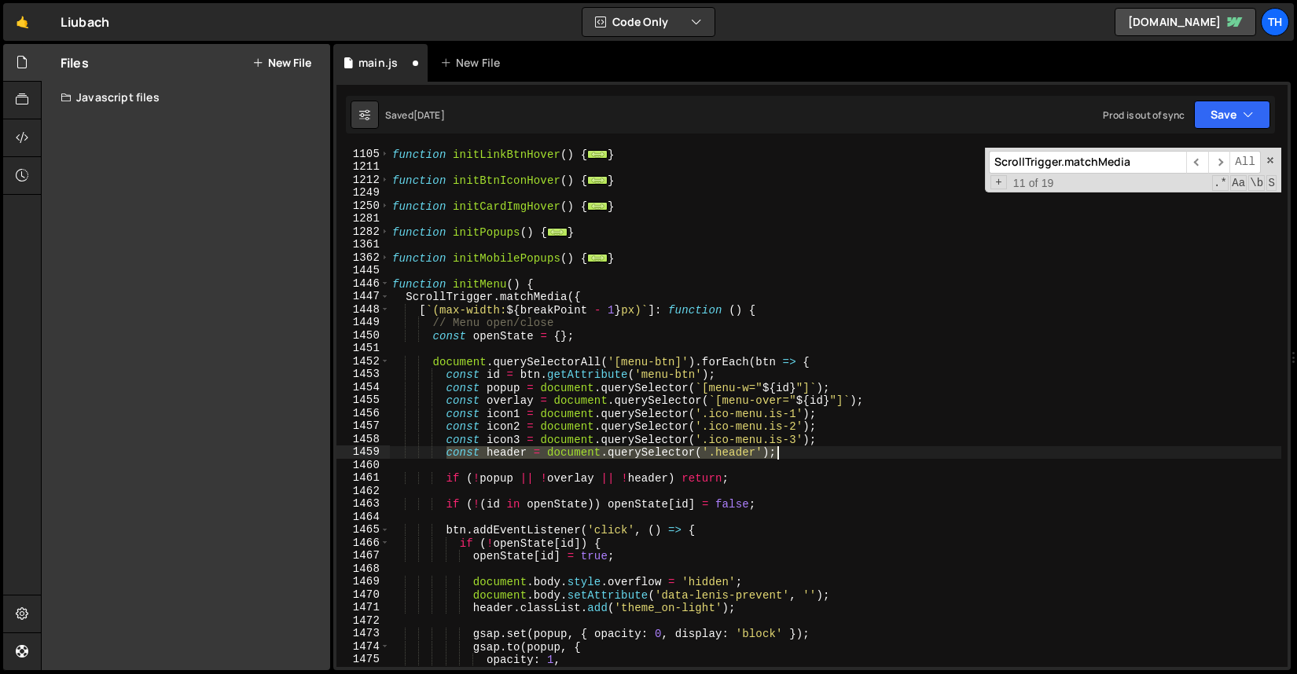
drag, startPoint x: 448, startPoint y: 453, endPoint x: 802, endPoint y: 455, distance: 353.7
click at [802, 455] on div "function initLinkBtnHover ( ) { ... } function initBtnIconHover ( ) { ... } fun…" at bounding box center [835, 420] width 892 height 545
type textarea "const header = document.querySelector('.header');"
